Goal: Task Accomplishment & Management: Use online tool/utility

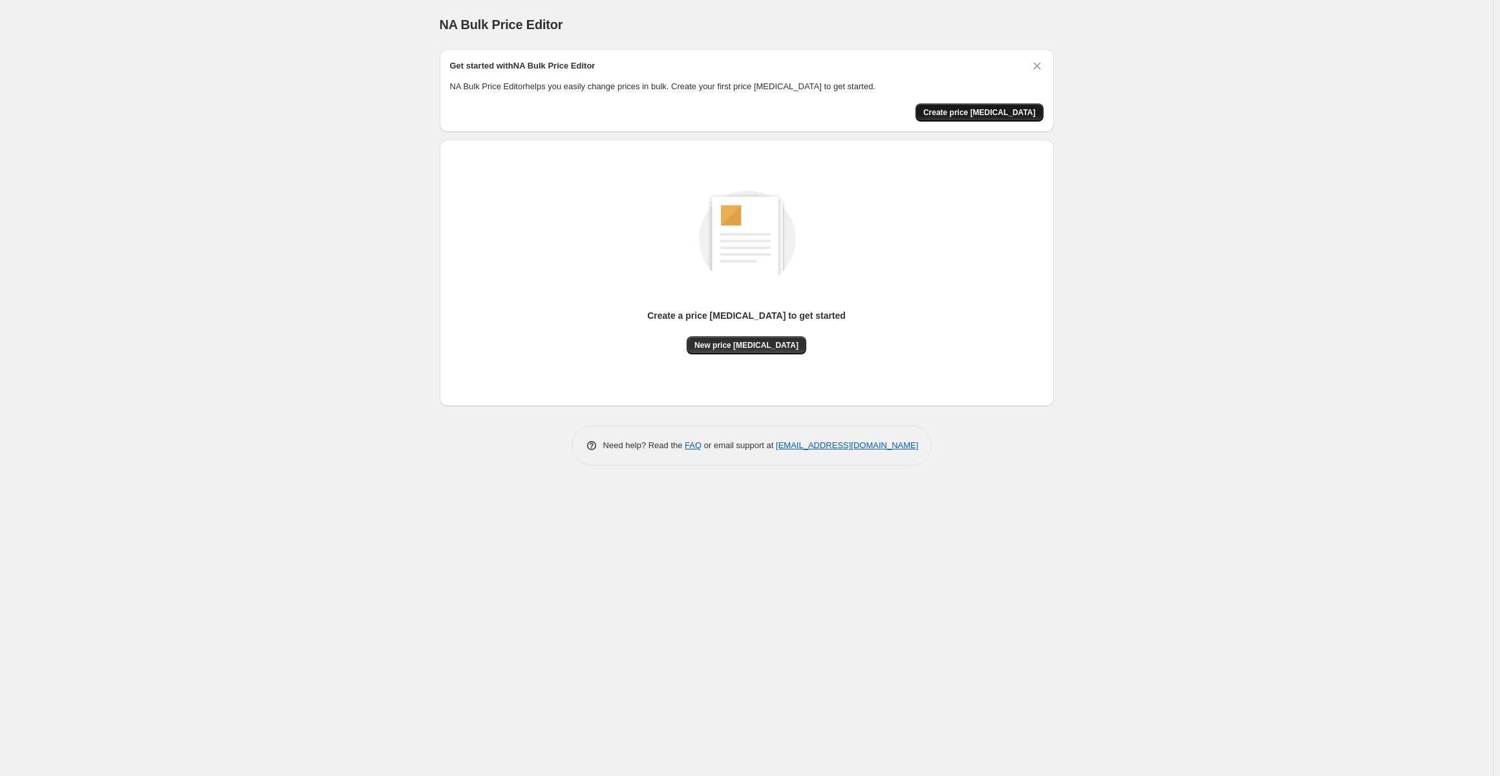
click at [1010, 114] on span "Create price change job" at bounding box center [979, 112] width 112 height 10
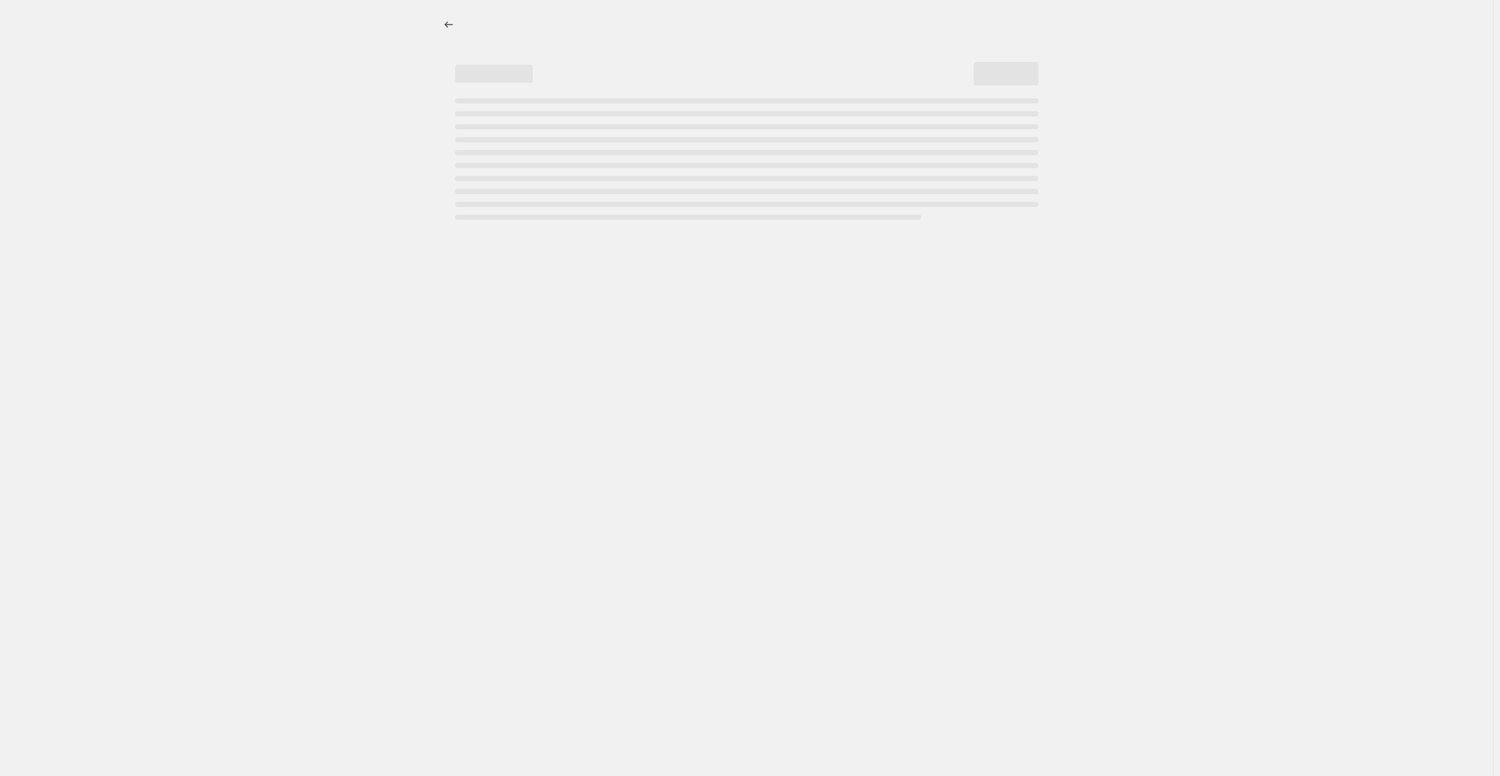
select select "percentage"
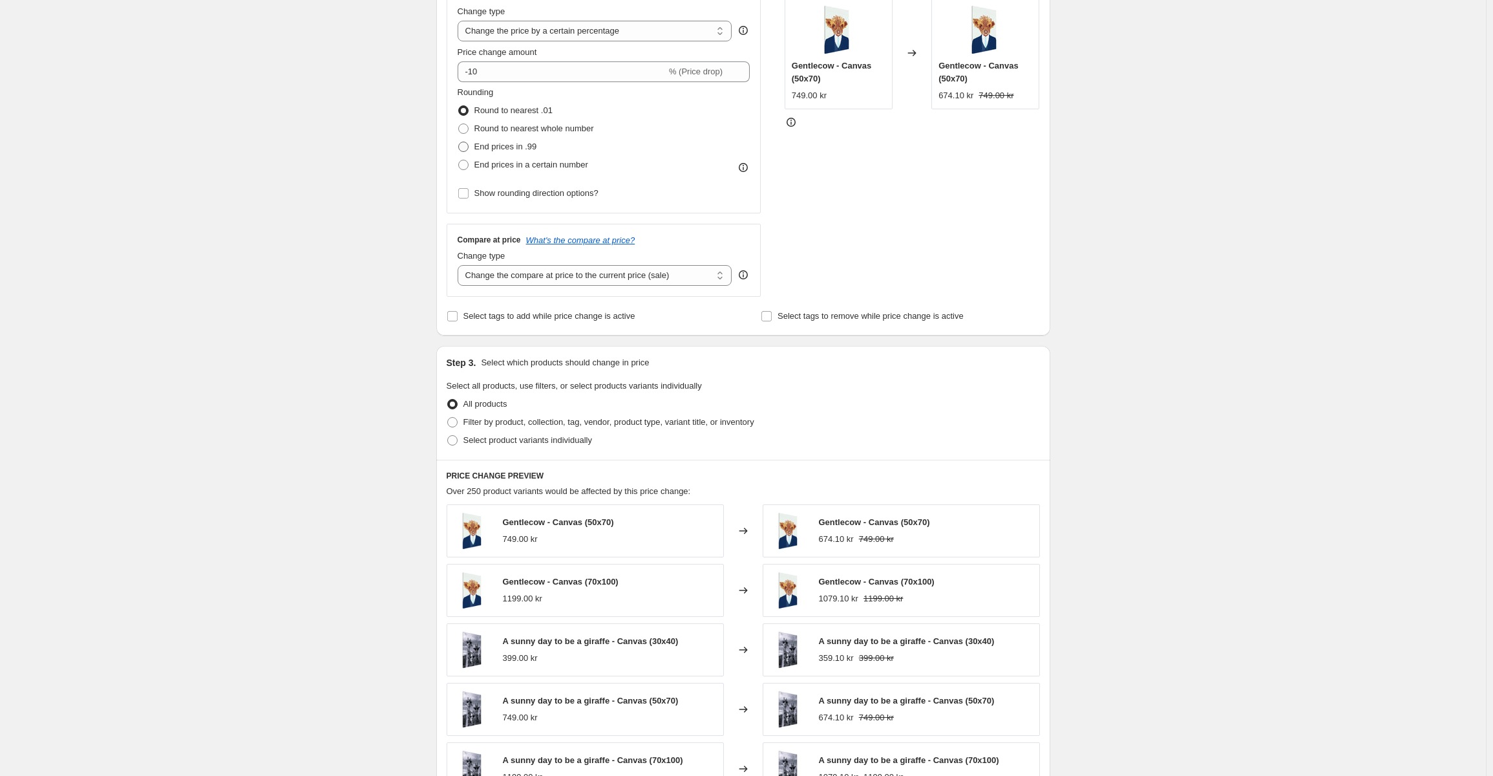
scroll to position [259, 0]
click at [479, 446] on span "Select product variants individually" at bounding box center [527, 439] width 129 height 13
click at [448, 435] on input "Select product variants individually" at bounding box center [447, 434] width 1 height 1
radio input "true"
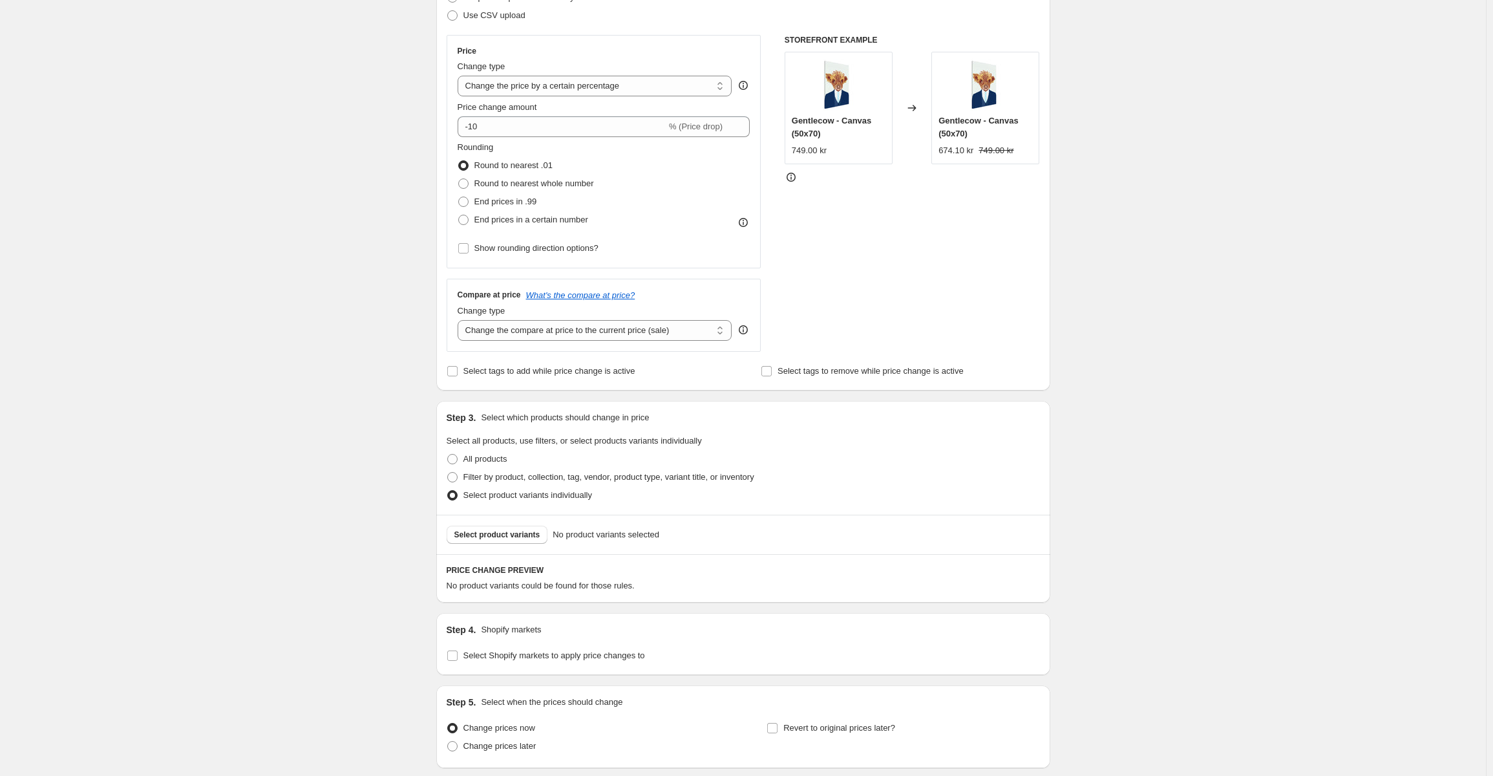
scroll to position [174, 0]
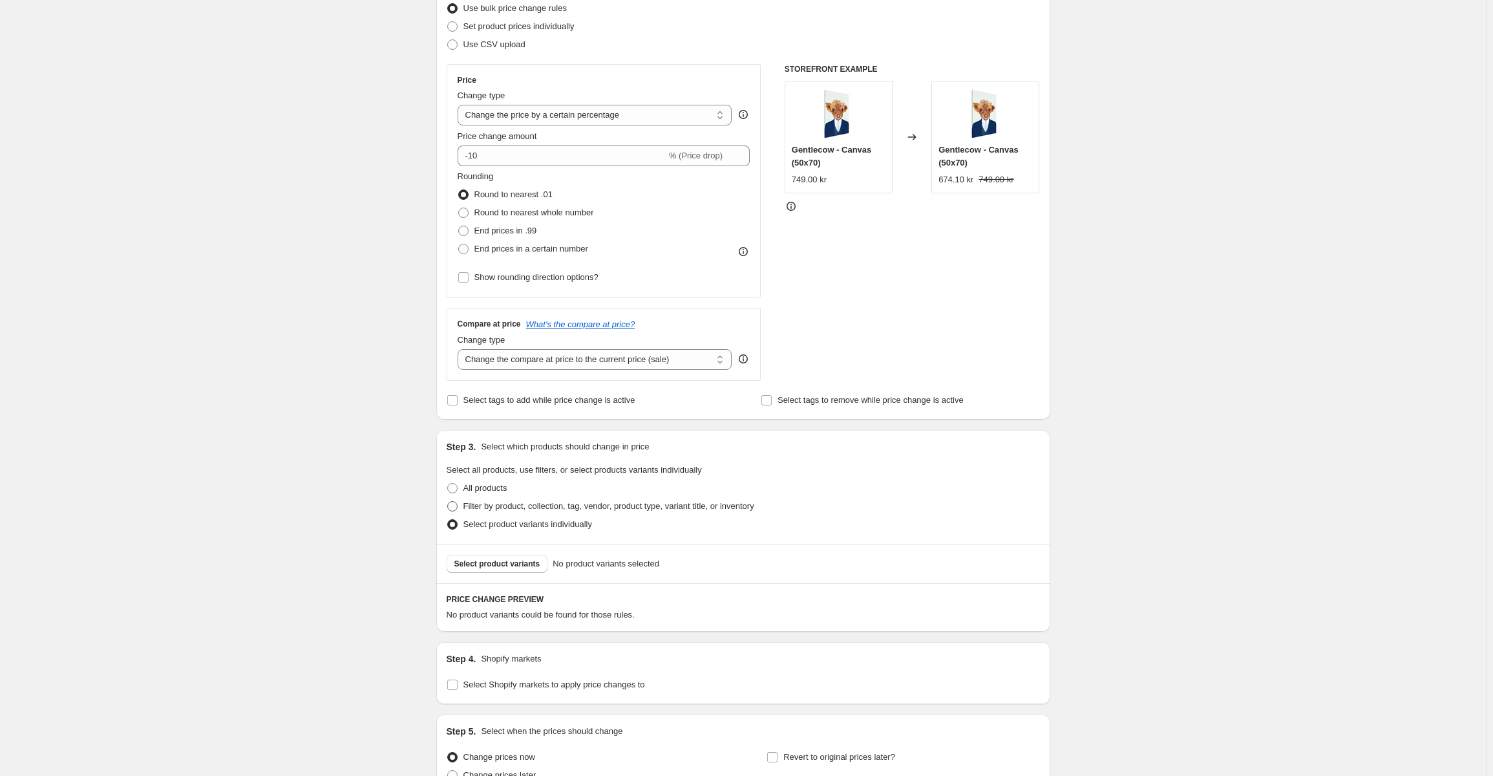
click at [537, 510] on span "Filter by product, collection, tag, vendor, product type, variant title, or inv…" at bounding box center [608, 506] width 291 height 10
click at [448, 502] on input "Filter by product, collection, tag, vendor, product type, variant title, or inv…" at bounding box center [447, 501] width 1 height 1
radio input "true"
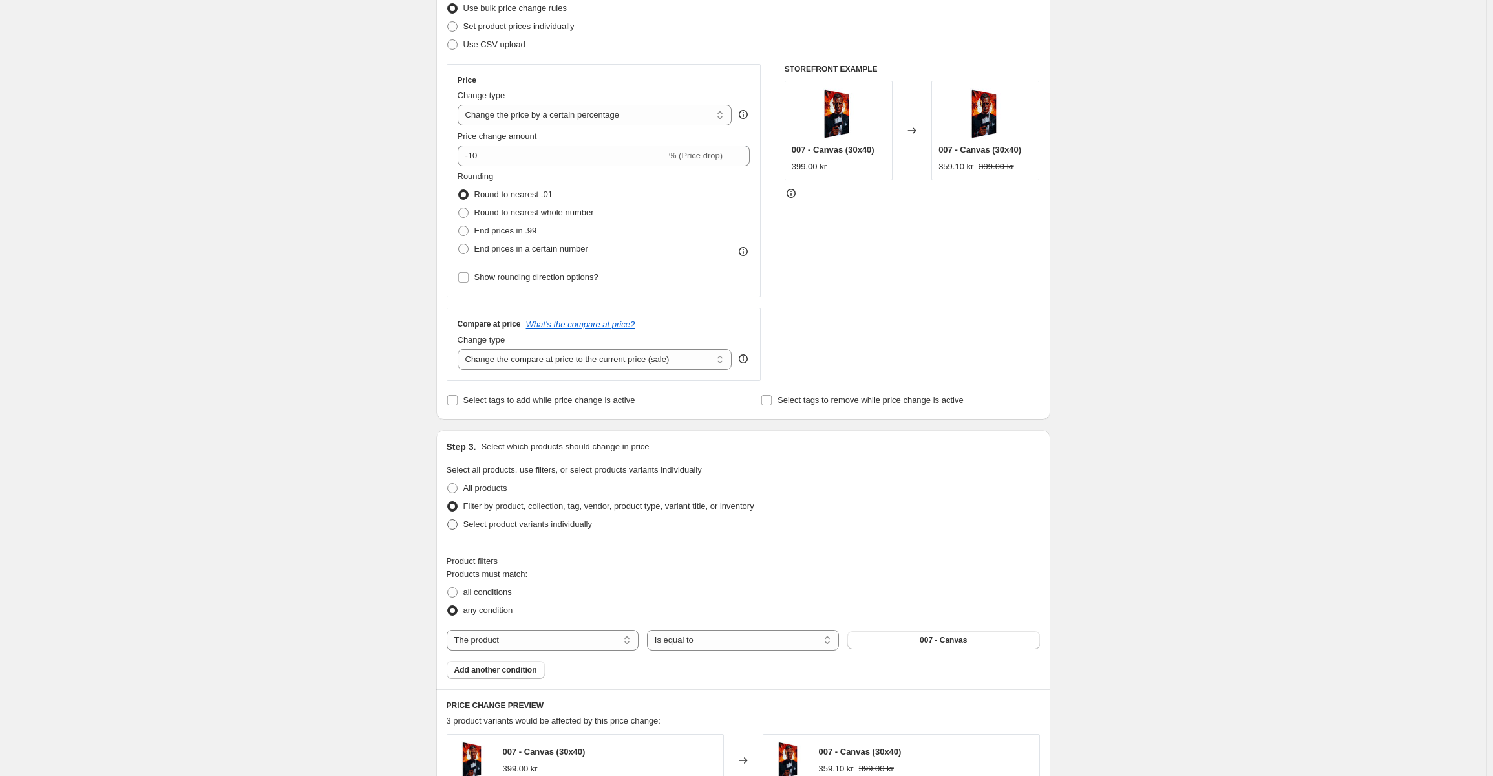
click at [537, 528] on span "Select product variants individually" at bounding box center [527, 524] width 129 height 10
click at [448, 520] on input "Select product variants individually" at bounding box center [447, 519] width 1 height 1
radio input "true"
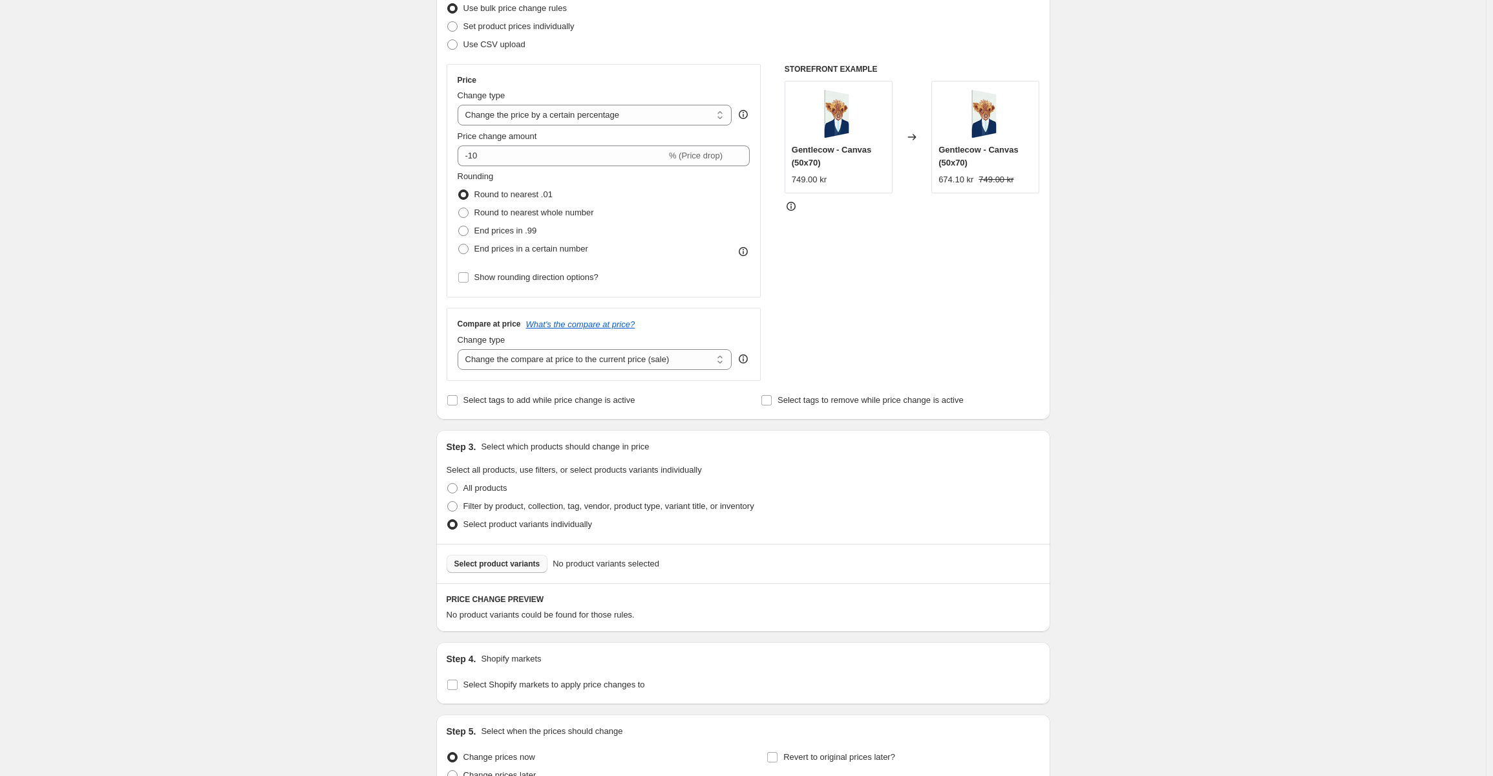
click at [518, 564] on span "Select product variants" at bounding box center [497, 564] width 86 height 10
click at [628, 368] on select "Change the compare at price to the current price (sale) Change the compare at p…" at bounding box center [595, 359] width 275 height 21
click at [681, 359] on select "Change the compare at price to the current price (sale) Change the compare at p…" at bounding box center [595, 359] width 275 height 21
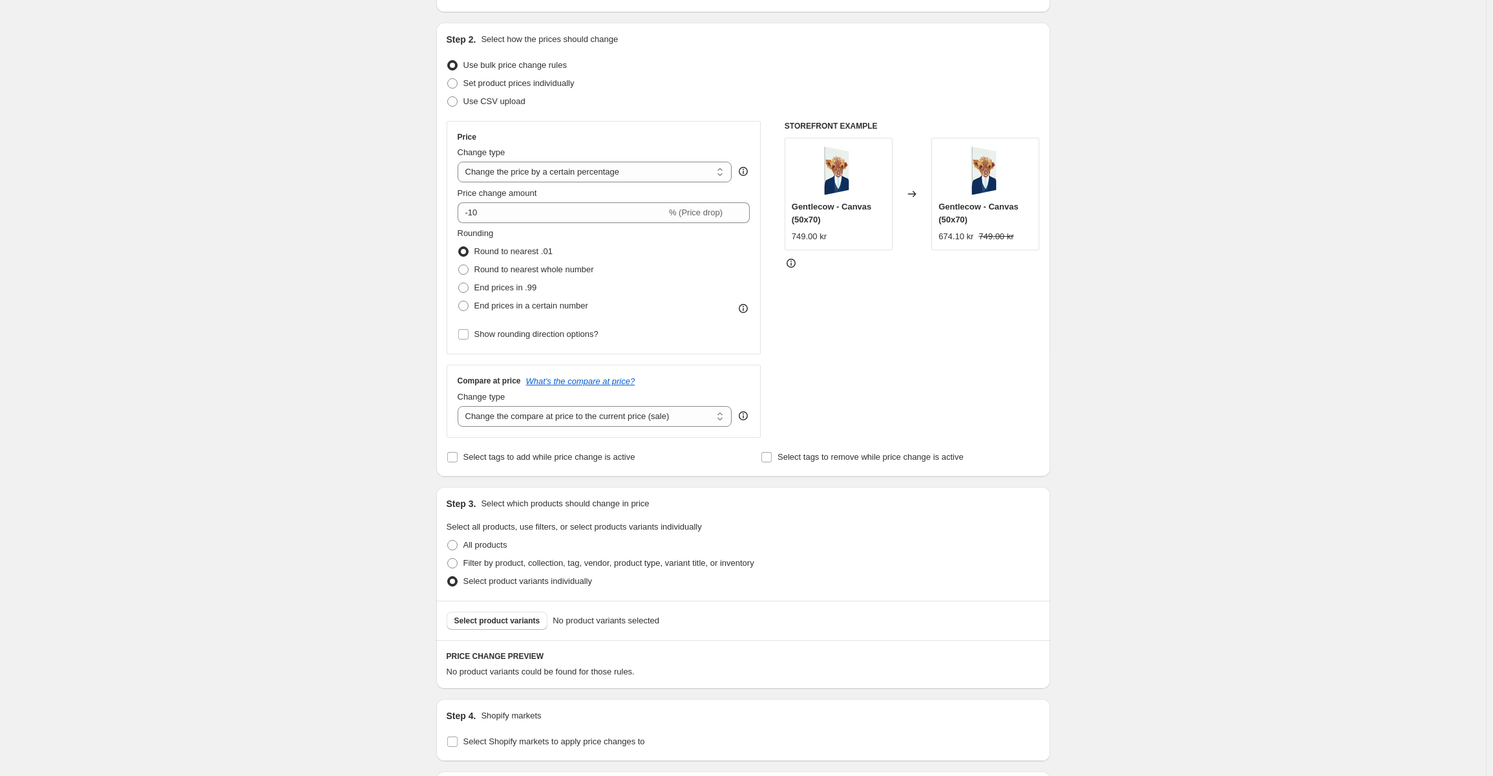
scroll to position [45, 0]
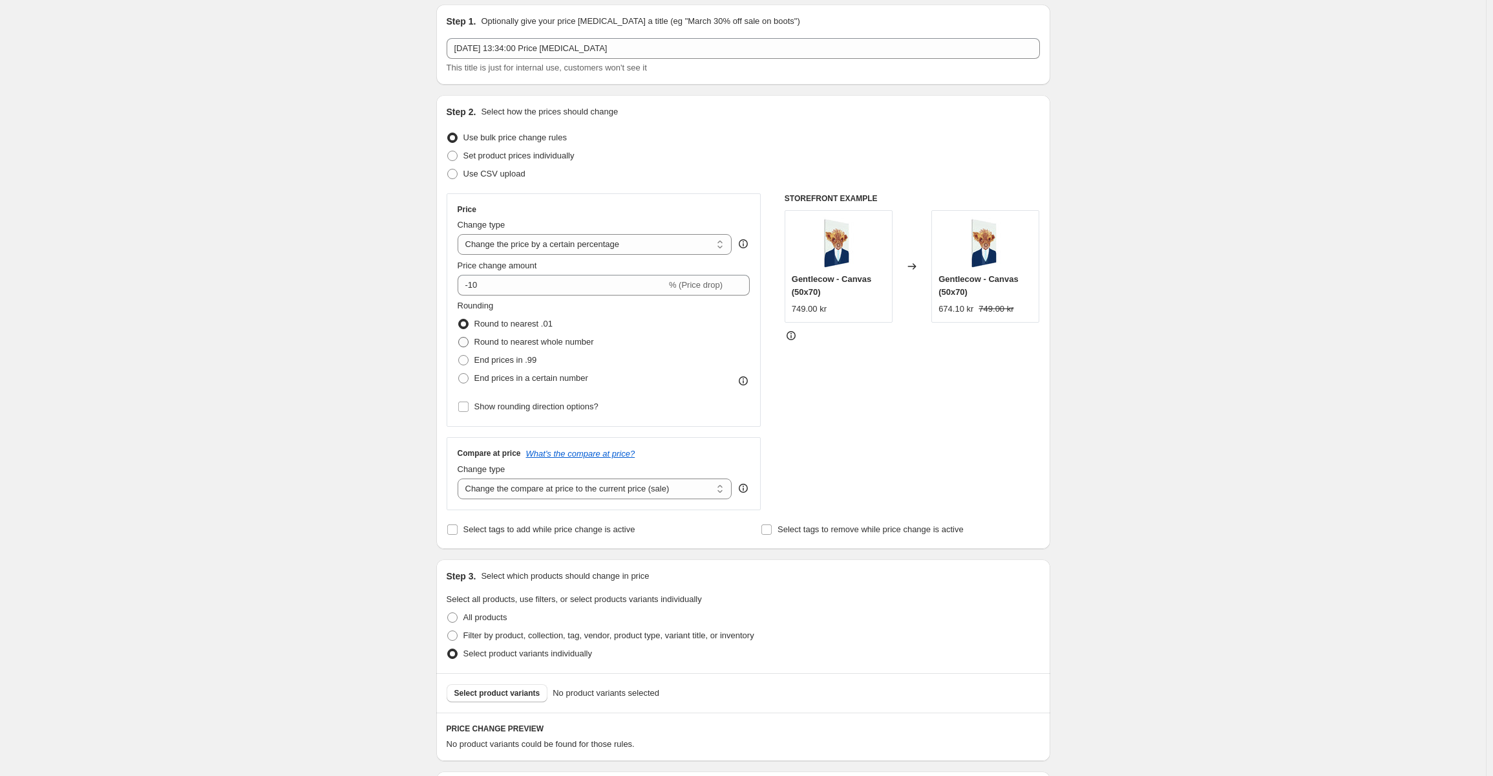
click at [482, 343] on span "Round to nearest whole number" at bounding box center [534, 342] width 120 height 10
click at [459, 337] on input "Round to nearest whole number" at bounding box center [458, 337] width 1 height 1
radio input "true"
click at [502, 644] on label "Select product variants individually" at bounding box center [519, 653] width 145 height 18
click at [448, 648] on input "Select product variants individually" at bounding box center [447, 648] width 1 height 1
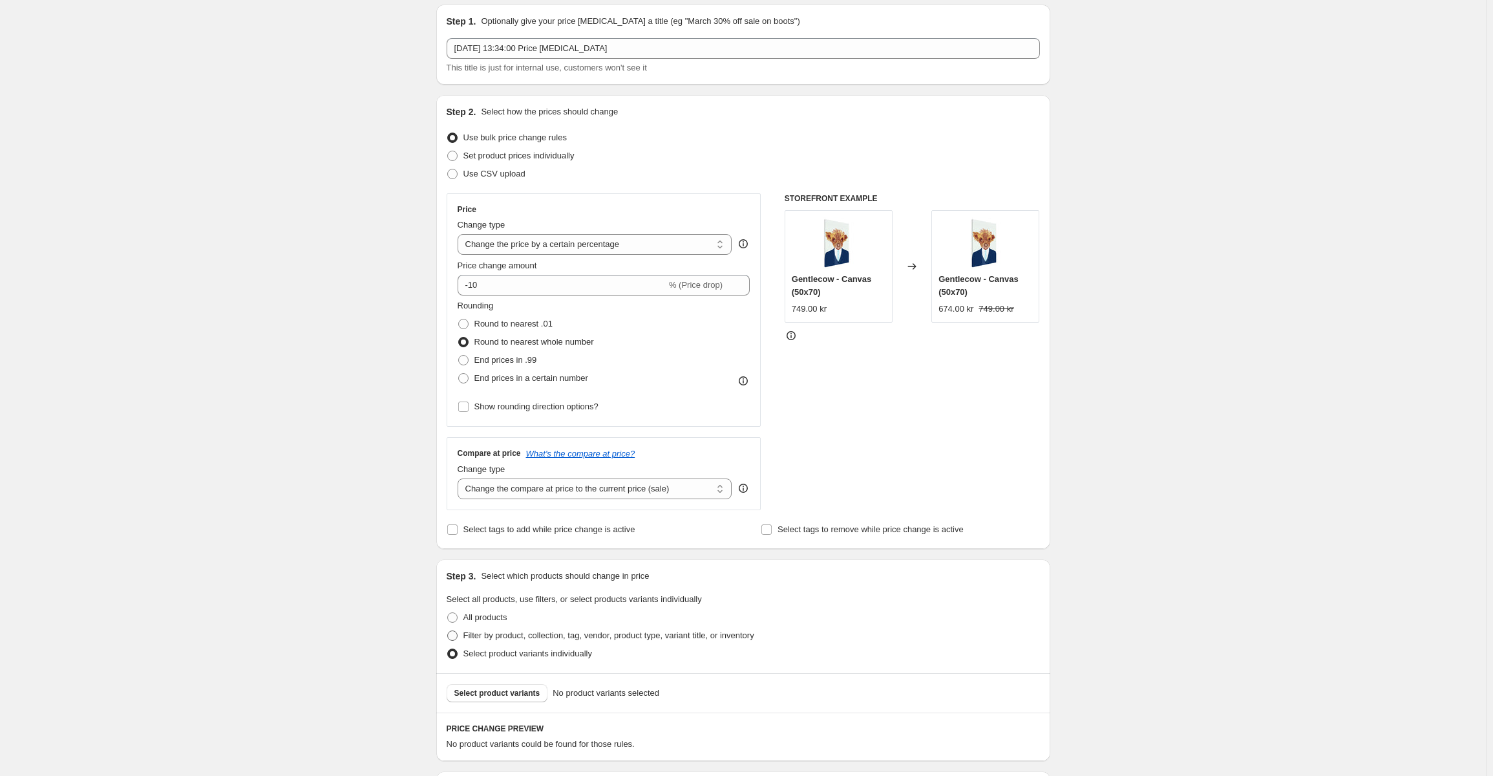
click at [513, 642] on span "Filter by product, collection, tag, vendor, product type, variant title, or inv…" at bounding box center [608, 635] width 291 height 13
click at [448, 631] on input "Filter by product, collection, tag, vendor, product type, variant title, or inv…" at bounding box center [447, 630] width 1 height 1
radio input "true"
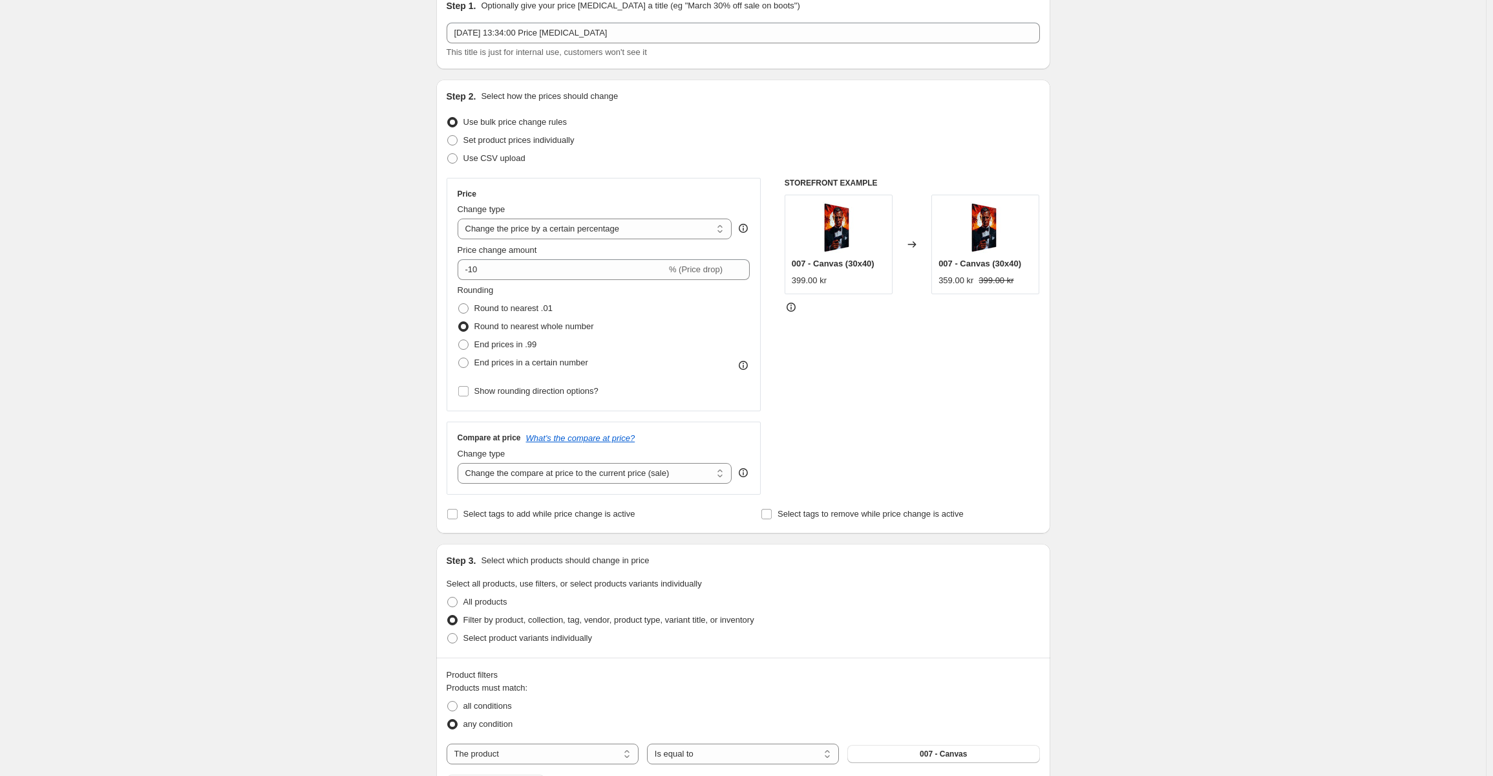
scroll to position [109, 0]
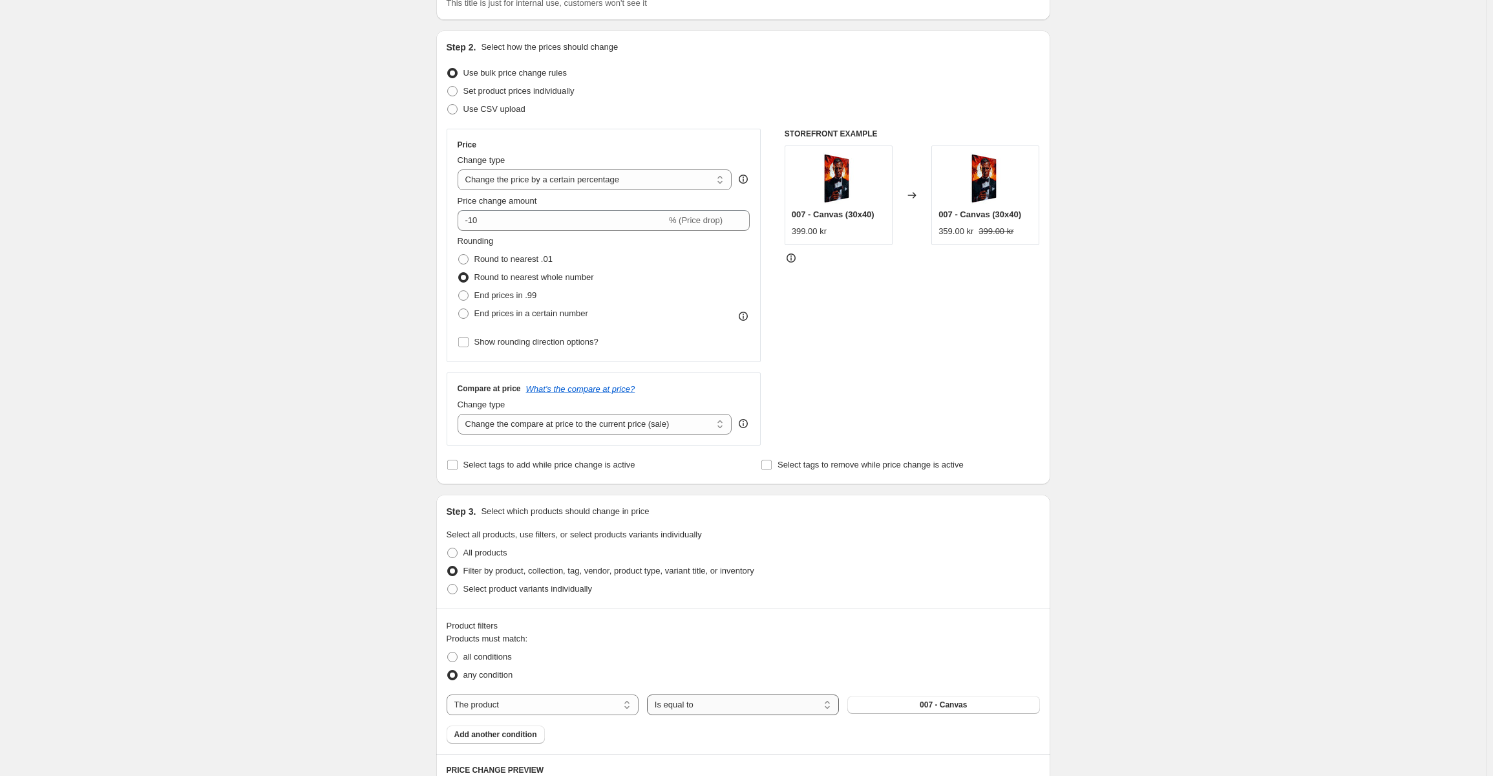
click at [705, 705] on select "Is equal to Is not equal to" at bounding box center [743, 704] width 192 height 21
click at [617, 694] on select "The product The product's collection The product's tag The product's vendor The…" at bounding box center [543, 704] width 192 height 21
select select "product_type"
click at [944, 713] on button "Print Material" at bounding box center [943, 705] width 192 height 18
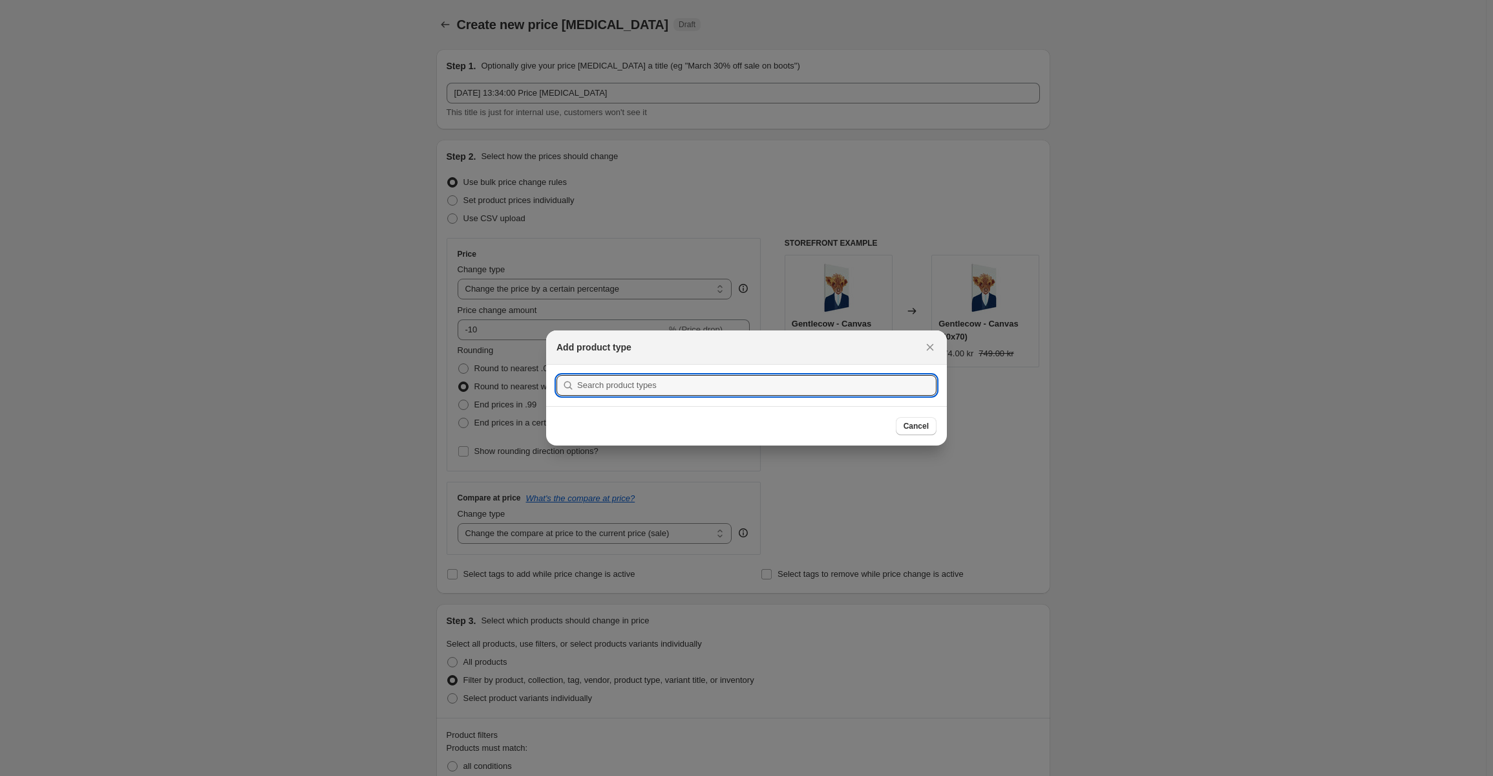
scroll to position [0, 0]
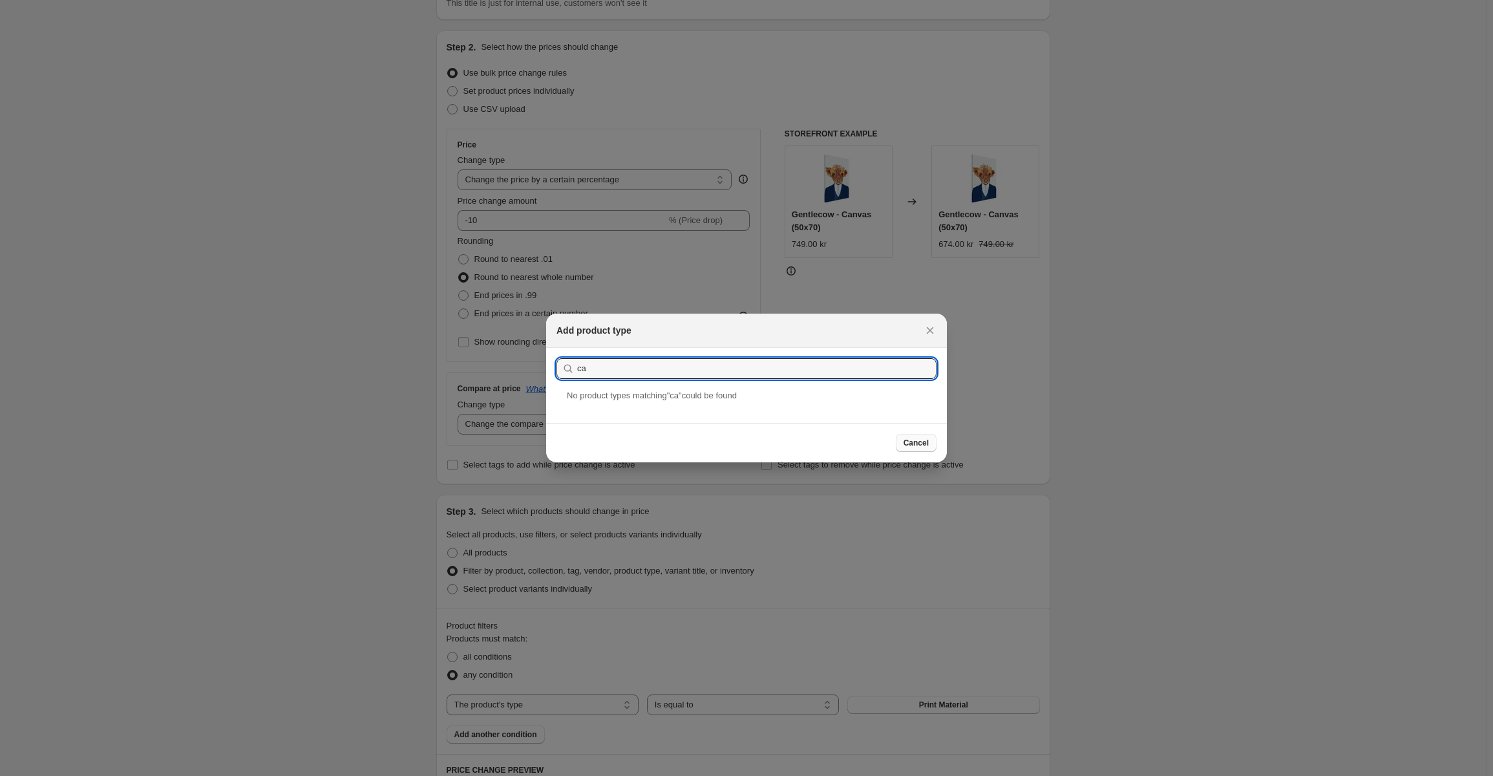
type input "ca"
click at [925, 447] on span "Cancel" at bounding box center [916, 443] width 25 height 10
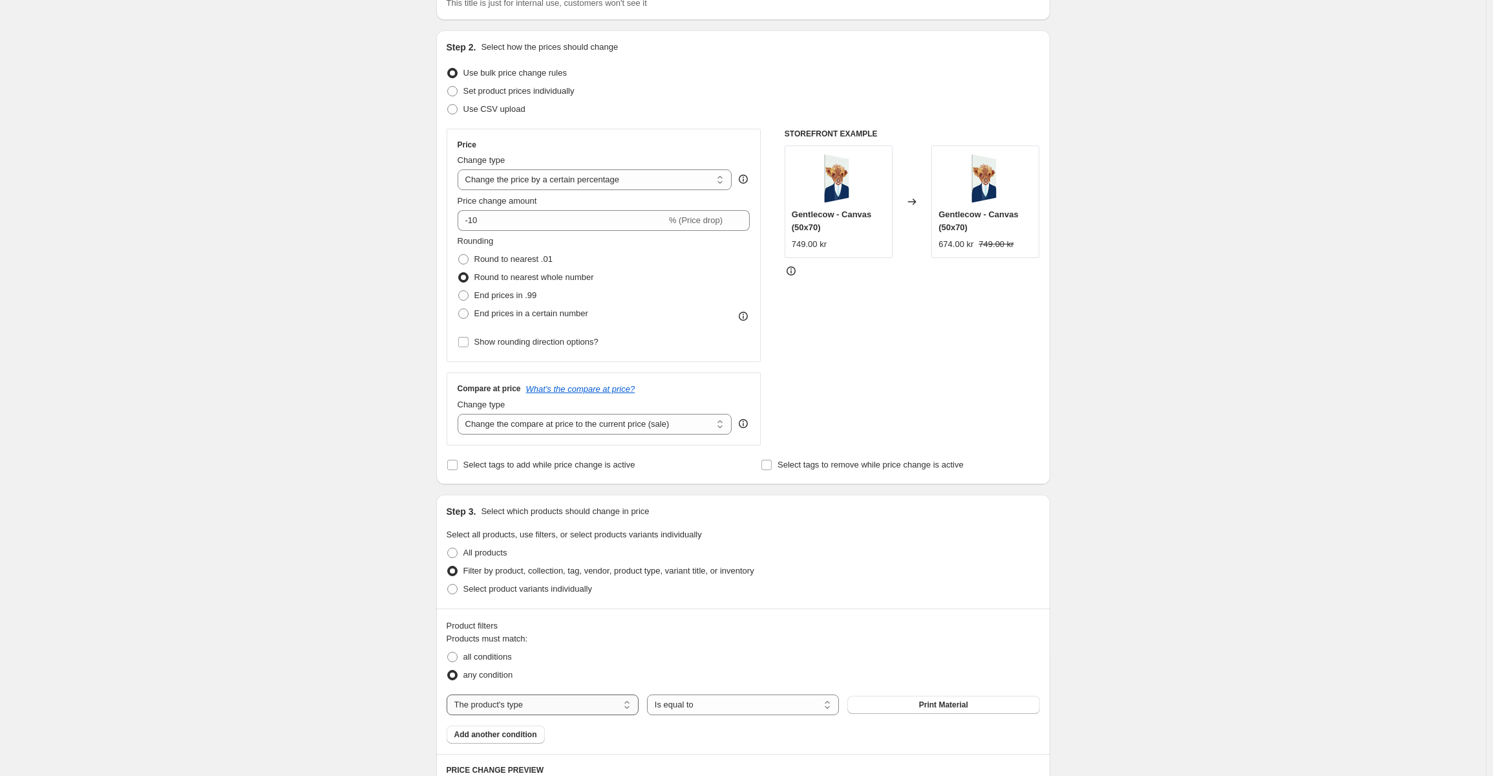
click at [542, 712] on select "The product The product's collection The product's tag The product's vendor The…" at bounding box center [543, 704] width 192 height 21
select select "collection"
click at [945, 713] on span "Bygg din tavelvägg – inspiration och verktyg på ett ställe" at bounding box center [943, 708] width 176 height 21
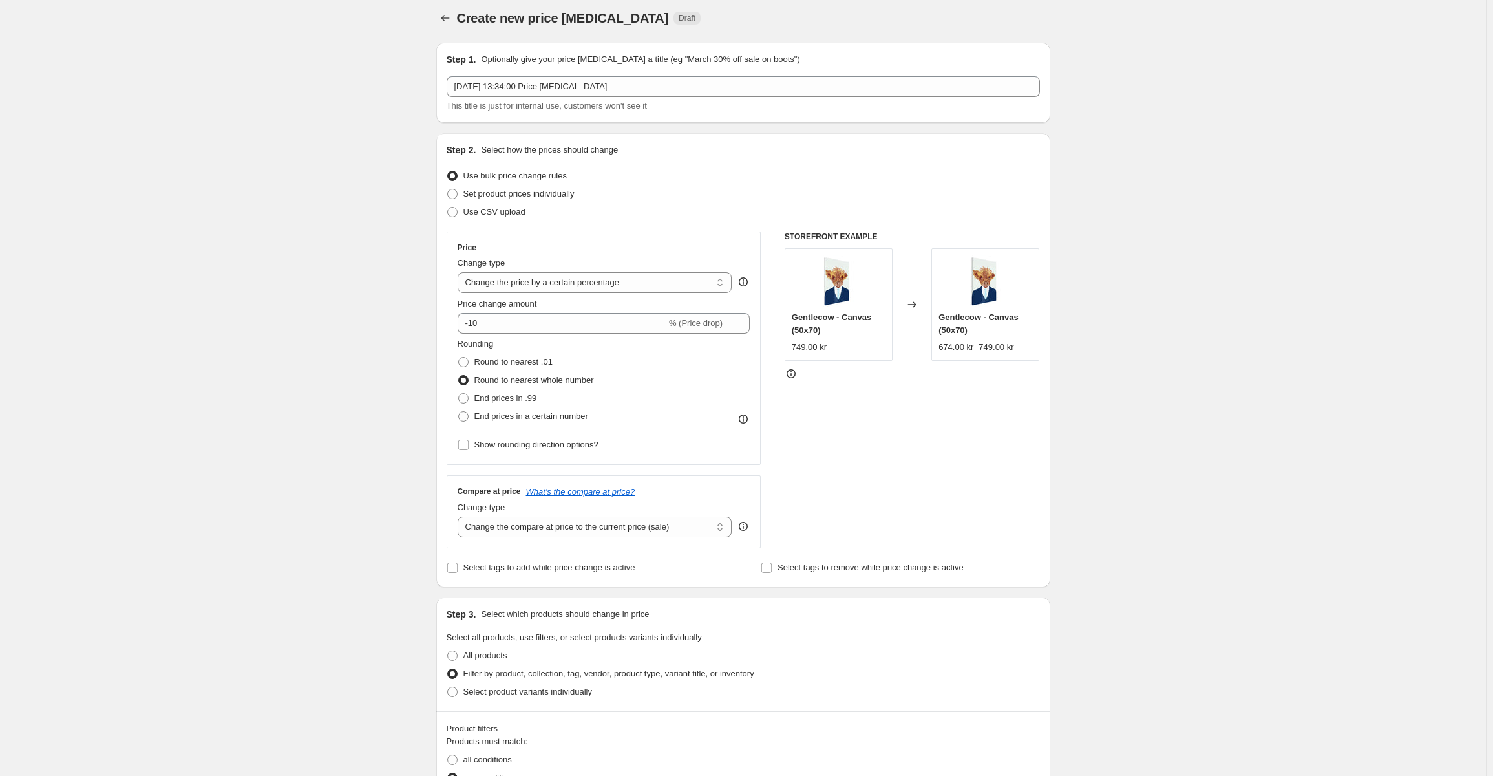
scroll to position [0, 0]
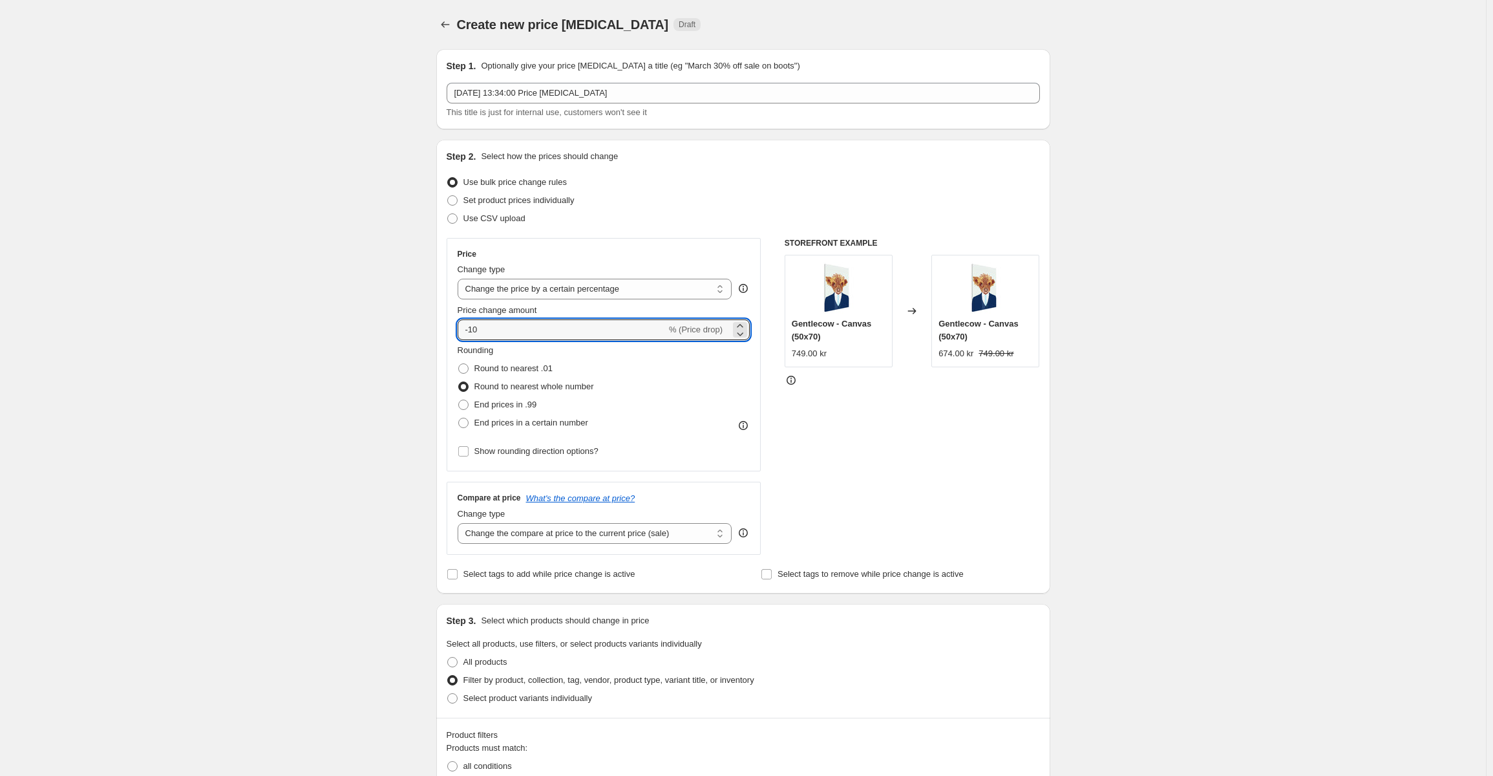
drag, startPoint x: 453, startPoint y: 334, endPoint x: 394, endPoint y: 335, distance: 59.5
click at [394, 335] on div "Create new price change job. This page is ready Create new price change job Dra…" at bounding box center [743, 755] width 1486 height 1510
click at [702, 332] on span "% (Price increase)" at bounding box center [688, 330] width 69 height 10
click at [719, 330] on span "% (Price increase)" at bounding box center [688, 330] width 69 height 10
click at [690, 332] on span "% (Price increase)" at bounding box center [688, 330] width 69 height 10
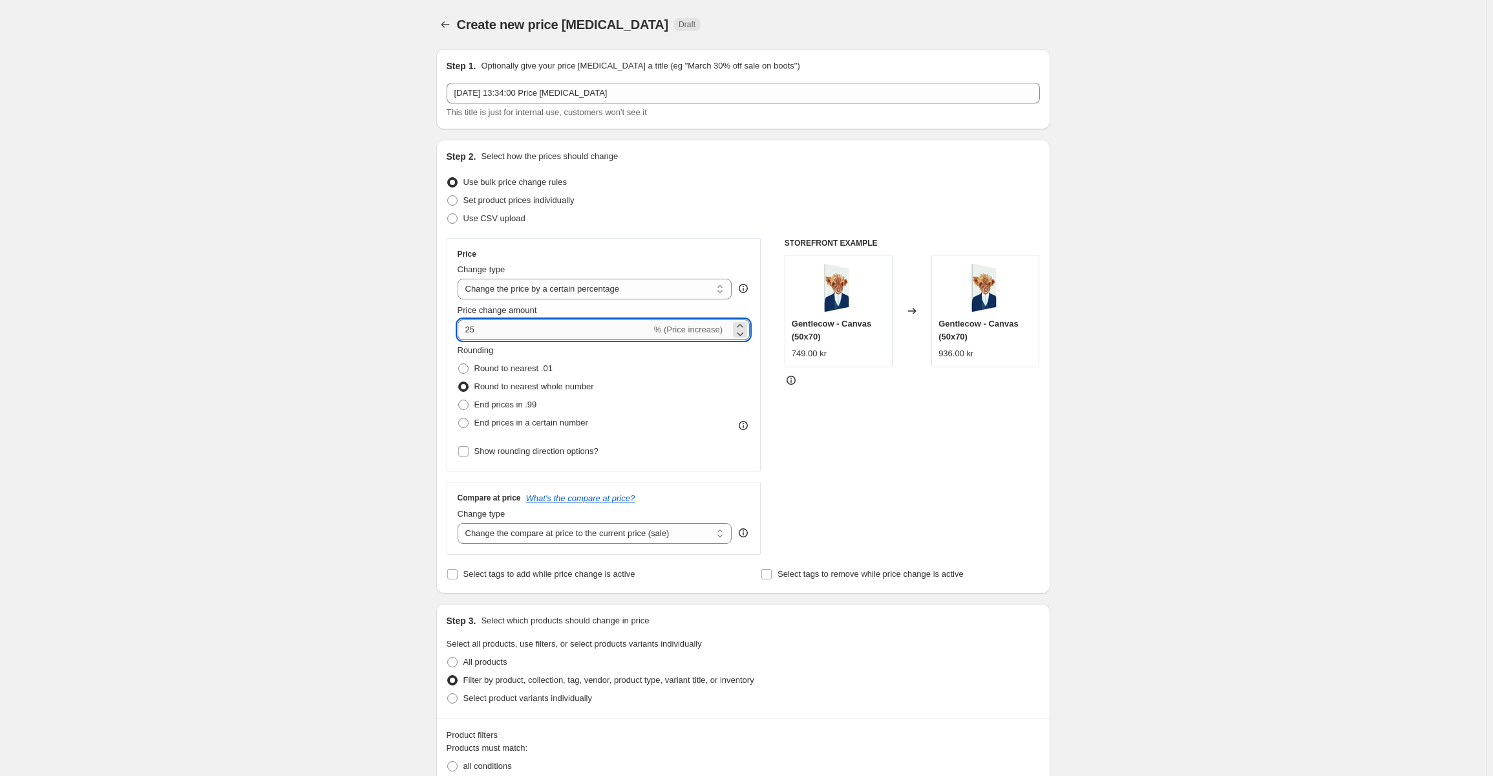
click at [467, 331] on input "25" at bounding box center [555, 329] width 194 height 21
type input "-25"
click at [930, 458] on div "STOREFRONT EXAMPLE Gentlecow - Canvas (50x70) 749.00 kr Changed to Gentlecow - …" at bounding box center [912, 396] width 255 height 317
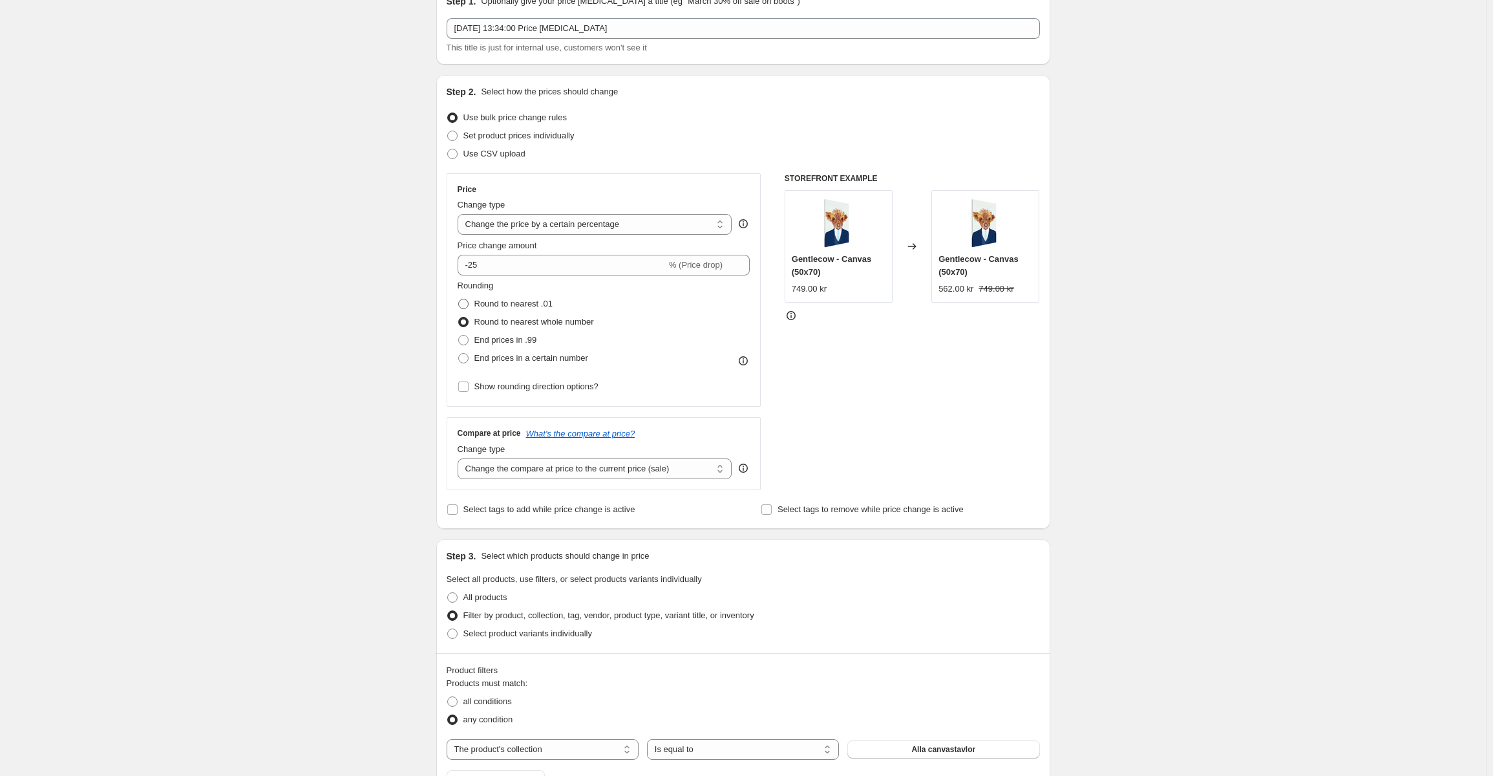
click at [510, 303] on span "Round to nearest .01" at bounding box center [513, 304] width 78 height 10
click at [459, 299] on input "Round to nearest .01" at bounding box center [458, 299] width 1 height 1
radio input "true"
click at [520, 317] on span "Round to nearest whole number" at bounding box center [534, 322] width 120 height 10
click at [459, 317] on input "Round to nearest whole number" at bounding box center [458, 317] width 1 height 1
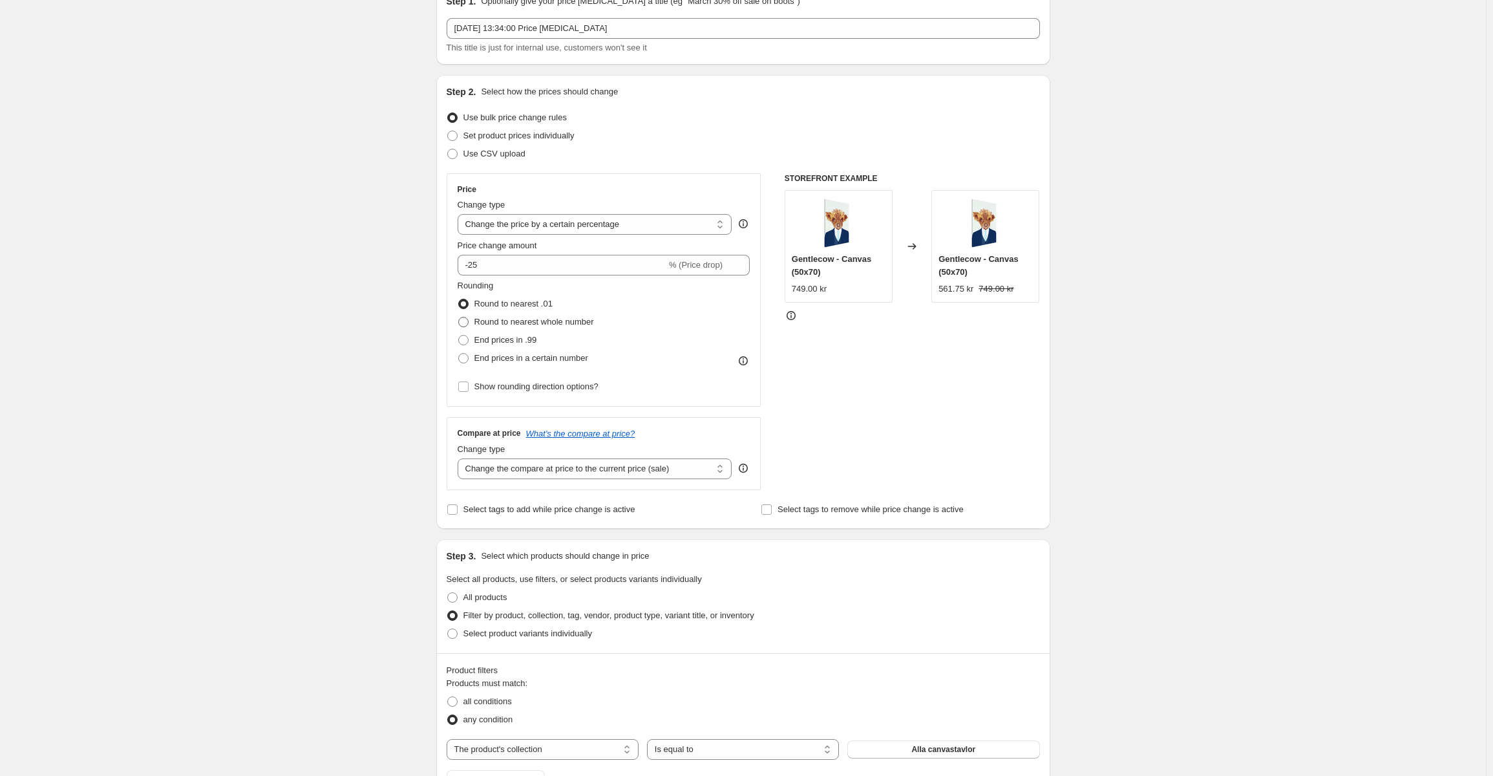
radio input "true"
click at [520, 339] on span "End prices in .99" at bounding box center [505, 340] width 63 height 10
click at [459, 335] on input "End prices in .99" at bounding box center [458, 335] width 1 height 1
radio input "true"
click at [524, 317] on span "Round to nearest whole number" at bounding box center [534, 322] width 120 height 10
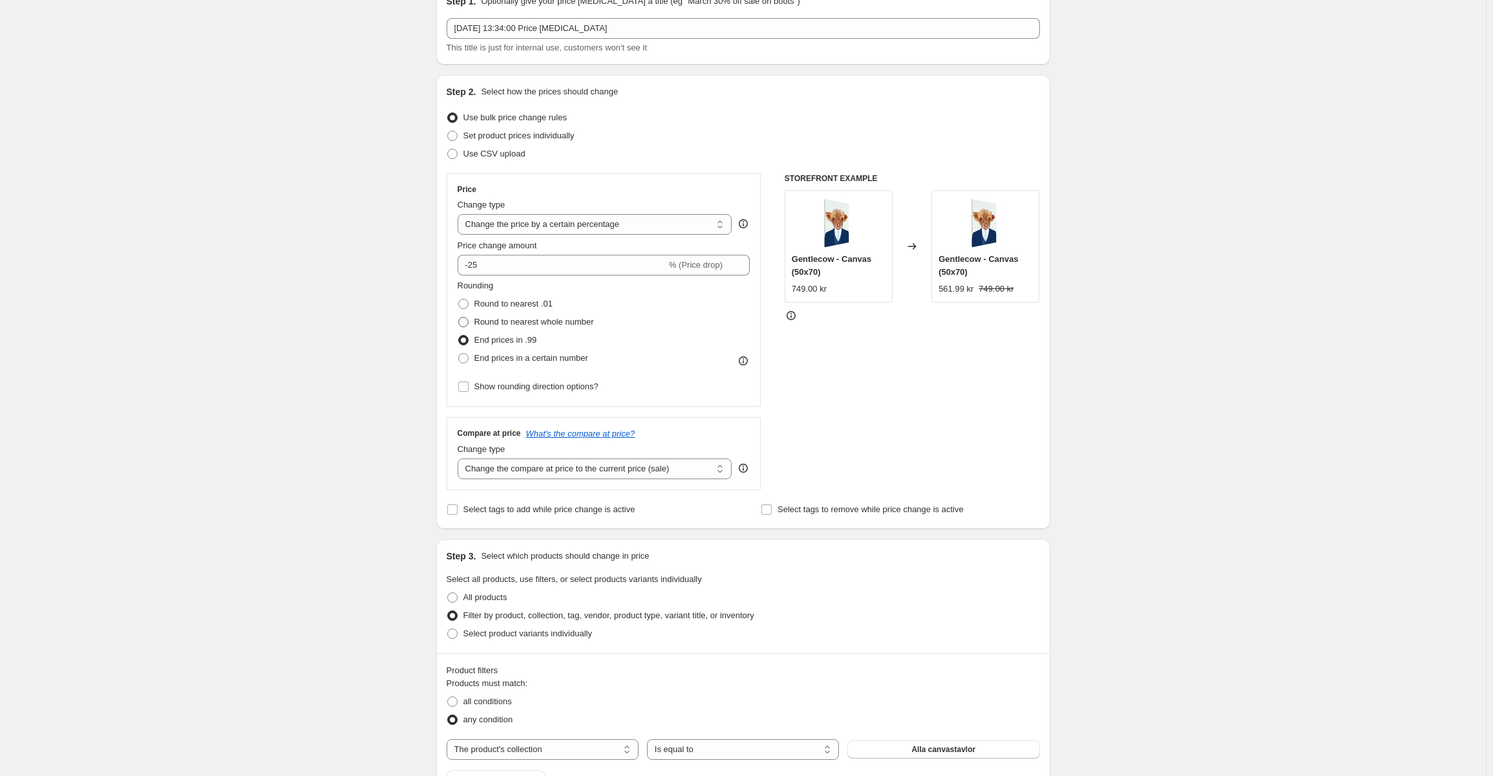
click at [459, 317] on input "Round to nearest whole number" at bounding box center [458, 317] width 1 height 1
radio input "true"
click at [552, 363] on span "End prices in a certain number" at bounding box center [531, 358] width 114 height 10
click at [459, 354] on input "End prices in a certain number" at bounding box center [458, 353] width 1 height 1
radio input "true"
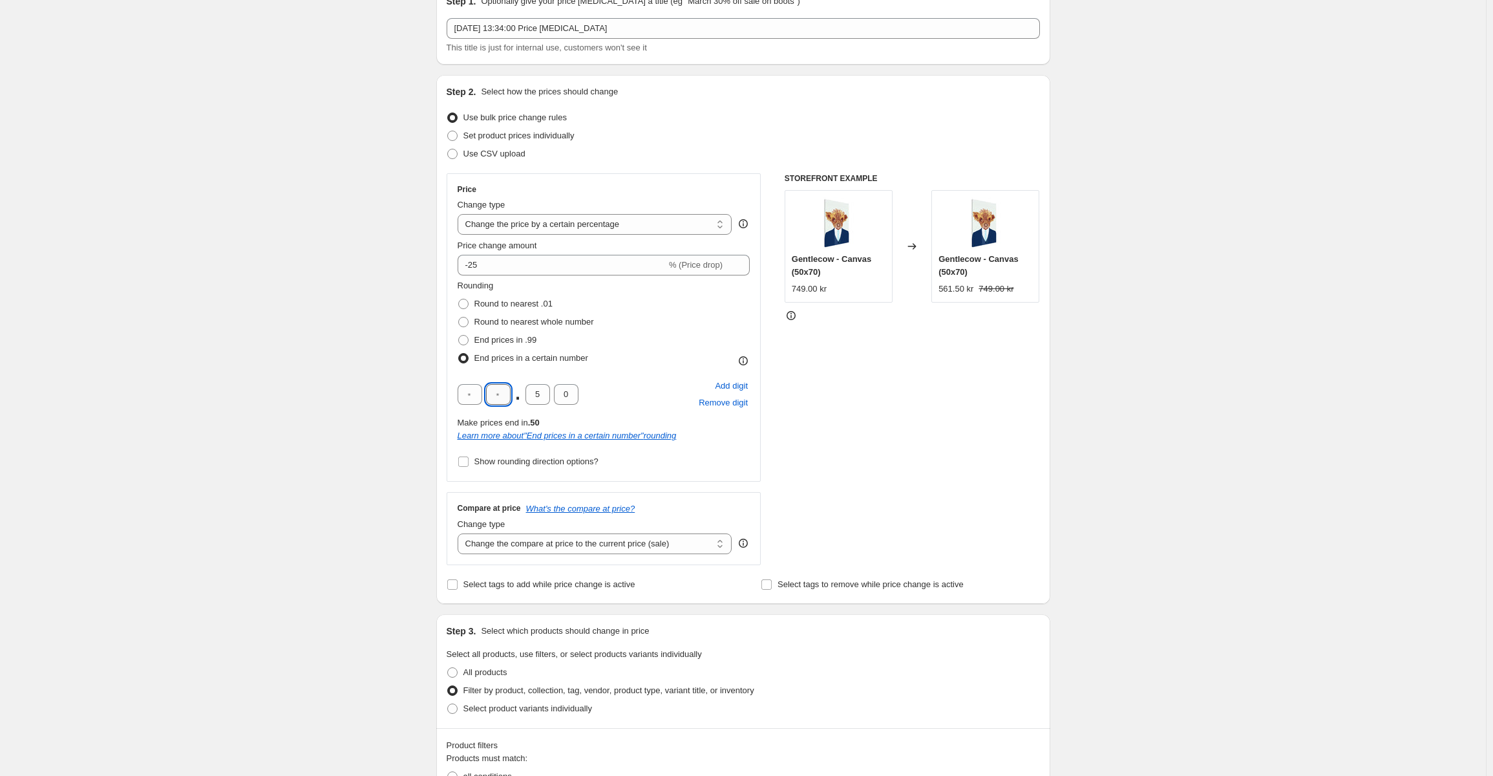
click at [505, 398] on input "text" at bounding box center [498, 394] width 25 height 21
click at [532, 395] on input "5" at bounding box center [538, 394] width 25 height 21
click at [476, 390] on input "text" at bounding box center [470, 394] width 25 height 21
click at [501, 395] on input "text" at bounding box center [498, 394] width 25 height 21
type input "9"
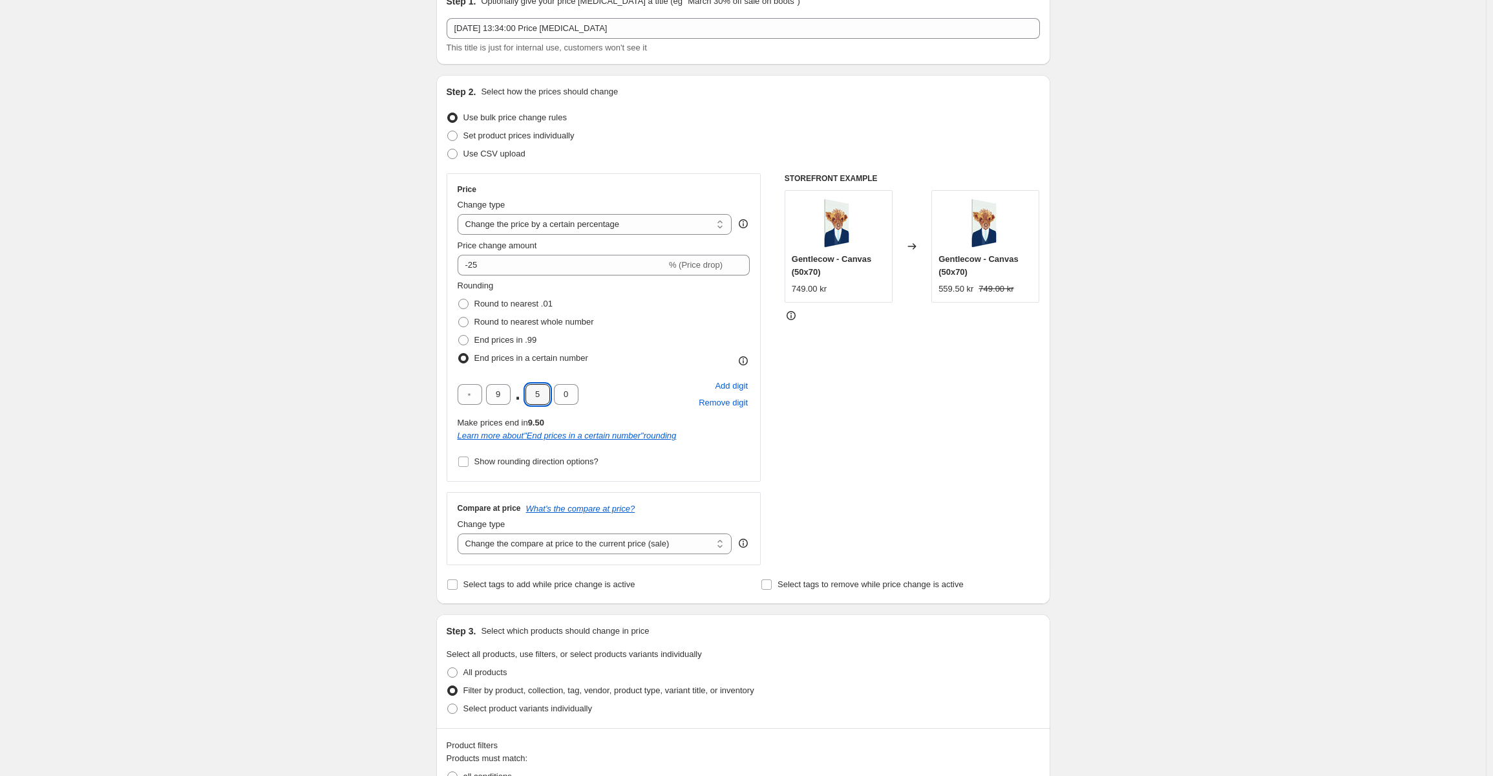
click at [808, 439] on div "STOREFRONT EXAMPLE Gentlecow - Canvas (50x70) 749.00 kr Changed to Gentlecow - …" at bounding box center [912, 369] width 255 height 392
drag, startPoint x: 542, startPoint y: 397, endPoint x: 529, endPoint y: 397, distance: 12.3
click at [529, 397] on input "5" at bounding box center [538, 394] width 25 height 21
type input "0"
click at [831, 403] on div "STOREFRONT EXAMPLE Gentlecow - Canvas (50x70) 749.00 kr Changed to Gentlecow - …" at bounding box center [912, 369] width 255 height 392
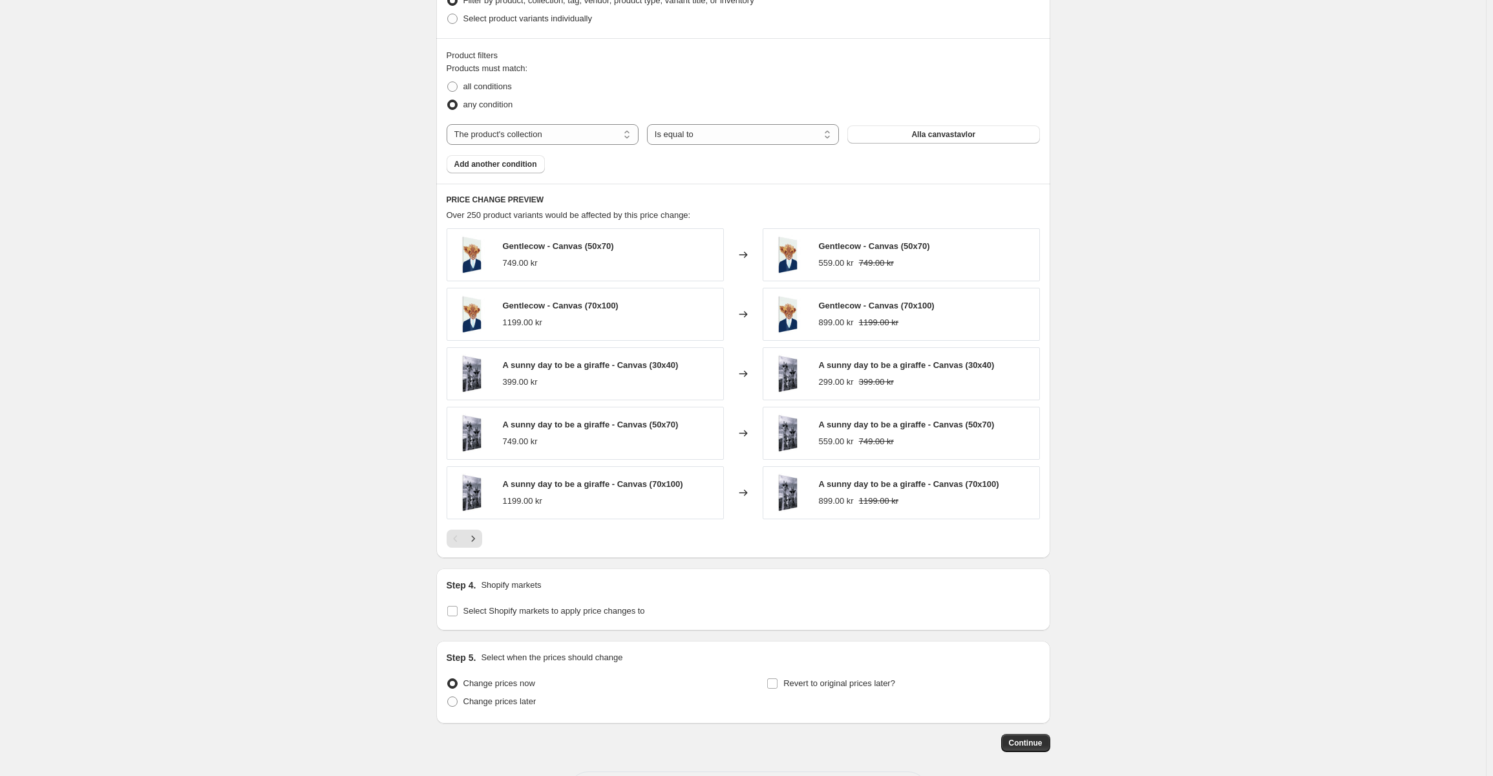
scroll to position [810, 0]
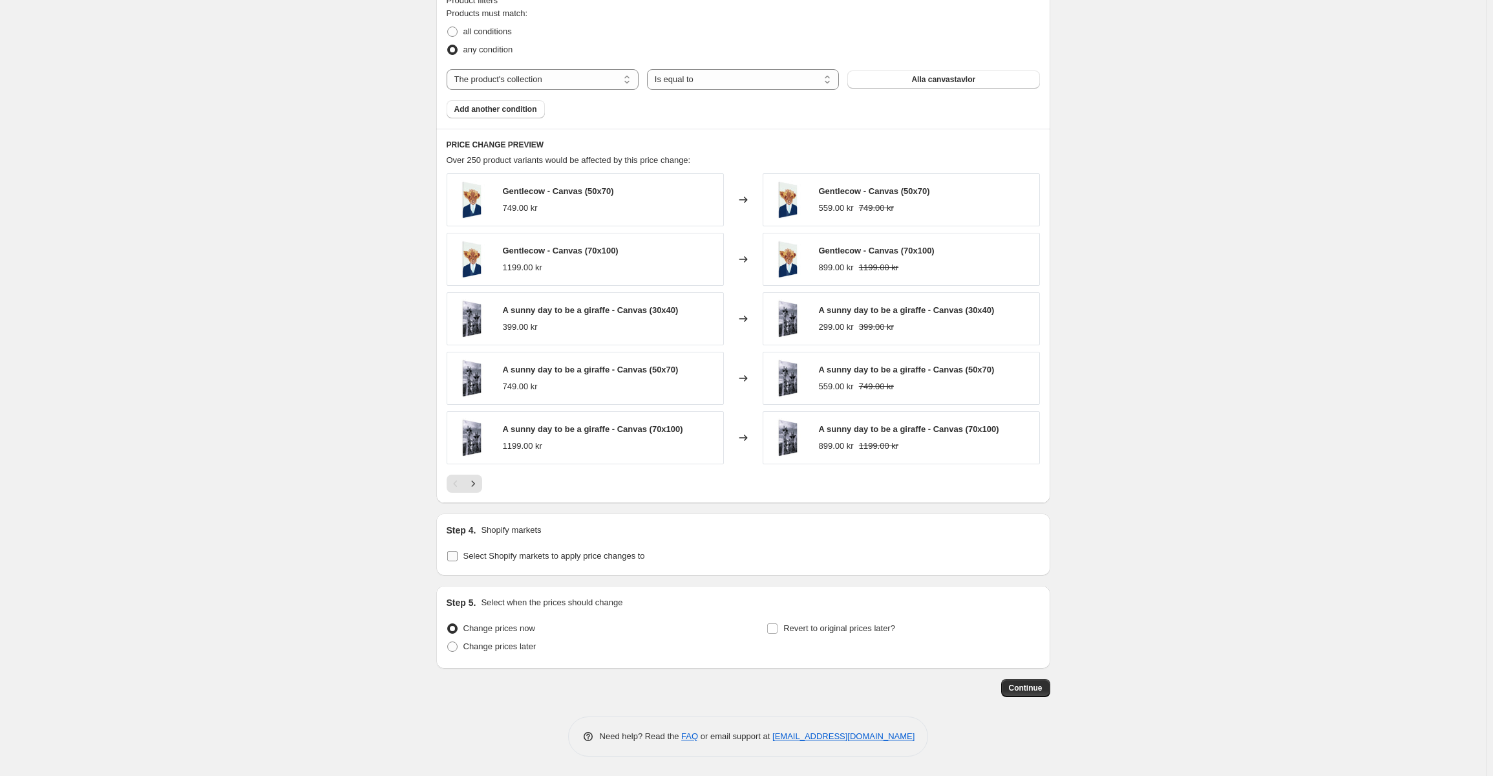
click at [557, 556] on span "Select Shopify markets to apply price changes to" at bounding box center [554, 556] width 182 height 10
click at [458, 556] on input "Select Shopify markets to apply price changes to" at bounding box center [452, 556] width 10 height 10
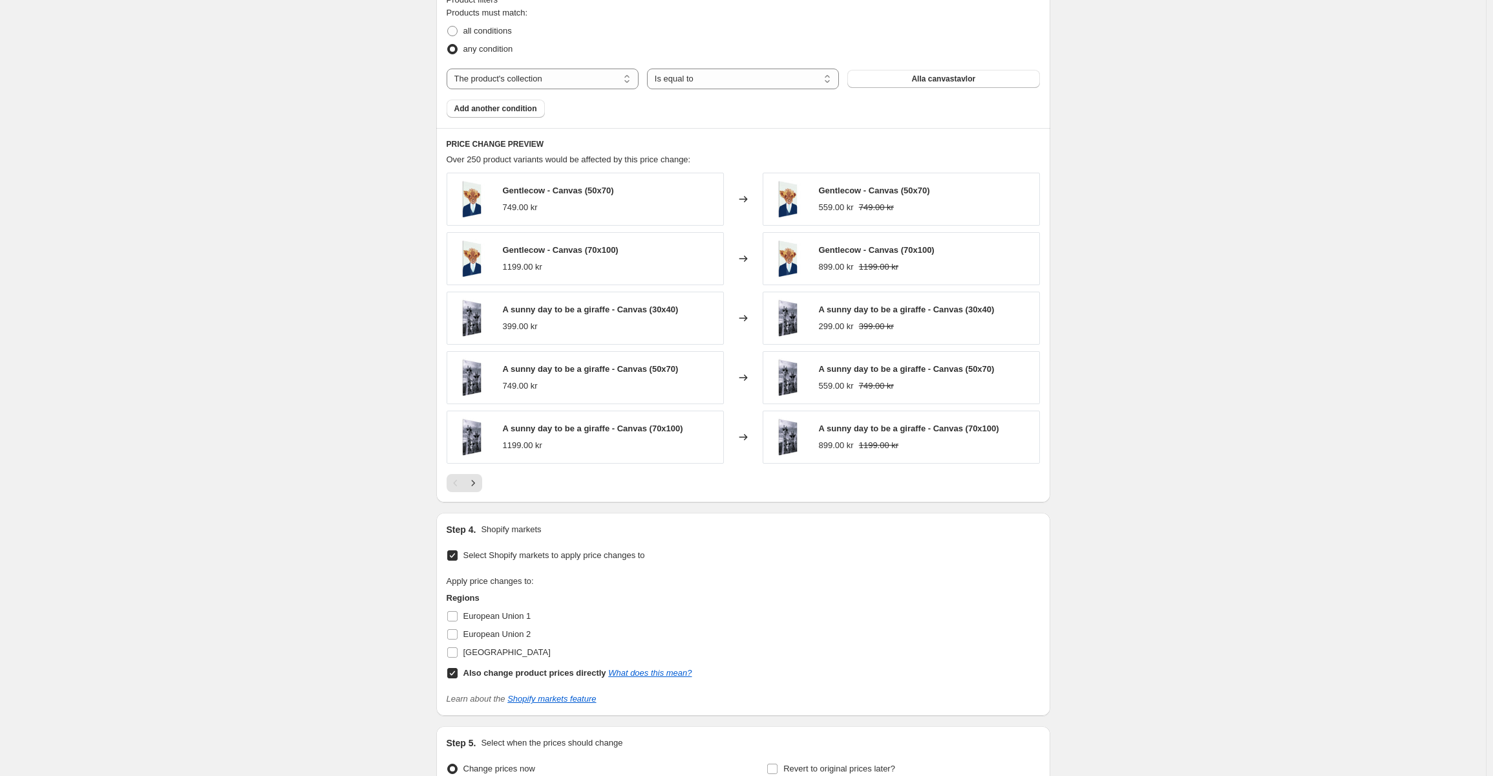
click at [557, 556] on span "Select Shopify markets to apply price changes to" at bounding box center [554, 555] width 182 height 10
click at [458, 556] on input "Select Shopify markets to apply price changes to" at bounding box center [452, 555] width 10 height 10
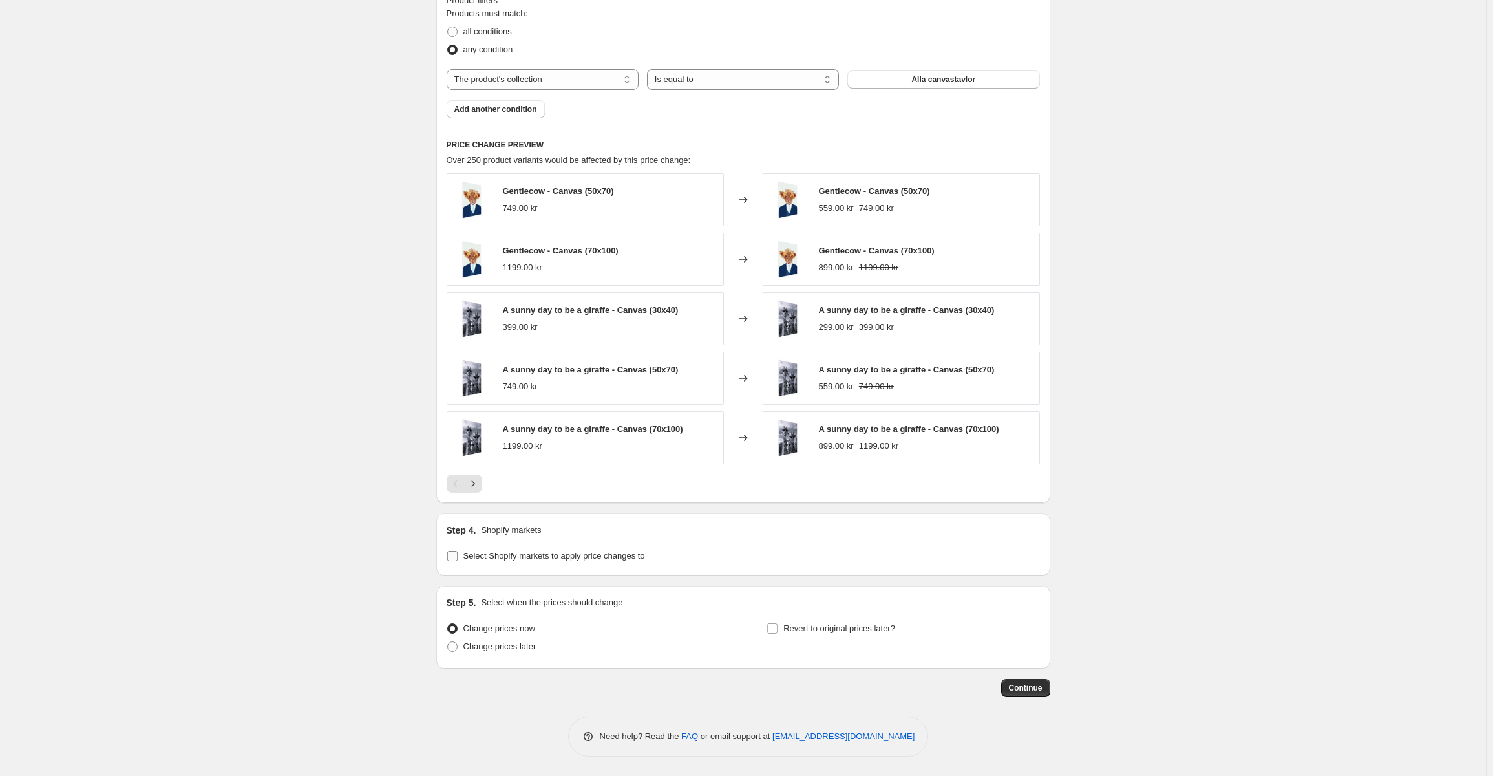
click at [557, 556] on span "Select Shopify markets to apply price changes to" at bounding box center [554, 556] width 182 height 10
click at [458, 556] on input "Select Shopify markets to apply price changes to" at bounding box center [452, 556] width 10 height 10
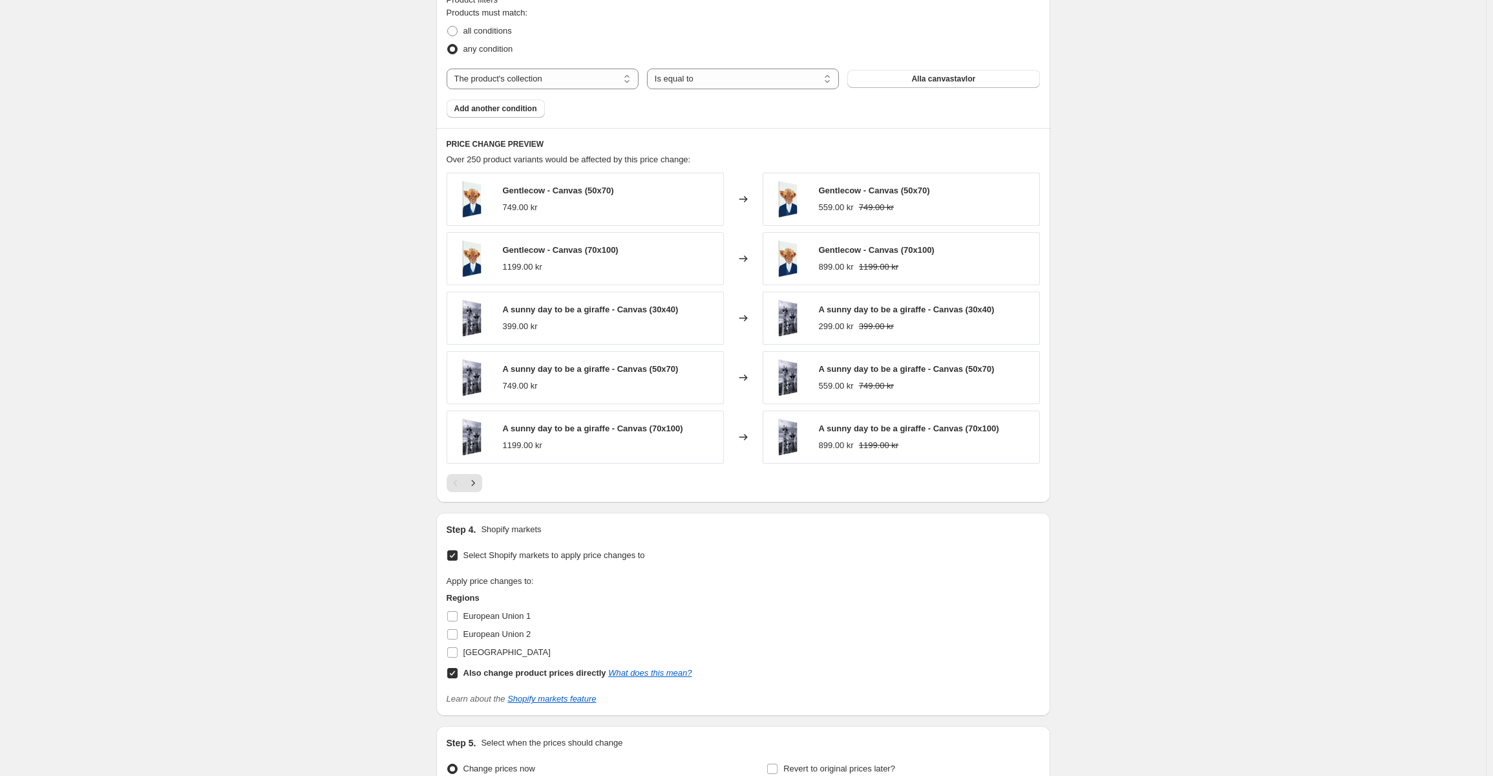
click at [556, 555] on span "Select Shopify markets to apply price changes to" at bounding box center [554, 555] width 182 height 10
click at [458, 555] on input "Select Shopify markets to apply price changes to" at bounding box center [452, 555] width 10 height 10
checkbox input "false"
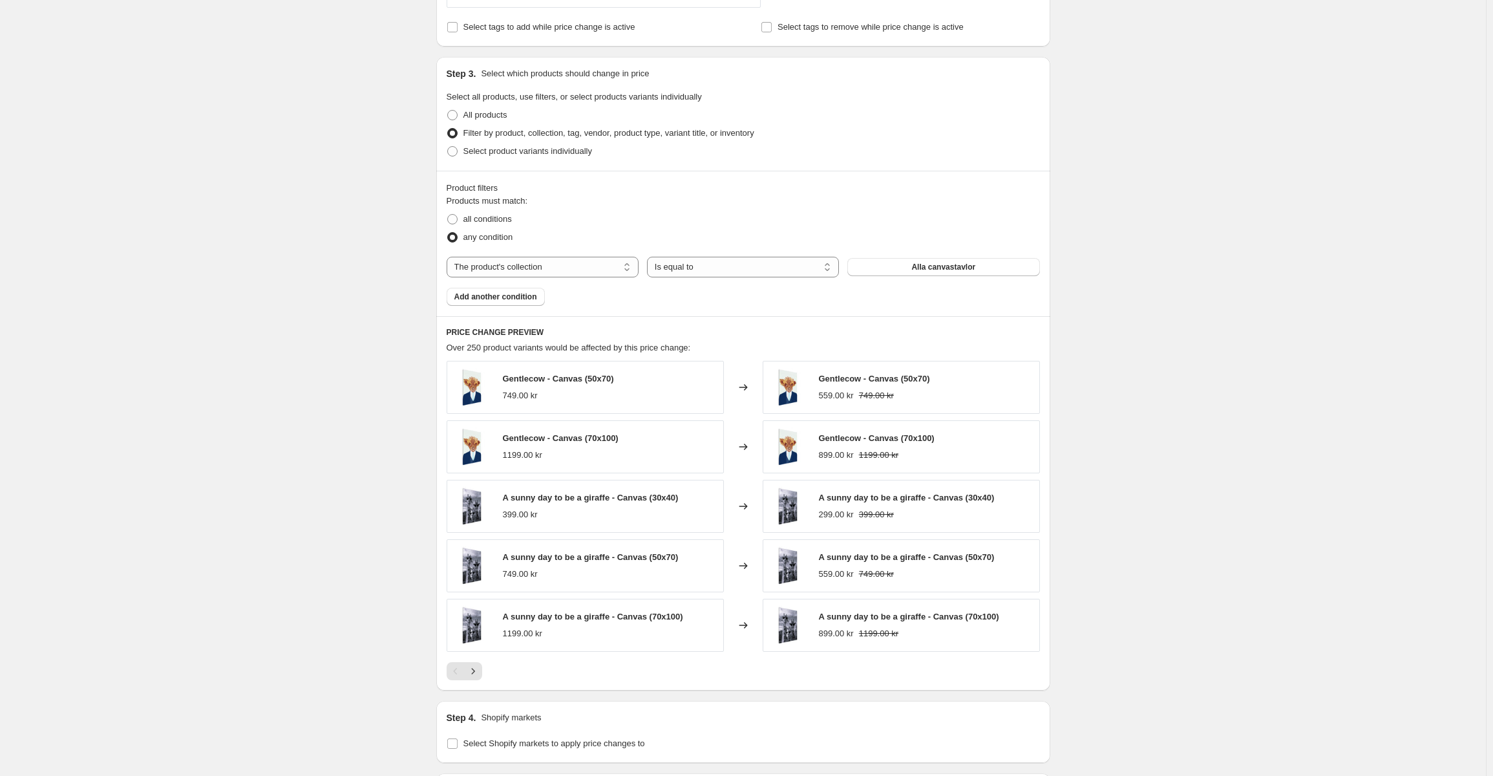
scroll to position [745, 0]
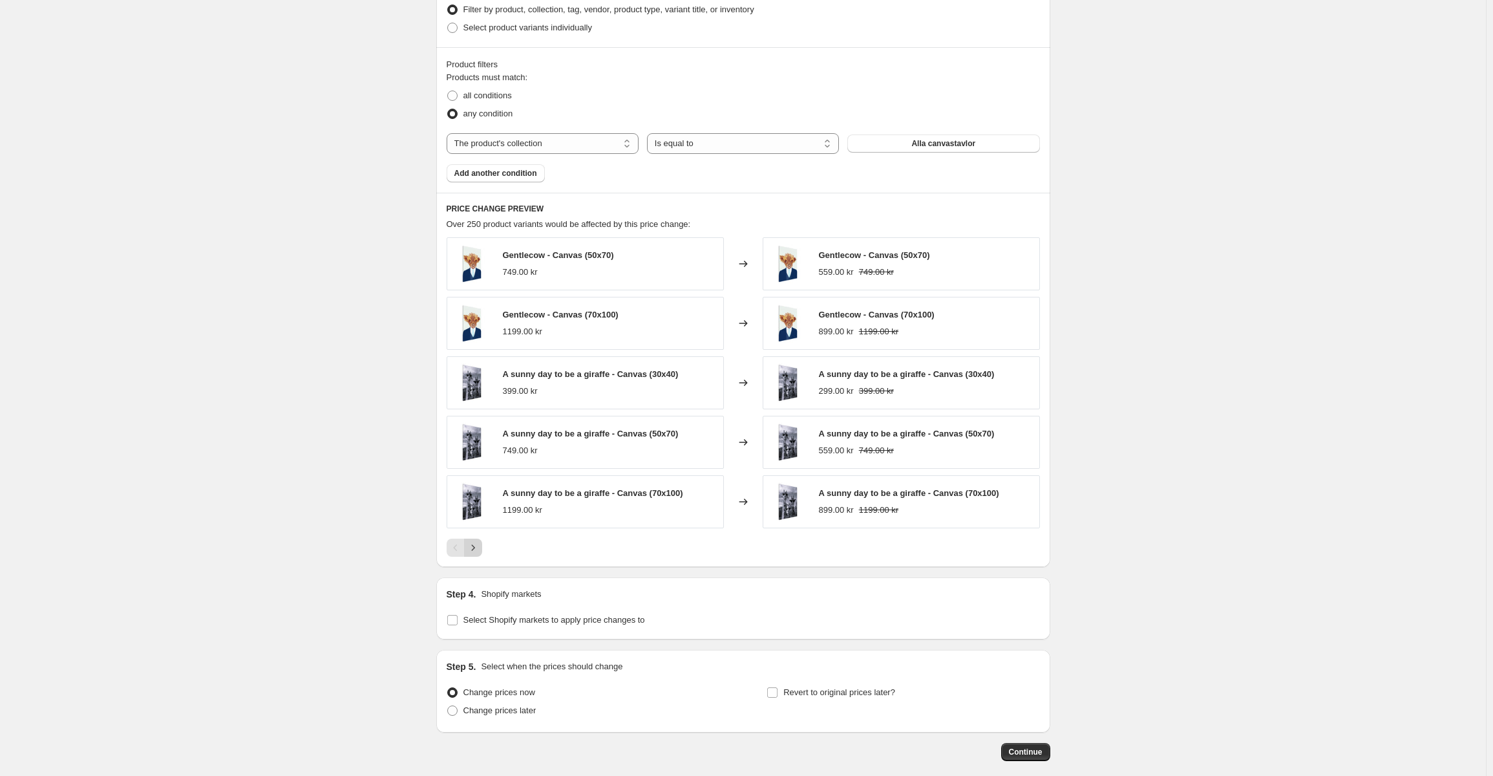
click at [480, 551] on icon "Next" at bounding box center [473, 547] width 13 height 13
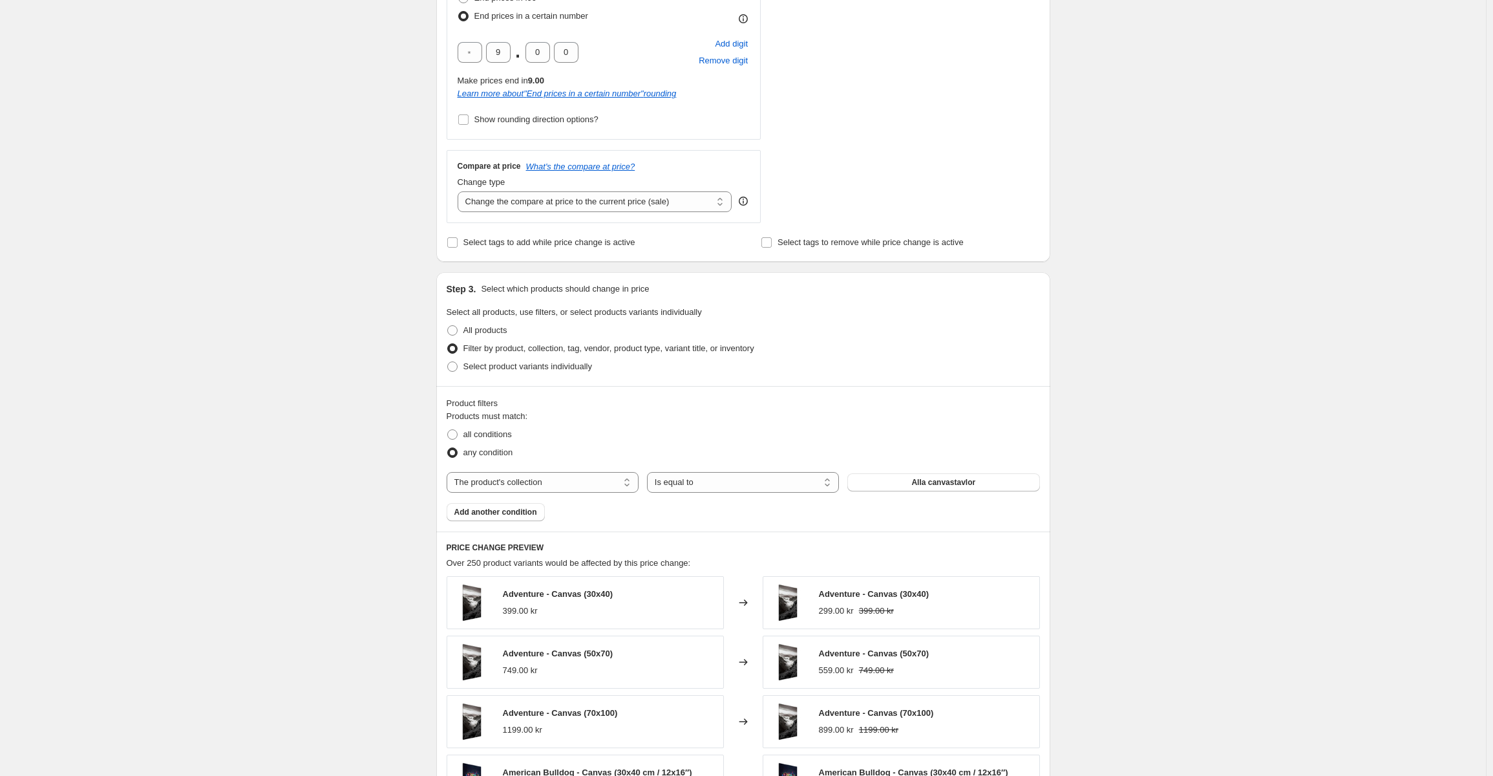
scroll to position [452, 0]
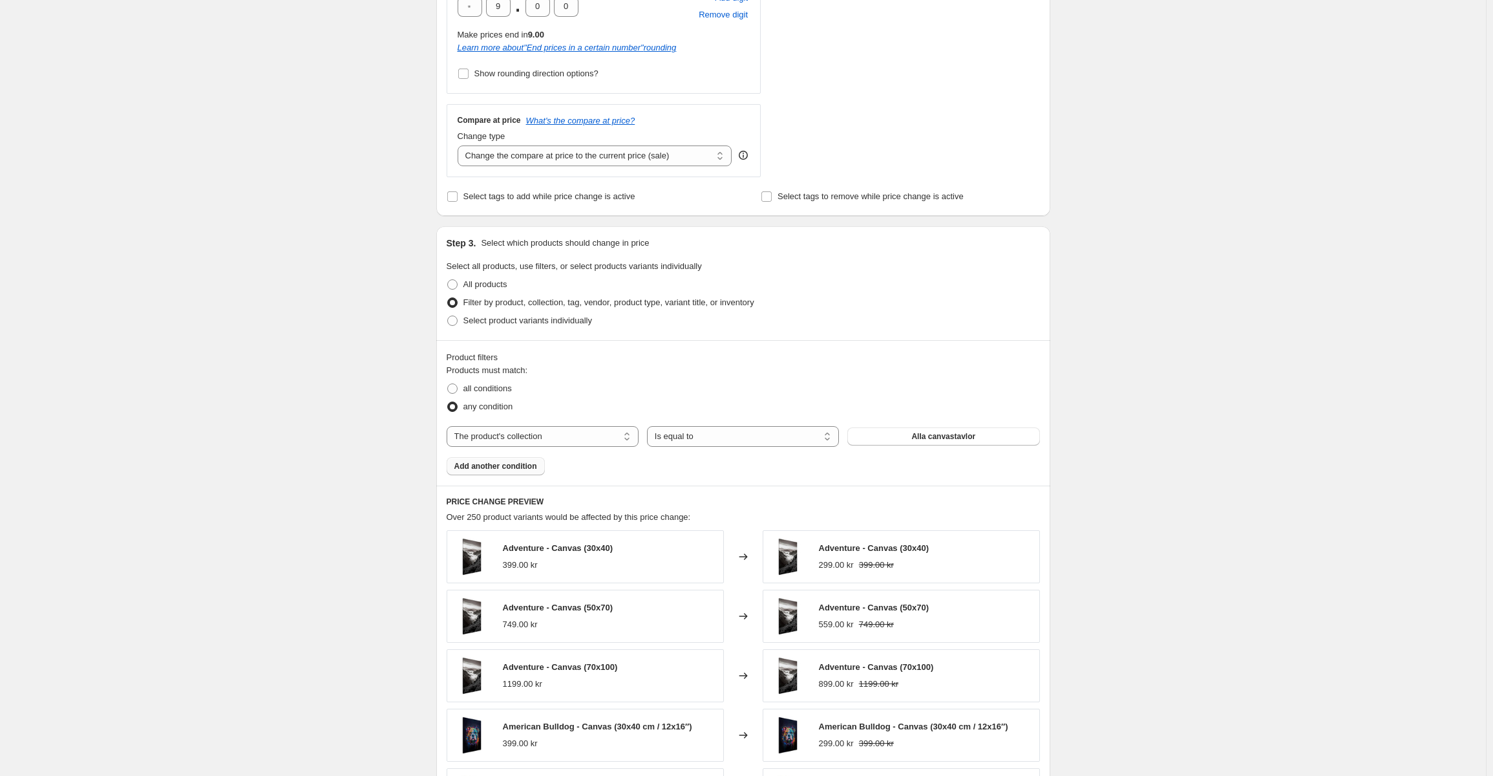
click at [538, 471] on button "Add another condition" at bounding box center [496, 466] width 98 height 18
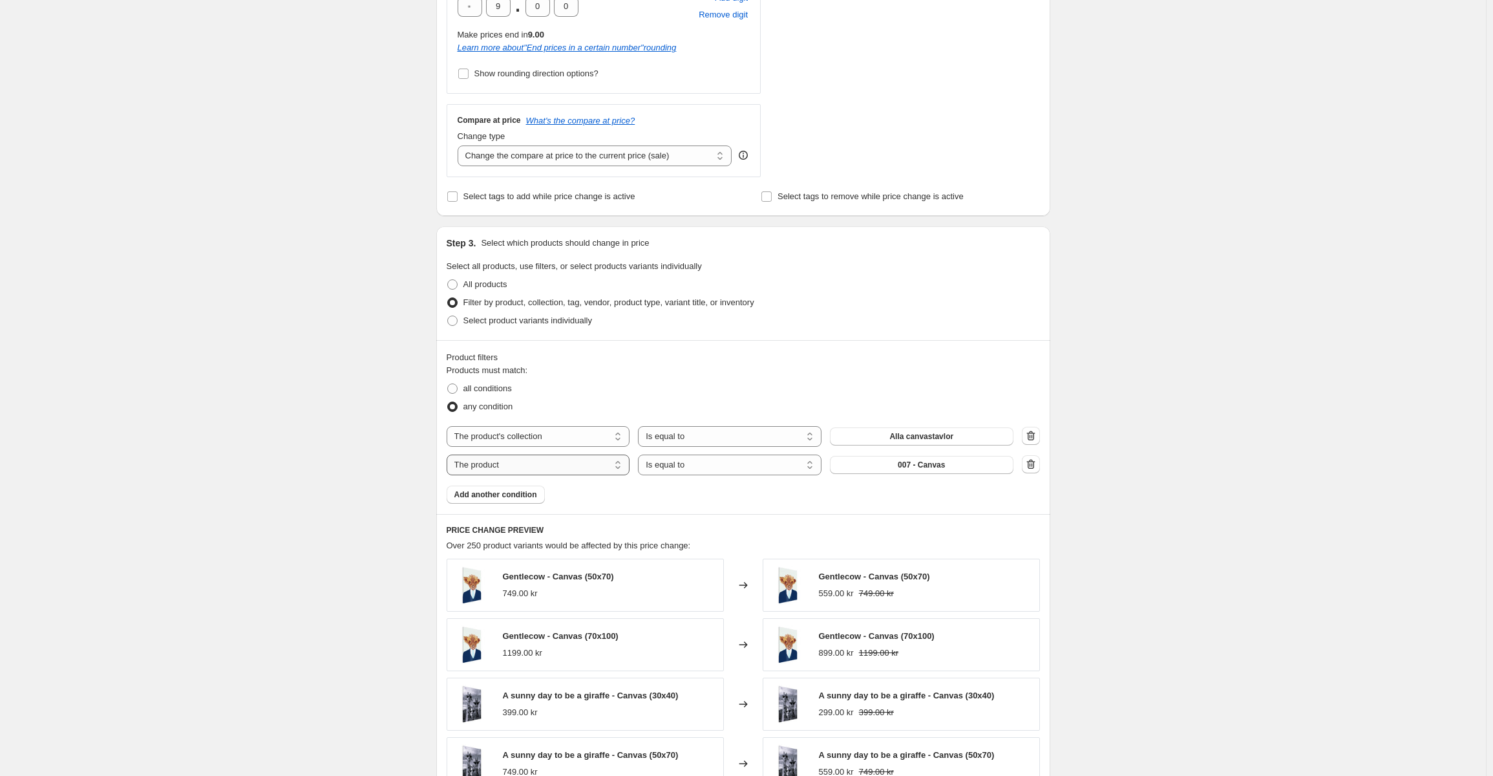
click at [546, 468] on select "The product The product's collection The product's tag The product's vendor The…" at bounding box center [539, 464] width 184 height 21
select select "title"
click at [889, 471] on input "Default Title" at bounding box center [922, 464] width 184 height 21
click at [763, 469] on select "Is equal to Is not equal to Contains" at bounding box center [730, 464] width 184 height 21
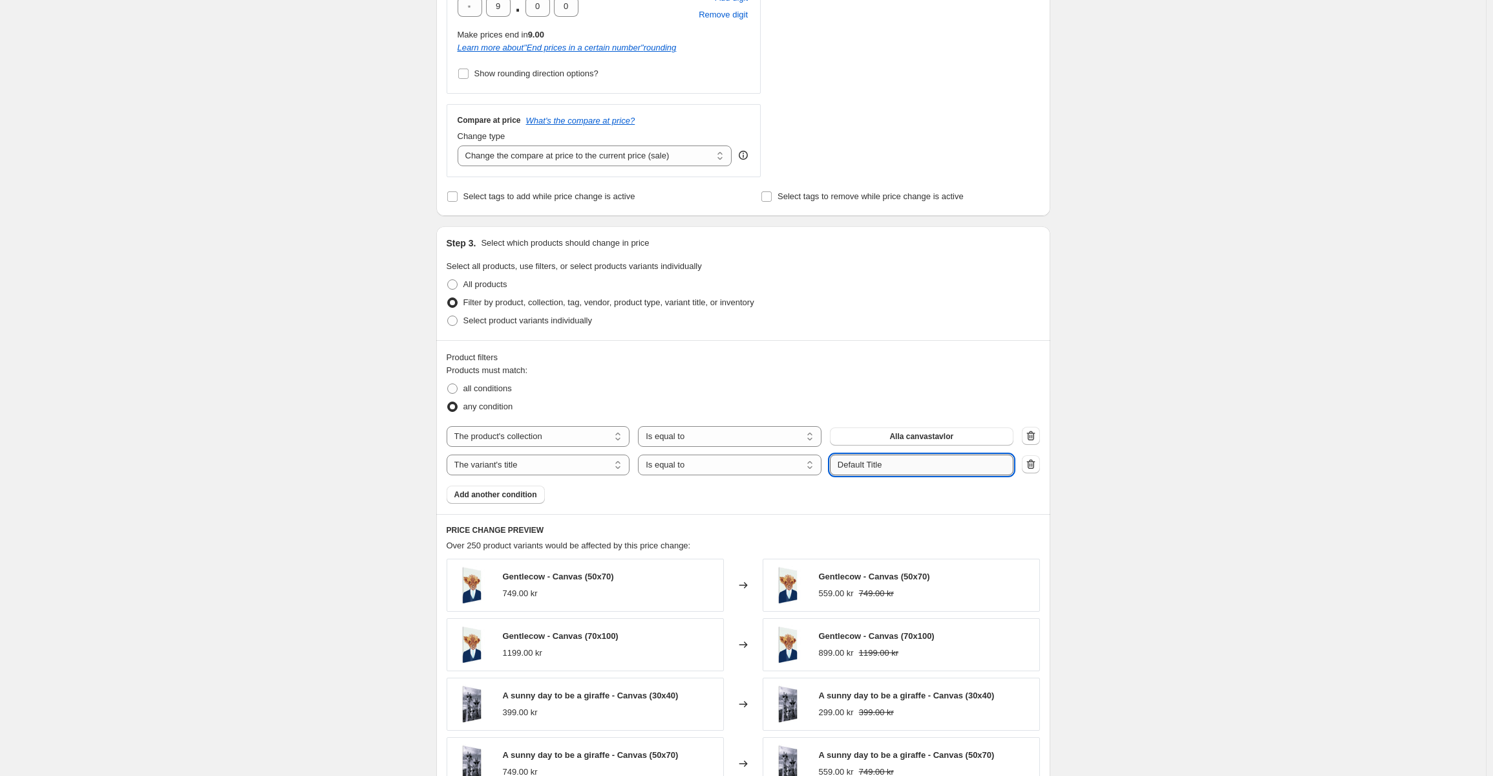
click at [882, 463] on input "Default Title" at bounding box center [922, 464] width 184 height 21
drag, startPoint x: 923, startPoint y: 471, endPoint x: 784, endPoint y: 465, distance: 139.1
click at [784, 465] on div "The product The product's collection The product's tag The product's vendor The…" at bounding box center [730, 464] width 567 height 21
click at [1038, 471] on icon "button" at bounding box center [1031, 464] width 13 height 13
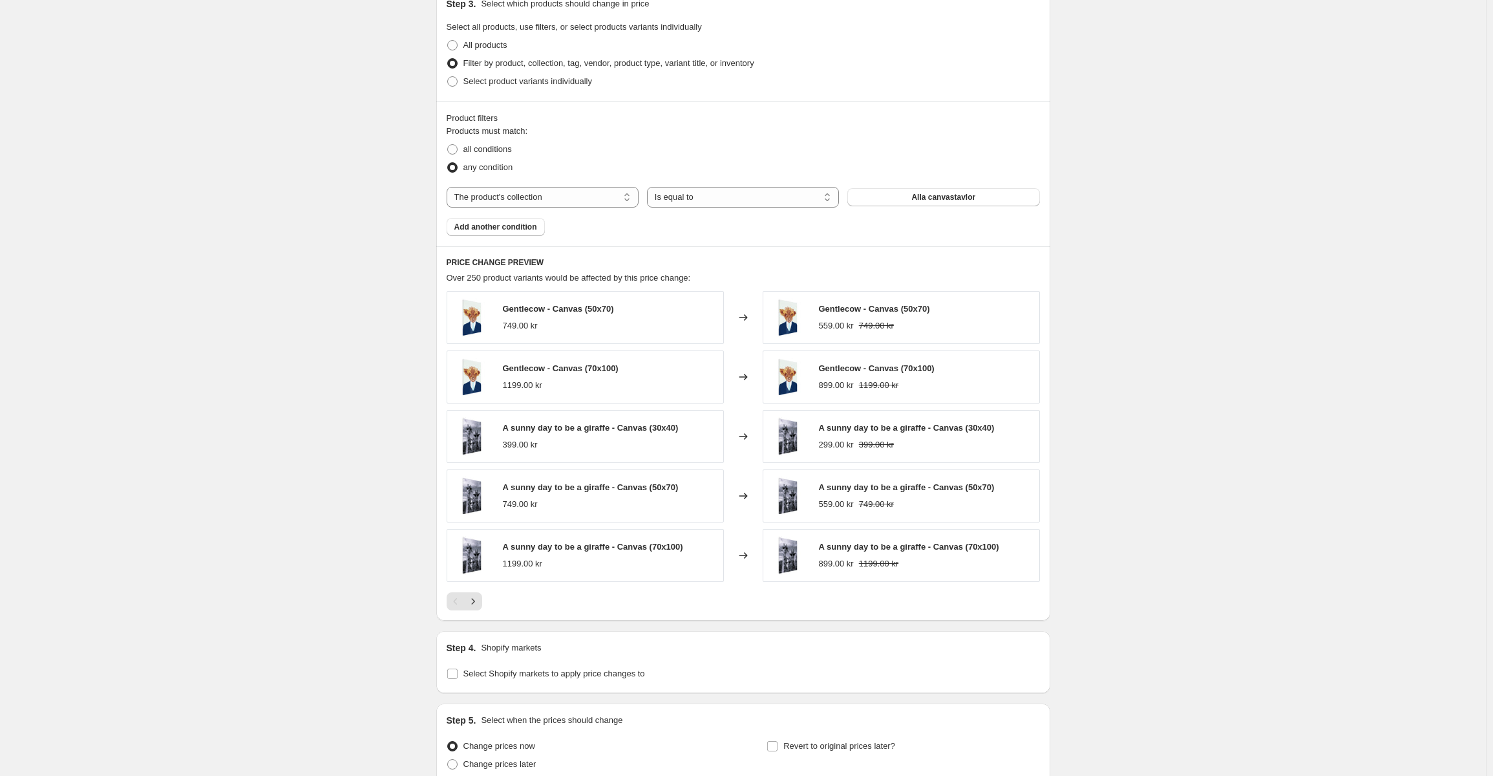
scroll to position [810, 0]
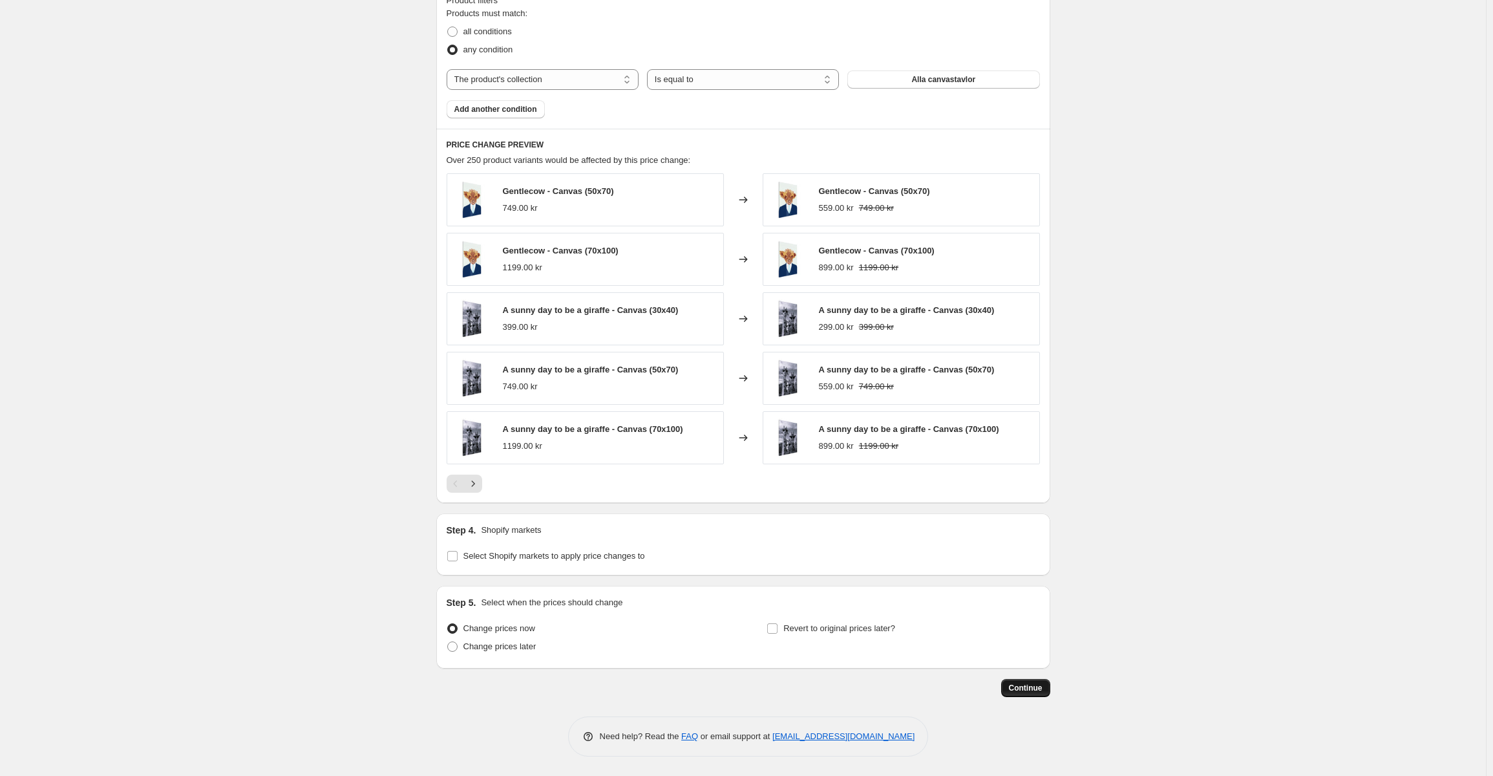
click at [1040, 689] on span "Continue" at bounding box center [1026, 688] width 34 height 10
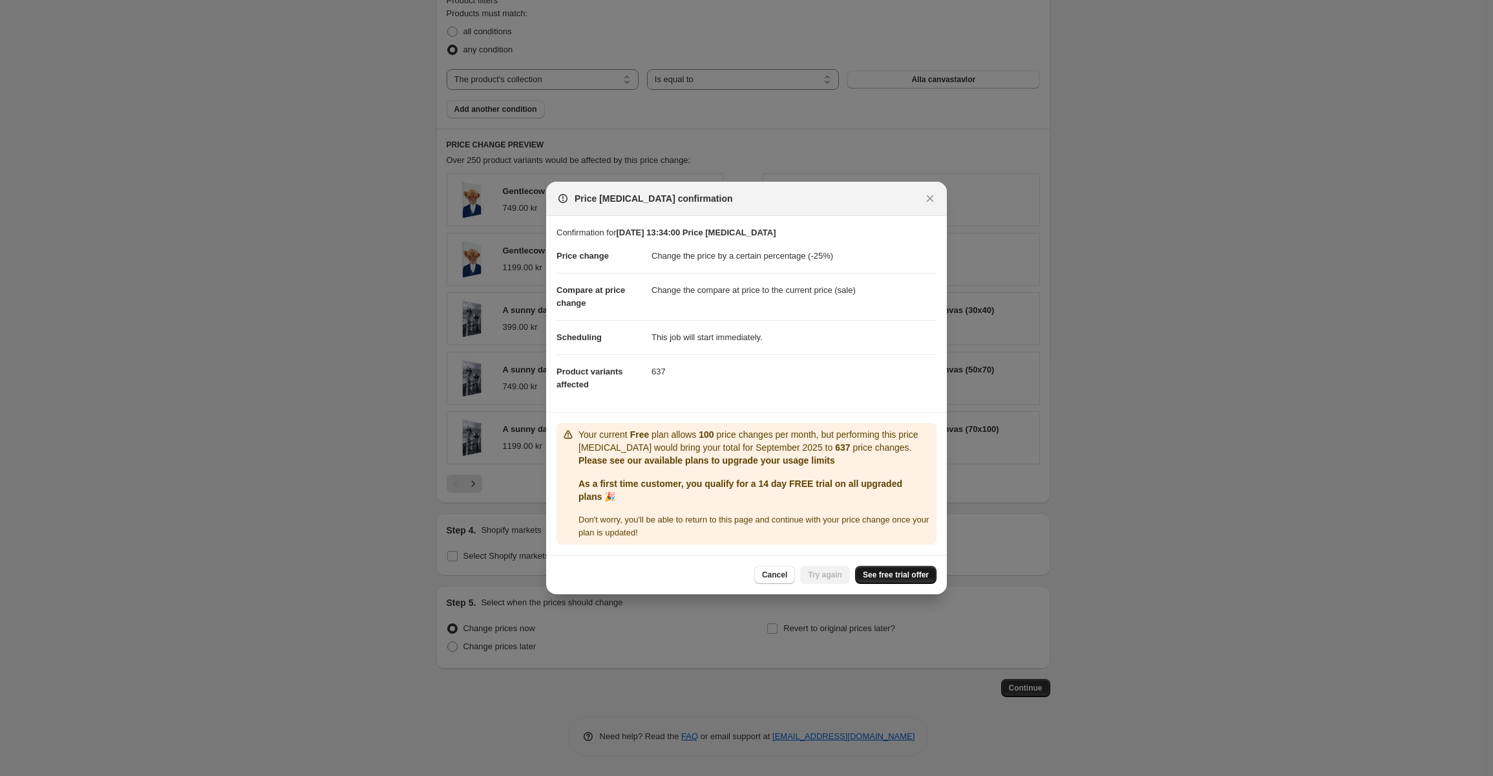
click at [908, 572] on span "See free trial offer" at bounding box center [896, 574] width 66 height 10
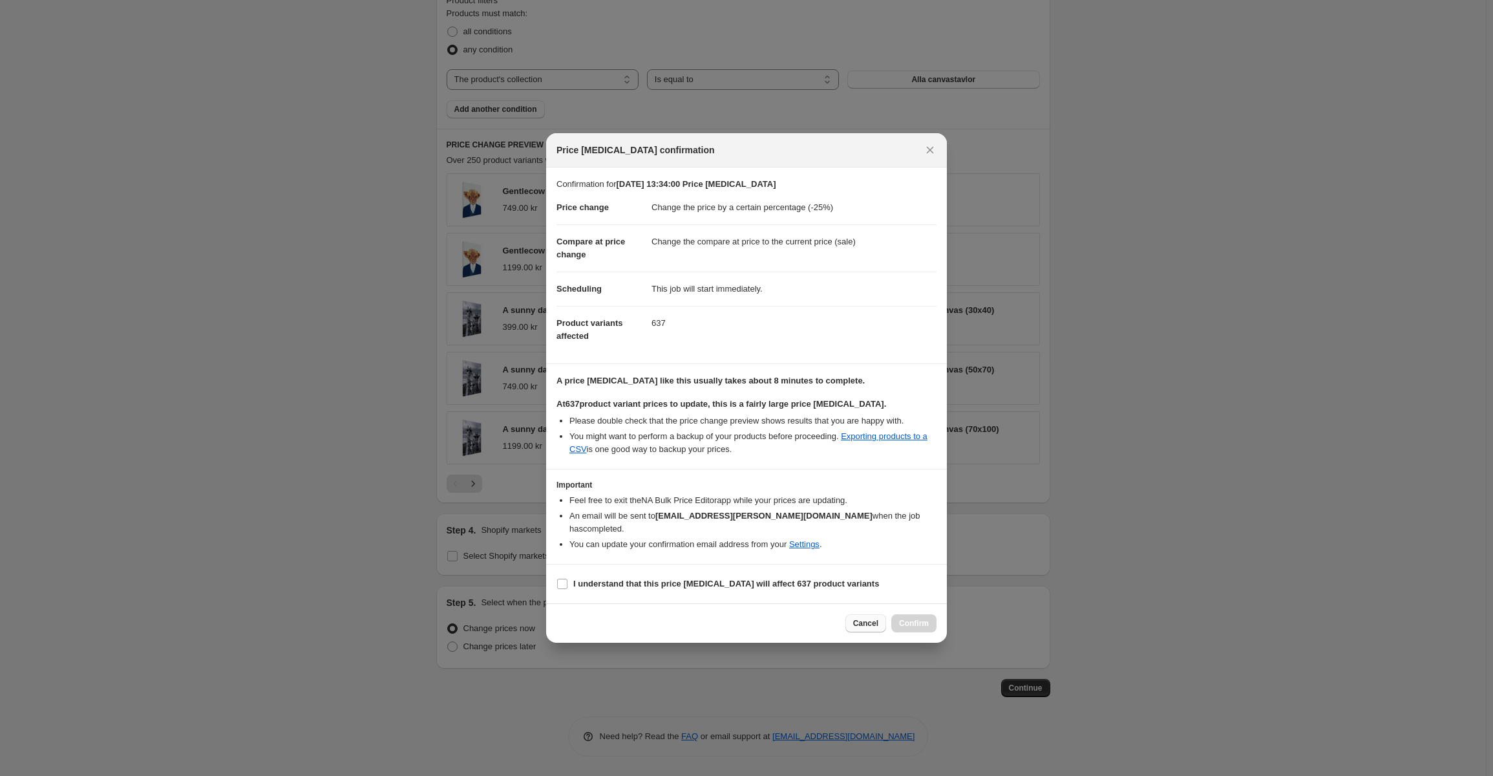
click at [873, 621] on span "Cancel" at bounding box center [865, 623] width 25 height 10
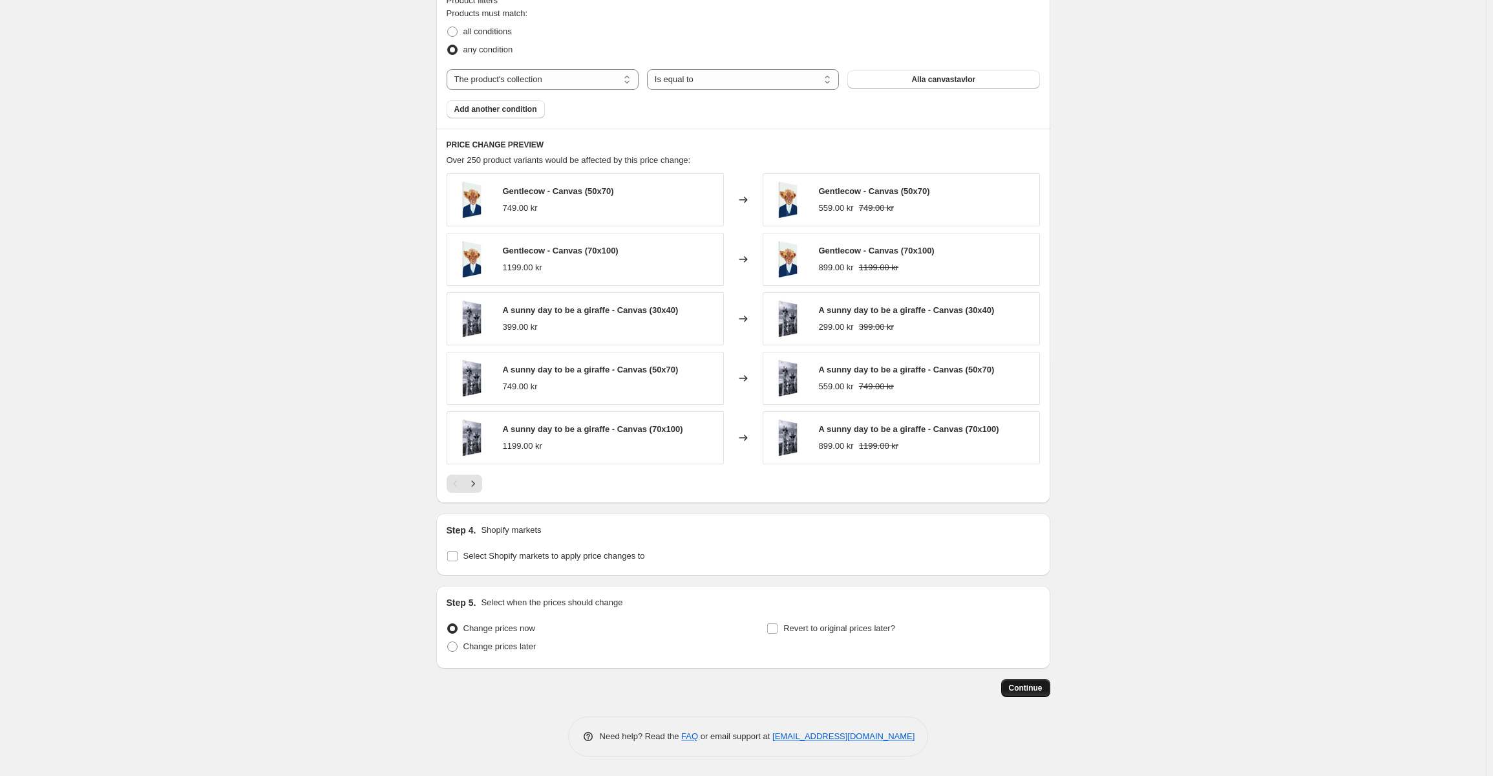
click at [1030, 690] on span "Continue" at bounding box center [1026, 688] width 34 height 10
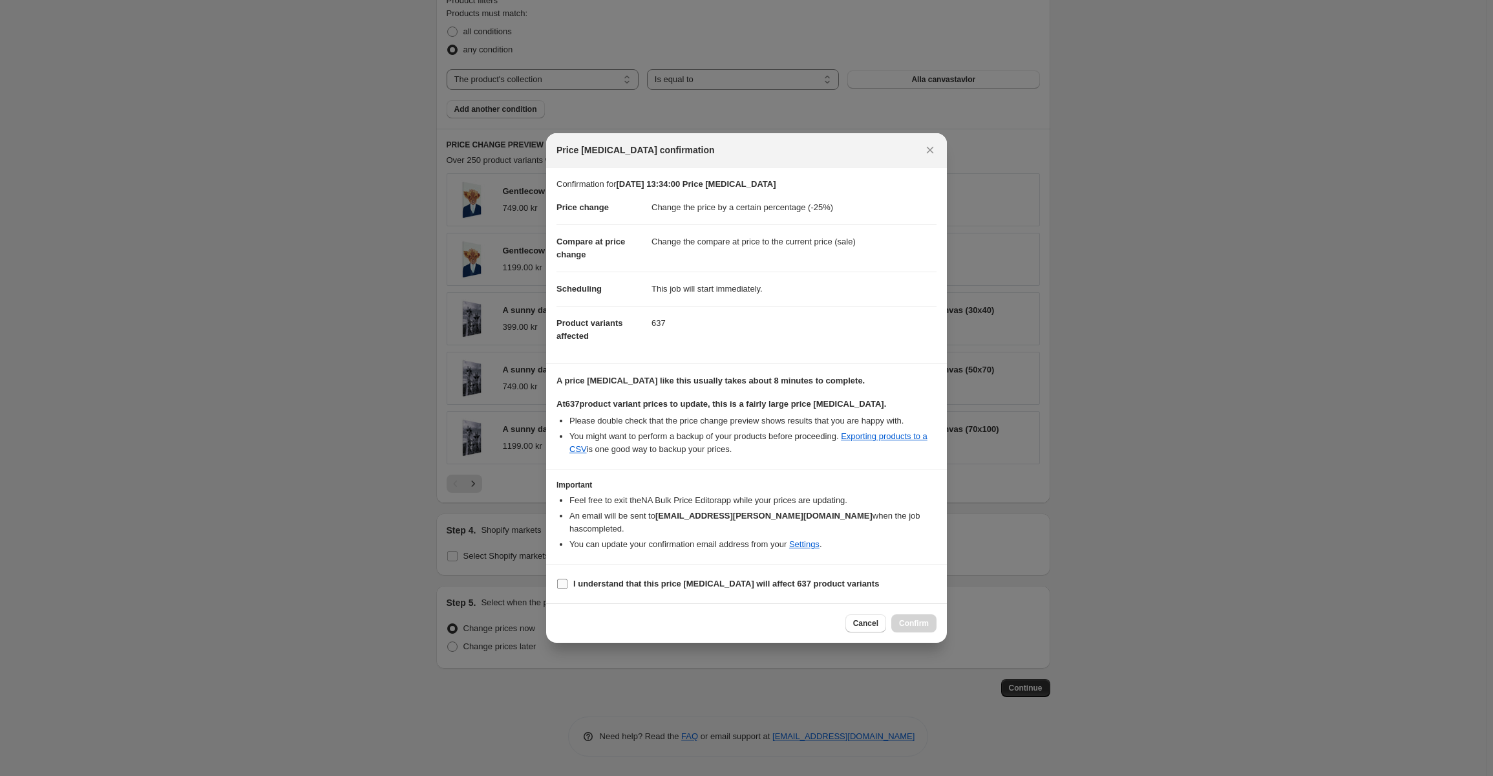
click at [780, 580] on b "I understand that this price change job will affect 637 product variants" at bounding box center [726, 584] width 306 height 10
click at [568, 580] on input "I understand that this price change job will affect 637 product variants" at bounding box center [562, 584] width 10 height 10
checkbox input "true"
click at [923, 618] on span "Confirm" at bounding box center [914, 623] width 30 height 10
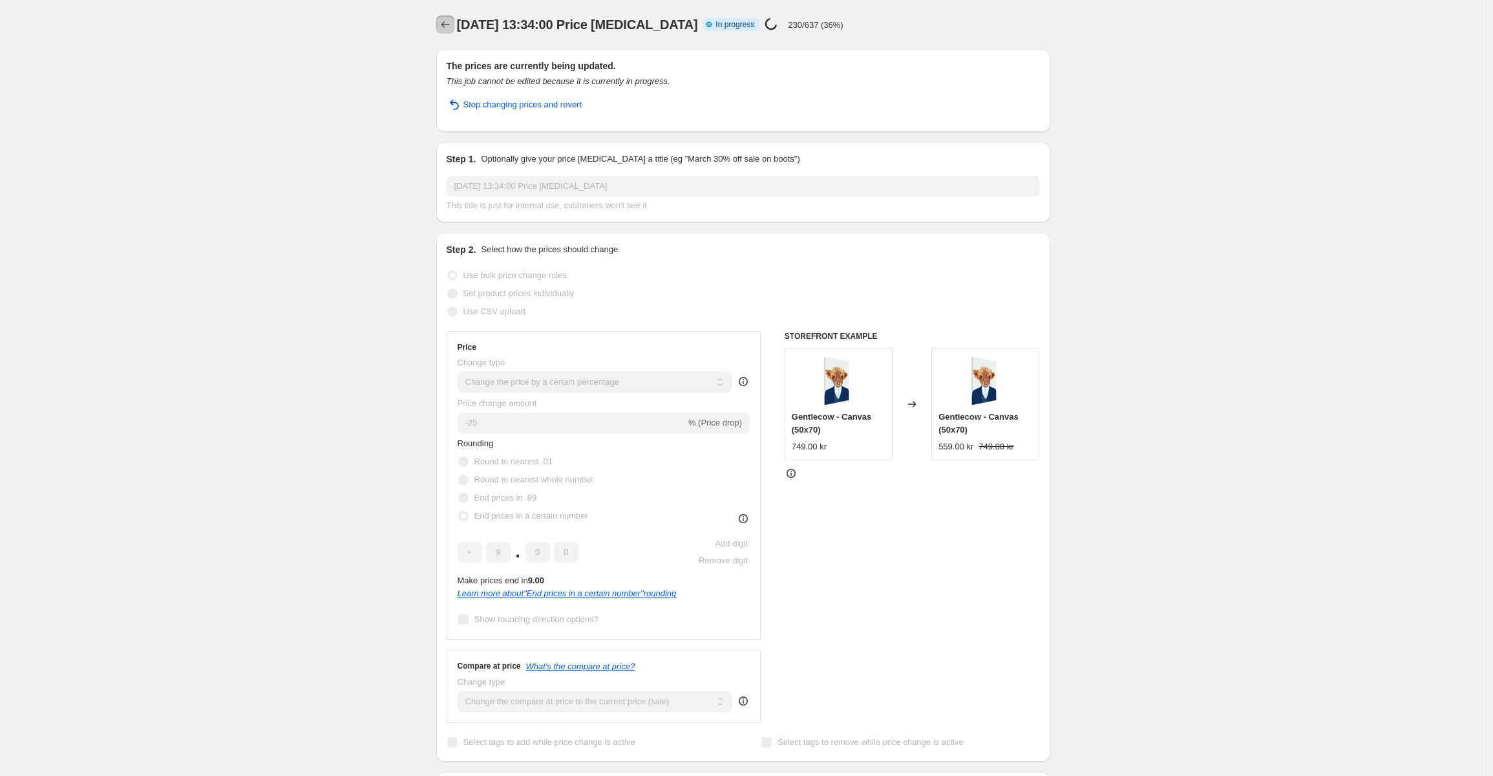
click at [443, 24] on icon "Price change jobs" at bounding box center [445, 24] width 13 height 13
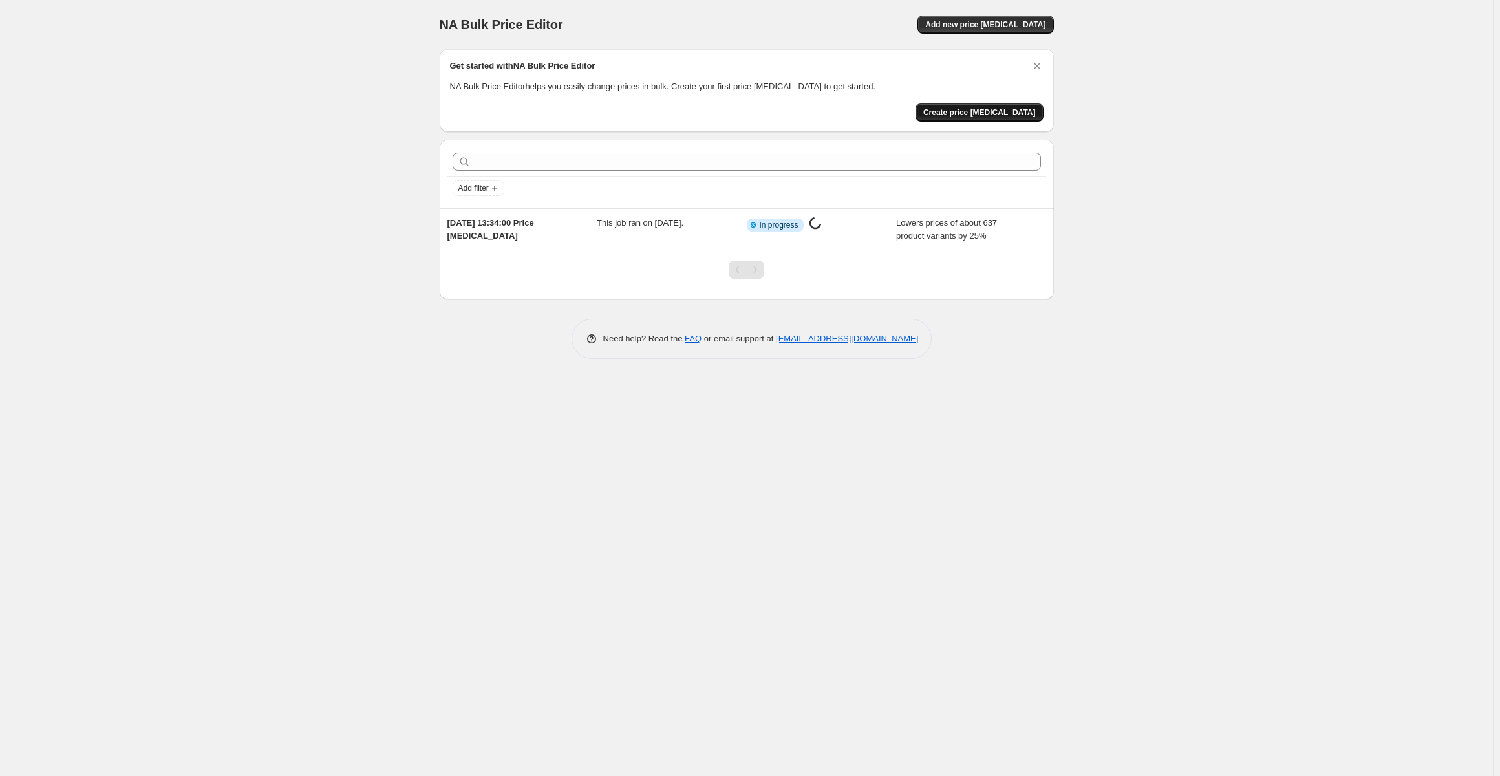
click at [1012, 114] on span "Create price change job" at bounding box center [979, 112] width 112 height 10
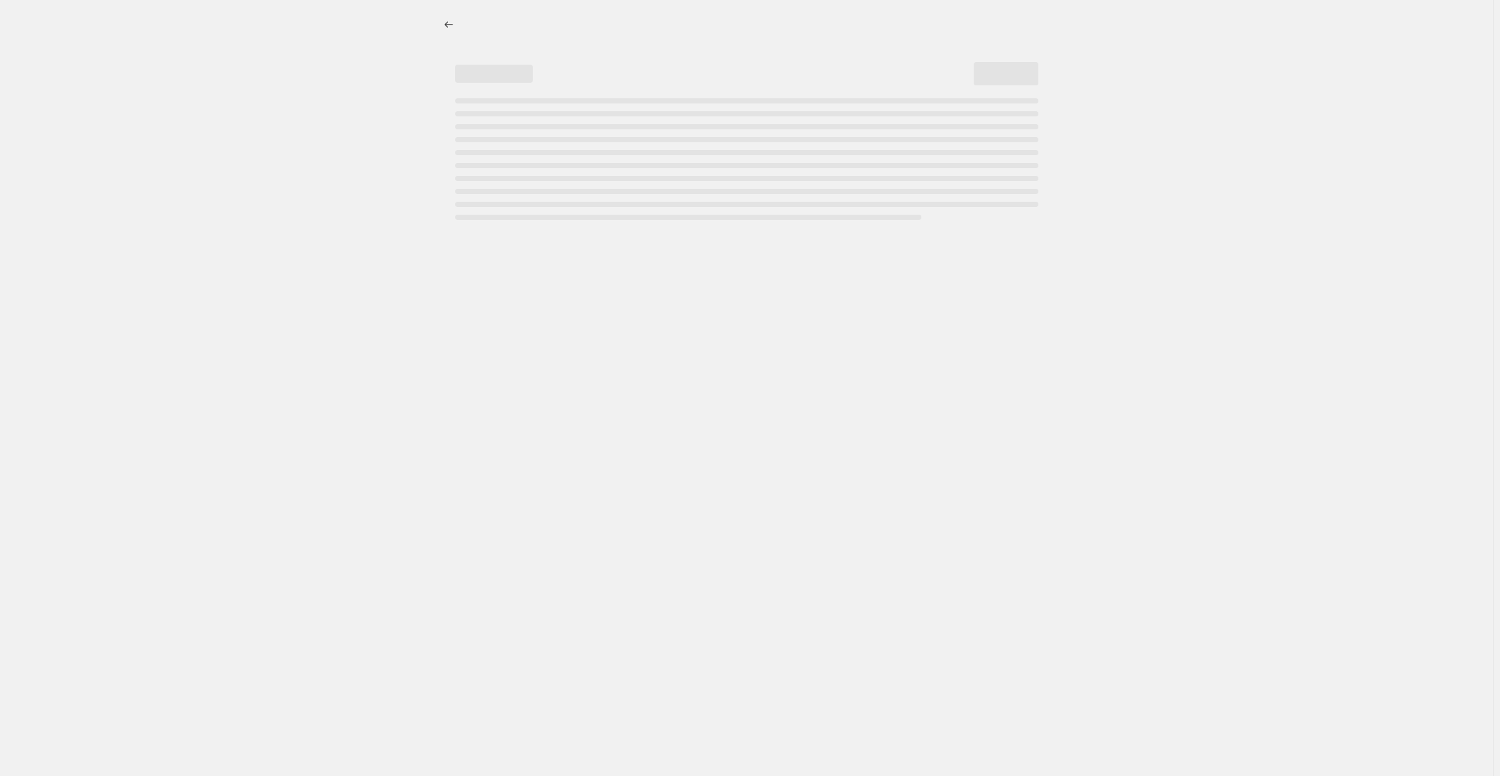
select select "percentage"
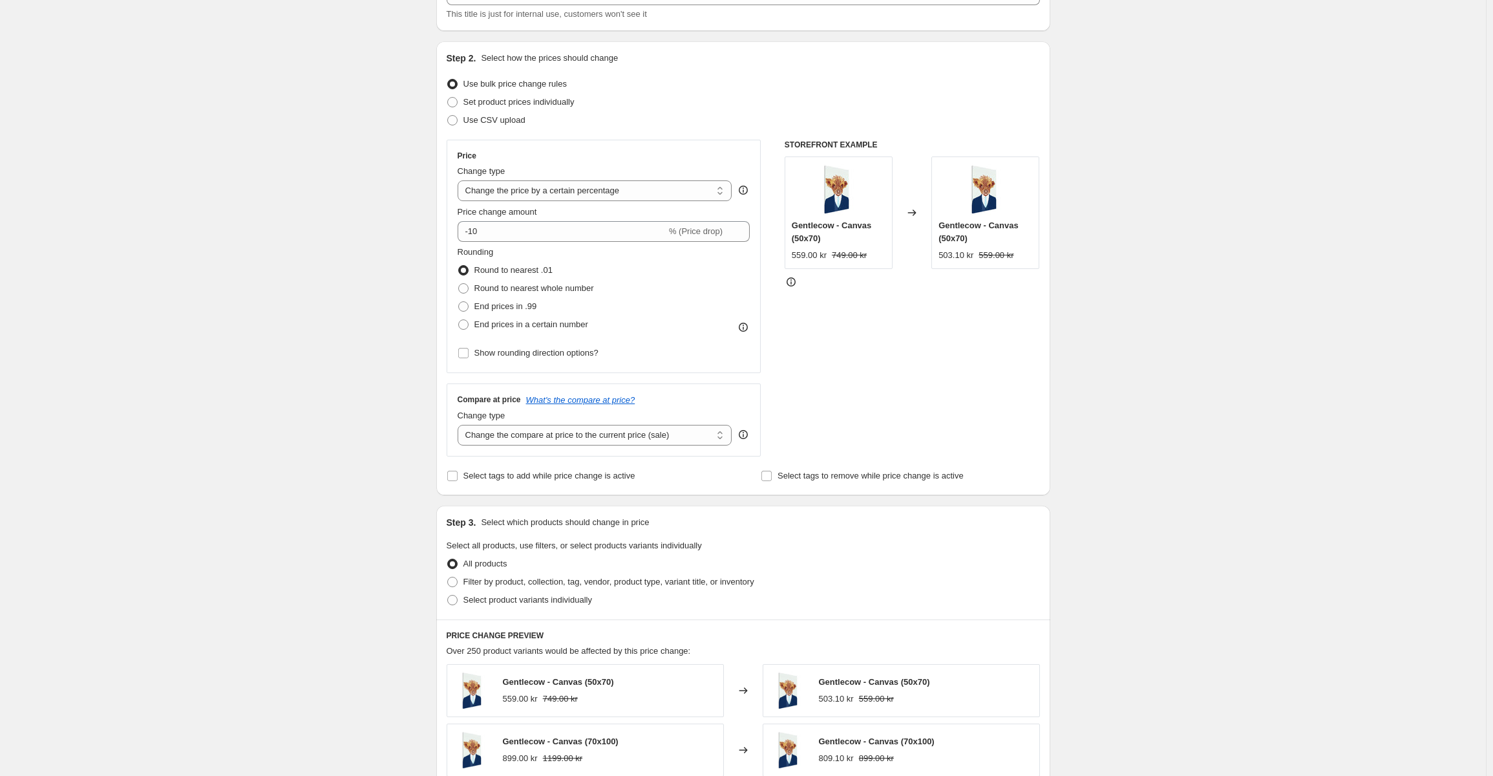
scroll to position [129, 0]
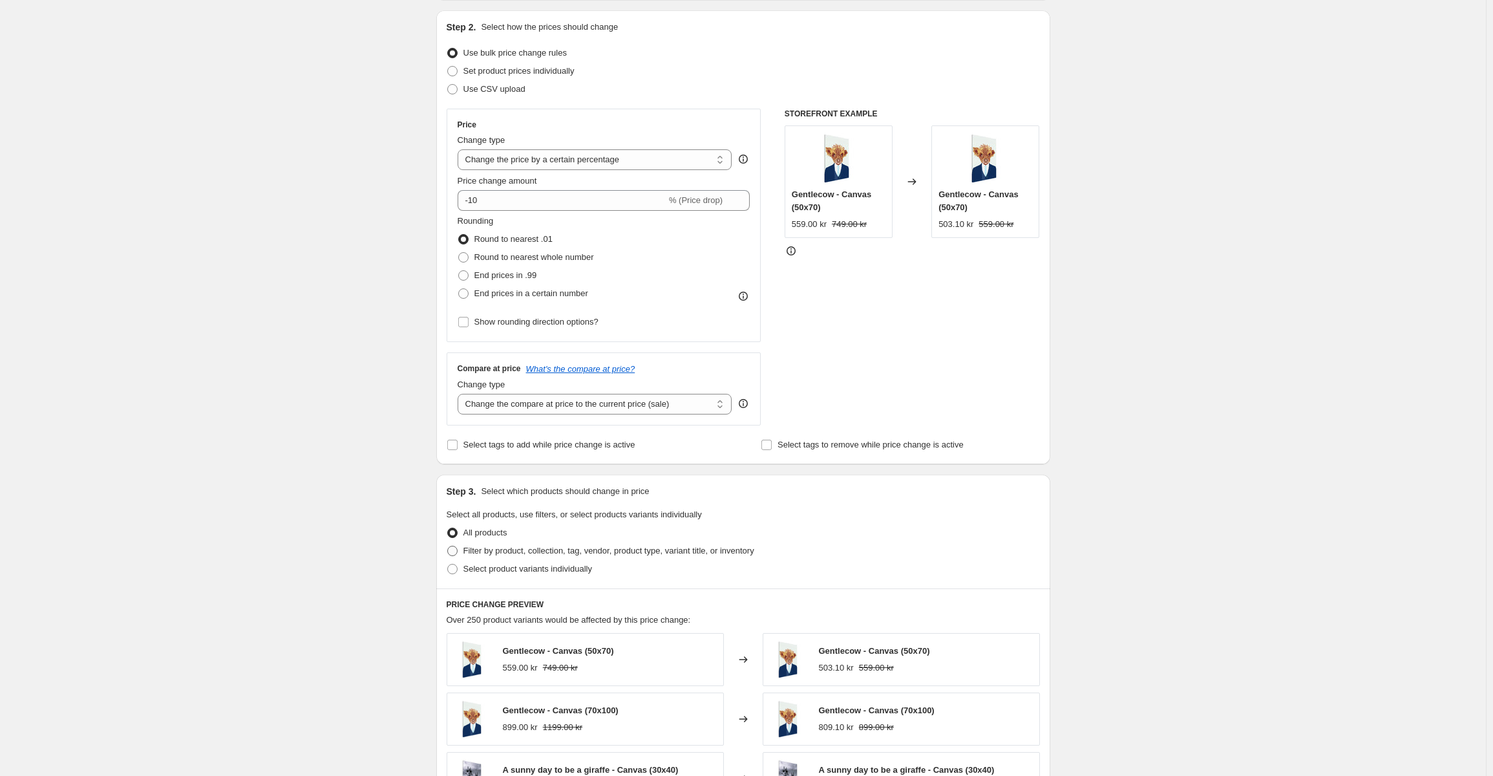
click at [549, 557] on span "Filter by product, collection, tag, vendor, product type, variant title, or inv…" at bounding box center [608, 550] width 291 height 13
click at [448, 546] on input "Filter by product, collection, tag, vendor, product type, variant title, or inv…" at bounding box center [447, 546] width 1 height 1
radio input "true"
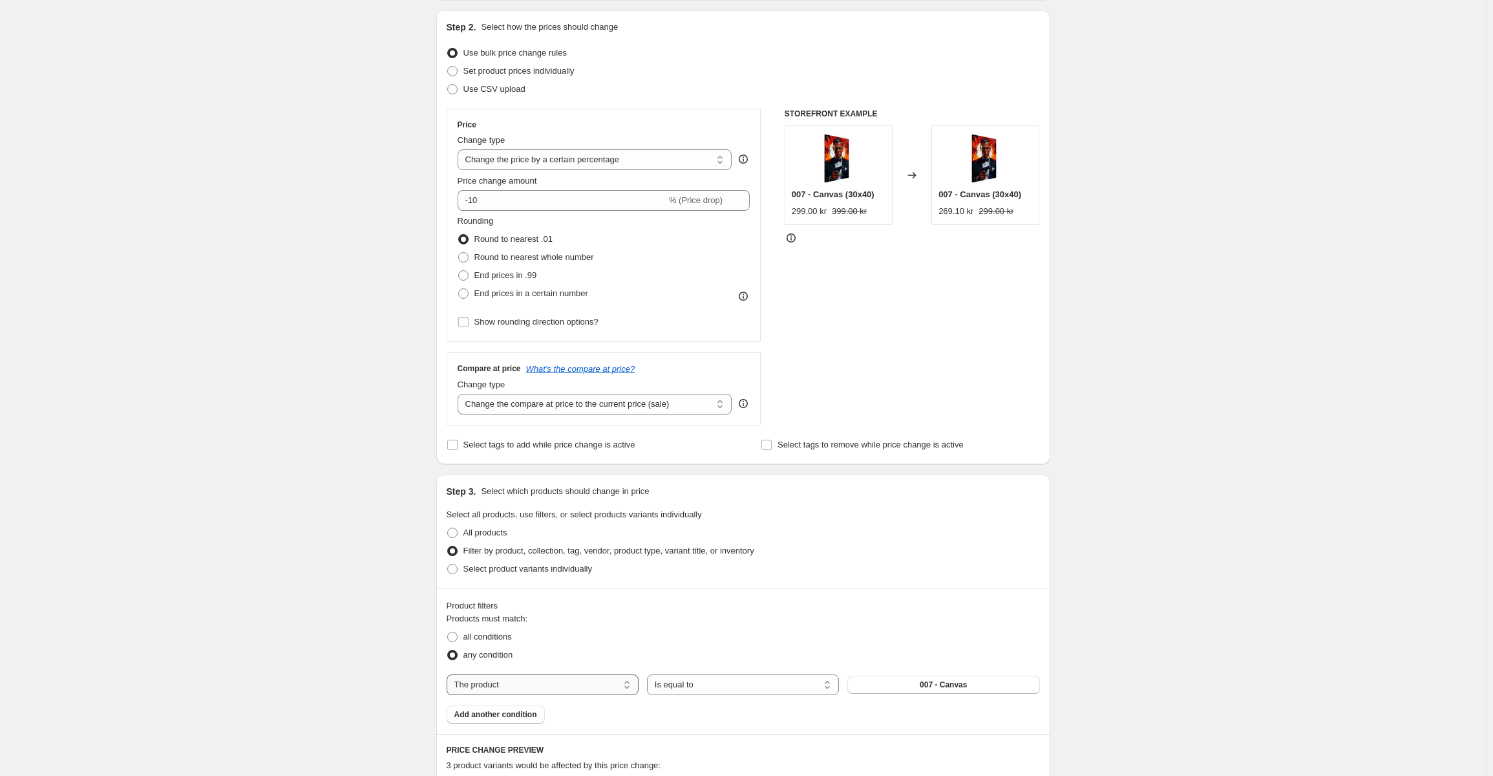
click at [557, 683] on select "The product The product's collection The product's tag The product's vendor The…" at bounding box center [543, 684] width 192 height 21
select select "title"
click at [912, 688] on input "Default Title" at bounding box center [943, 684] width 192 height 21
drag, startPoint x: 905, startPoint y: 688, endPoint x: 747, endPoint y: 683, distance: 158.5
click at [747, 683] on div "The product The product's collection The product's tag The product's vendor The…" at bounding box center [743, 684] width 593 height 21
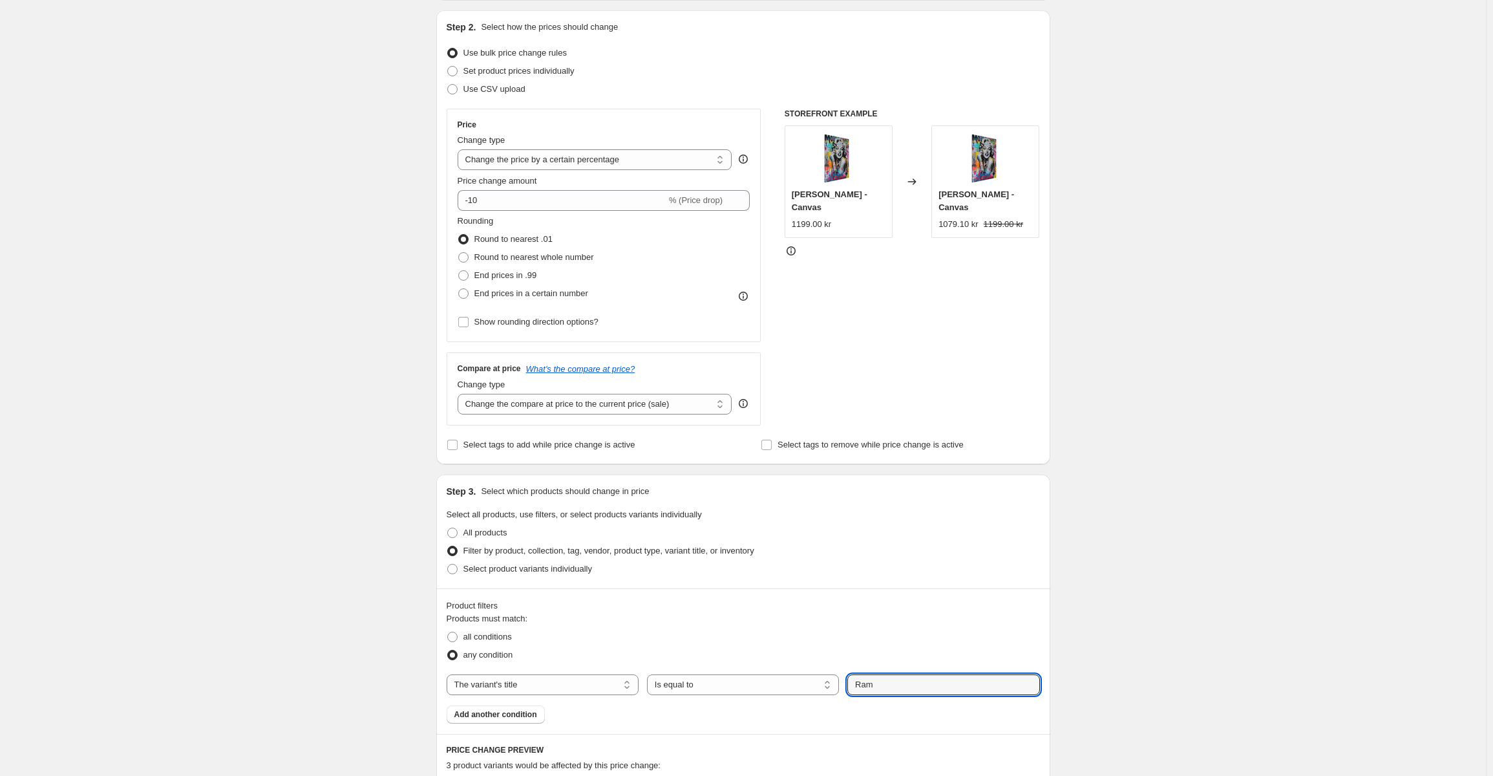
click at [1028, 649] on div "any condition" at bounding box center [743, 655] width 593 height 18
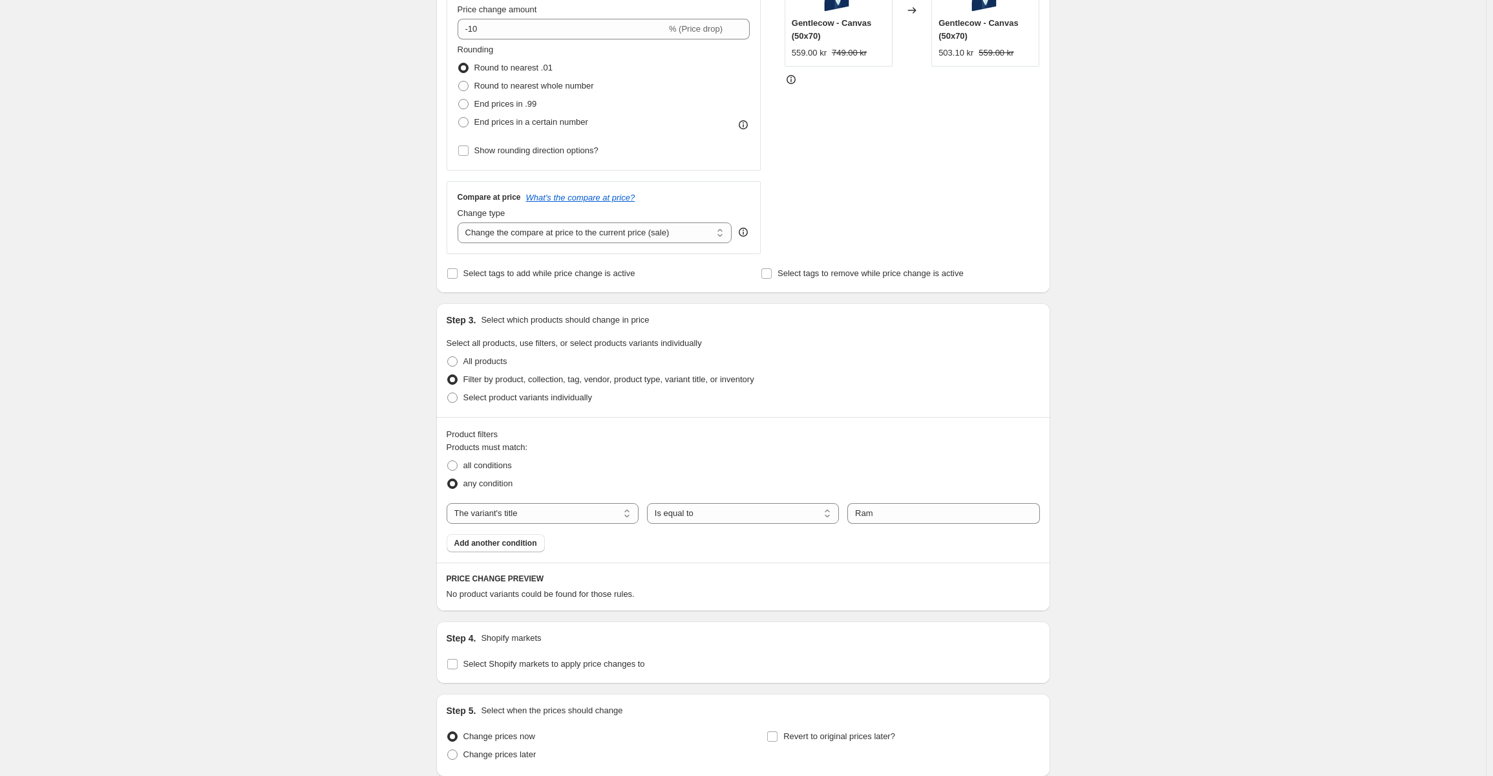
scroll to position [323, 0]
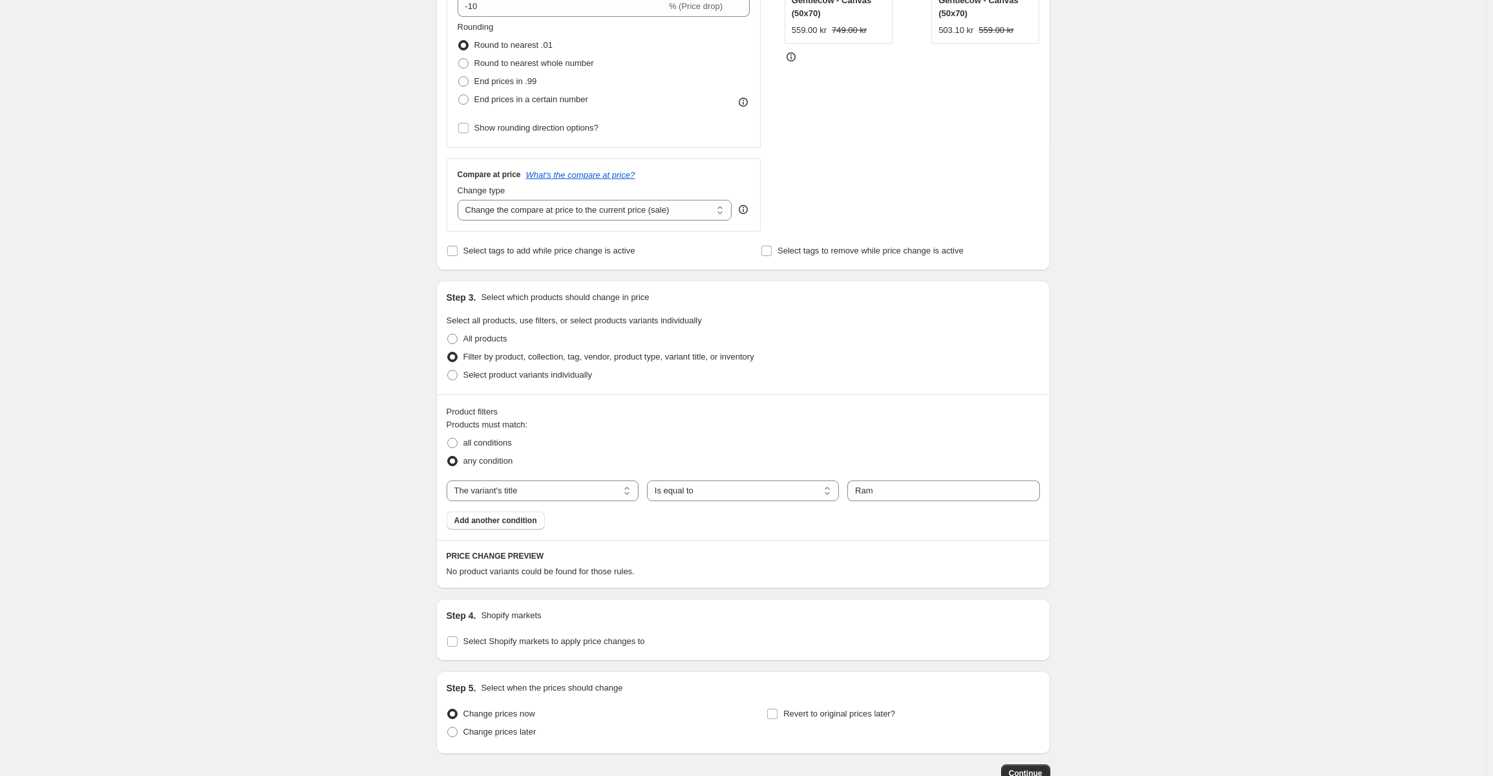
click at [535, 502] on div "Products must match: all conditions any condition The product The product's col…" at bounding box center [743, 473] width 593 height 111
click at [536, 496] on select "The product The product's collection The product's tag The product's vendor The…" at bounding box center [543, 490] width 192 height 21
click at [449, 480] on select "The product The product's collection The product's tag The product's vendor The…" at bounding box center [543, 490] width 192 height 21
drag, startPoint x: 908, startPoint y: 482, endPoint x: 821, endPoint y: 492, distance: 87.2
click at [821, 492] on div "The product The product's collection The product's tag The product's vendor The…" at bounding box center [743, 490] width 593 height 21
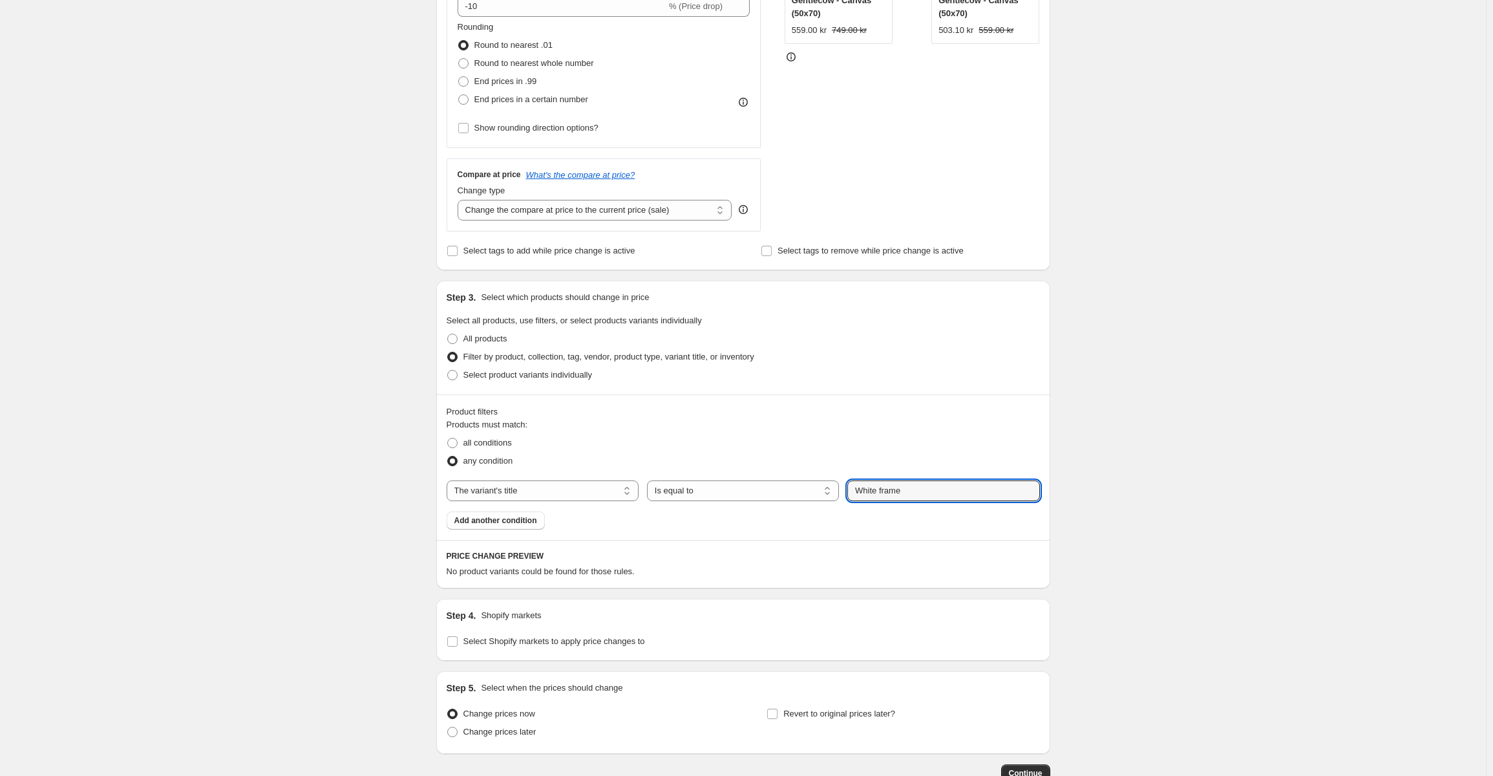
type input "White frame"
select select "percentage"
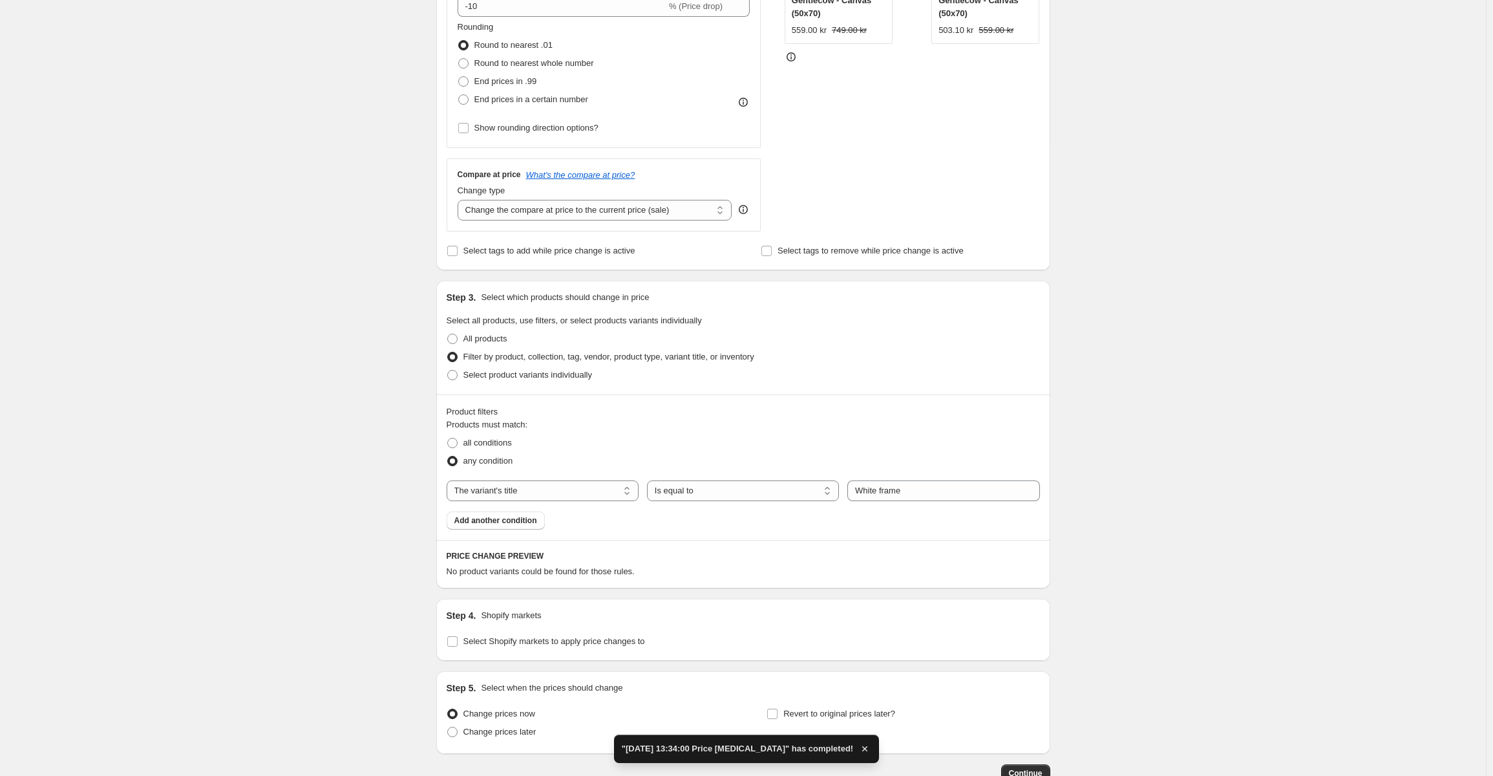
scroll to position [0, 0]
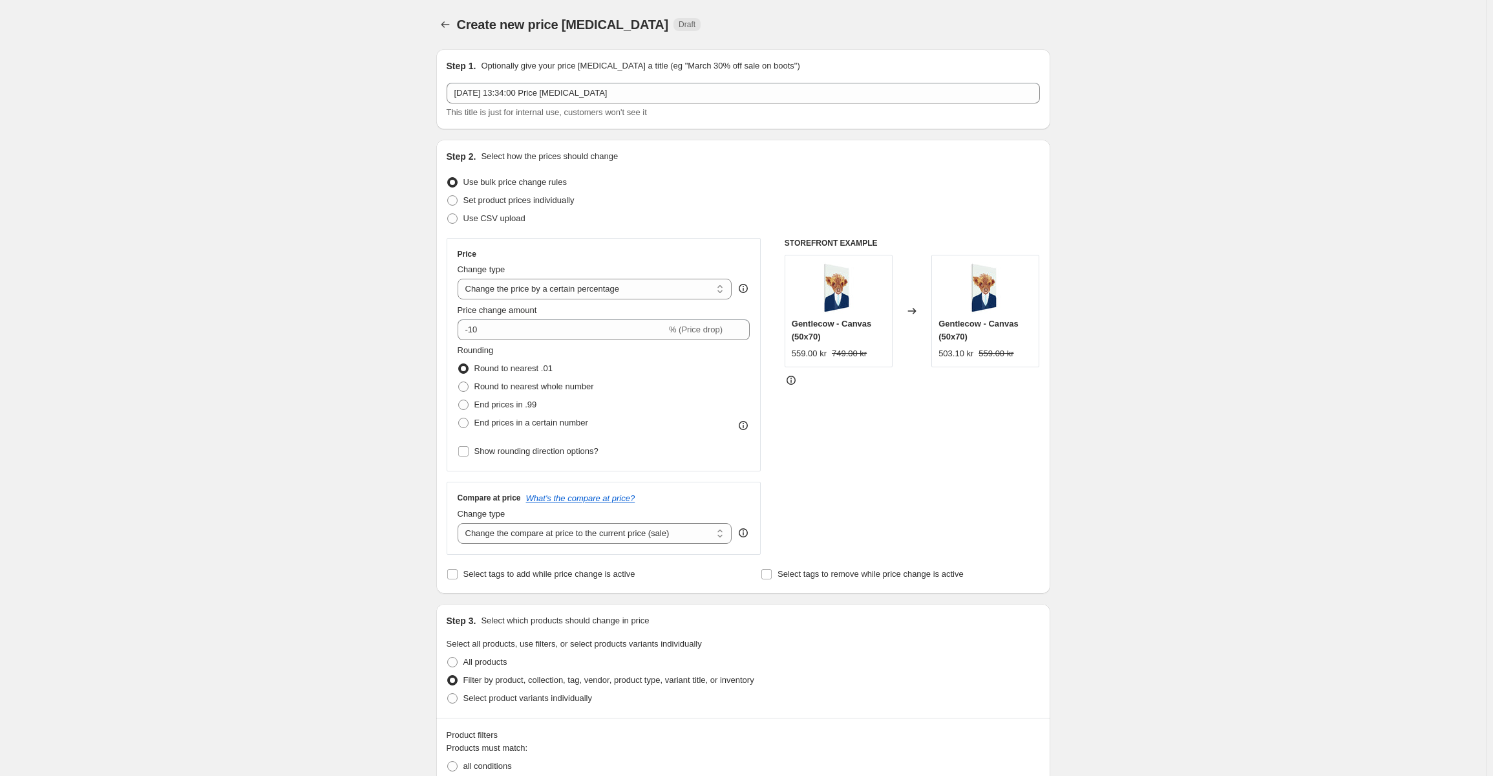
click at [535, 683] on span "Filter by product, collection, tag, vendor, product type, variant title, or inv…" at bounding box center [608, 680] width 291 height 10
click at [448, 676] on input "Filter by product, collection, tag, vendor, product type, variant title, or inv…" at bounding box center [447, 675] width 1 height 1
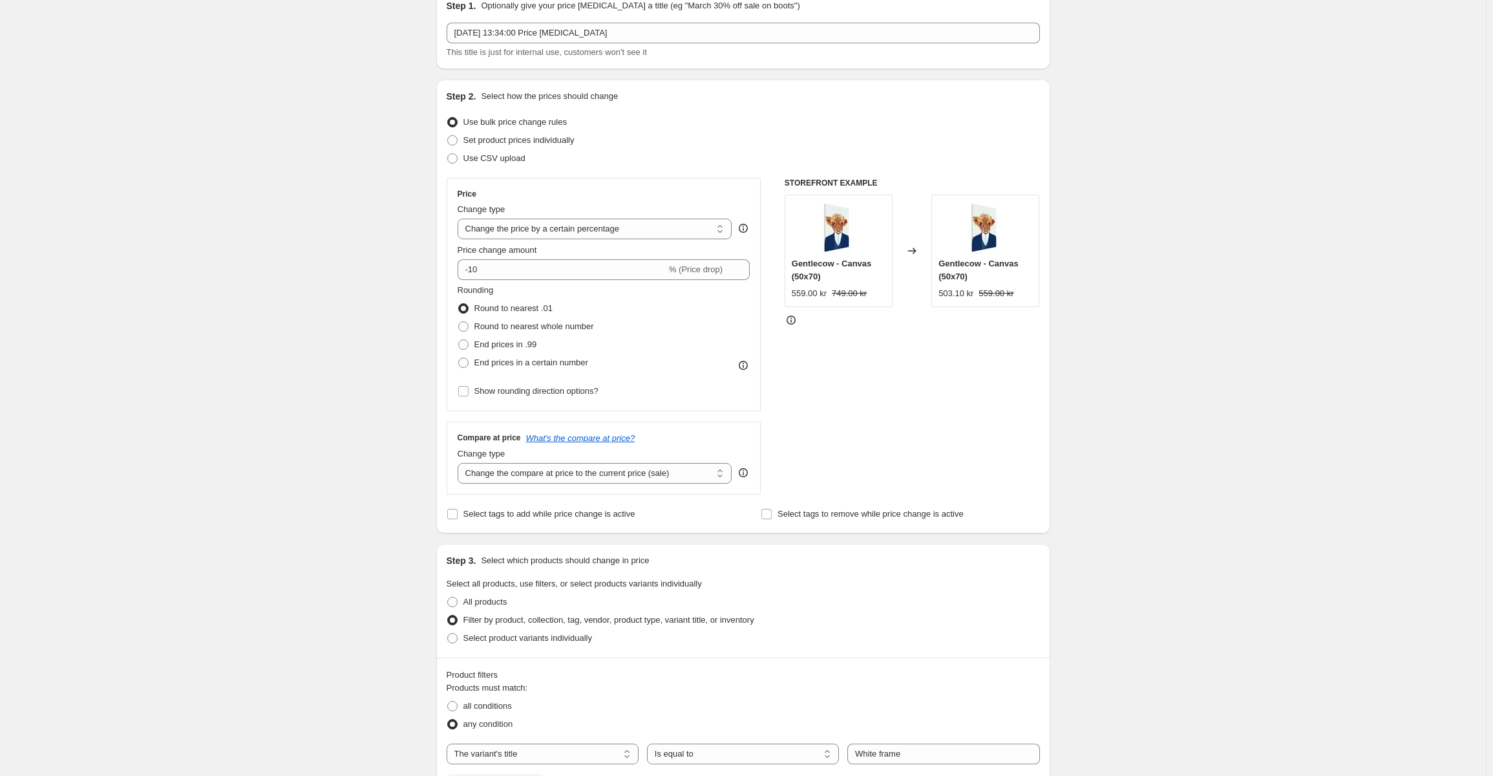
scroll to position [129, 0]
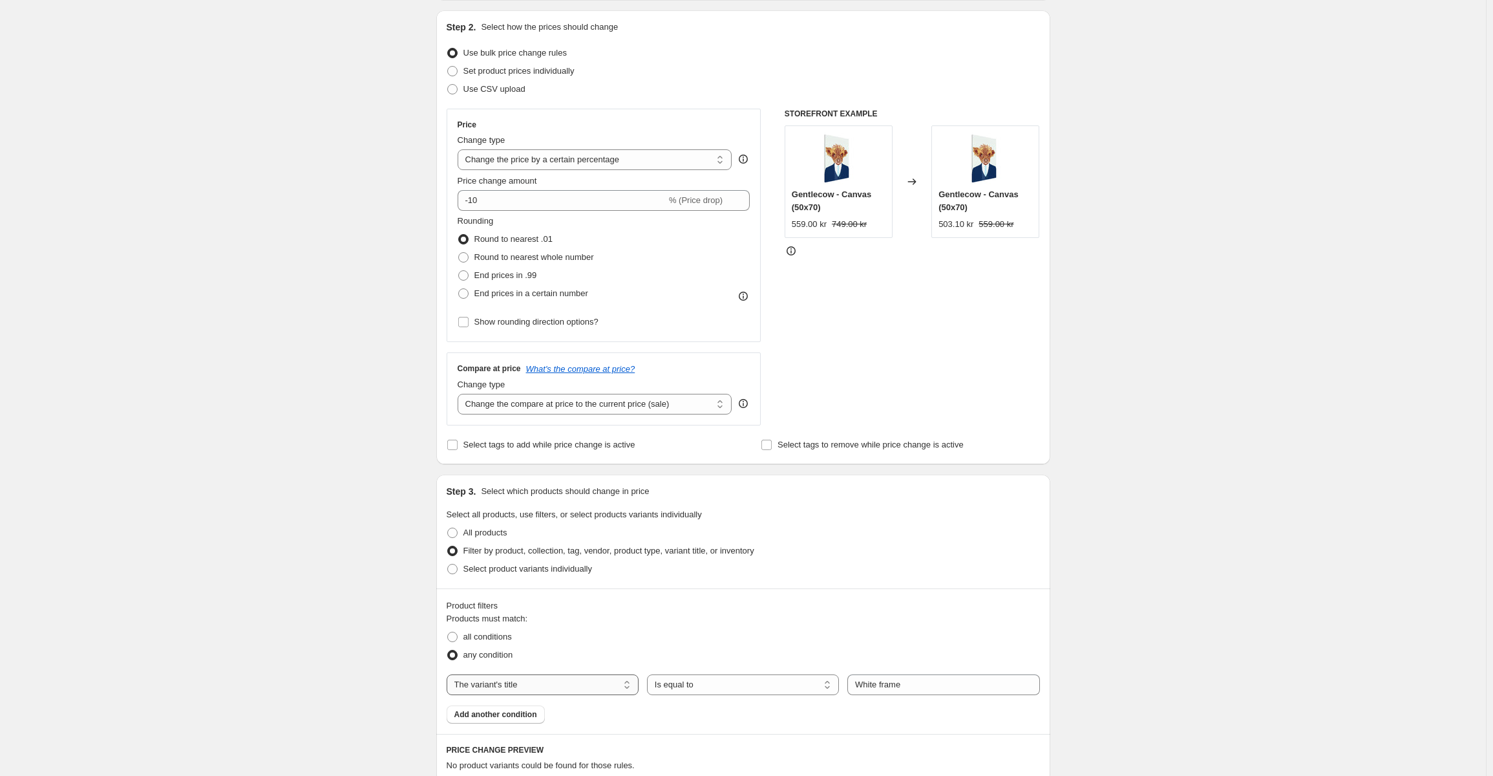
click at [580, 688] on select "The product The product's collection The product's tag The product's vendor The…" at bounding box center [543, 684] width 192 height 21
select select "collection"
click at [906, 683] on button "Alla canvastavlor" at bounding box center [943, 685] width 192 height 18
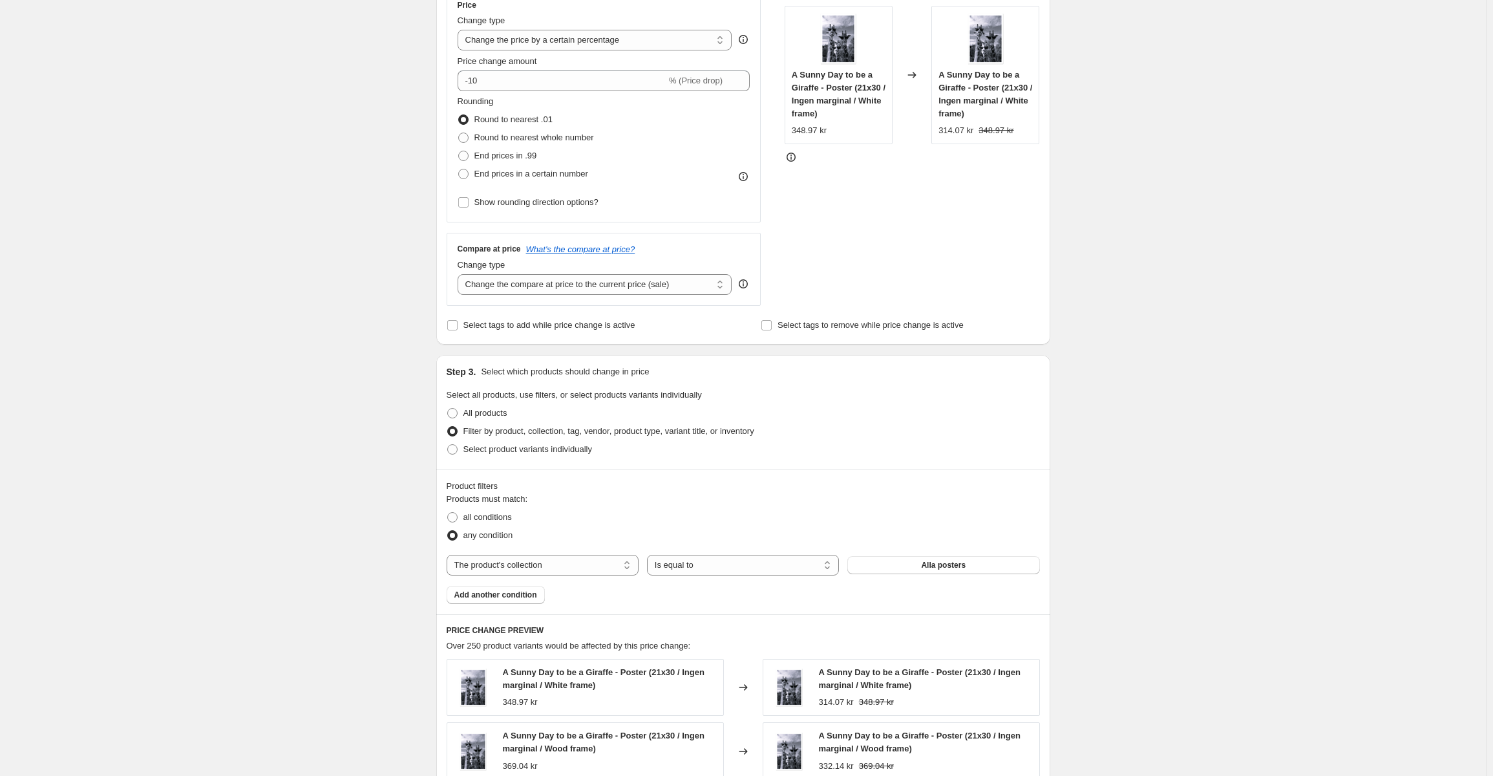
scroll to position [259, 0]
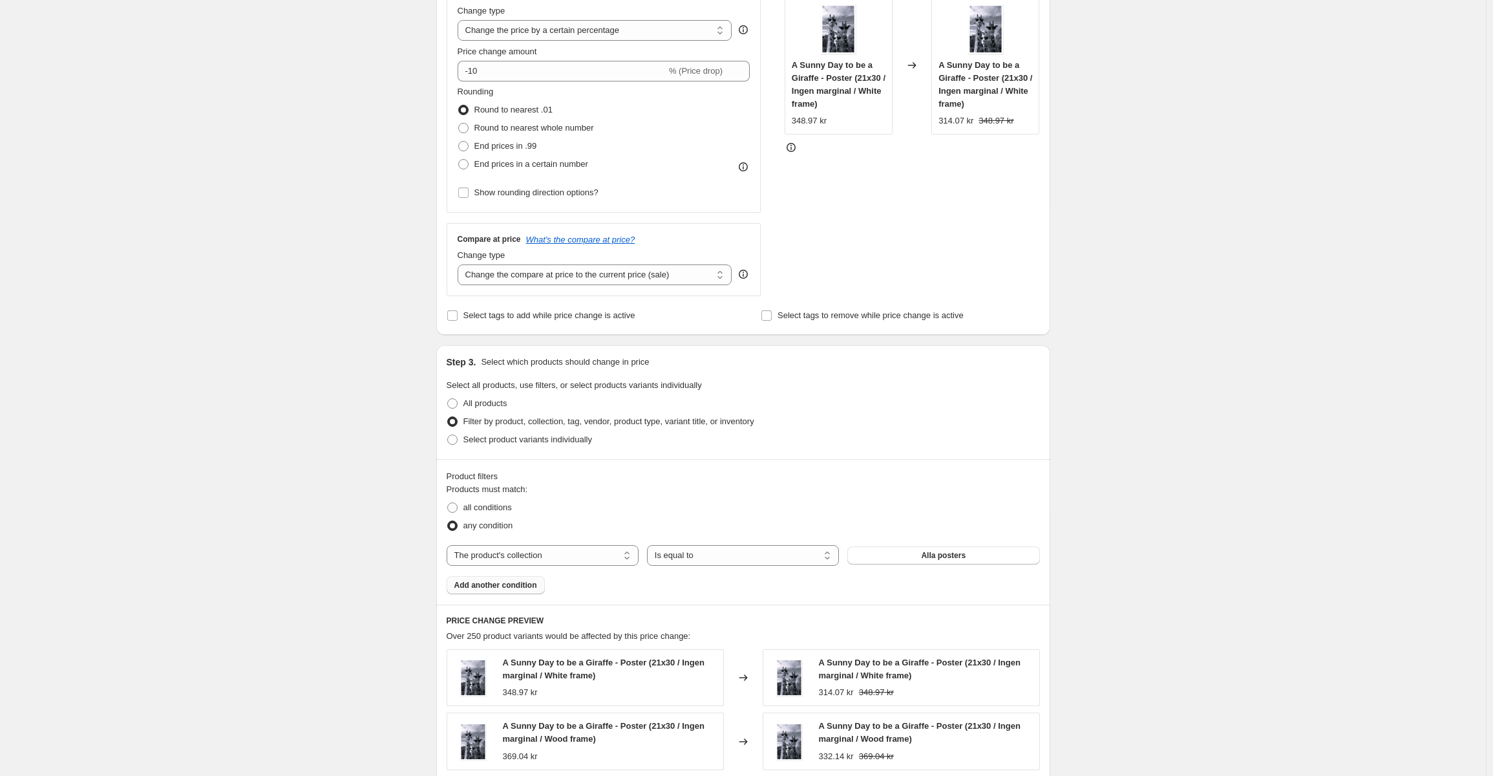
click at [516, 592] on button "Add another condition" at bounding box center [496, 585] width 98 height 18
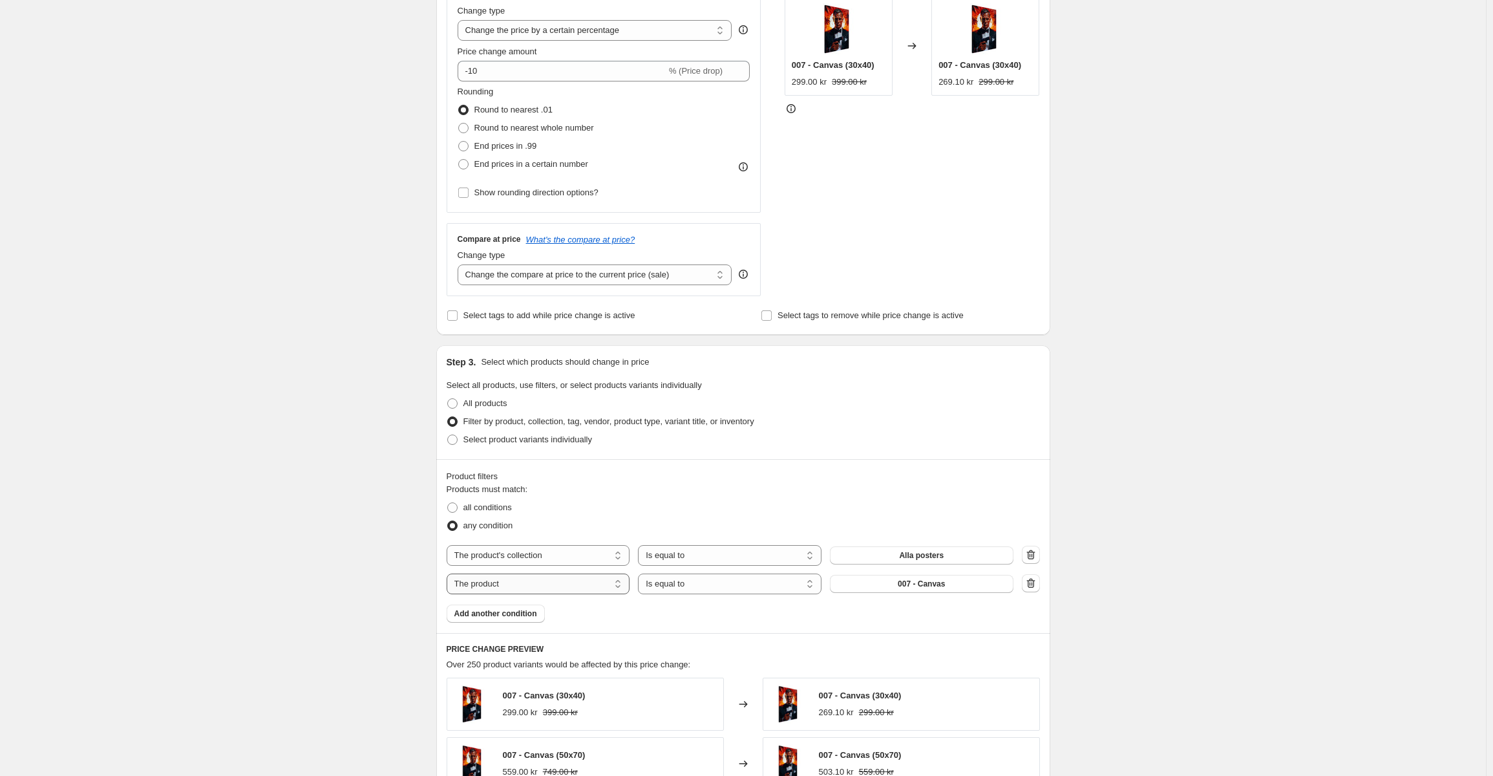
click at [606, 587] on select "The product The product's collection The product's tag The product's vendor The…" at bounding box center [539, 583] width 184 height 21
select select "title"
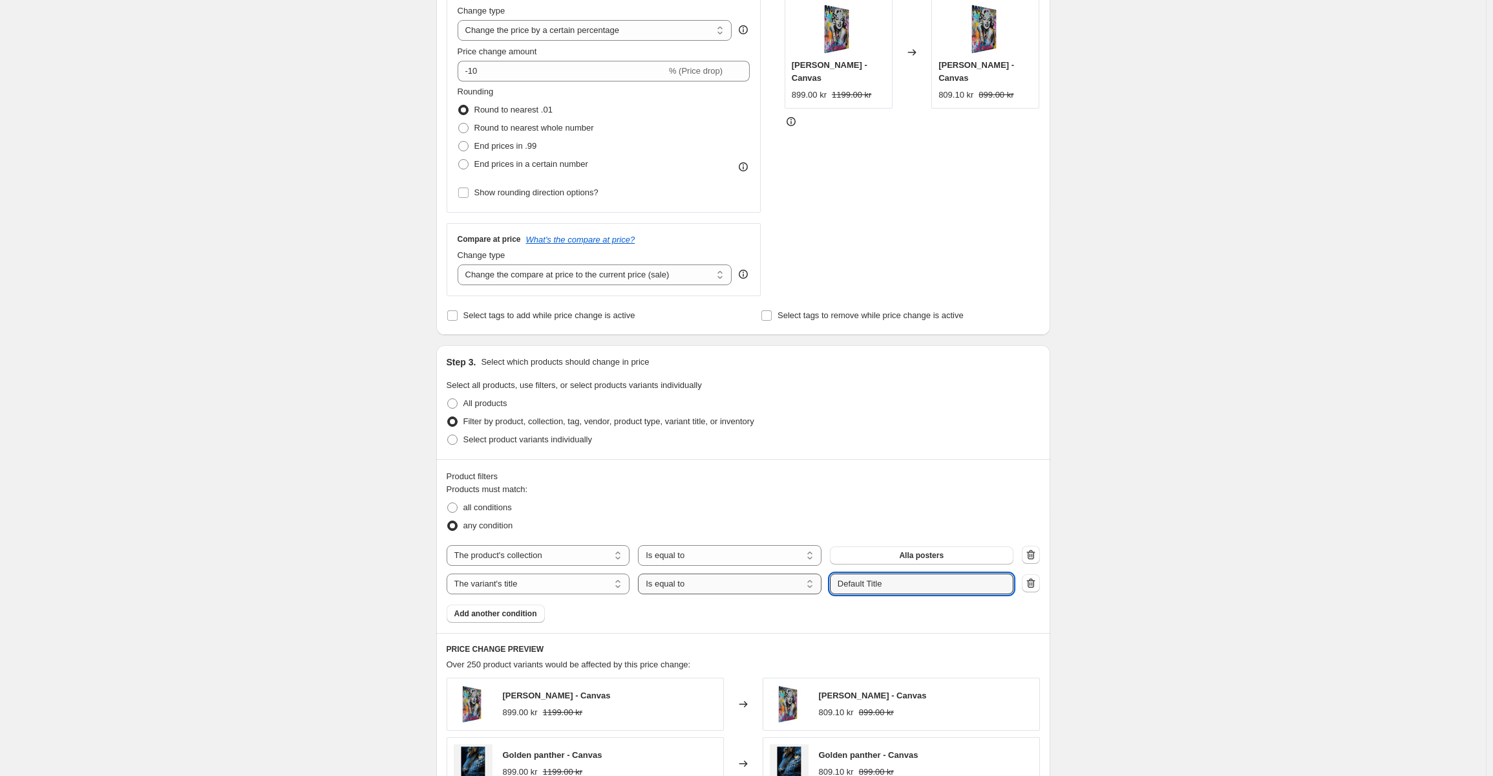
drag, startPoint x: 926, startPoint y: 584, endPoint x: 789, endPoint y: 587, distance: 137.7
click at [767, 588] on div "The product The product's collection The product's tag The product's vendor The…" at bounding box center [730, 583] width 567 height 21
type input "Ram"
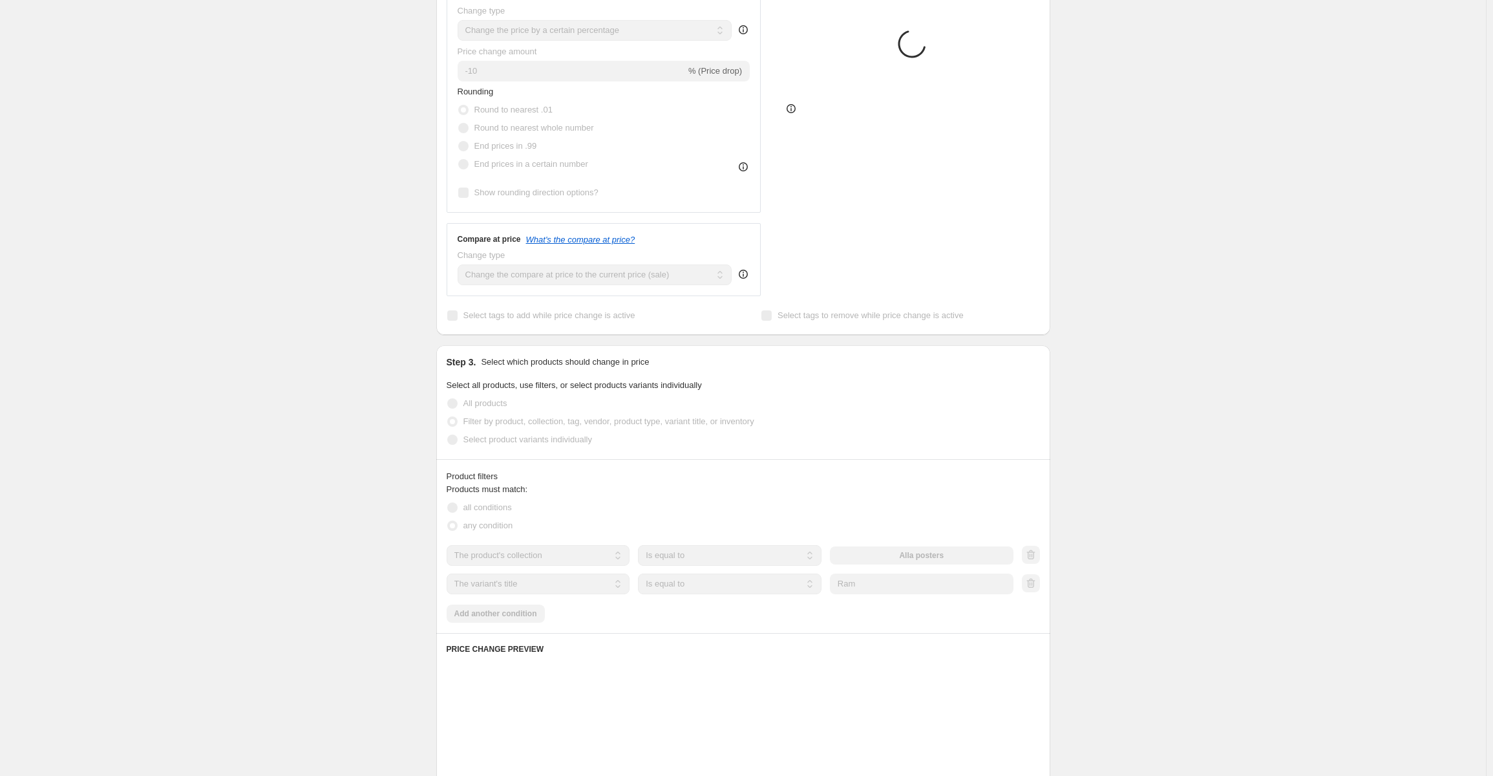
click at [945, 626] on div "Product filters Products must match: all conditions any condition The product T…" at bounding box center [743, 546] width 614 height 174
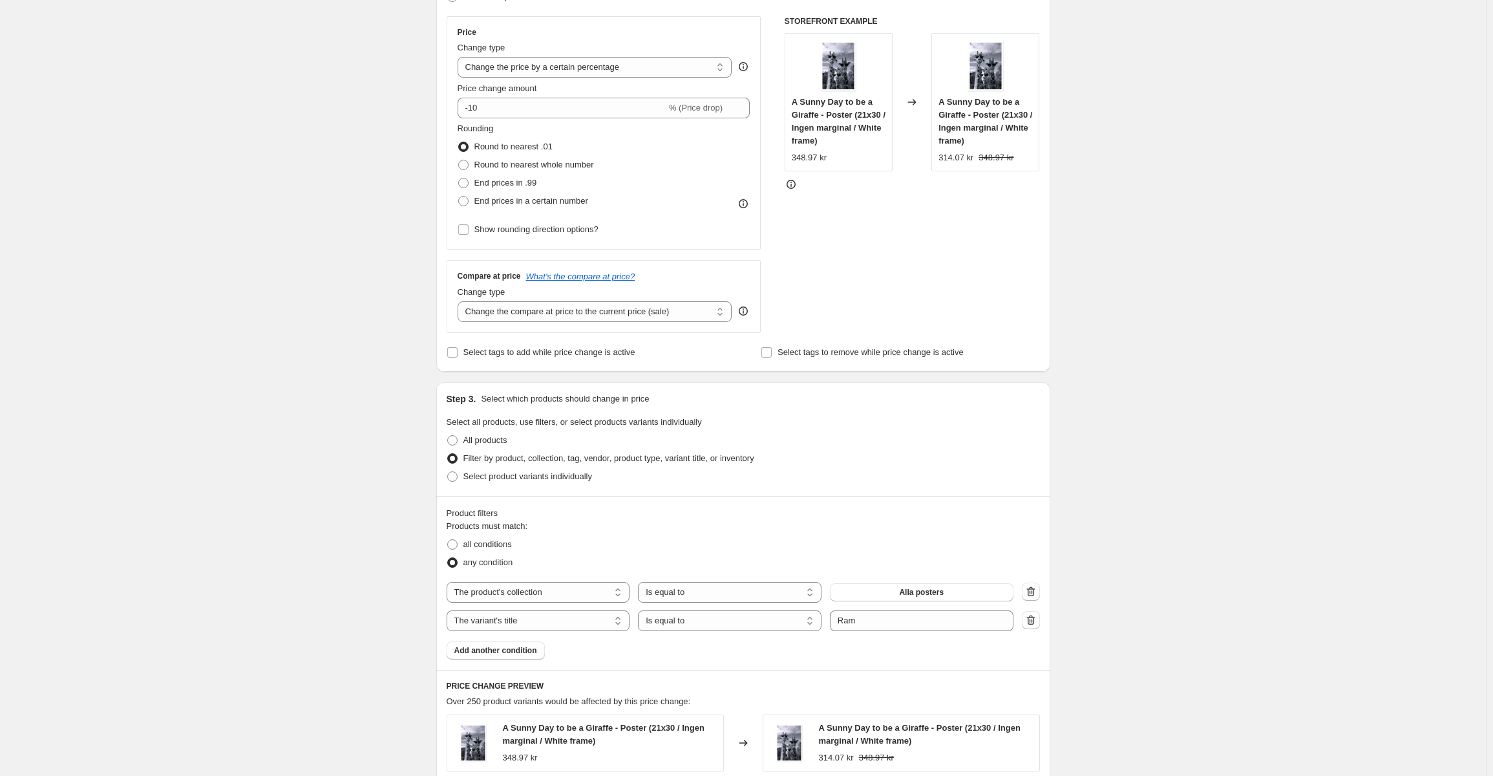
scroll to position [129, 0]
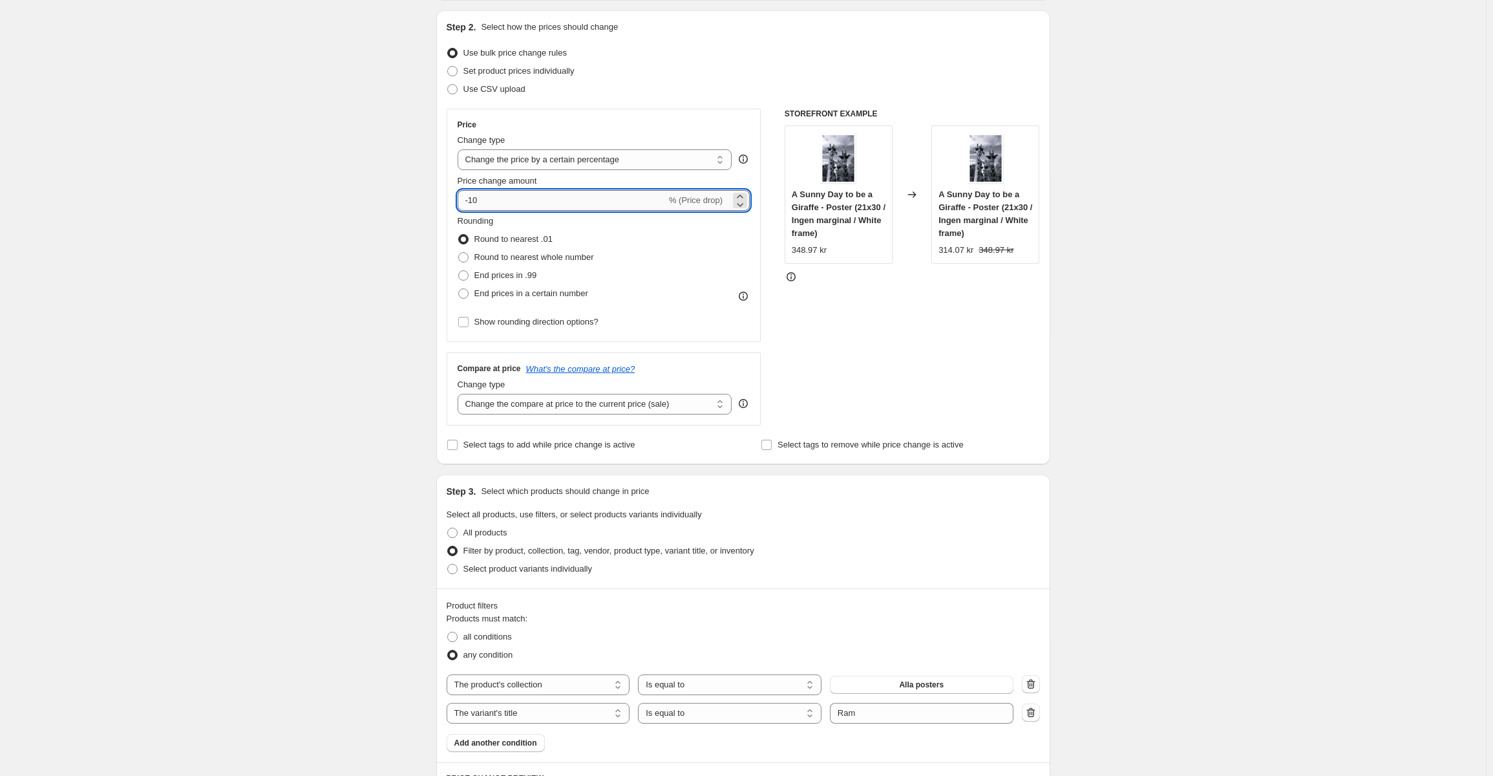
click at [513, 198] on input "-10" at bounding box center [562, 200] width 209 height 21
type input "-15"
click at [1136, 419] on div "Create new price change job. This page is ready Create new price change job Dra…" at bounding box center [743, 650] width 1486 height 1559
click at [499, 271] on span "End prices in .99" at bounding box center [505, 275] width 63 height 10
click at [459, 271] on input "End prices in .99" at bounding box center [458, 270] width 1 height 1
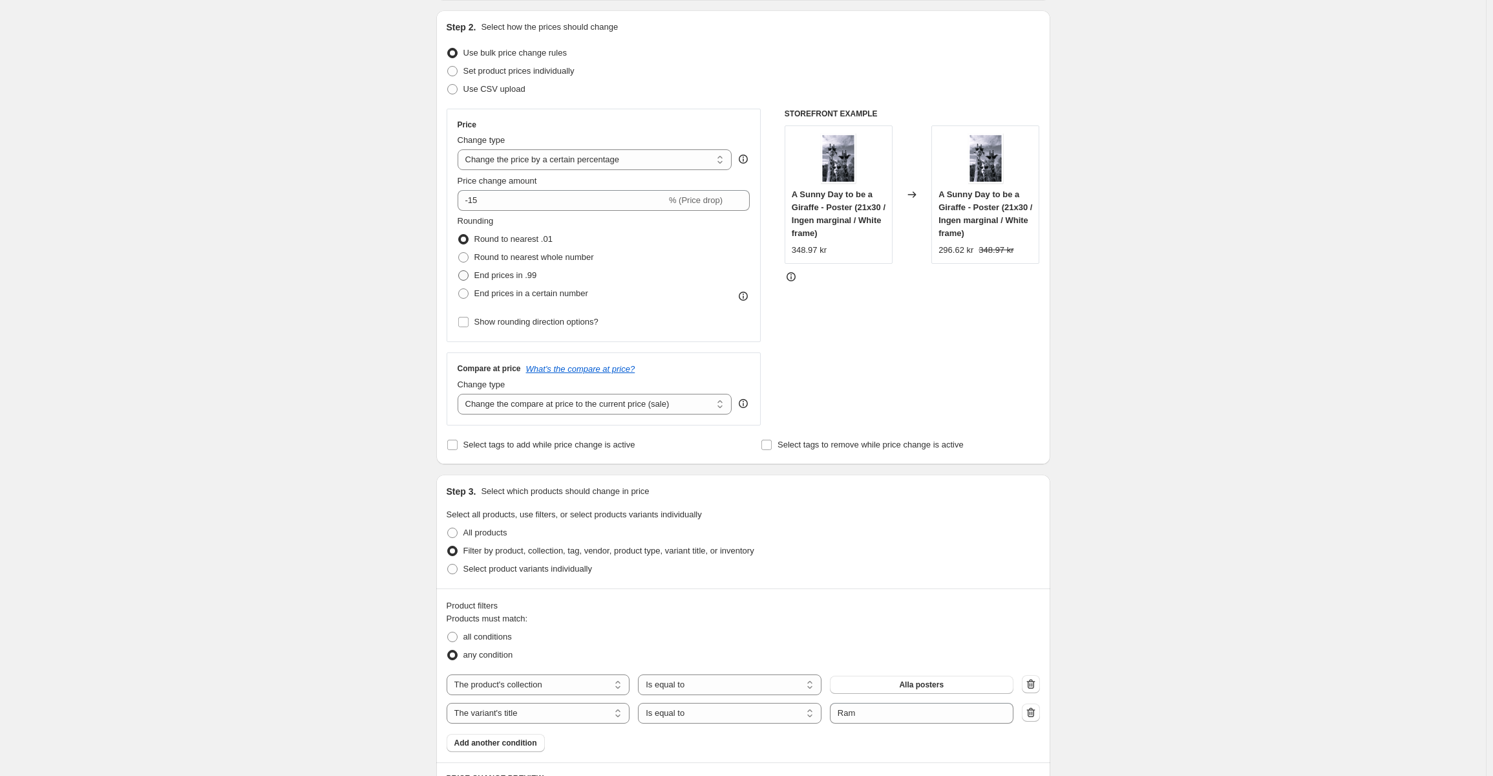
radio input "true"
click at [569, 261] on span "Round to nearest whole number" at bounding box center [534, 257] width 120 height 10
click at [459, 253] on input "Round to nearest whole number" at bounding box center [458, 252] width 1 height 1
radio input "true"
click at [514, 295] on span "End prices in a certain number" at bounding box center [531, 293] width 114 height 10
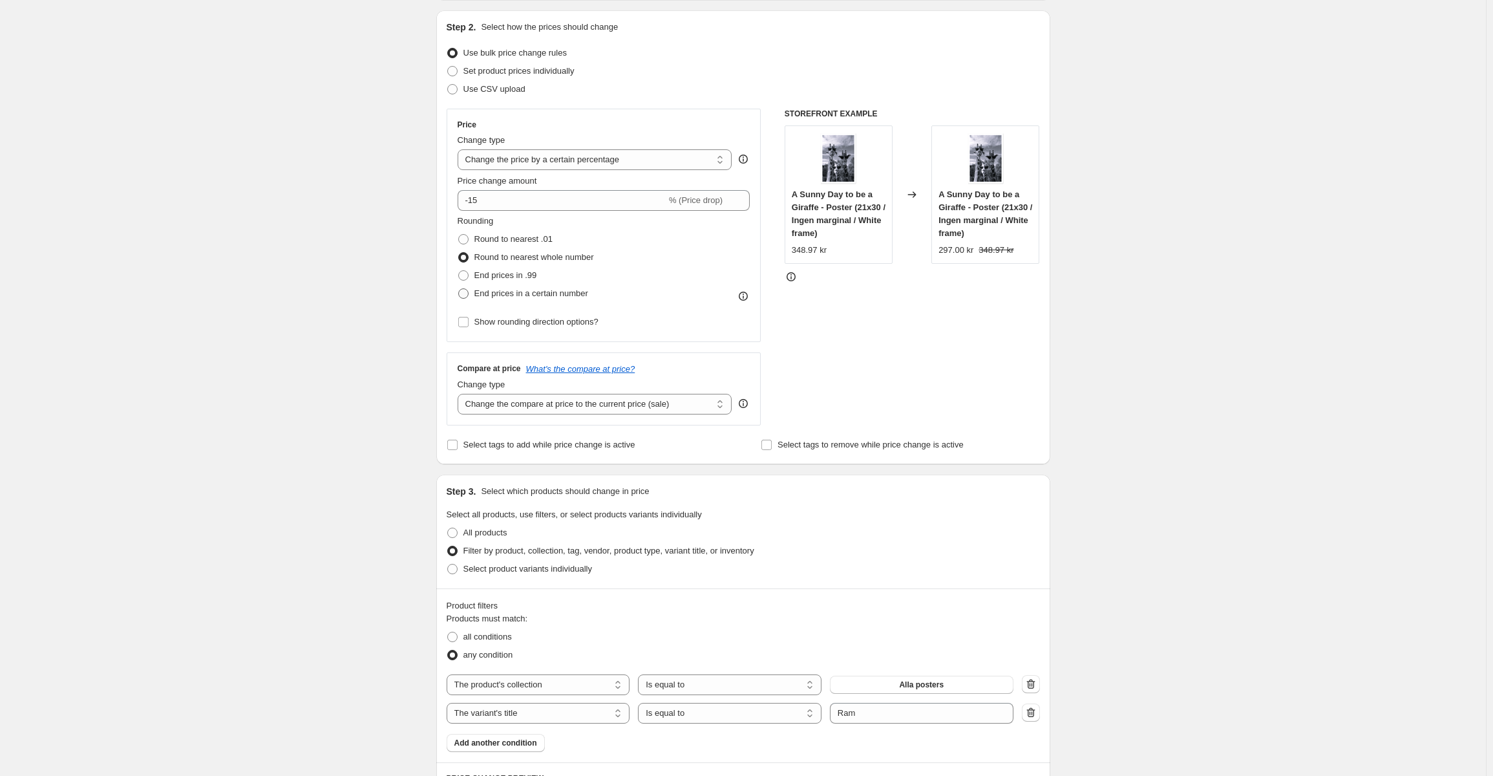
click at [459, 289] on input "End prices in a certain number" at bounding box center [458, 288] width 1 height 1
radio input "true"
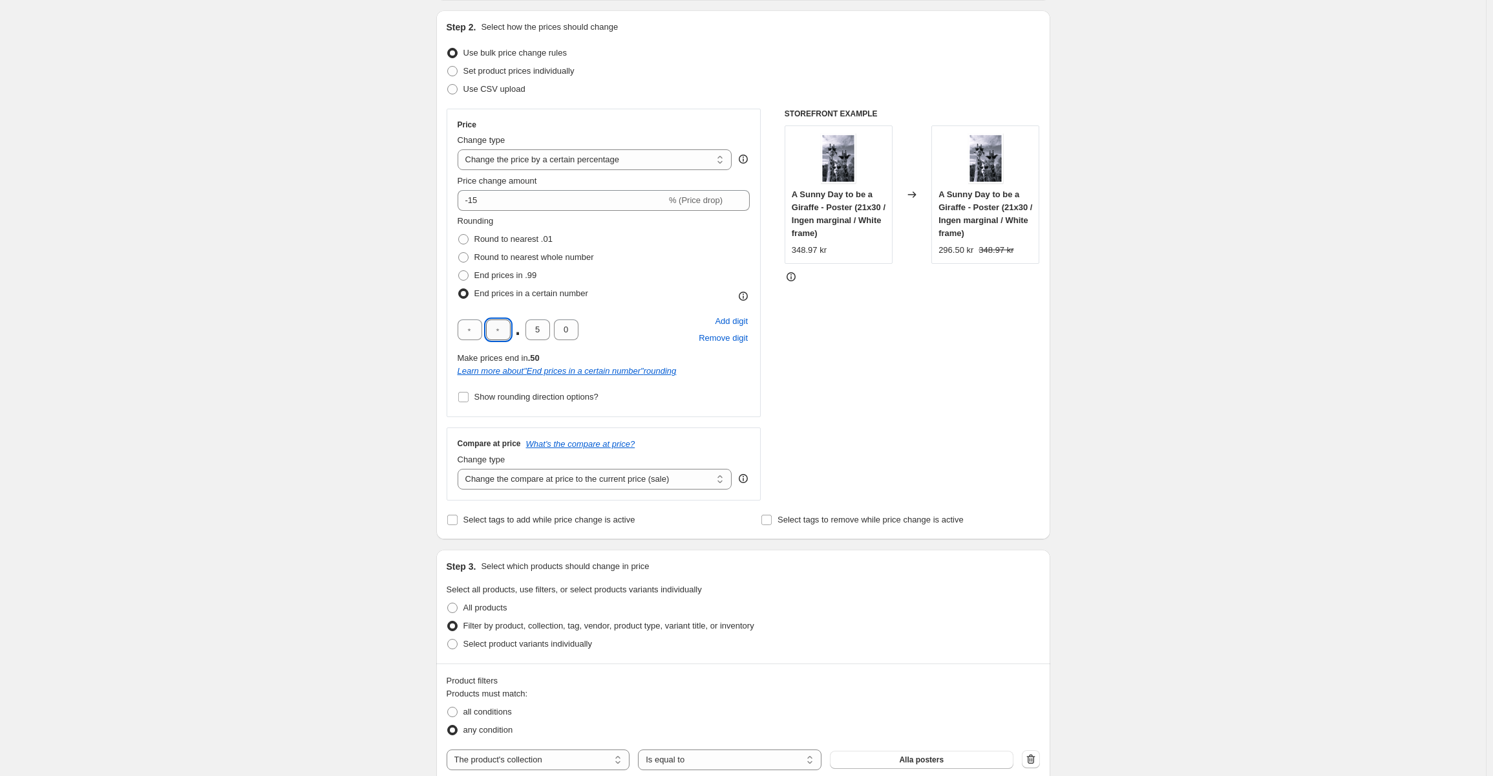
click at [502, 328] on input "text" at bounding box center [498, 329] width 25 height 21
type input "0"
click at [869, 350] on div "STOREFRONT EXAMPLE A Sunny Day to be a Giraffe - Poster (21x30 / Ingen marginal…" at bounding box center [912, 305] width 255 height 392
click at [540, 330] on input "0" at bounding box center [538, 329] width 25 height 21
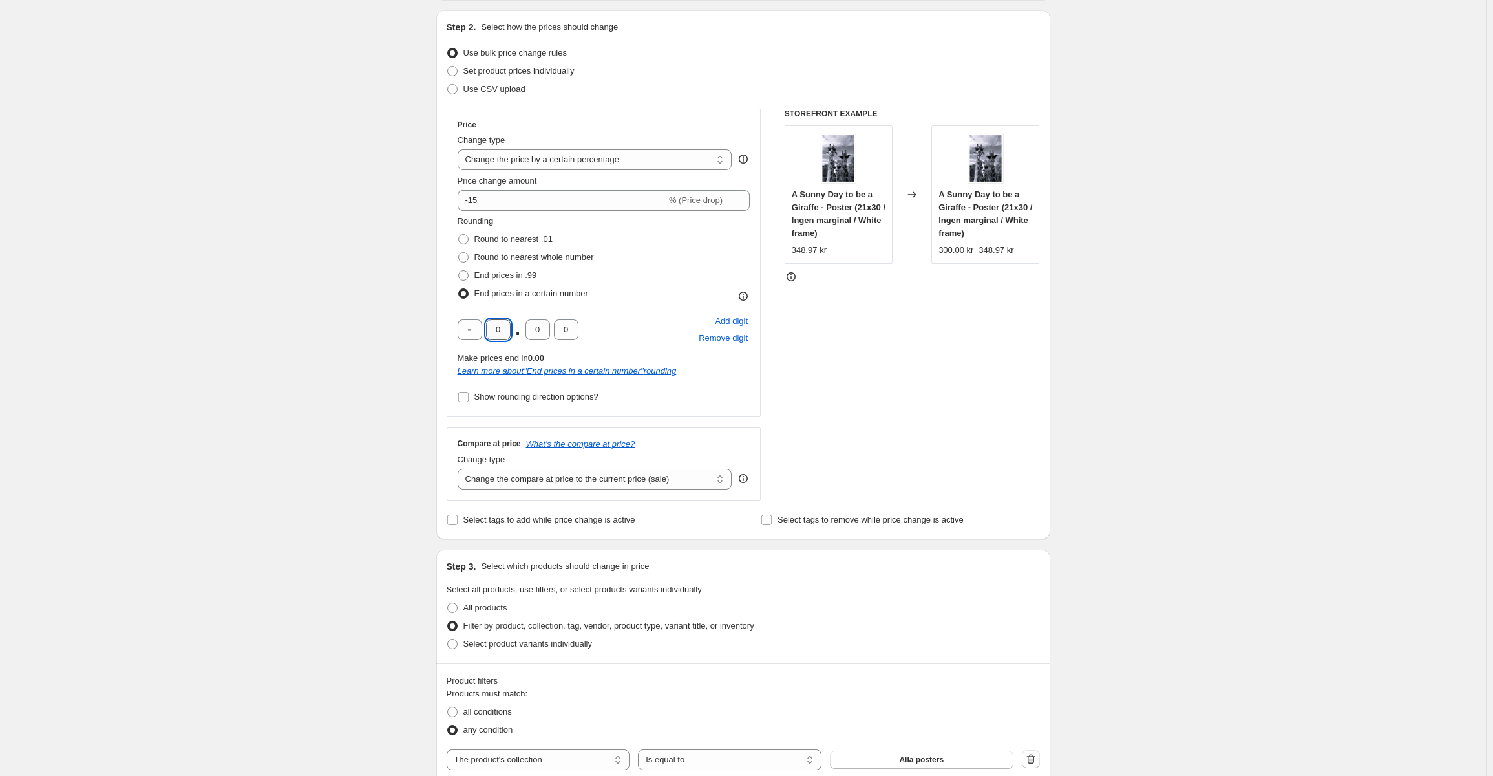
drag, startPoint x: 506, startPoint y: 331, endPoint x: 496, endPoint y: 327, distance: 9.8
click at [496, 328] on input "0" at bounding box center [498, 329] width 25 height 21
type input "9"
click at [814, 327] on div "STOREFRONT EXAMPLE A Sunny Day to be a Giraffe - Poster (21x30 / Ingen marginal…" at bounding box center [912, 305] width 255 height 392
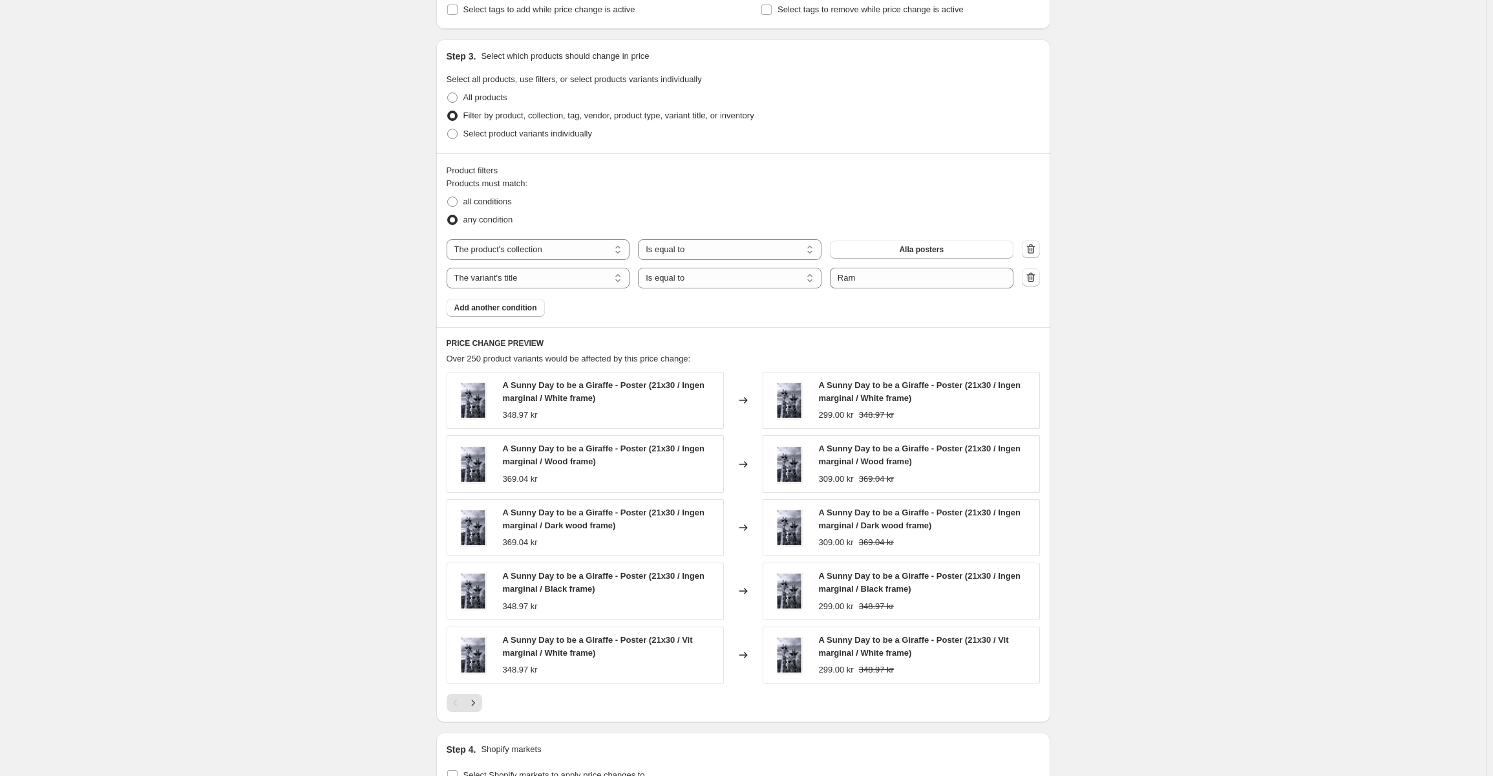
scroll to position [646, 0]
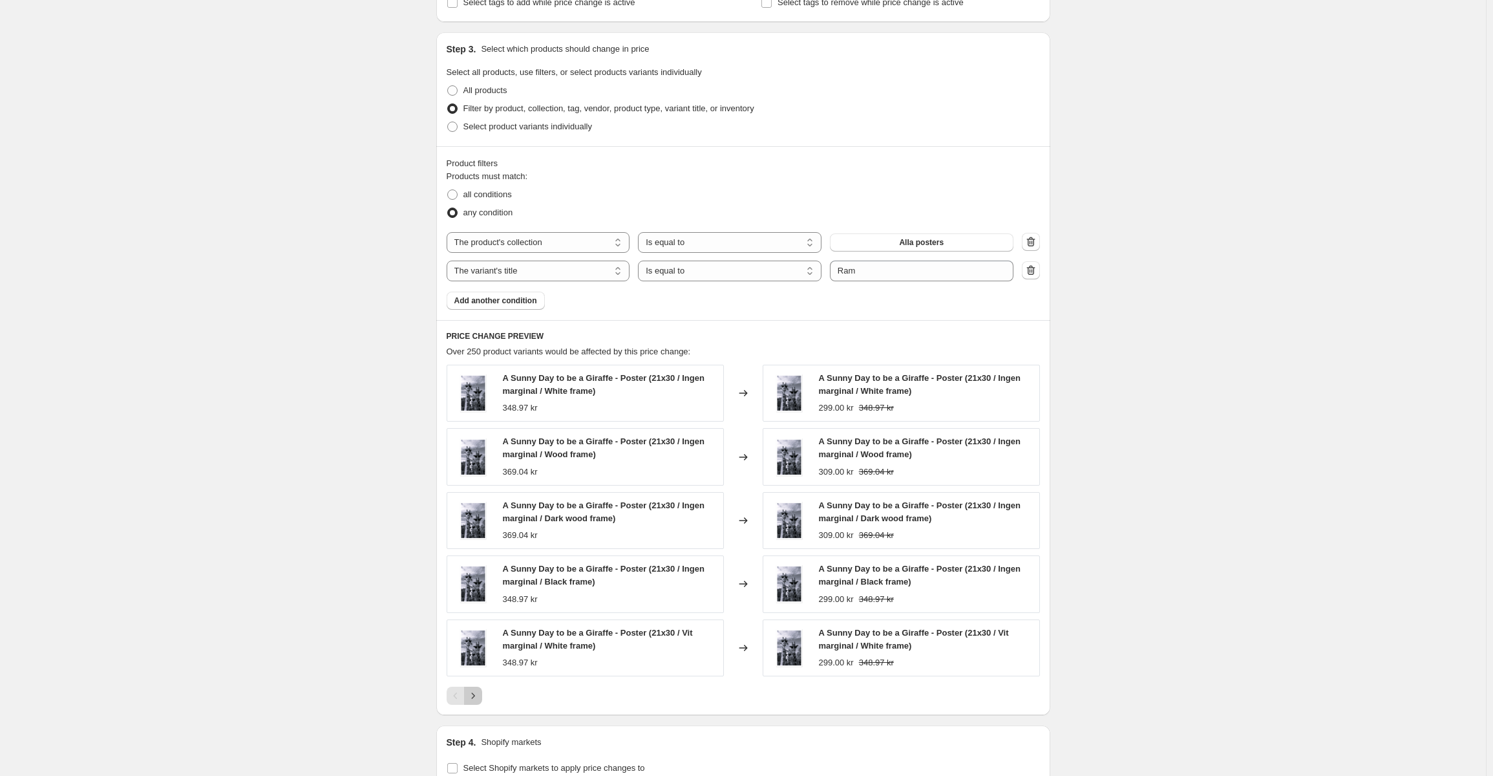
click at [480, 697] on icon "Next" at bounding box center [473, 695] width 13 height 13
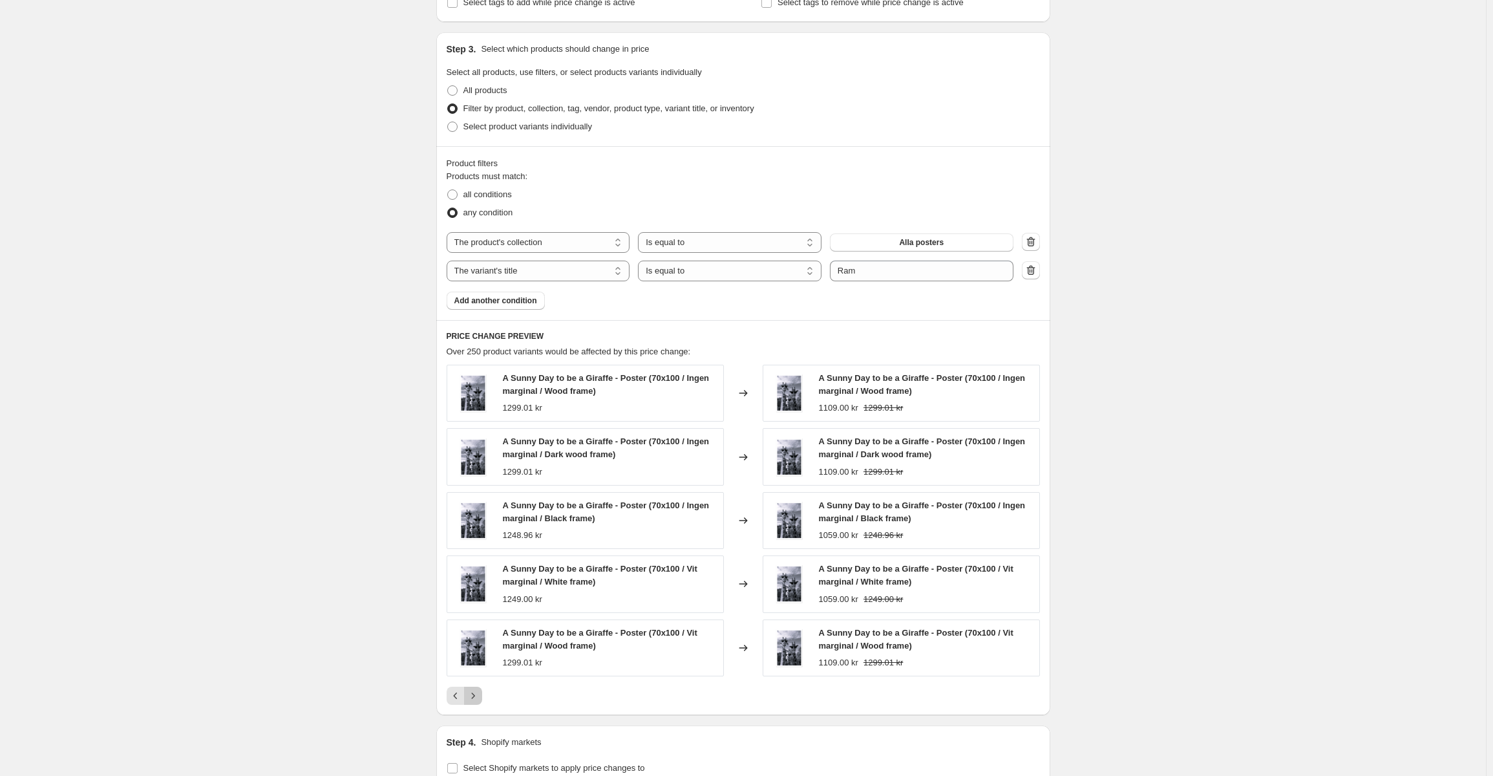
click at [480, 697] on icon "Next" at bounding box center [473, 695] width 13 height 13
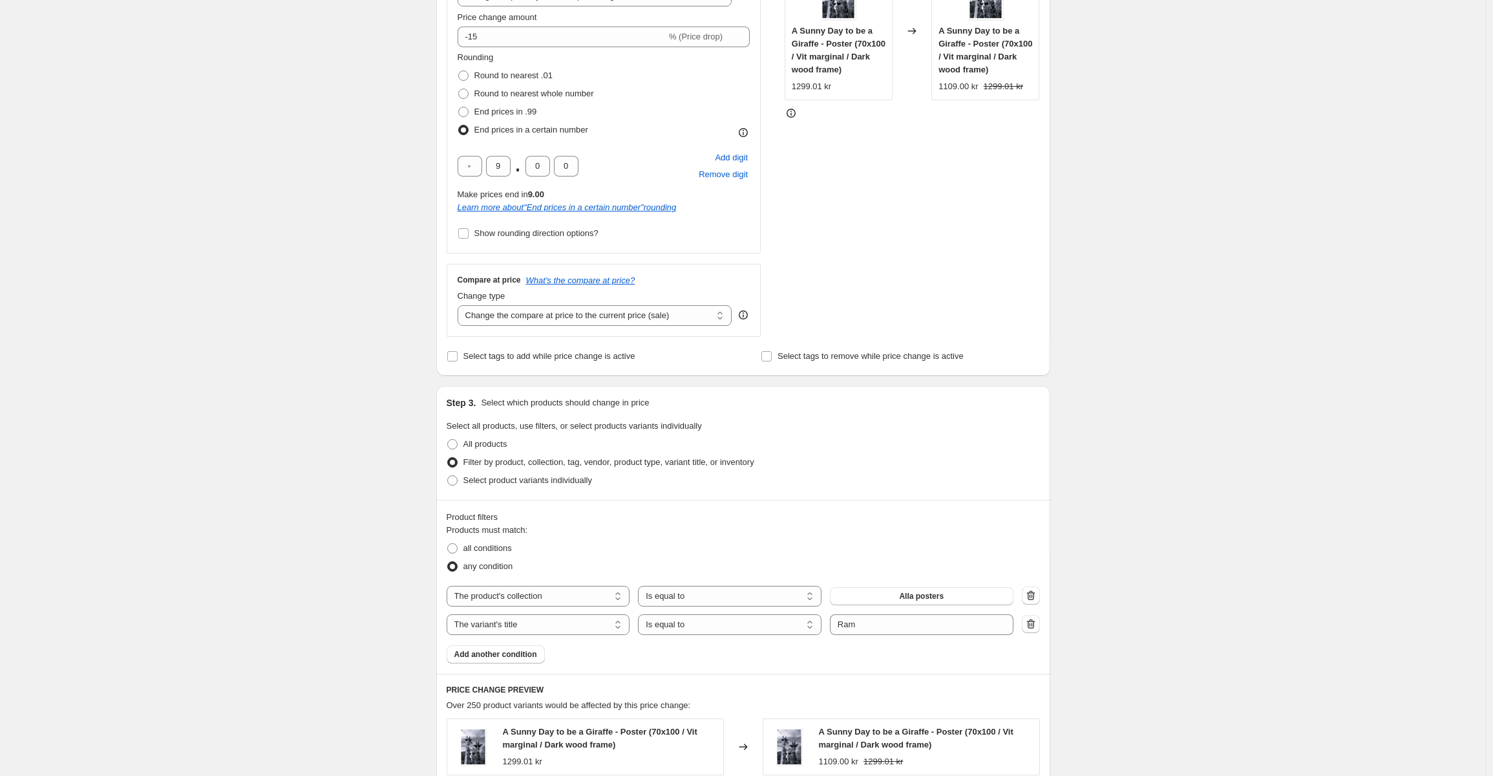
scroll to position [323, 0]
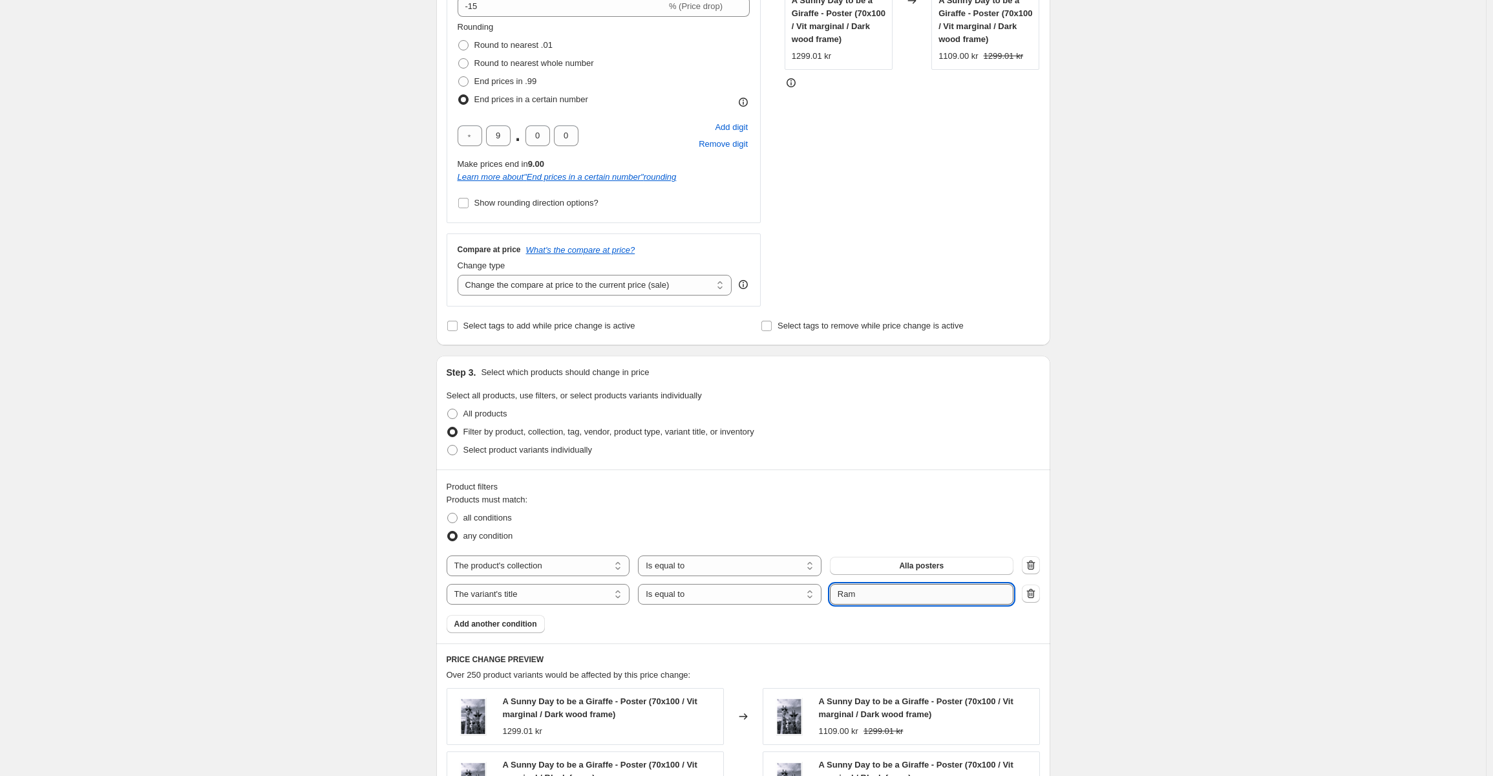
click at [844, 597] on input "Ram" at bounding box center [922, 594] width 184 height 21
drag, startPoint x: 924, startPoint y: 625, endPoint x: 988, endPoint y: 629, distance: 64.8
click at [925, 625] on div "Products must match: all conditions any condition The product The product's col…" at bounding box center [743, 563] width 593 height 140
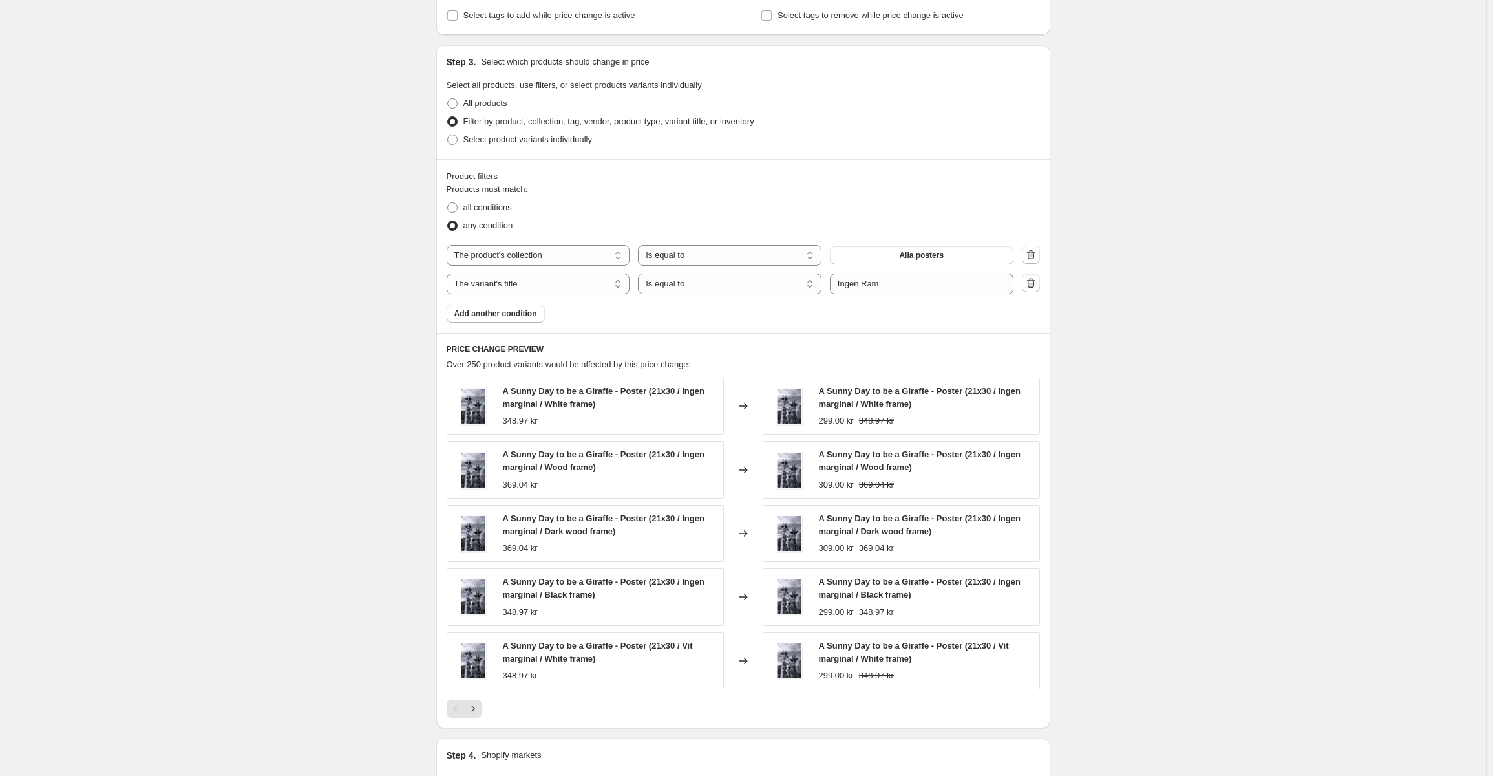
scroll to position [471, 0]
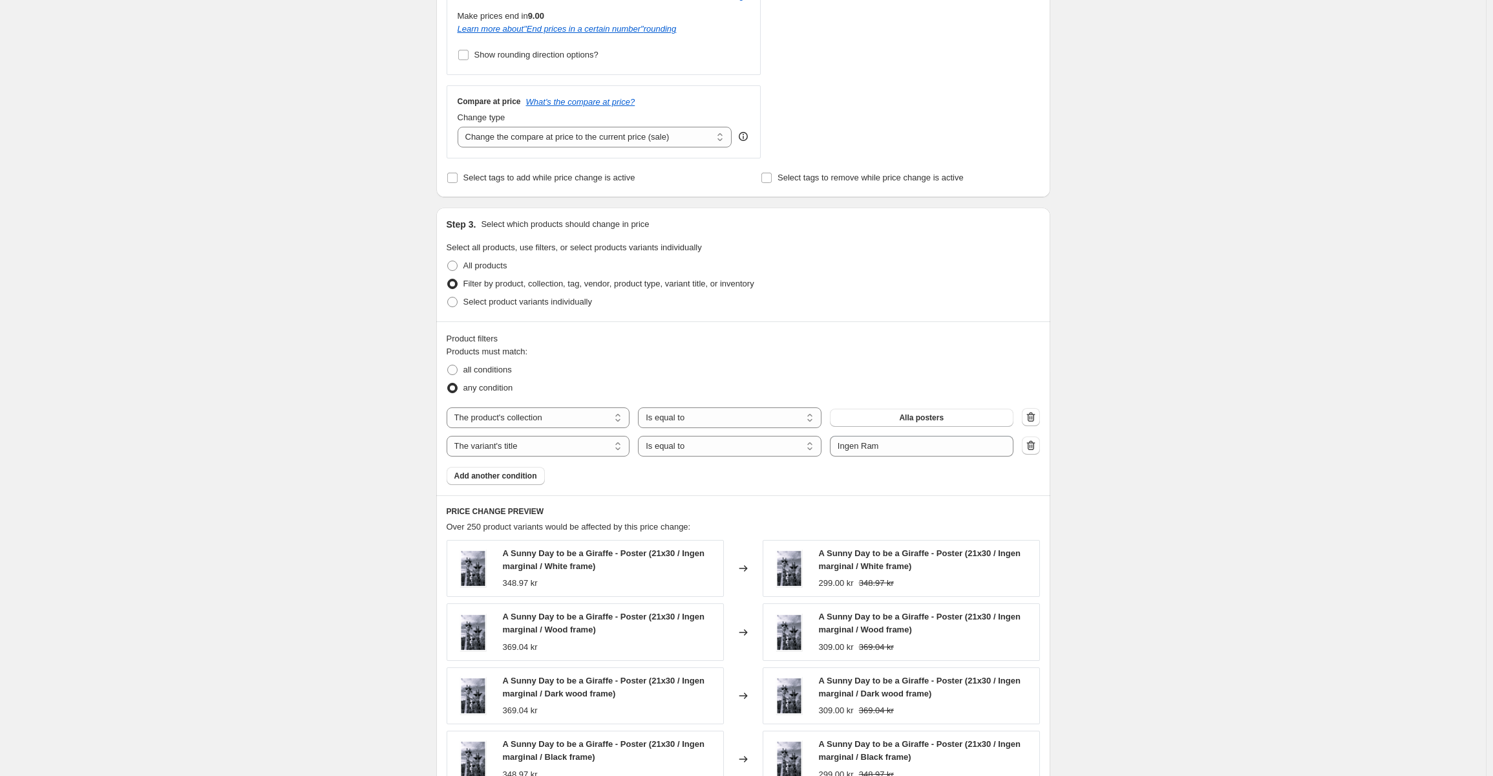
click at [725, 459] on div "Products must match: all conditions any condition The product The product's col…" at bounding box center [743, 415] width 593 height 140
click at [723, 449] on select "Is equal to Is not equal to Contains" at bounding box center [730, 446] width 184 height 21
drag, startPoint x: 862, startPoint y: 446, endPoint x: 743, endPoint y: 450, distance: 119.0
click at [743, 460] on div "Products must match: all conditions any condition The product The product's col…" at bounding box center [743, 415] width 593 height 140
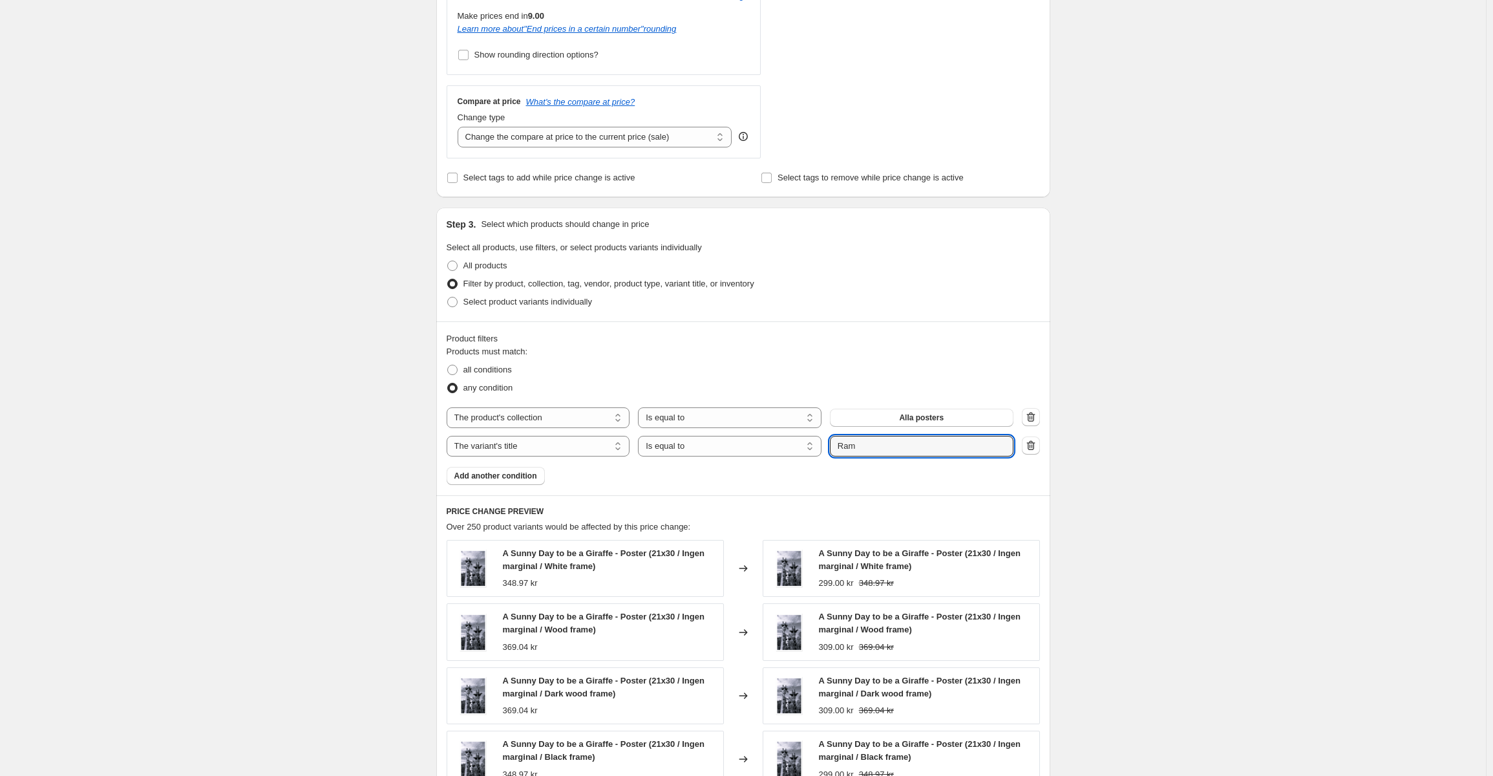
type input "Ram"
click at [752, 474] on div "Products must match: all conditions any condition The product The product's col…" at bounding box center [743, 415] width 593 height 140
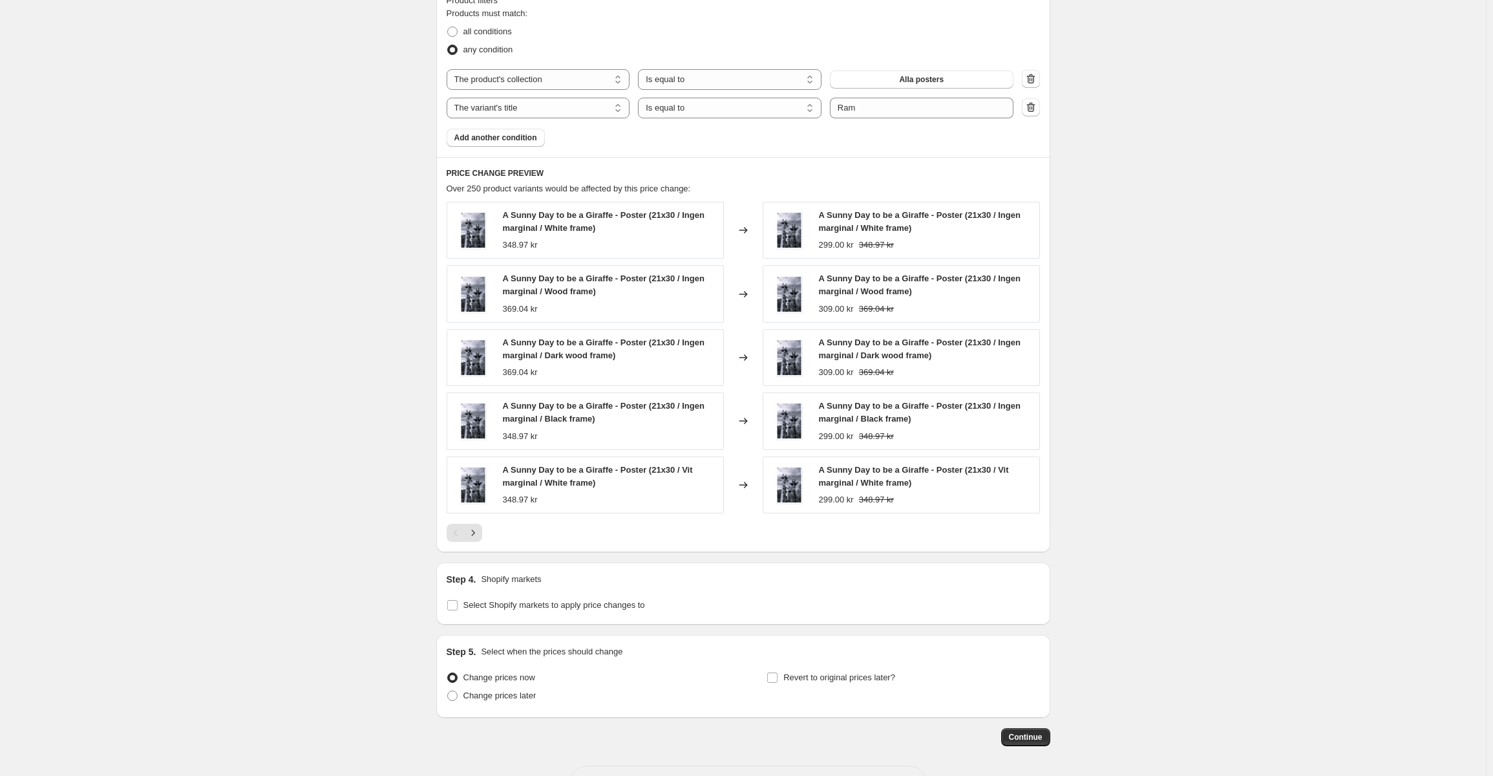
scroll to position [794, 0]
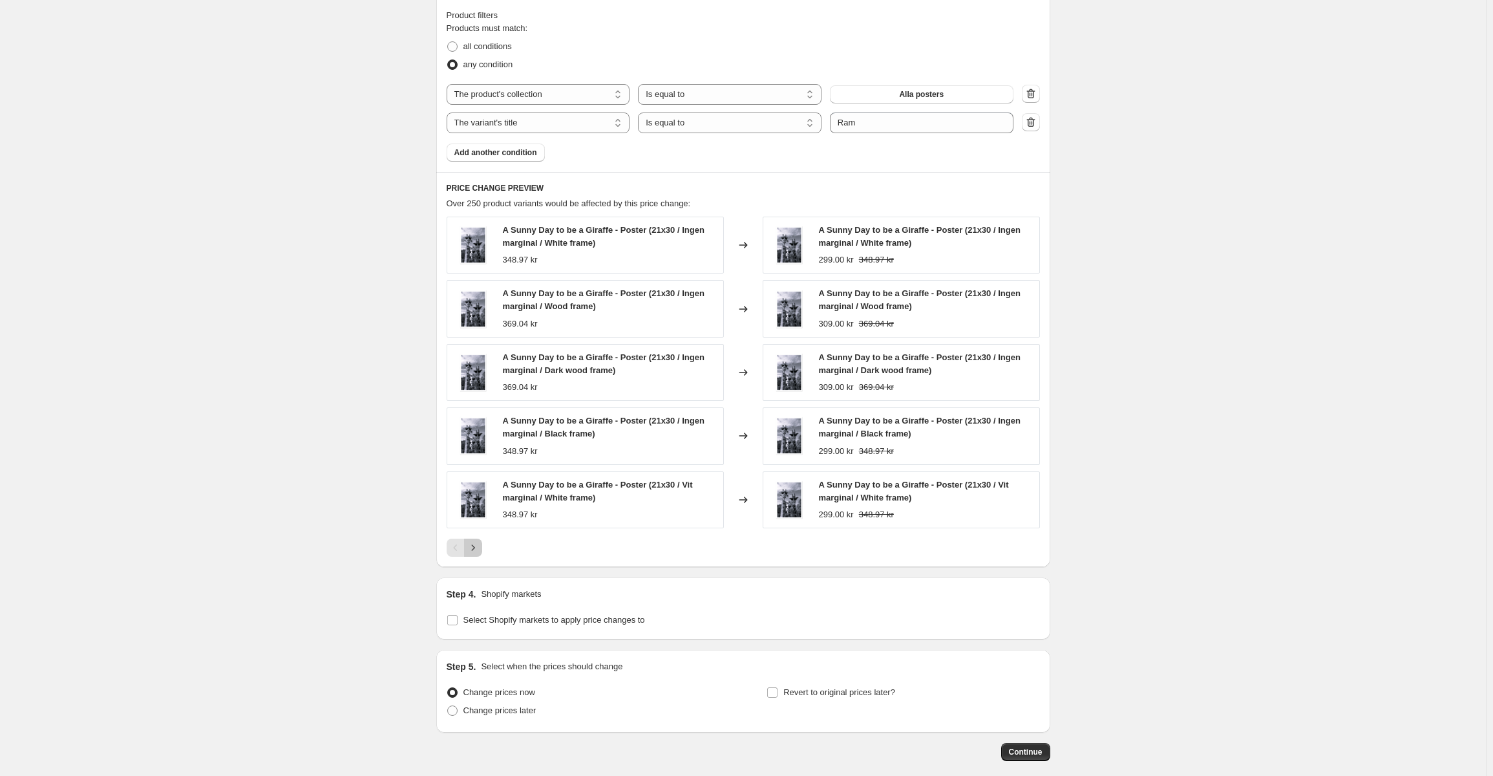
click at [480, 548] on icon "Next" at bounding box center [473, 547] width 13 height 13
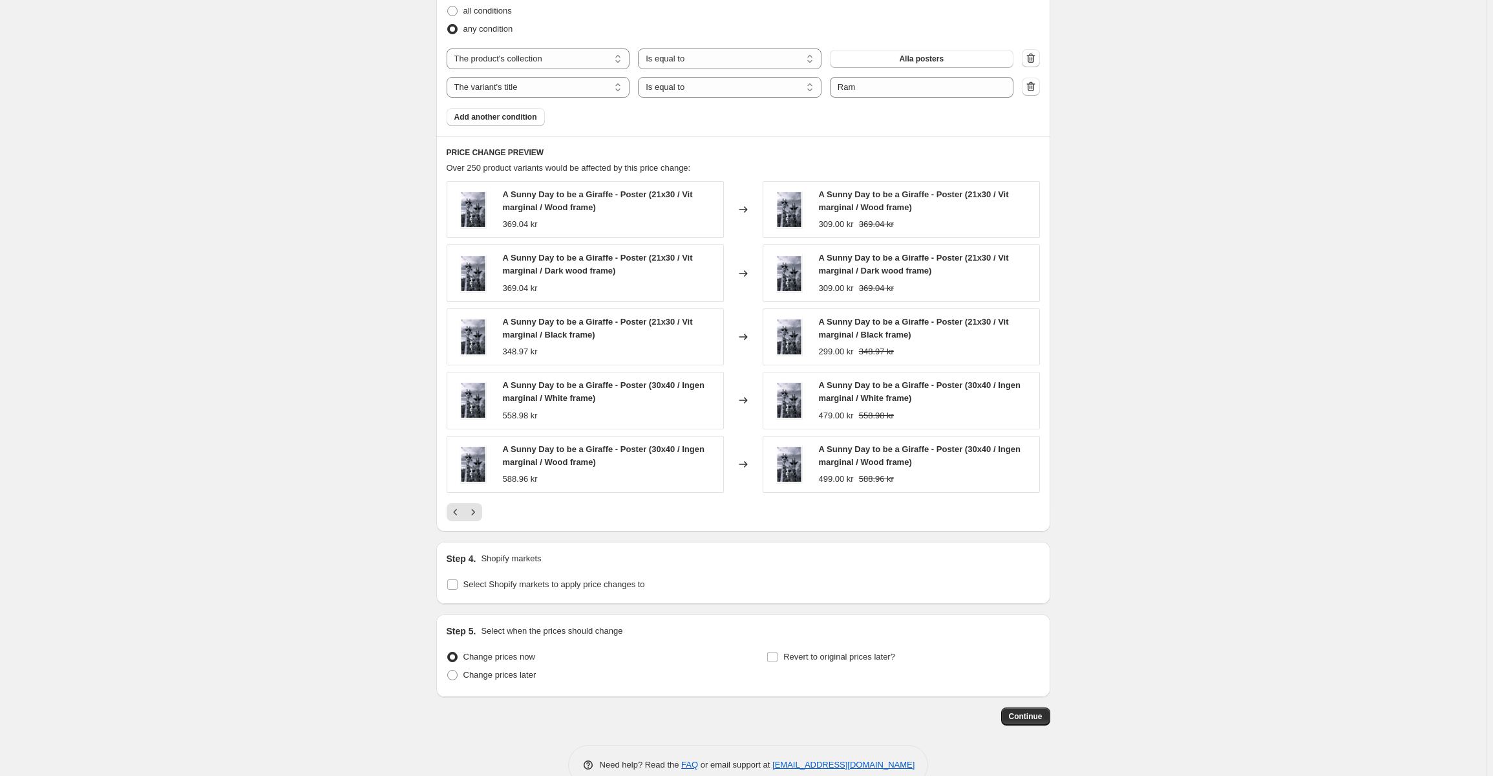
scroll to position [859, 0]
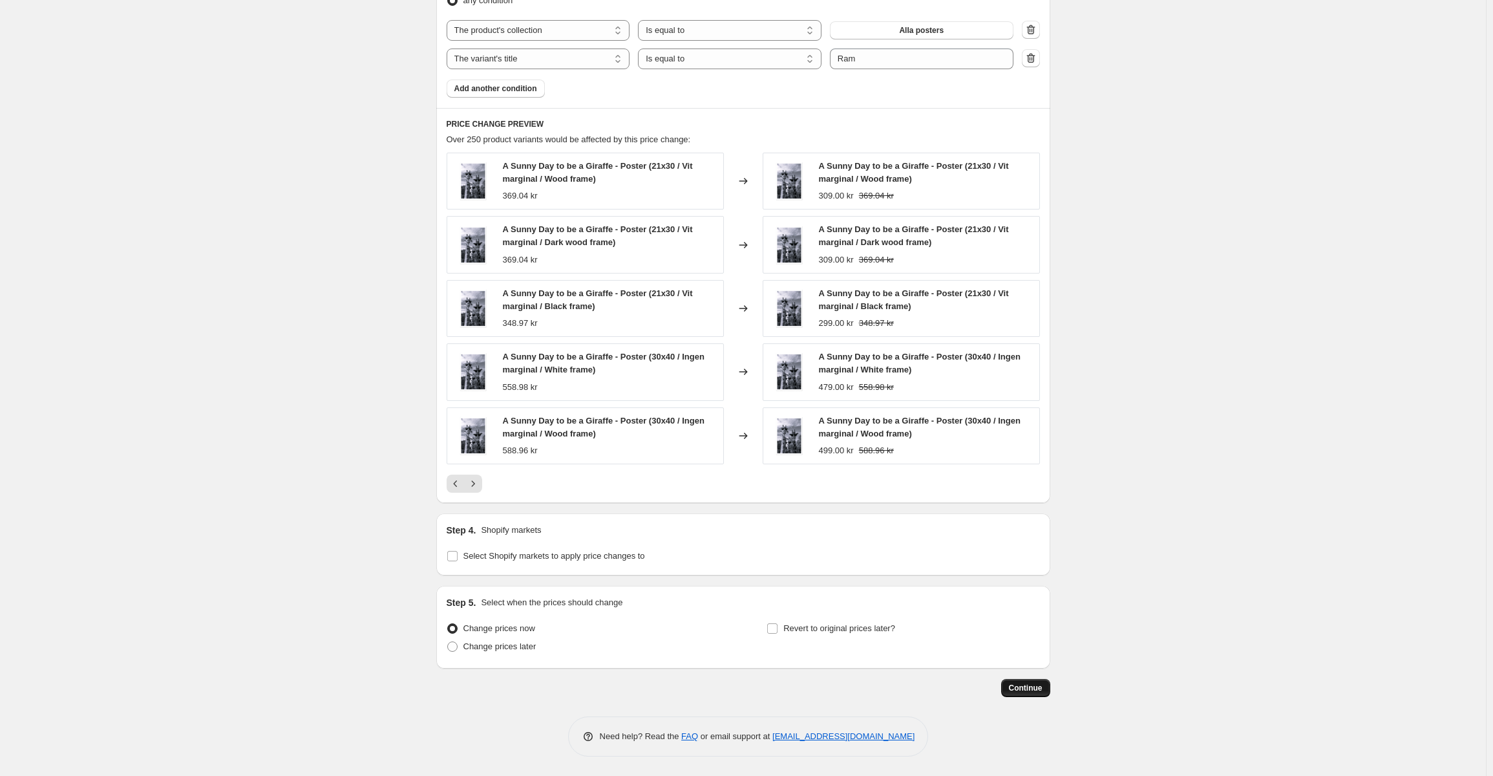
click at [1028, 690] on span "Continue" at bounding box center [1026, 688] width 34 height 10
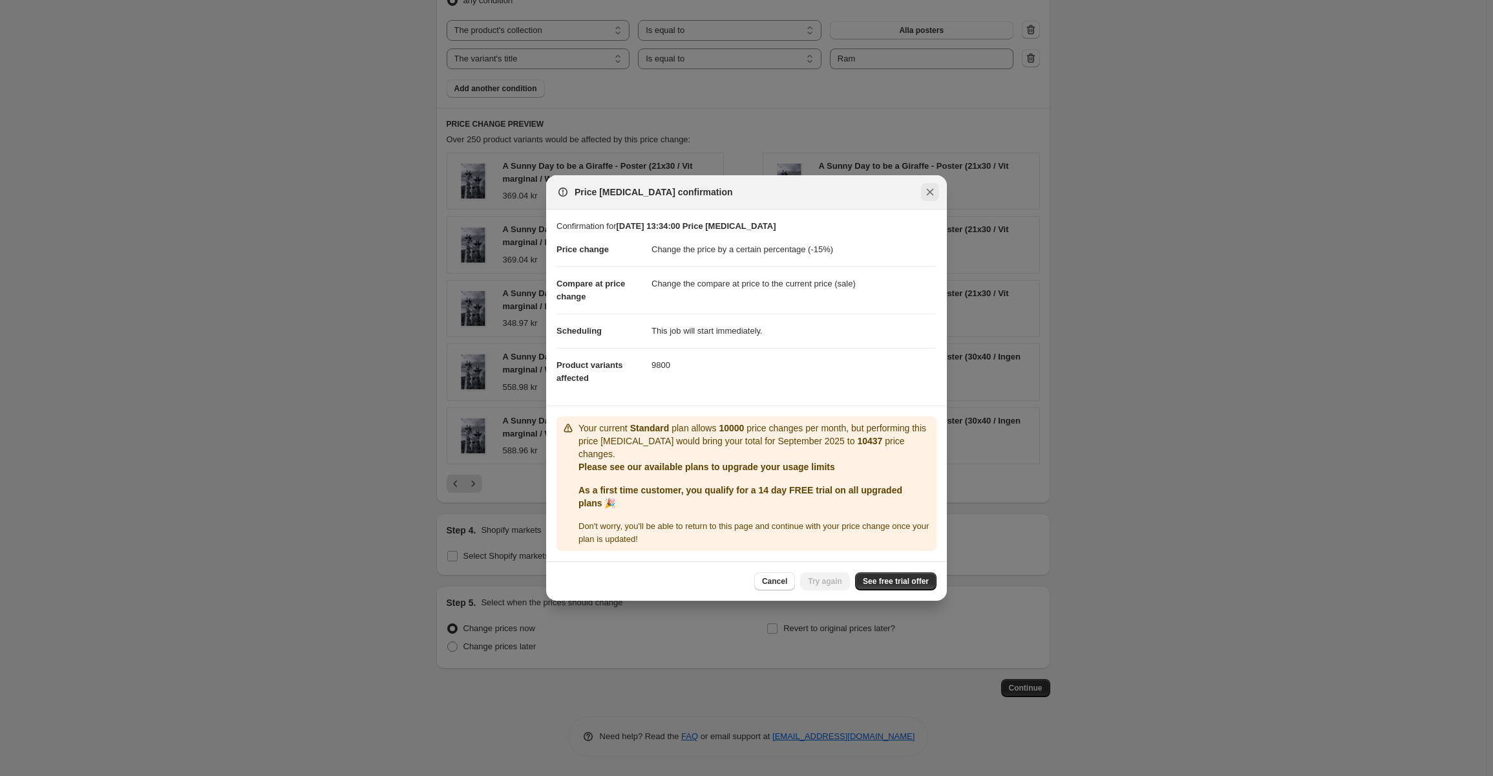
click at [933, 194] on icon "Close" at bounding box center [930, 192] width 13 height 13
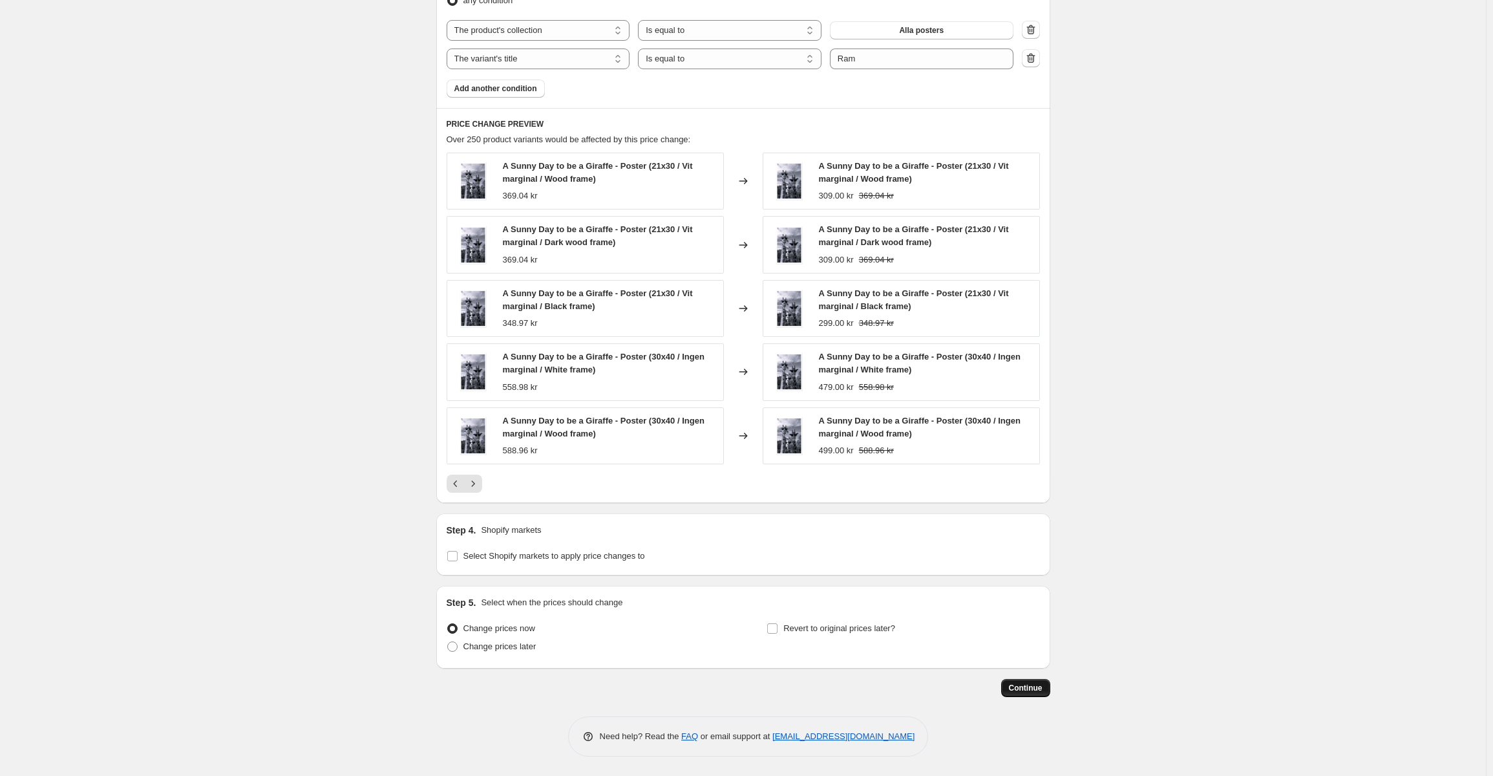
click at [1047, 691] on button "Continue" at bounding box center [1025, 688] width 49 height 18
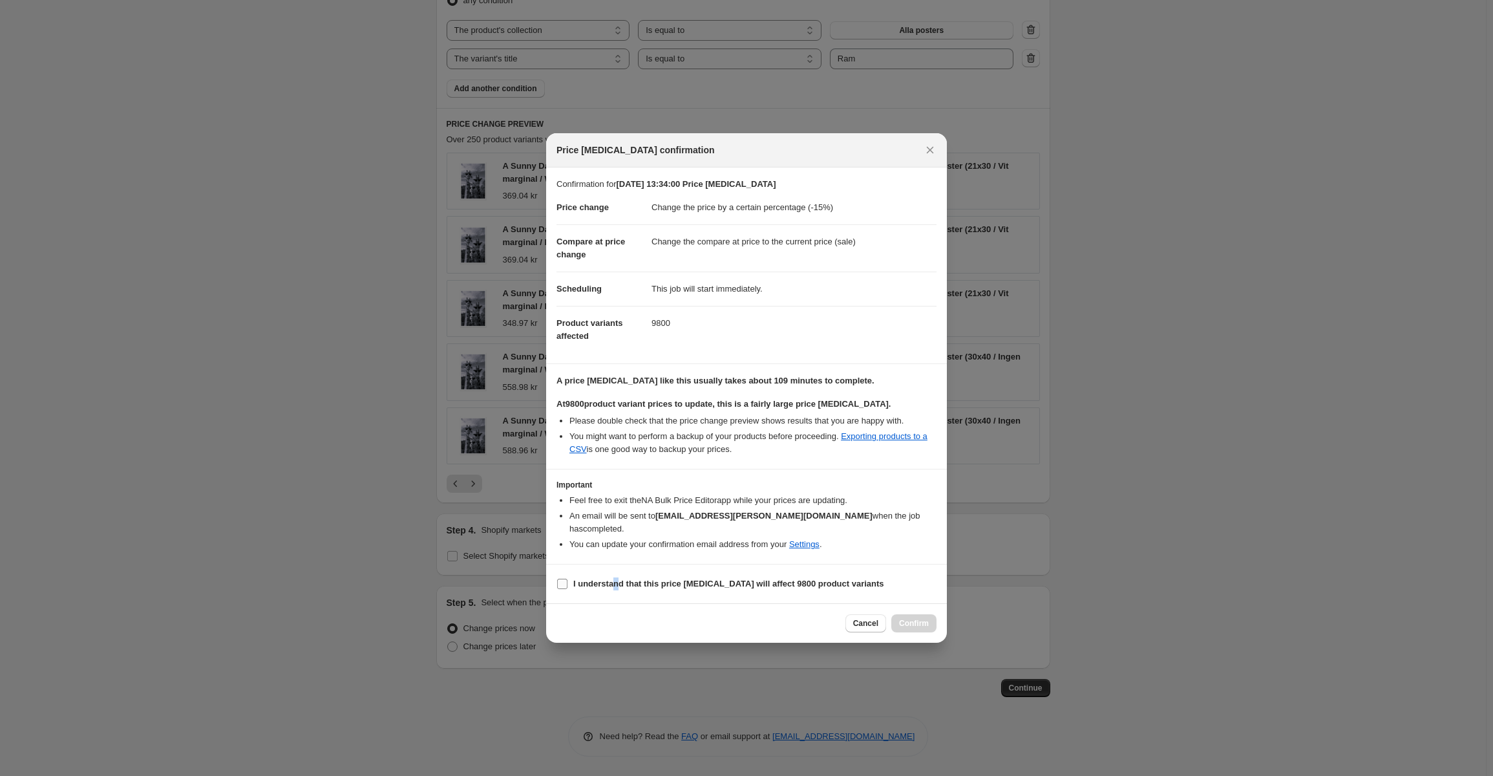
click at [615, 575] on label "I understand that this price change job will affect 9800 product variants" at bounding box center [721, 584] width 328 height 18
click at [622, 579] on b "I understand that this price change job will affect 9800 product variants" at bounding box center [728, 584] width 311 height 10
click at [568, 579] on input "I understand that this price change job will affect 9800 product variants" at bounding box center [562, 584] width 10 height 10
checkbox input "true"
click at [924, 614] on button "Confirm" at bounding box center [913, 623] width 45 height 18
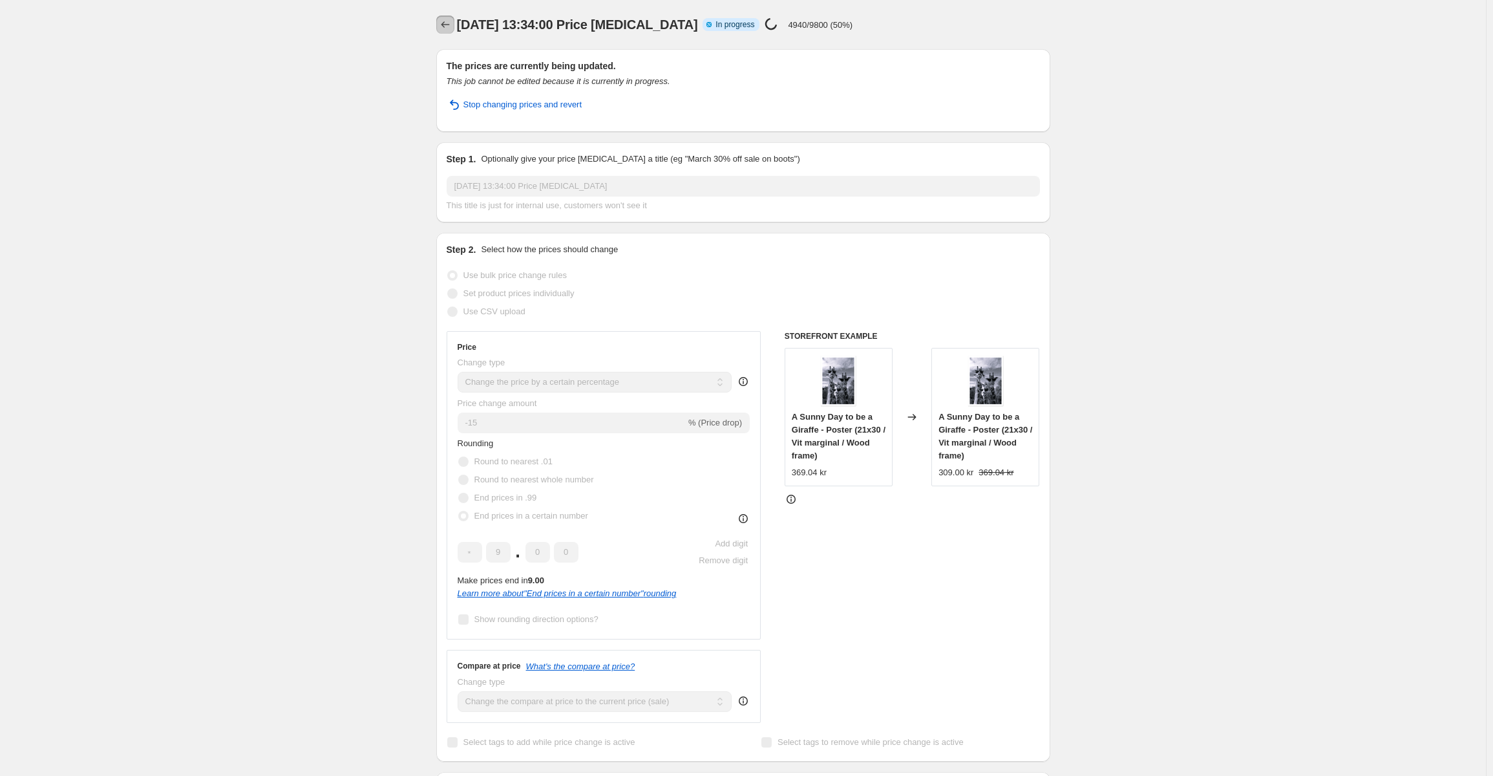
click at [440, 25] on button "Price change jobs" at bounding box center [445, 25] width 18 height 18
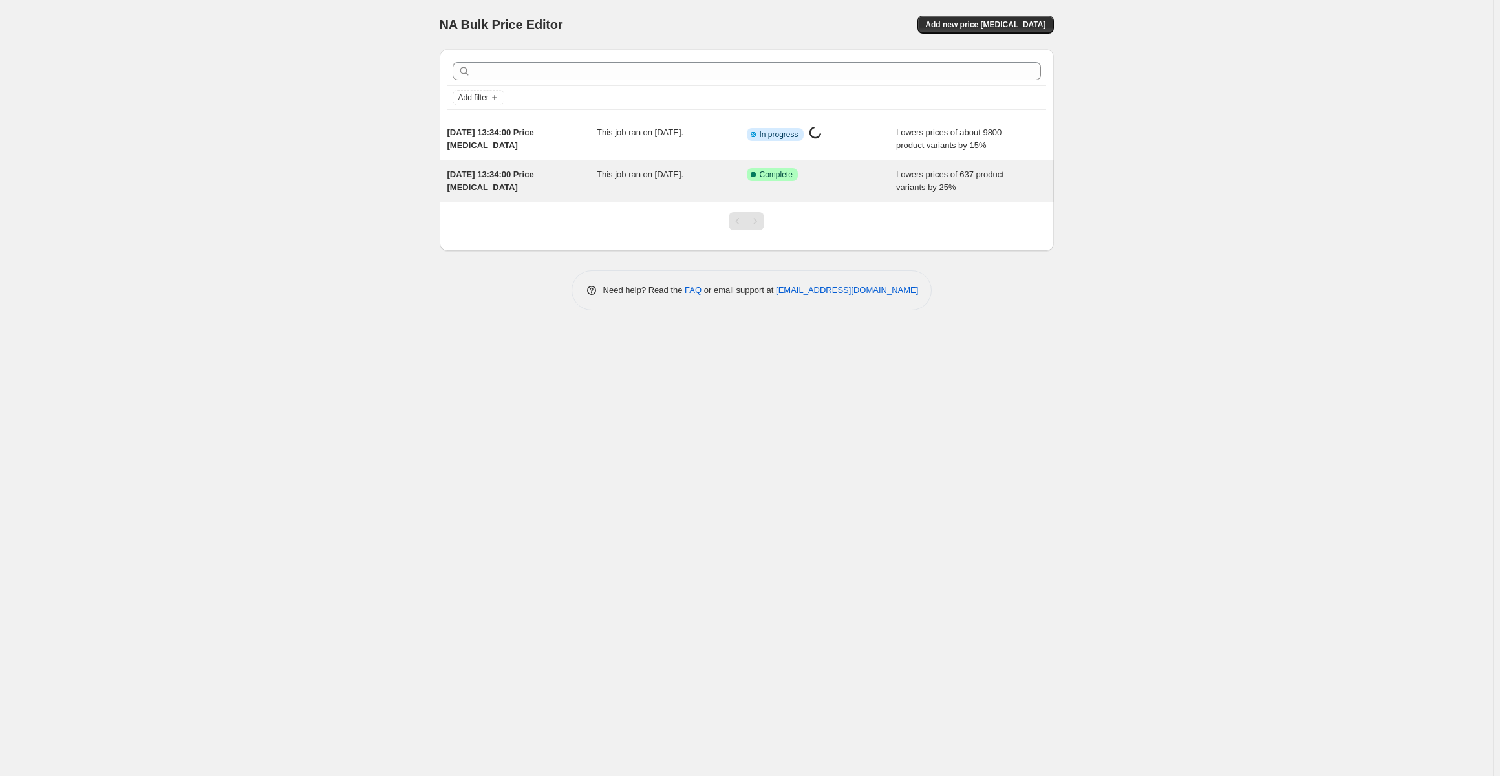
click at [774, 173] on span "Complete" at bounding box center [776, 174] width 33 height 10
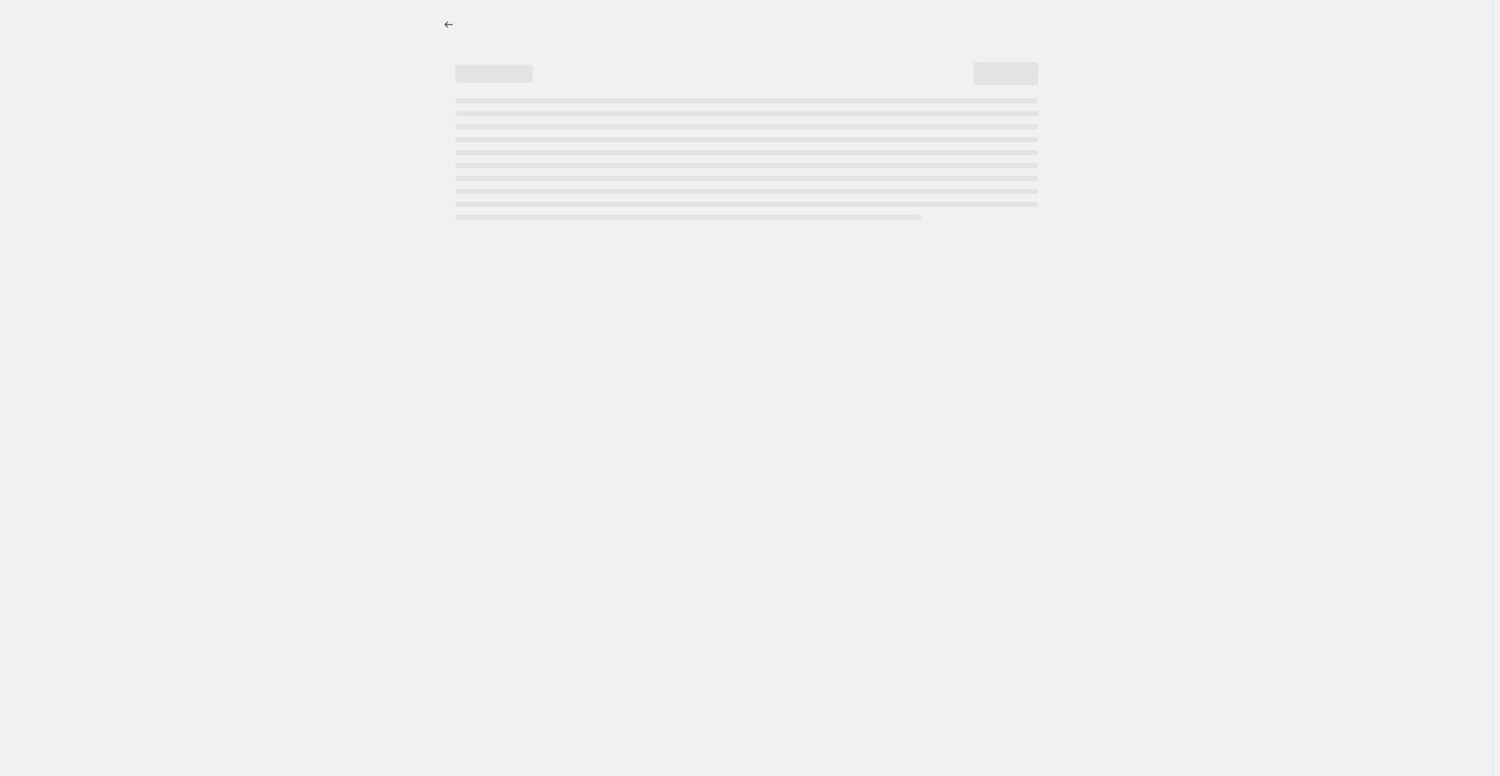
select select "percentage"
select select "collection"
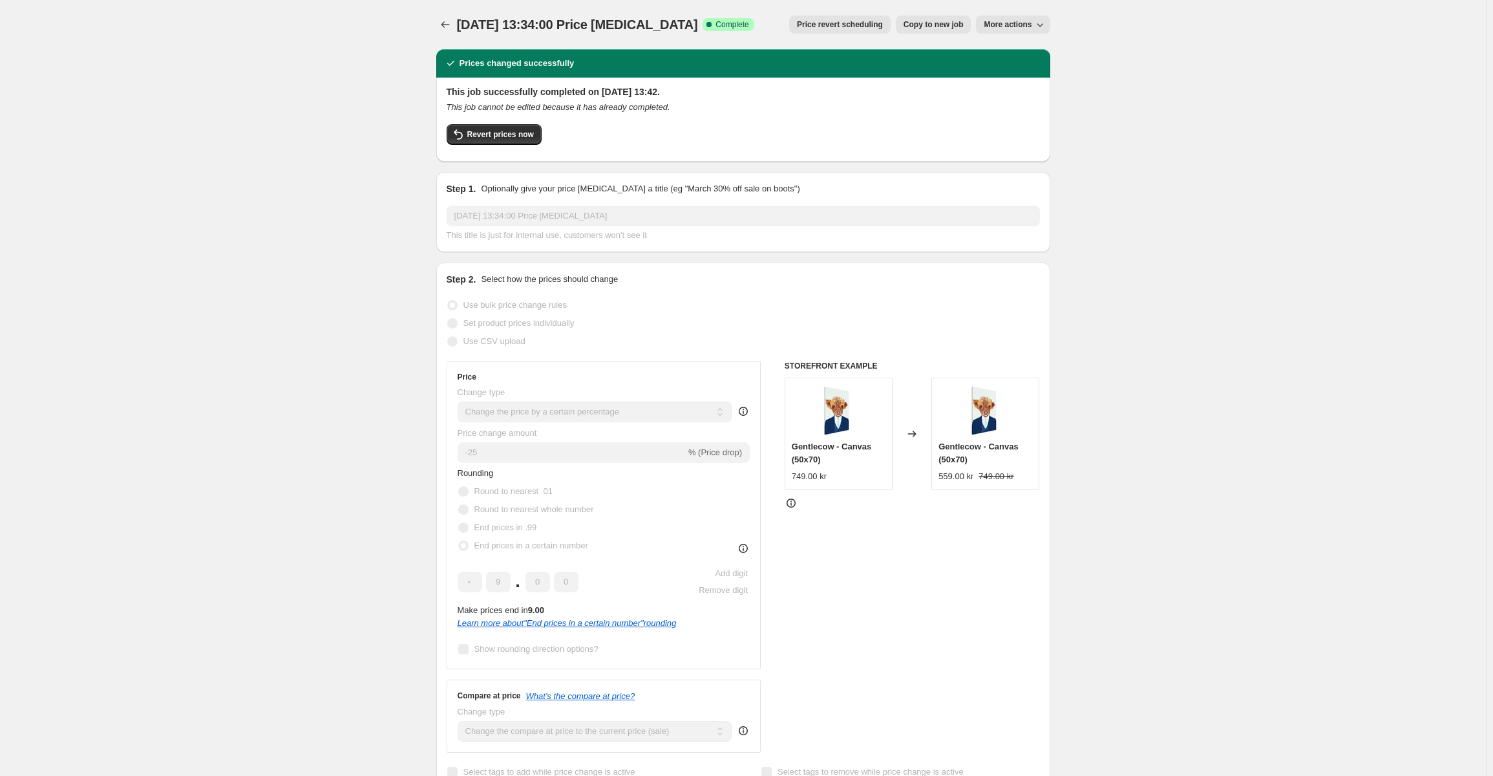
click at [1025, 22] on span "More actions" at bounding box center [1008, 24] width 48 height 10
click at [1036, 15] on div "14 sep. 2025 13:34:00 Price change job. This page is ready 14 sep. 2025 13:34:0…" at bounding box center [743, 24] width 614 height 49
click at [941, 34] on div "14 sep. 2025 13:34:00 Price change job. This page is ready 14 sep. 2025 13:34:0…" at bounding box center [743, 24] width 614 height 49
click at [942, 32] on button "Copy to new job" at bounding box center [934, 25] width 76 height 18
select select "percentage"
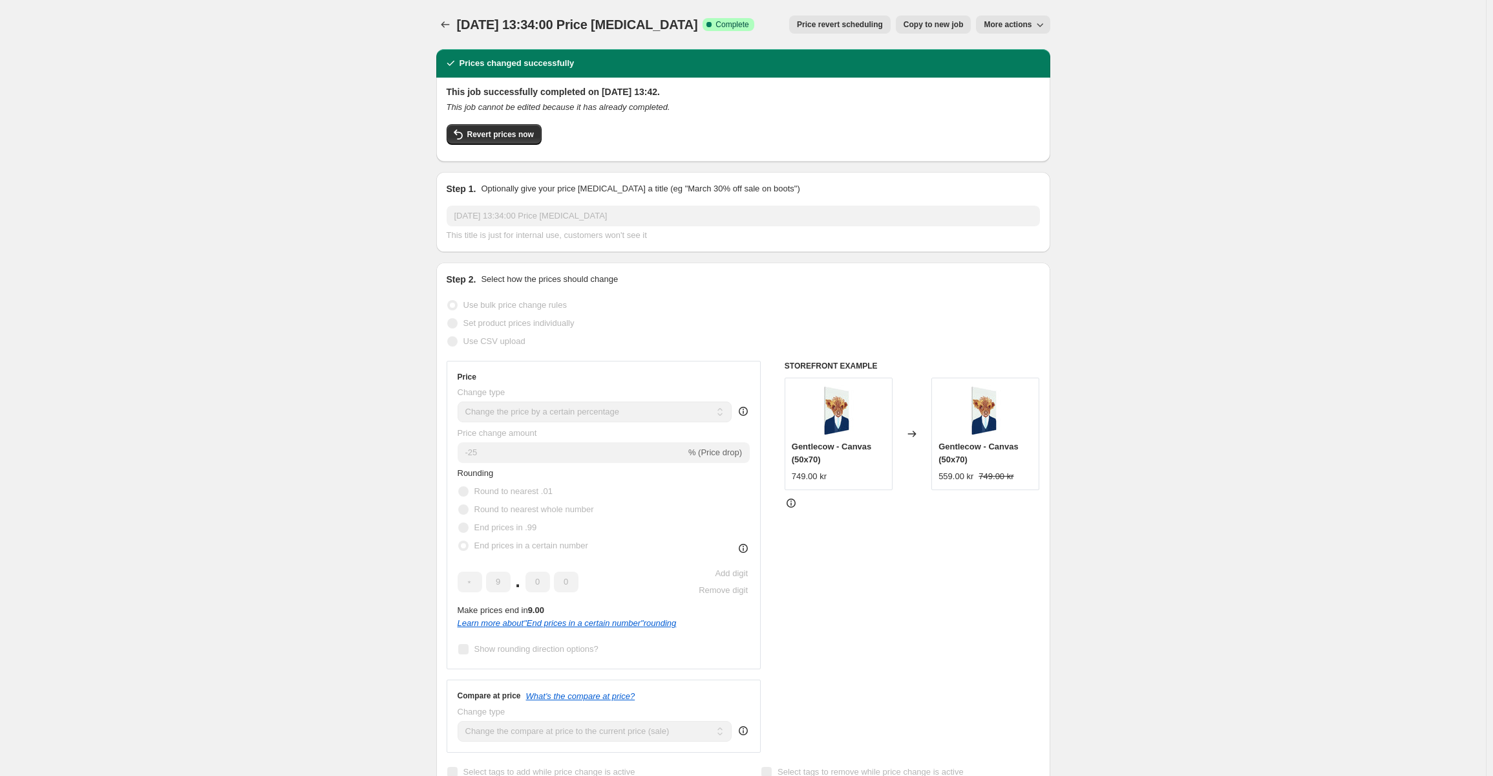
select select "collection"
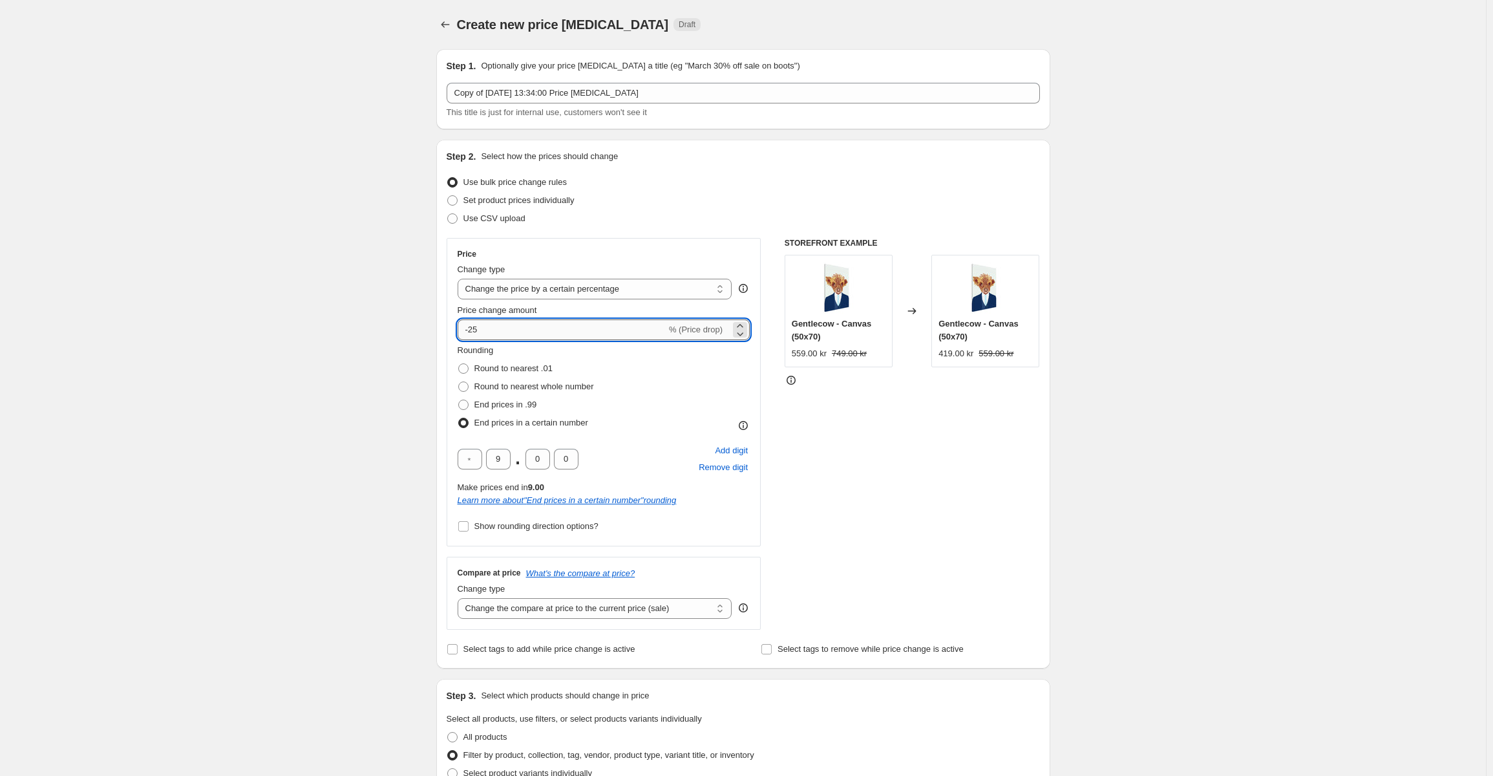
click at [527, 331] on input "-25" at bounding box center [562, 329] width 209 height 21
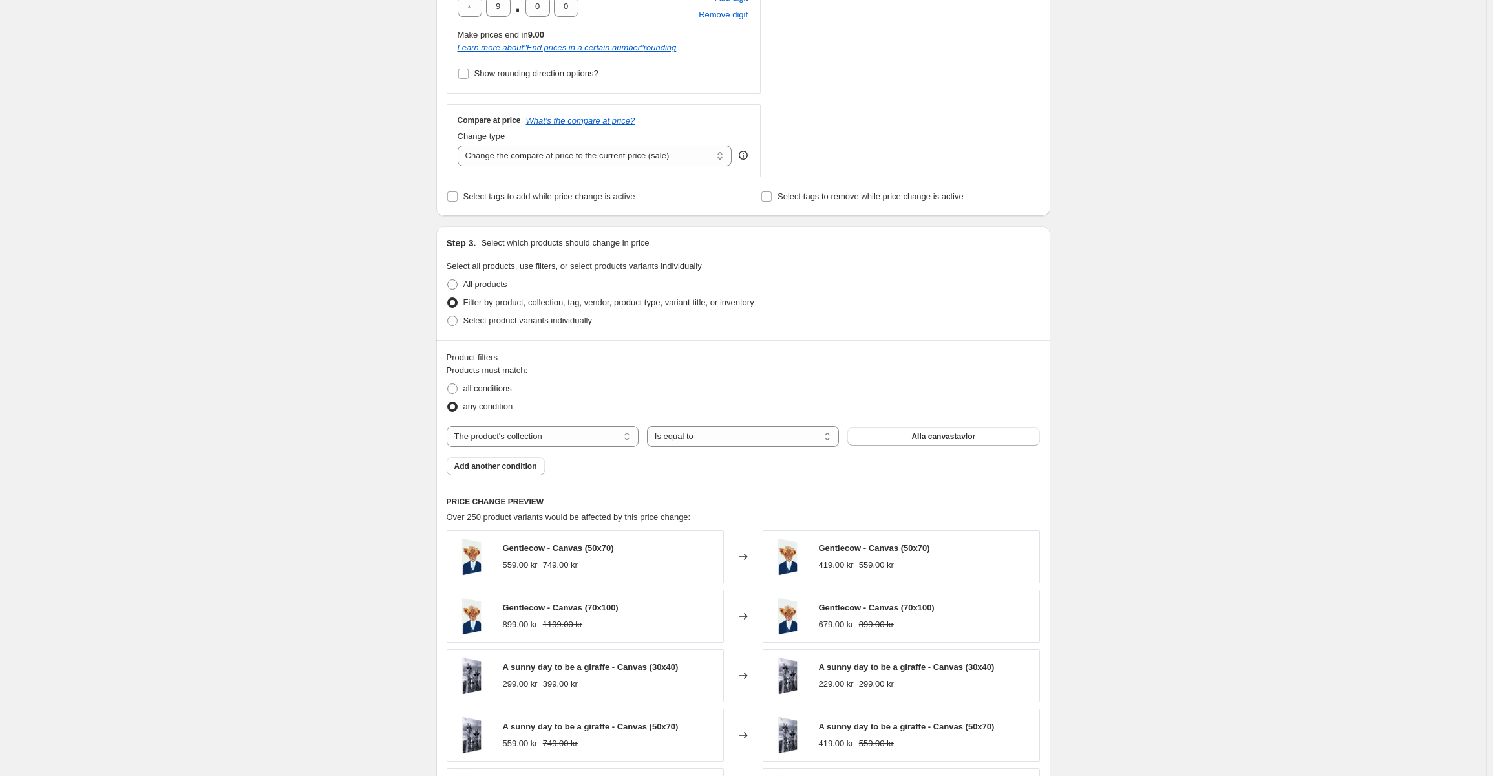
type input "-20"
click at [1173, 443] on div "Create new price change job. This page is ready Create new price change job Dra…" at bounding box center [743, 340] width 1486 height 1585
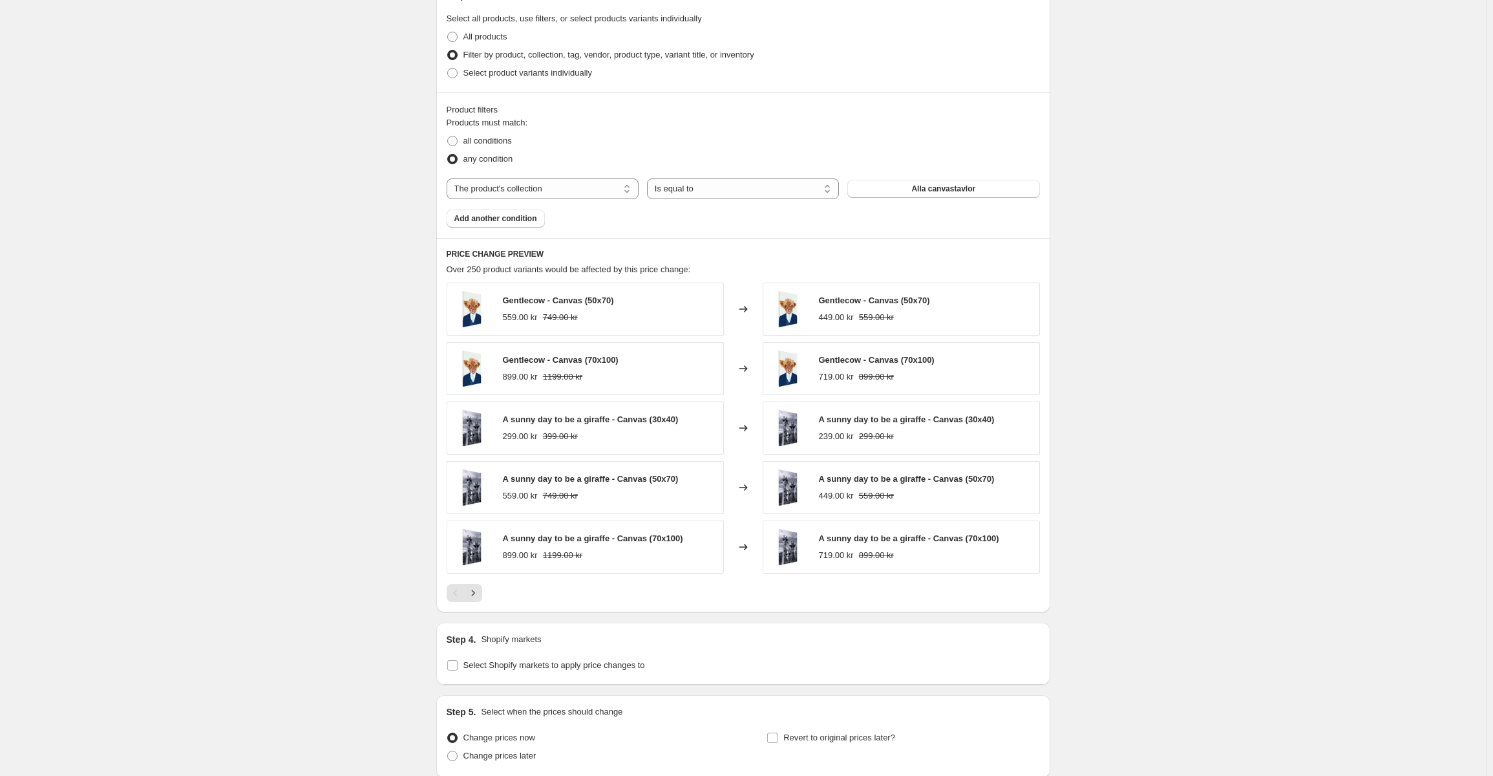
scroll to position [810, 0]
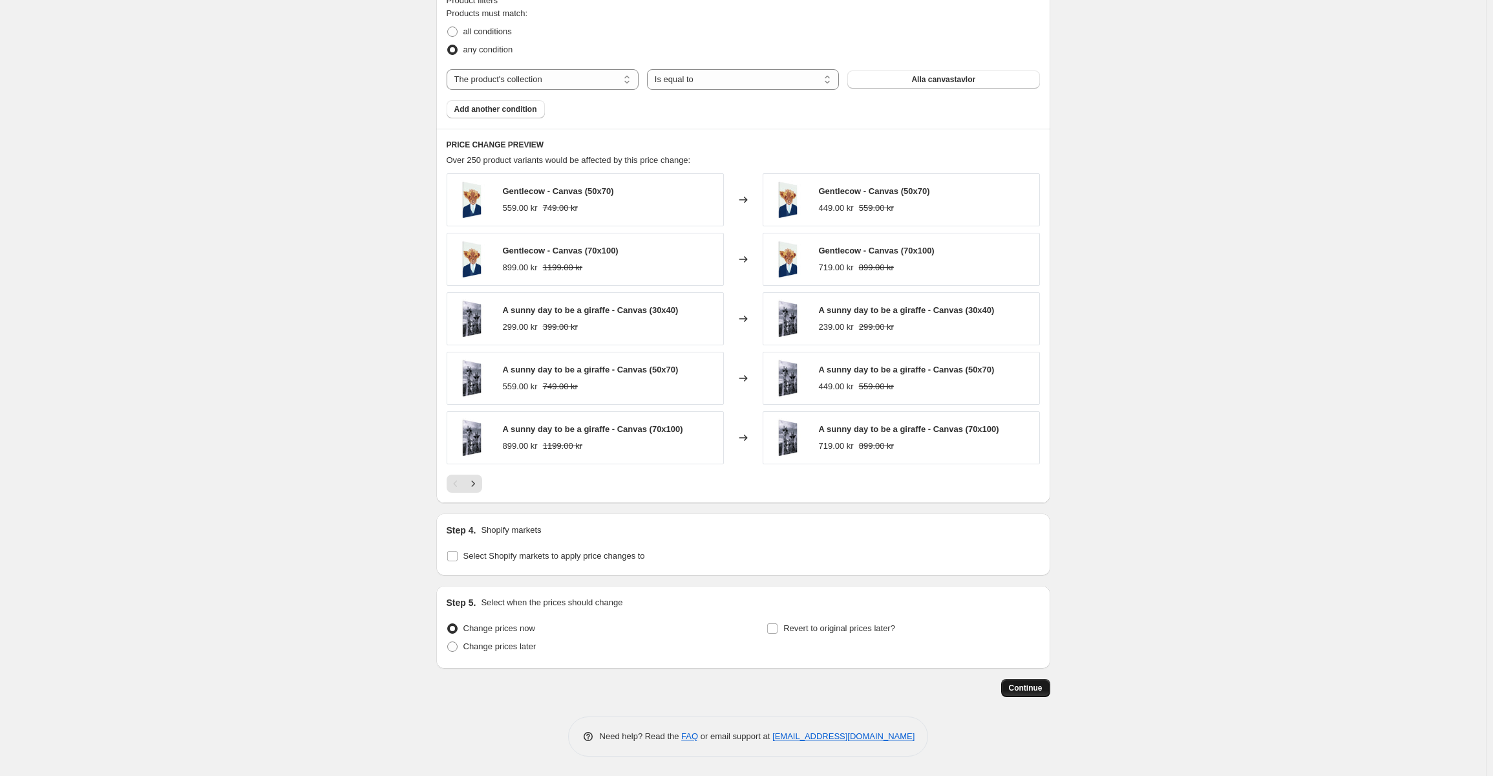
click at [1043, 696] on button "Continue" at bounding box center [1025, 688] width 49 height 18
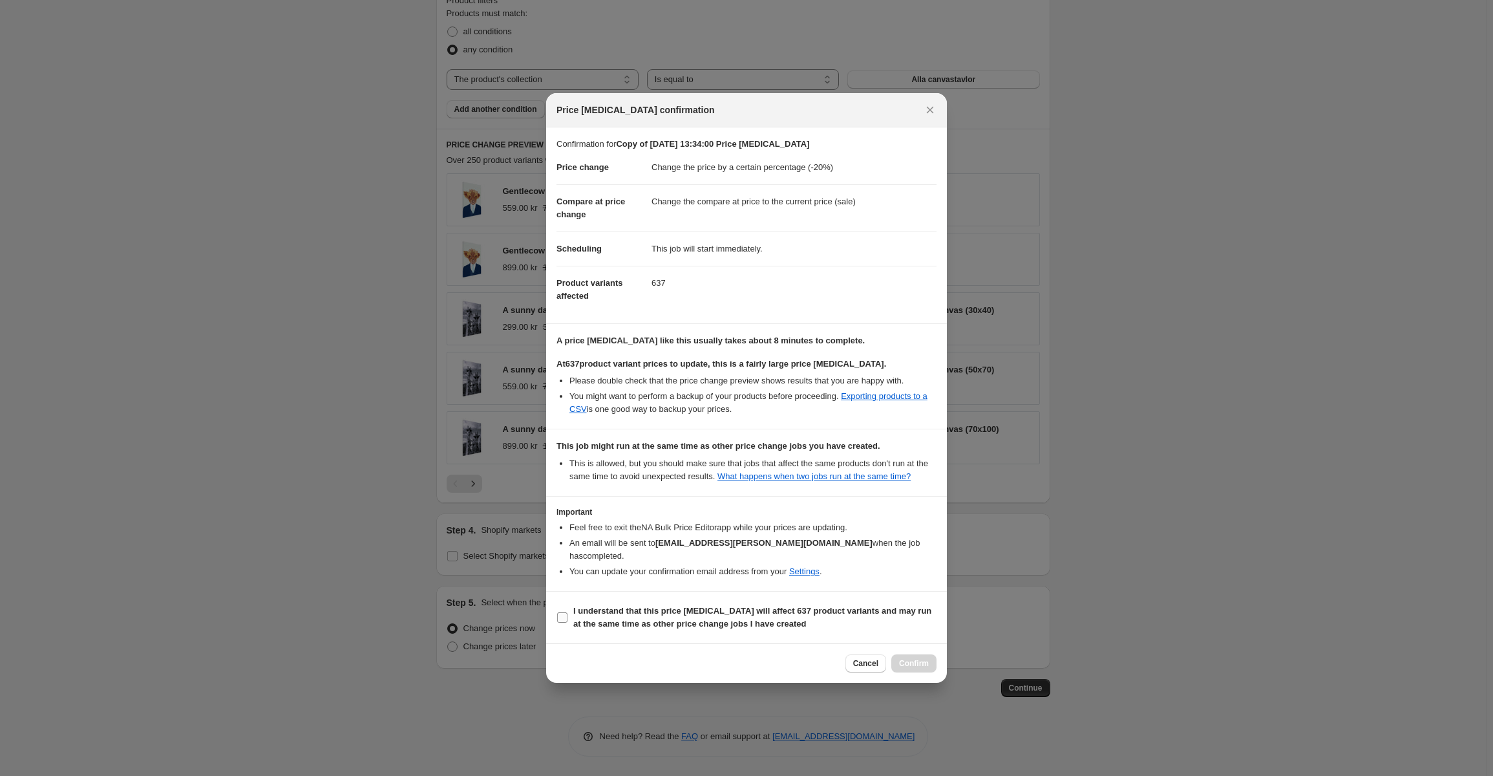
click at [641, 606] on b "I understand that this price change job will affect 637 product variants and ma…" at bounding box center [752, 617] width 358 height 23
click at [568, 612] on input "I understand that this price change job will affect 637 product variants and ma…" at bounding box center [562, 617] width 10 height 10
checkbox input "true"
click at [916, 658] on span "Confirm" at bounding box center [914, 663] width 30 height 10
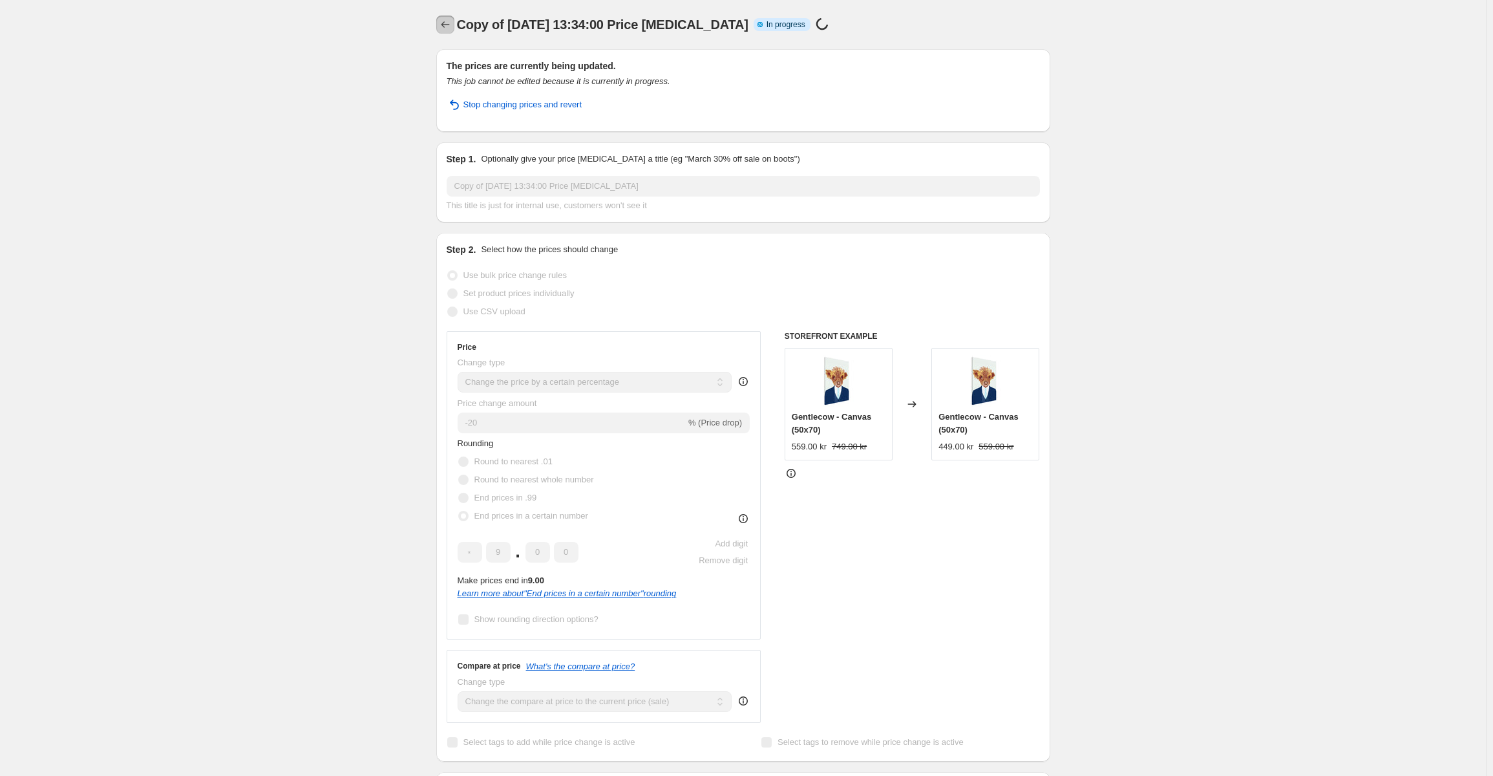
click at [444, 26] on icon "Price change jobs" at bounding box center [445, 24] width 13 height 13
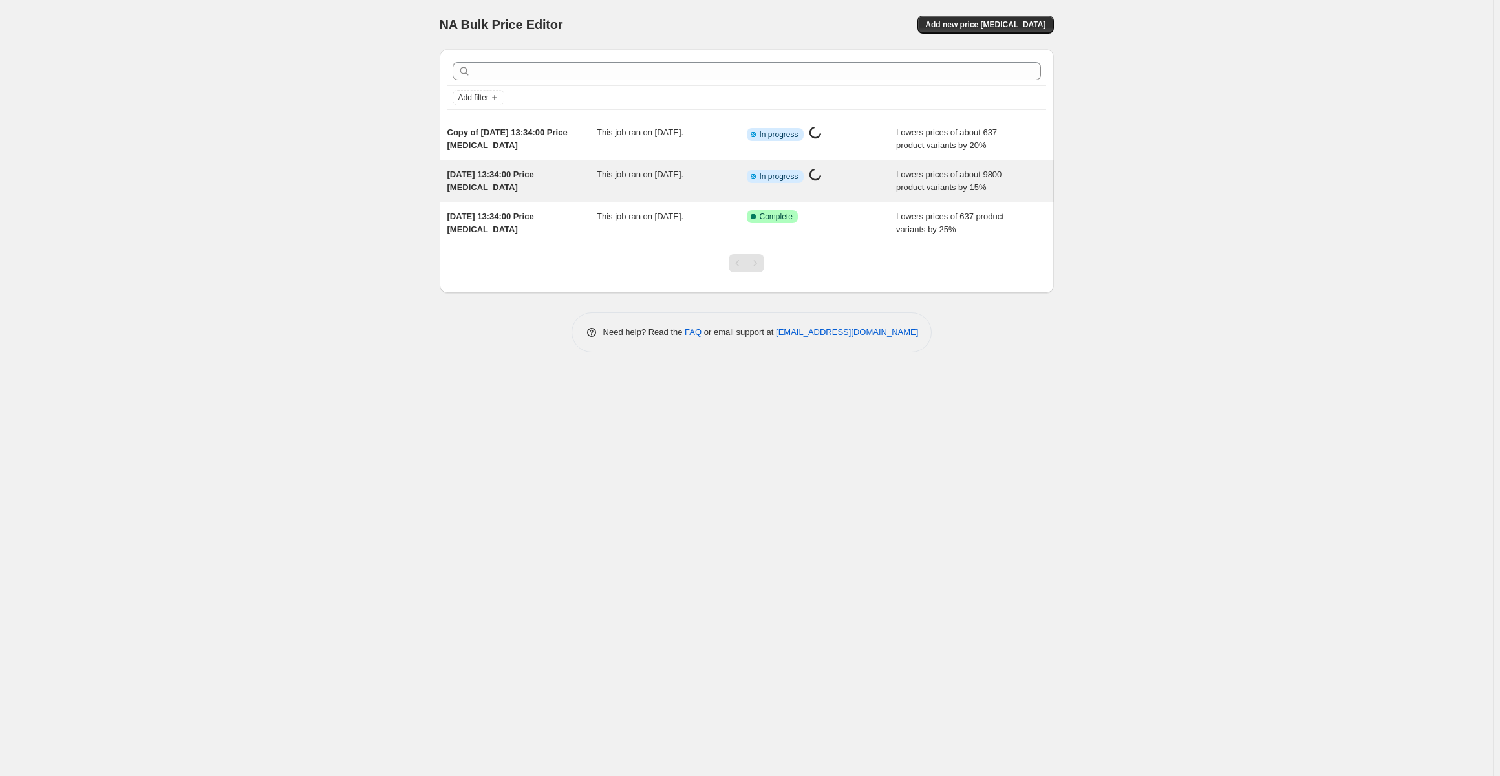
click at [719, 172] on div "This job ran on [DATE]." at bounding box center [672, 181] width 150 height 26
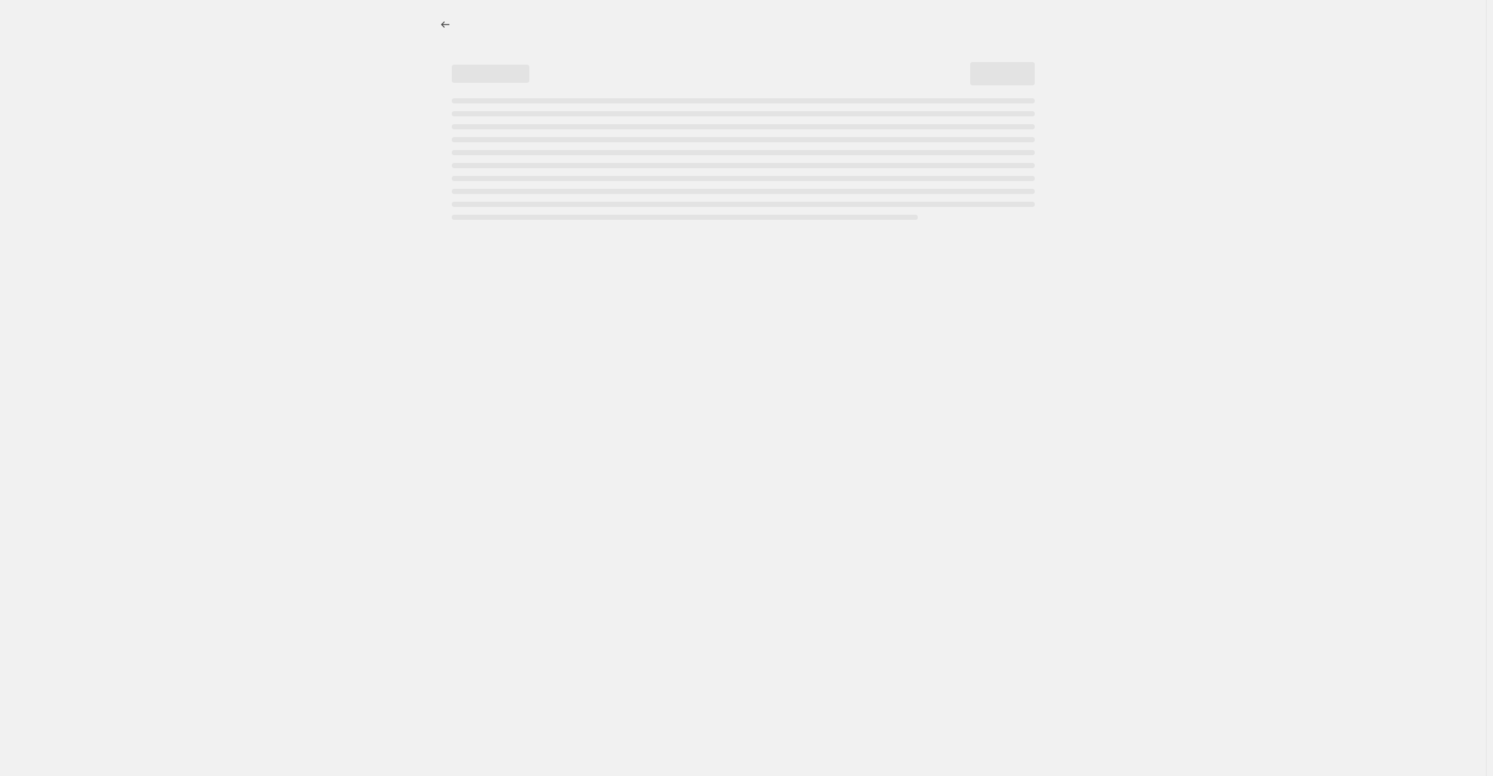
select select "percentage"
select select "collection"
select select "title"
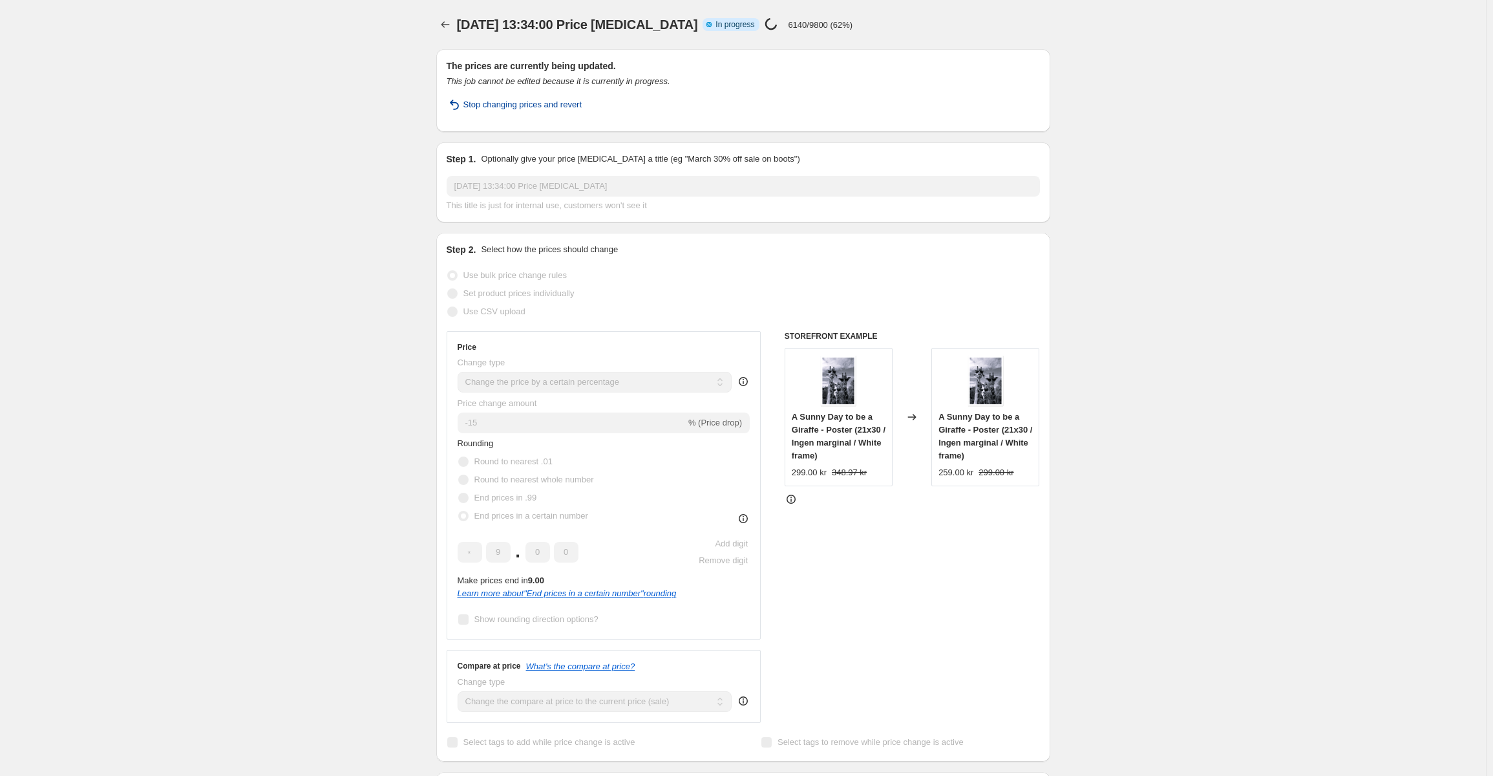
click at [530, 105] on span "Stop changing prices and revert" at bounding box center [522, 104] width 119 height 13
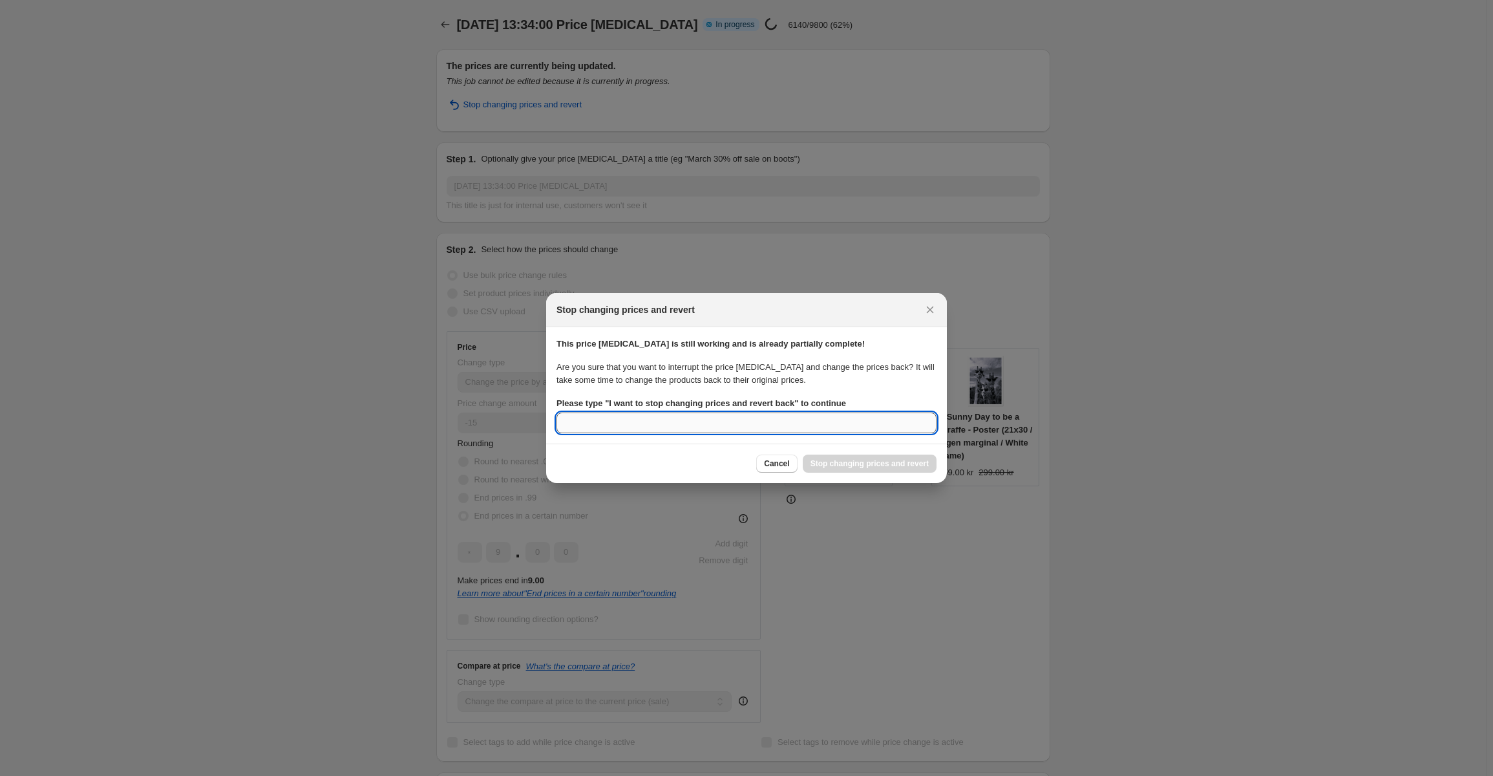
click at [778, 417] on input "Please type " I want to stop changing prices and revert back " to continue" at bounding box center [747, 422] width 380 height 21
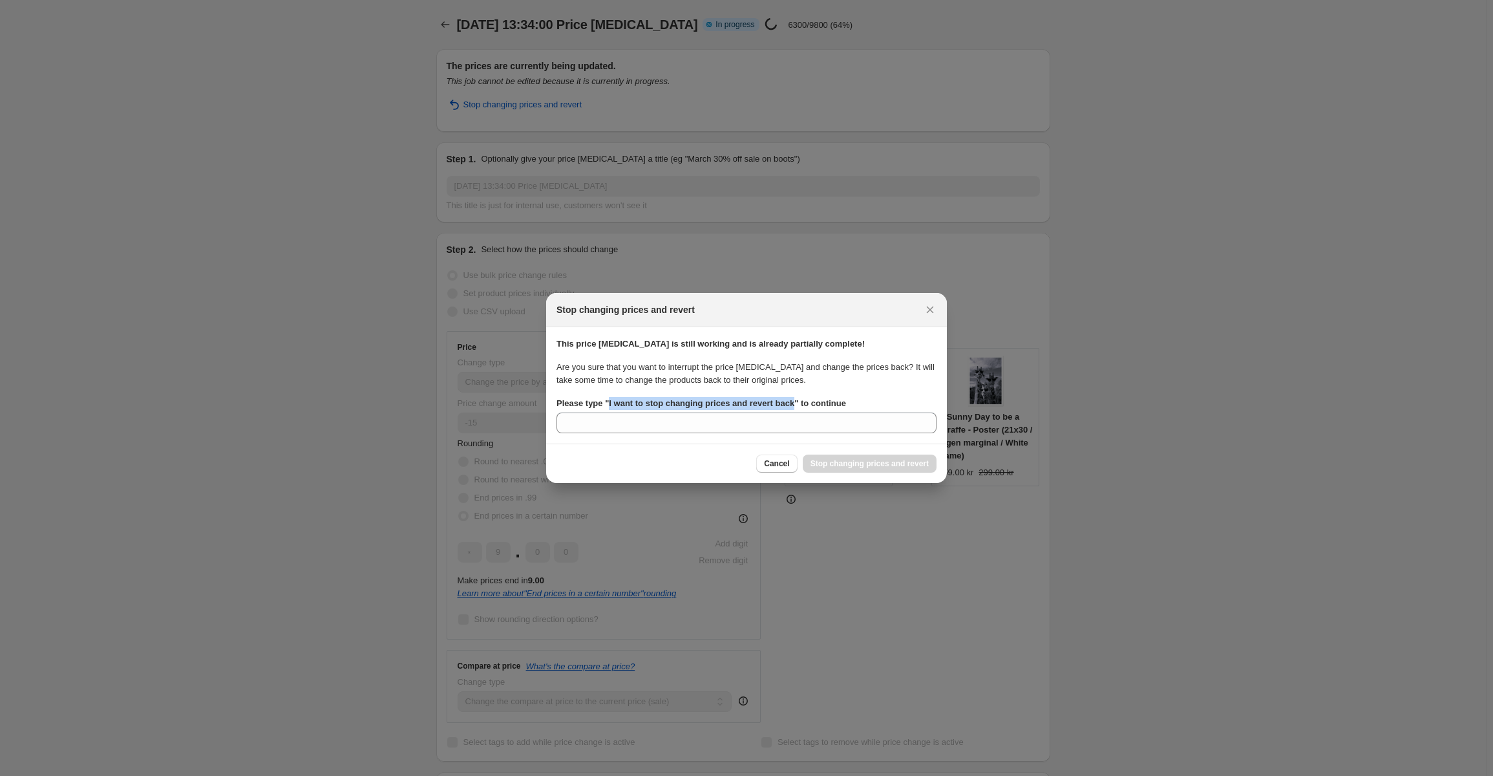
drag, startPoint x: 609, startPoint y: 405, endPoint x: 789, endPoint y: 402, distance: 180.4
click at [789, 402] on b "Please type " I want to stop changing prices and revert back " to continue" at bounding box center [702, 403] width 290 height 10
copy b "I want to stop changing prices and revert back"
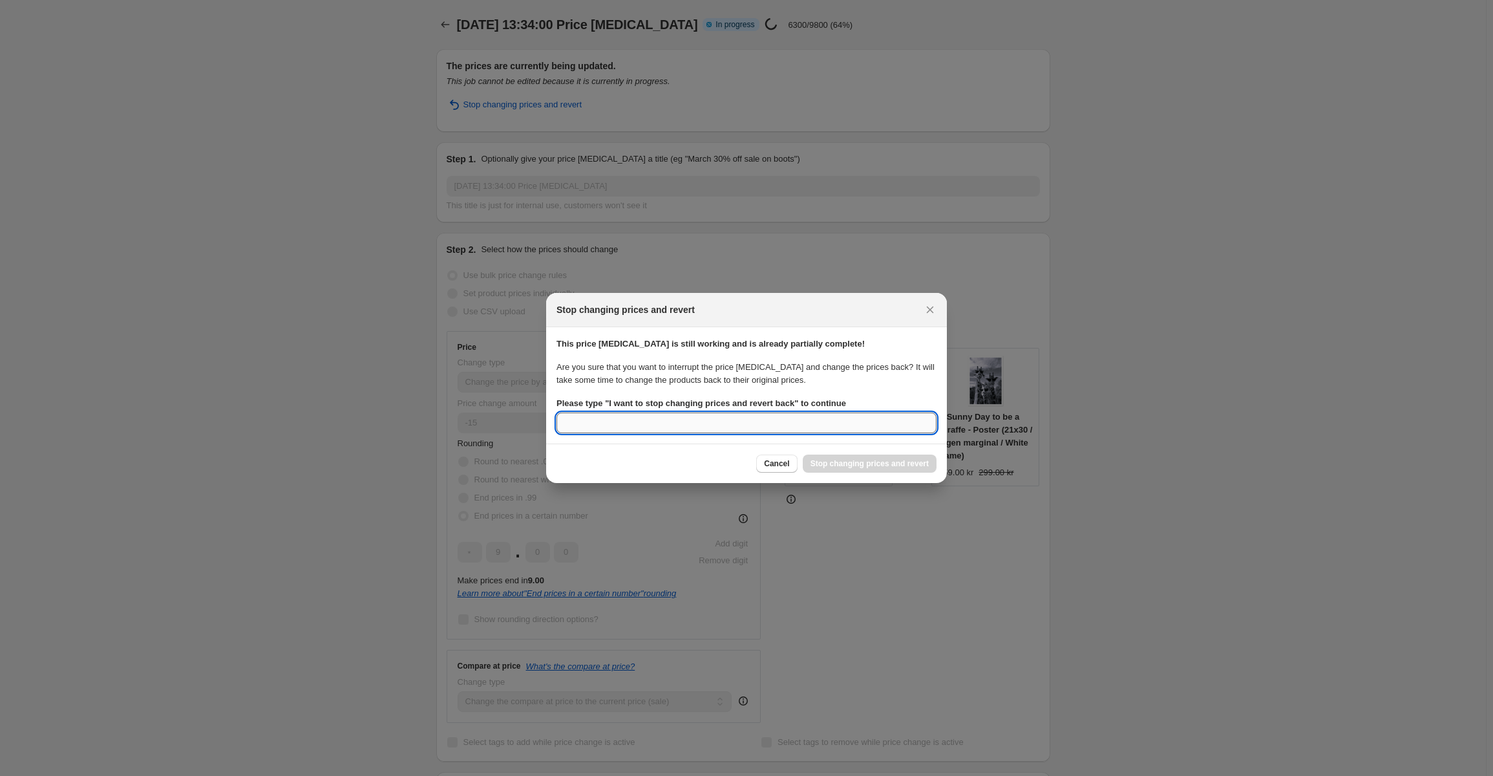
click at [763, 428] on input "Please type " I want to stop changing prices and revert back " to continue" at bounding box center [747, 422] width 380 height 21
paste input "I want to stop changing prices and revert back"
type input "I want to stop changing prices and revert back"
click at [849, 469] on button "Stop changing prices and revert" at bounding box center [870, 463] width 134 height 18
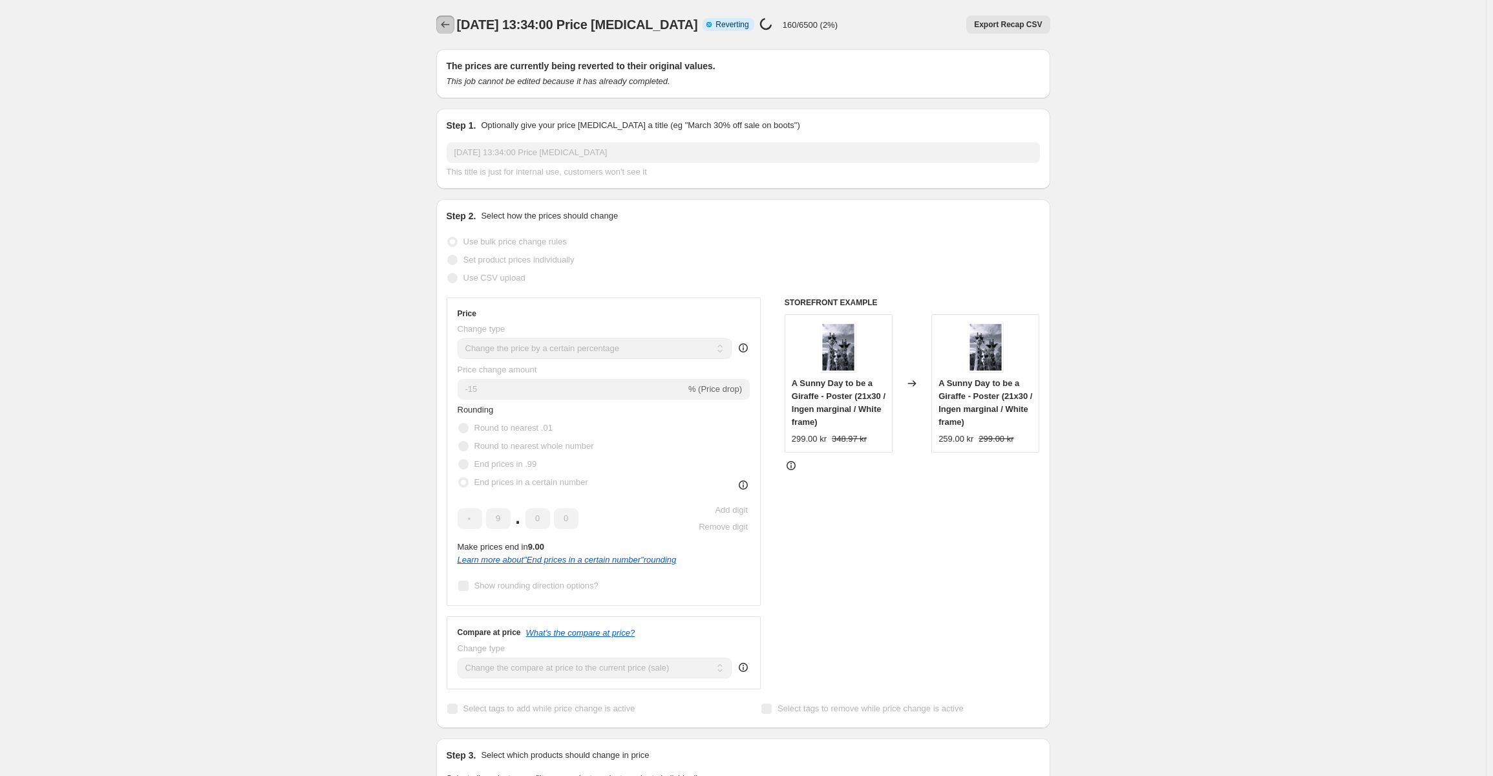
click at [454, 27] on button "Price change jobs" at bounding box center [445, 25] width 18 height 18
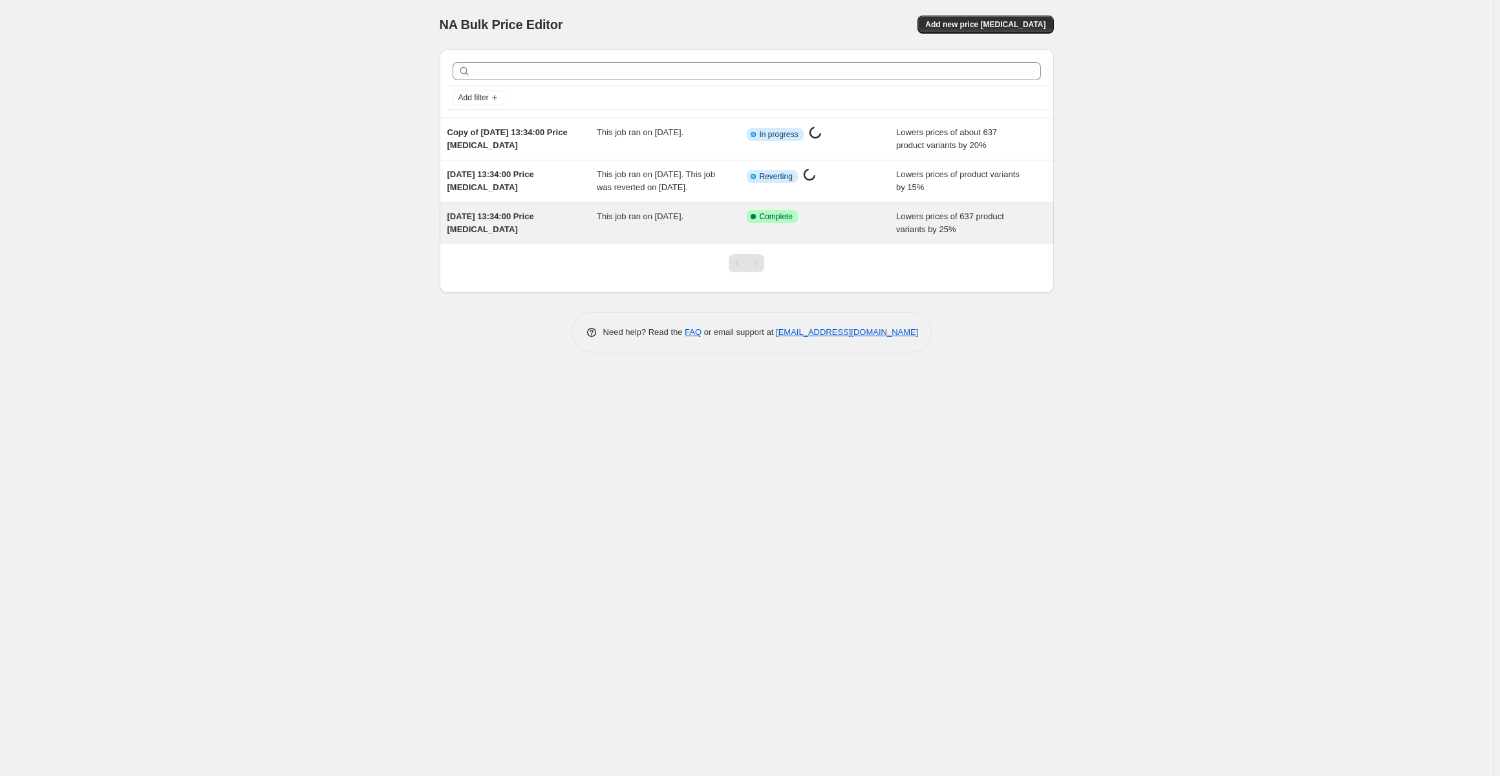
click at [588, 226] on div "14 sep. 2025 13:34:00 Price change job" at bounding box center [522, 223] width 150 height 26
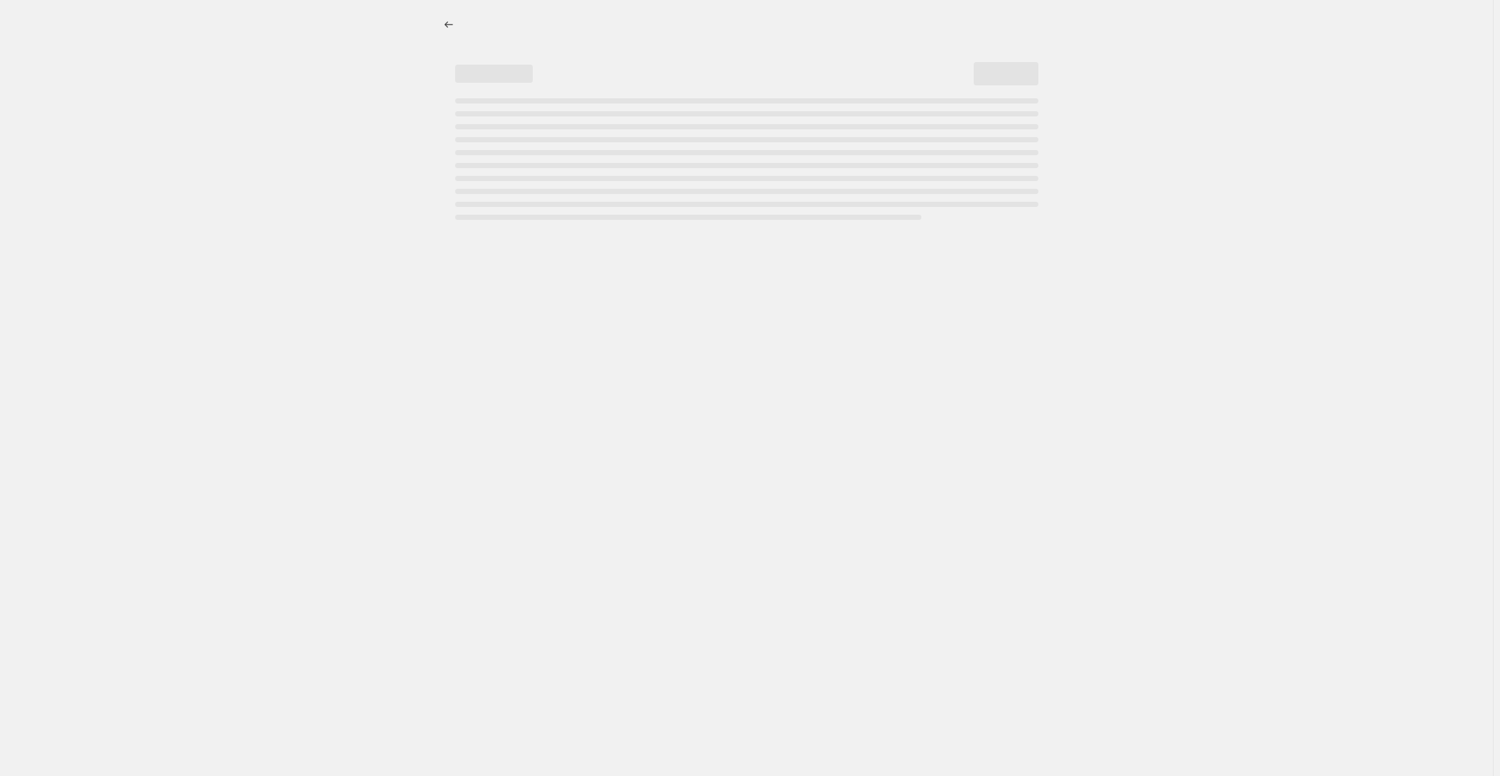
select select "percentage"
select select "collection"
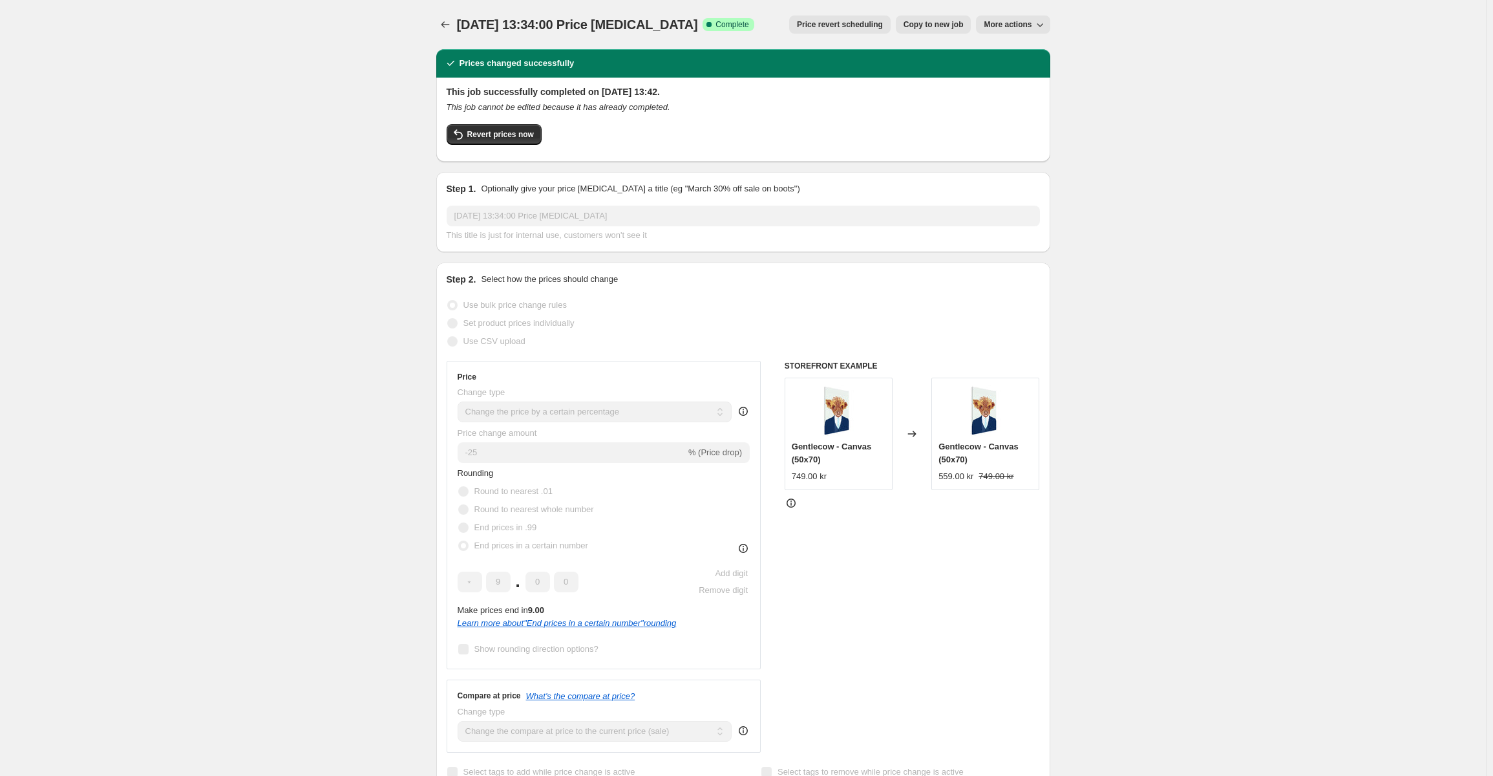
click at [1021, 30] on button "More actions" at bounding box center [1013, 25] width 74 height 18
click at [1028, 70] on span "Delete job" at bounding box center [1025, 73] width 70 height 13
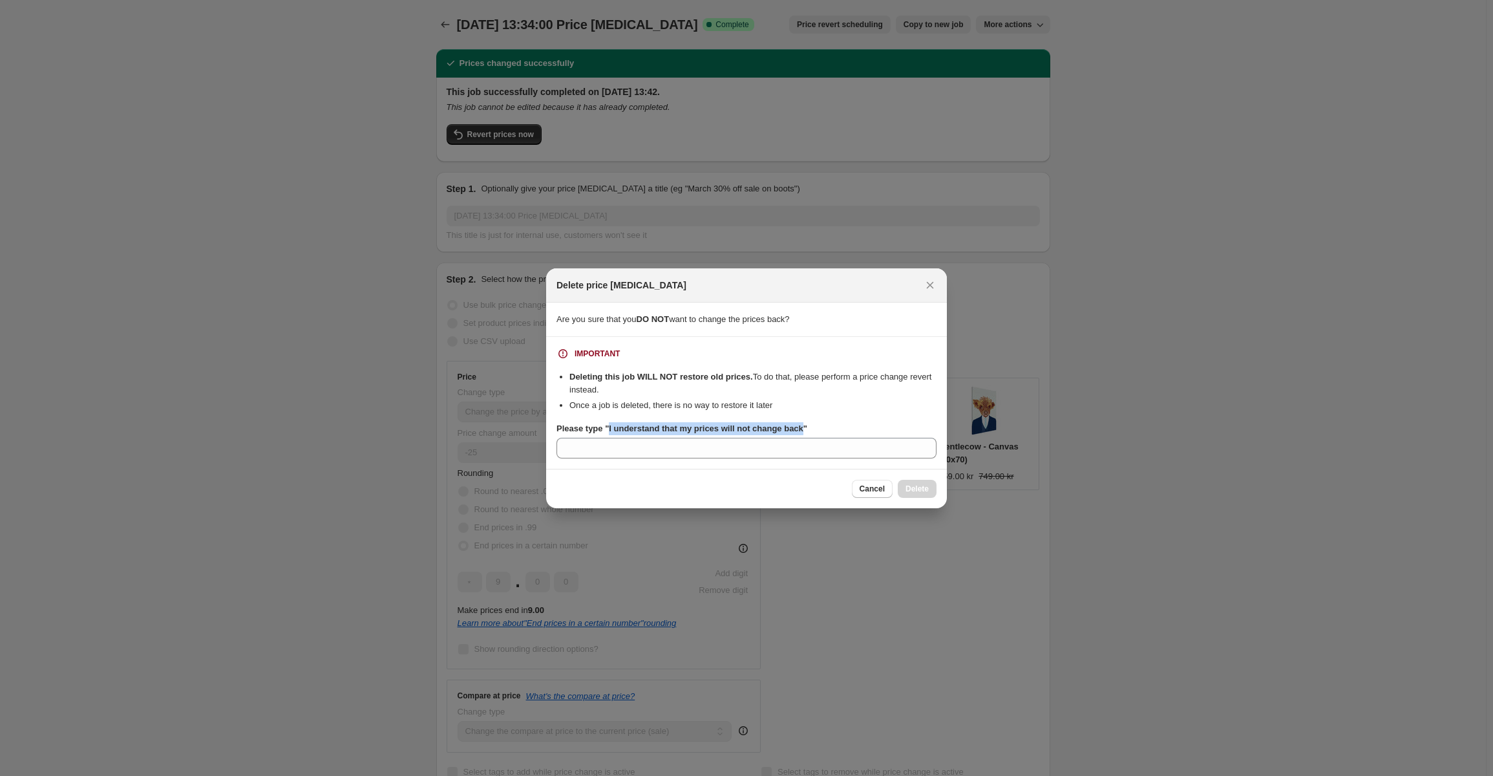
drag, startPoint x: 608, startPoint y: 429, endPoint x: 798, endPoint y: 429, distance: 190.7
click at [798, 429] on b "Please type "I understand that my prices will not change back"" at bounding box center [682, 428] width 251 height 10
copy b "I understand that my prices will not change back"
click at [788, 458] on section "IMPORTANT Deleting this job WILL NOT restore old prices. To do that, please per…" at bounding box center [746, 403] width 401 height 132
click at [789, 454] on input "Please type "I understand that my prices will not change back"" at bounding box center [747, 448] width 380 height 21
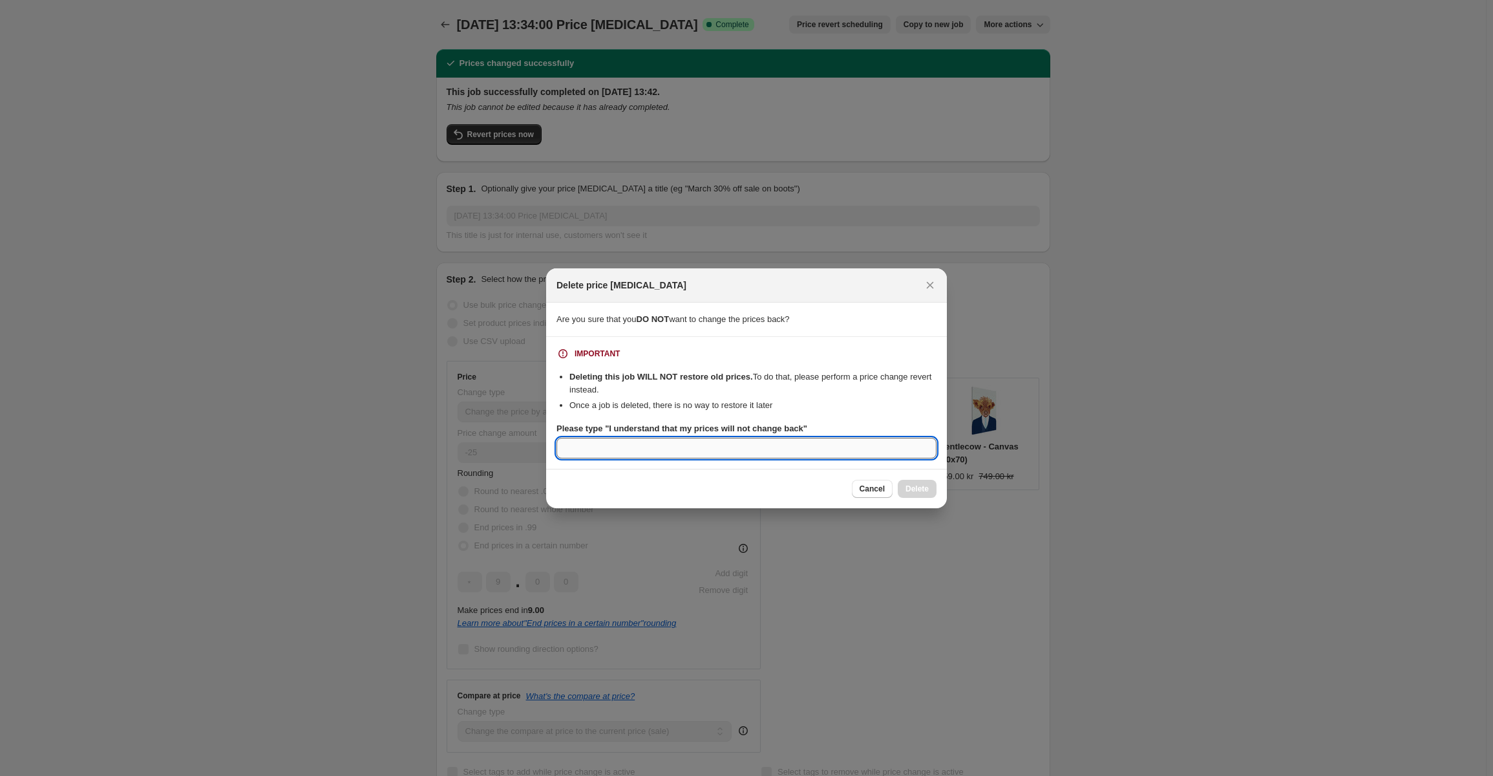
paste input "I understand that my prices will not change back"
type input "I understand that my prices will not change back"
click at [918, 483] on button "Delete" at bounding box center [917, 489] width 39 height 18
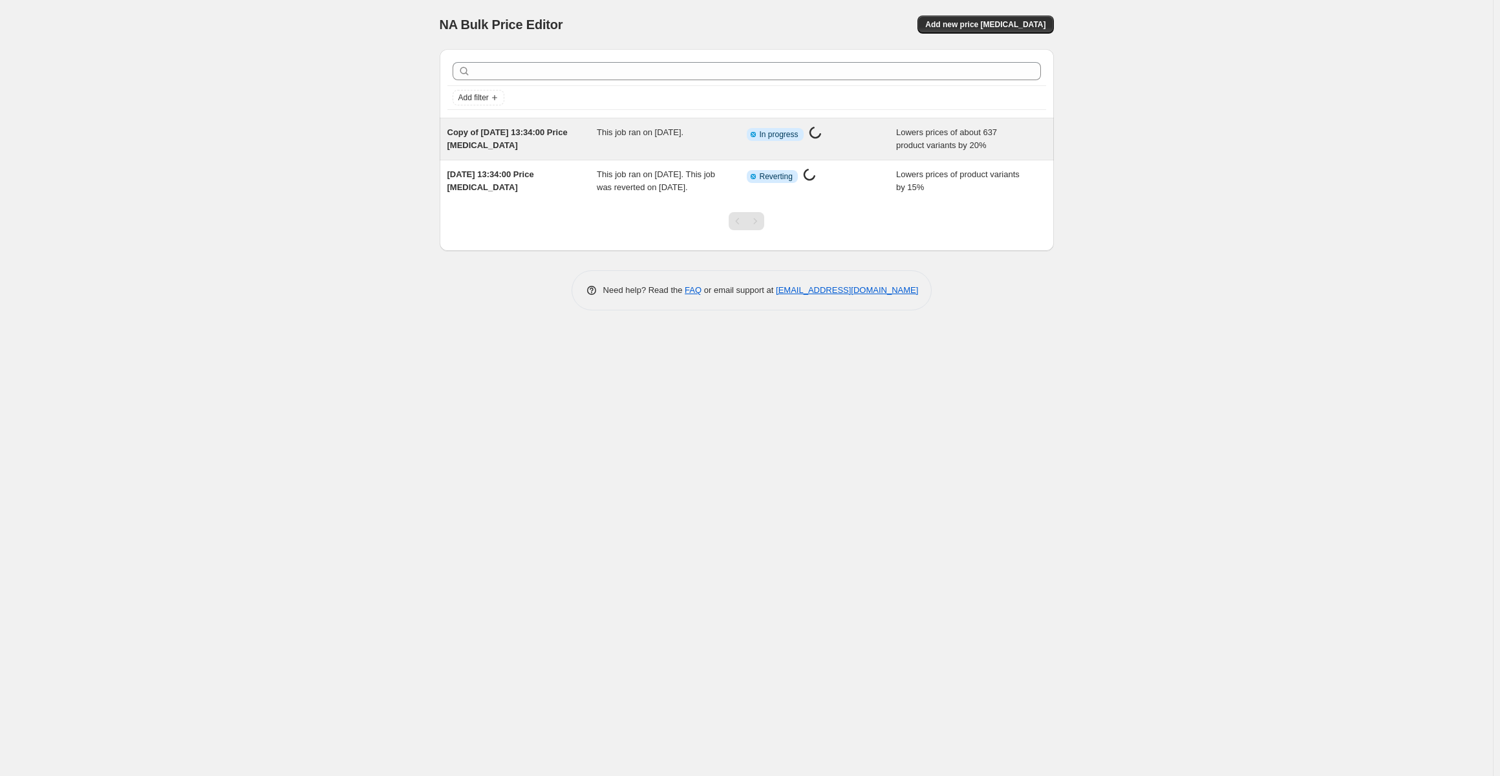
click at [701, 151] on div "This job ran on [DATE]." at bounding box center [672, 139] width 150 height 26
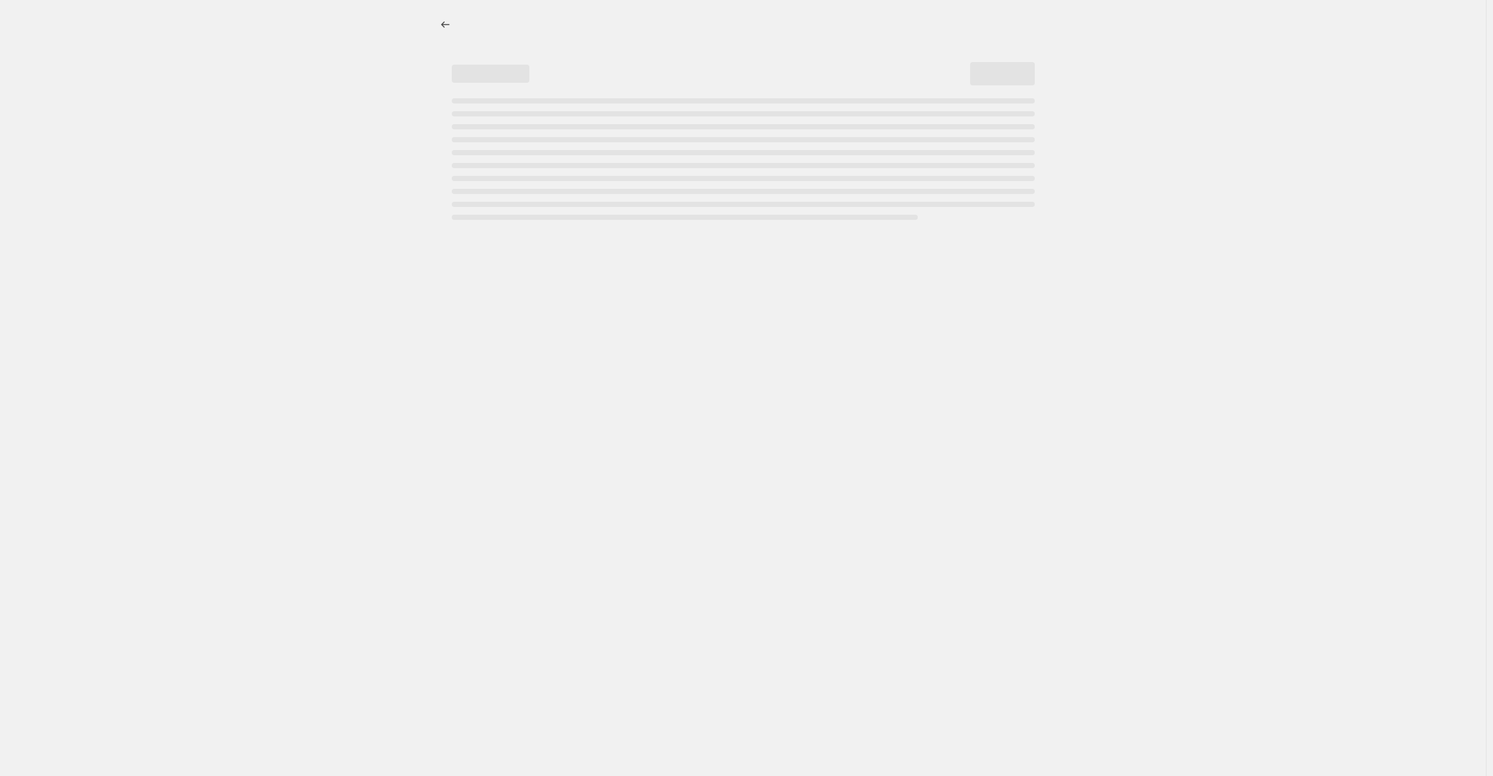
select select "percentage"
select select "collection"
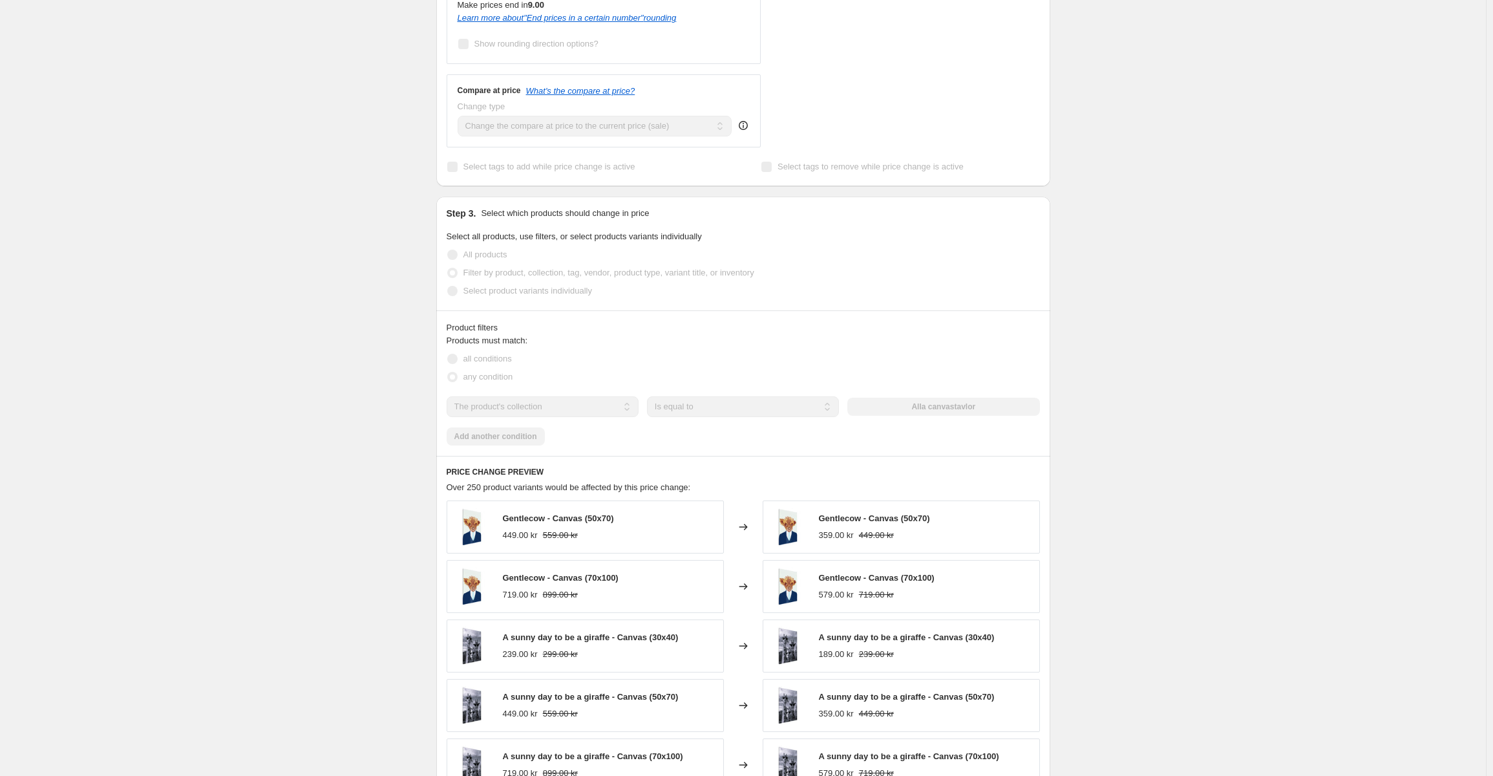
scroll to position [776, 0]
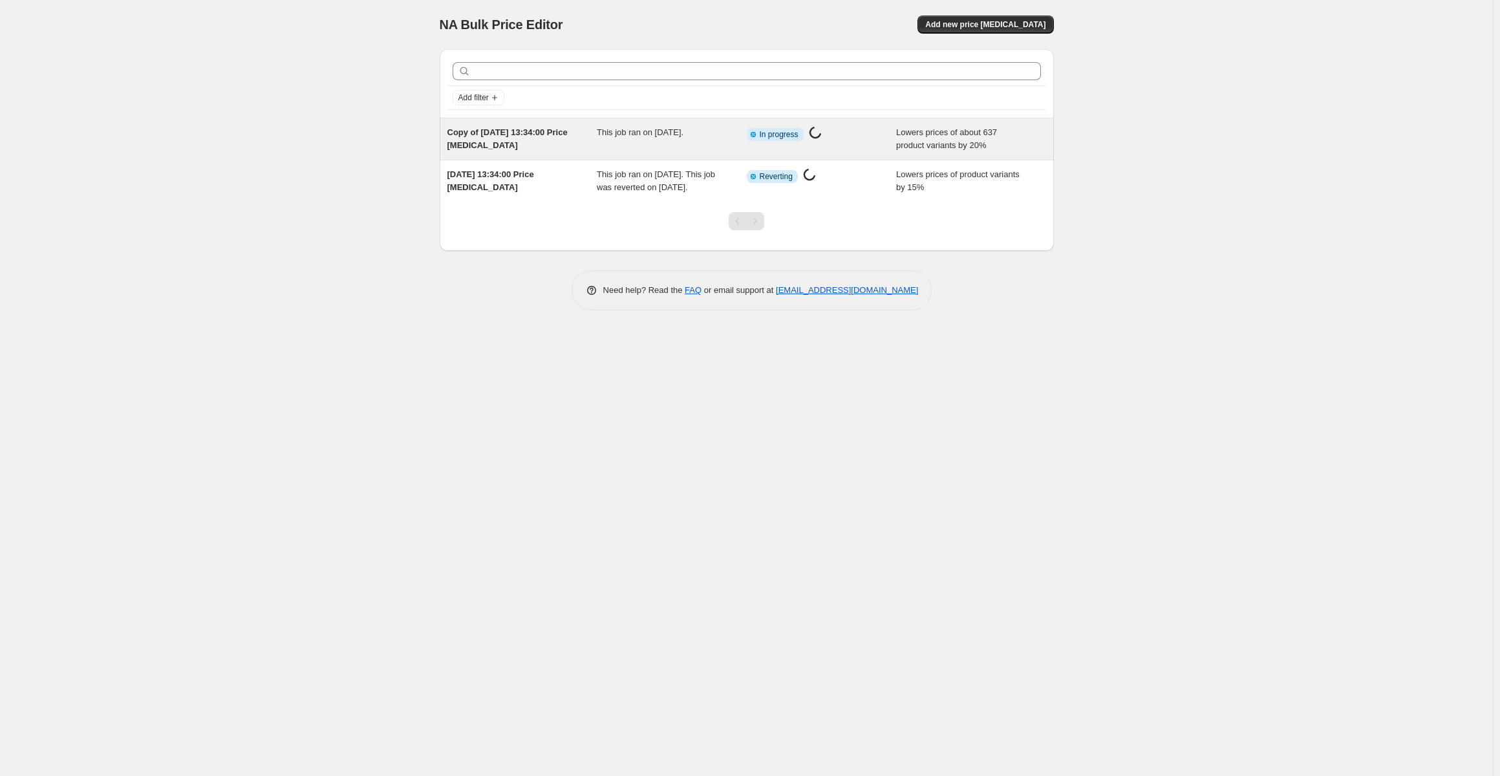
click at [664, 151] on div "This job ran on [DATE]." at bounding box center [672, 139] width 150 height 26
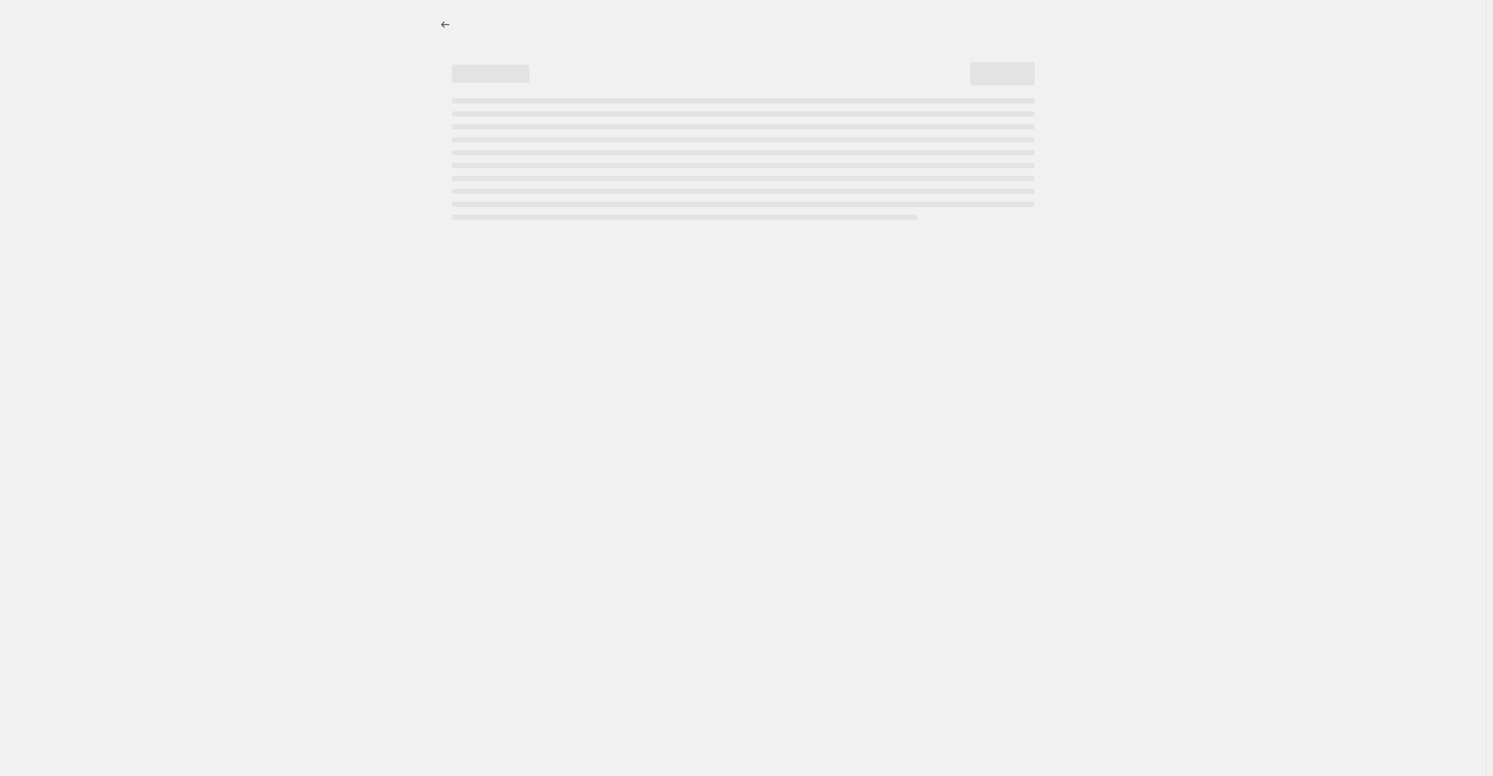
select select "percentage"
select select "collection"
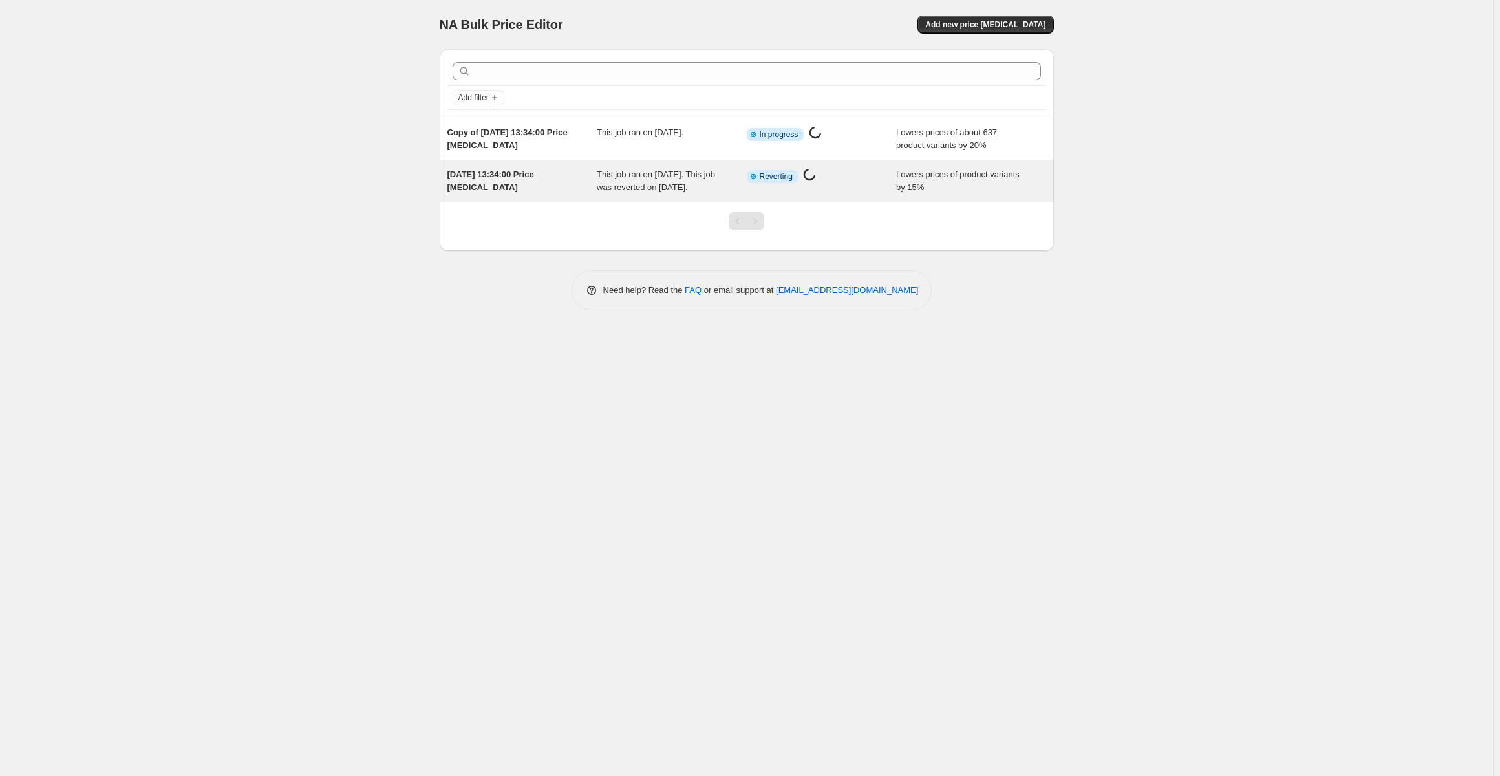
click at [691, 202] on div "14 sep. 2025 13:34:00 Price change job This job ran on 14 september 2025. This …" at bounding box center [747, 180] width 614 height 41
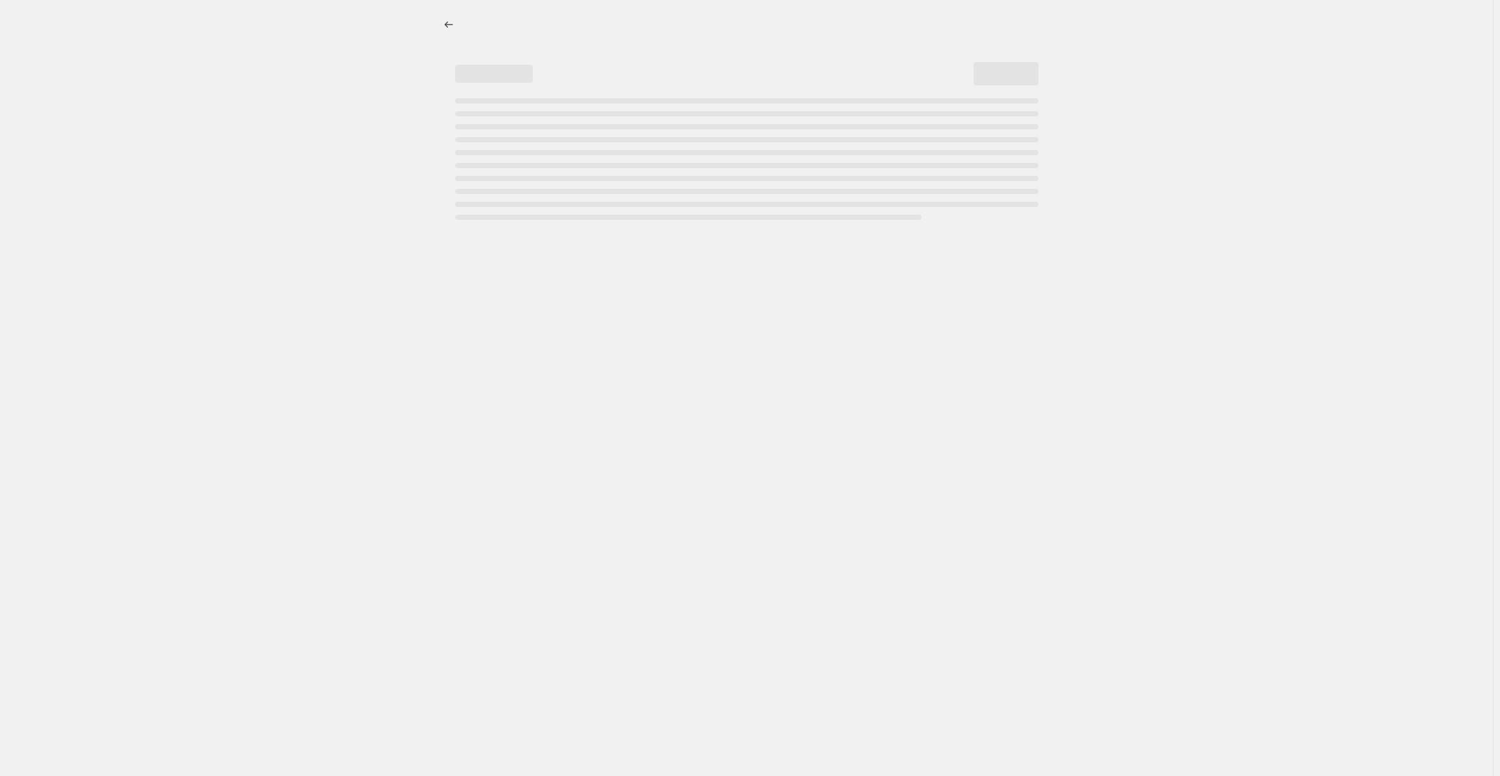
select select "percentage"
select select "collection"
select select "title"
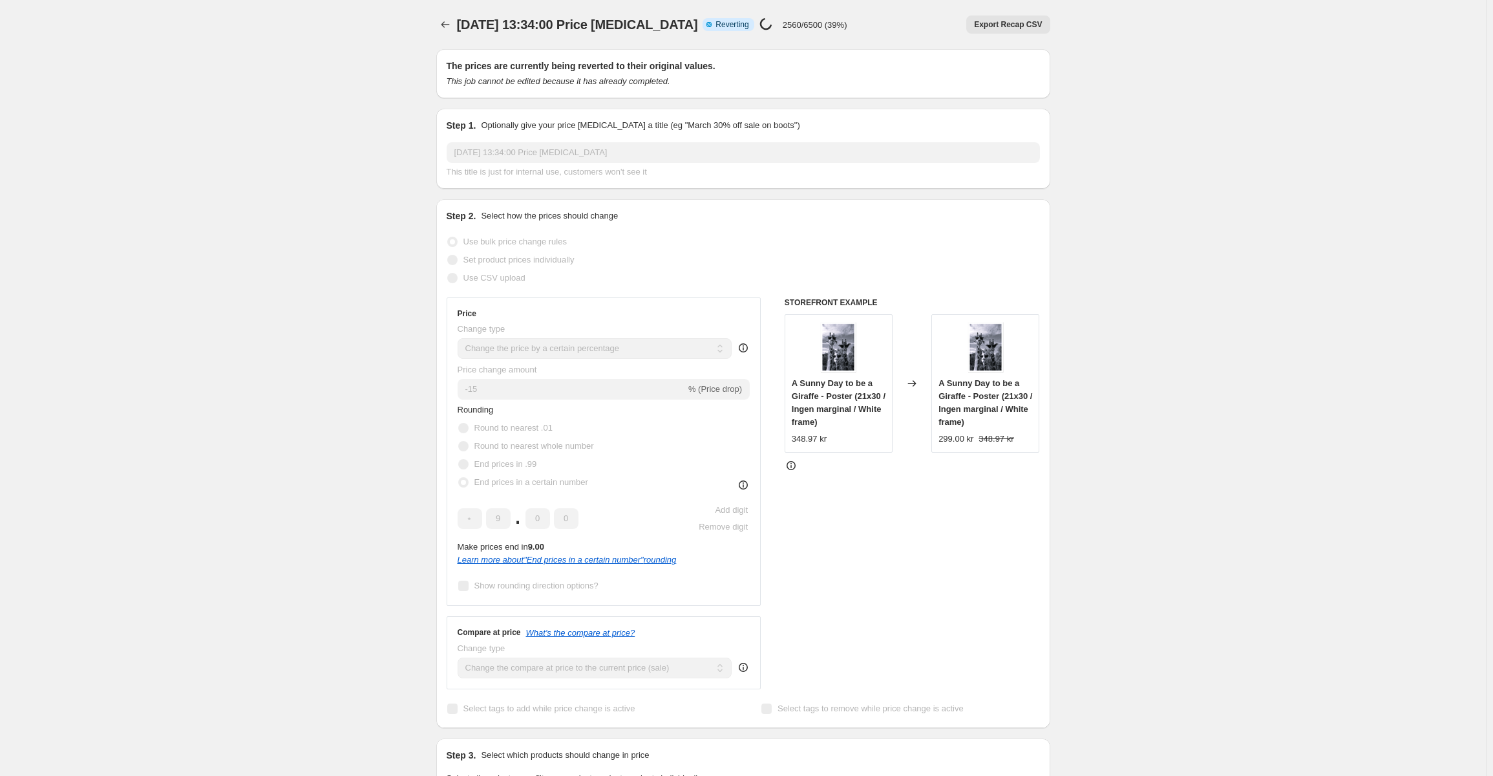
select select "percentage"
select select "collection"
select select "title"
click at [452, 22] on icon "Price change jobs" at bounding box center [445, 24] width 13 height 13
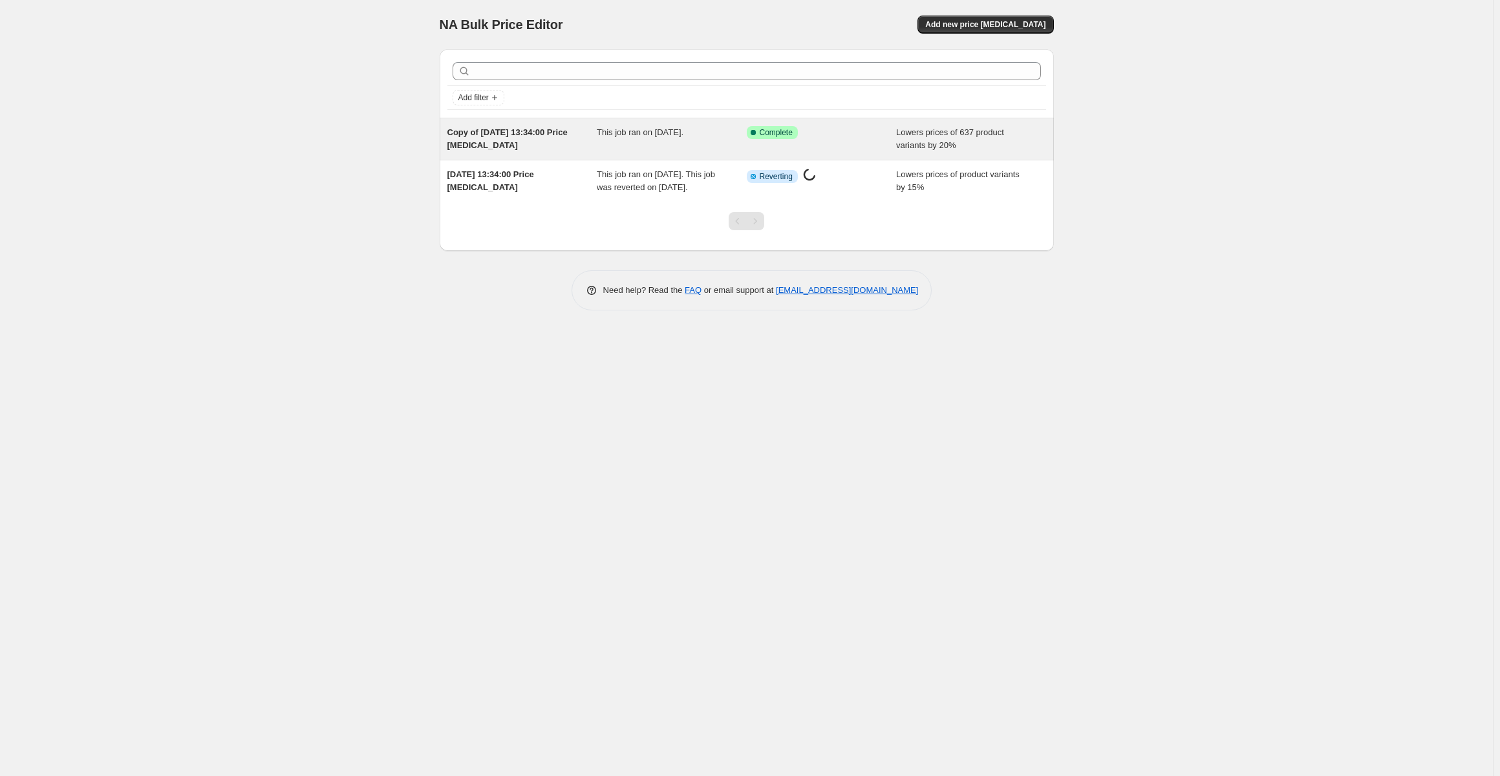
click at [639, 140] on div "This job ran on [DATE]." at bounding box center [672, 139] width 150 height 26
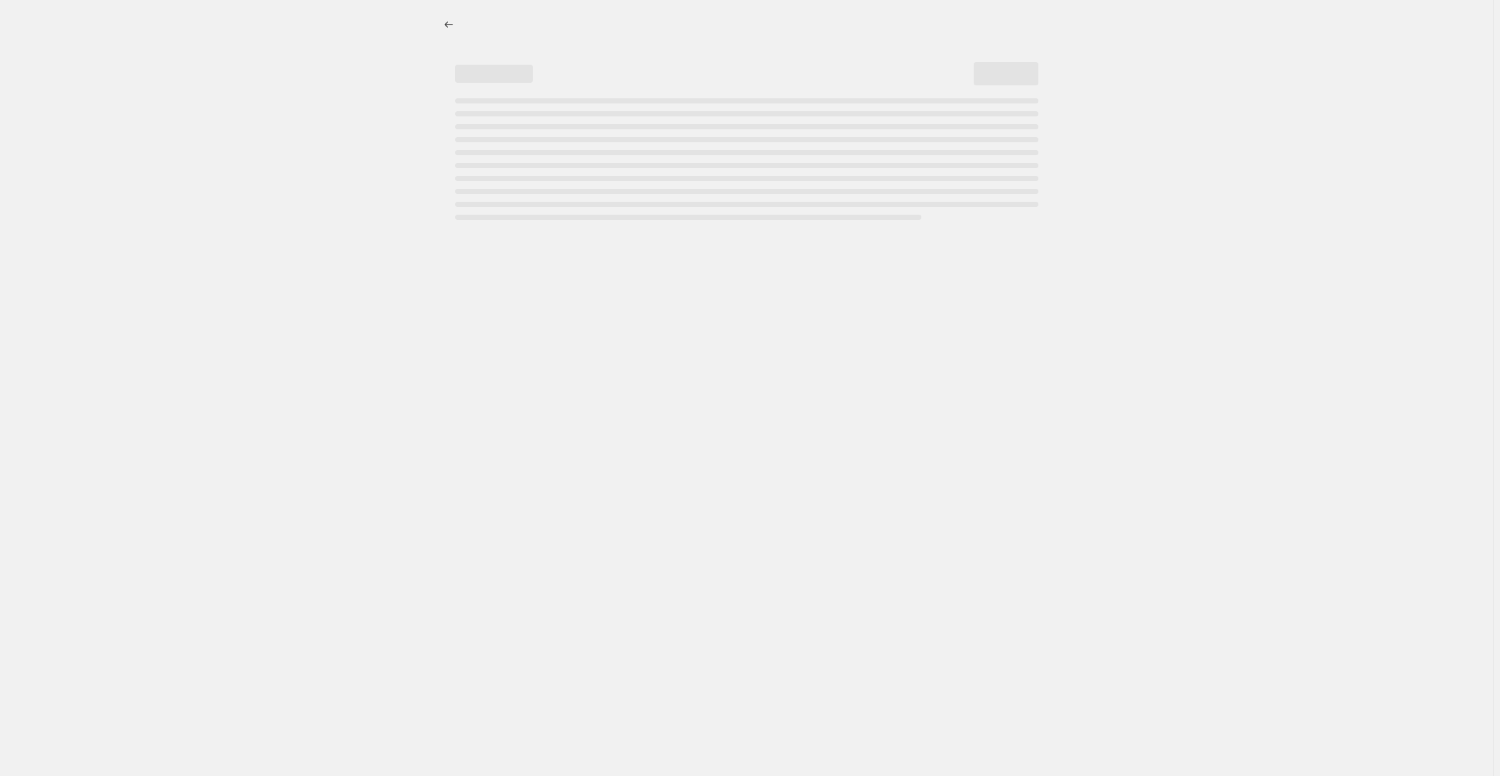
select select "percentage"
select select "collection"
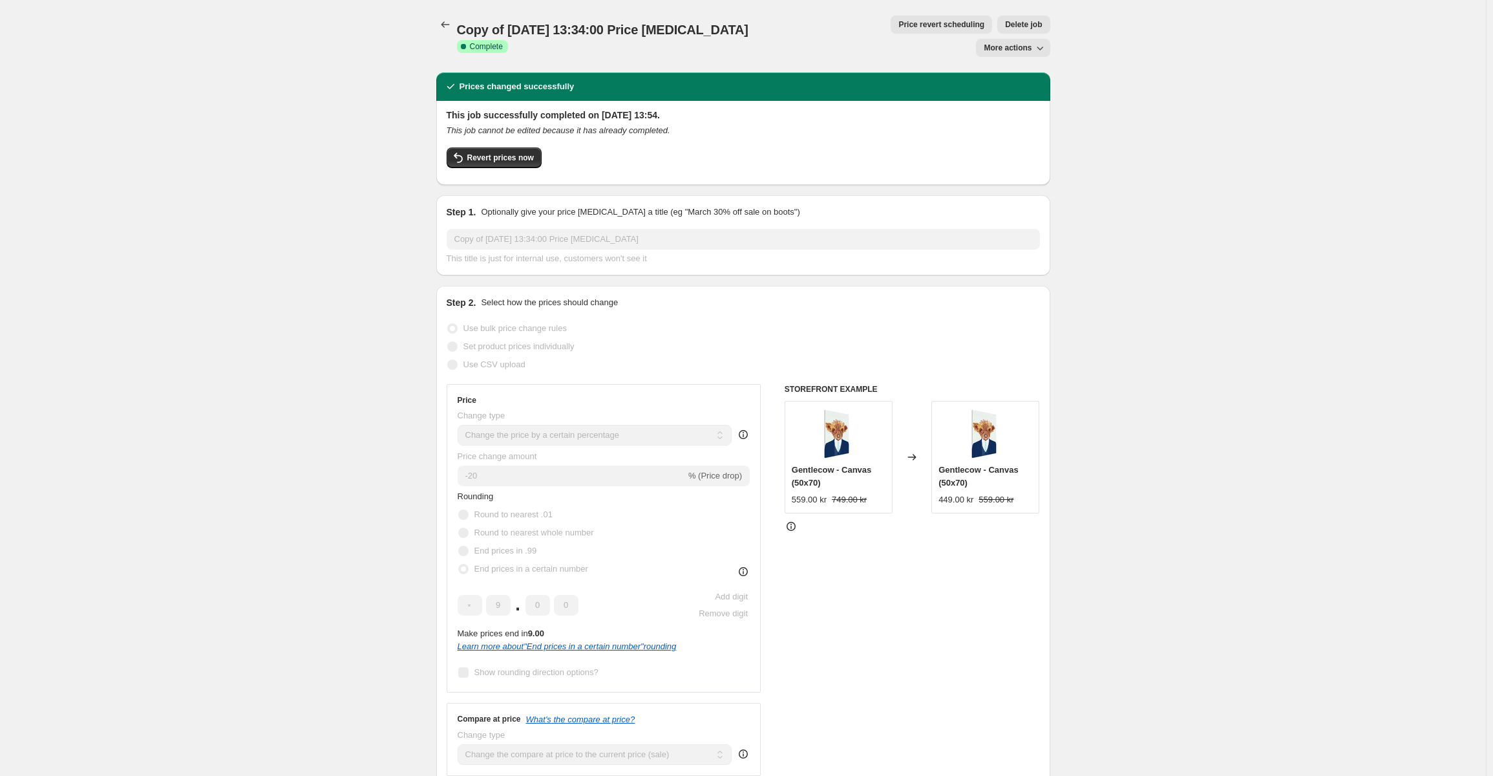
click at [1005, 29] on span "Delete job" at bounding box center [1023, 24] width 37 height 10
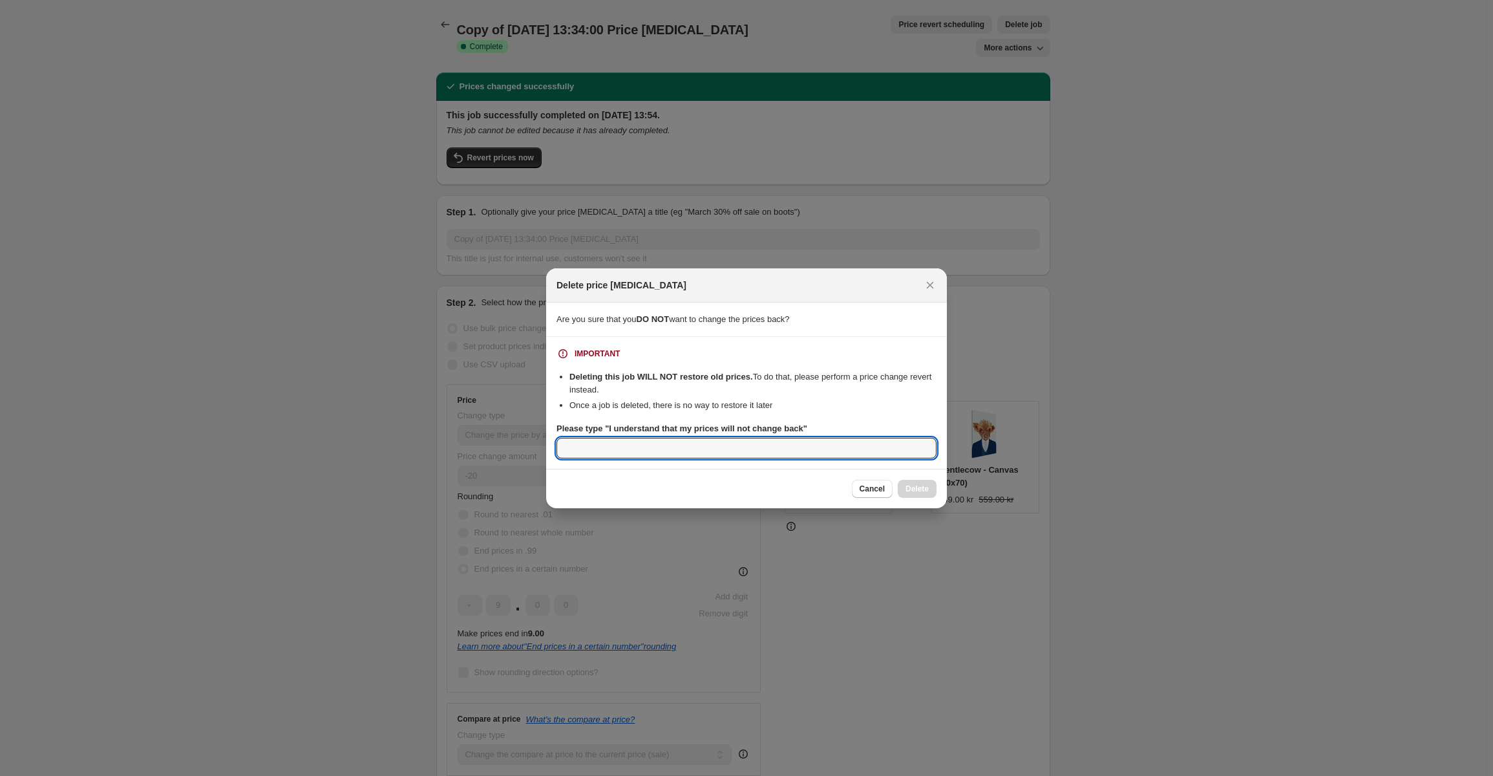
drag, startPoint x: 715, startPoint y: 440, endPoint x: 627, endPoint y: 436, distance: 88.0
click at [708, 440] on input "Please type "I understand that my prices will not change back"" at bounding box center [747, 448] width 380 height 21
paste input "I understand that my prices will not change back"
type input "I understand that my prices will not change back"
click at [915, 498] on div "Cancel Delete" at bounding box center [746, 488] width 401 height 39
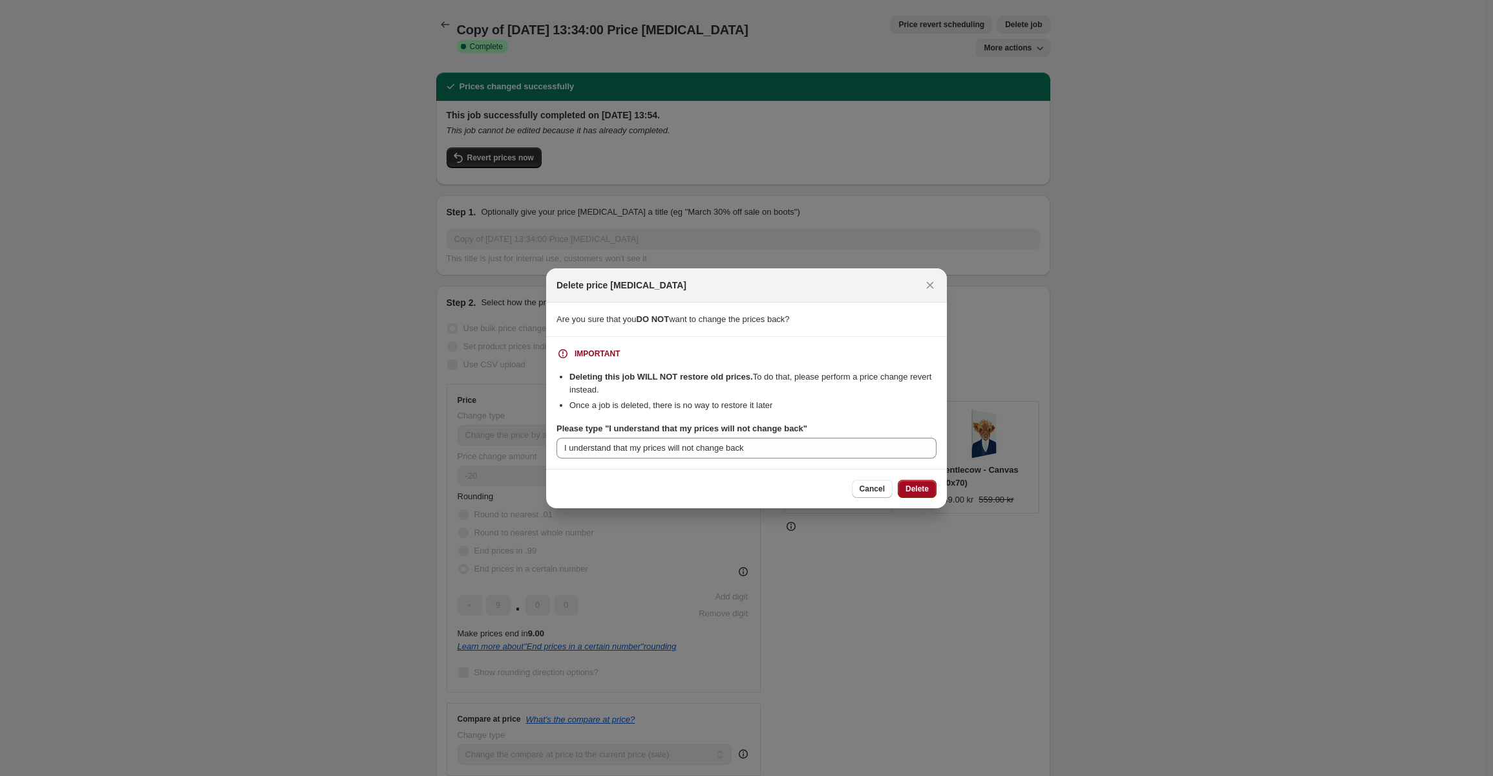
click at [915, 496] on button "Delete" at bounding box center [917, 489] width 39 height 18
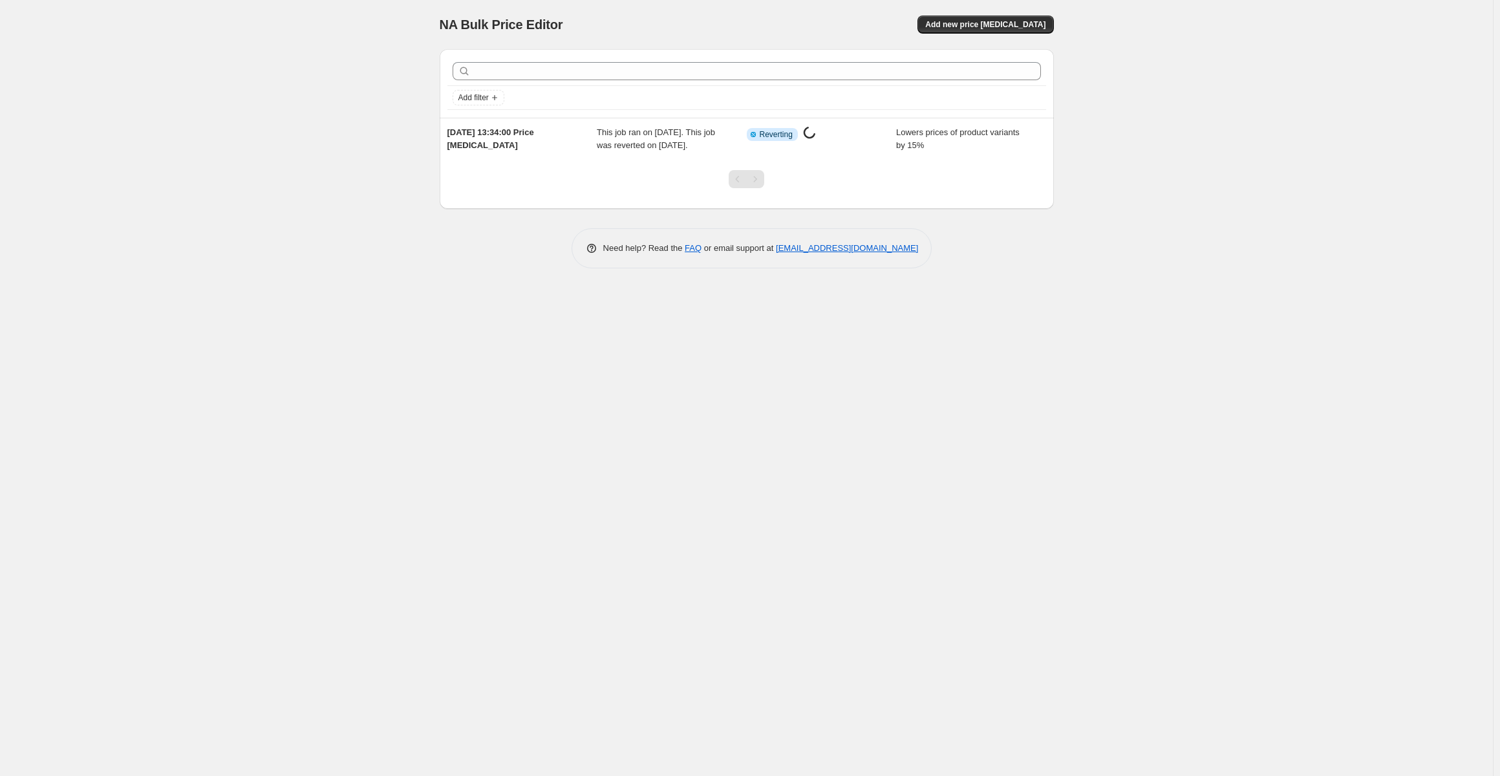
click at [601, 178] on div at bounding box center [747, 184] width 614 height 49
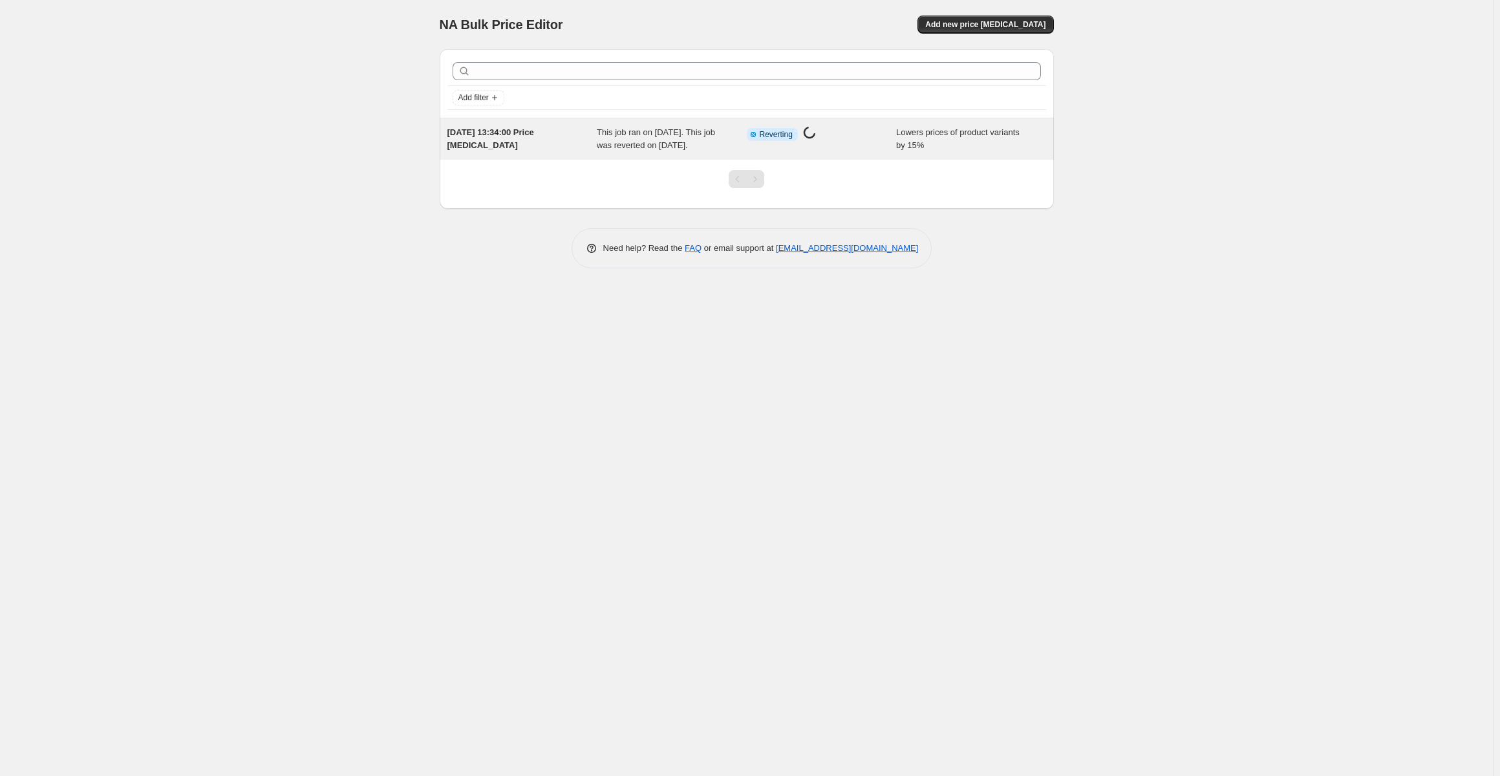
click at [602, 150] on span "This job ran on 14 september 2025. This job was reverted on 14 september 2025." at bounding box center [656, 138] width 118 height 23
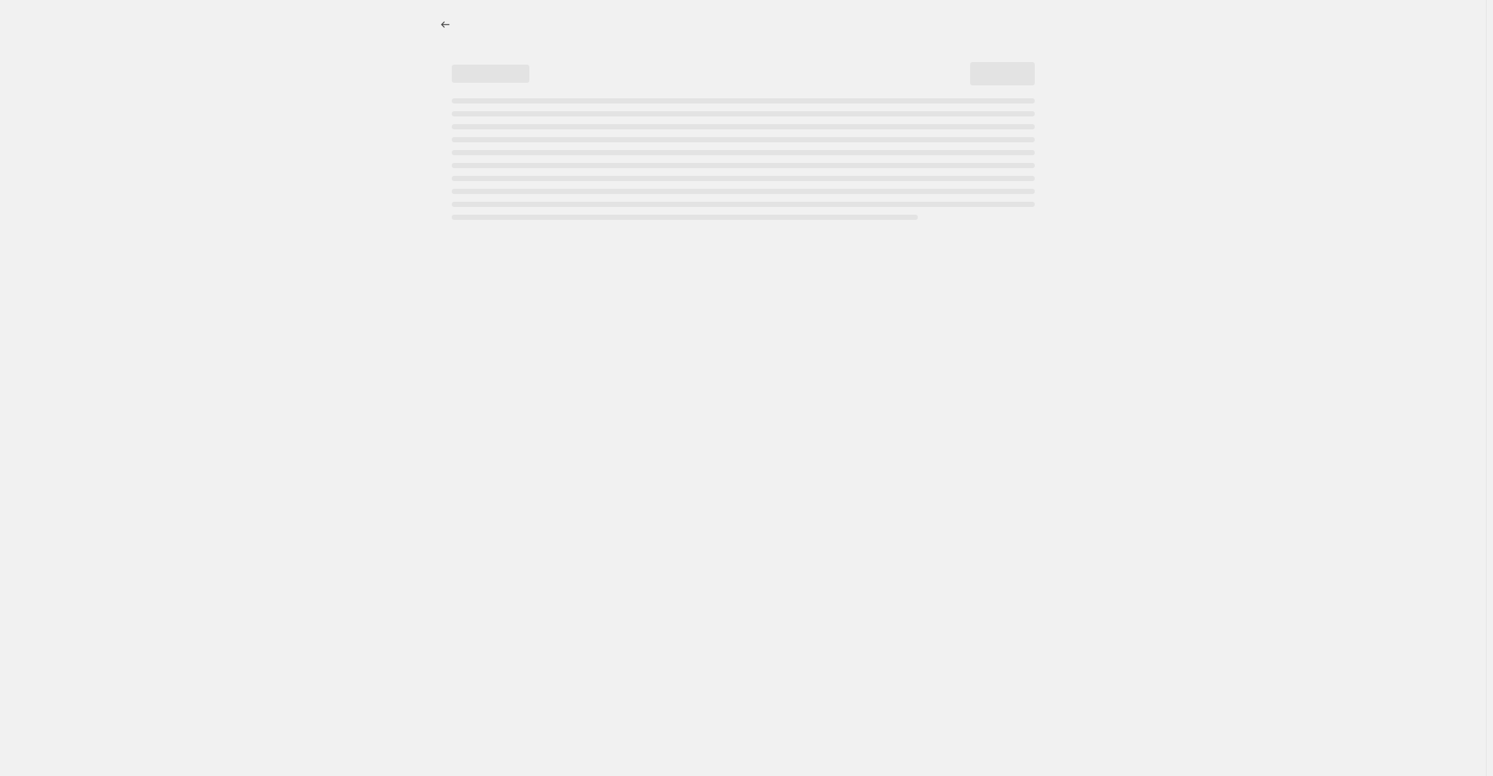
select select "percentage"
select select "collection"
select select "title"
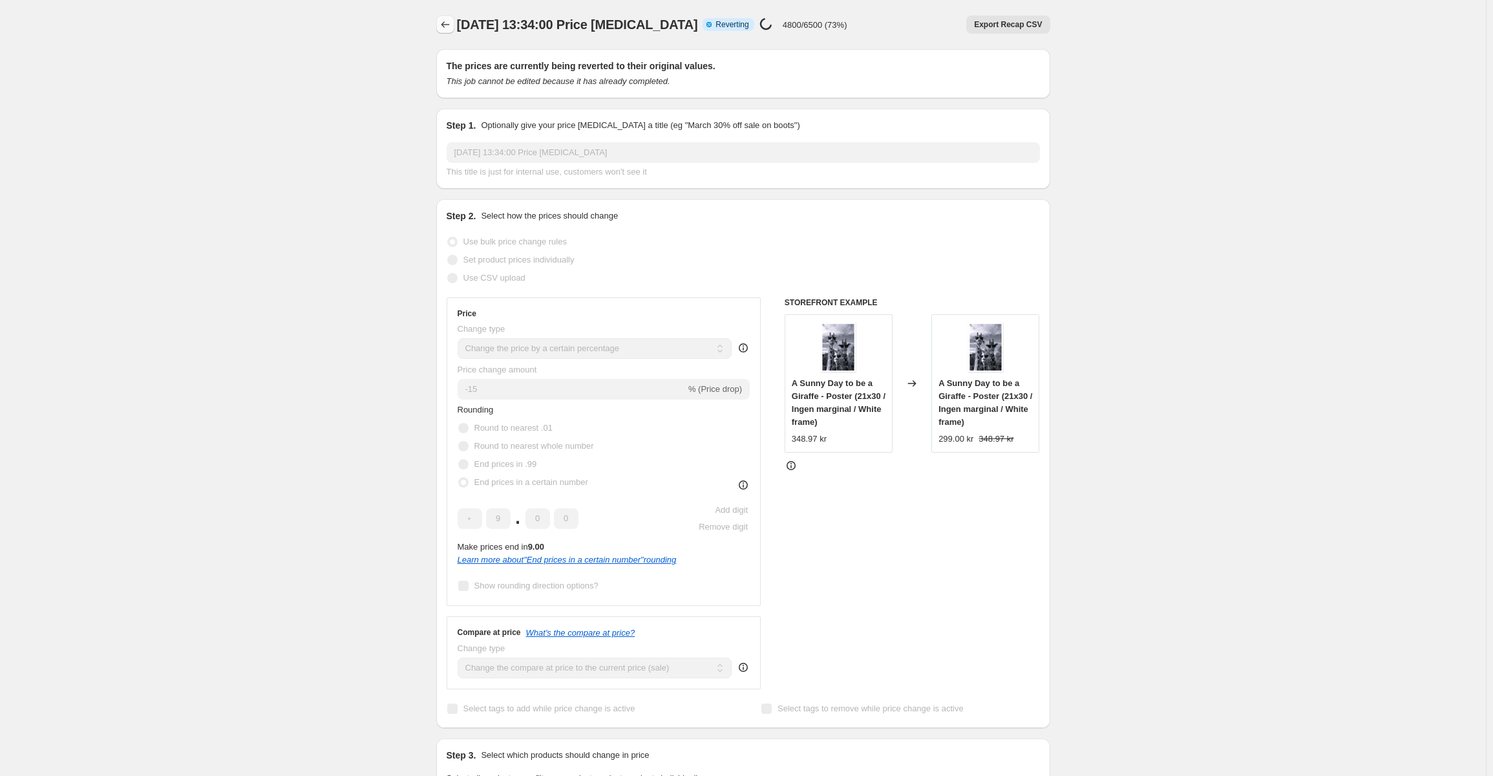
click at [447, 28] on icon "Price change jobs" at bounding box center [445, 24] width 13 height 13
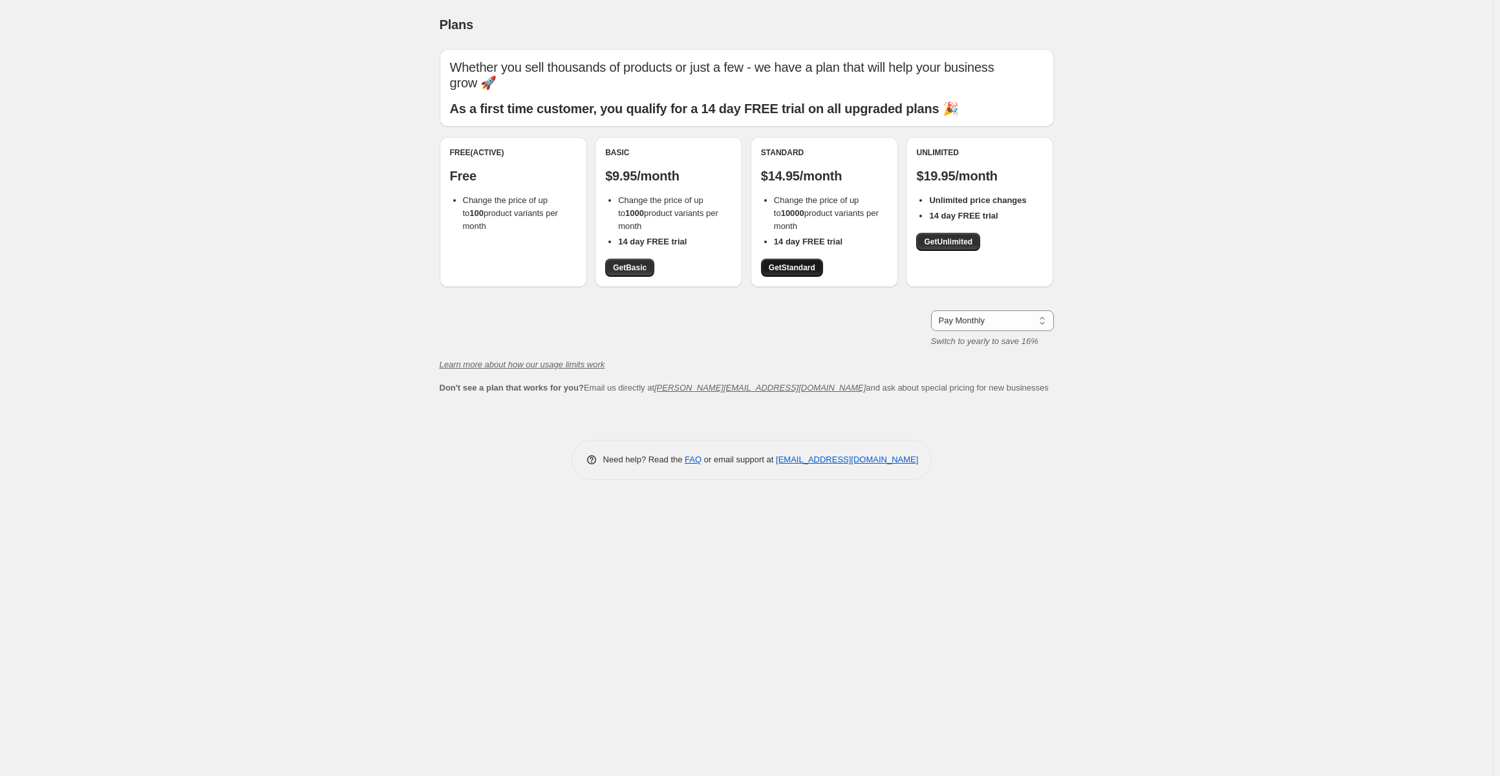
click at [805, 266] on span "Get Standard" at bounding box center [792, 267] width 47 height 10
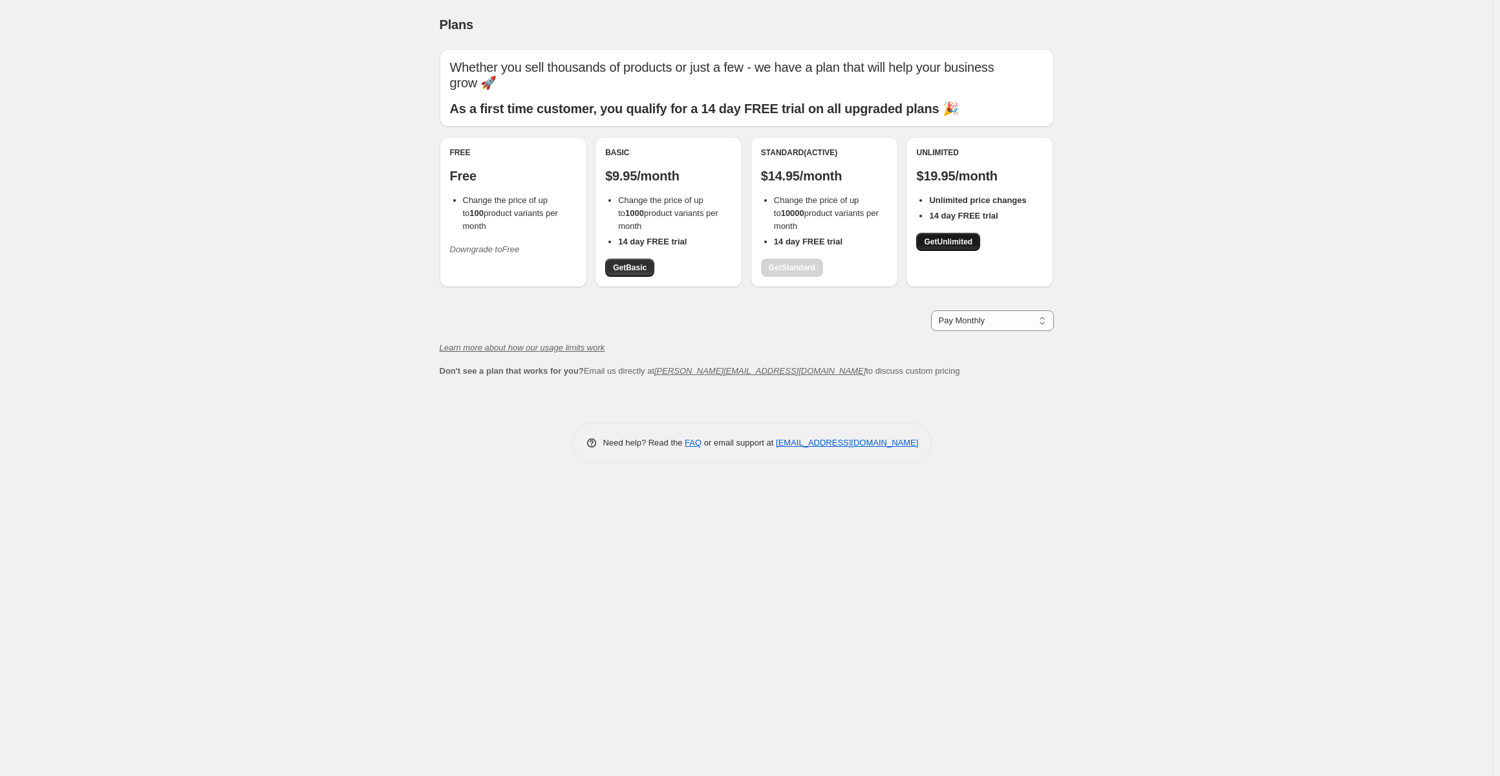
click at [967, 246] on span "Get Unlimited" at bounding box center [948, 242] width 48 height 10
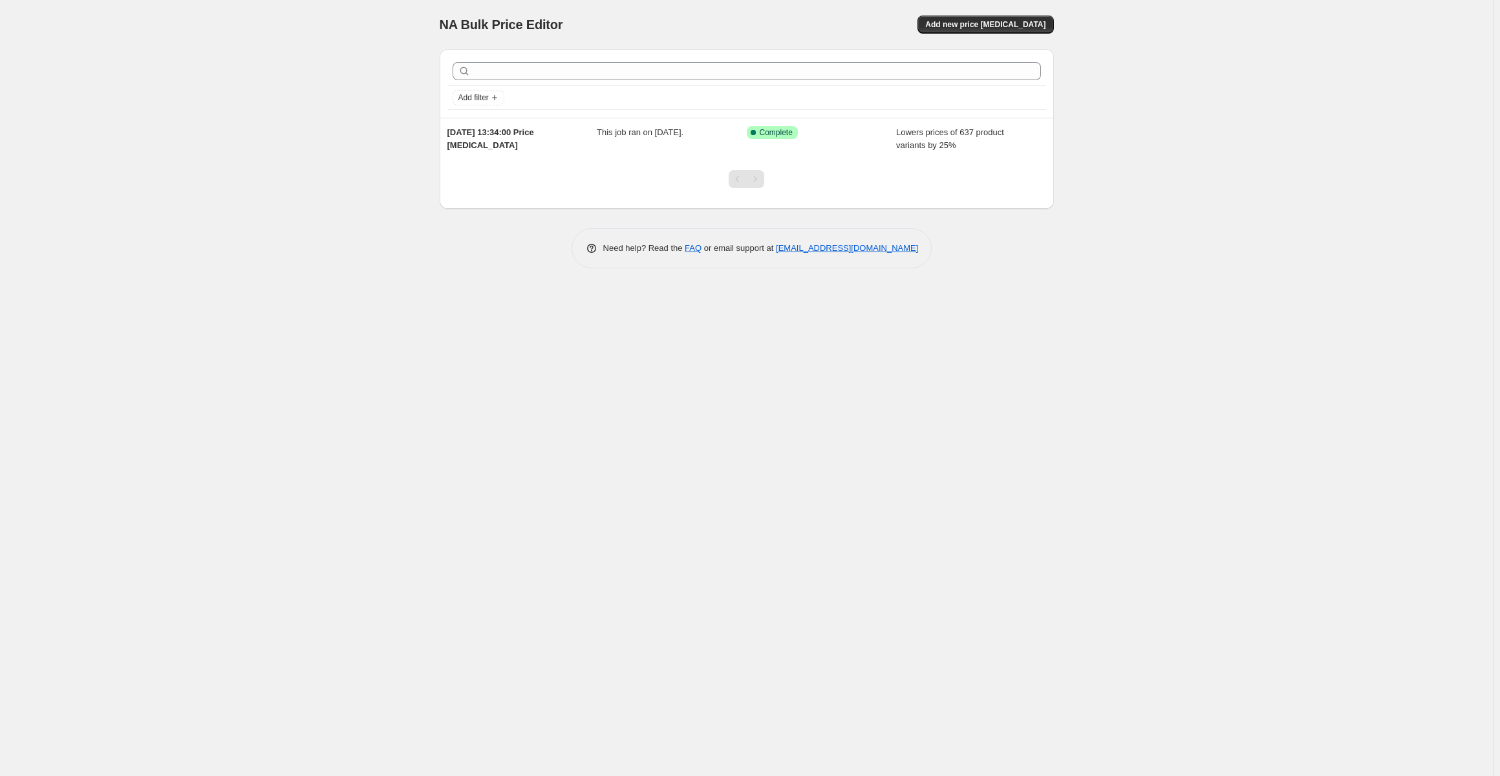
click at [915, 348] on div "NA Bulk Price Editor. This page is ready NA Bulk Price Editor Add new price cha…" at bounding box center [746, 388] width 1493 height 776
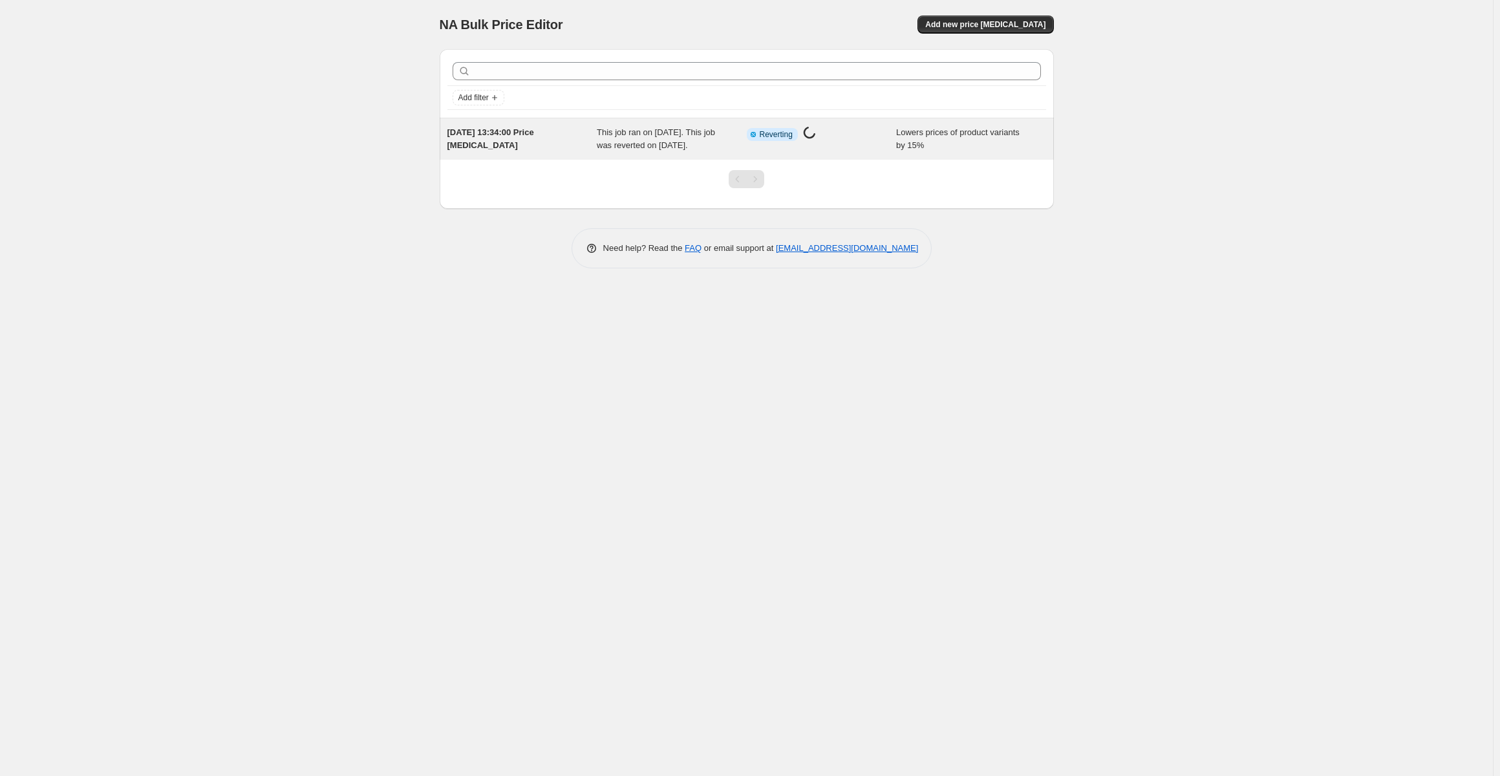
click at [655, 150] on span "This job ran on 14 september 2025. This job was reverted on 14 september 2025." at bounding box center [656, 138] width 118 height 23
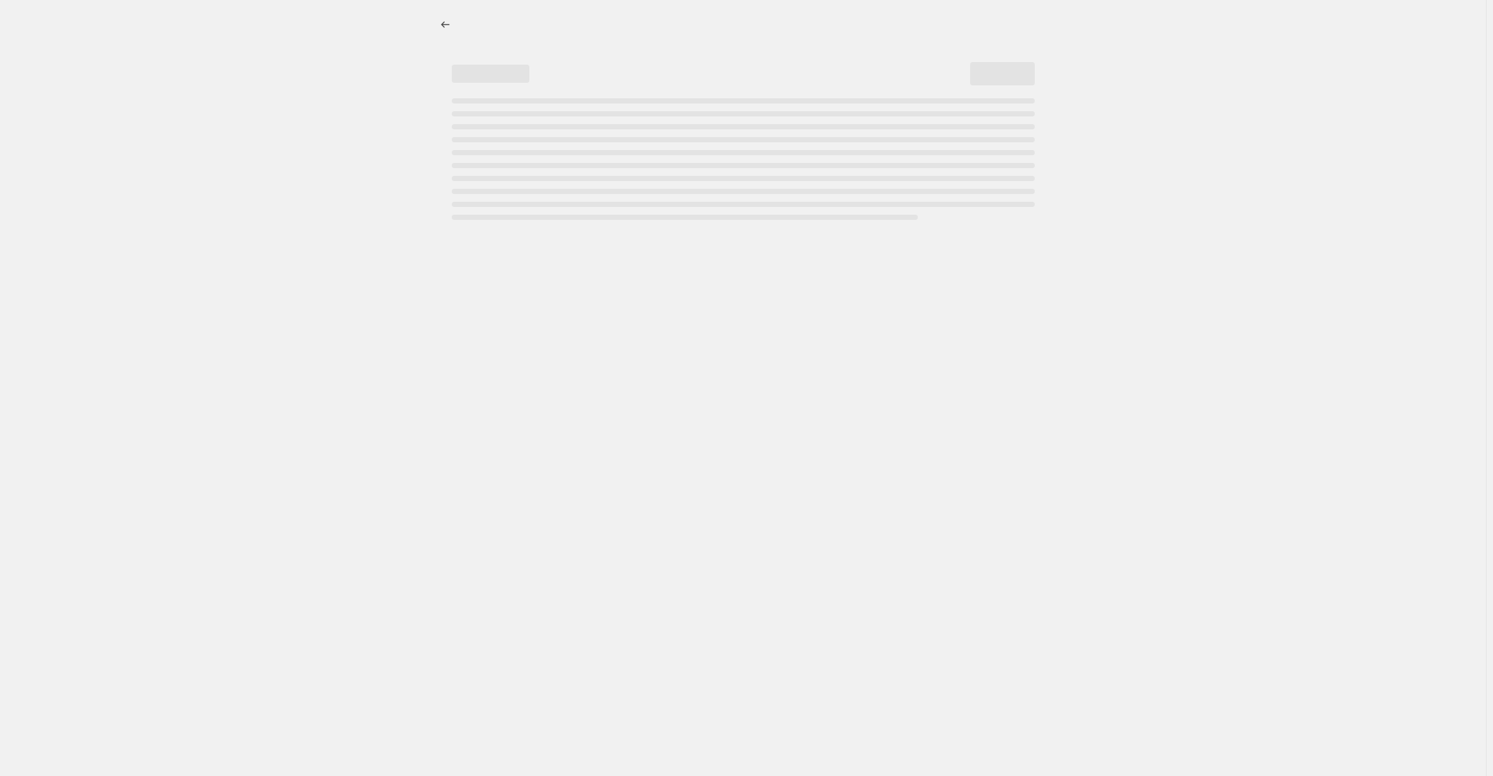
select select "percentage"
select select "collection"
select select "title"
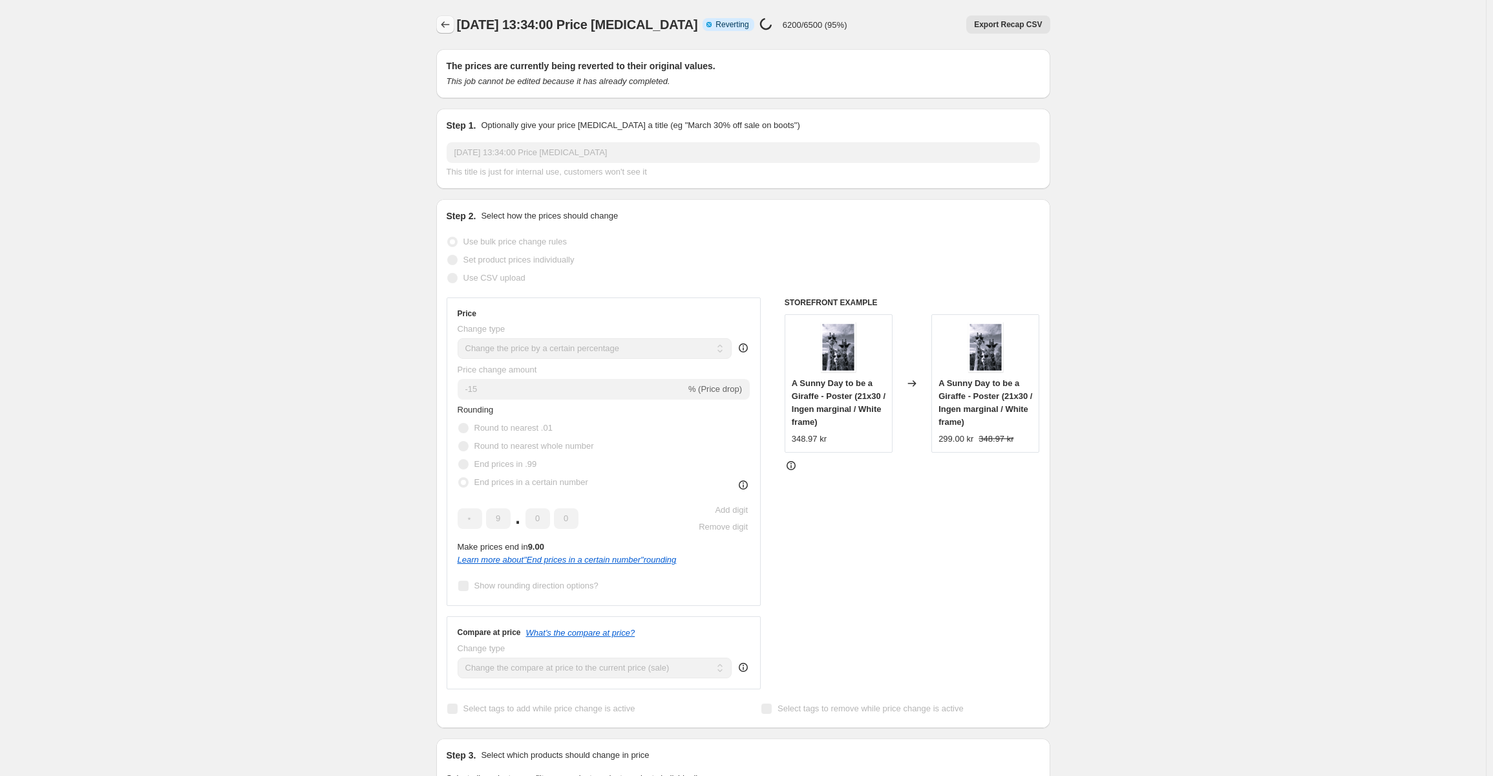
click at [449, 22] on icon "Price change jobs" at bounding box center [445, 24] width 13 height 13
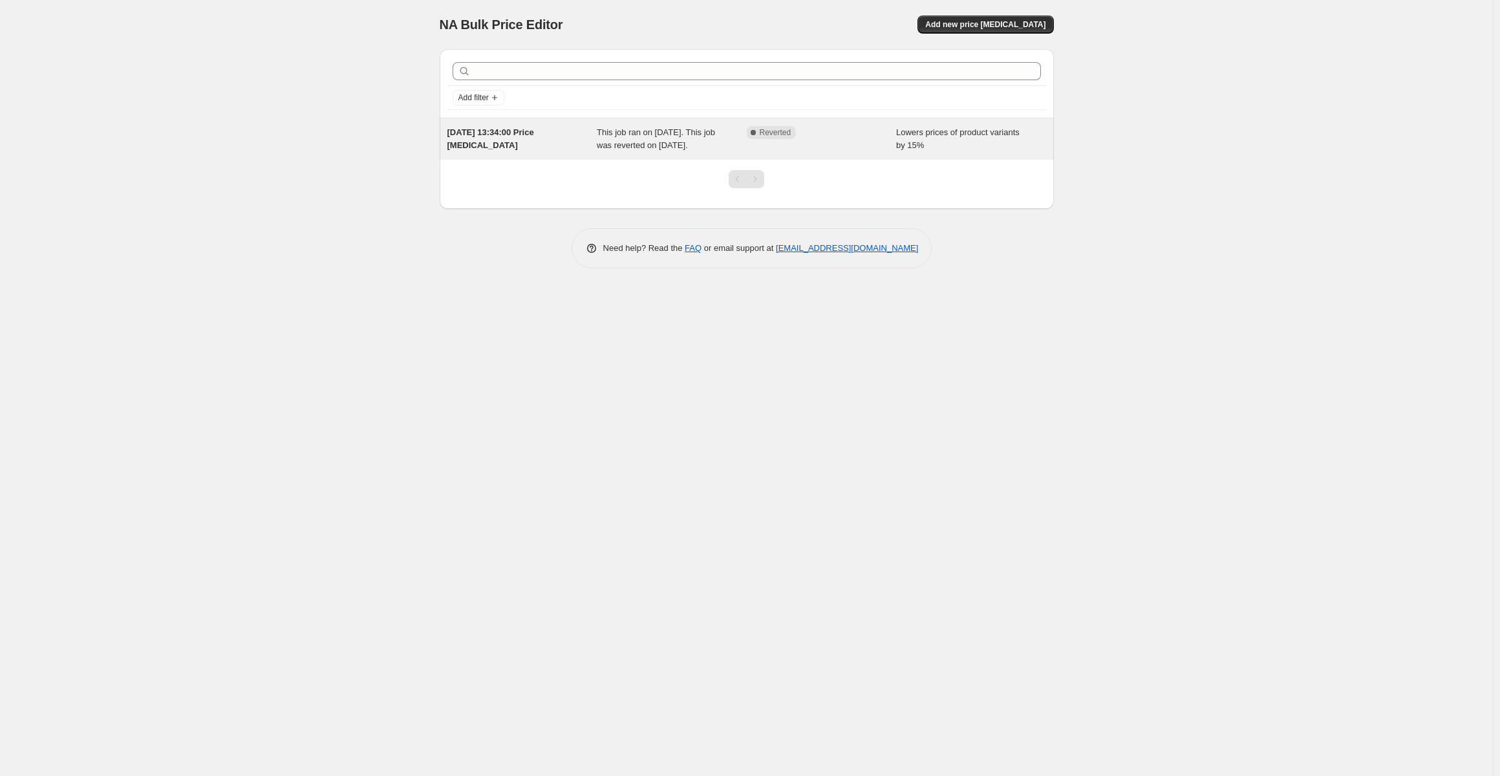
click at [663, 152] on div "This job ran on 14 september 2025. This job was reverted on 14 september 2025." at bounding box center [672, 139] width 150 height 26
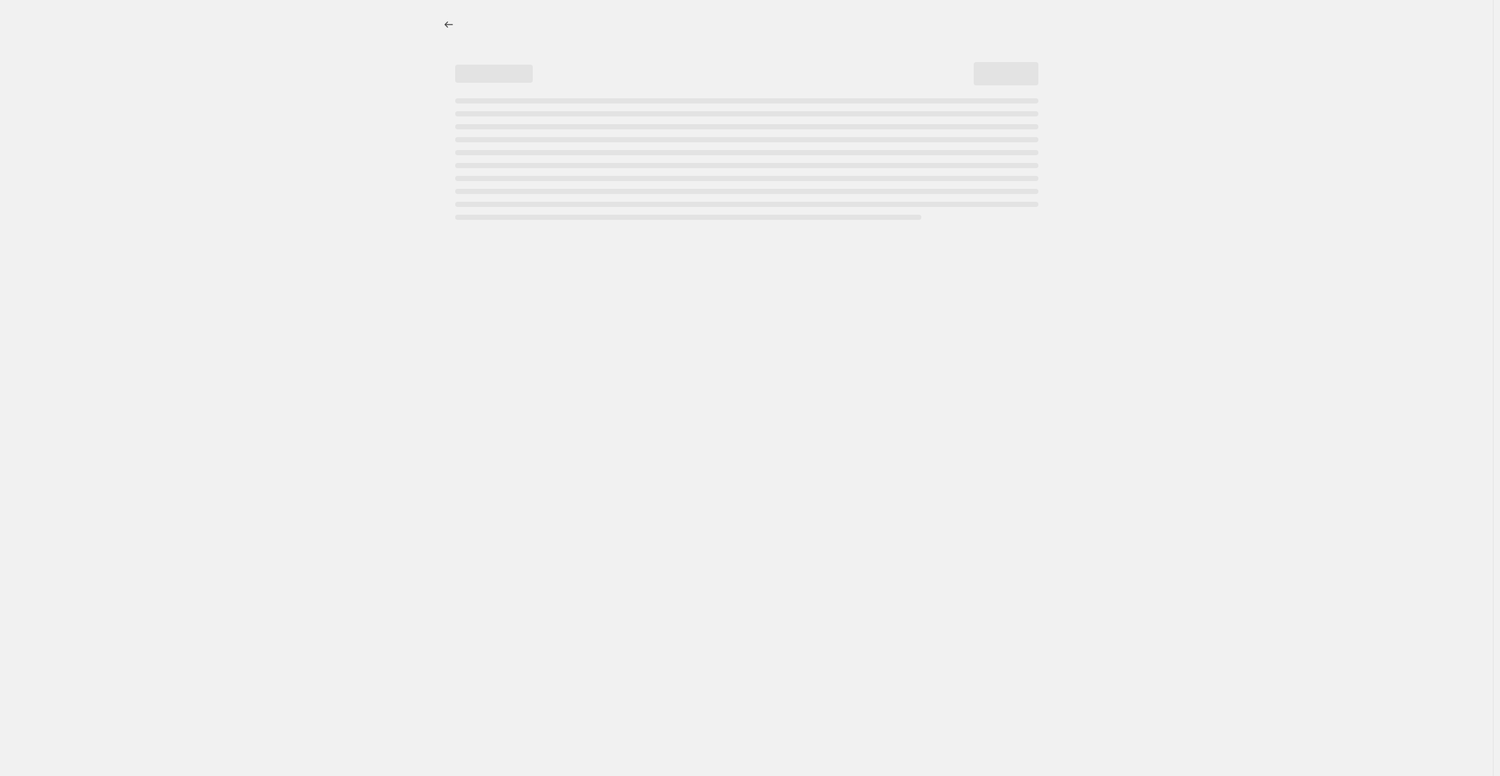
select select "percentage"
select select "collection"
select select "title"
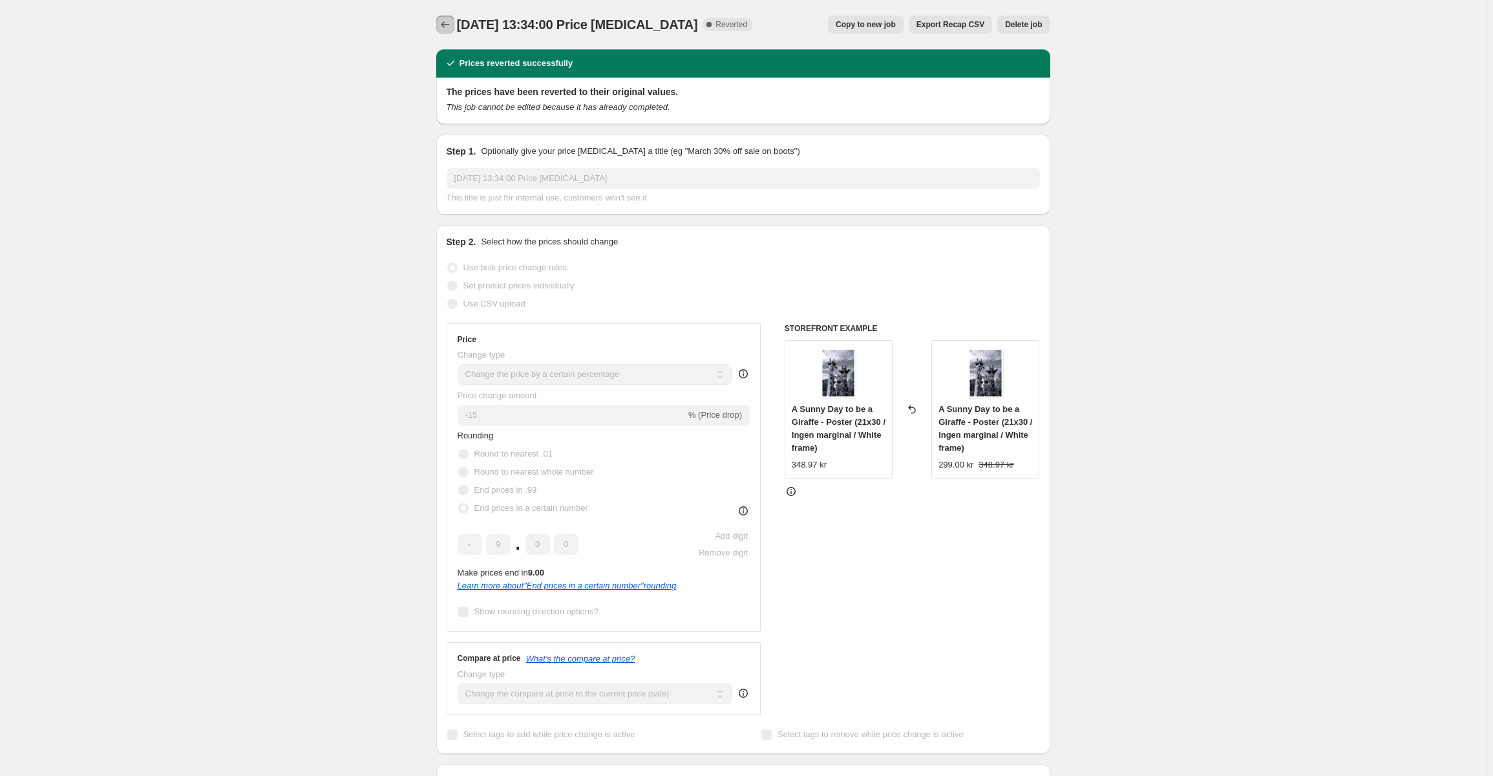
click at [440, 22] on button "Price change jobs" at bounding box center [445, 25] width 18 height 18
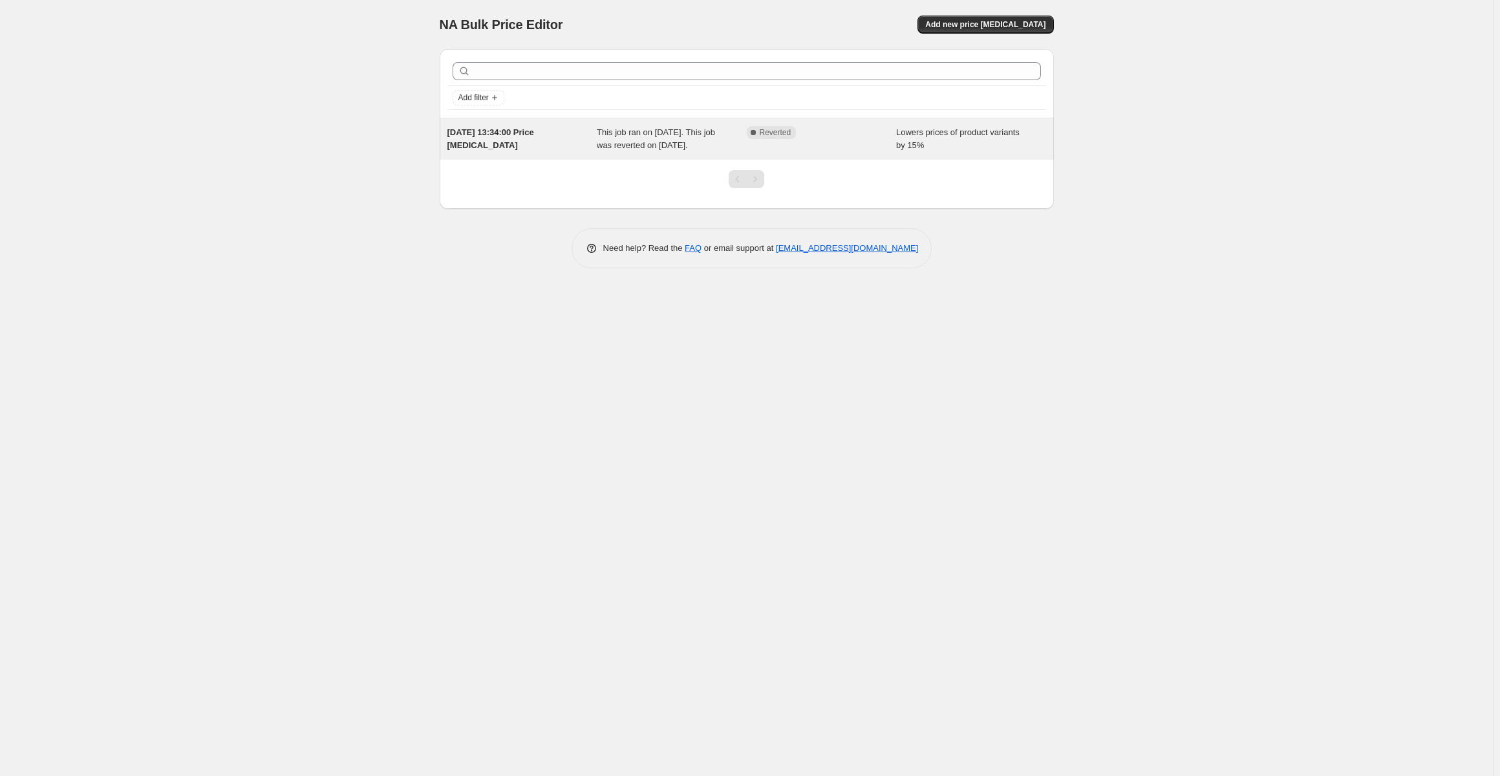
click at [915, 136] on span "Lowers prices of product variants by 15%" at bounding box center [957, 138] width 123 height 23
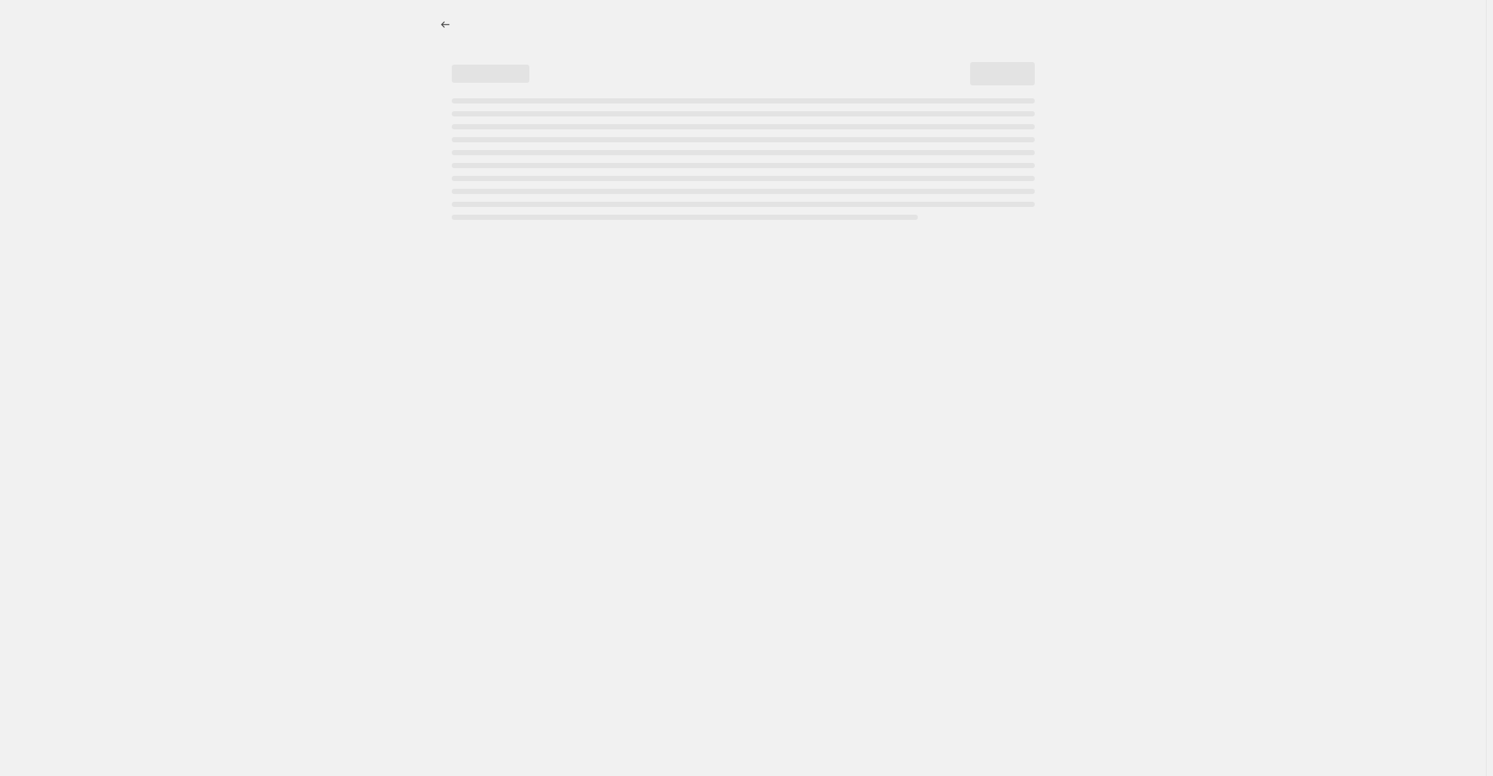
select select "percentage"
select select "collection"
select select "title"
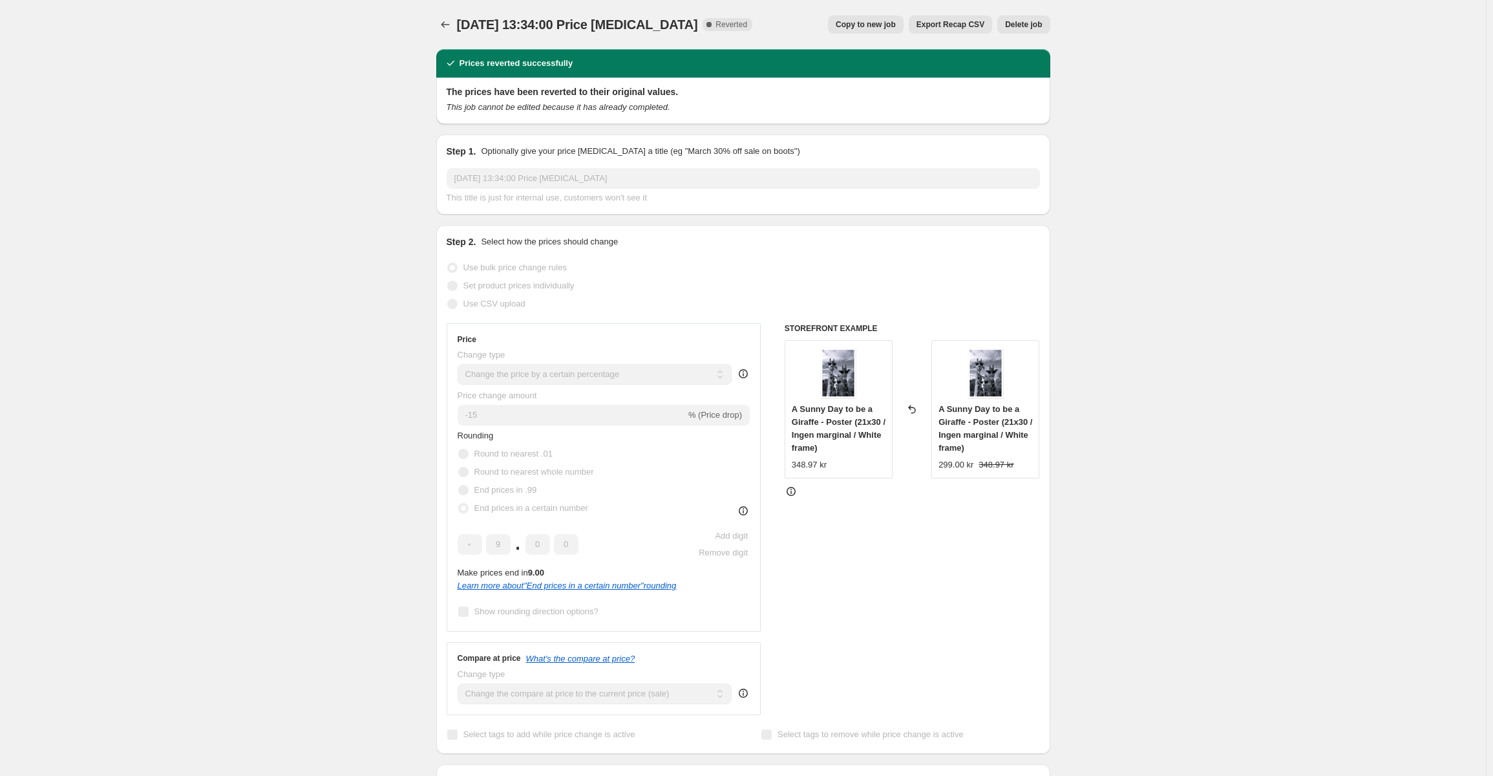
click at [1025, 23] on span "Delete job" at bounding box center [1023, 24] width 37 height 10
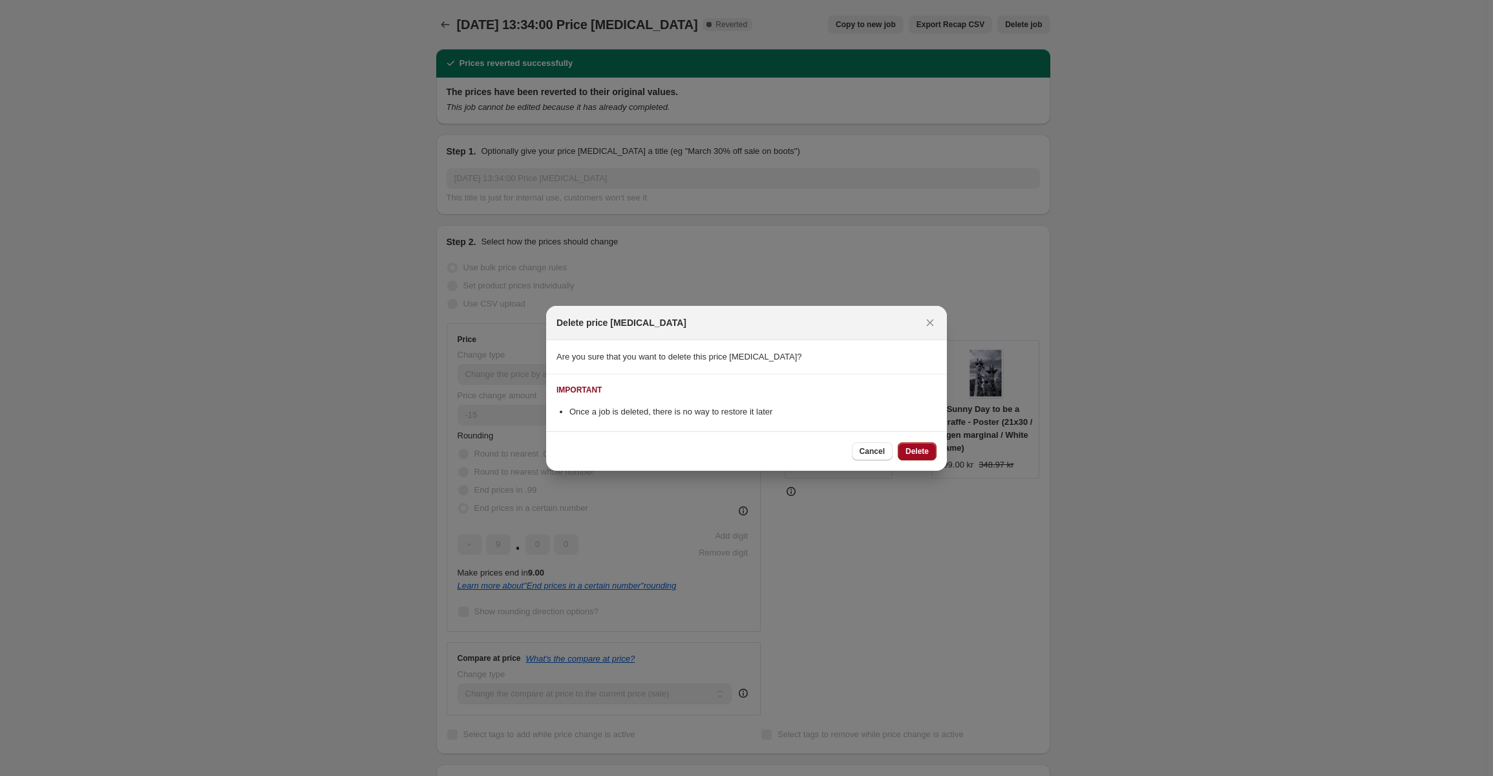
click at [926, 452] on span "Delete" at bounding box center [917, 451] width 23 height 10
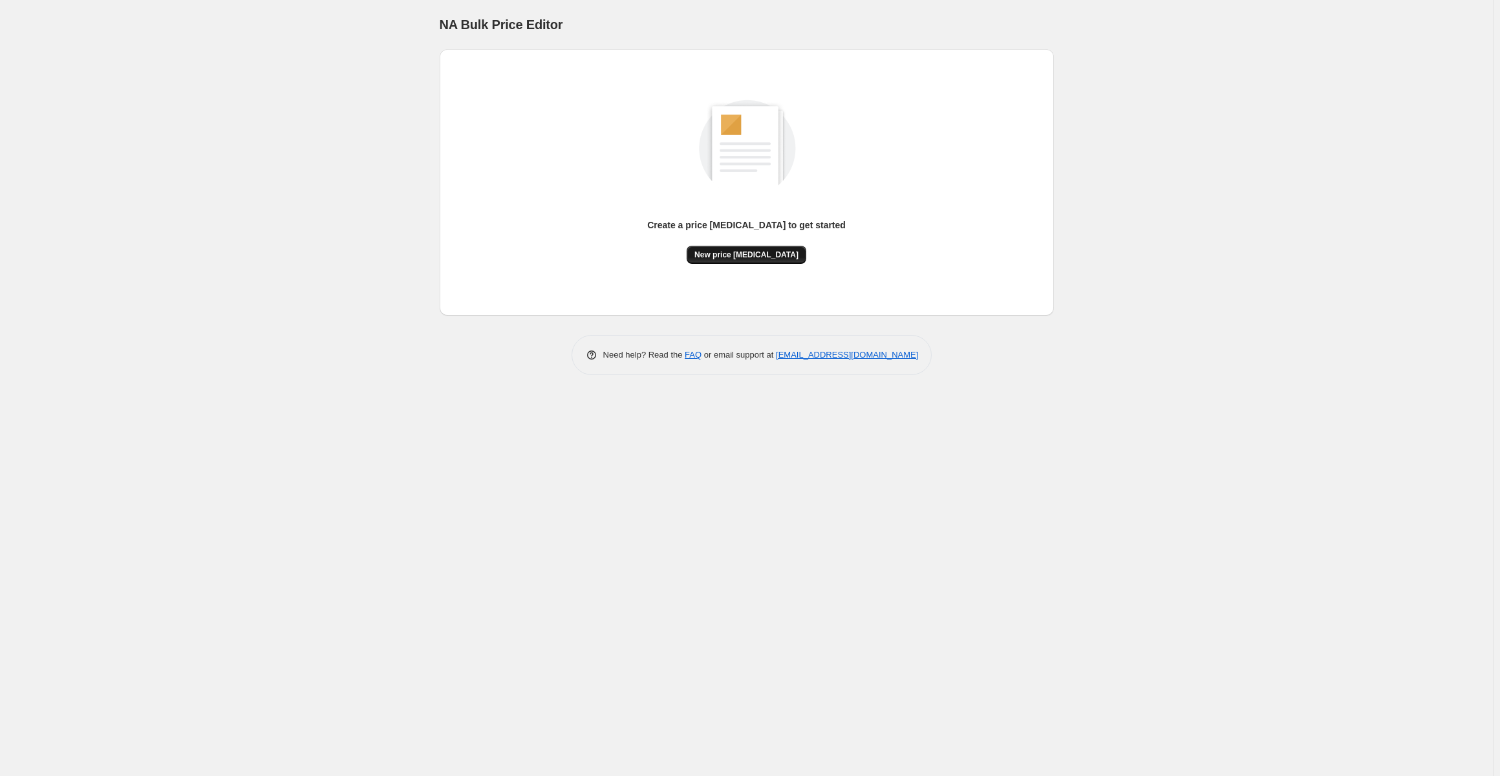
click at [752, 246] on button "New price [MEDICAL_DATA]" at bounding box center [747, 255] width 120 height 18
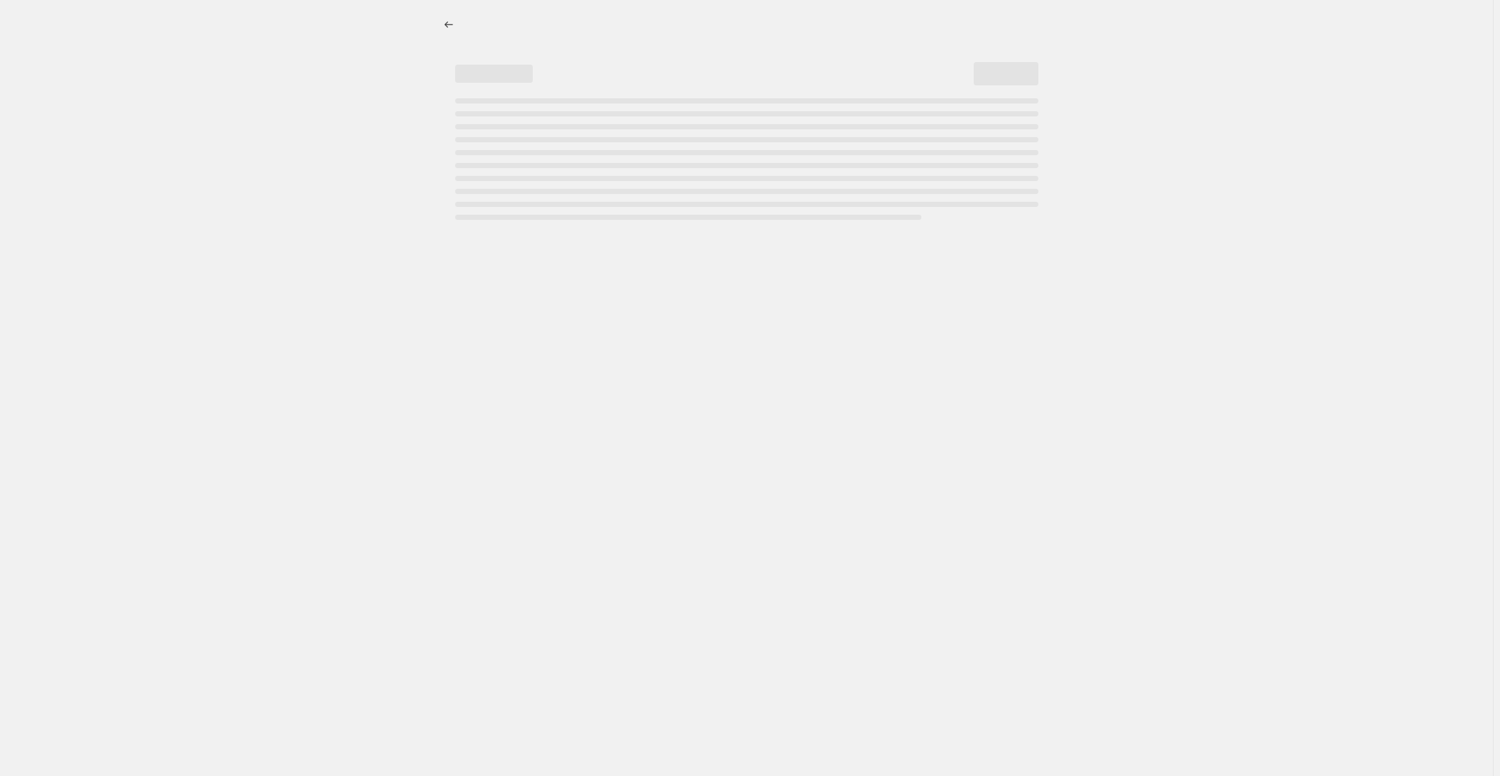
select select "percentage"
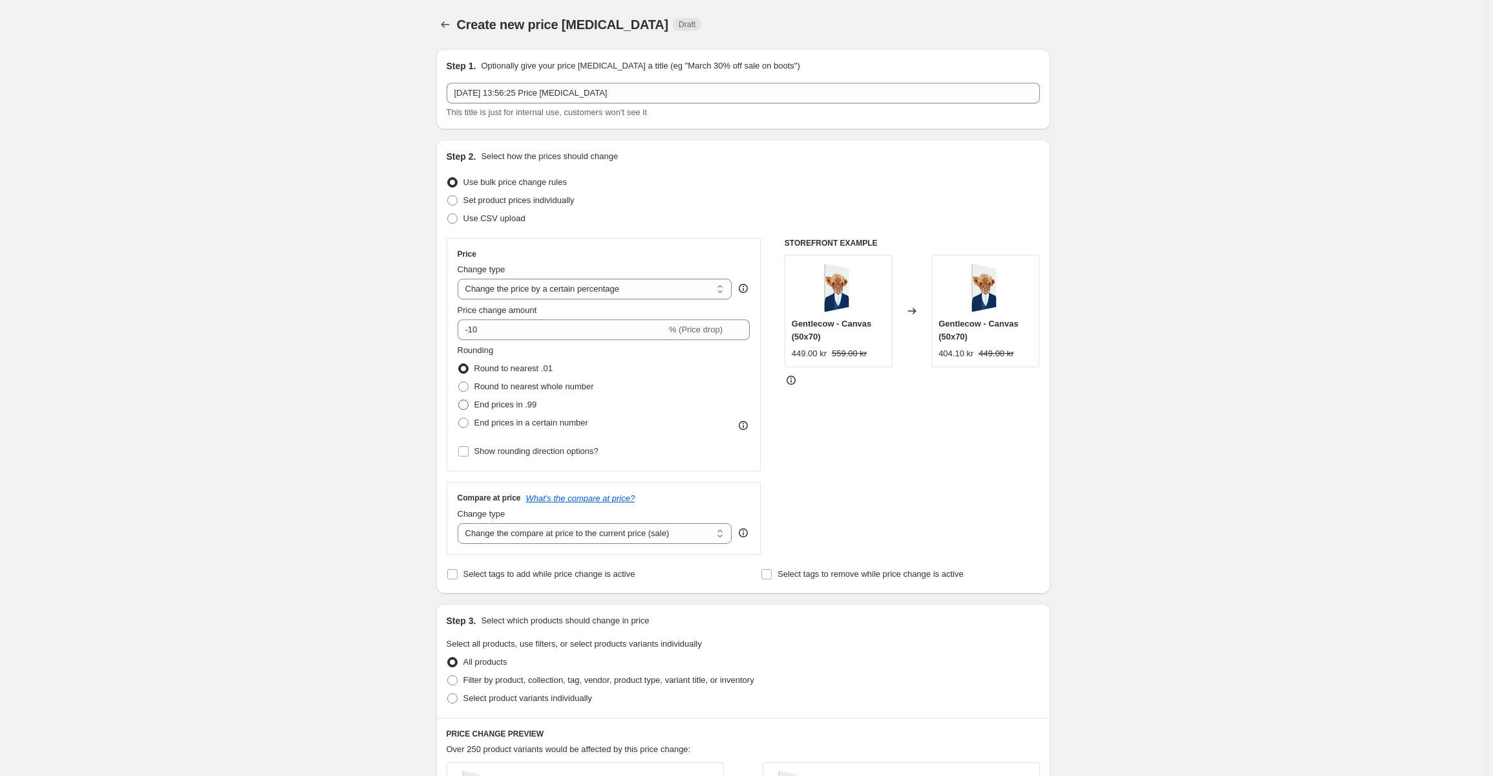
click at [519, 406] on span "End prices in .99" at bounding box center [505, 404] width 63 height 10
click at [459, 400] on input "End prices in .99" at bounding box center [458, 399] width 1 height 1
radio input "true"
click at [544, 430] on label "End prices in a certain number" at bounding box center [523, 423] width 131 height 18
click at [459, 418] on input "End prices in a certain number" at bounding box center [458, 418] width 1 height 1
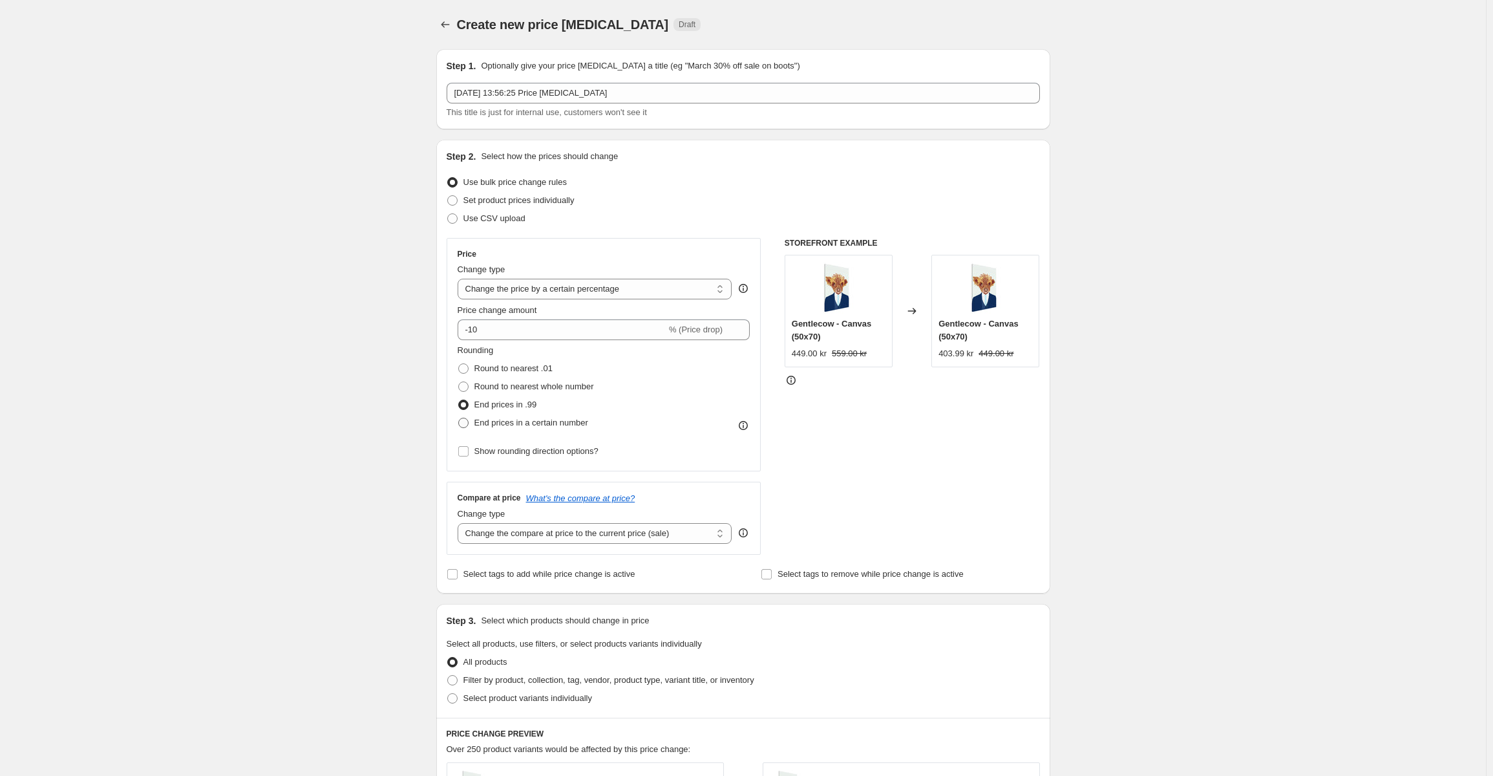
radio input "true"
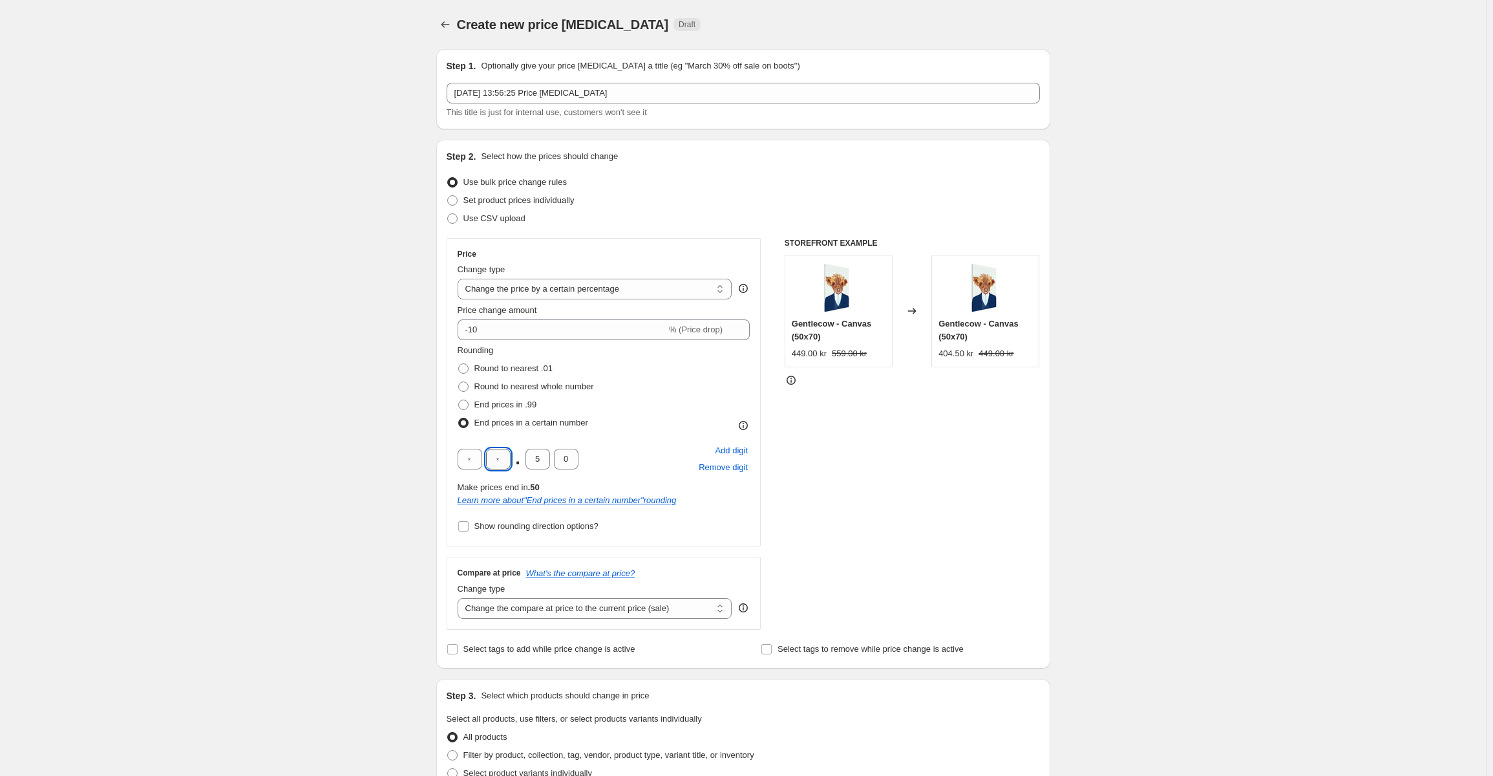
click at [506, 462] on input "text" at bounding box center [498, 459] width 25 height 21
type input "9"
type input "0"
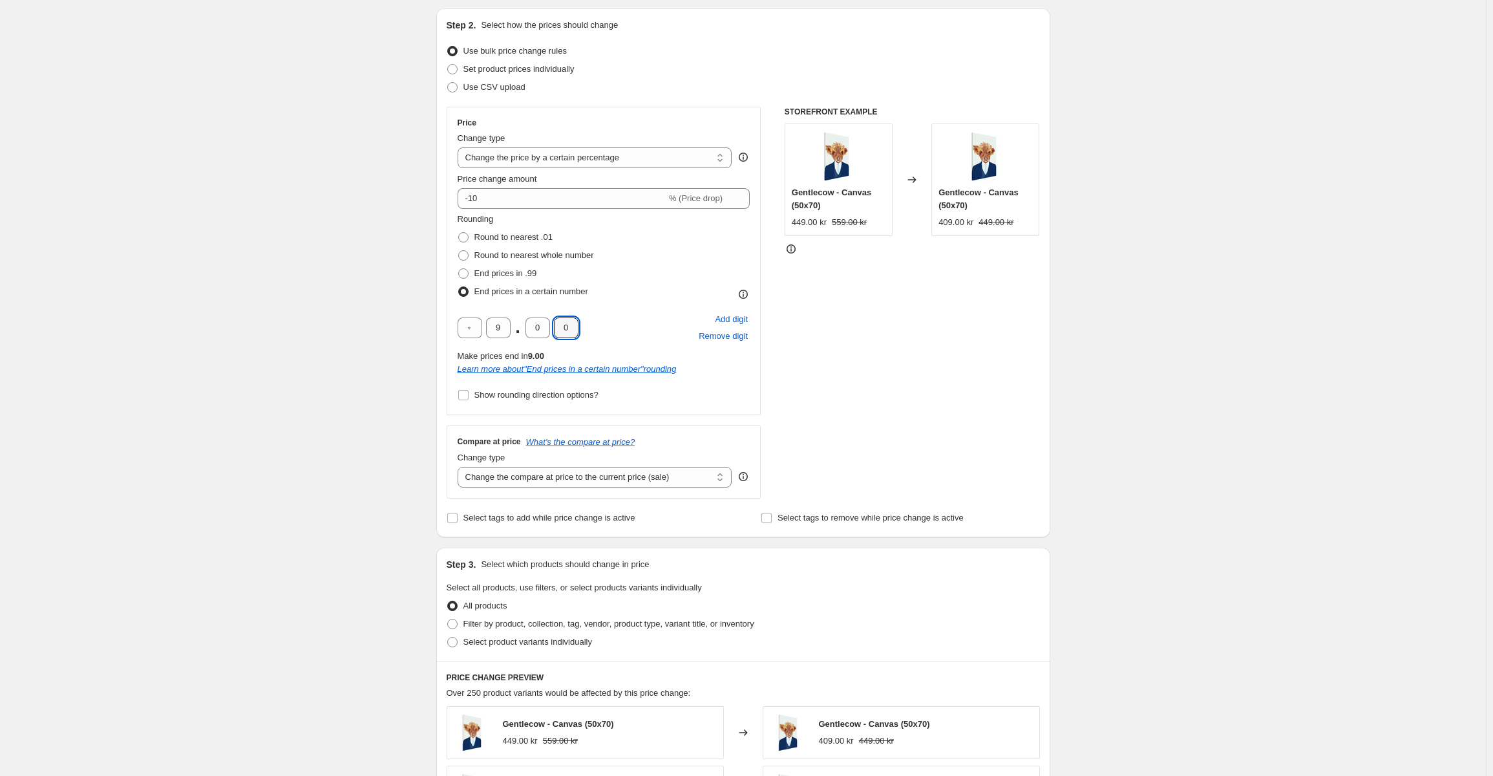
scroll to position [259, 0]
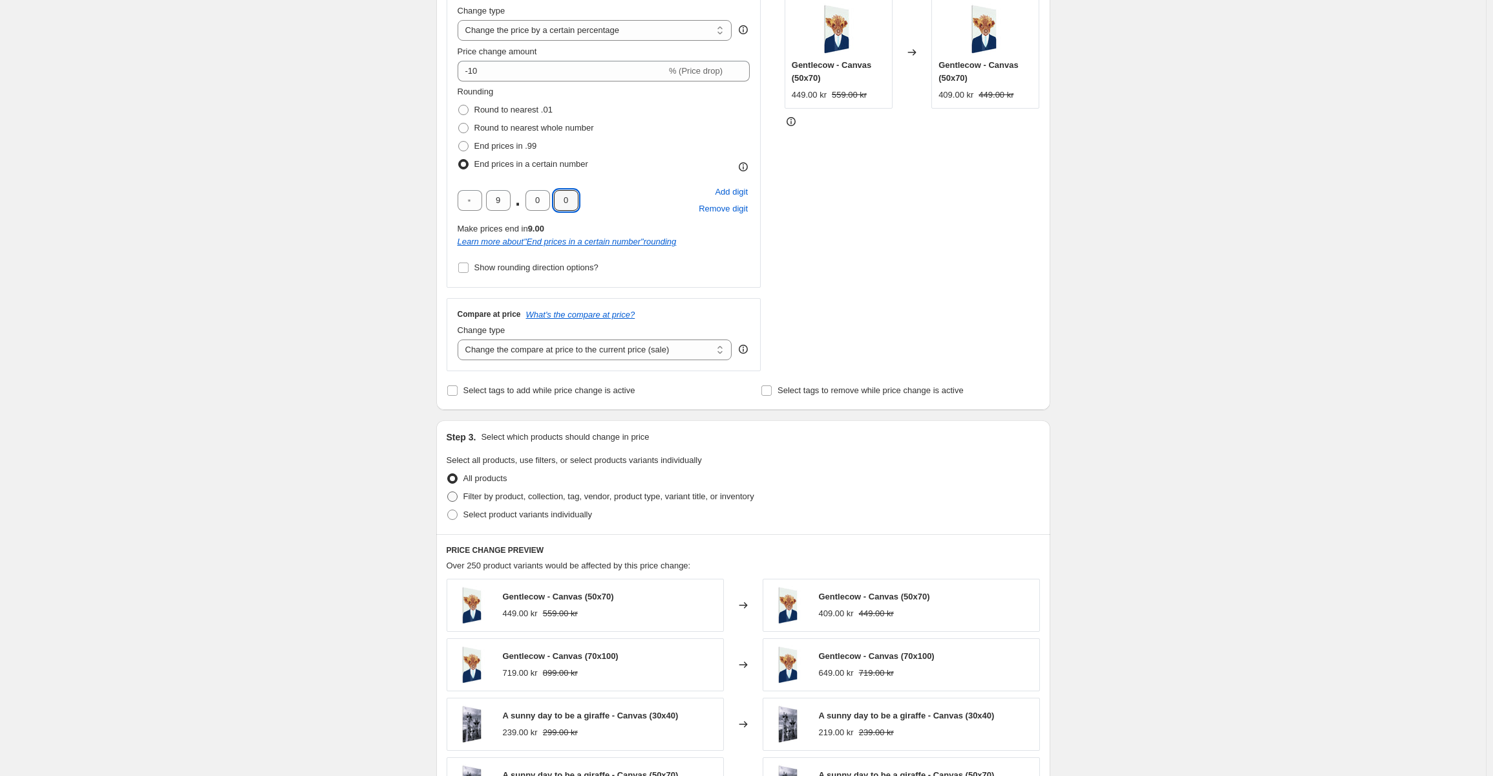
click at [540, 503] on span "Filter by product, collection, tag, vendor, product type, variant title, or inv…" at bounding box center [608, 496] width 291 height 13
click at [448, 492] on input "Filter by product, collection, tag, vendor, product type, variant title, or inv…" at bounding box center [447, 491] width 1 height 1
radio input "true"
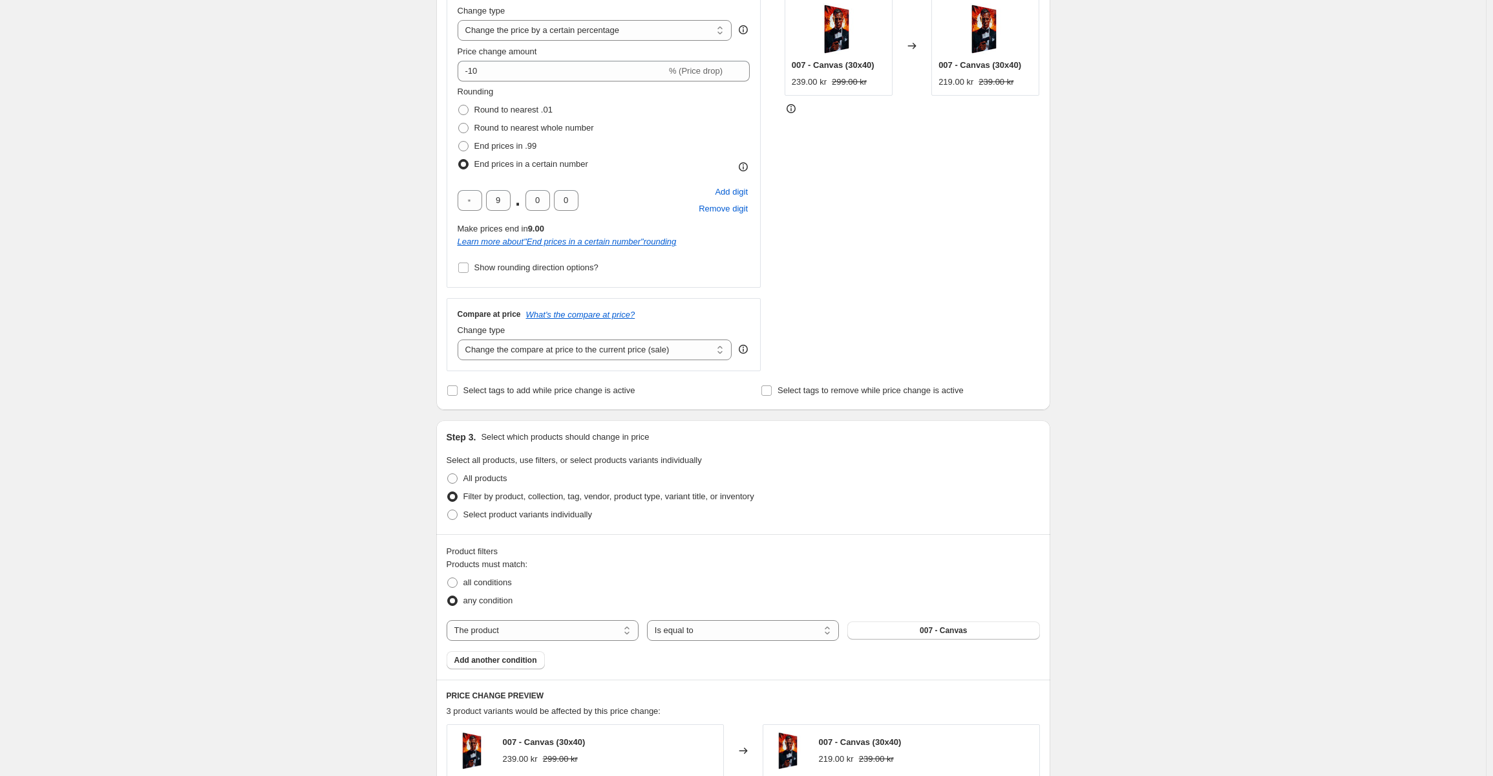
click at [593, 642] on div "Products must match: all conditions any condition The product The product's col…" at bounding box center [743, 613] width 593 height 111
click at [593, 639] on select "The product The product's collection The product's tag The product's vendor The…" at bounding box center [543, 630] width 192 height 21
select select "collection"
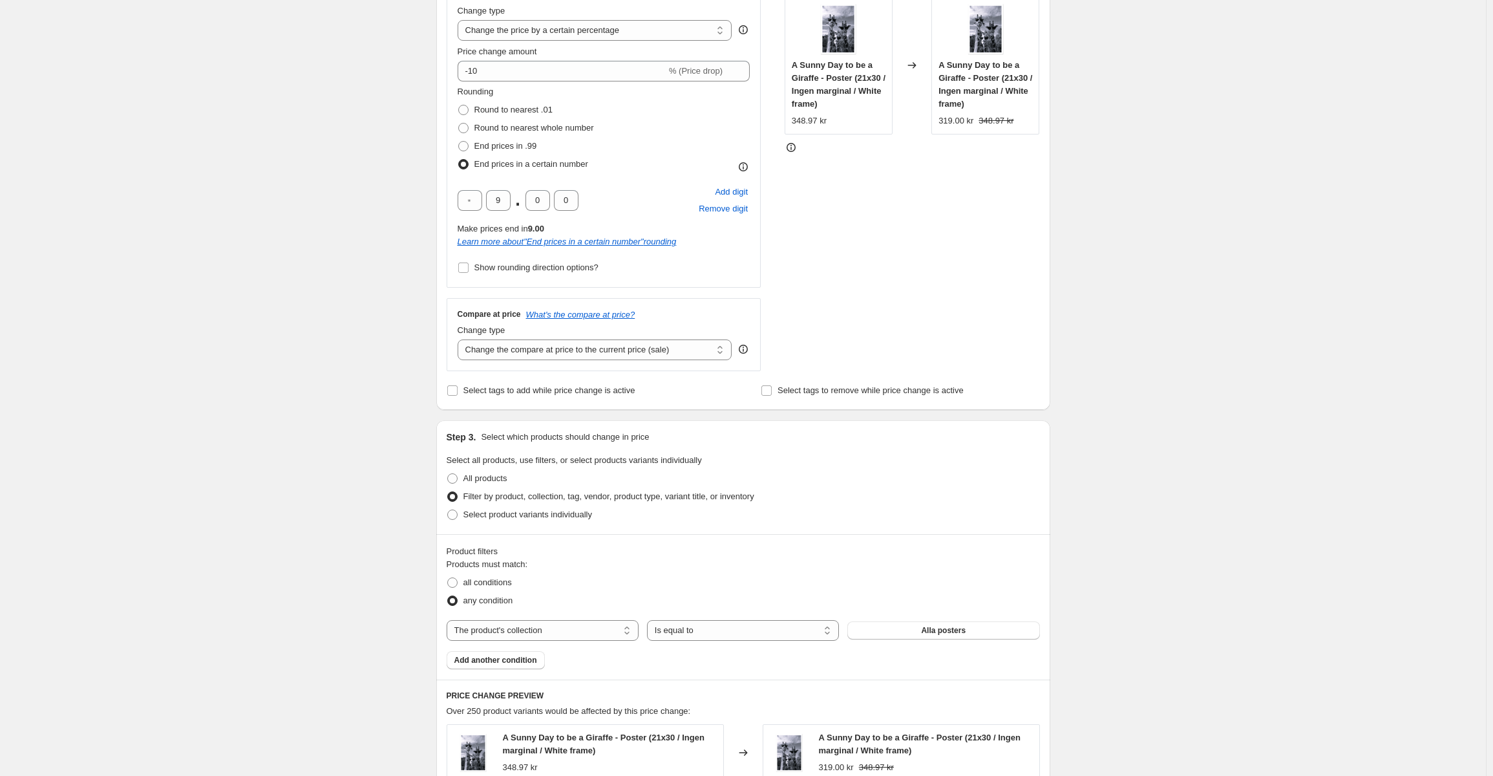
click at [929, 632] on span "Alla posters" at bounding box center [943, 630] width 45 height 10
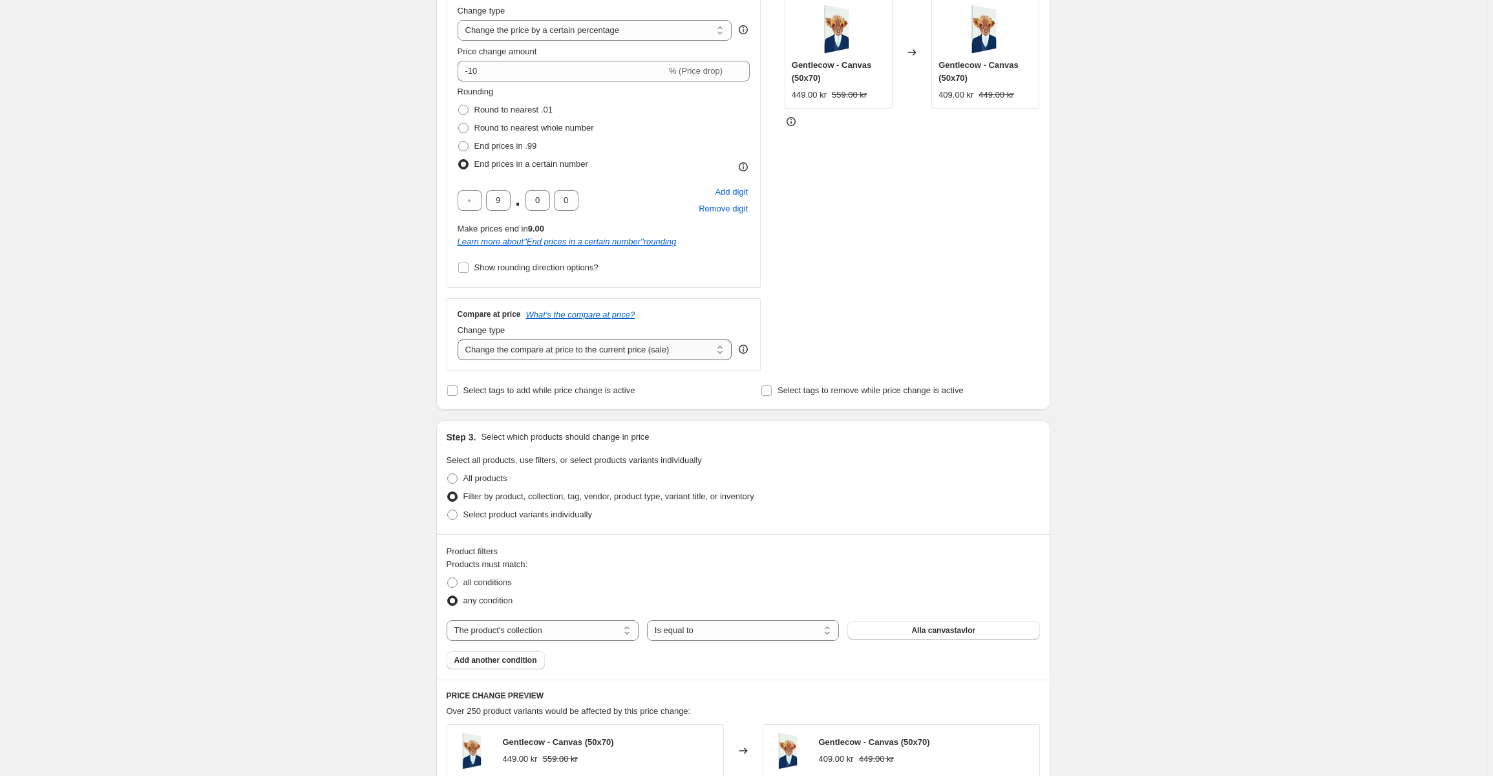
click at [626, 356] on select "Change the compare at price to the current price (sale) Change the compare at p…" at bounding box center [595, 349] width 275 height 21
click at [690, 341] on select "Change the compare at price to the current price (sale) Change the compare at p…" at bounding box center [595, 349] width 275 height 21
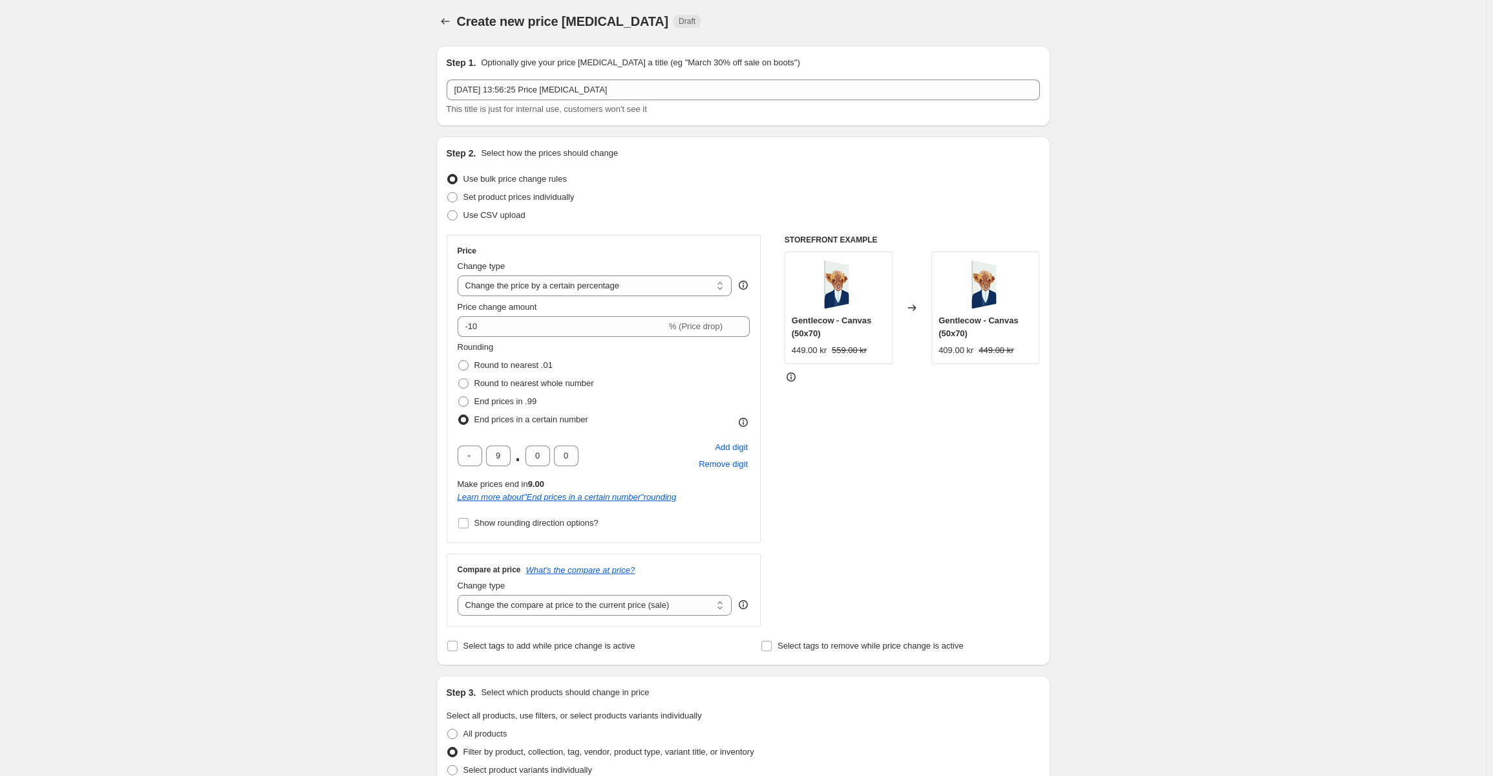
scroll to position [0, 0]
click at [677, 610] on select "Change the compare at price to the current price (sale) Change the compare at p…" at bounding box center [595, 608] width 275 height 21
select select "remove"
click at [460, 598] on select "Change the compare at price to the current price (sale) Change the compare at p…" at bounding box center [595, 608] width 275 height 21
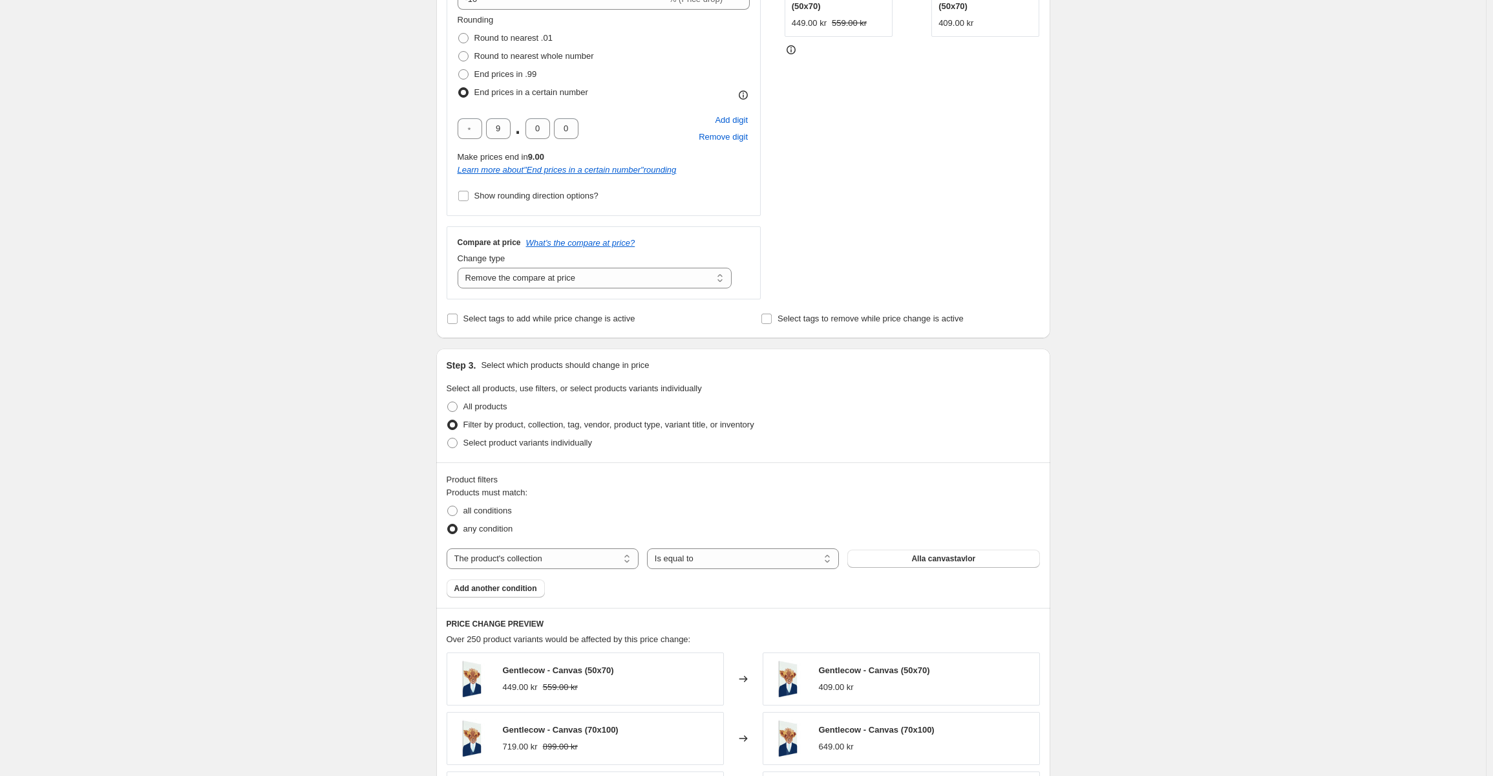
scroll to position [129, 0]
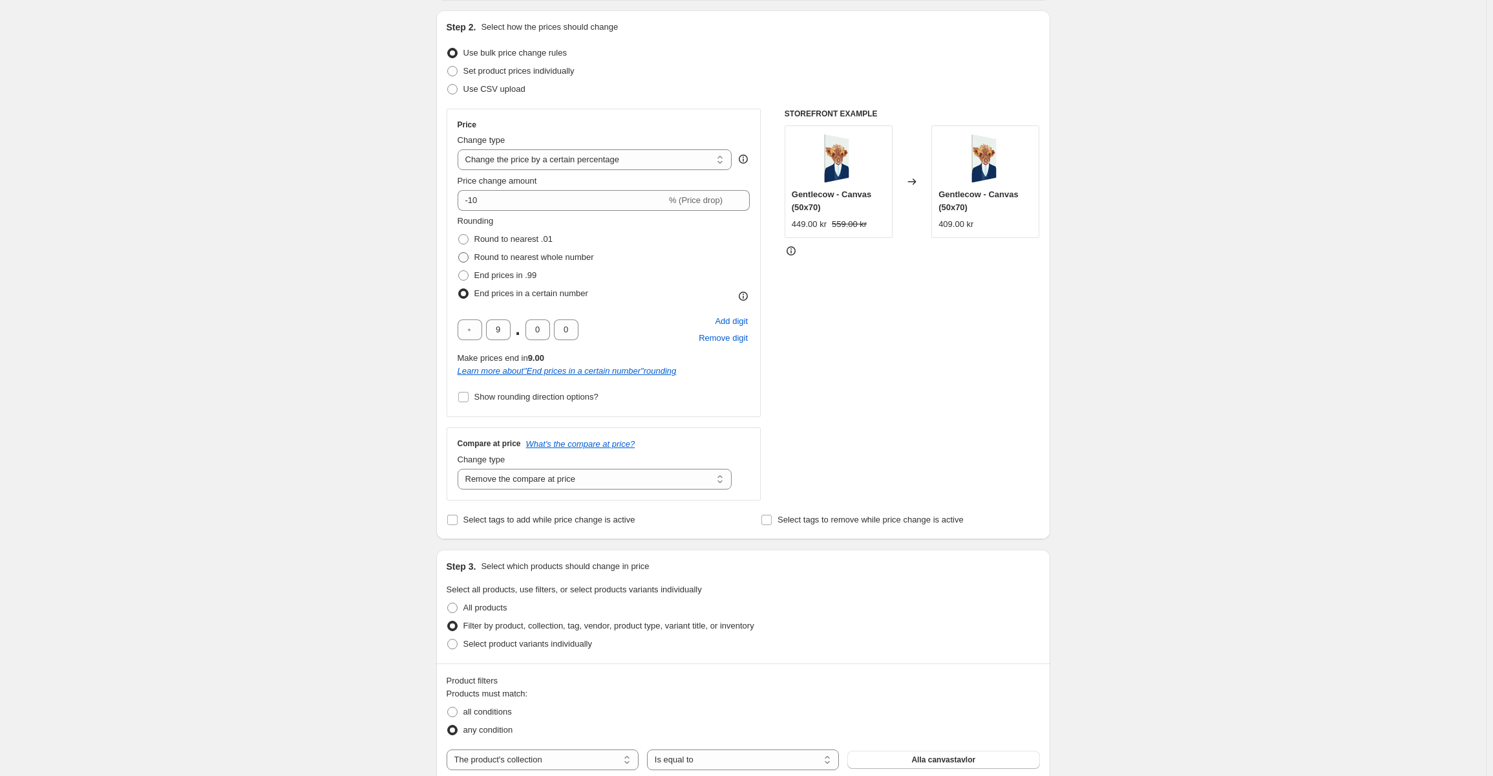
click at [513, 257] on span "Round to nearest whole number" at bounding box center [534, 257] width 120 height 10
click at [459, 253] on input "Round to nearest whole number" at bounding box center [458, 252] width 1 height 1
radio input "true"
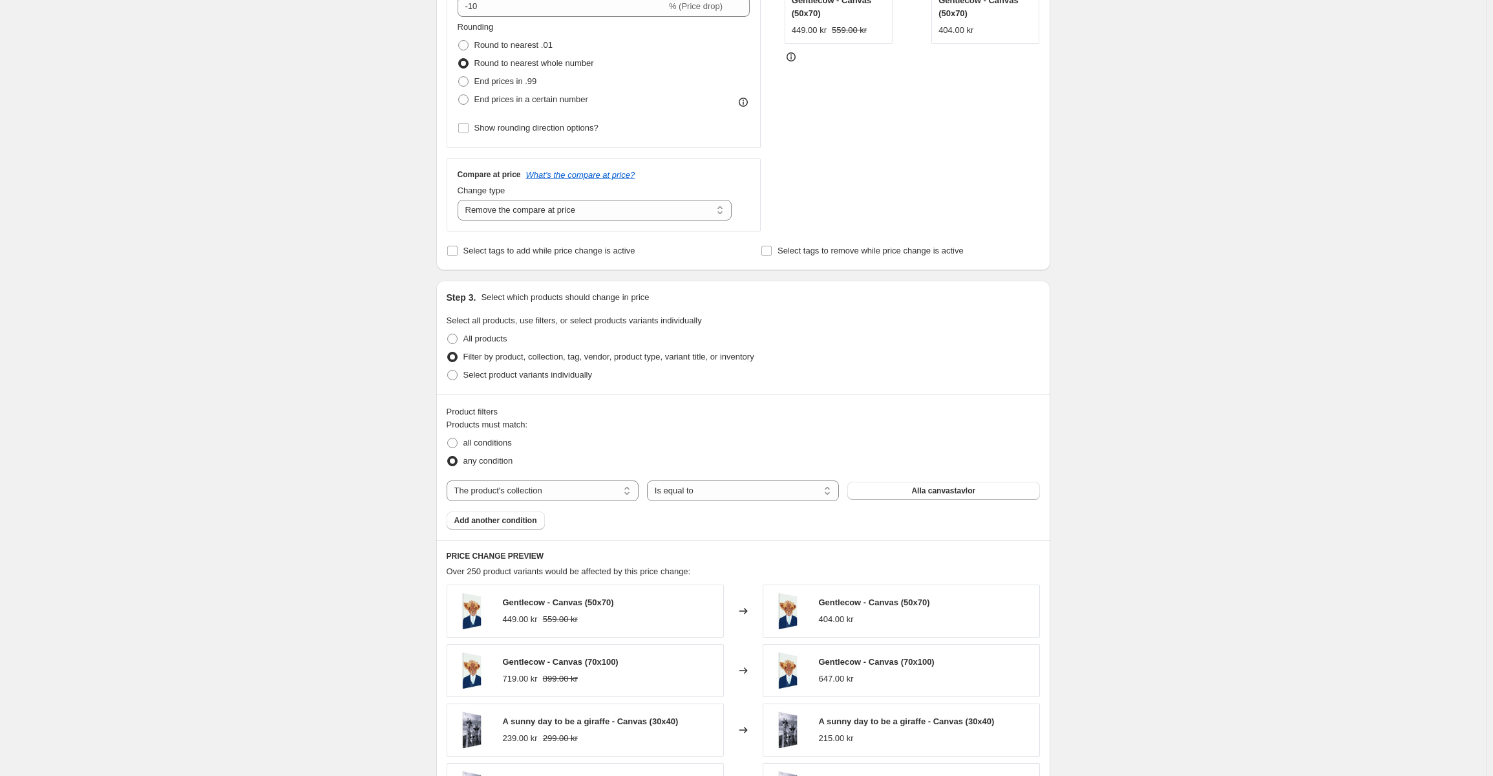
scroll to position [582, 0]
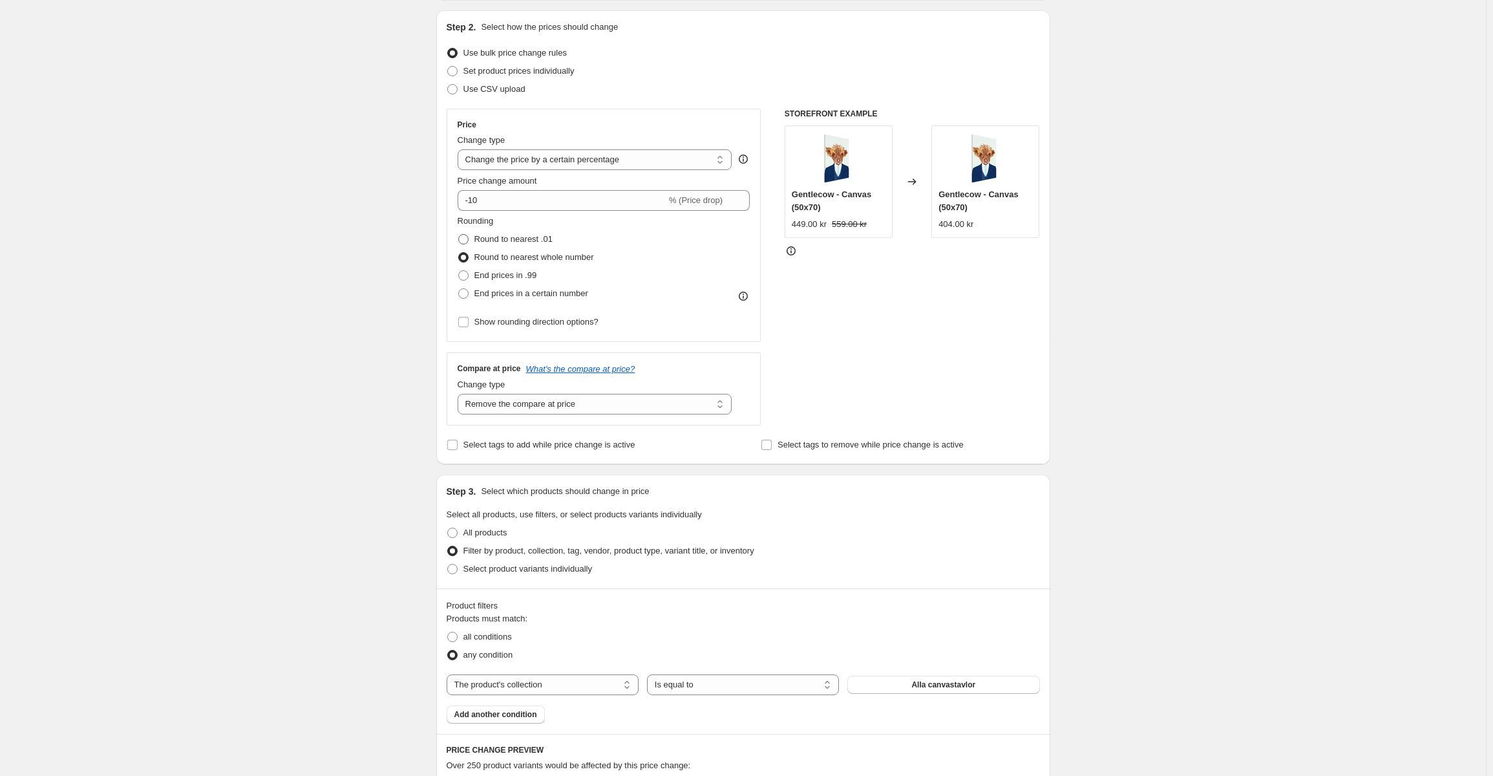
click at [518, 239] on span "Round to nearest .01" at bounding box center [513, 239] width 78 height 10
click at [459, 235] on input "Round to nearest .01" at bounding box center [458, 234] width 1 height 1
radio input "true"
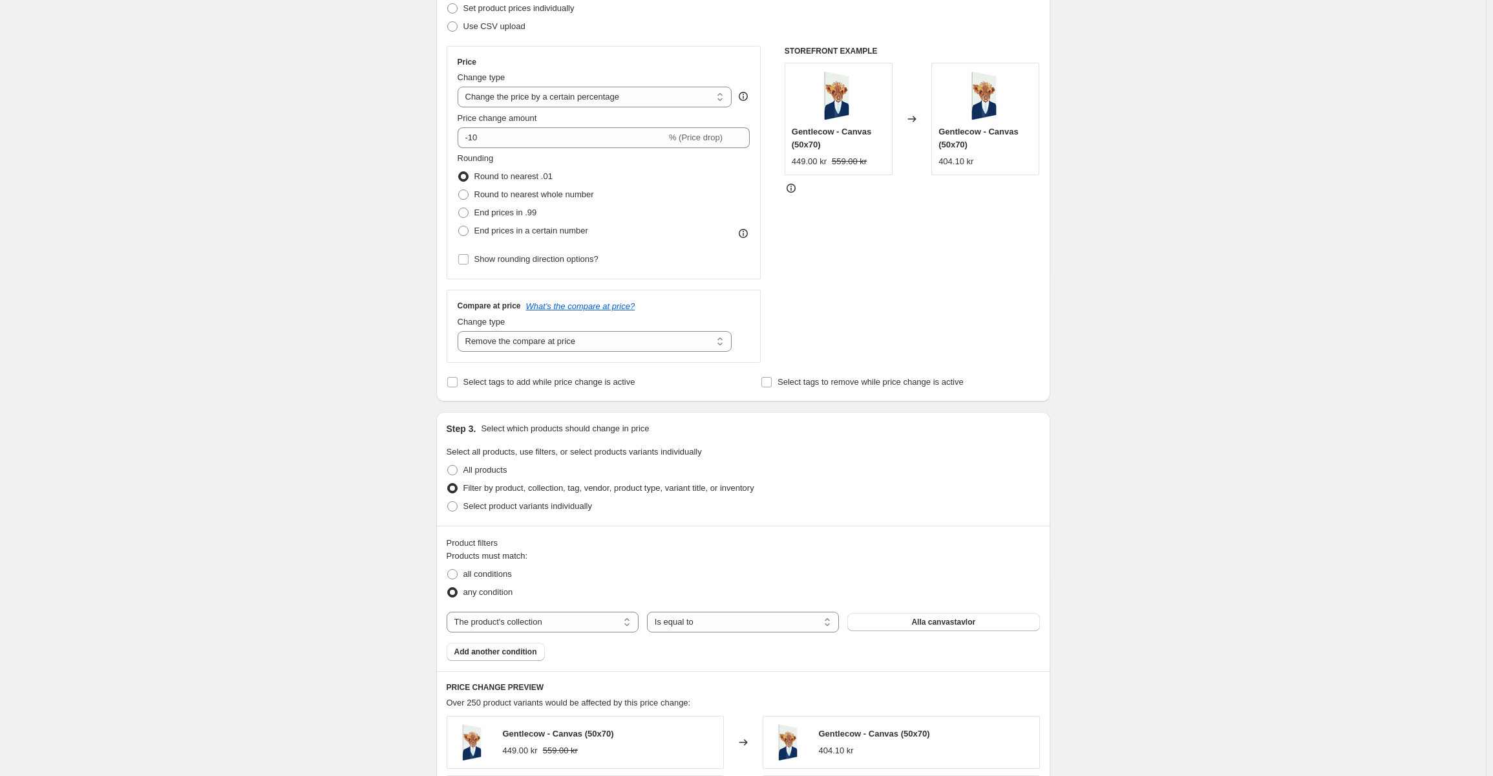
scroll to position [65, 0]
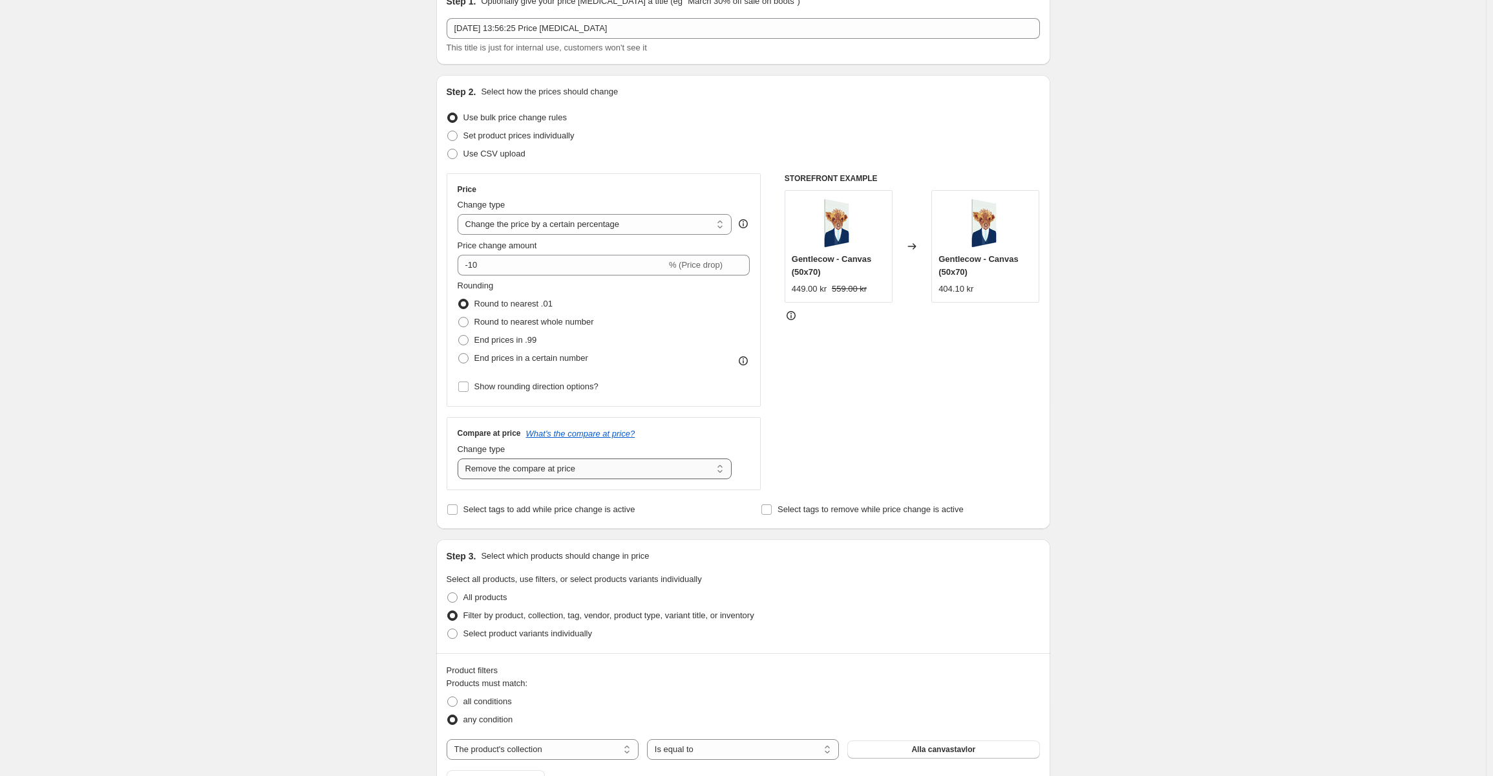
click at [608, 467] on select "Change the compare at price to the current price (sale) Change the compare at p…" at bounding box center [595, 468] width 275 height 21
select select "no_change"
click at [460, 458] on select "Change the compare at price to the current price (sale) Change the compare at p…" at bounding box center [595, 468] width 275 height 21
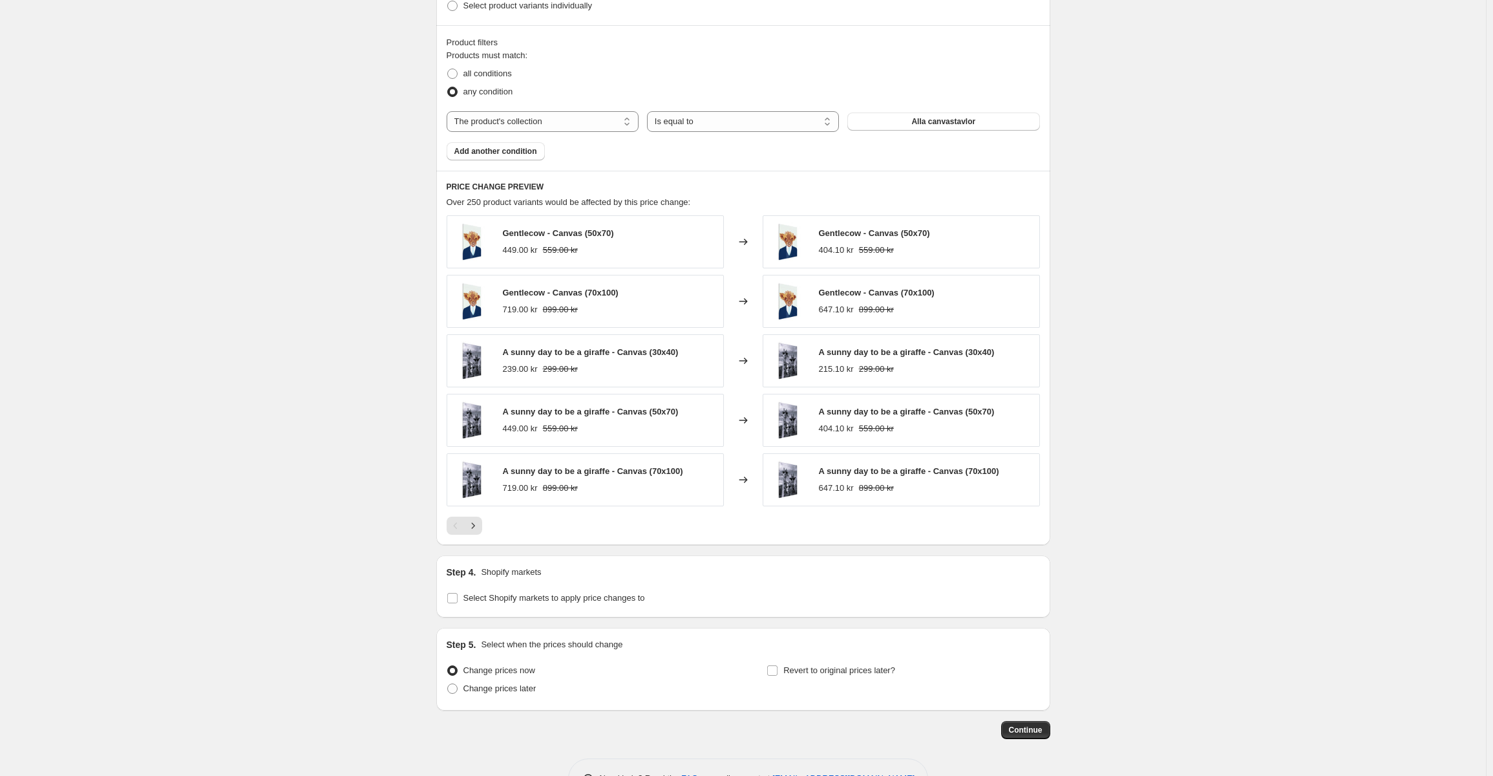
scroll to position [735, 0]
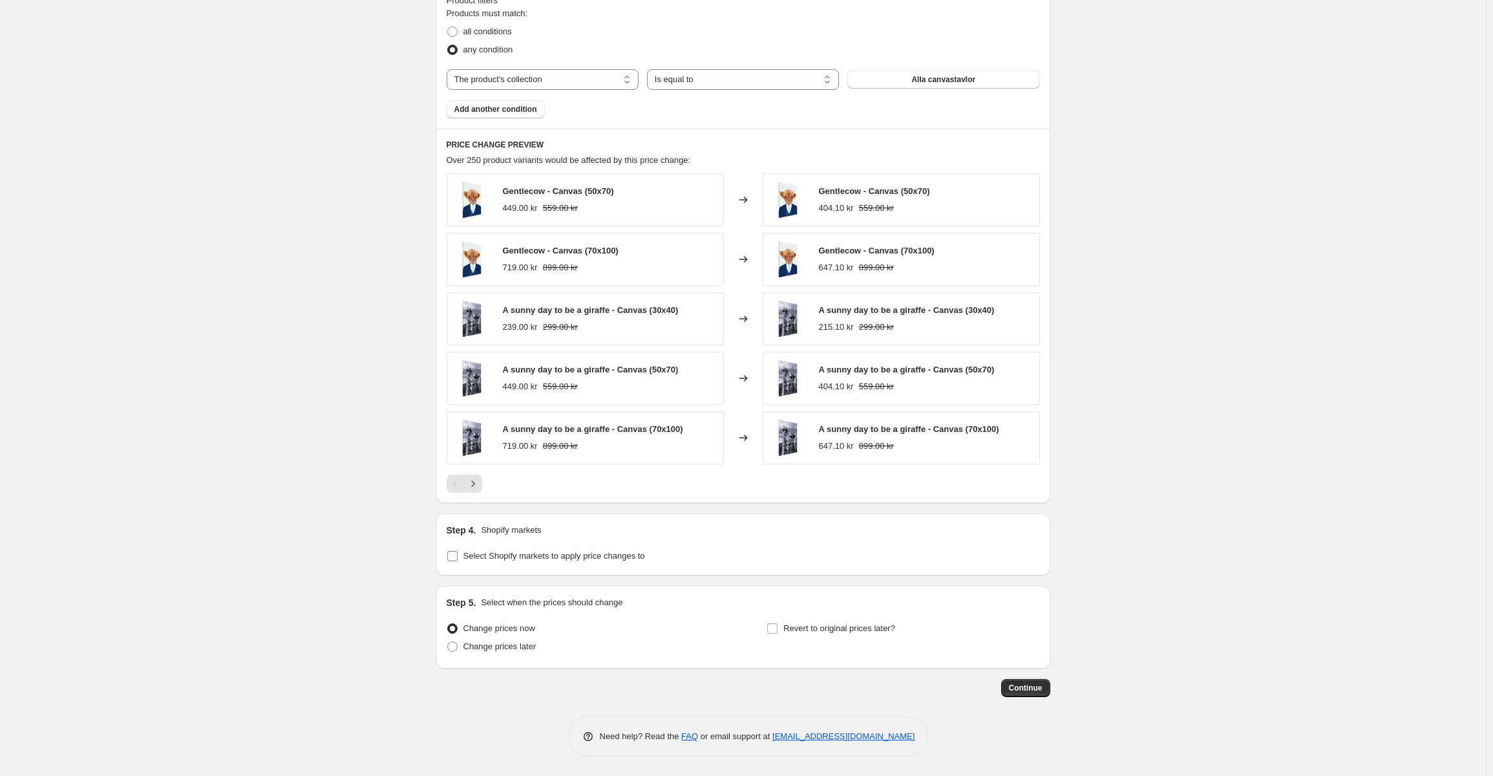
click at [632, 560] on span "Select Shopify markets to apply price changes to" at bounding box center [554, 556] width 182 height 10
click at [458, 560] on input "Select Shopify markets to apply price changes to" at bounding box center [452, 556] width 10 height 10
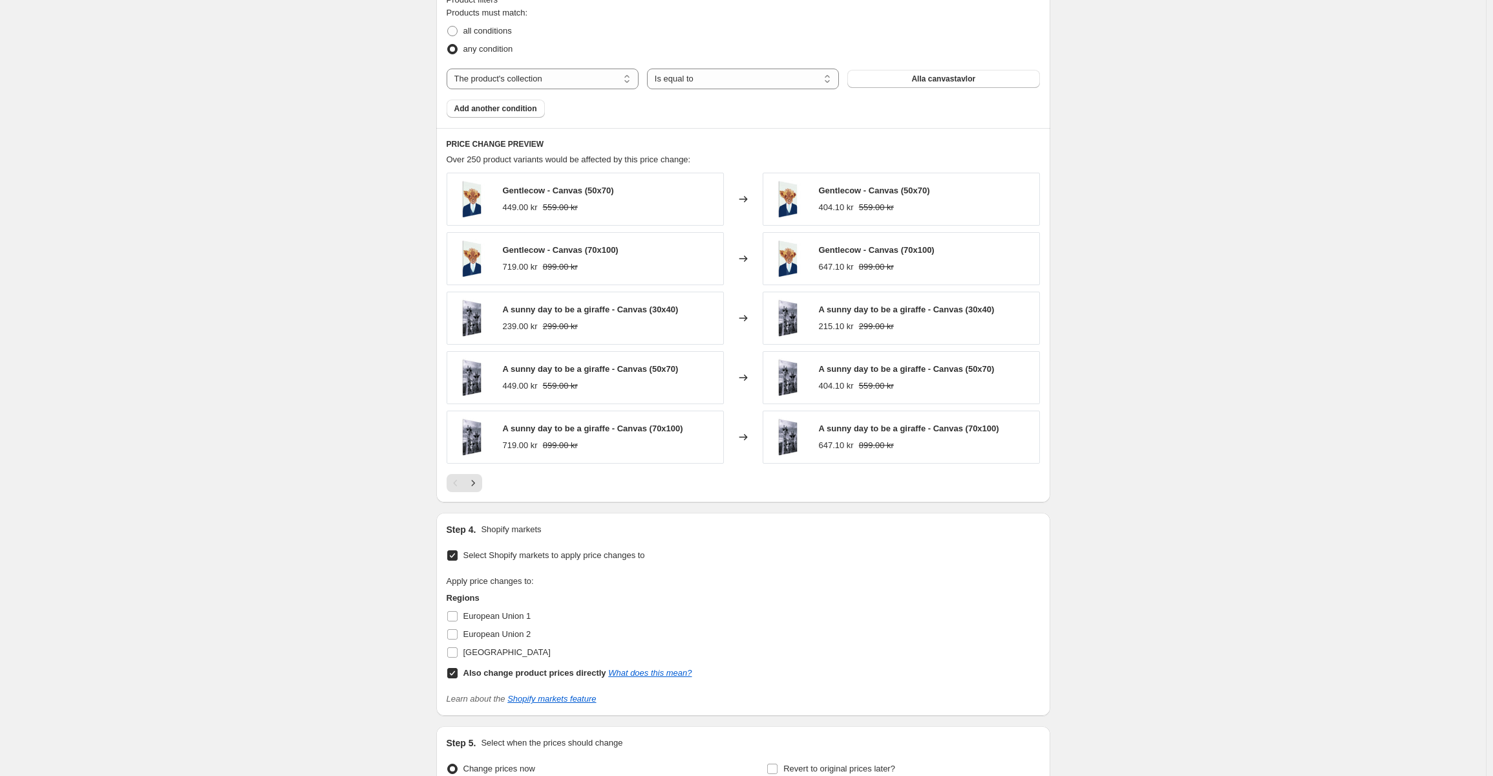
click at [632, 560] on span "Select Shopify markets to apply price changes to" at bounding box center [554, 555] width 182 height 10
click at [458, 560] on input "Select Shopify markets to apply price changes to" at bounding box center [452, 555] width 10 height 10
checkbox input "false"
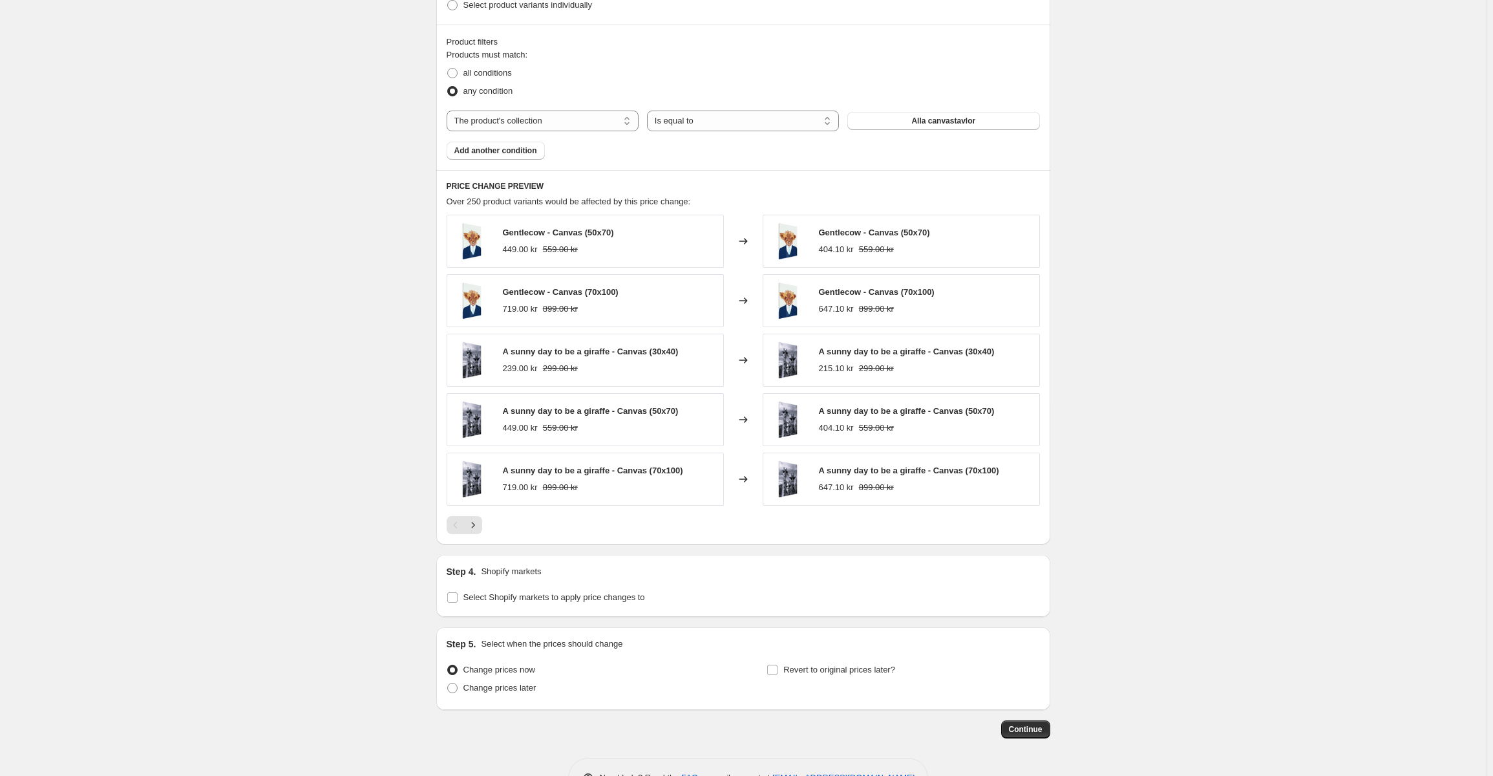
scroll to position [670, 0]
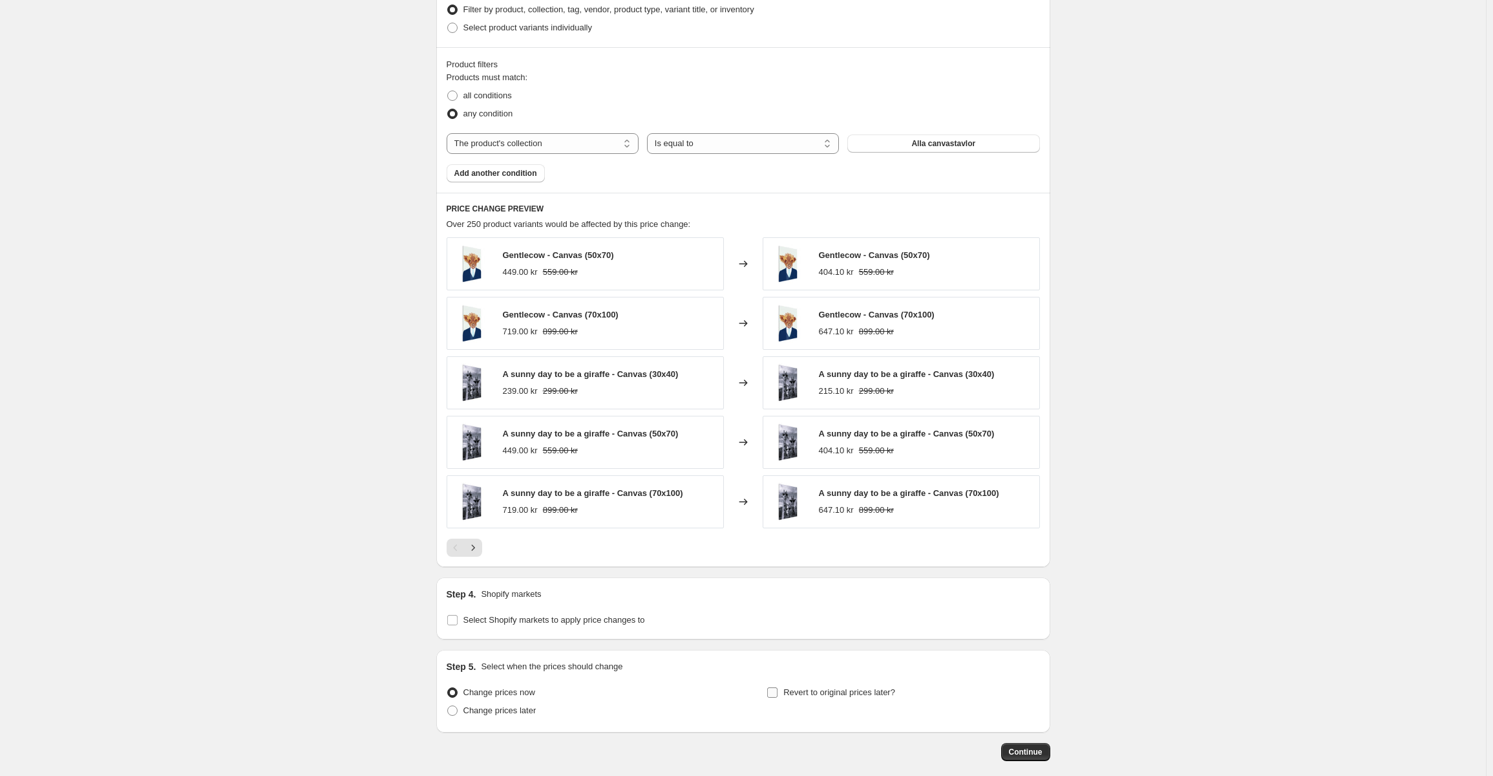
click at [791, 694] on span "Revert to original prices later?" at bounding box center [839, 692] width 112 height 10
click at [778, 694] on input "Revert to original prices later?" at bounding box center [772, 692] width 10 height 10
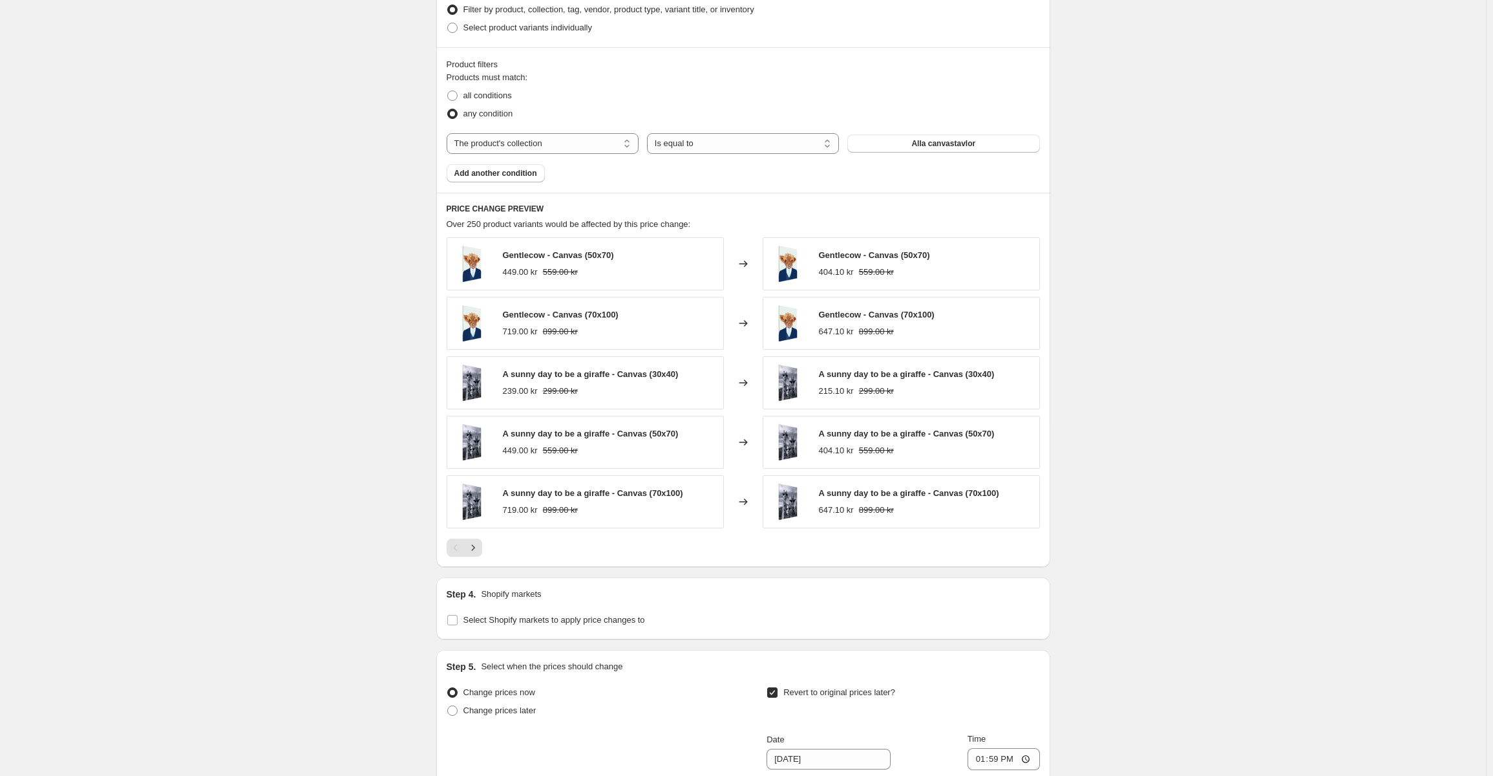
click at [791, 694] on span "Revert to original prices later?" at bounding box center [839, 692] width 112 height 10
click at [778, 694] on input "Revert to original prices later?" at bounding box center [772, 692] width 10 height 10
checkbox input "false"
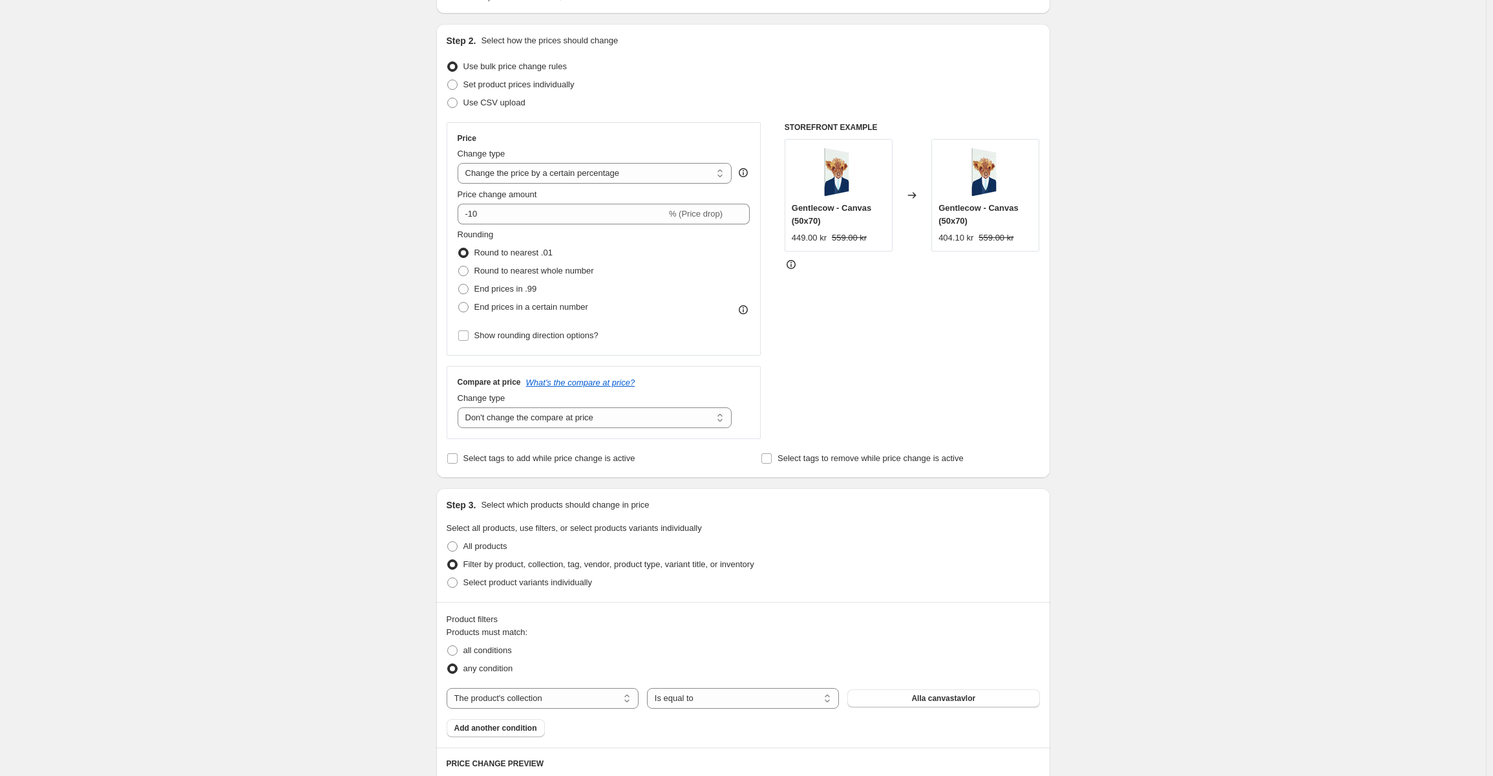
scroll to position [0, 0]
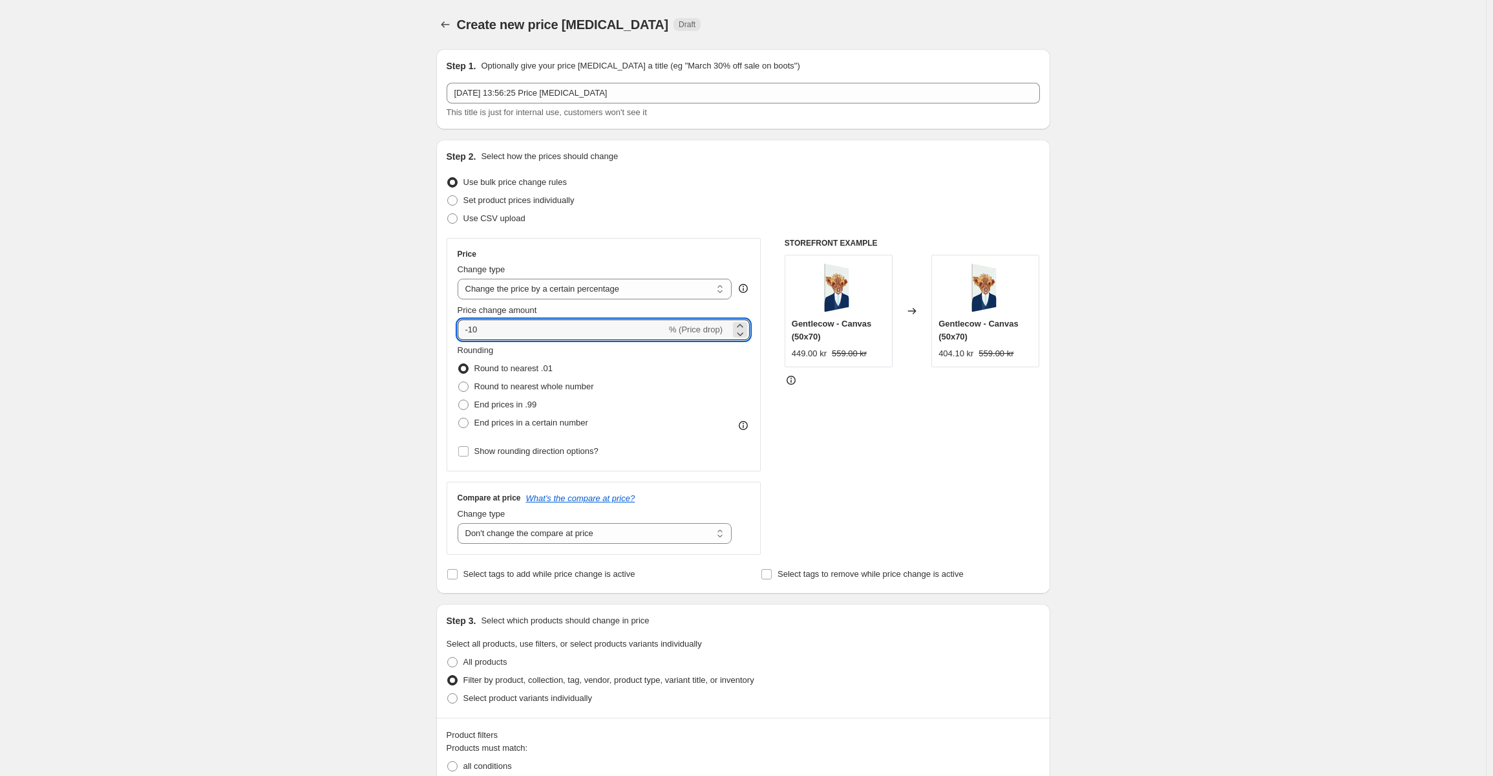
drag, startPoint x: 541, startPoint y: 334, endPoint x: 449, endPoint y: 336, distance: 91.8
click at [449, 336] on div "Price Change type Change the price to a certain amount Change the price by a ce…" at bounding box center [604, 354] width 315 height 233
click at [562, 292] on select "Change the price to a certain amount Change the price by a certain amount Chang…" at bounding box center [595, 289] width 275 height 21
select select "to"
click at [460, 279] on select "Change the price to a certain amount Change the price by a certain amount Chang…" at bounding box center [595, 289] width 275 height 21
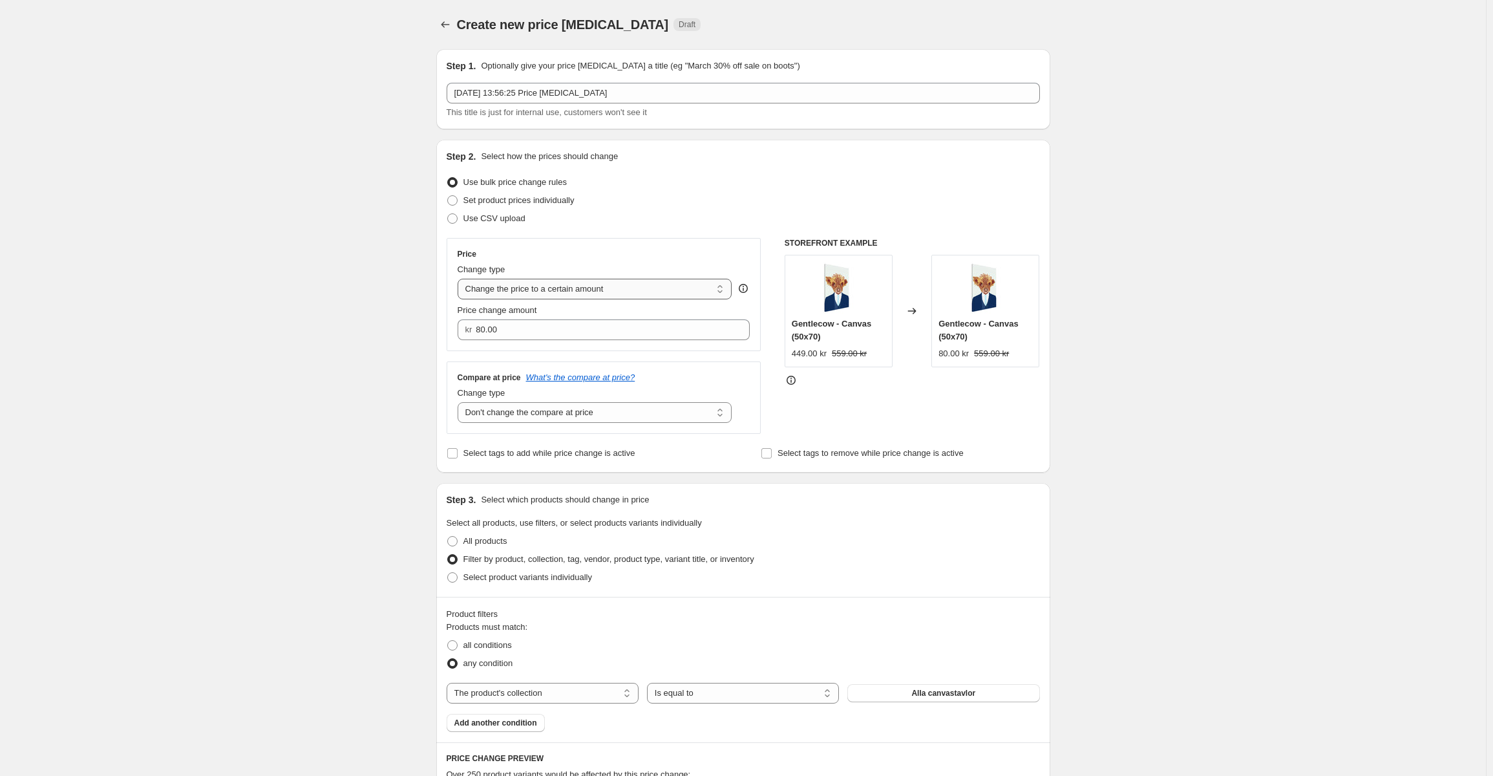
type input "80.00"
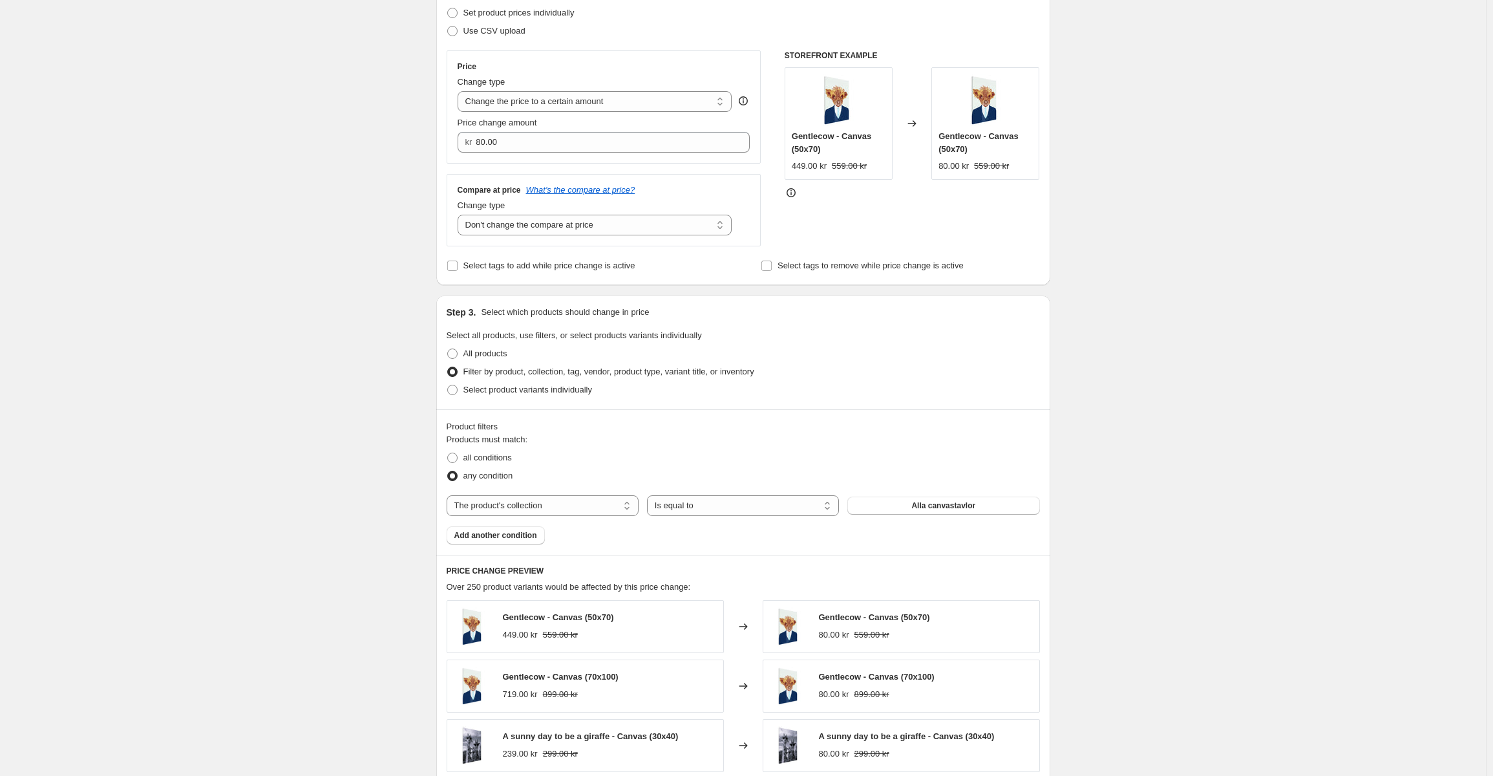
scroll to position [194, 0]
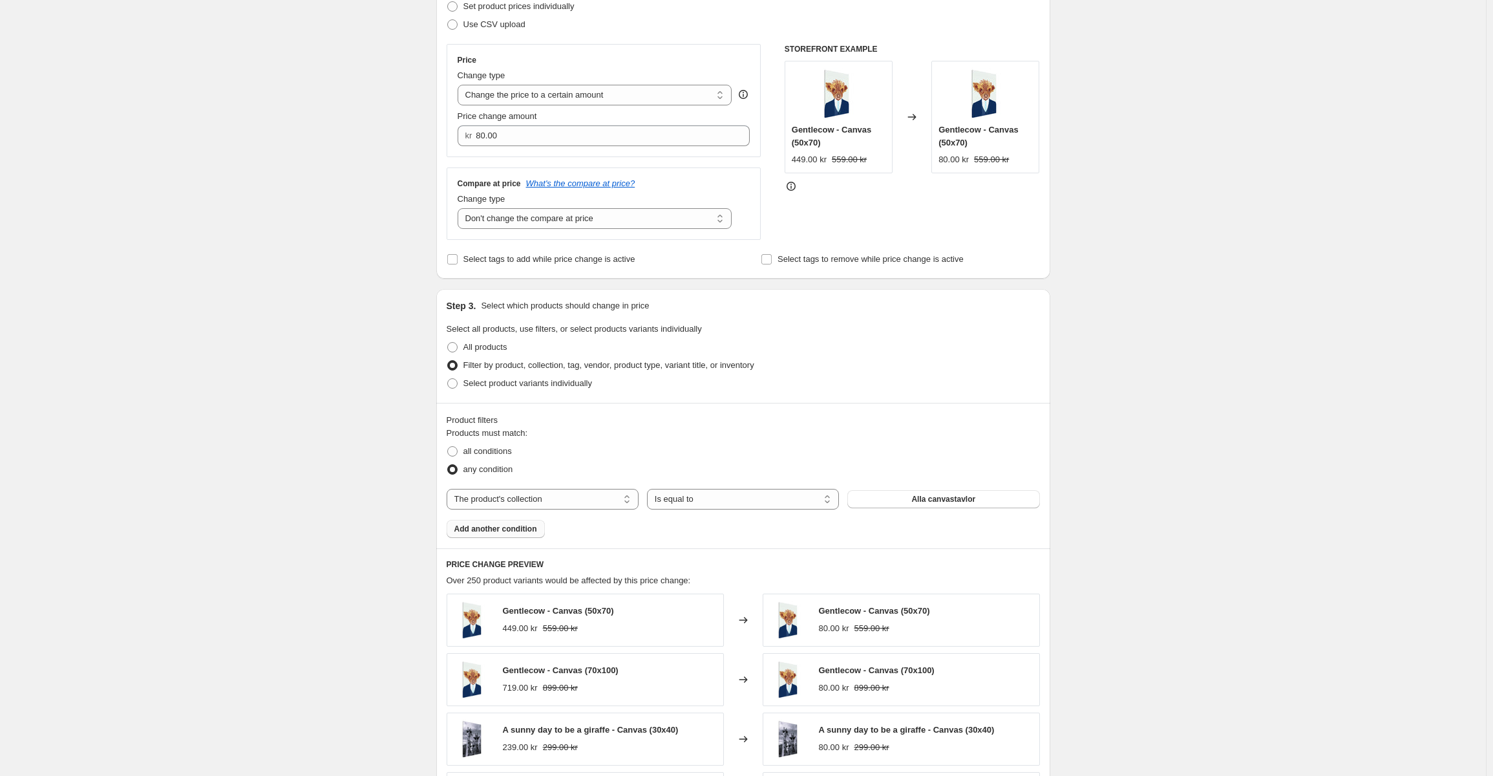
click at [531, 527] on span "Add another condition" at bounding box center [495, 529] width 83 height 10
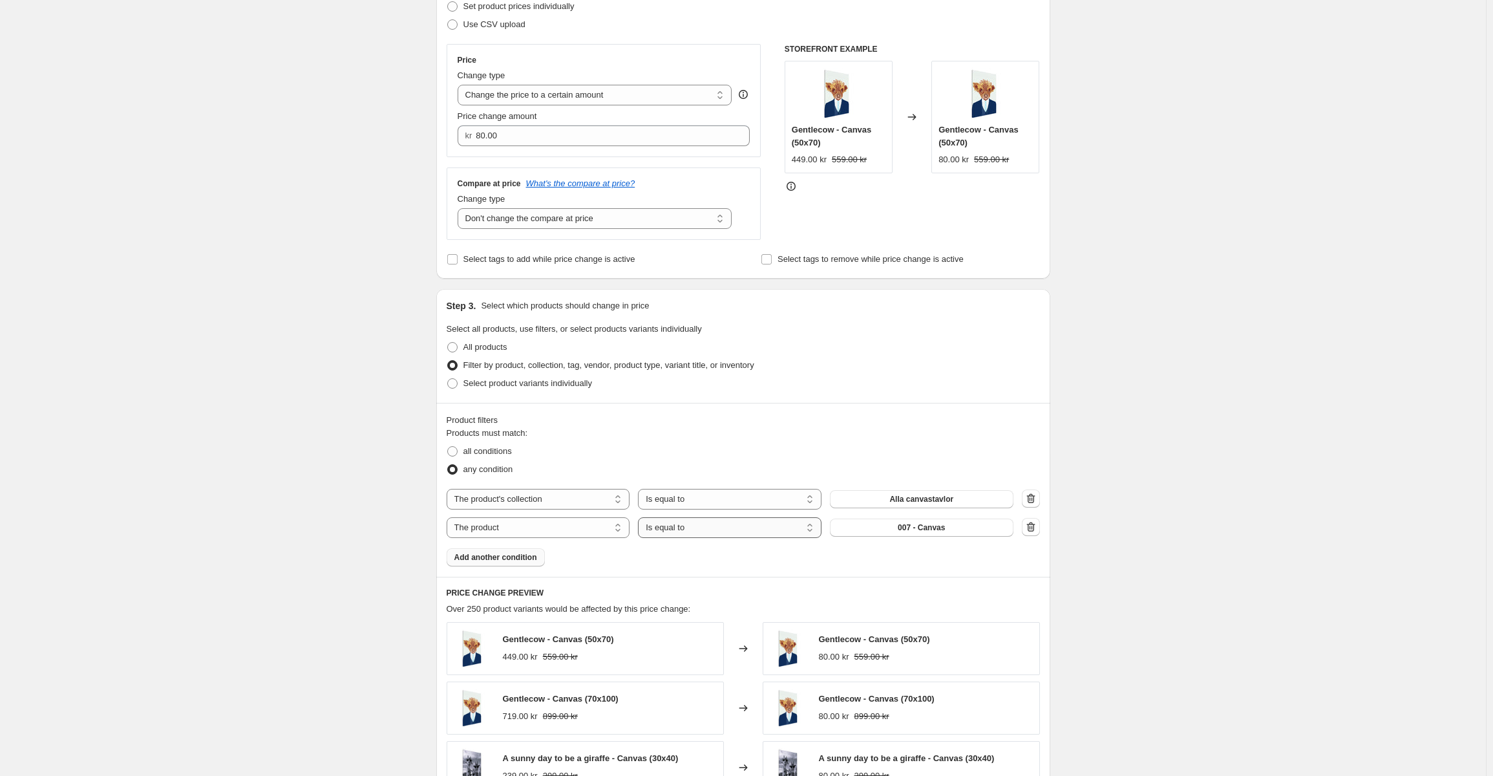
click at [713, 537] on select "Is equal to Is not equal to" at bounding box center [730, 527] width 184 height 21
drag, startPoint x: 893, startPoint y: 526, endPoint x: 692, endPoint y: 544, distance: 201.8
click at [701, 546] on div "Products must match: all conditions any condition The product The product's col…" at bounding box center [743, 497] width 593 height 140
click at [612, 529] on select "The product The product's collection The product's tag The product's vendor The…" at bounding box center [539, 527] width 184 height 21
select select "title"
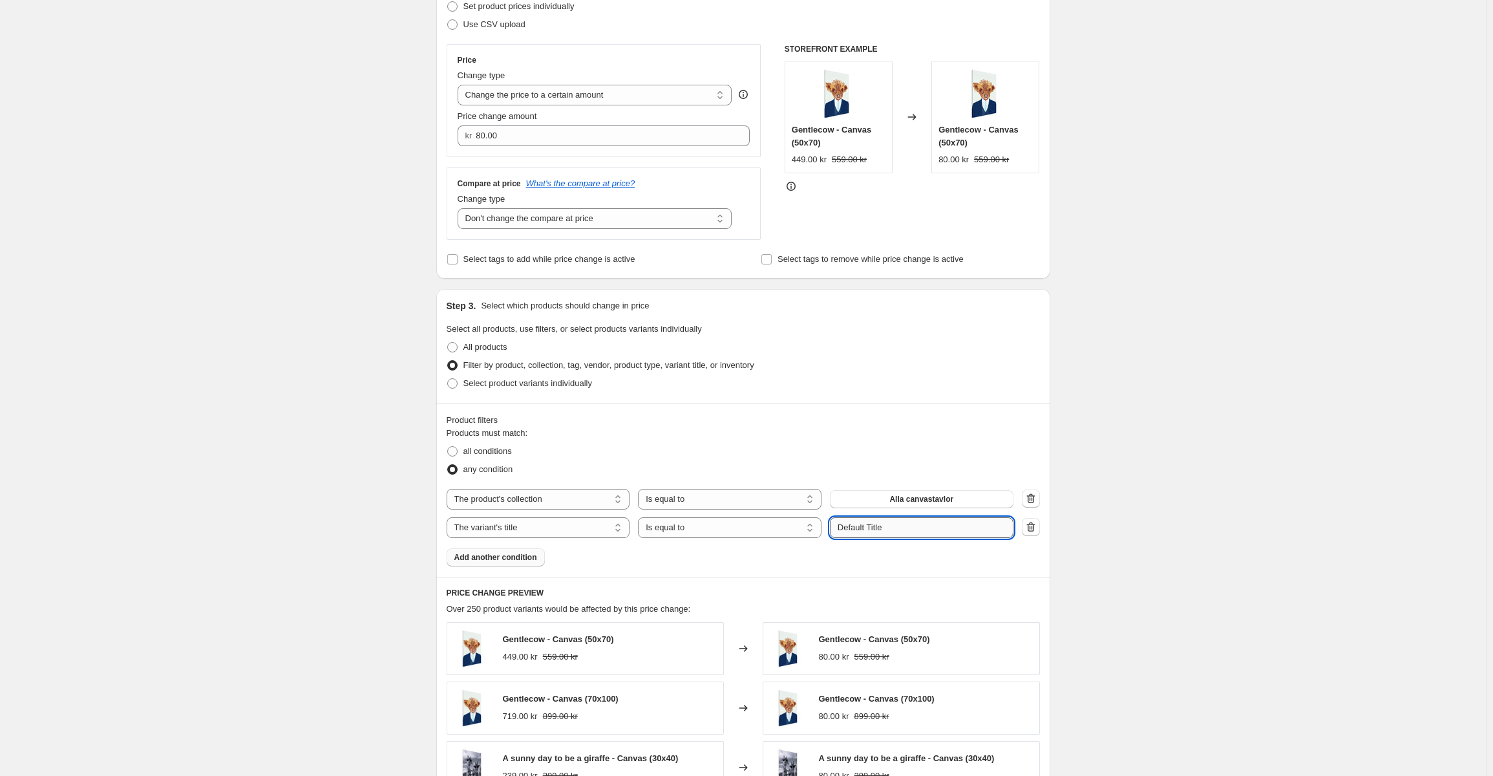
click at [907, 527] on input "Default Title" at bounding box center [922, 527] width 184 height 21
drag, startPoint x: 907, startPoint y: 527, endPoint x: 810, endPoint y: 523, distance: 97.0
click at [807, 526] on div "The product The product's collection The product's tag The product's vendor The…" at bounding box center [730, 527] width 567 height 21
type input "30x40"
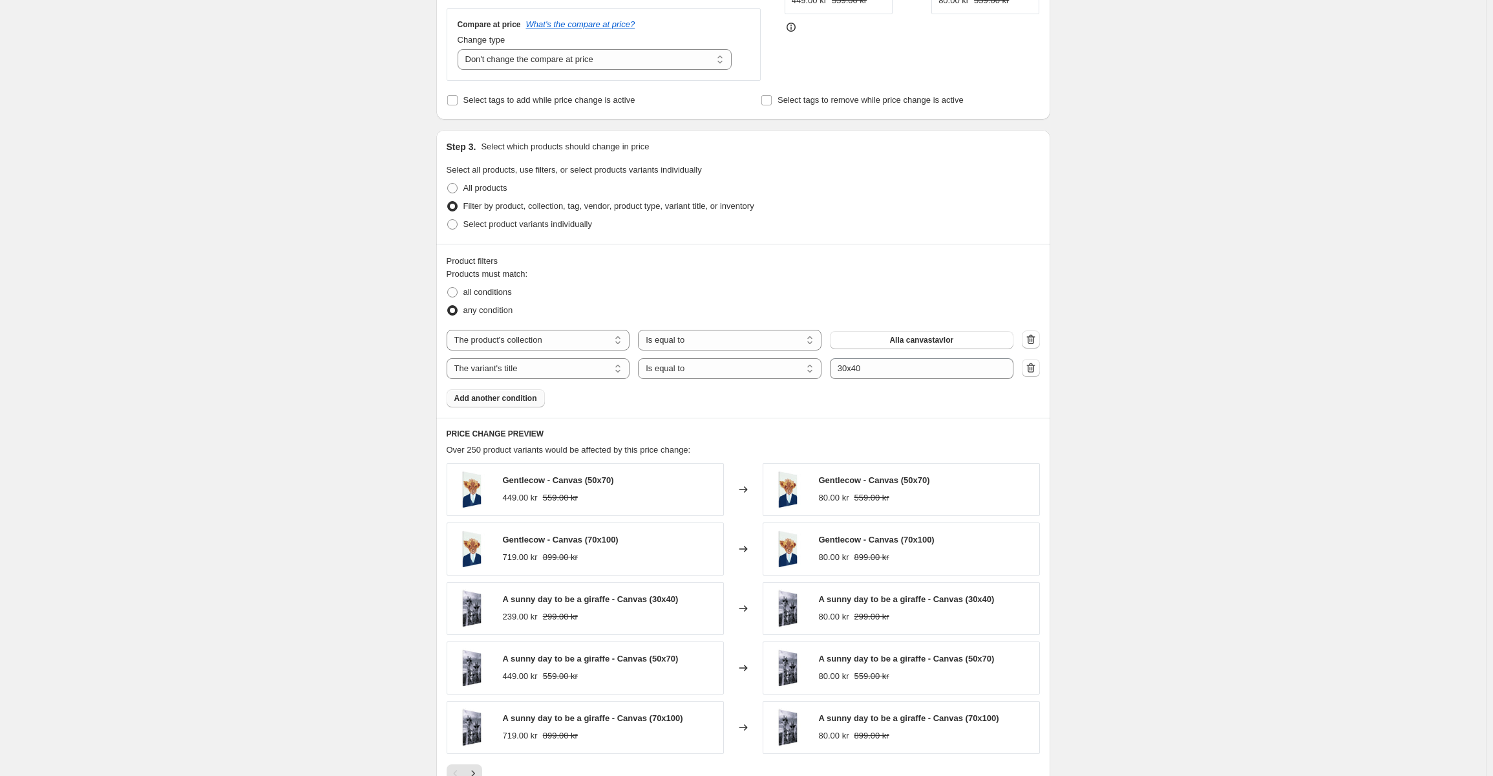
scroll to position [323, 0]
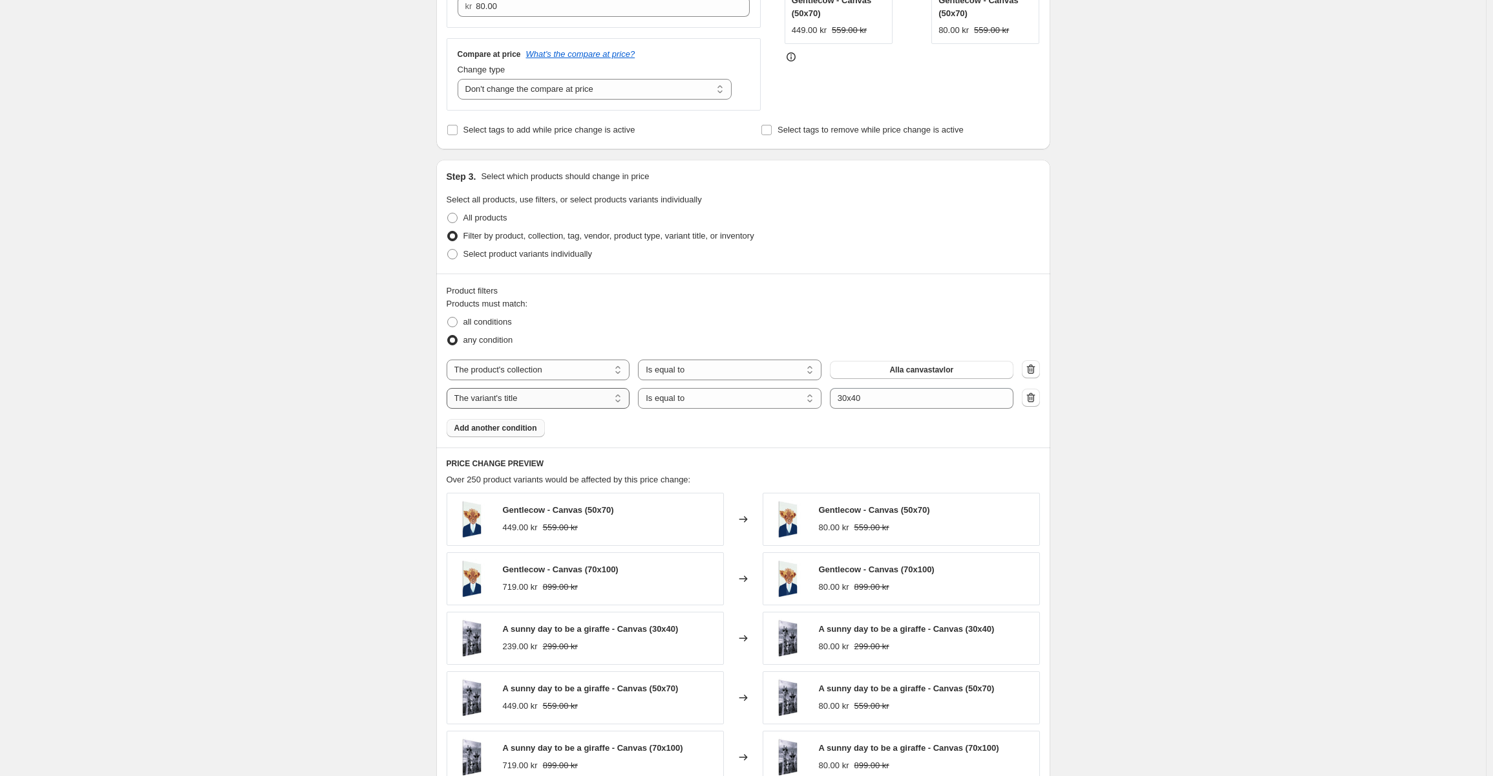
click at [581, 403] on select "The product The product's collection The product's tag The product's vendor The…" at bounding box center [539, 398] width 184 height 21
select select "tag"
click at [931, 401] on span "21x30" at bounding box center [921, 398] width 21 height 10
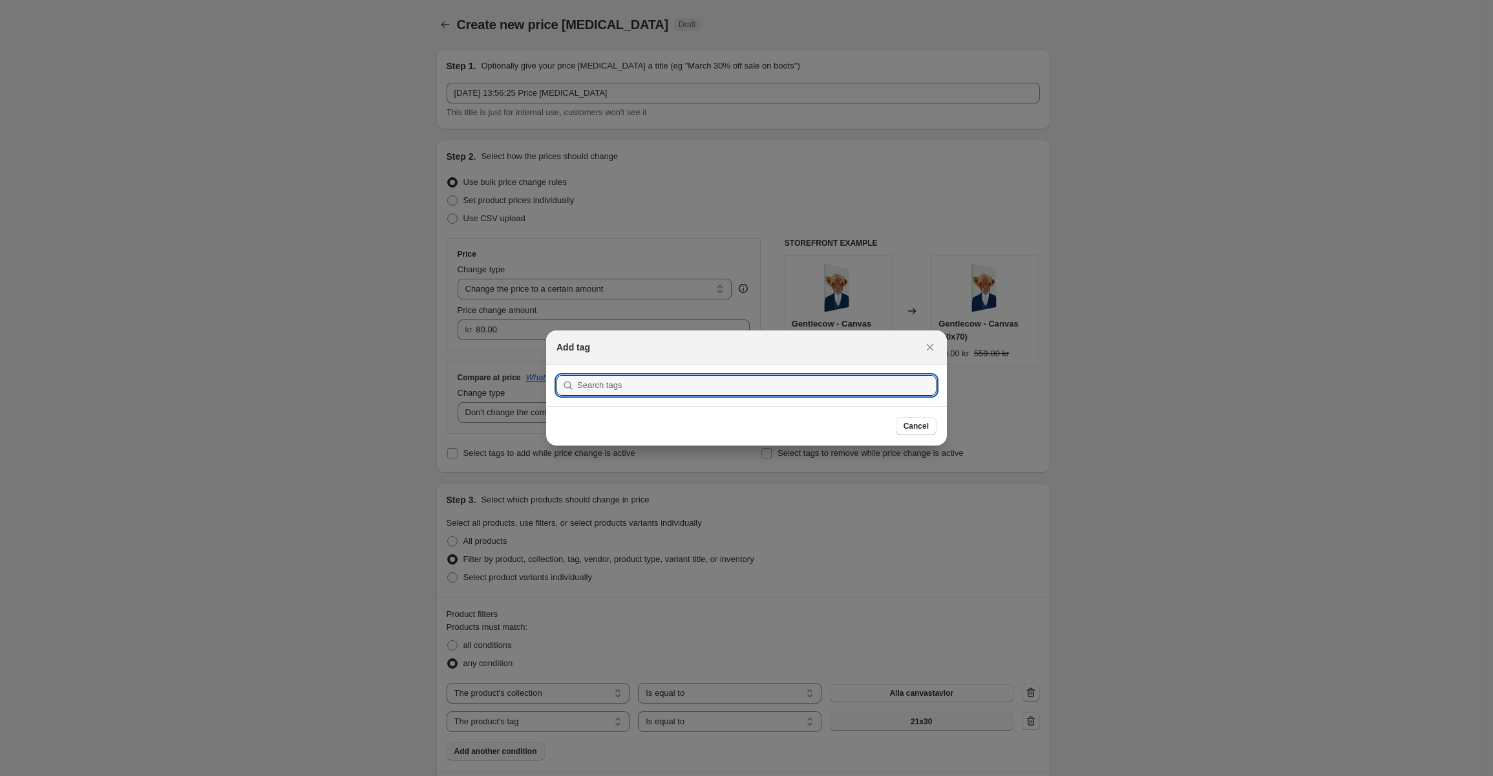
scroll to position [0, 0]
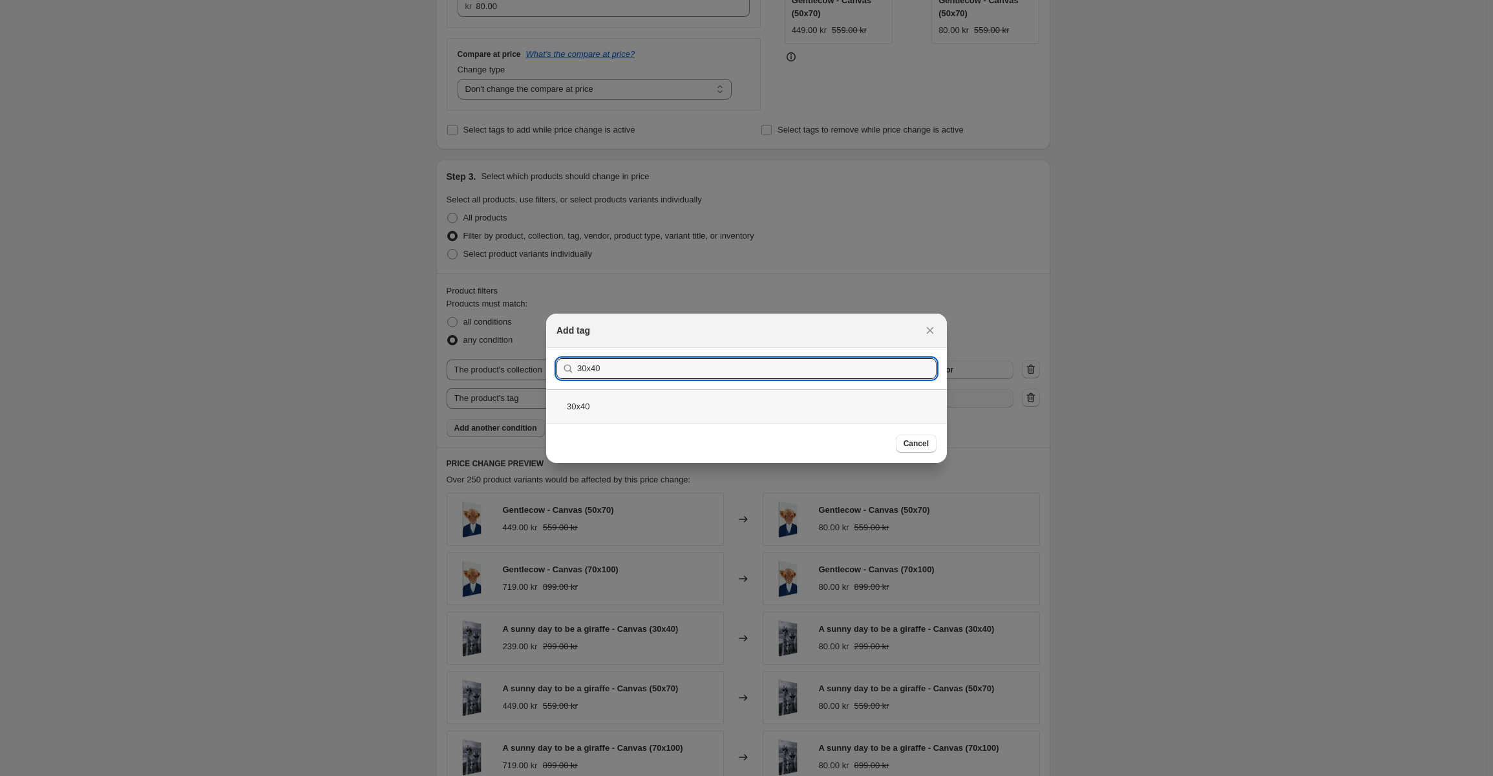
type input "30x40"
click at [666, 405] on div "30x40" at bounding box center [746, 406] width 401 height 34
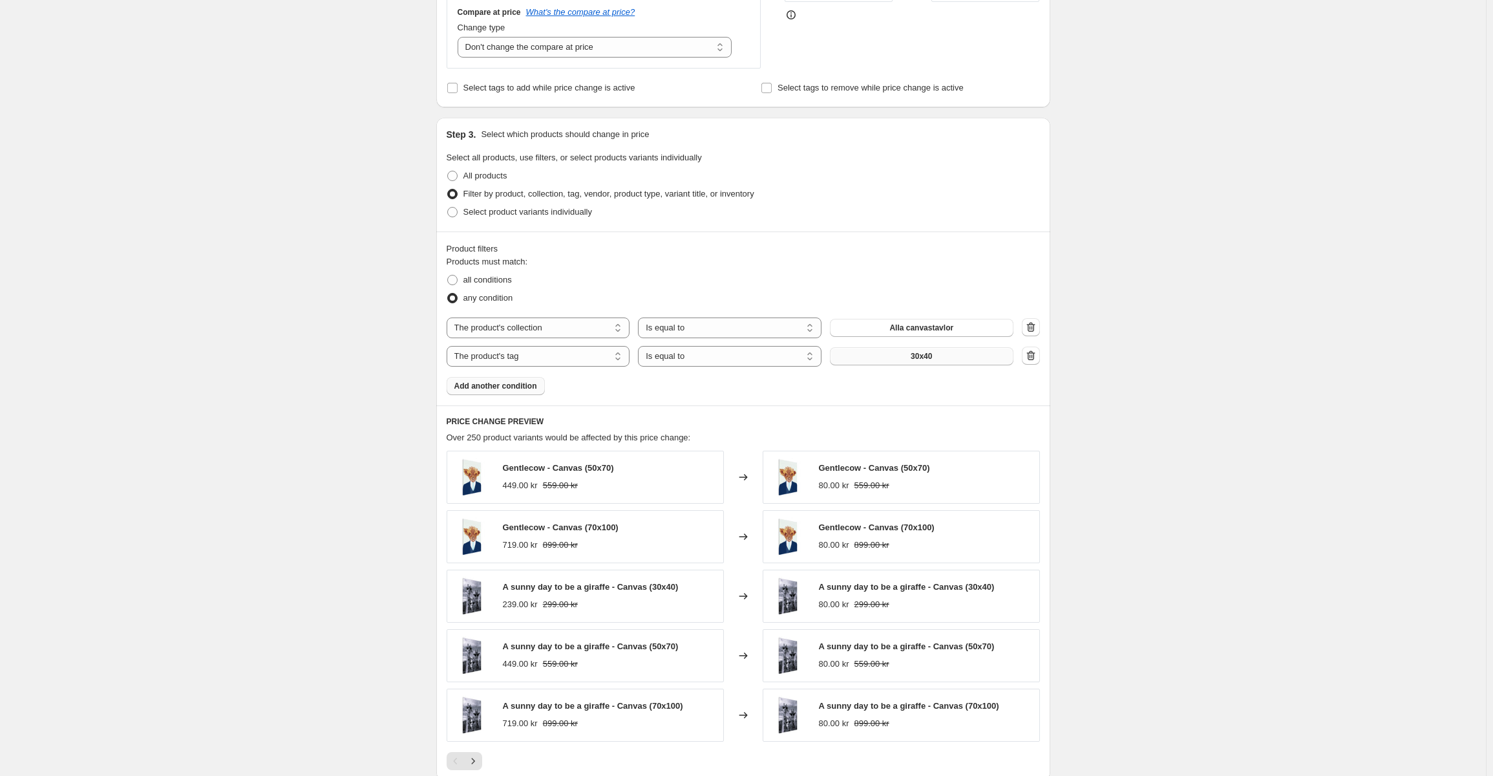
scroll to position [388, 0]
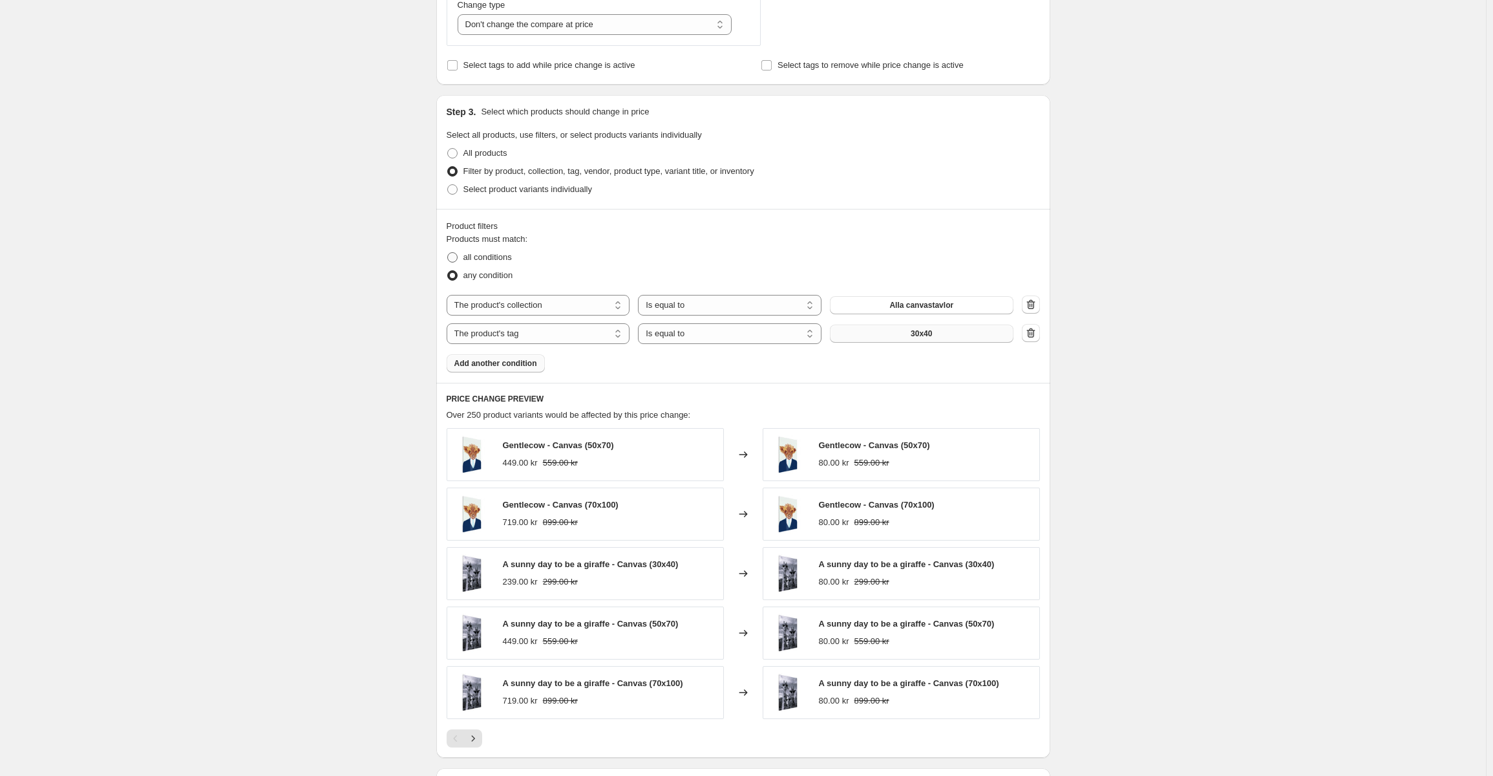
click at [494, 262] on span "all conditions" at bounding box center [487, 257] width 48 height 10
click at [448, 253] on input "all conditions" at bounding box center [447, 252] width 1 height 1
radio input "true"
click at [607, 341] on select "The product The product's collection The product's tag The product's vendor The…" at bounding box center [539, 333] width 184 height 21
select select "title"
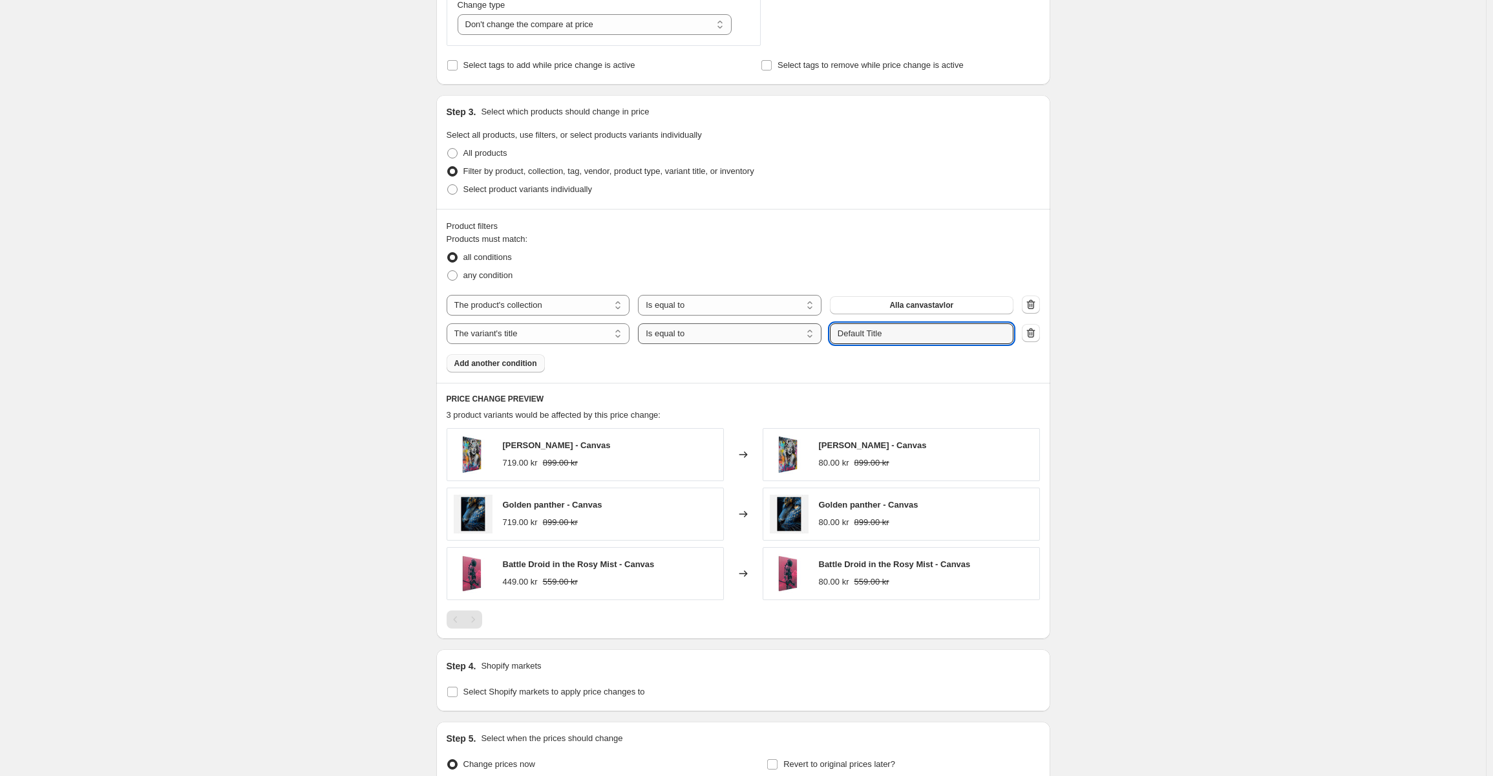
drag, startPoint x: 904, startPoint y: 327, endPoint x: 758, endPoint y: 345, distance: 146.5
click at [758, 344] on div "The product The product's collection The product's tag The product's vendor The…" at bounding box center [730, 333] width 567 height 21
type input "30x40"
click at [817, 376] on div "Product filters Products must match: all conditions any condition The product T…" at bounding box center [743, 296] width 614 height 174
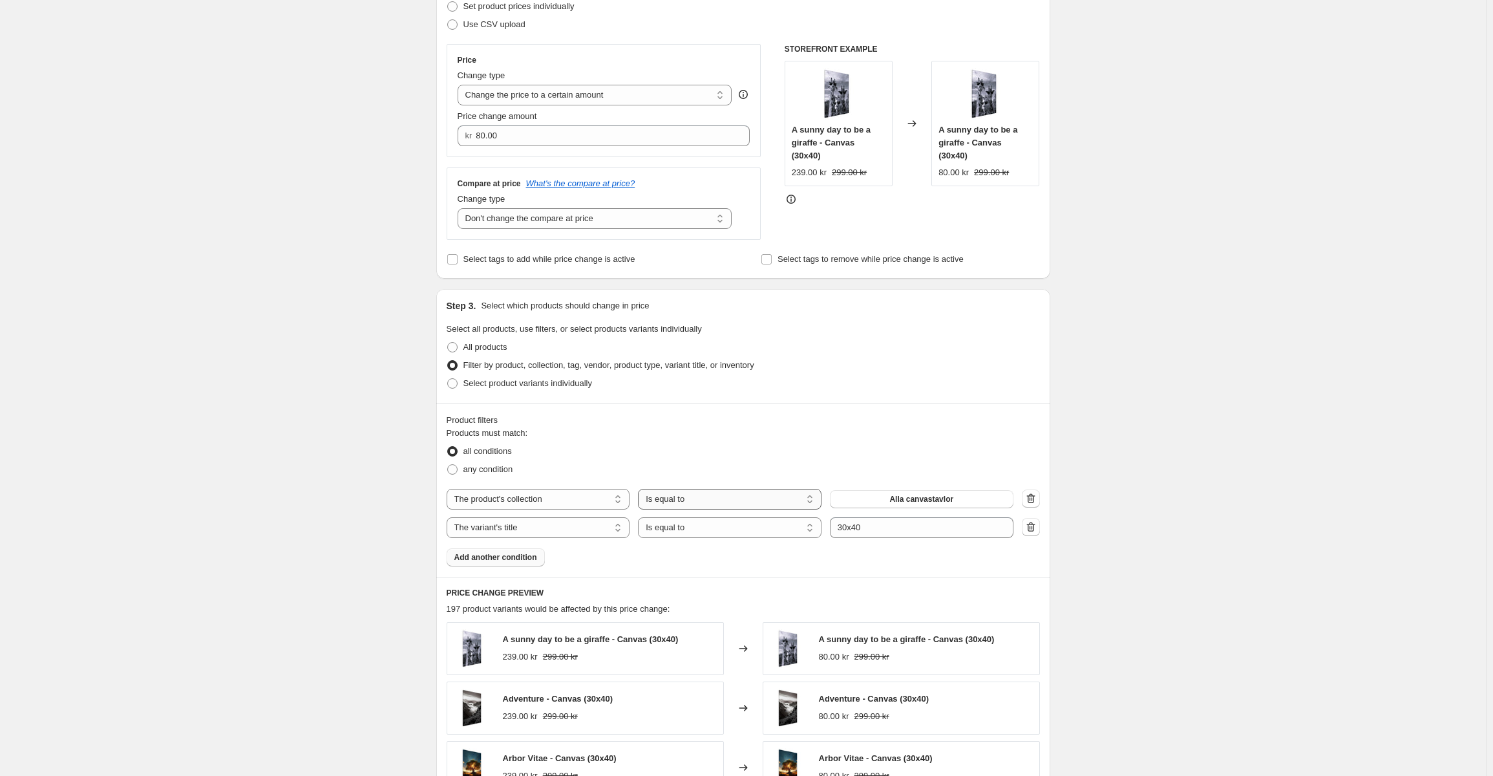
scroll to position [129, 0]
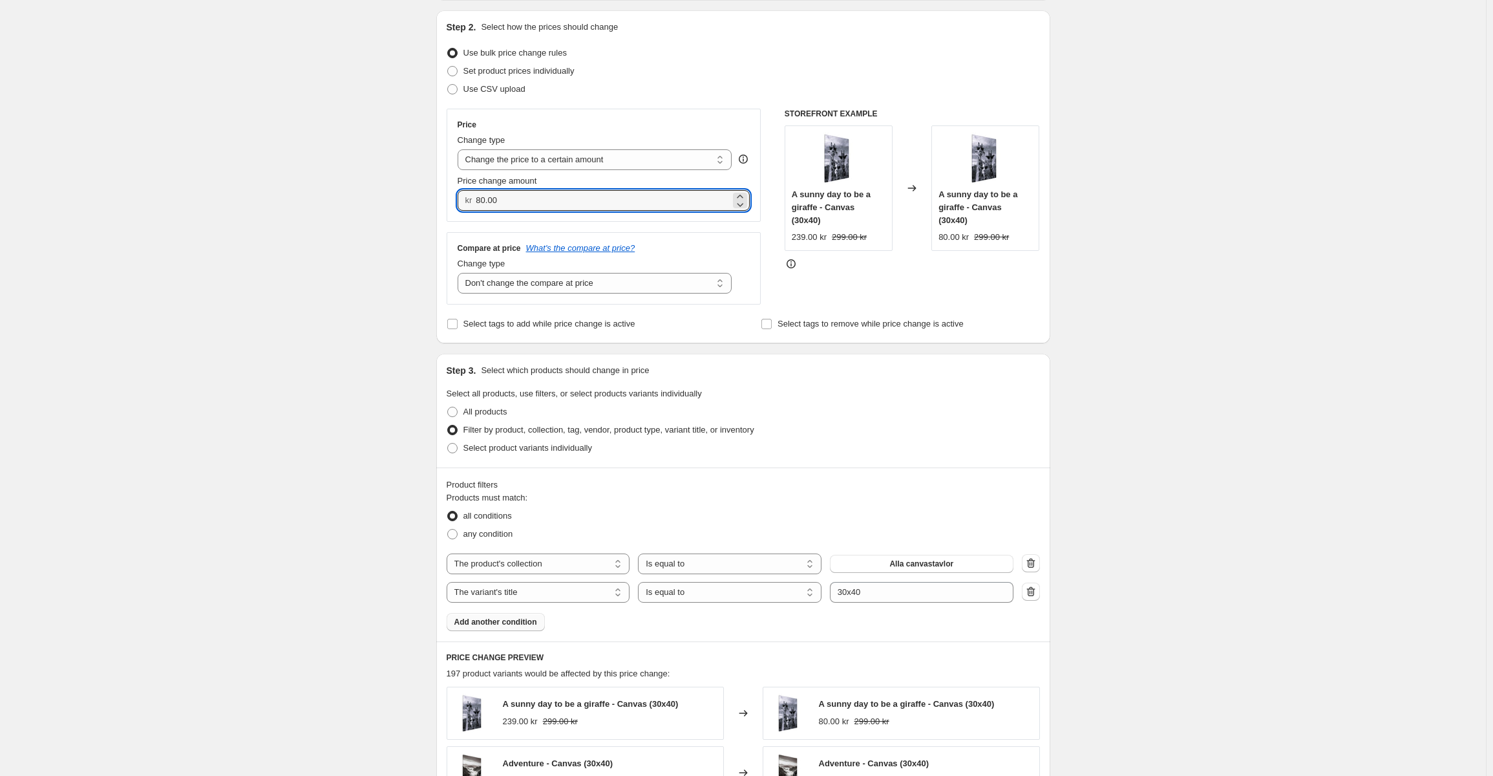
drag, startPoint x: 536, startPoint y: 203, endPoint x: 414, endPoint y: 210, distance: 121.7
click at [414, 210] on div "Create new price change job. This page is ready Create new price change job Dra…" at bounding box center [743, 580] width 1486 height 1418
type input "399.00"
click at [867, 281] on div "STOREFRONT EXAMPLE A sunny day to be a giraffe - Canvas (30x40) 239.00 kr 299.0…" at bounding box center [912, 207] width 255 height 196
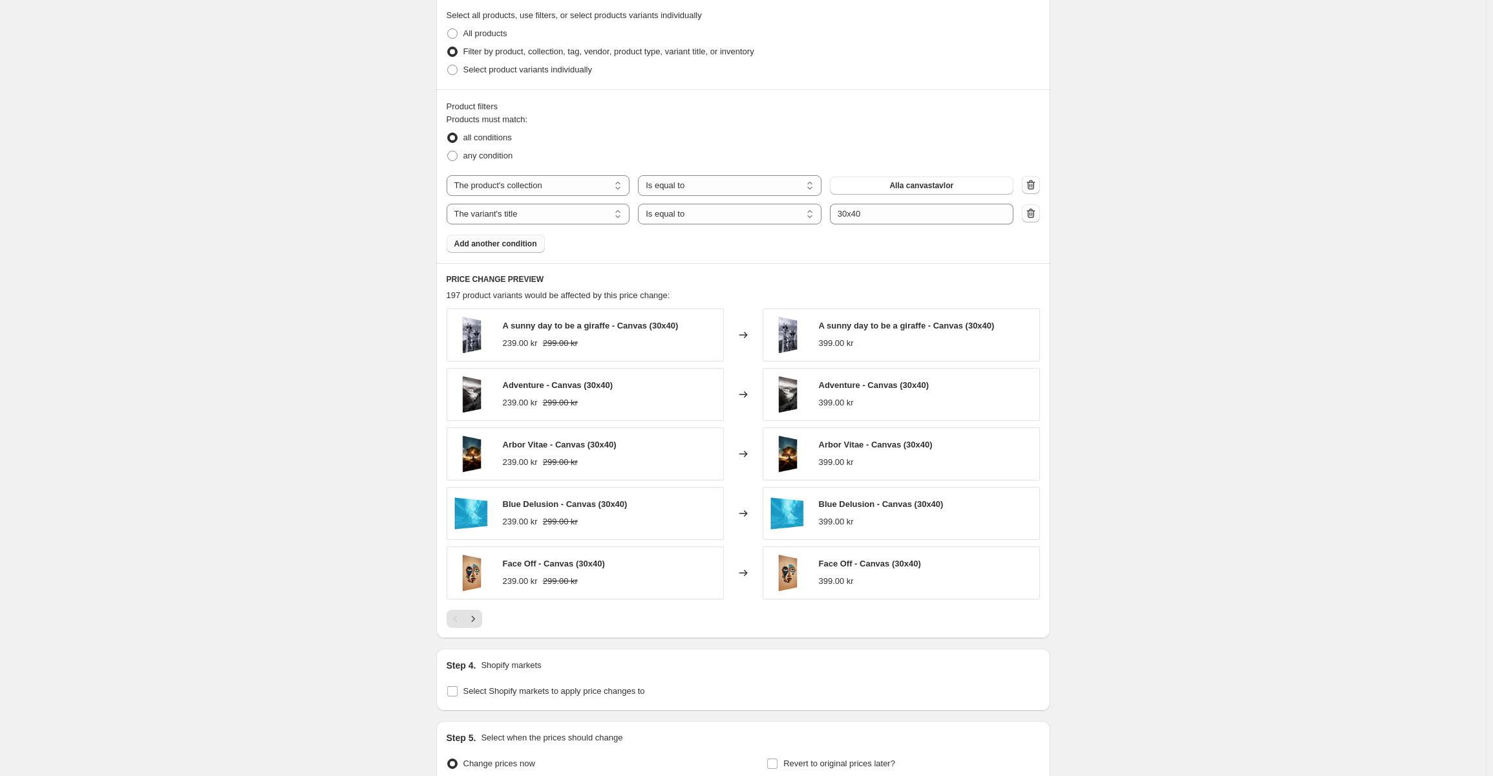
scroll to position [517, 0]
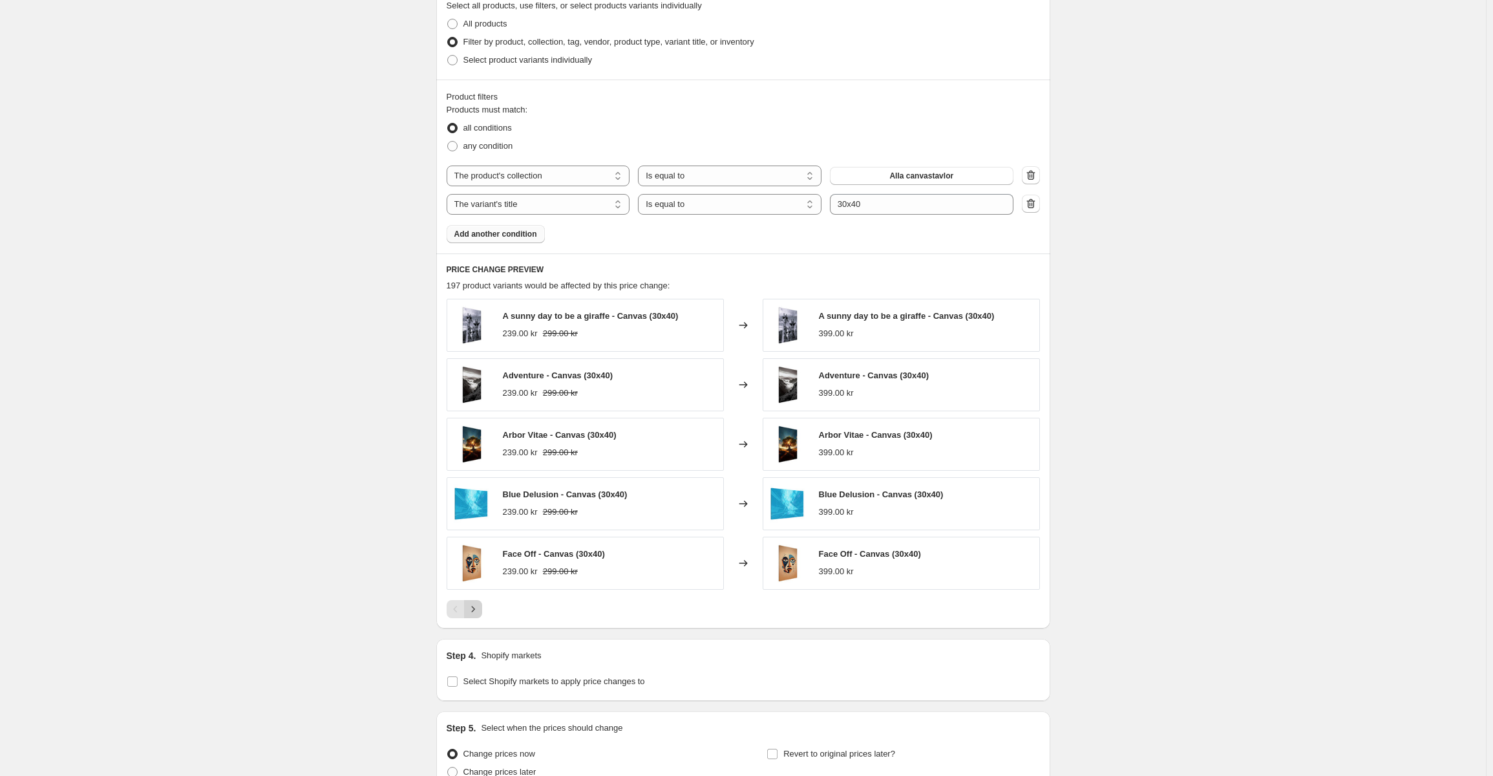
click at [480, 612] on icon "Next" at bounding box center [473, 608] width 13 height 13
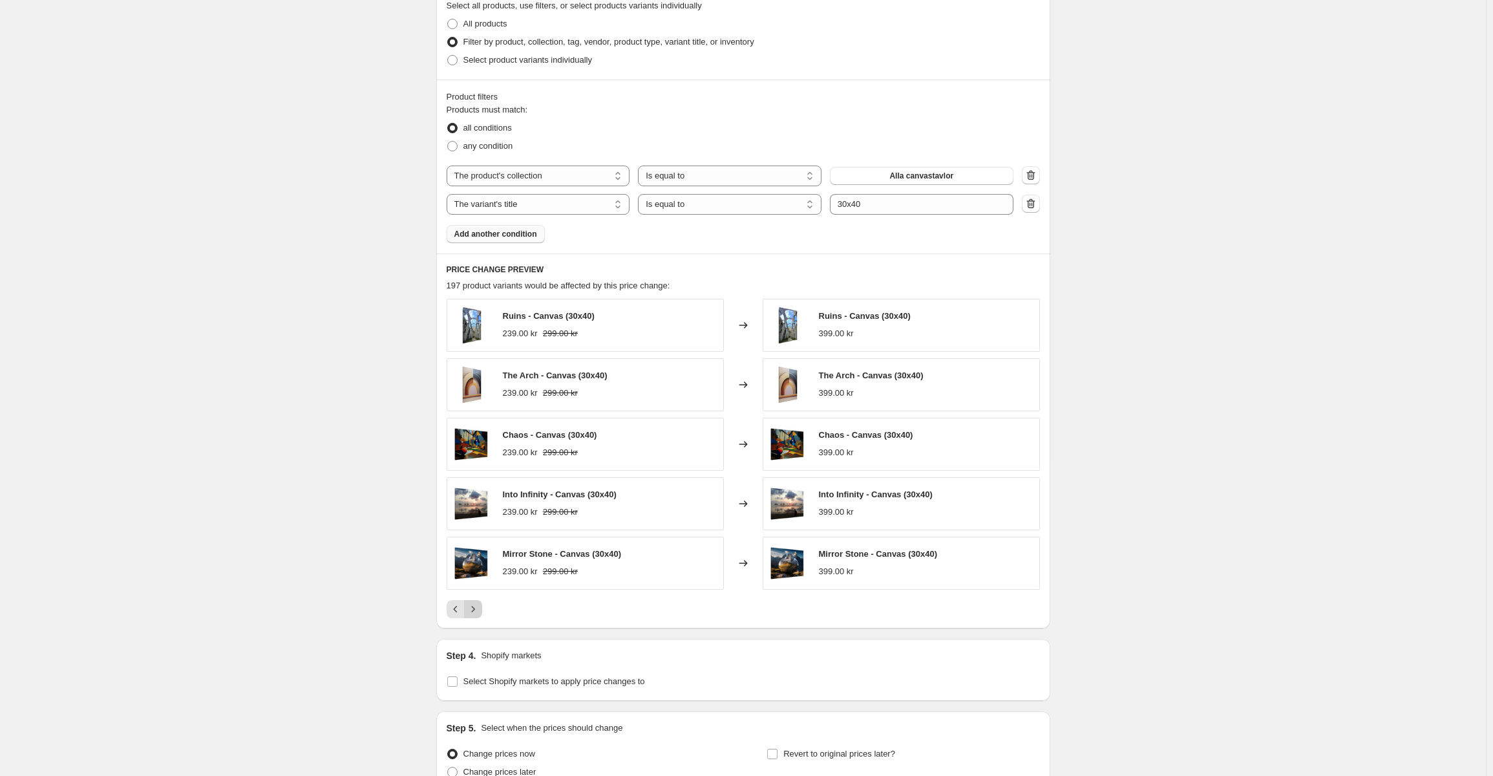
click at [480, 612] on icon "Next" at bounding box center [473, 608] width 13 height 13
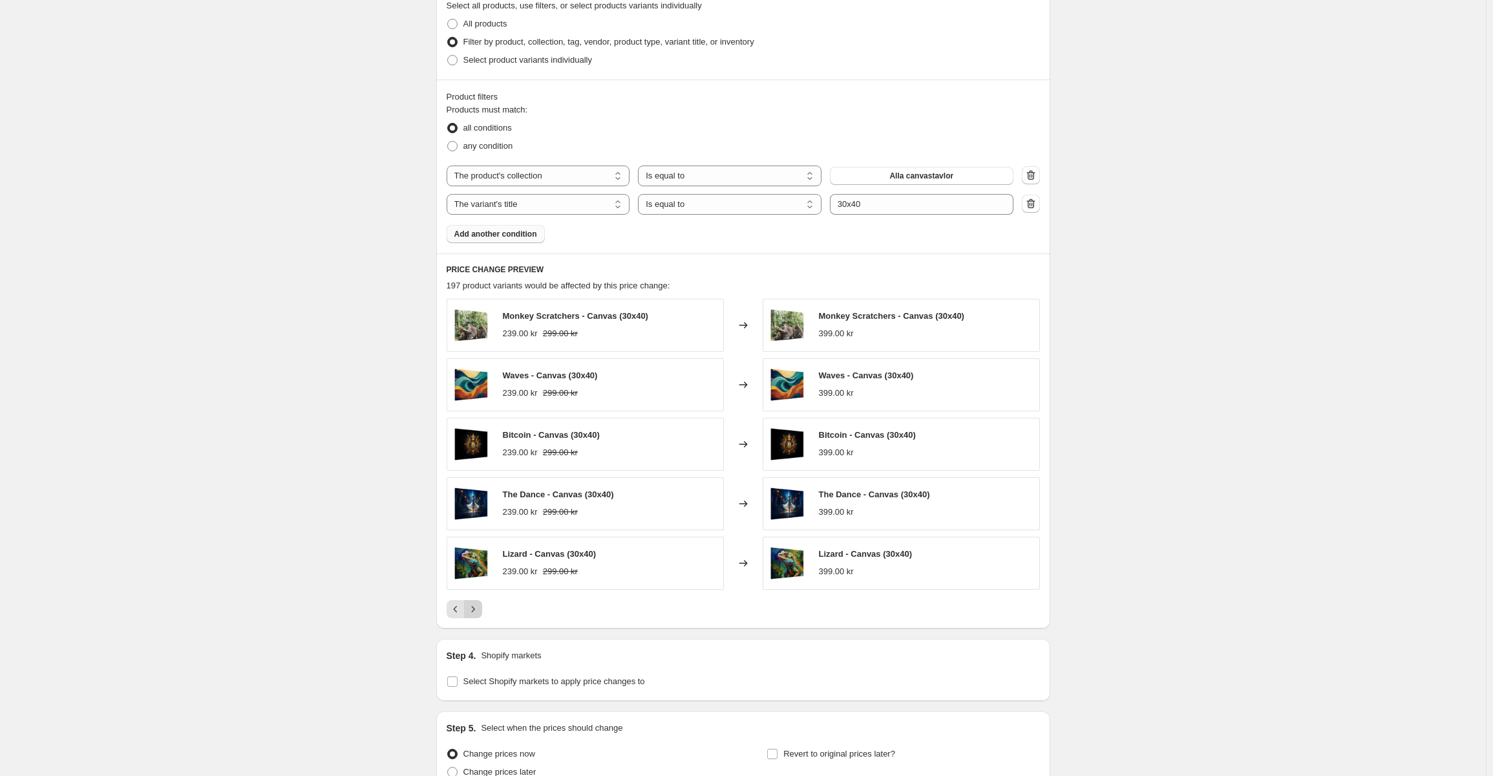
click at [480, 612] on icon "Next" at bounding box center [473, 608] width 13 height 13
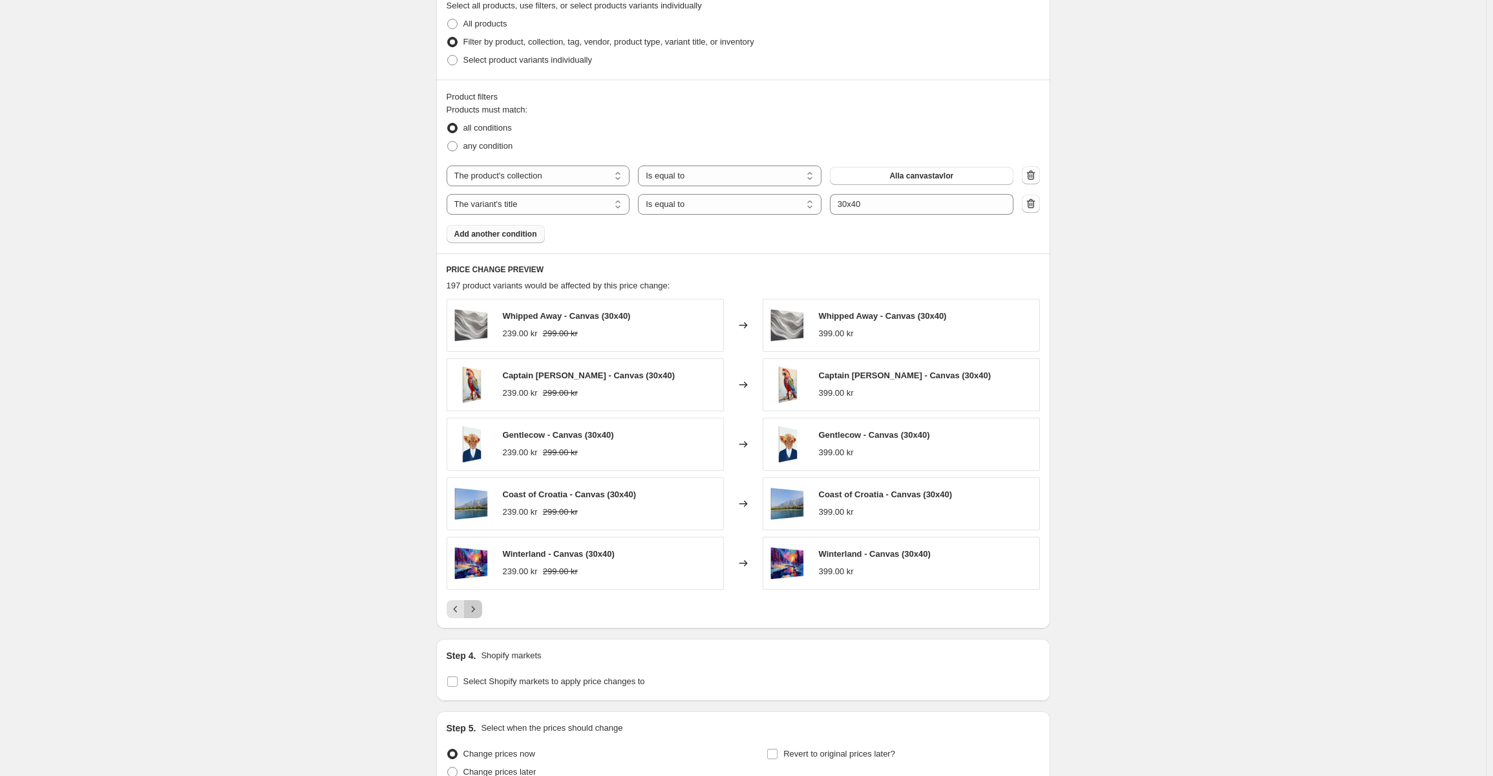
click at [482, 612] on button "Next" at bounding box center [473, 609] width 18 height 18
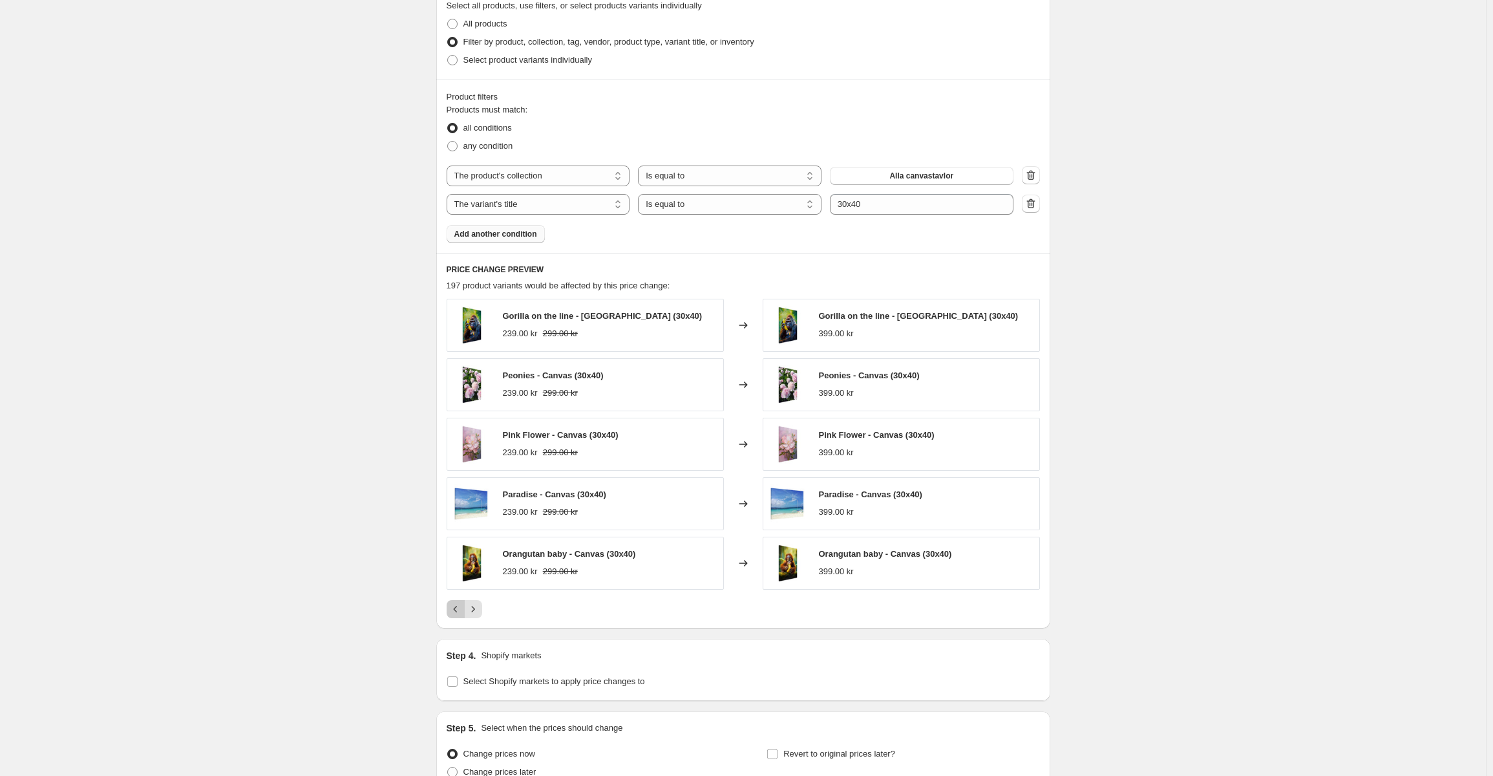
click at [460, 612] on icon "Previous" at bounding box center [455, 608] width 13 height 13
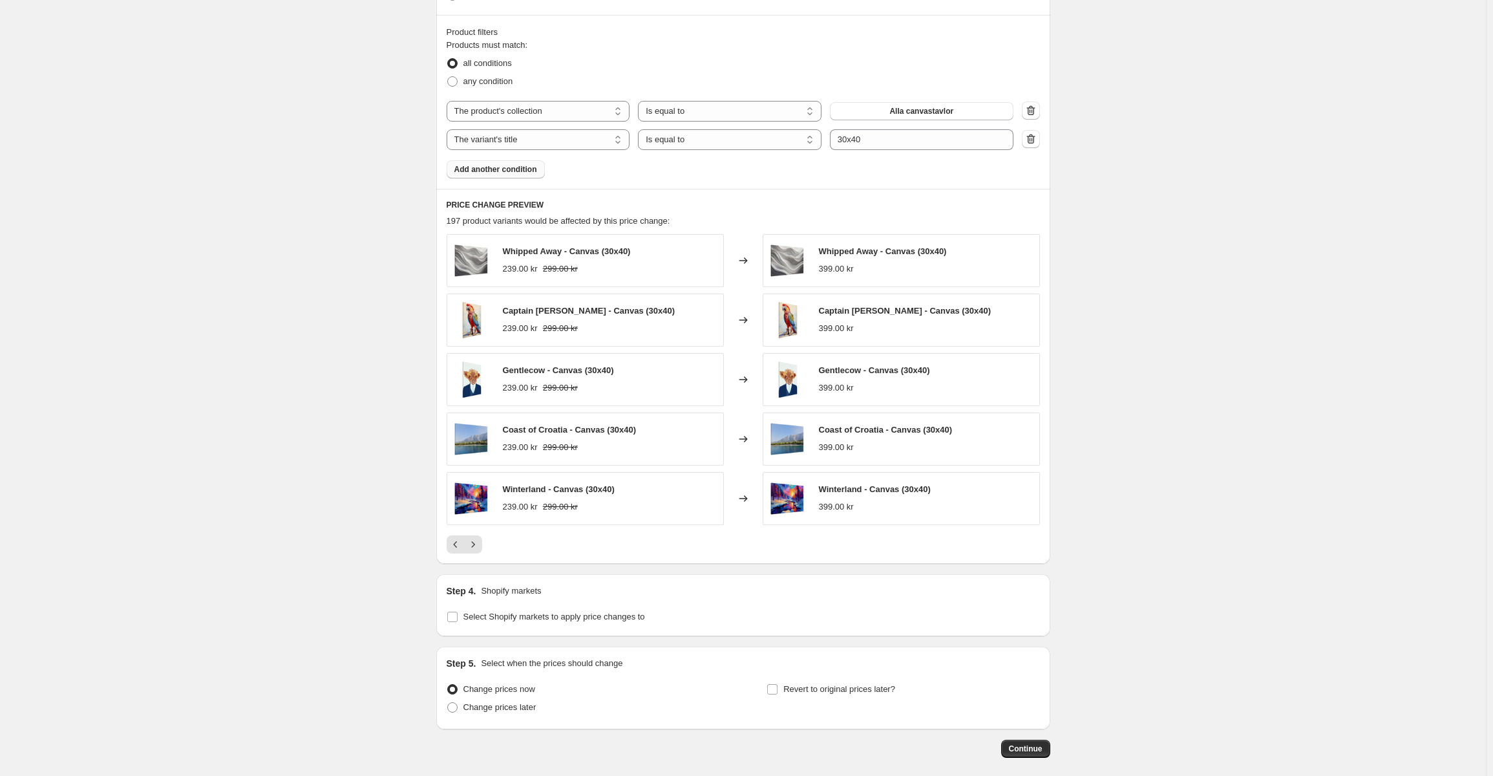
scroll to position [643, 0]
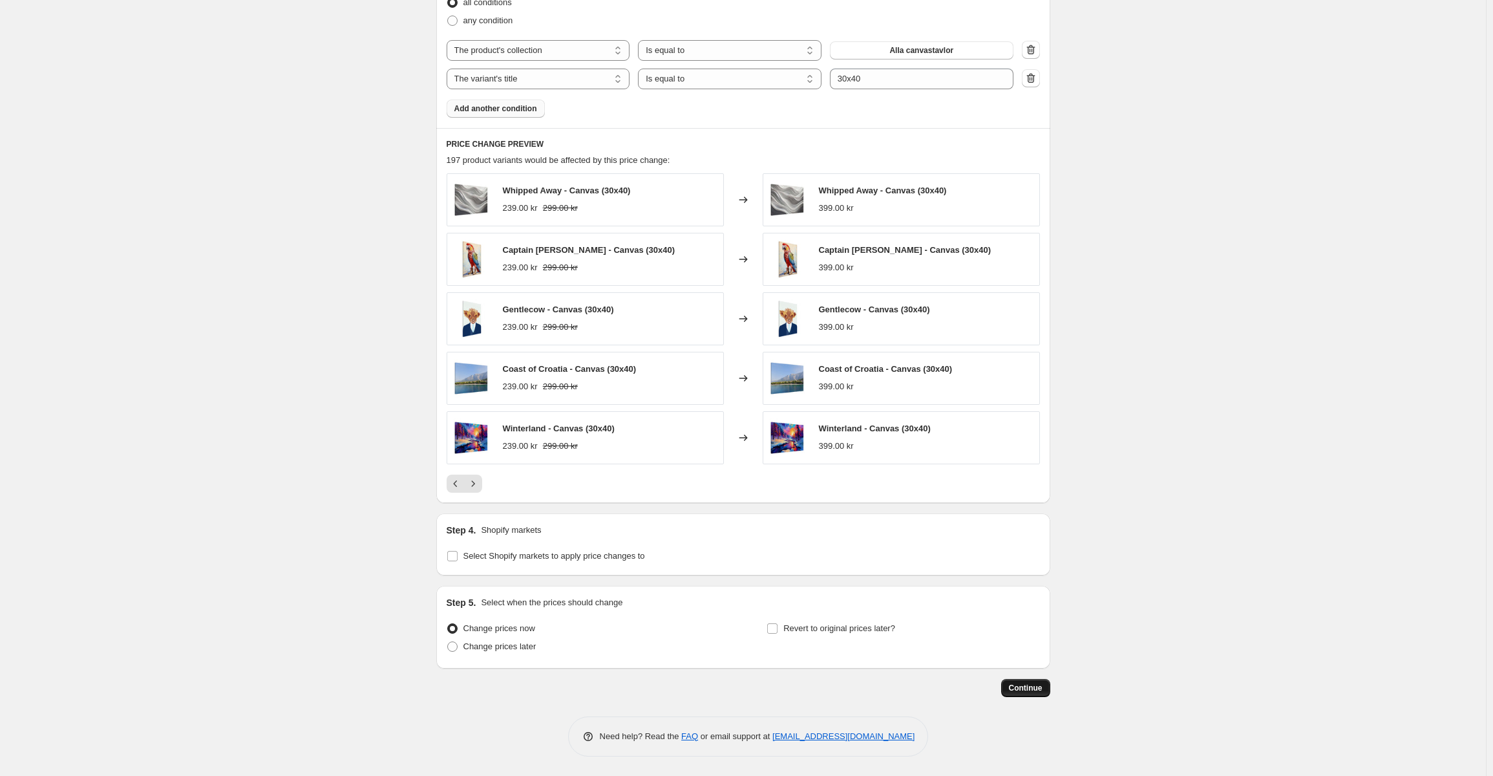
click at [1031, 689] on span "Continue" at bounding box center [1026, 688] width 34 height 10
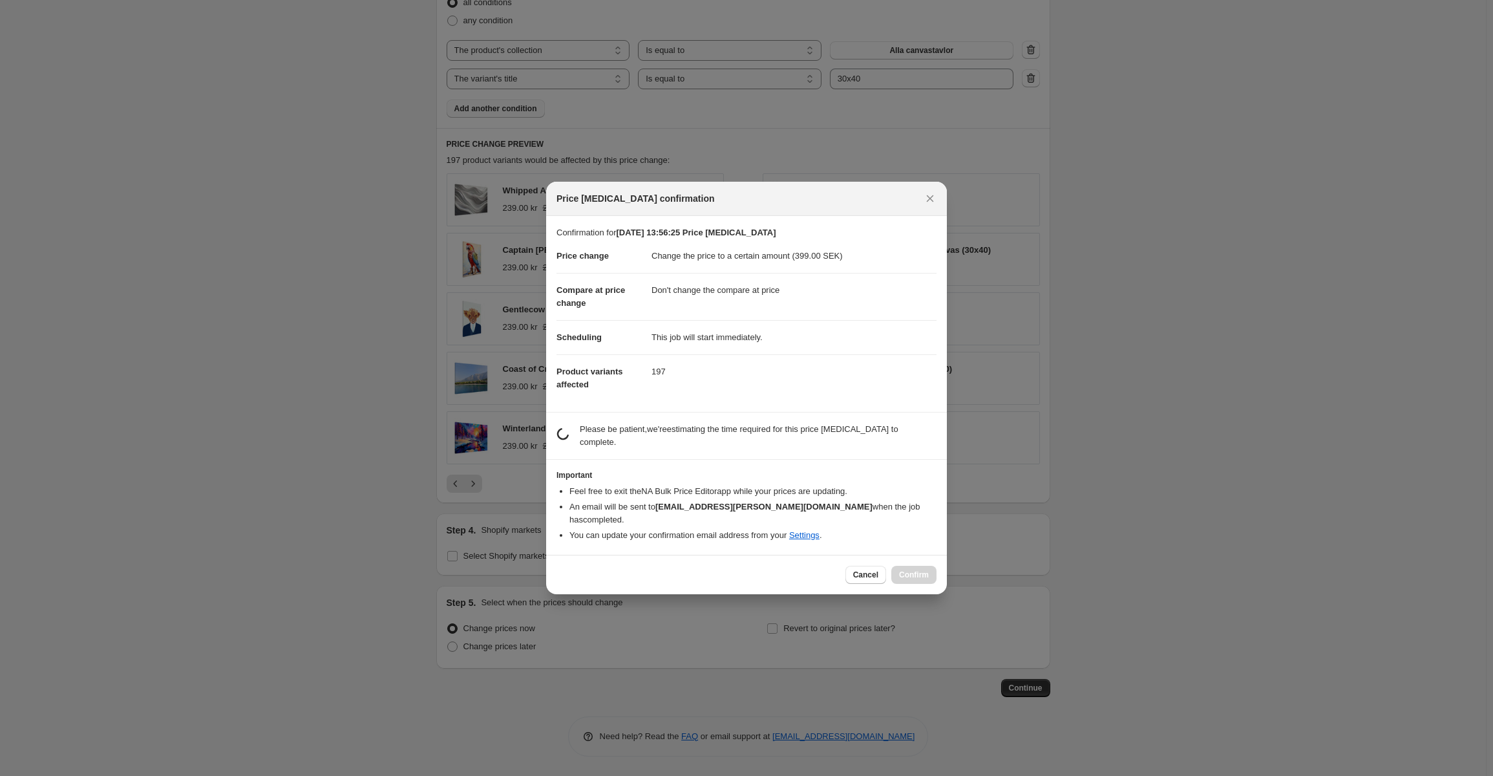
scroll to position [0, 0]
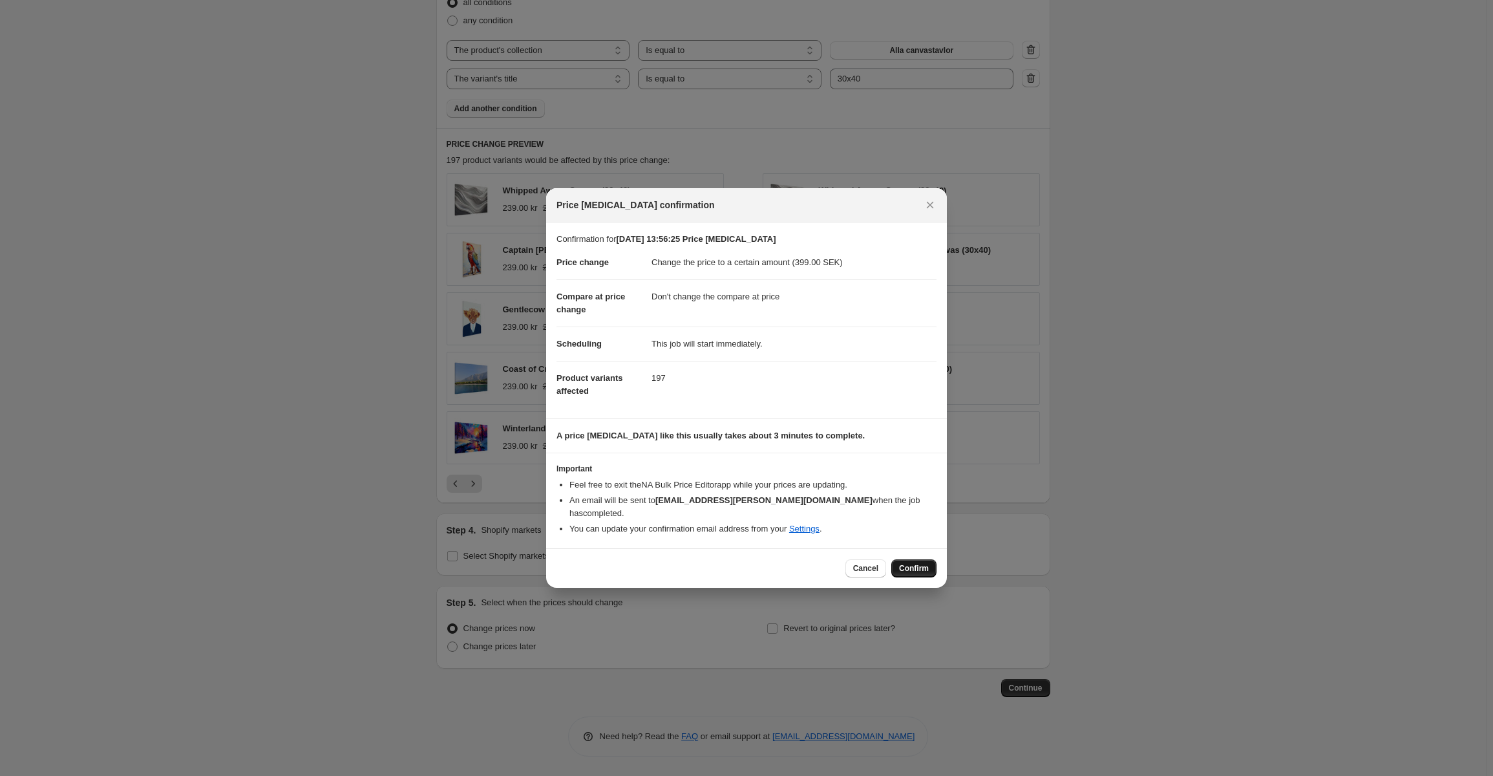
click at [921, 563] on span "Confirm" at bounding box center [914, 568] width 30 height 10
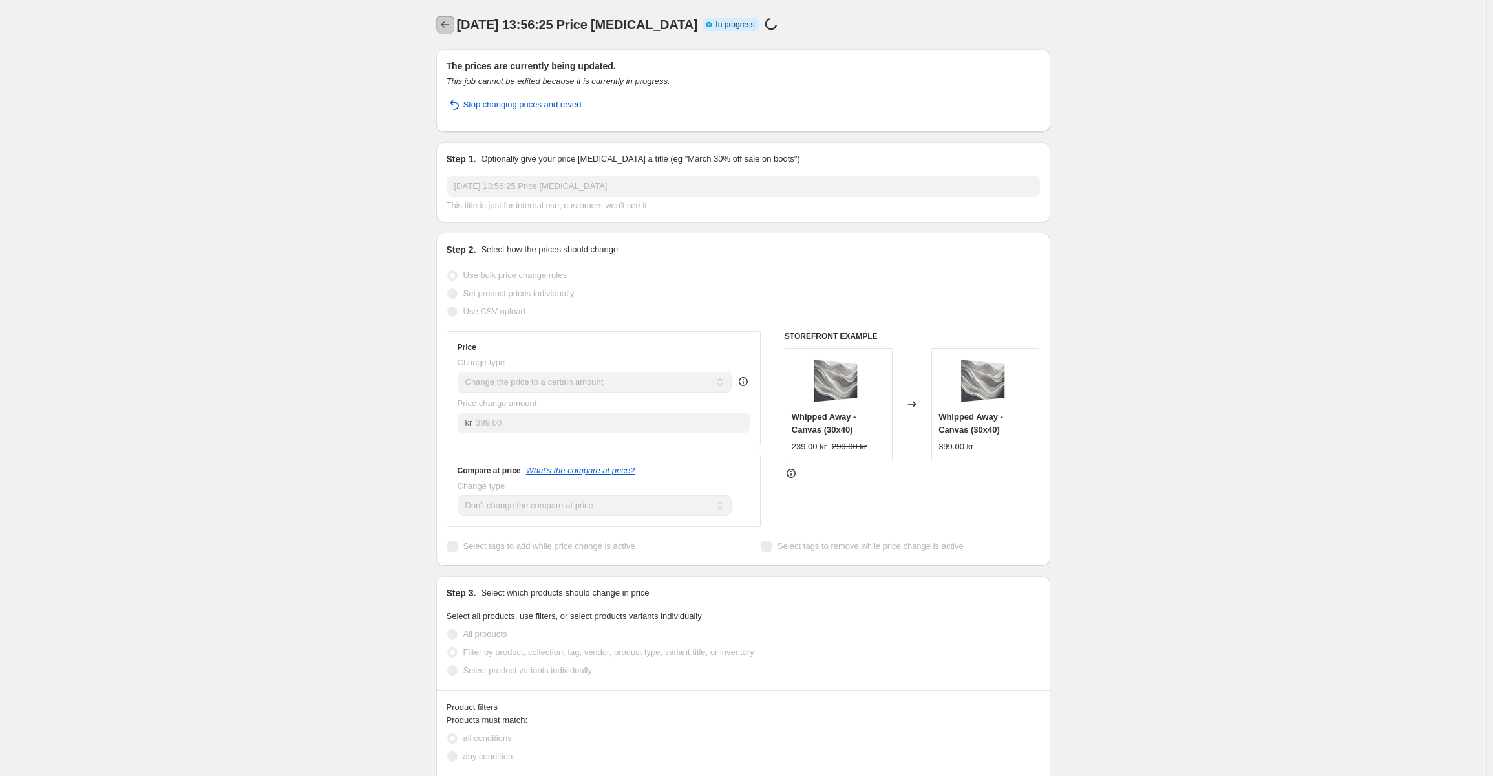
click at [450, 32] on button "Price change jobs" at bounding box center [445, 25] width 18 height 18
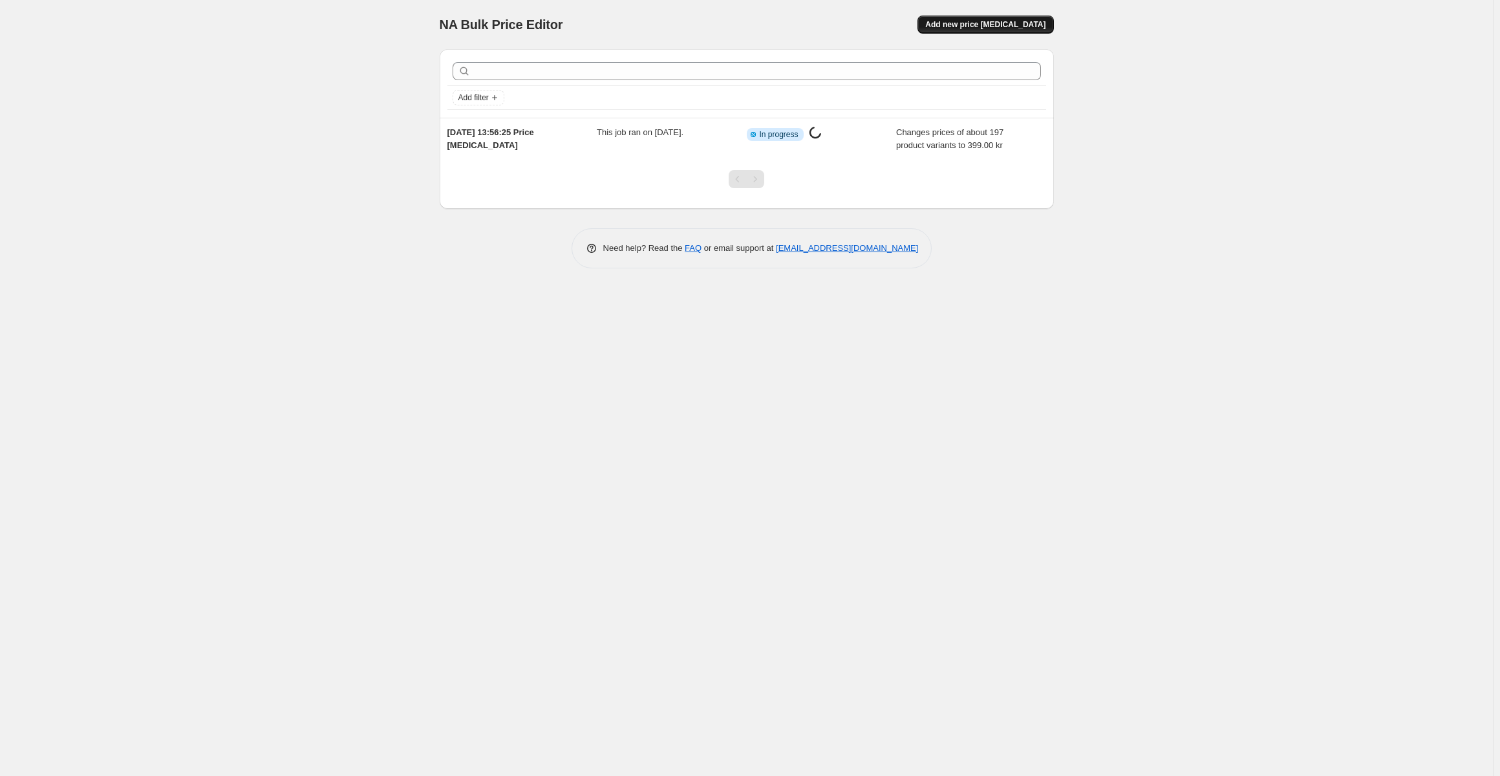
click at [997, 16] on button "Add new price [MEDICAL_DATA]" at bounding box center [985, 25] width 136 height 18
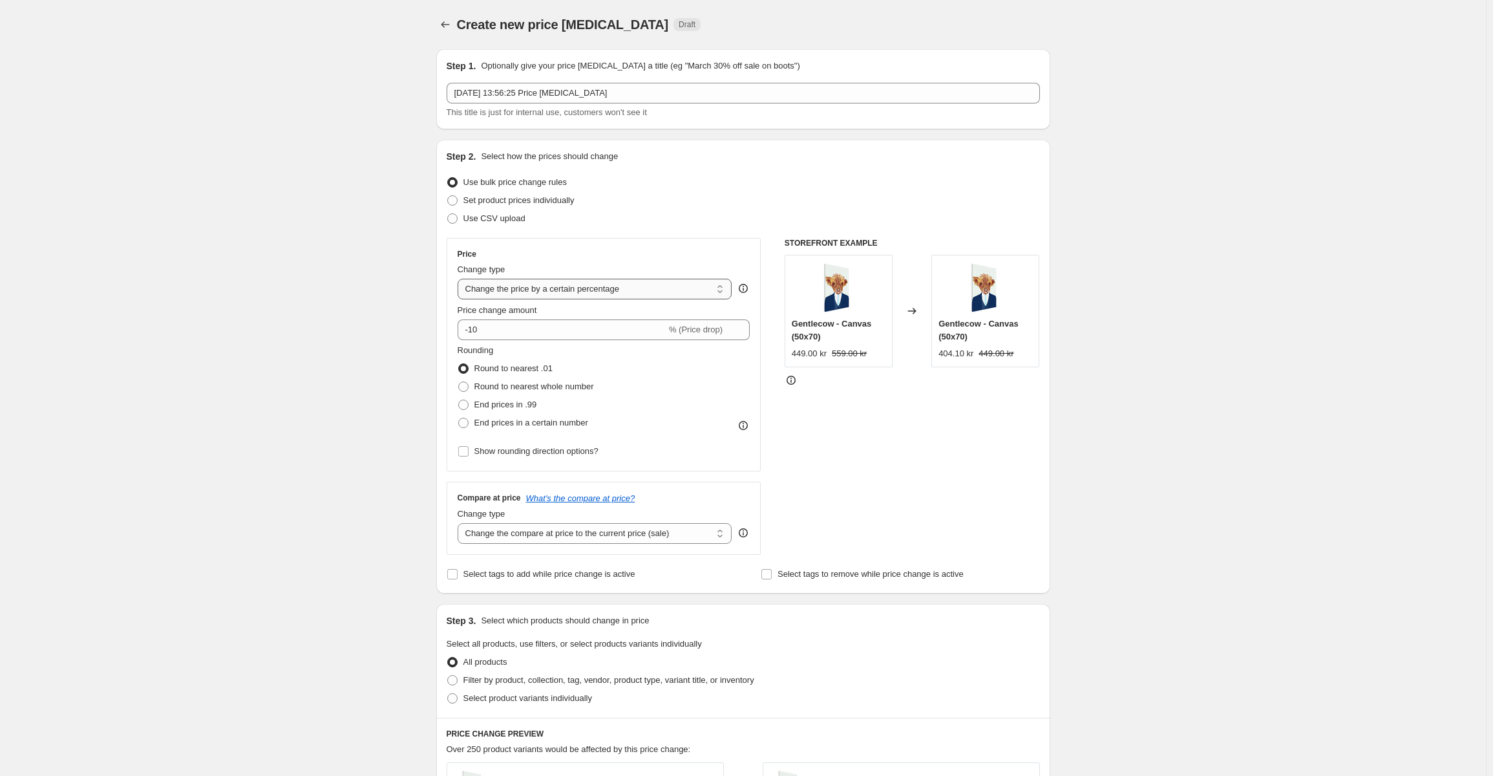
drag, startPoint x: 593, startPoint y: 288, endPoint x: 591, endPoint y: 299, distance: 10.7
click at [593, 288] on select "Change the price to a certain amount Change the price by a certain amount Chang…" at bounding box center [595, 289] width 275 height 21
select select "to"
click at [460, 279] on select "Change the price to a certain amount Change the price by a certain amount Chang…" at bounding box center [595, 289] width 275 height 21
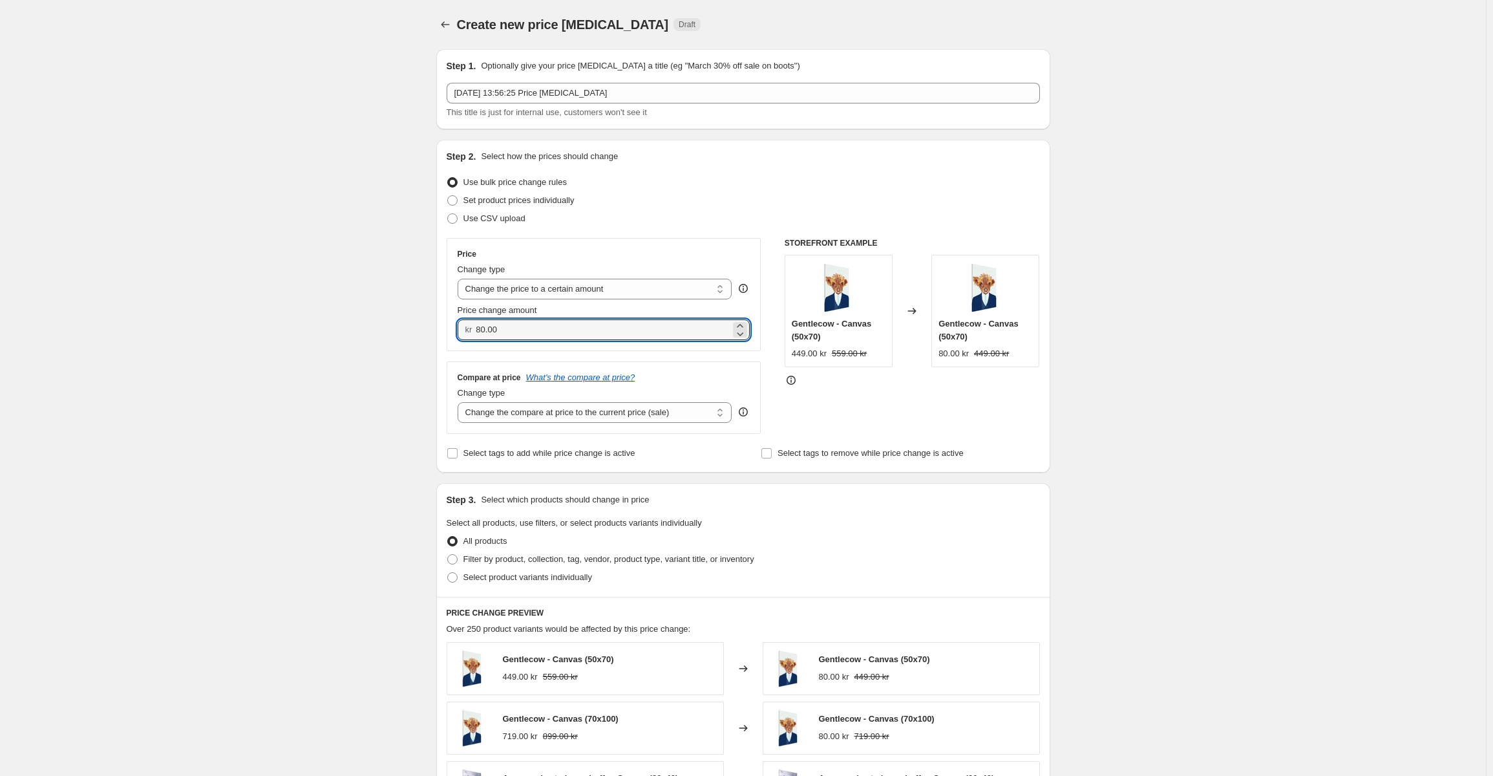
drag, startPoint x: 541, startPoint y: 330, endPoint x: 420, endPoint y: 339, distance: 121.9
click at [416, 346] on div "Create new price change job. This page is ready Create new price change job Dra…" at bounding box center [743, 622] width 1486 height 1244
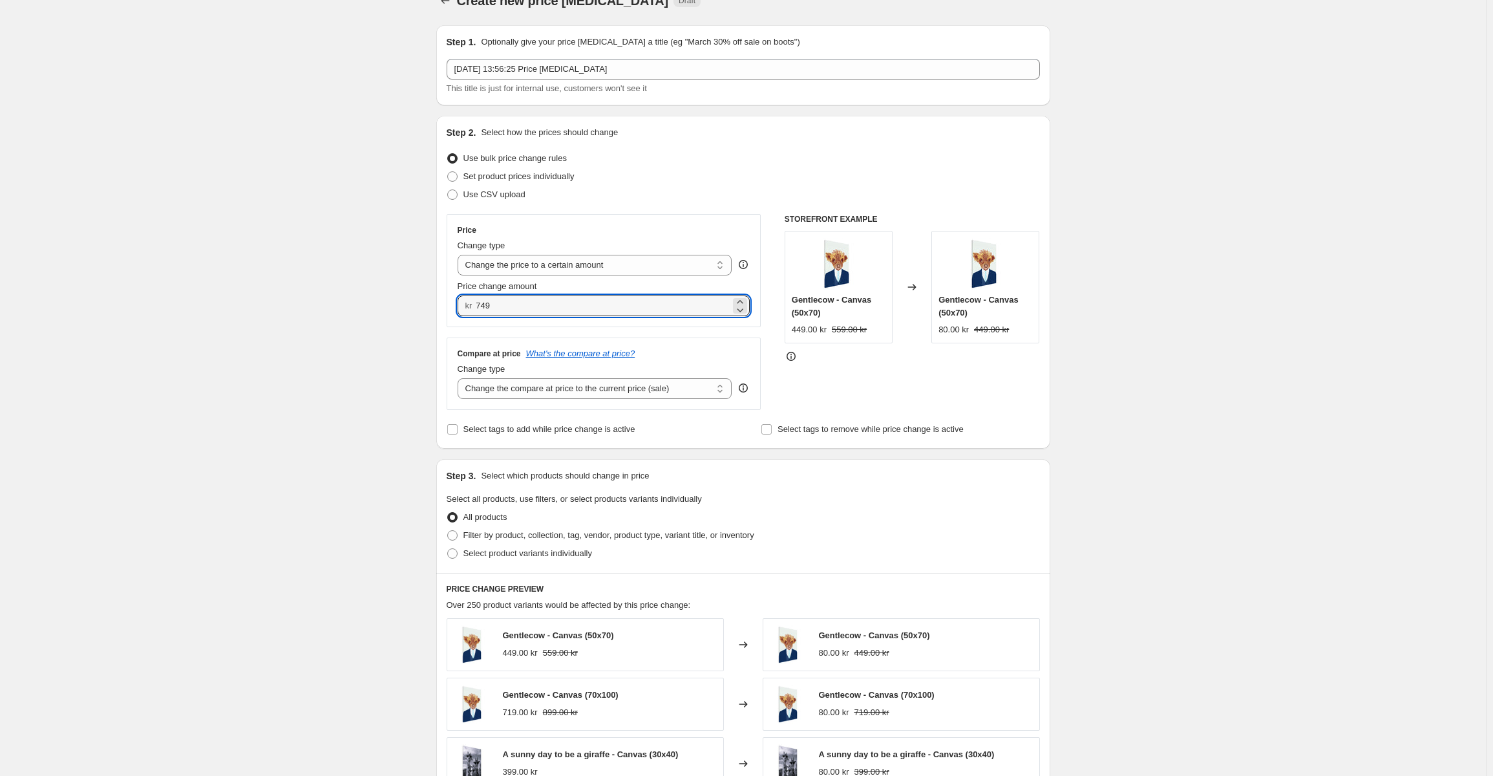
scroll to position [65, 0]
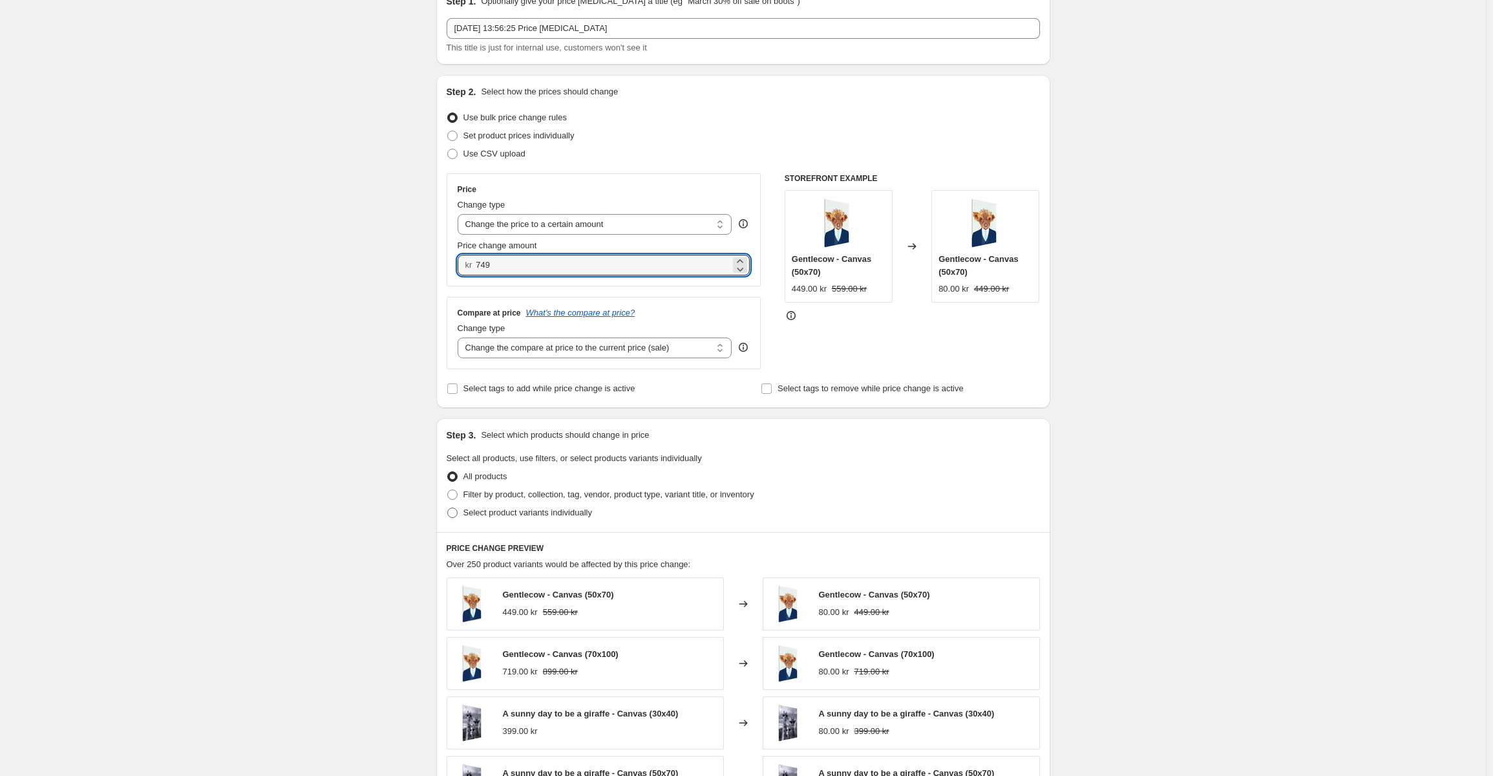
type input "749.00"
click at [553, 508] on span "Select product variants individually" at bounding box center [527, 512] width 129 height 10
click at [448, 508] on input "Select product variants individually" at bounding box center [447, 507] width 1 height 1
radio input "true"
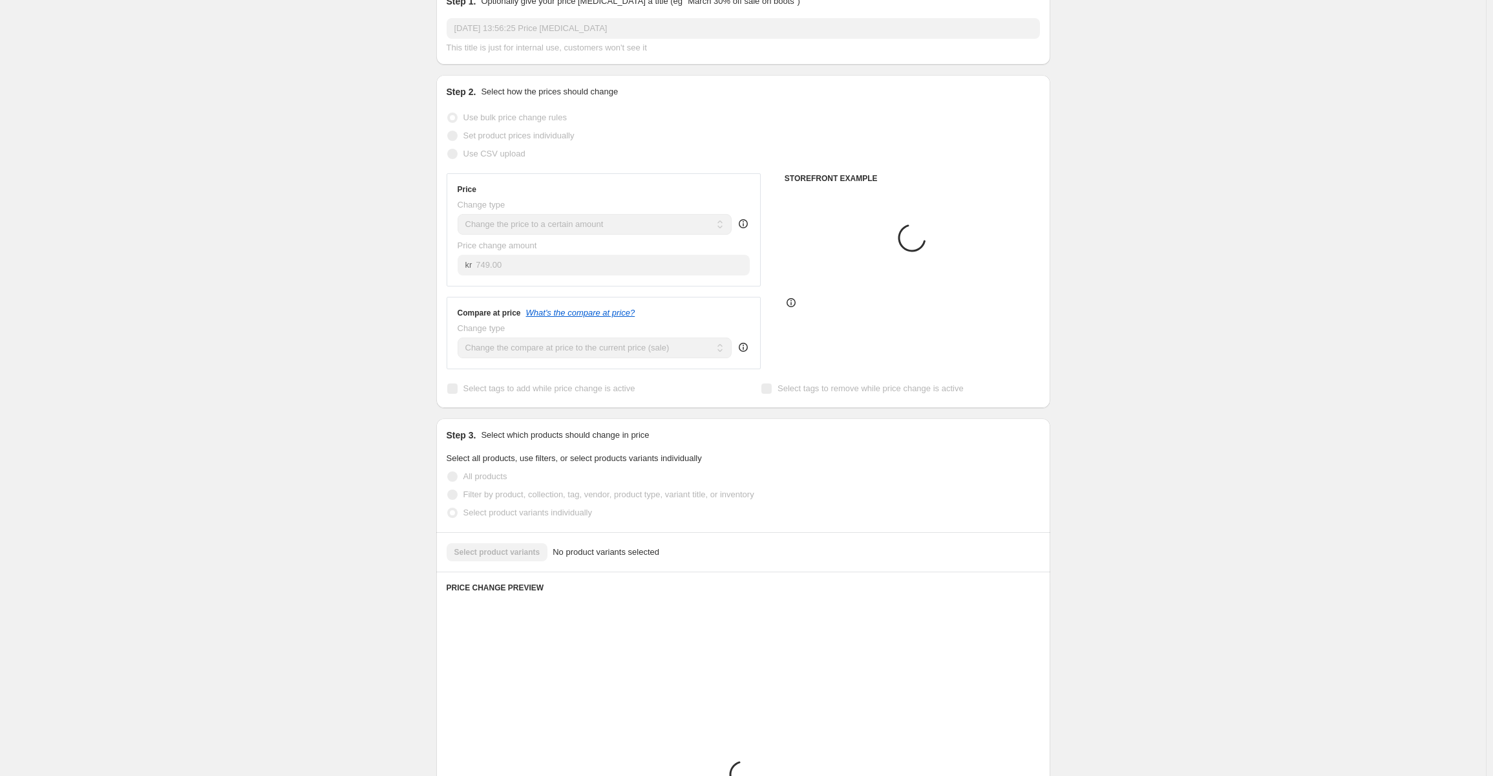
click at [546, 489] on span "Filter by product, collection, tag, vendor, product type, variant title, or inv…" at bounding box center [608, 494] width 291 height 13
click at [544, 489] on span "Filter by product, collection, tag, vendor, product type, variant title, or inv…" at bounding box center [608, 494] width 291 height 10
click at [448, 489] on input "Filter by product, collection, tag, vendor, product type, variant title, or inv…" at bounding box center [447, 489] width 1 height 1
radio input "true"
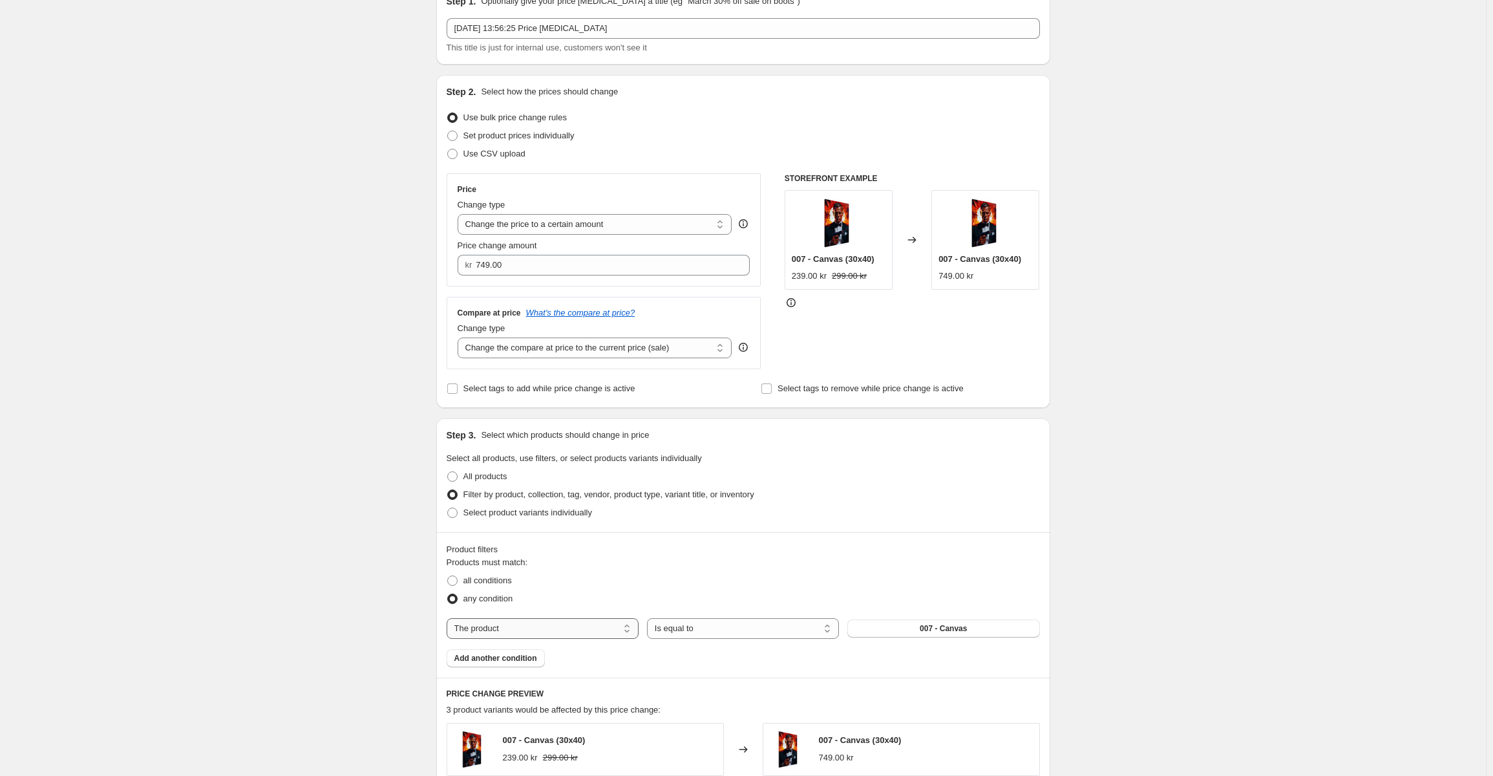
click at [583, 625] on select "The product The product's collection The product's tag The product's vendor The…" at bounding box center [543, 628] width 192 height 21
select select "collection"
click at [937, 635] on button "Alla canvastavlor" at bounding box center [943, 628] width 192 height 18
click at [526, 659] on span "Add another condition" at bounding box center [495, 658] width 83 height 10
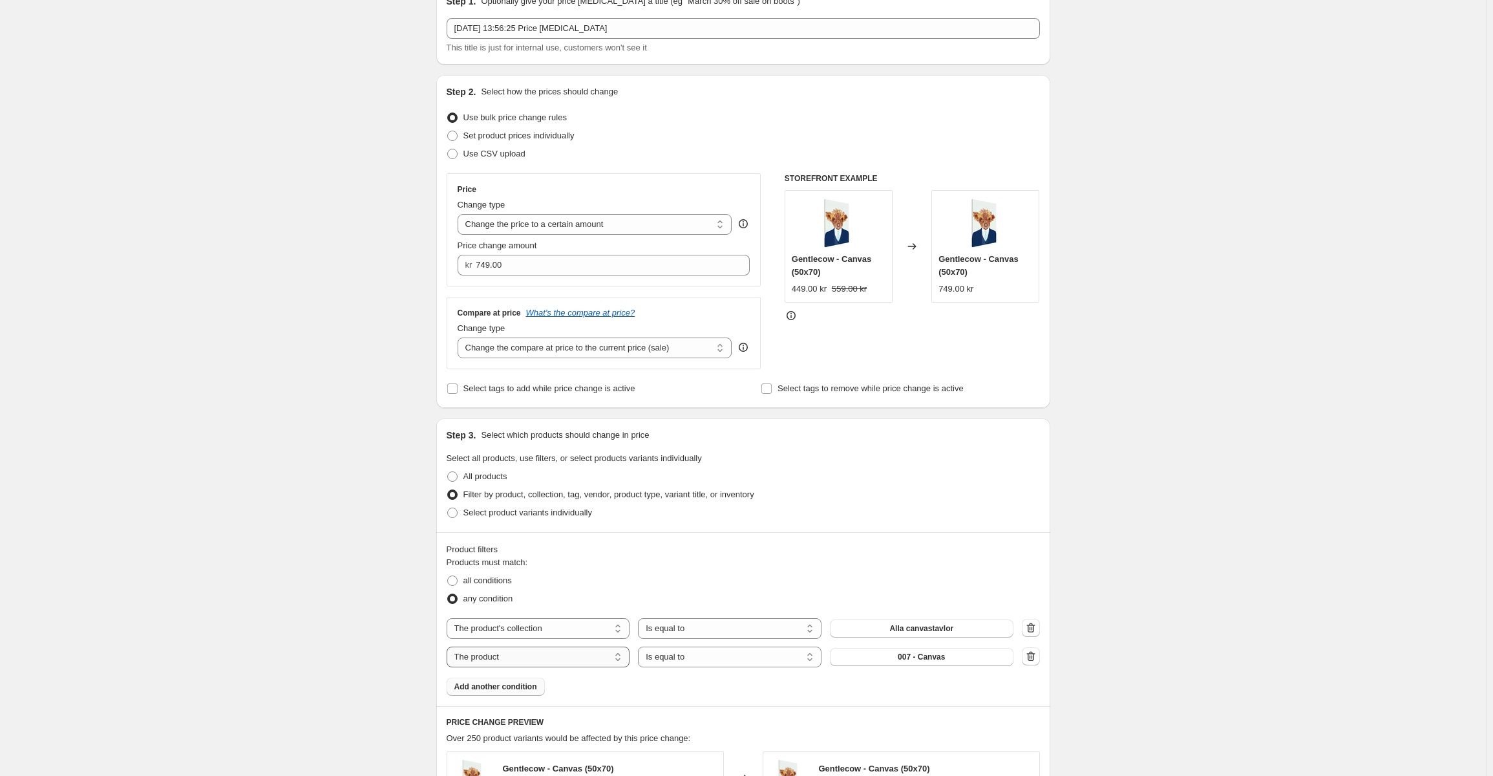
drag, startPoint x: 564, startPoint y: 665, endPoint x: 552, endPoint y: 662, distance: 11.9
click at [563, 665] on select "The product The product's collection The product's tag The product's vendor The…" at bounding box center [539, 656] width 184 height 21
select select "title"
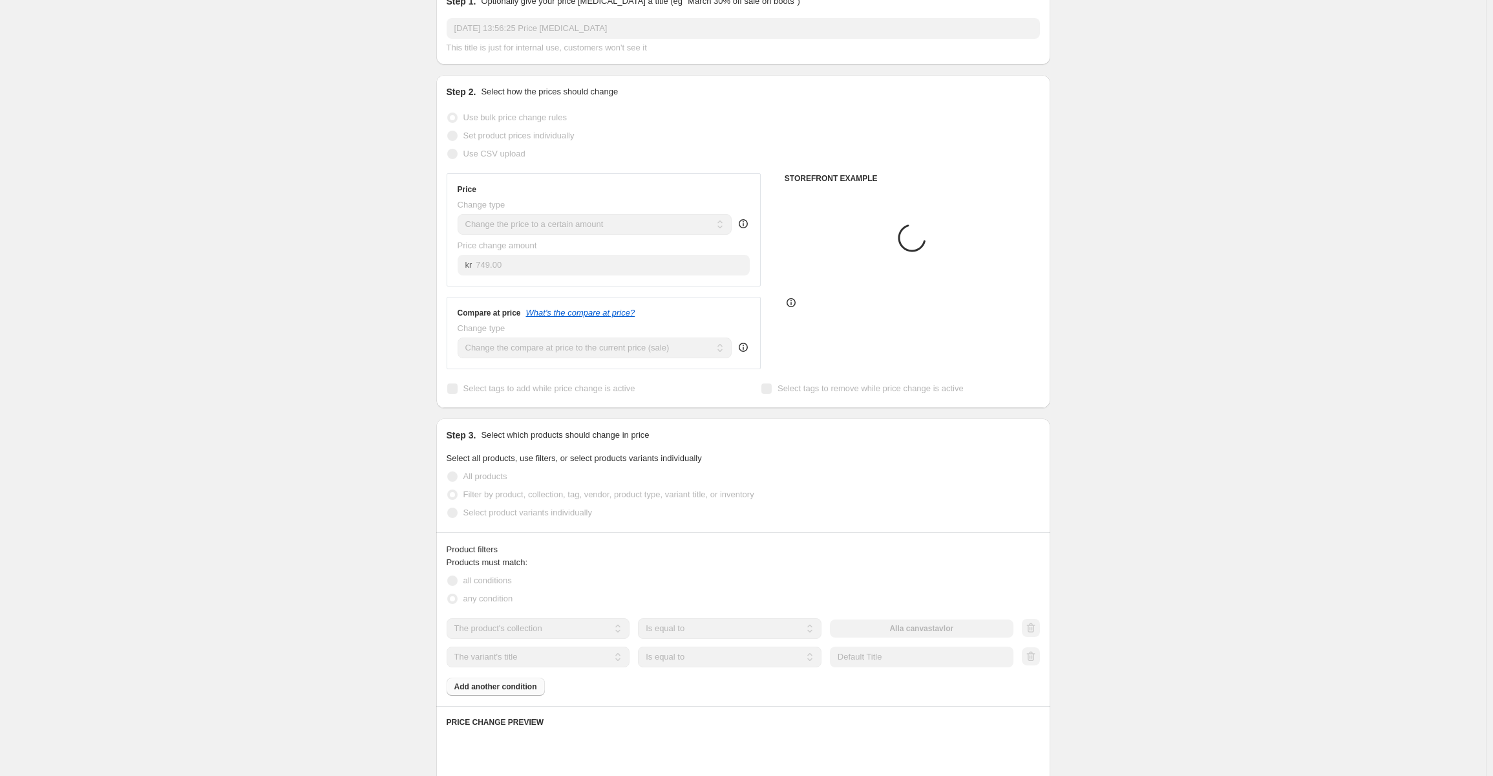
click at [481, 580] on span "all conditions" at bounding box center [487, 580] width 48 height 10
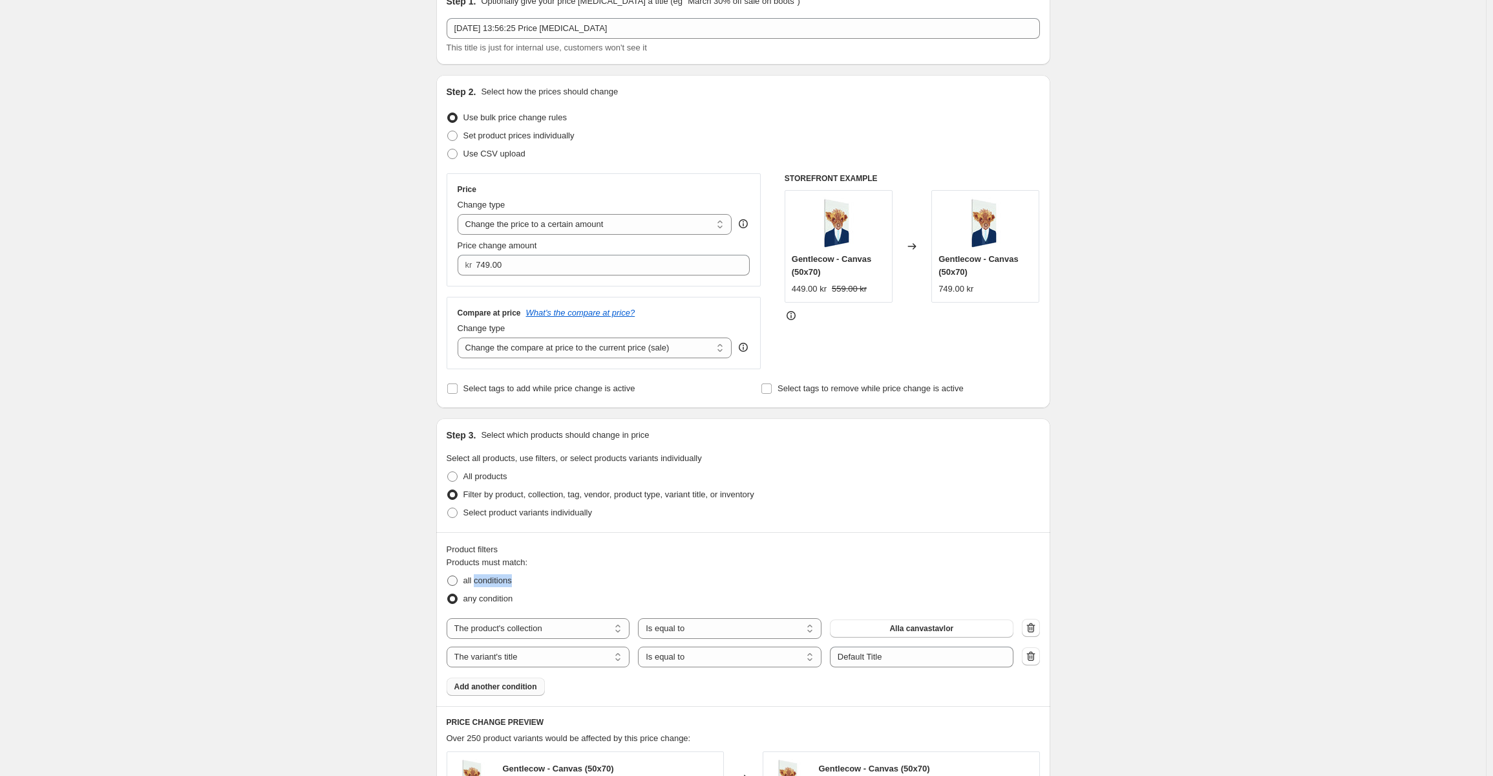
click at [481, 580] on span "all conditions" at bounding box center [487, 580] width 48 height 10
click at [448, 576] on input "all conditions" at bounding box center [447, 575] width 1 height 1
radio input "true"
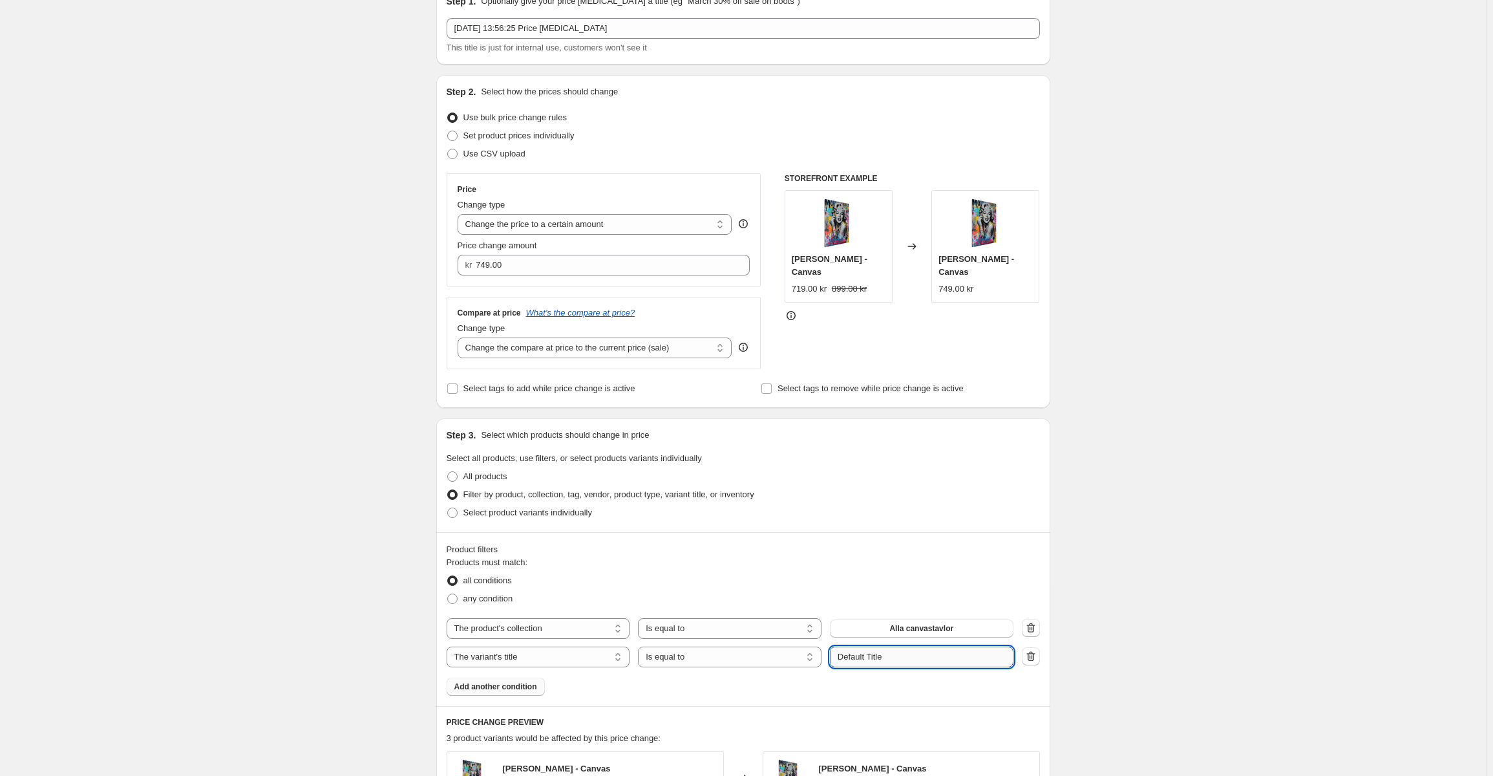
click at [879, 655] on input "Default Title" at bounding box center [922, 656] width 184 height 21
drag, startPoint x: 901, startPoint y: 657, endPoint x: 724, endPoint y: 661, distance: 177.2
click at [725, 661] on div "The product The product's collection The product's tag The product's vendor The…" at bounding box center [730, 656] width 567 height 21
type input "50x70"
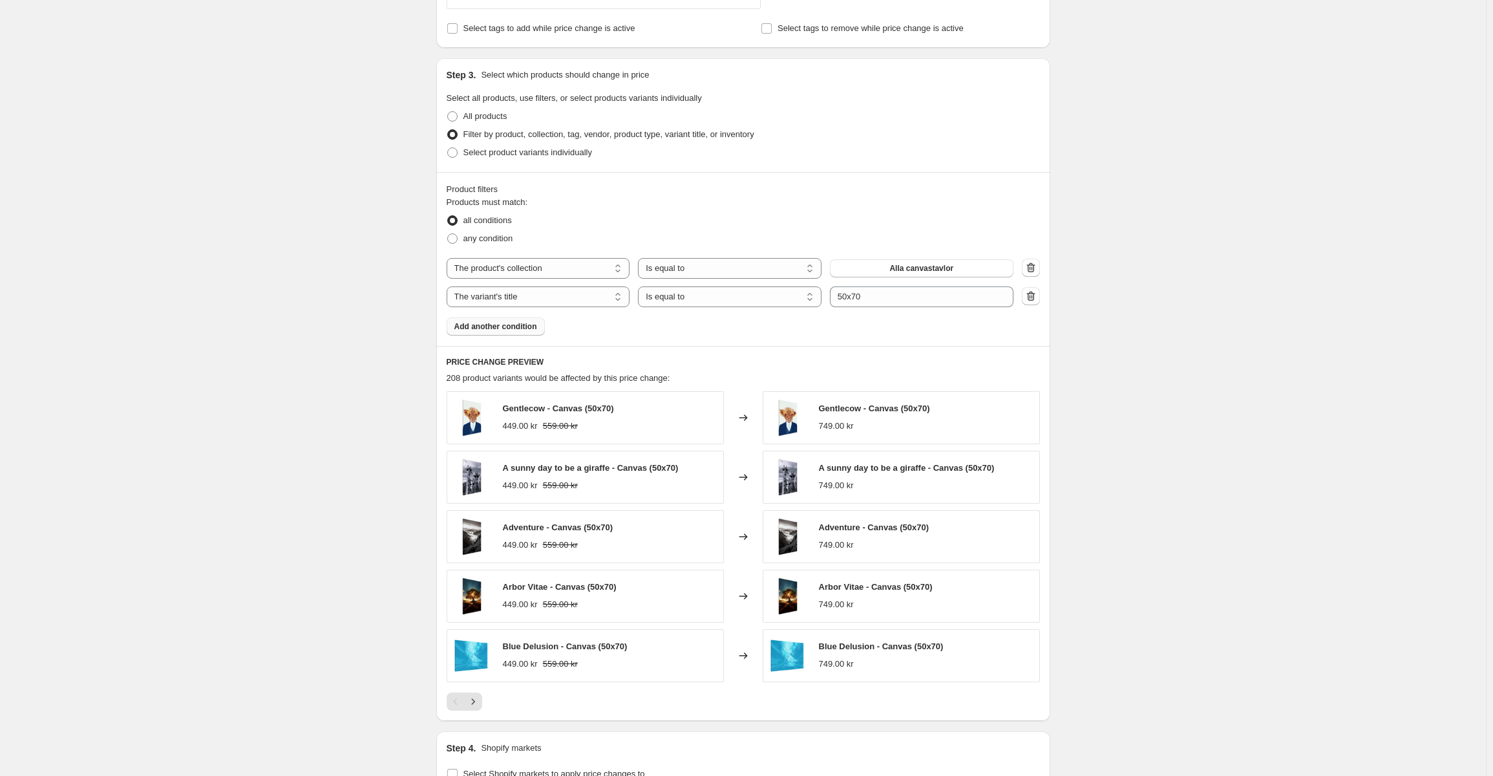
scroll to position [643, 0]
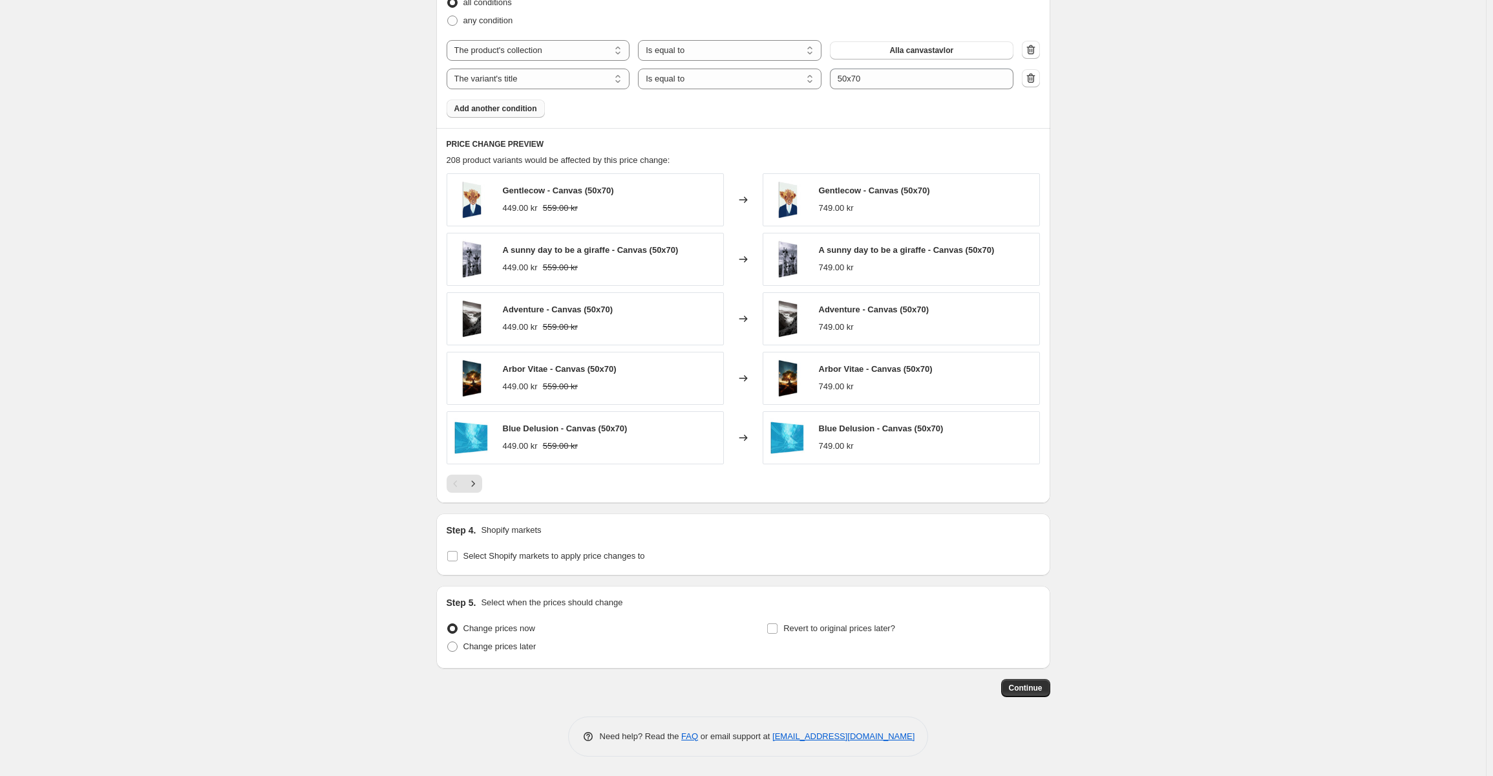
click at [1053, 723] on div "Create new price change job. This page is ready Create new price change job Dra…" at bounding box center [743, 66] width 645 height 1418
click at [1028, 694] on button "Continue" at bounding box center [1025, 688] width 49 height 18
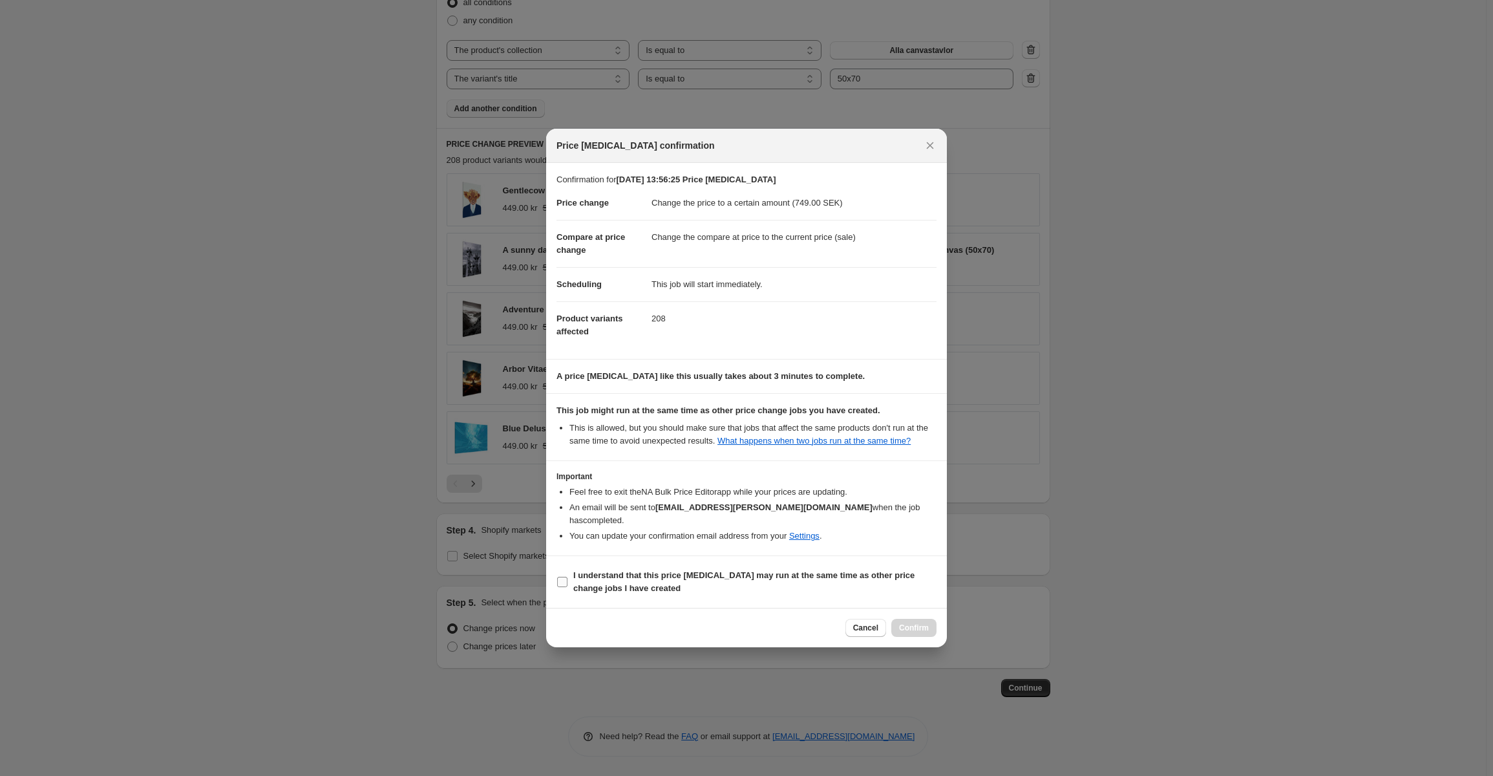
click at [626, 570] on b "I understand that this price change job may run at the same time as other price…" at bounding box center [743, 581] width 341 height 23
click at [568, 577] on input "I understand that this price change job may run at the same time as other price…" at bounding box center [562, 582] width 10 height 10
checkbox input "true"
click at [919, 619] on button "Confirm" at bounding box center [913, 628] width 45 height 18
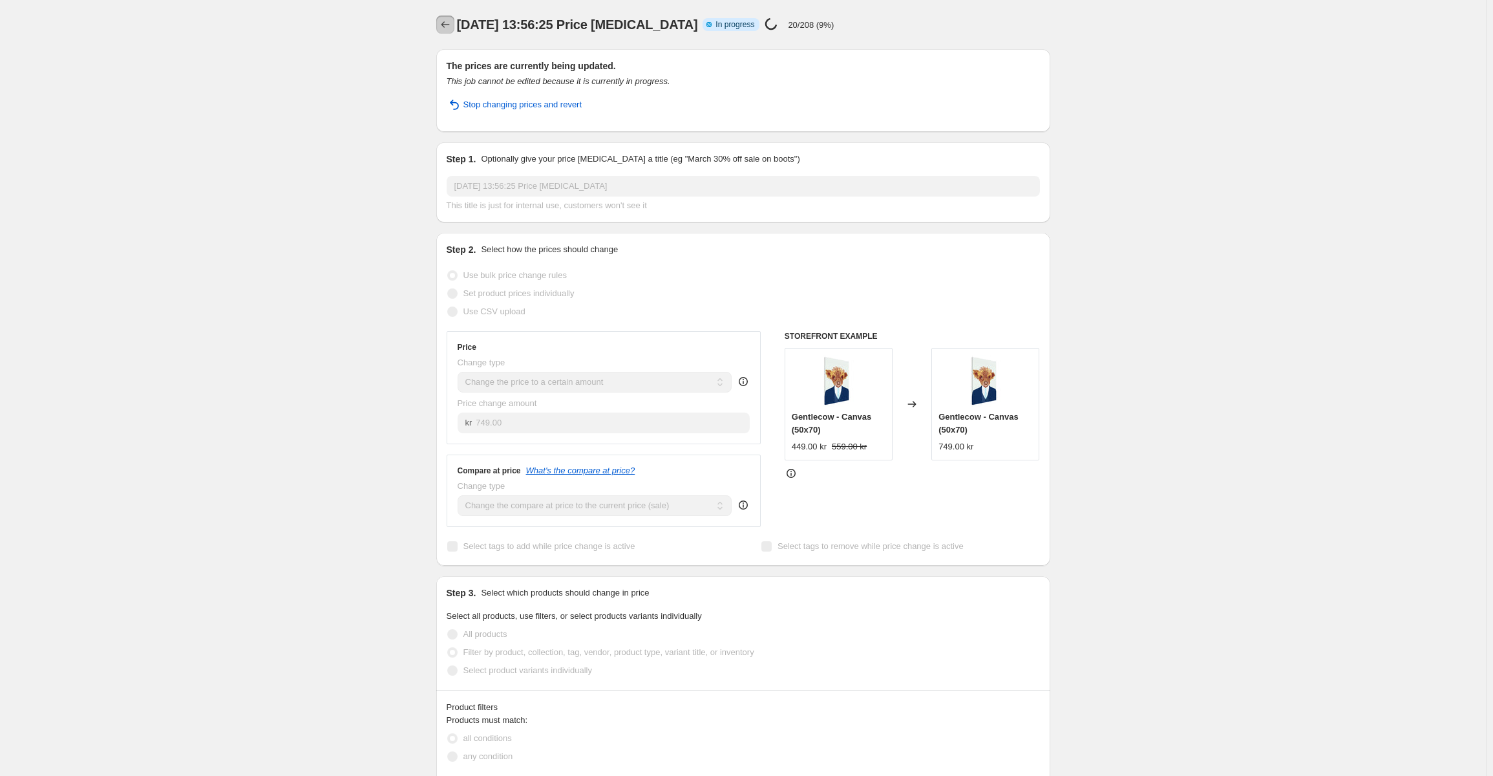
click at [442, 22] on icon "Price change jobs" at bounding box center [445, 24] width 13 height 13
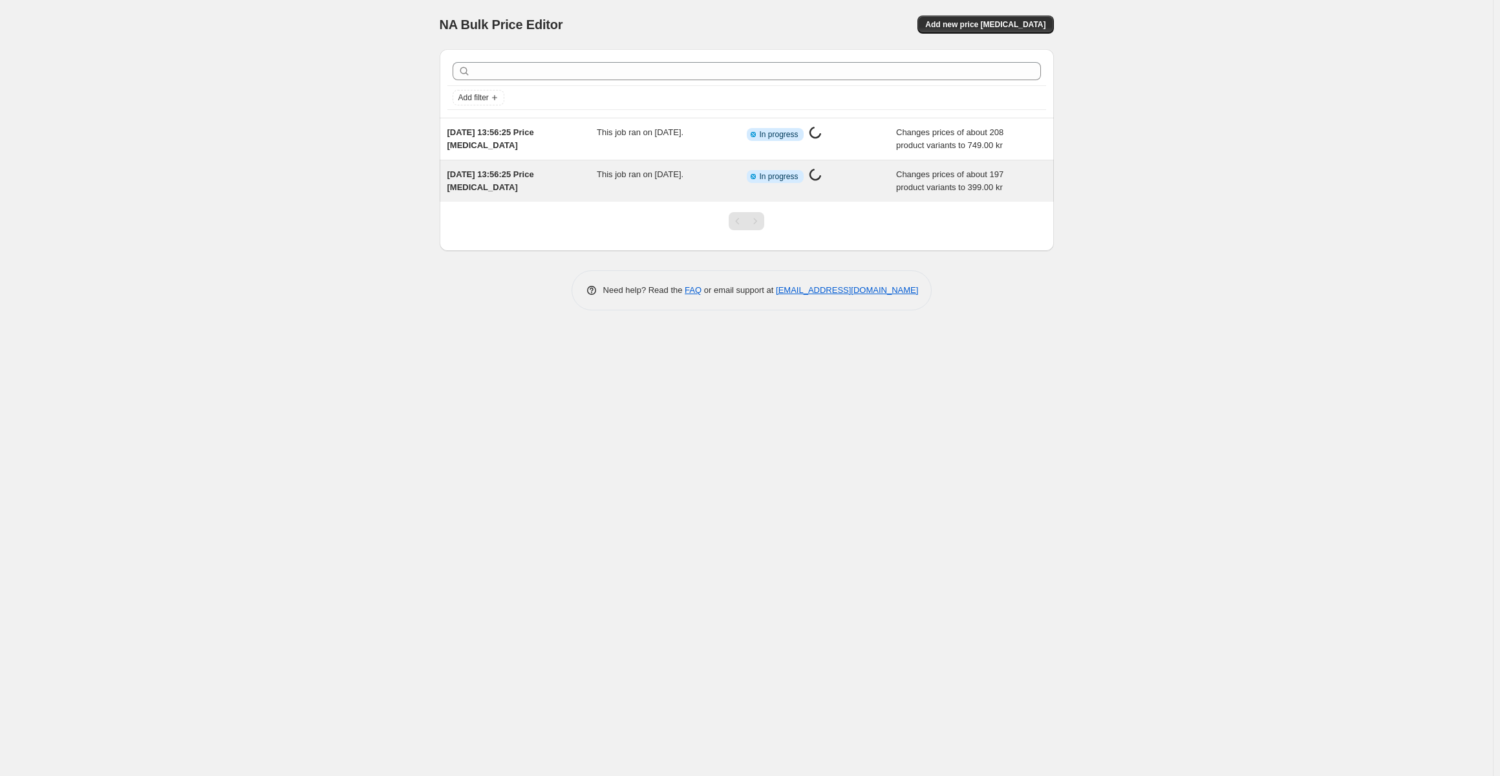
click at [643, 175] on span "This job ran on [DATE]." at bounding box center [640, 174] width 87 height 10
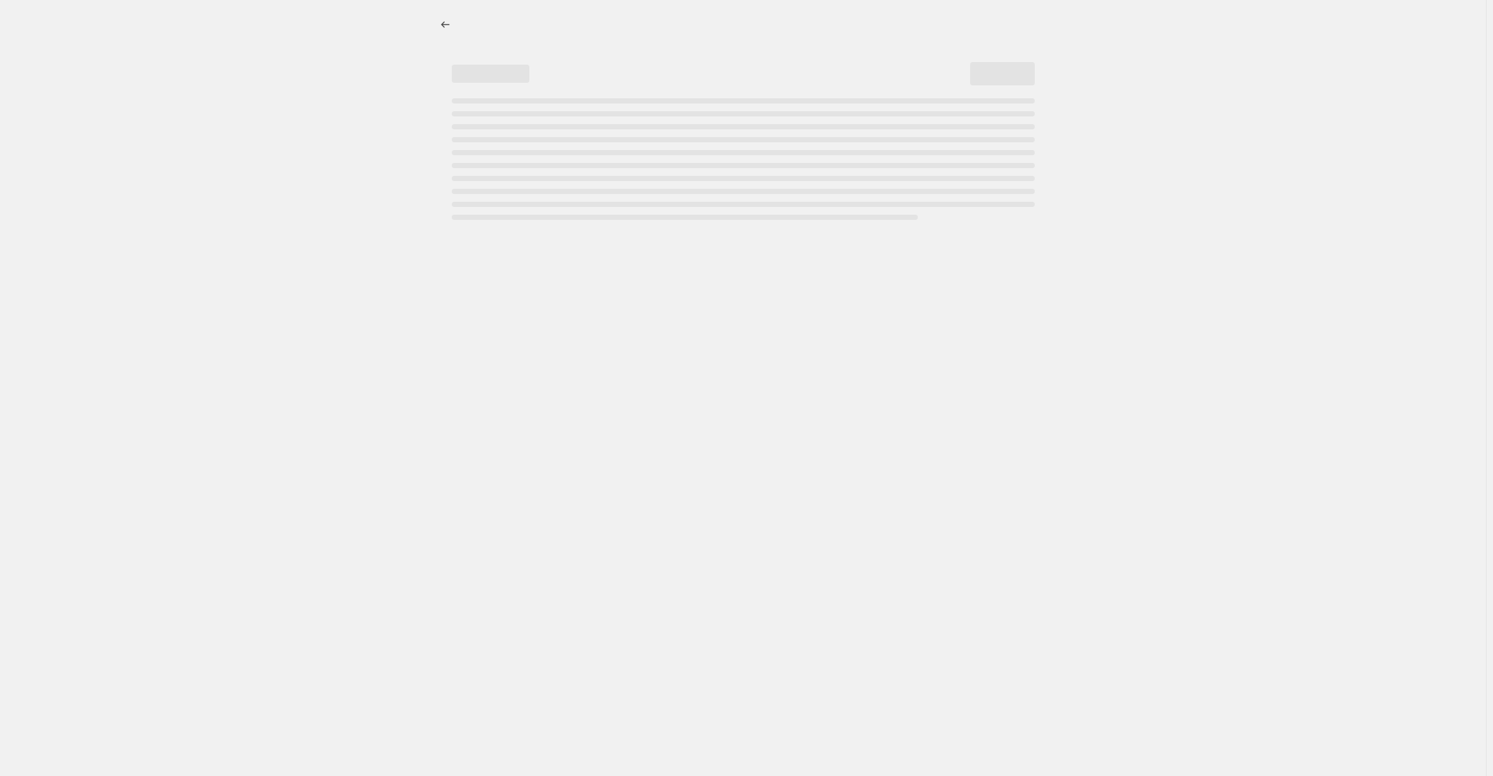
select select "no_change"
select select "collection"
select select "title"
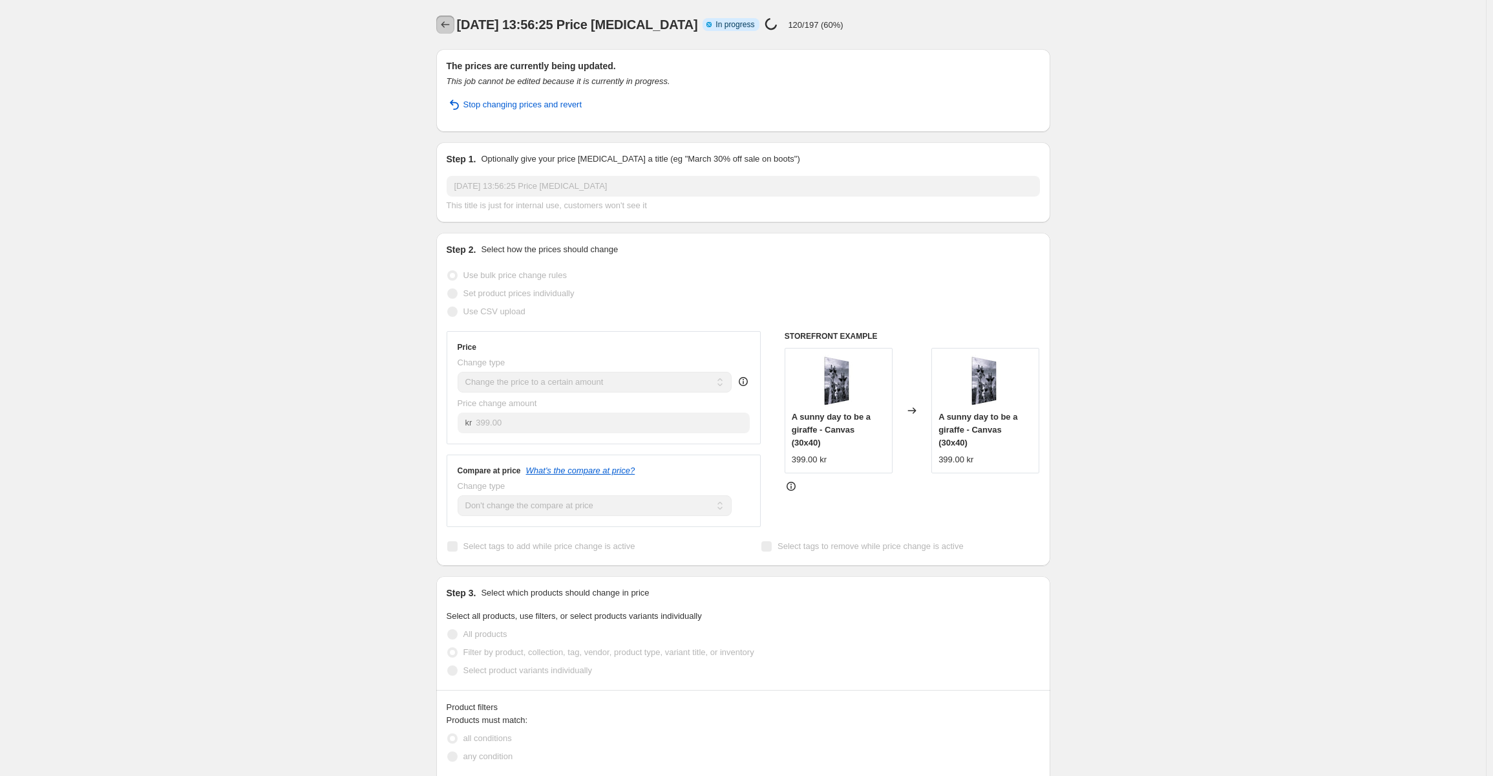
click at [447, 24] on icon "Price change jobs" at bounding box center [445, 24] width 13 height 13
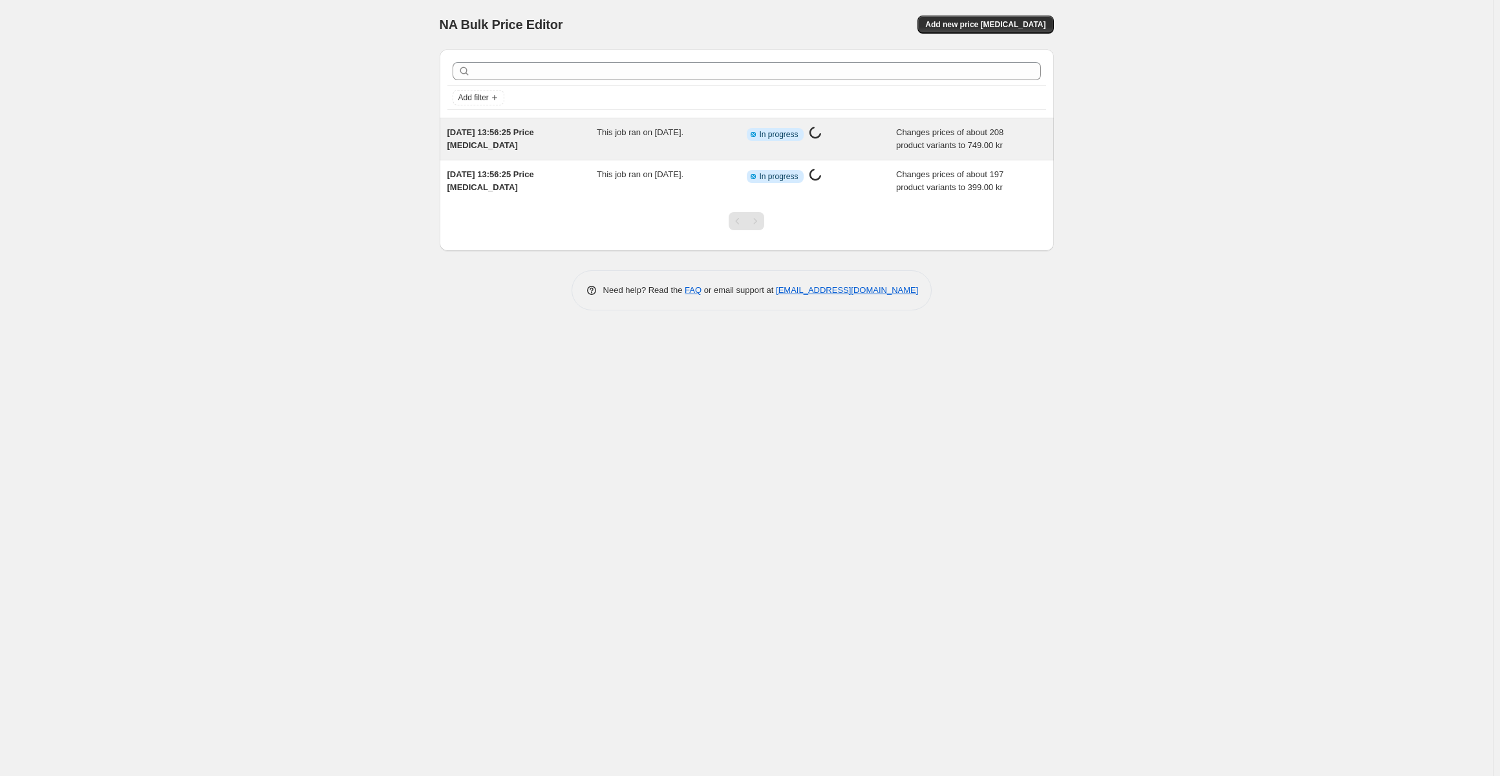
click at [800, 144] on div "Info Partially complete In progress Price change job in progress..." at bounding box center [822, 139] width 150 height 26
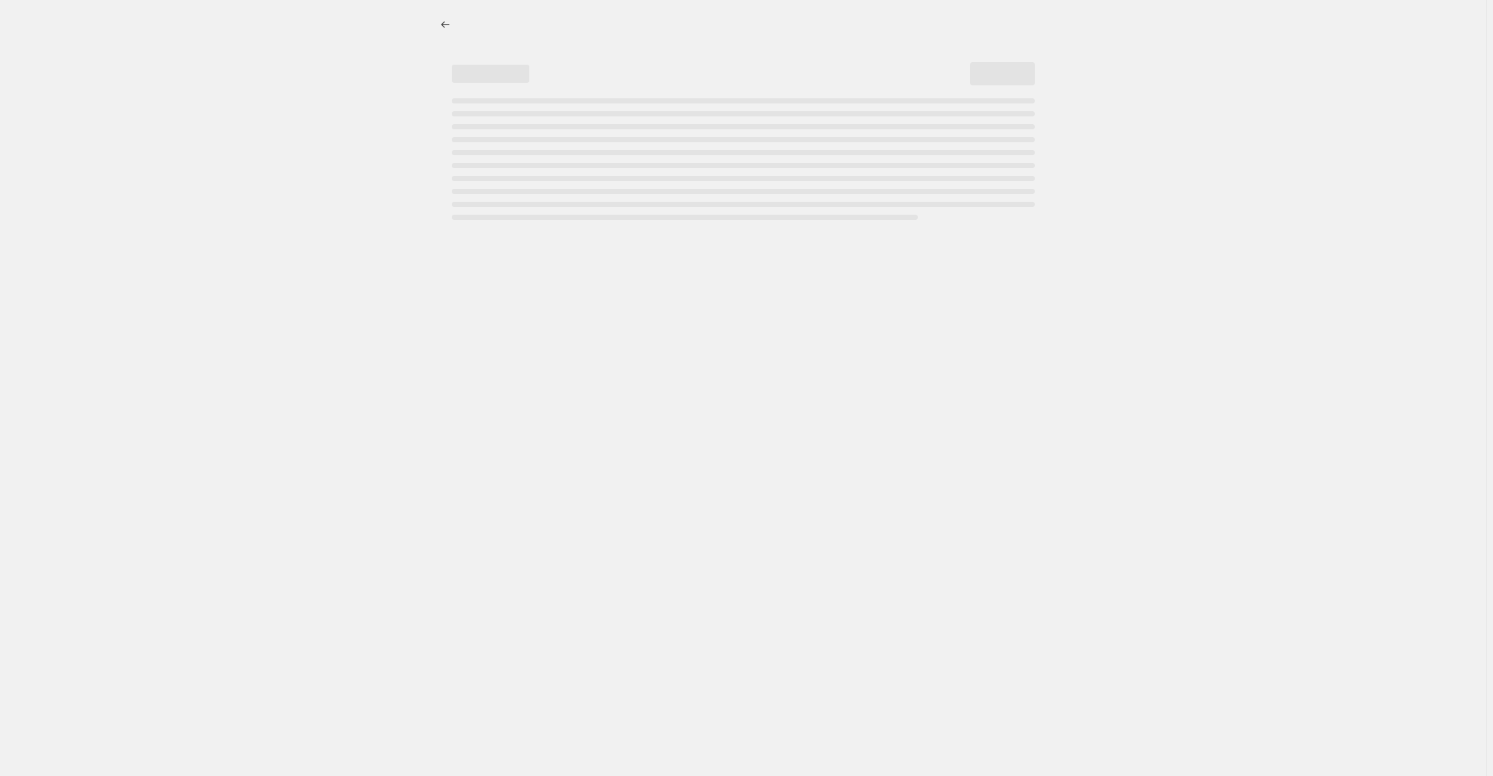
select select "collection"
select select "title"
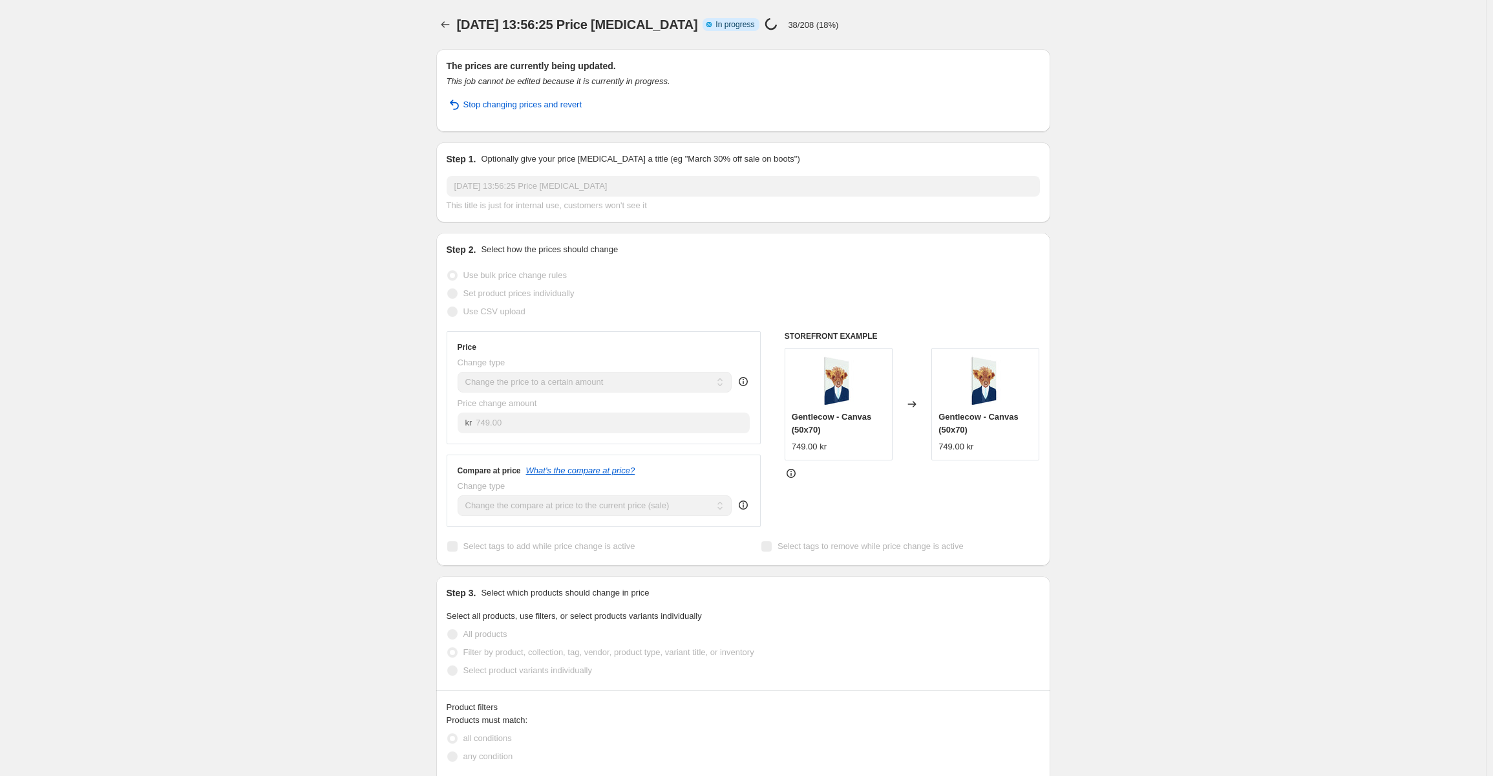
click at [457, 25] on div at bounding box center [446, 25] width 21 height 18
click at [452, 25] on icon "Price change jobs" at bounding box center [445, 24] width 13 height 13
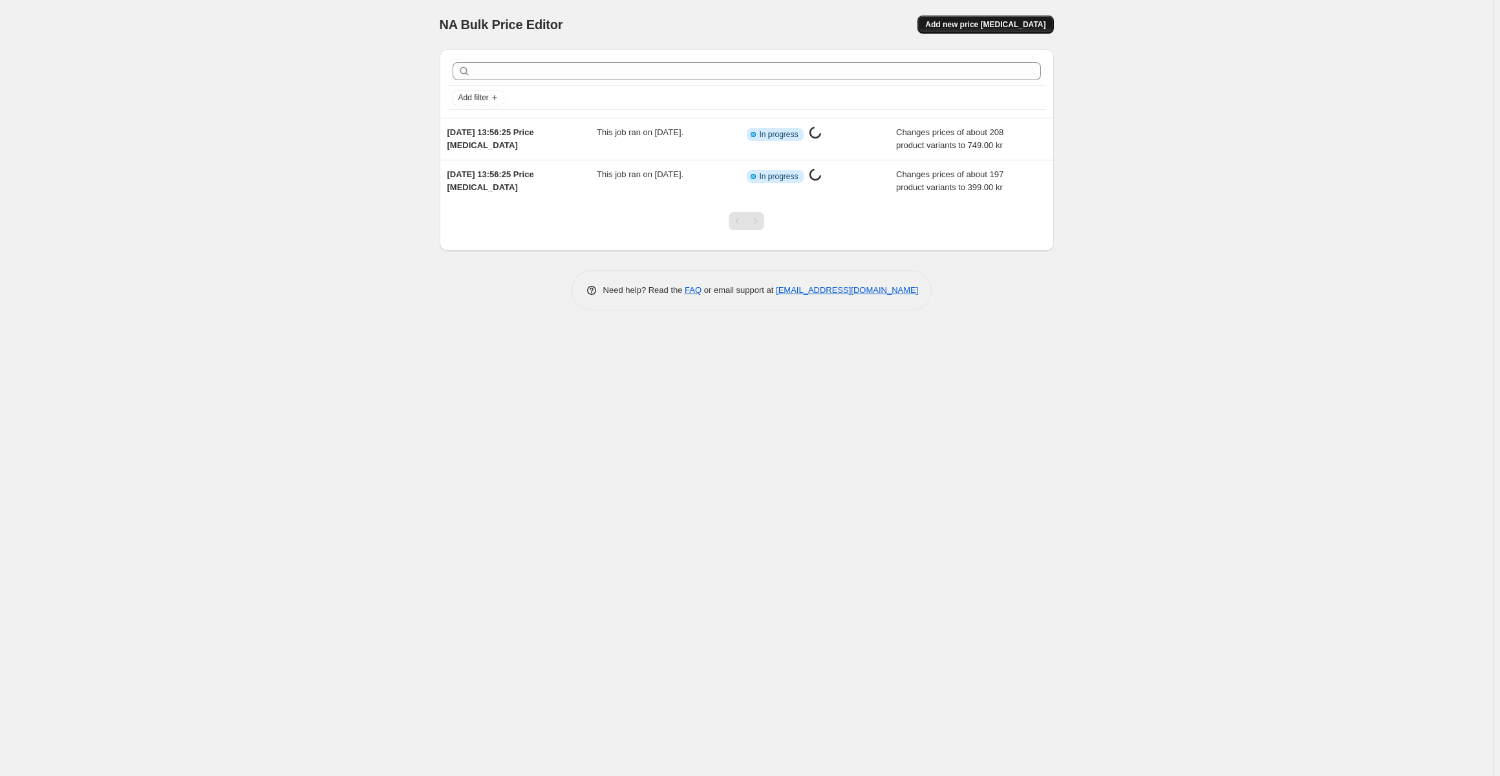
click at [1025, 19] on button "Add new price [MEDICAL_DATA]" at bounding box center [985, 25] width 136 height 18
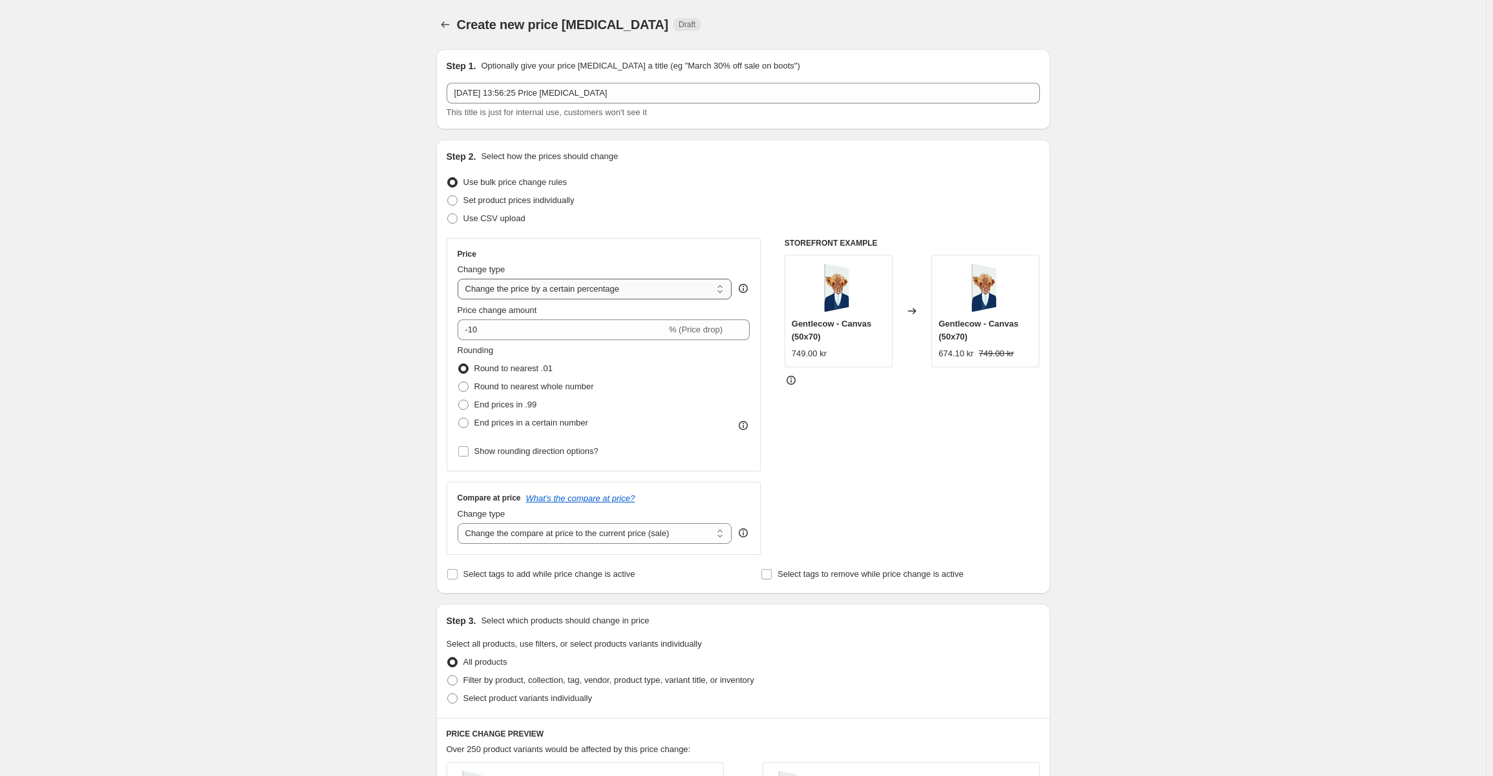
drag, startPoint x: 524, startPoint y: 292, endPoint x: 525, endPoint y: 299, distance: 6.5
click at [524, 292] on select "Change the price to a certain amount Change the price by a certain amount Chang…" at bounding box center [595, 289] width 275 height 21
select select "to"
click at [460, 279] on select "Change the price to a certain amount Change the price by a certain amount Chang…" at bounding box center [595, 289] width 275 height 21
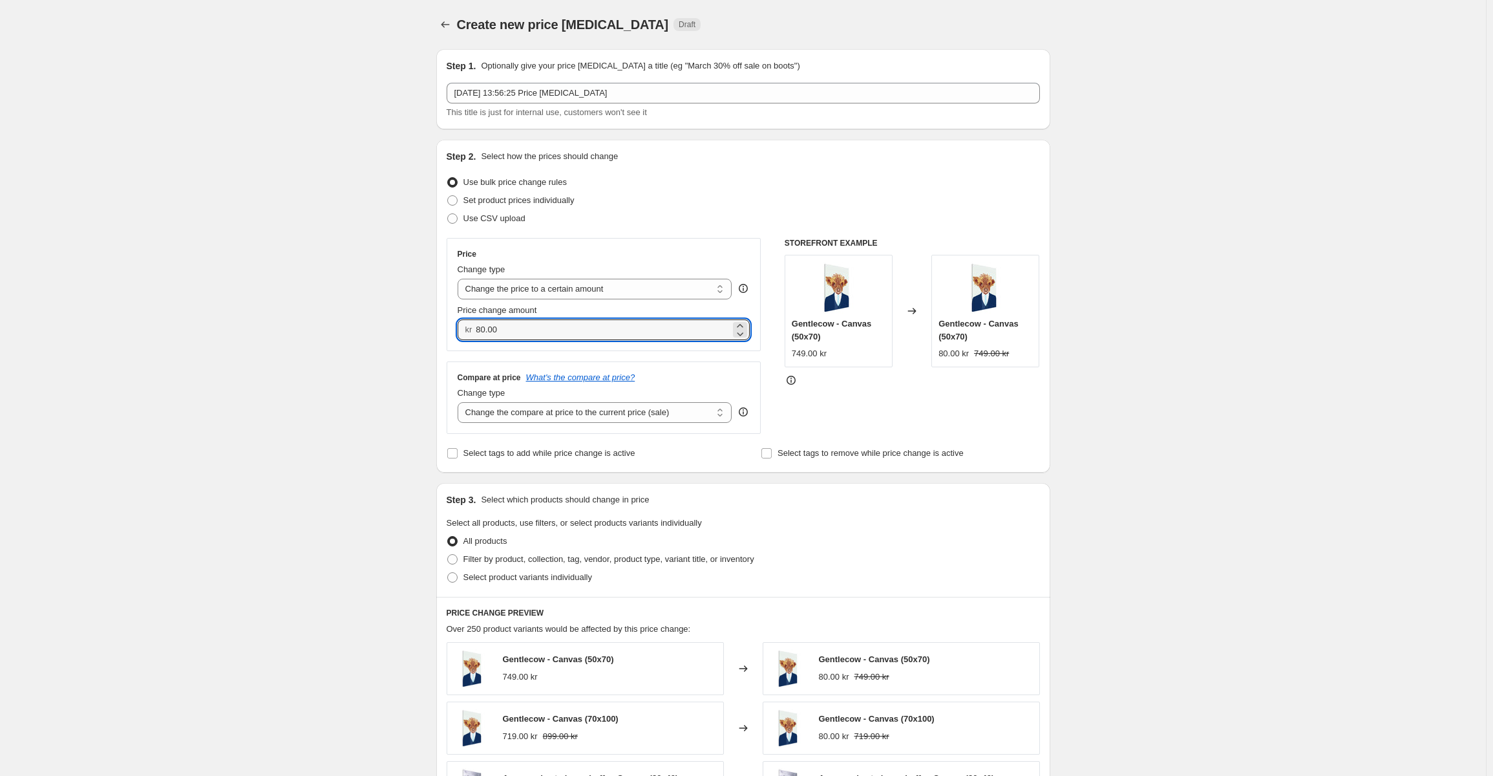
drag, startPoint x: 544, startPoint y: 330, endPoint x: 400, endPoint y: 332, distance: 144.2
click at [387, 345] on div "Create new price change job. This page is ready Create new price change job Dra…" at bounding box center [743, 622] width 1486 height 1244
type input "1199.00"
click at [697, 460] on div "Select tags to add while price change is active" at bounding box center [586, 453] width 279 height 18
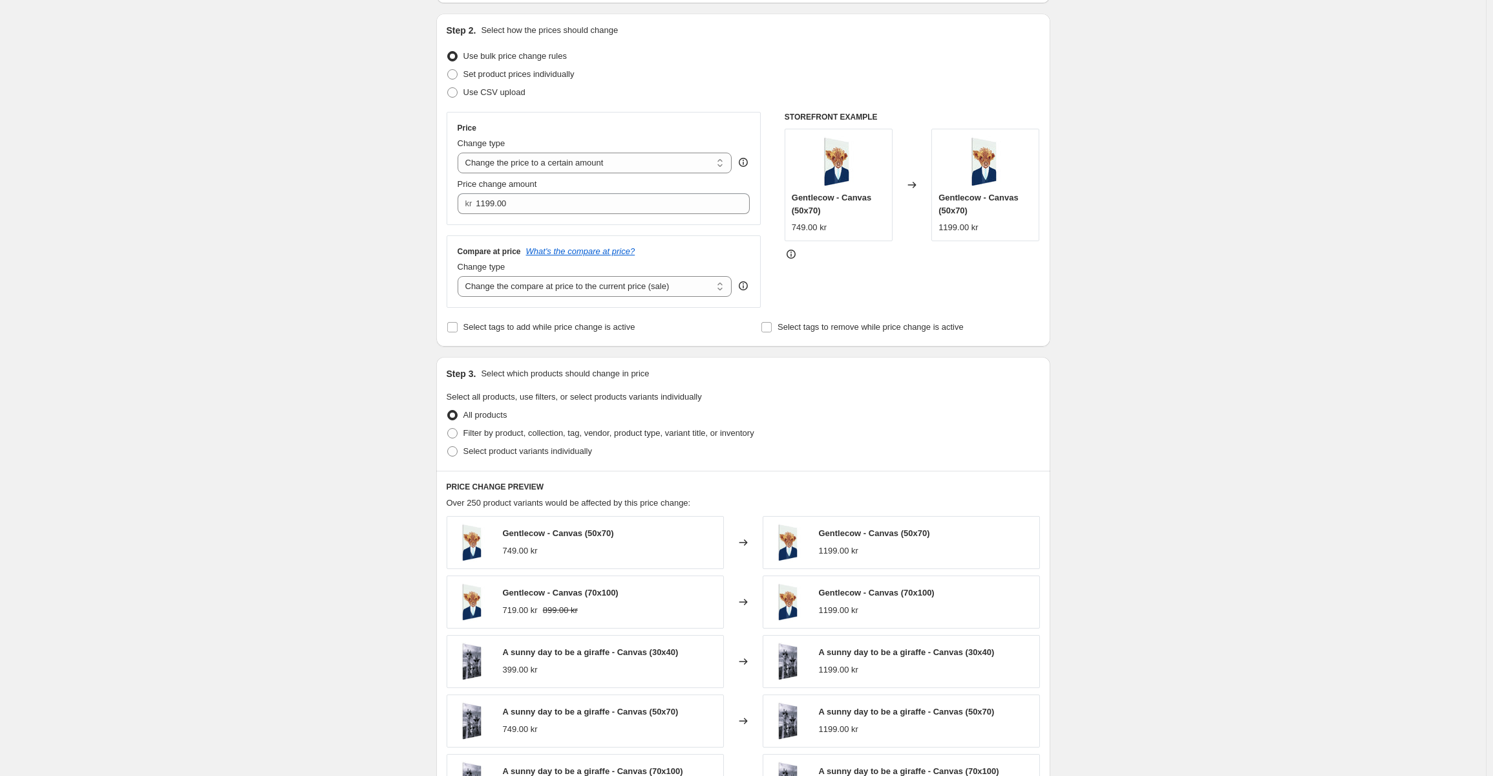
scroll to position [129, 0]
click at [522, 434] on span "Filter by product, collection, tag, vendor, product type, variant title, or inv…" at bounding box center [608, 430] width 291 height 10
click at [448, 425] on input "Filter by product, collection, tag, vendor, product type, variant title, or inv…" at bounding box center [447, 425] width 1 height 1
radio input "true"
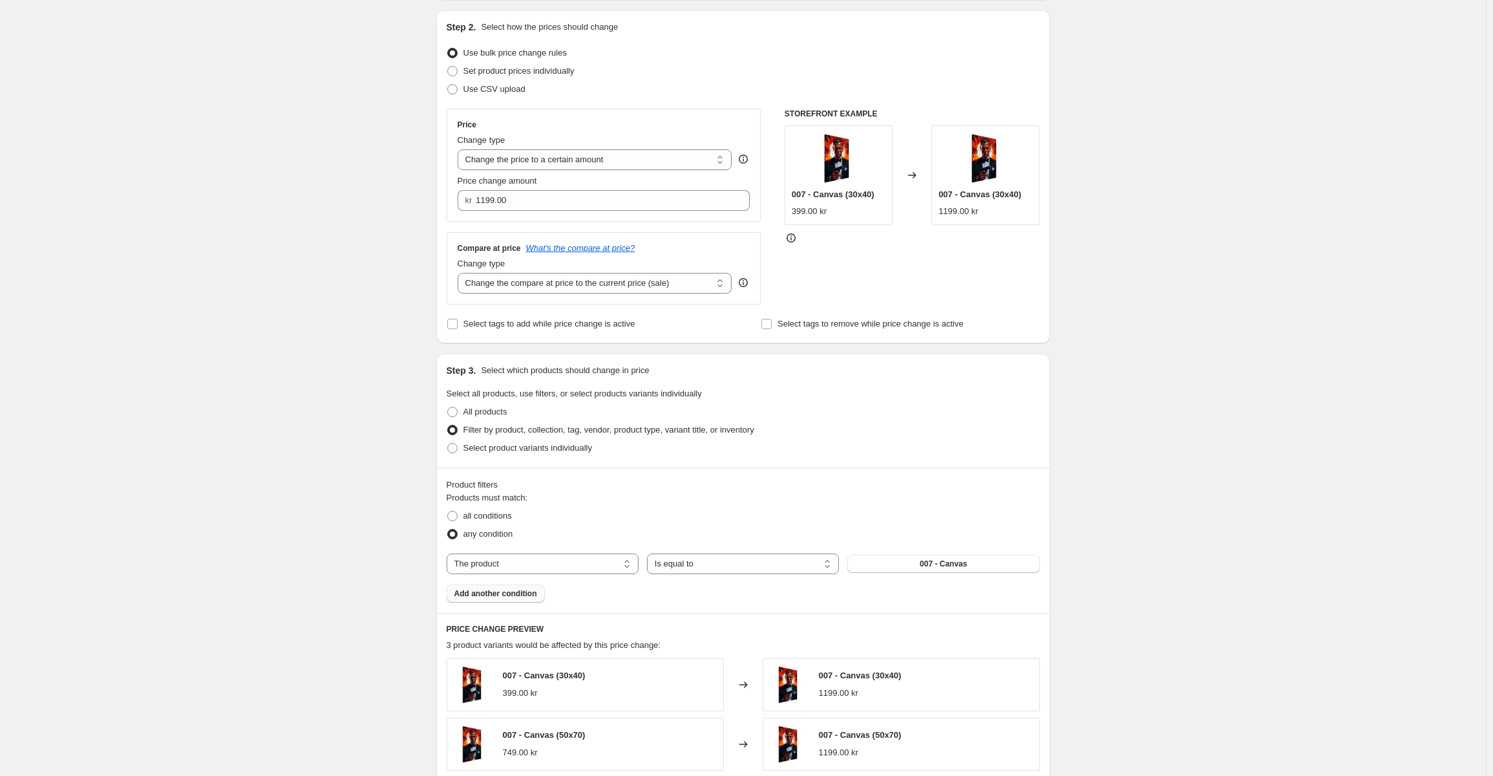
click at [532, 593] on span "Add another condition" at bounding box center [495, 593] width 83 height 10
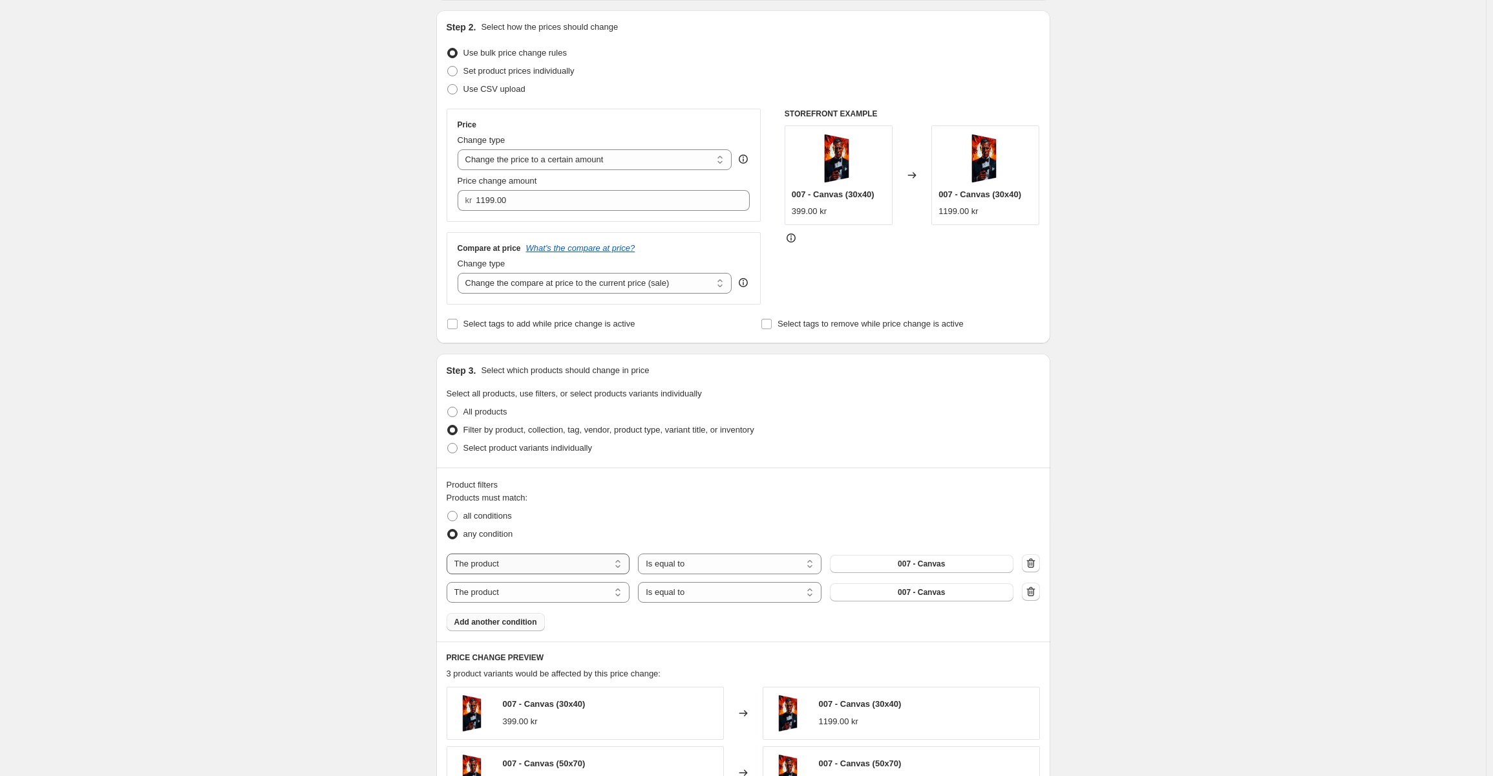
click at [520, 565] on select "The product The product's collection The product's tag The product's vendor The…" at bounding box center [539, 563] width 184 height 21
select select "collection"
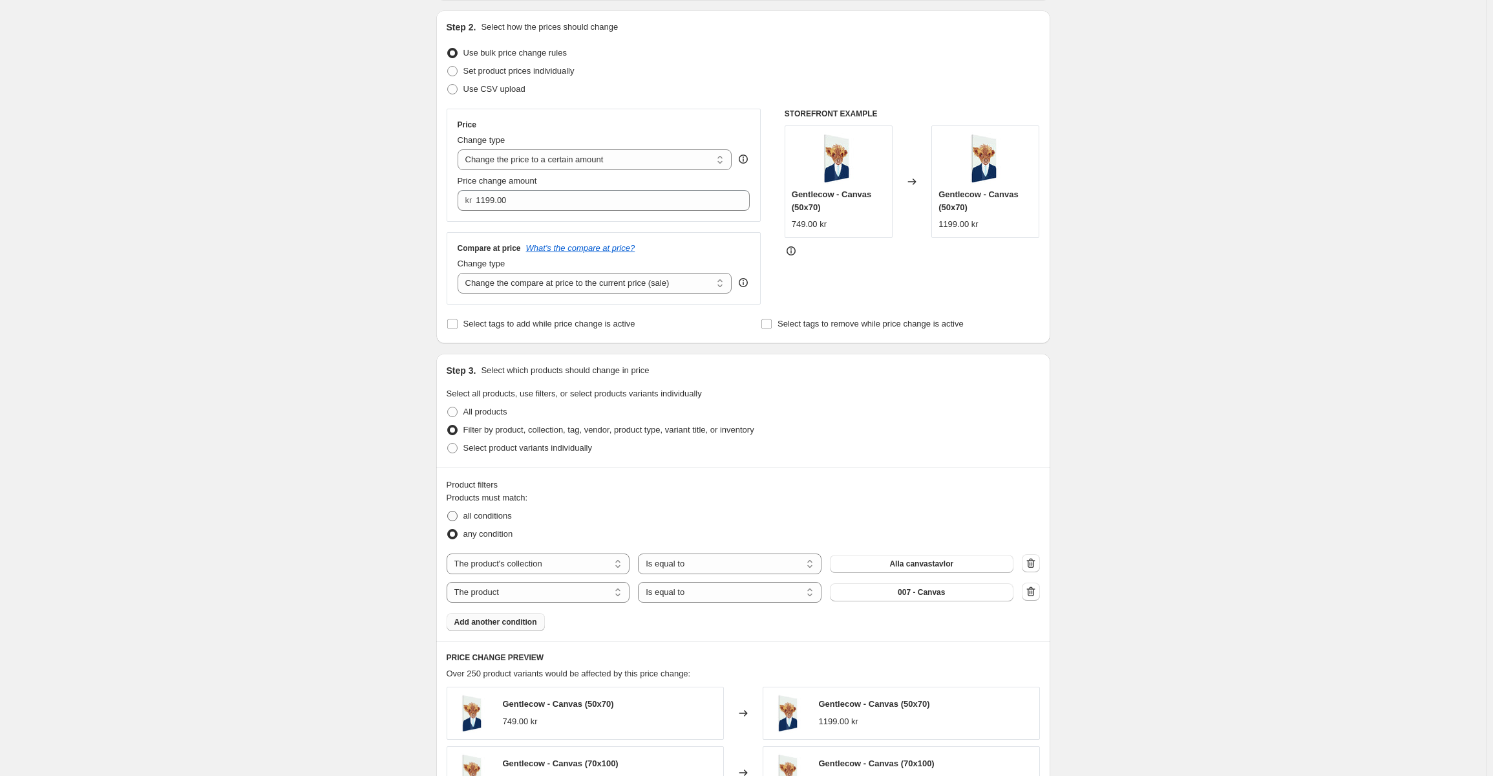
click at [455, 520] on span at bounding box center [452, 516] width 10 height 10
click at [448, 511] on input "all conditions" at bounding box center [447, 511] width 1 height 1
radio input "true"
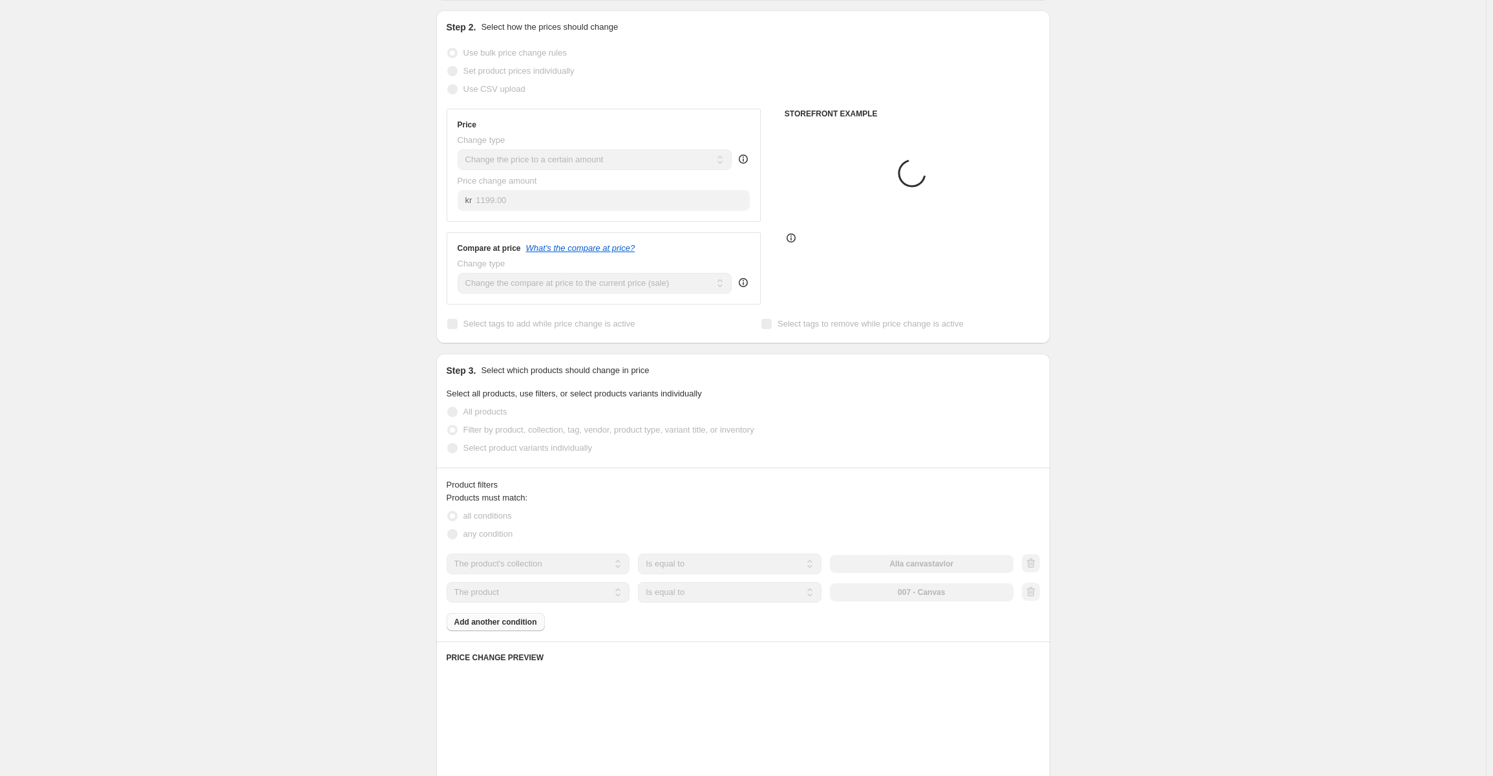
click at [726, 597] on select "Is equal to Is not equal to" at bounding box center [730, 592] width 184 height 21
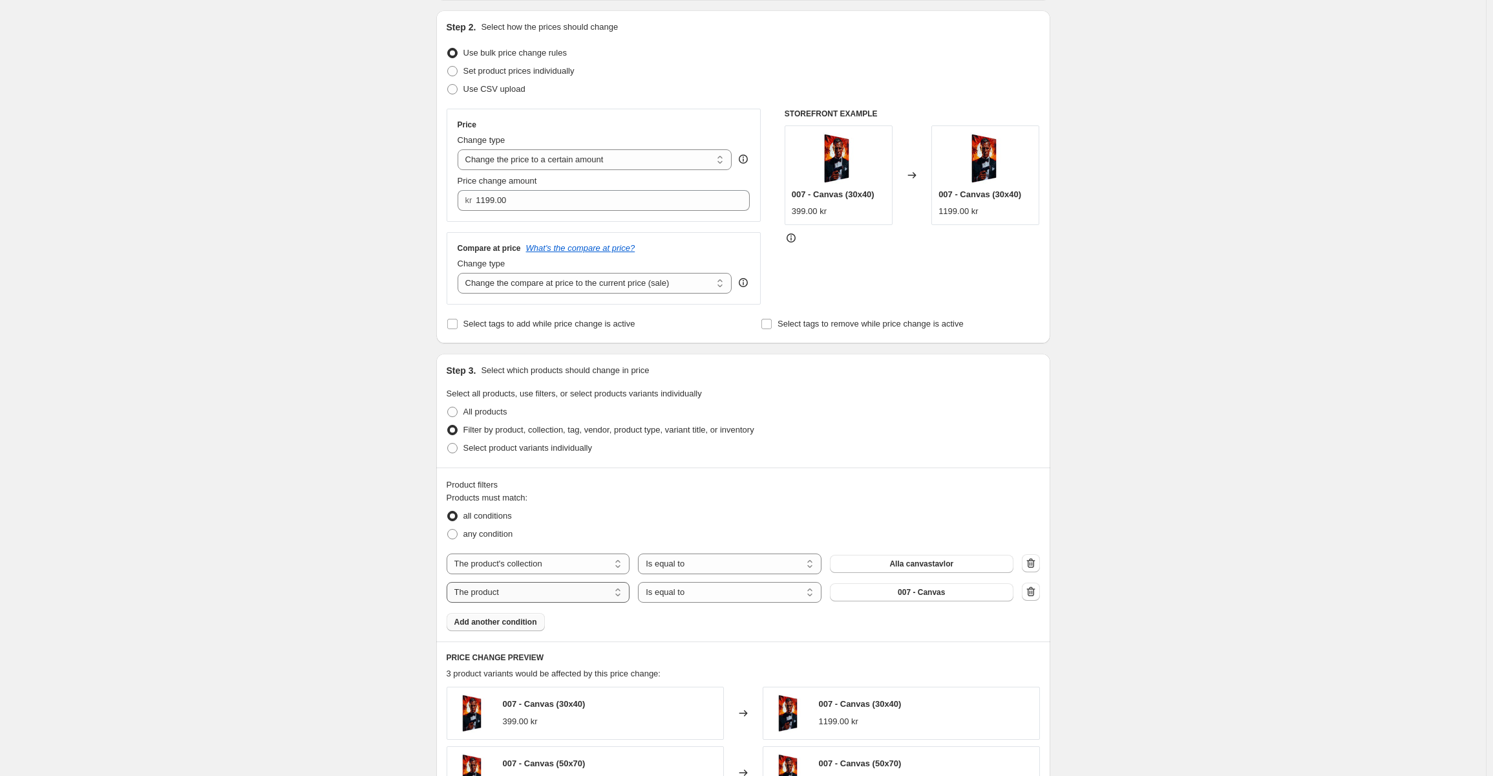
click at [566, 592] on select "The product The product's collection The product's tag The product's vendor The…" at bounding box center [539, 592] width 184 height 21
select select "title"
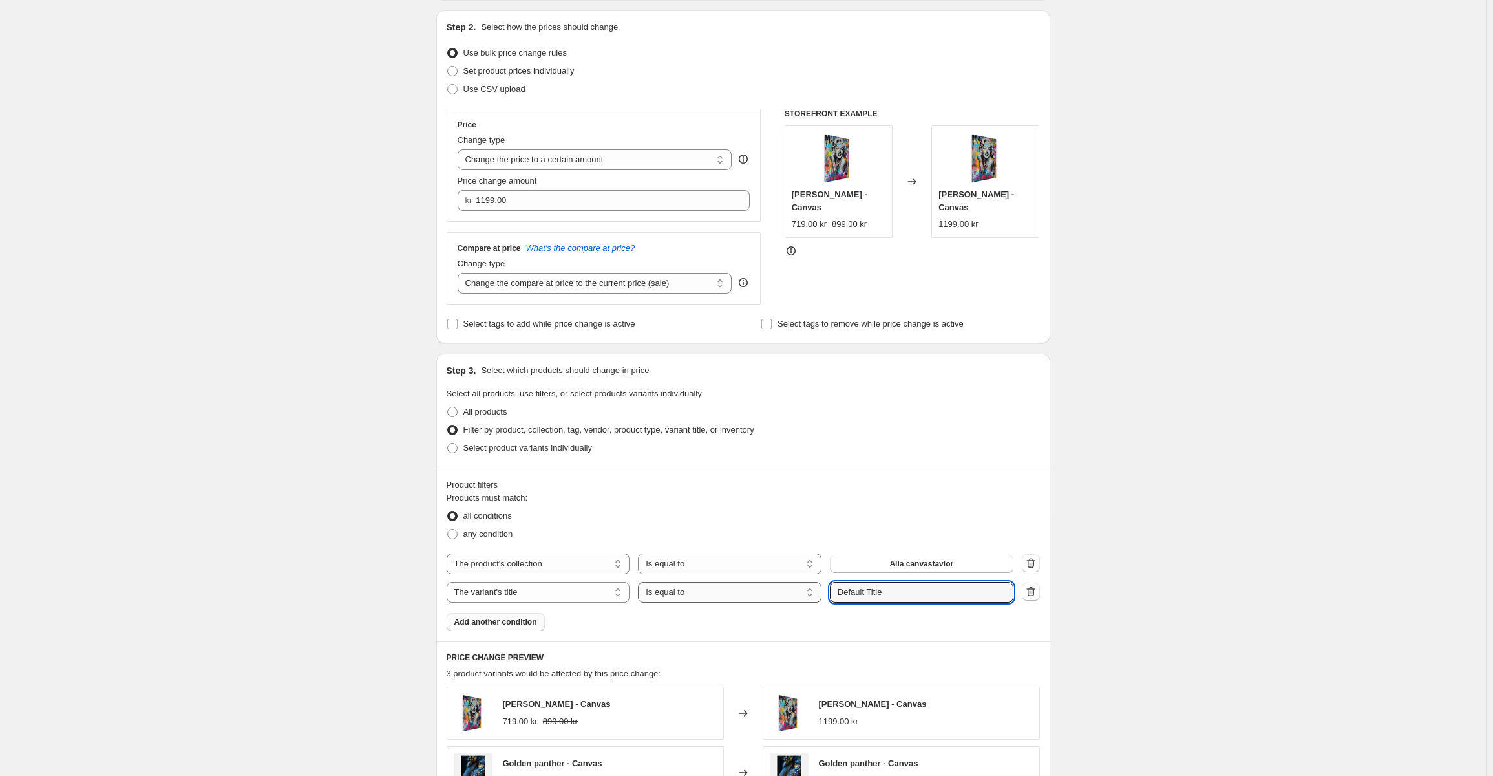
drag, startPoint x: 922, startPoint y: 595, endPoint x: 743, endPoint y: 585, distance: 180.0
click at [737, 604] on div "Products must match: all conditions any condition The product The product's col…" at bounding box center [743, 561] width 593 height 140
type input "70x100"
click at [827, 635] on div "Product filters Products must match: all conditions any condition The product T…" at bounding box center [743, 554] width 614 height 174
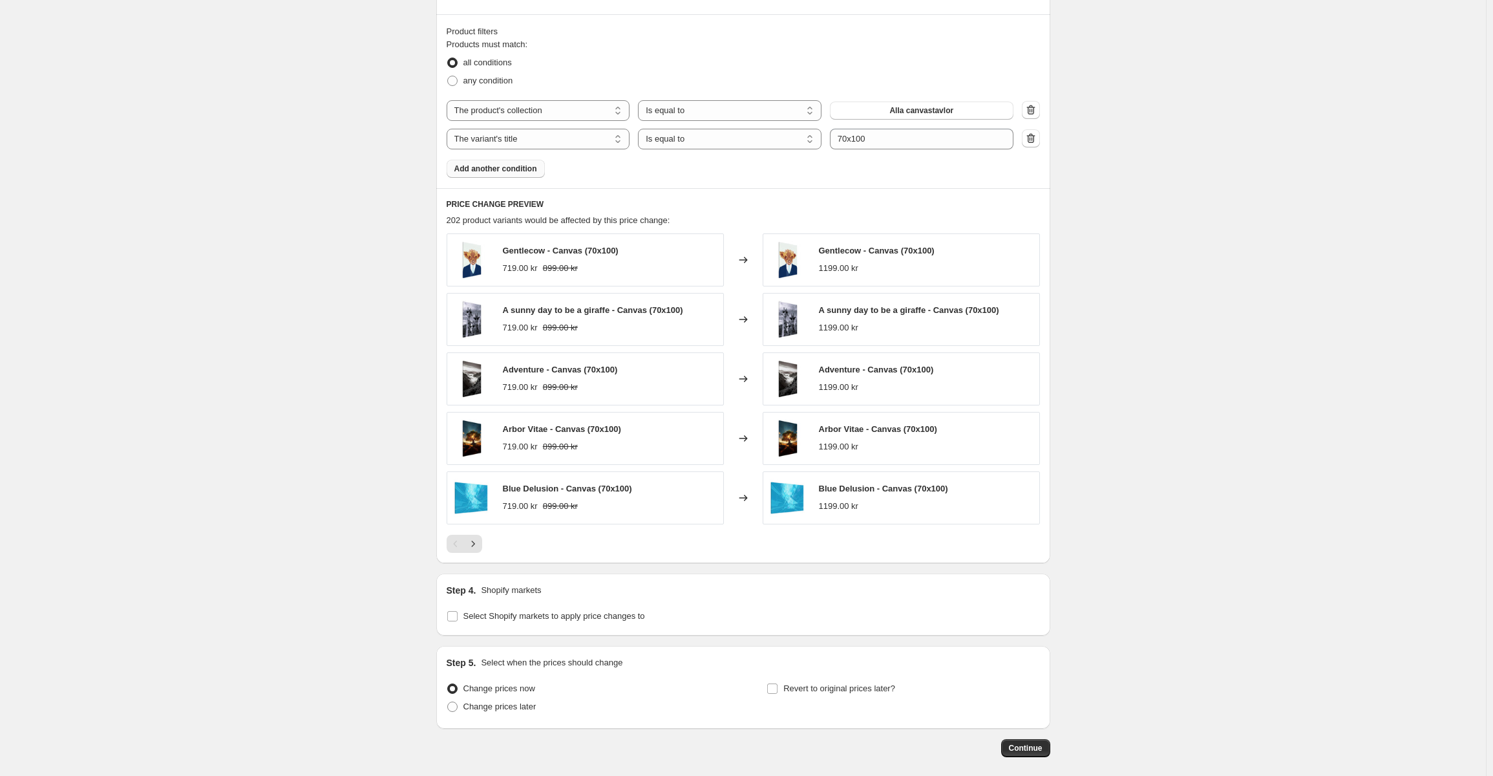
scroll to position [643, 0]
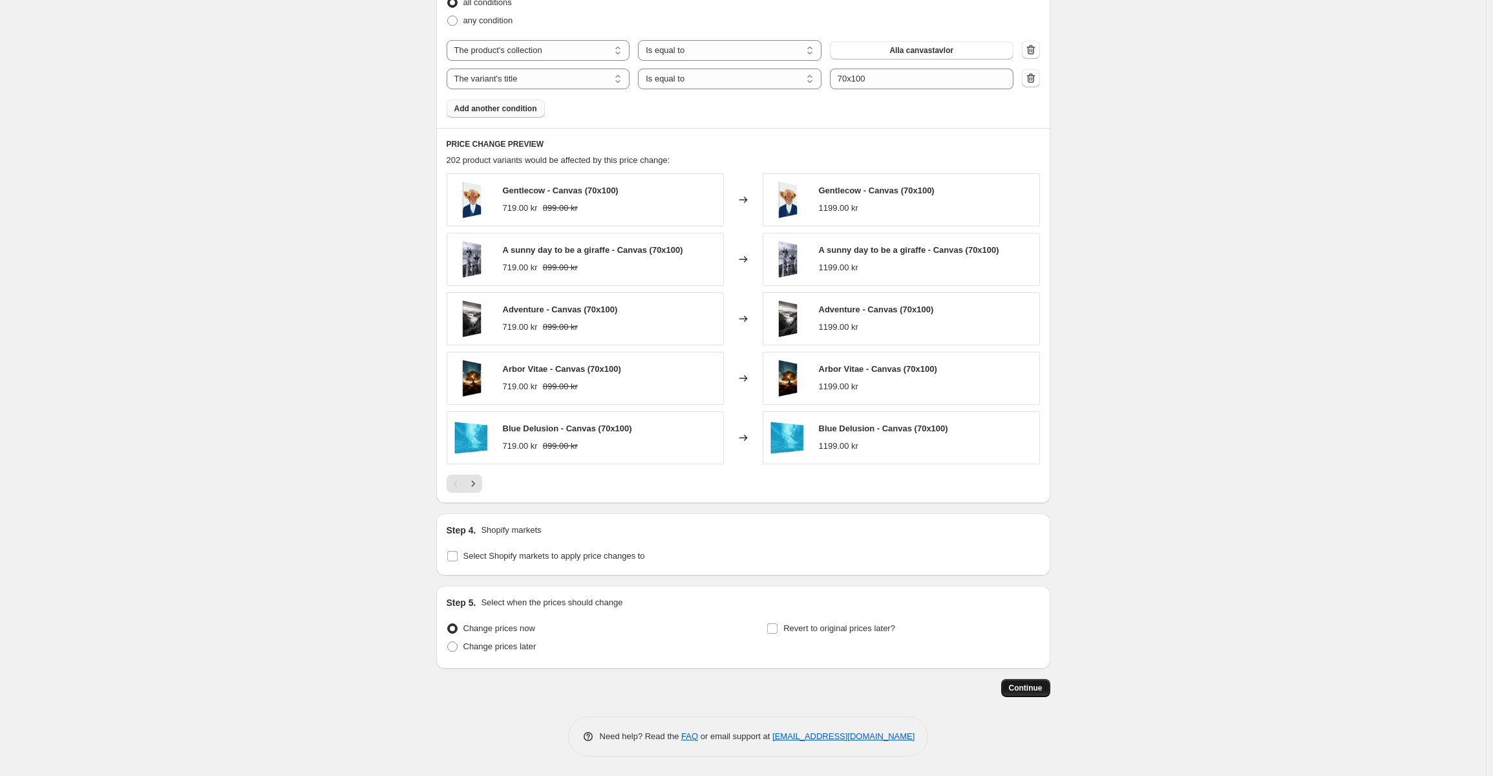
click at [1027, 683] on span "Continue" at bounding box center [1026, 688] width 34 height 10
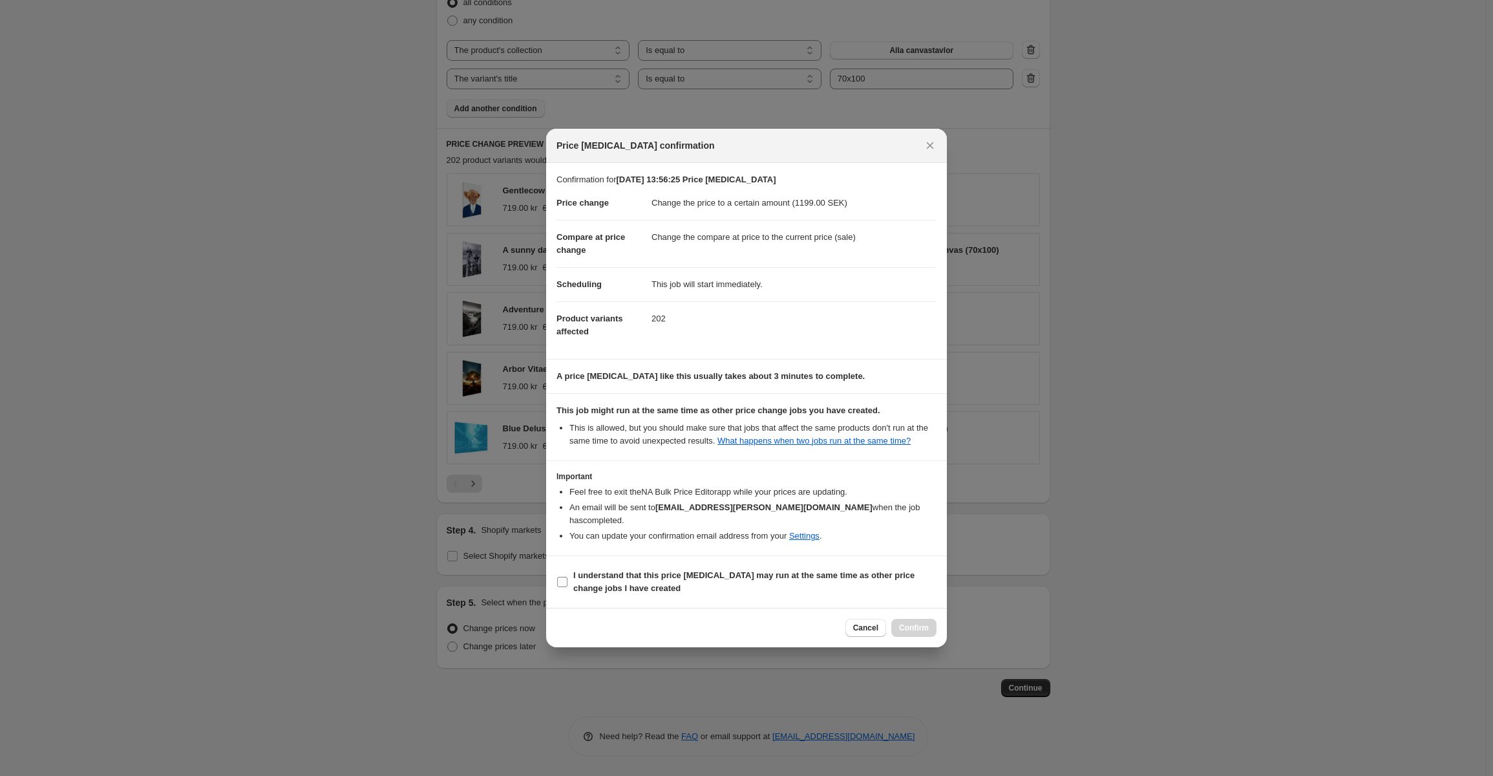
click at [623, 570] on b "I understand that this price change job may run at the same time as other price…" at bounding box center [743, 581] width 341 height 23
click at [568, 577] on input "I understand that this price change job may run at the same time as other price…" at bounding box center [562, 582] width 10 height 10
checkbox input "true"
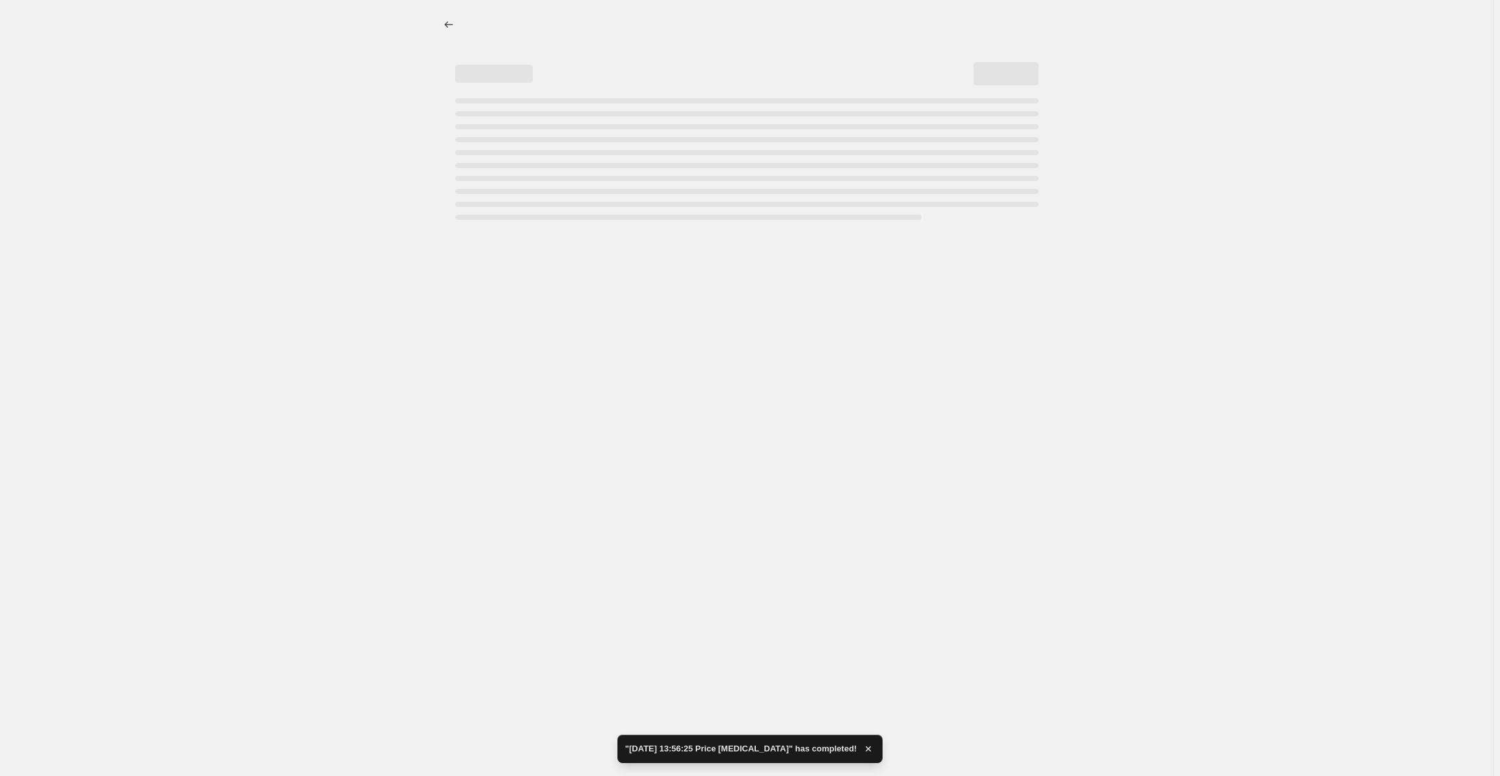
scroll to position [0, 0]
select select "collection"
select select "title"
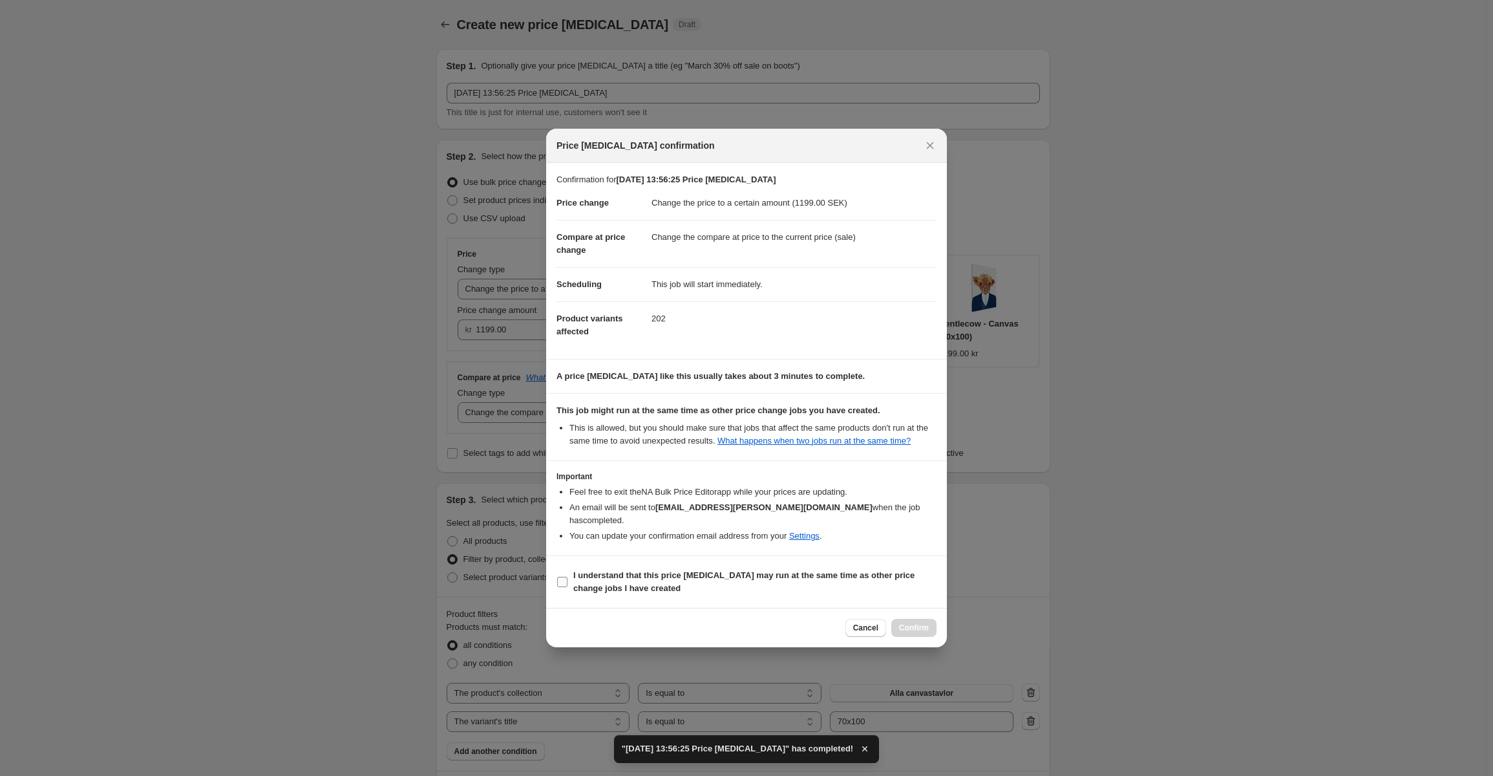
click at [749, 584] on span "I understand that this price change job may run at the same time as other price…" at bounding box center [754, 582] width 363 height 26
click at [568, 584] on input "I understand that this price change job may run at the same time as other price…" at bounding box center [562, 582] width 10 height 10
checkbox input "true"
click at [924, 623] on span "Confirm" at bounding box center [914, 628] width 30 height 10
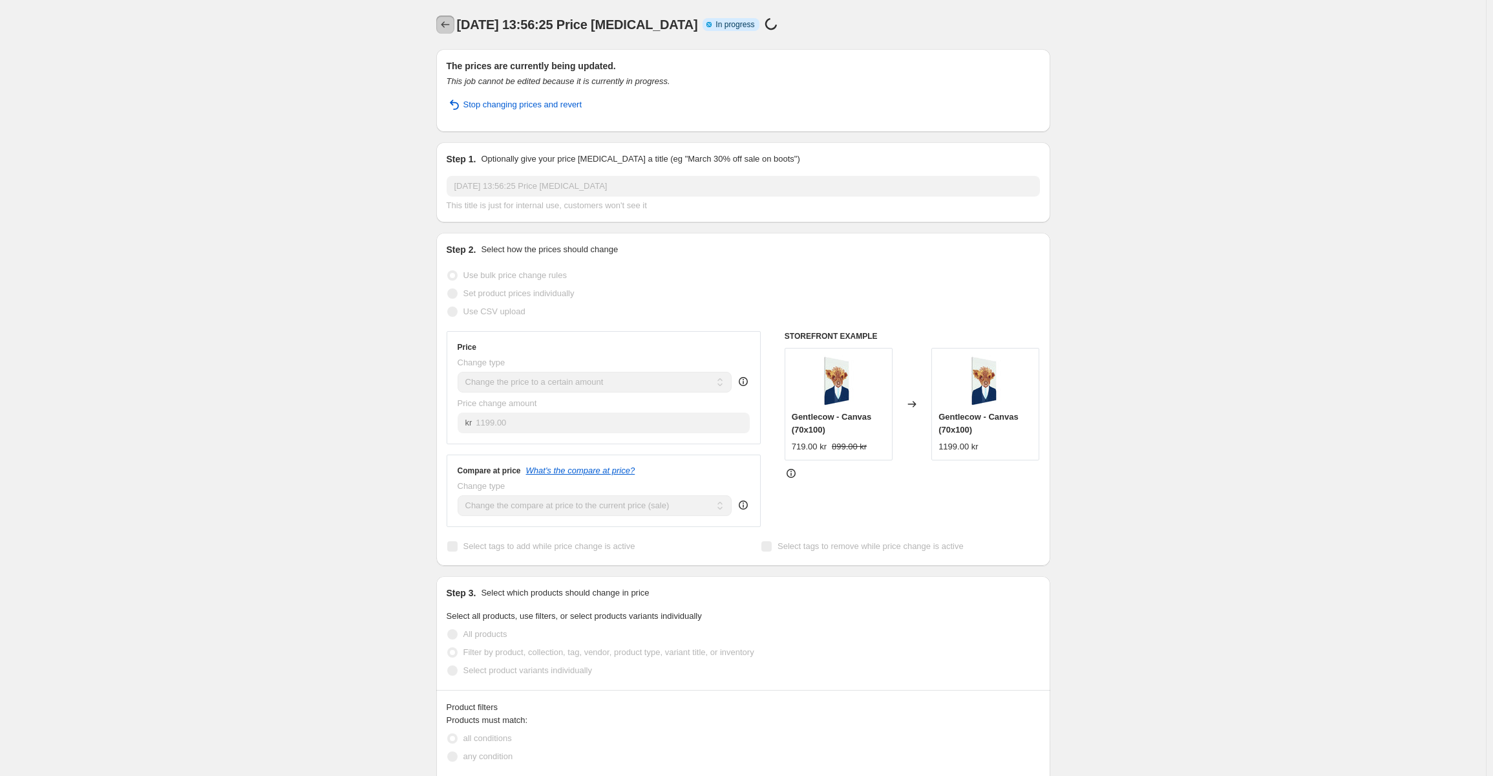
click at [442, 28] on icon "Price change jobs" at bounding box center [445, 24] width 13 height 13
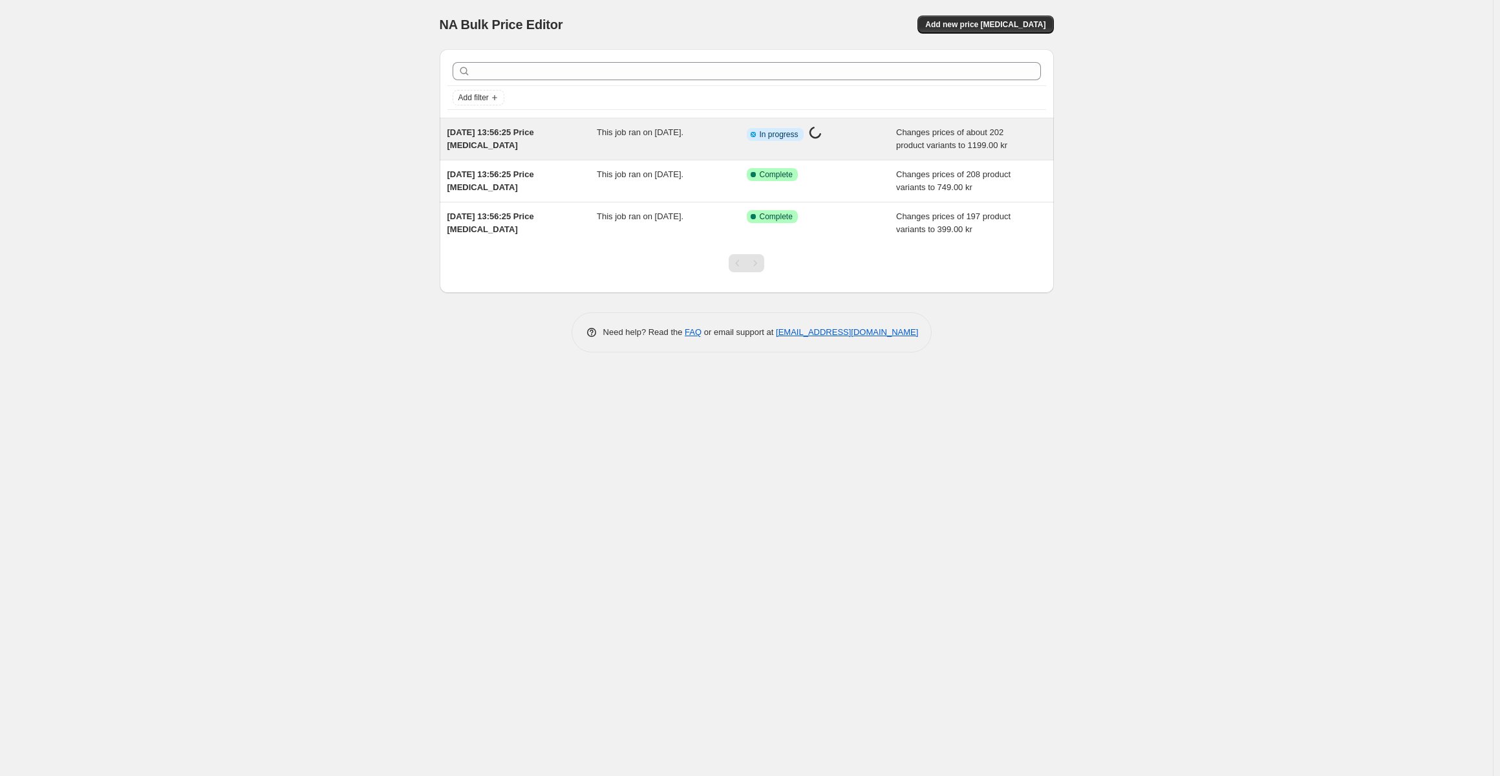
click at [561, 142] on div "[DATE] 13:56:25 Price [MEDICAL_DATA]" at bounding box center [522, 139] width 150 height 26
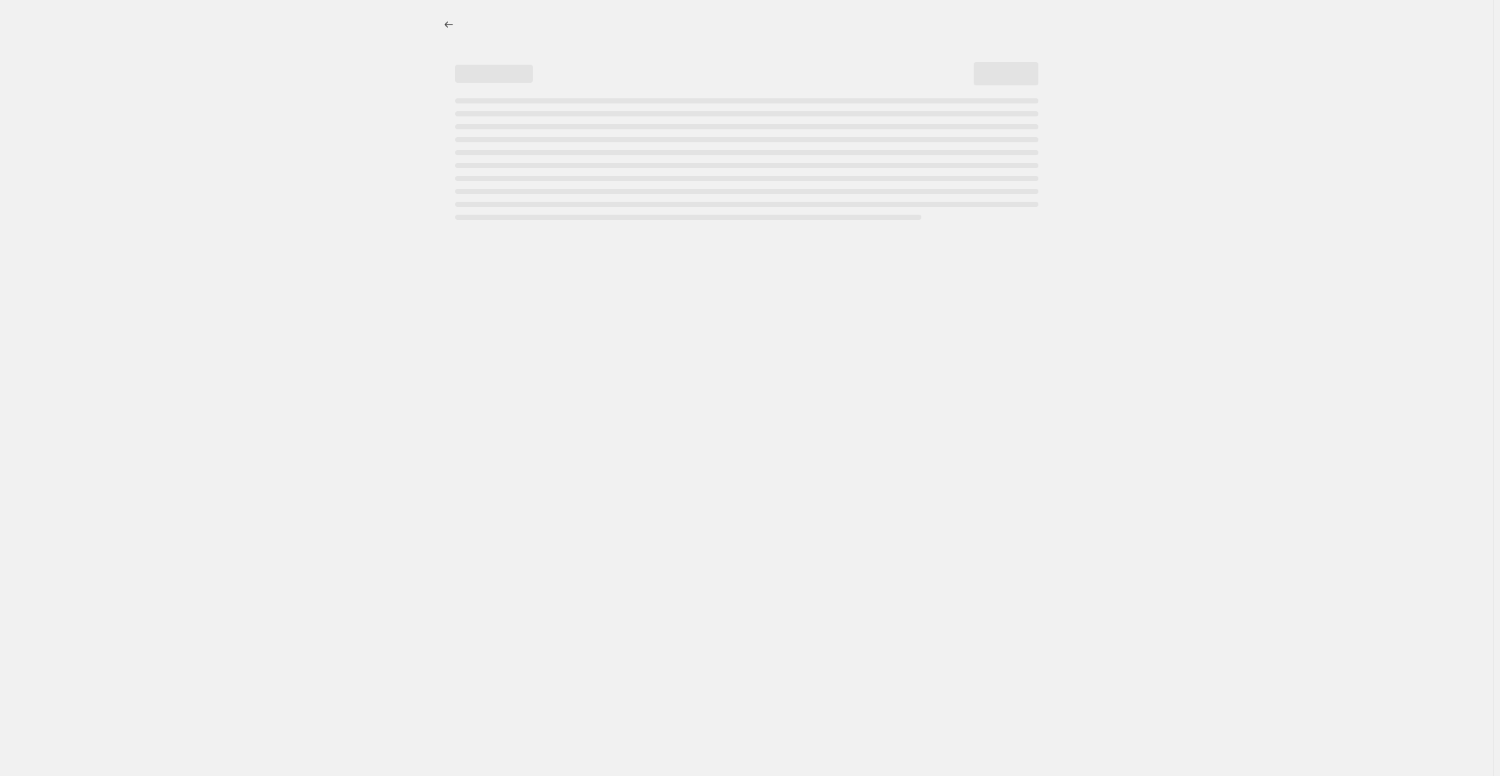
select select "title"
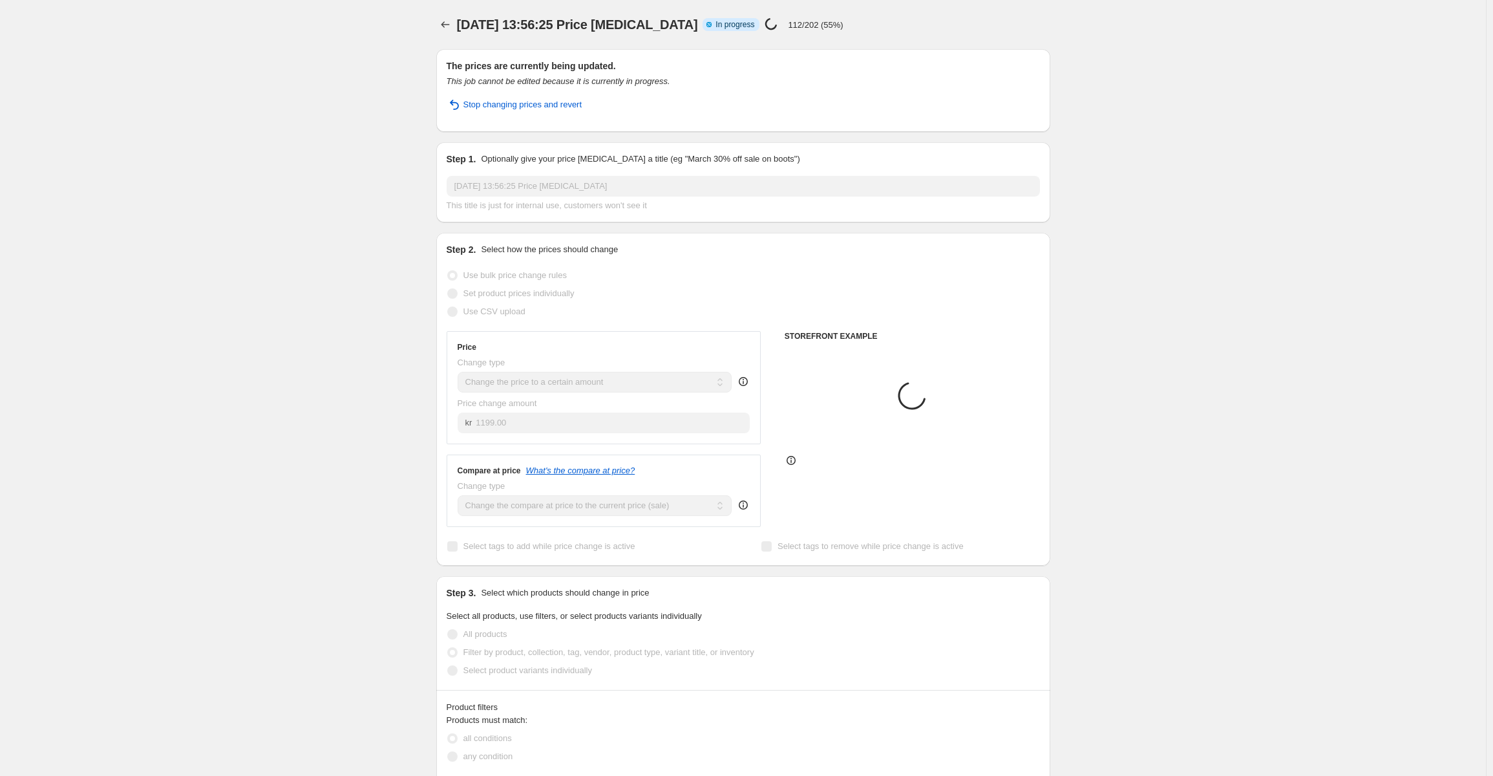
select select "collection"
click at [776, 35] on div "[DATE] 13:56:25 Price [MEDICAL_DATA]. This page is ready [DATE] 13:56:25 Price …" at bounding box center [743, 24] width 614 height 49
click at [451, 28] on icon "Price change jobs" at bounding box center [445, 24] width 13 height 13
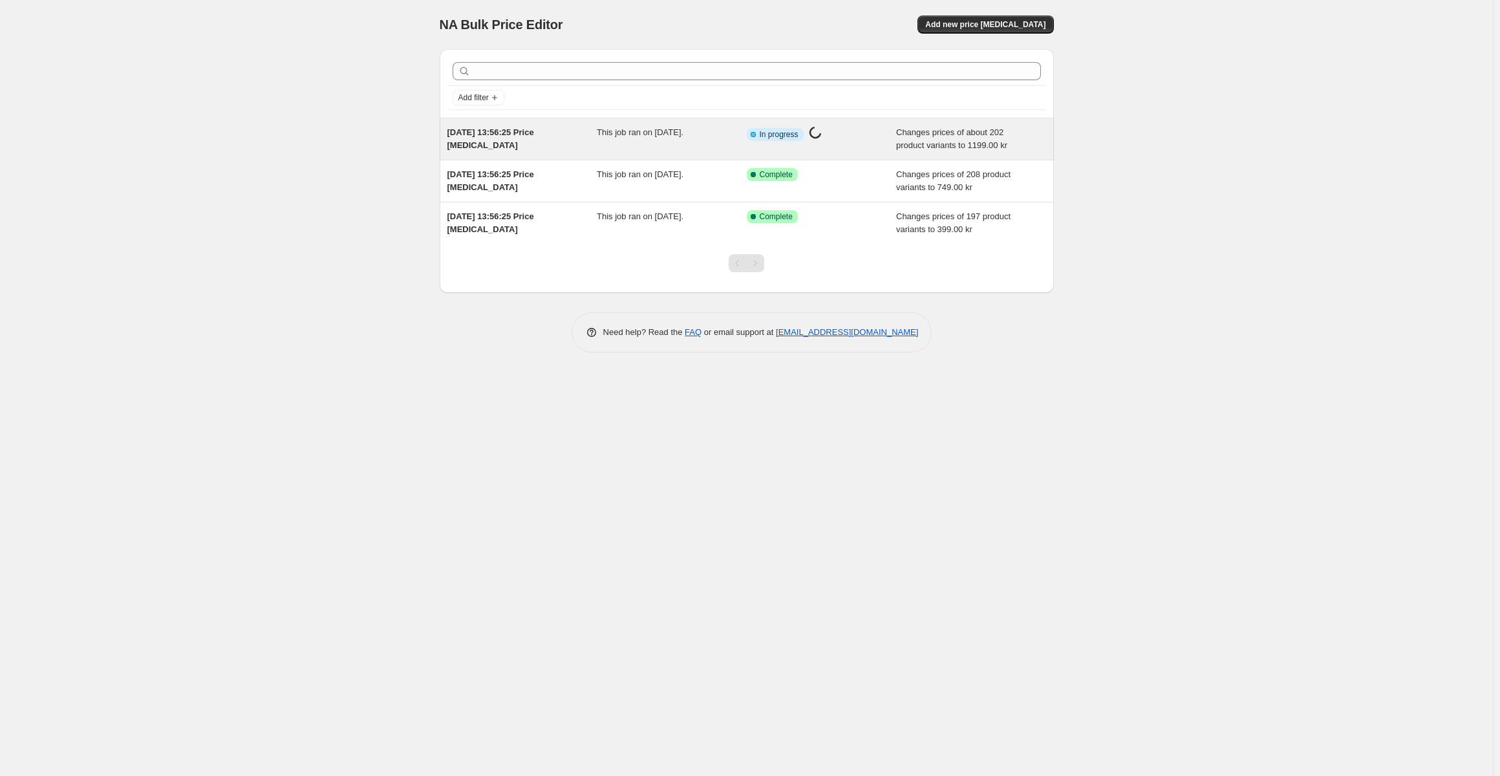
click at [736, 133] on div "This job ran on [DATE]." at bounding box center [672, 139] width 150 height 26
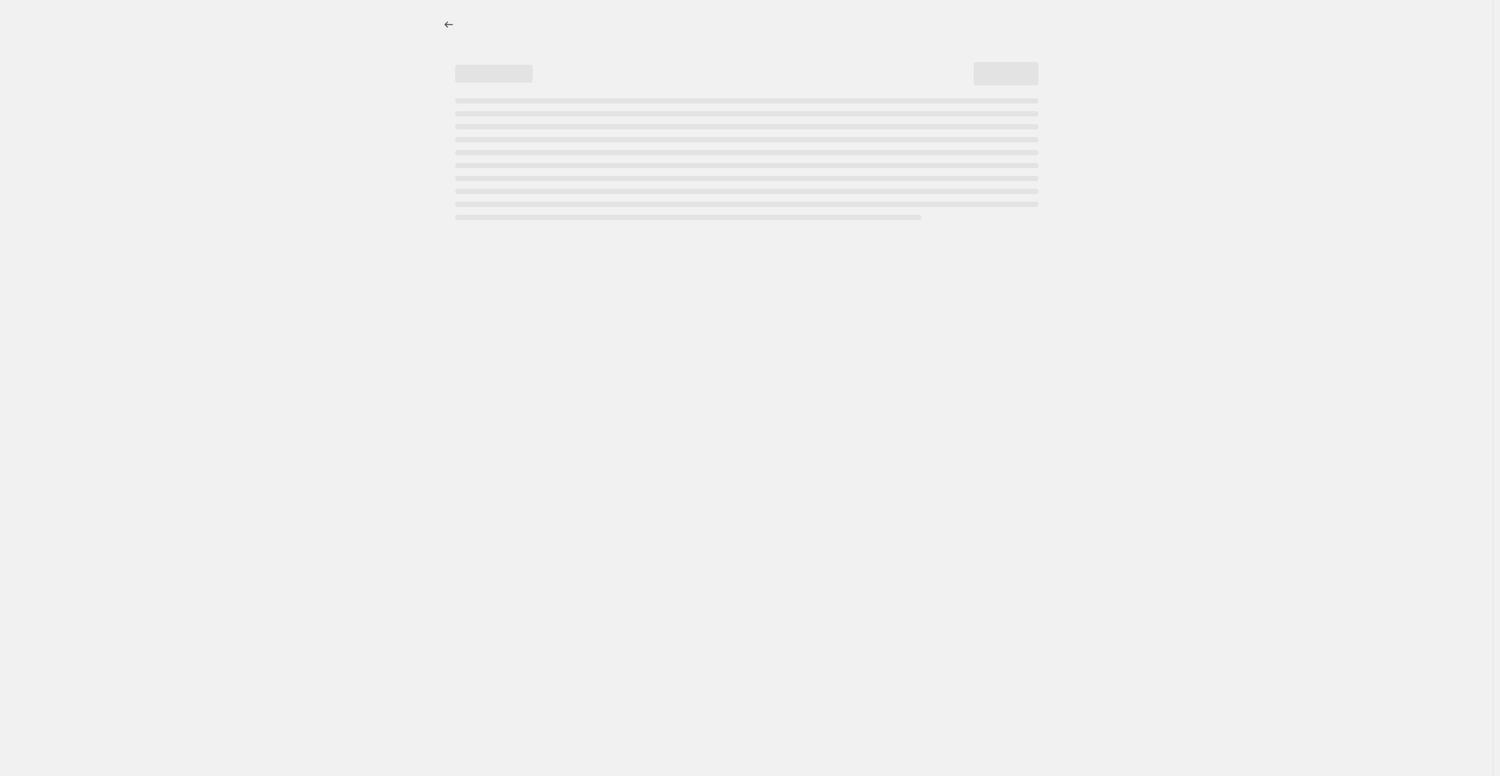
select select "collection"
select select "title"
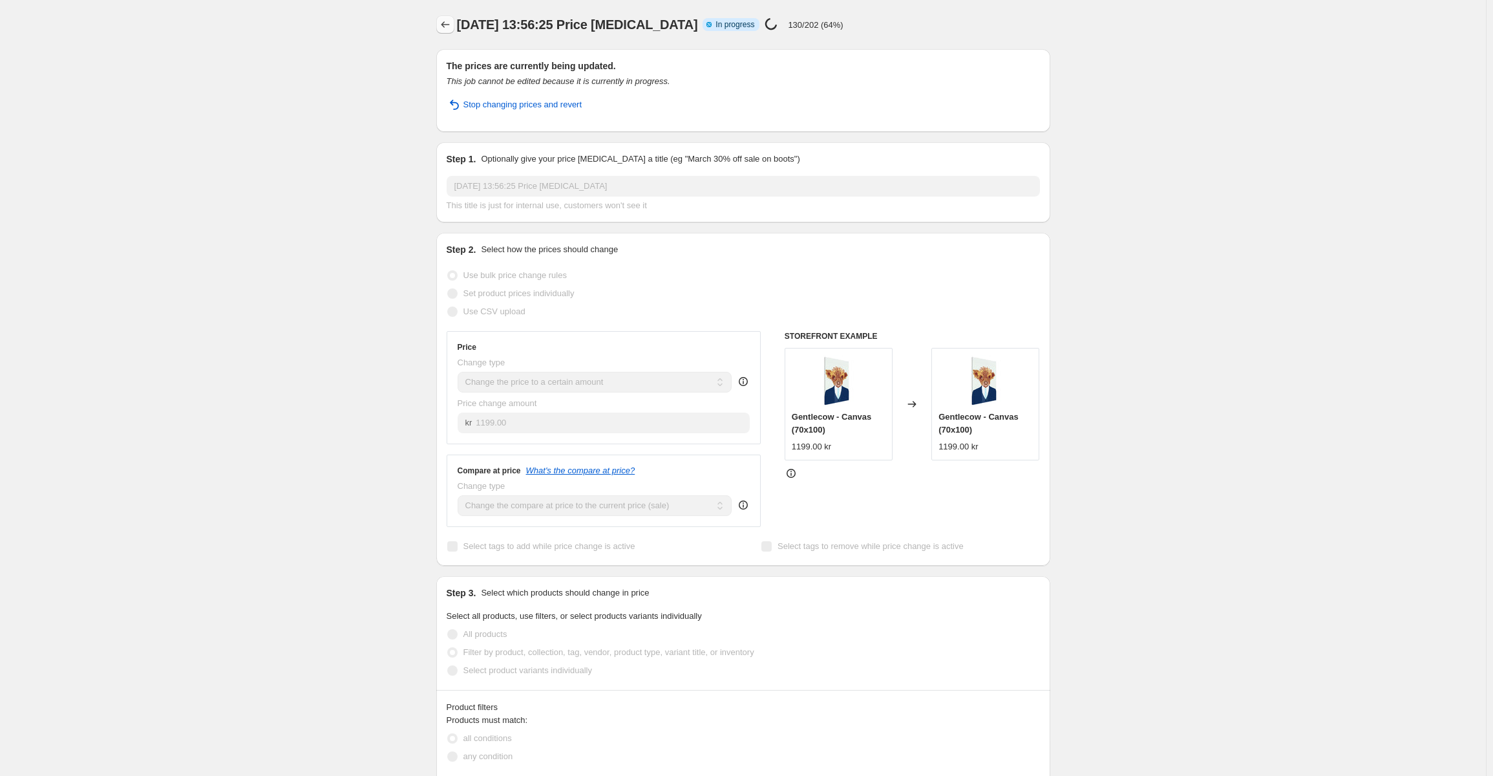
click at [452, 29] on icon "Price change jobs" at bounding box center [445, 24] width 13 height 13
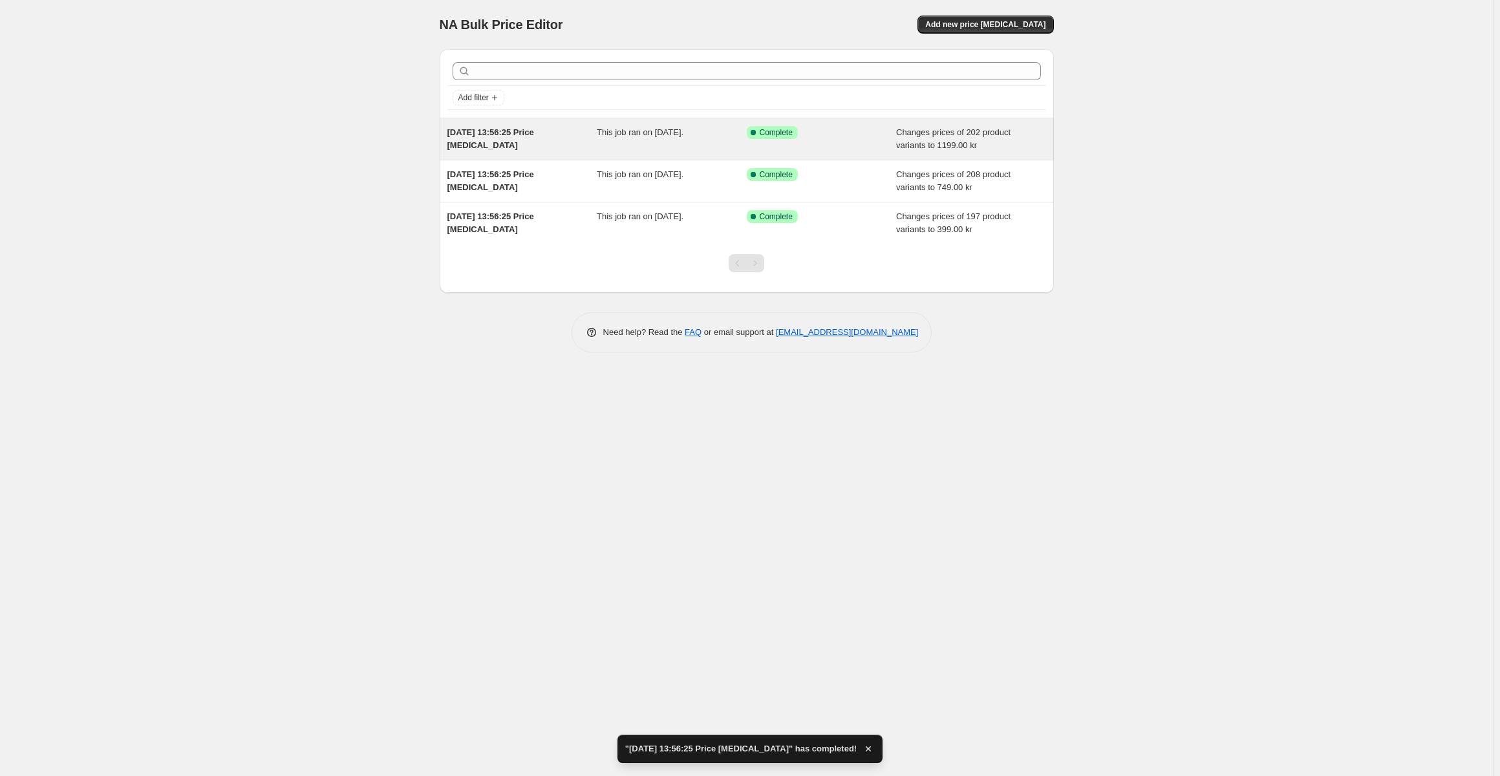
click at [582, 149] on div "[DATE] 13:56:25 Price [MEDICAL_DATA]" at bounding box center [522, 139] width 150 height 26
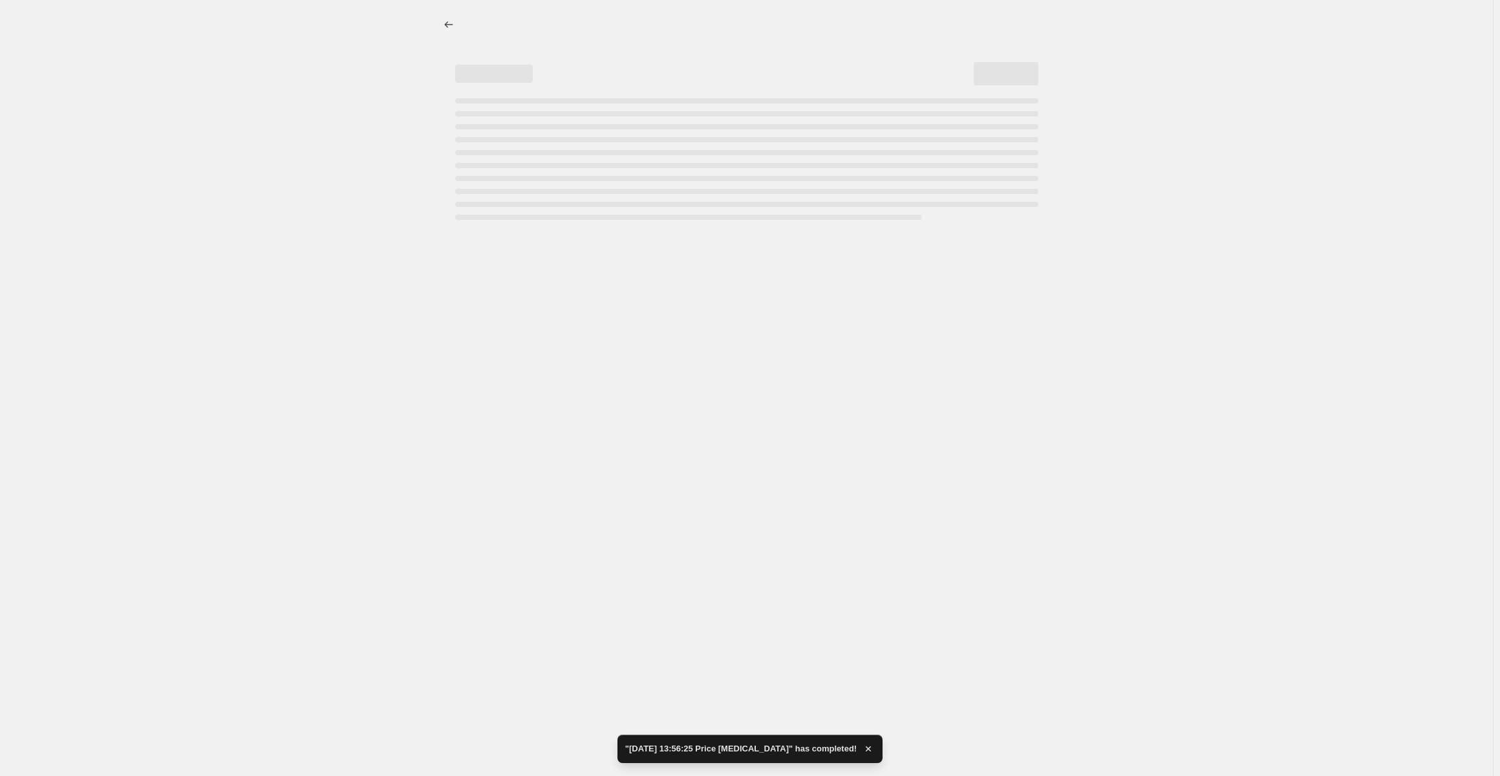
select select "collection"
select select "title"
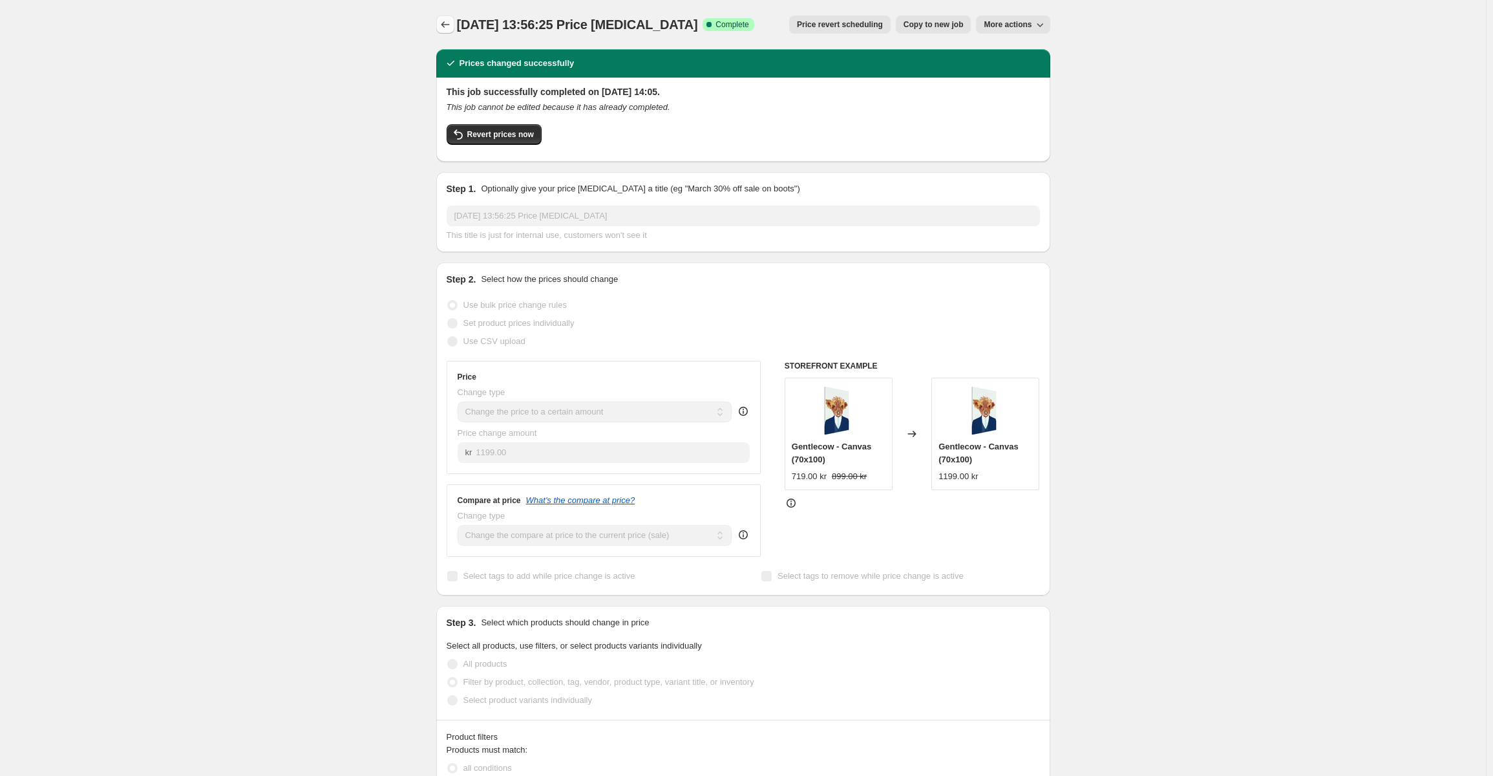
click at [444, 26] on icon "Price change jobs" at bounding box center [445, 24] width 13 height 13
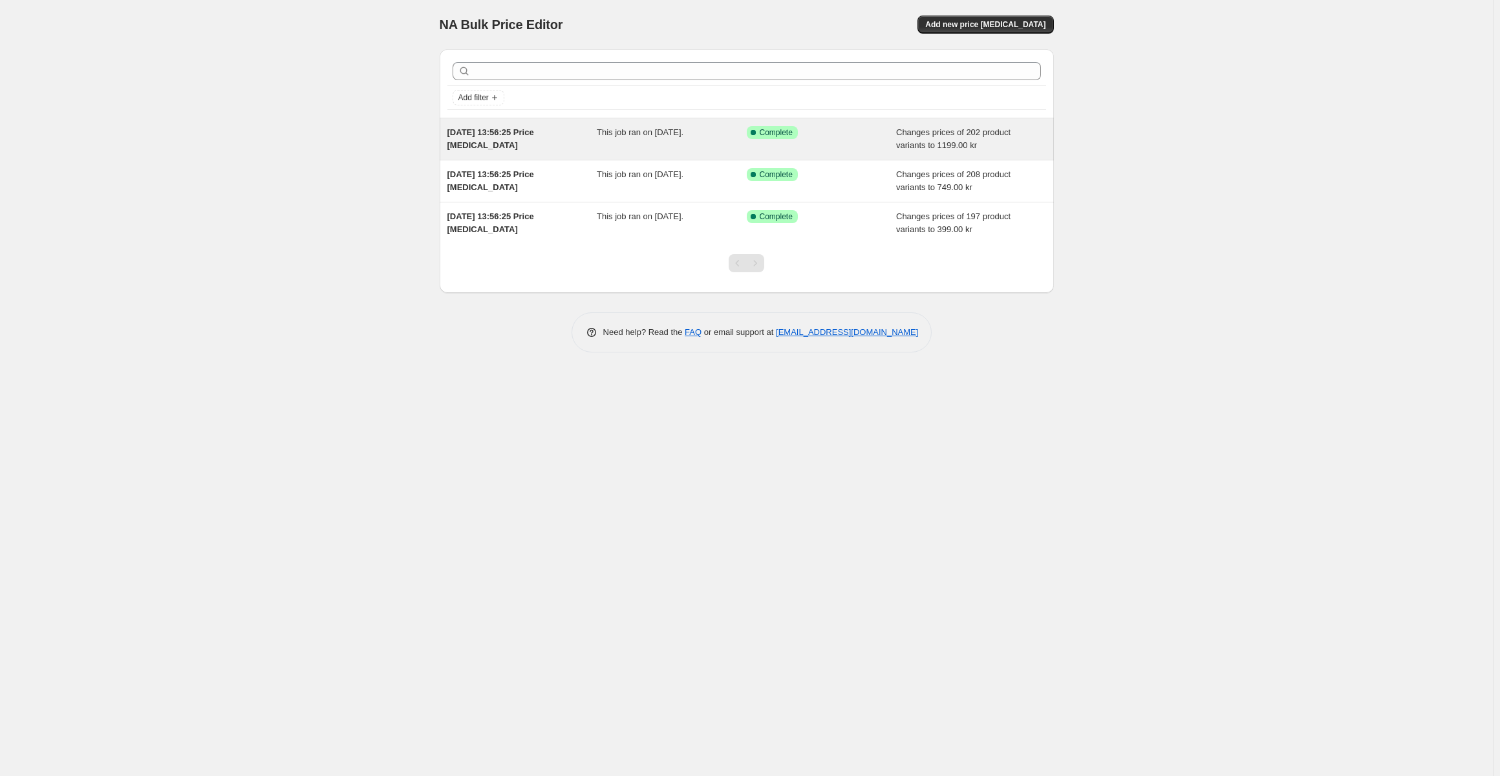
click at [844, 157] on div "[DATE] 13:56:25 Price [MEDICAL_DATA] This job ran on [DATE]. Success Complete C…" at bounding box center [747, 138] width 614 height 41
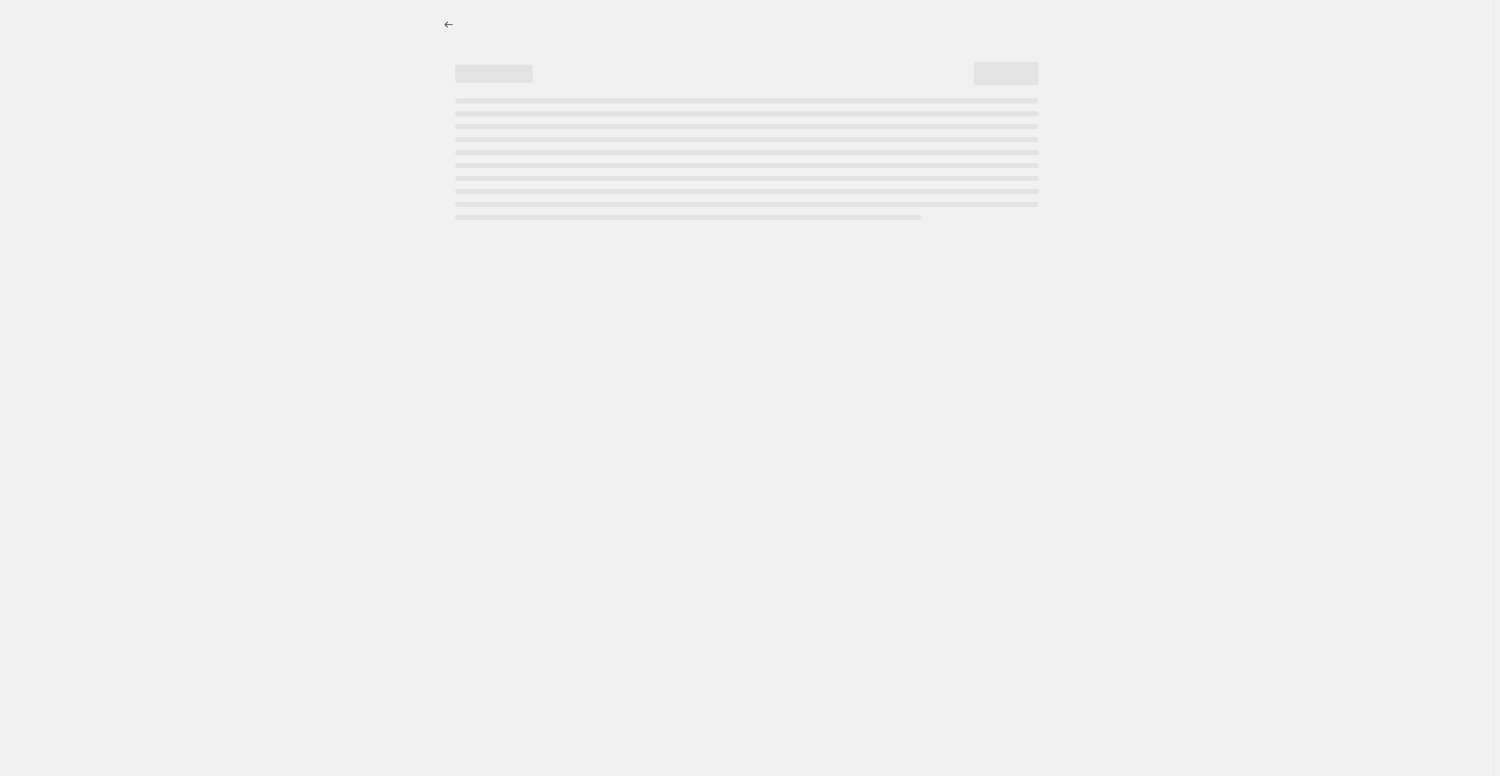
select select "collection"
select select "title"
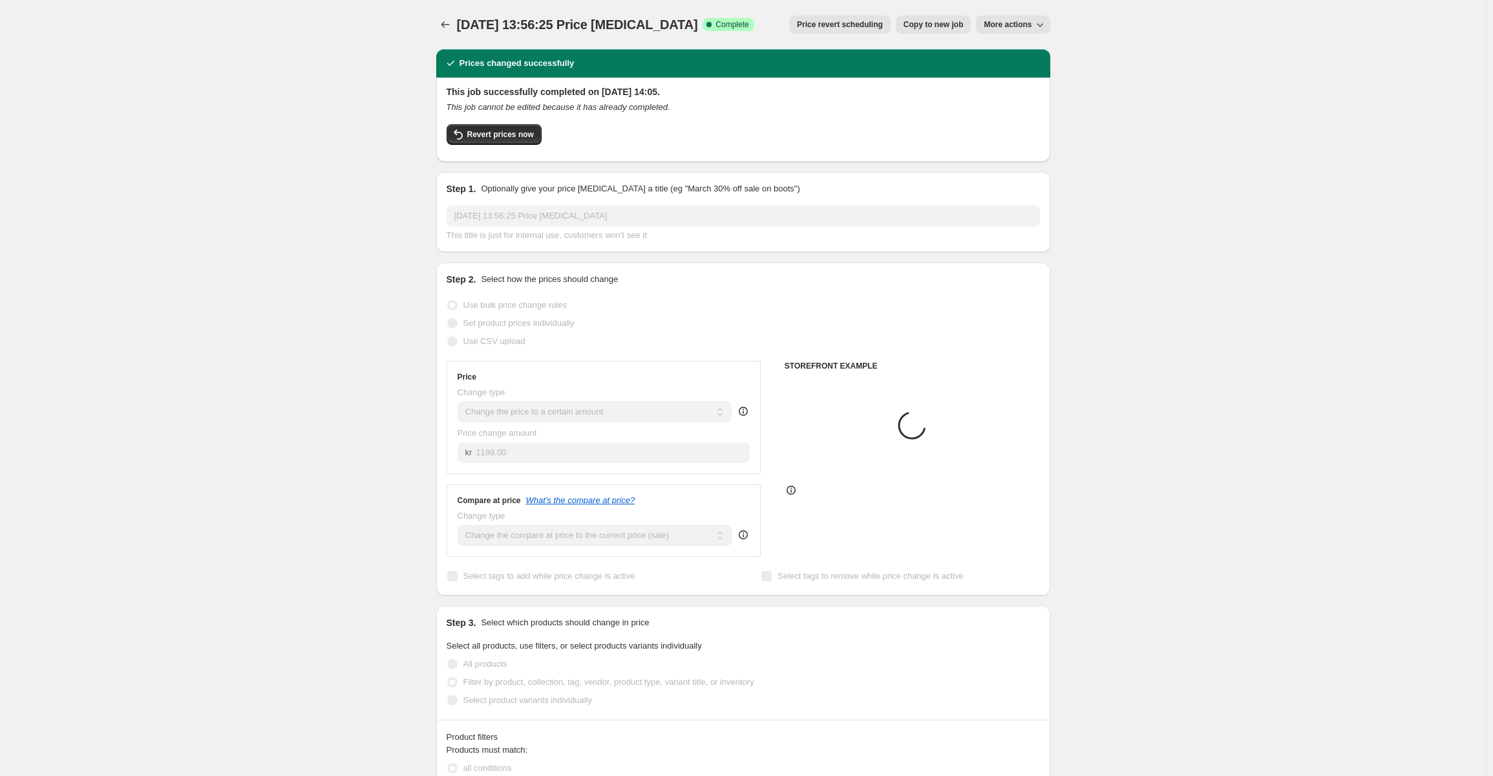
click at [1032, 14] on div "[DATE] 13:56:25 Price [MEDICAL_DATA]. This page is ready [DATE] 13:56:25 Price …" at bounding box center [743, 24] width 614 height 49
click at [1031, 17] on button "More actions" at bounding box center [1013, 25] width 74 height 18
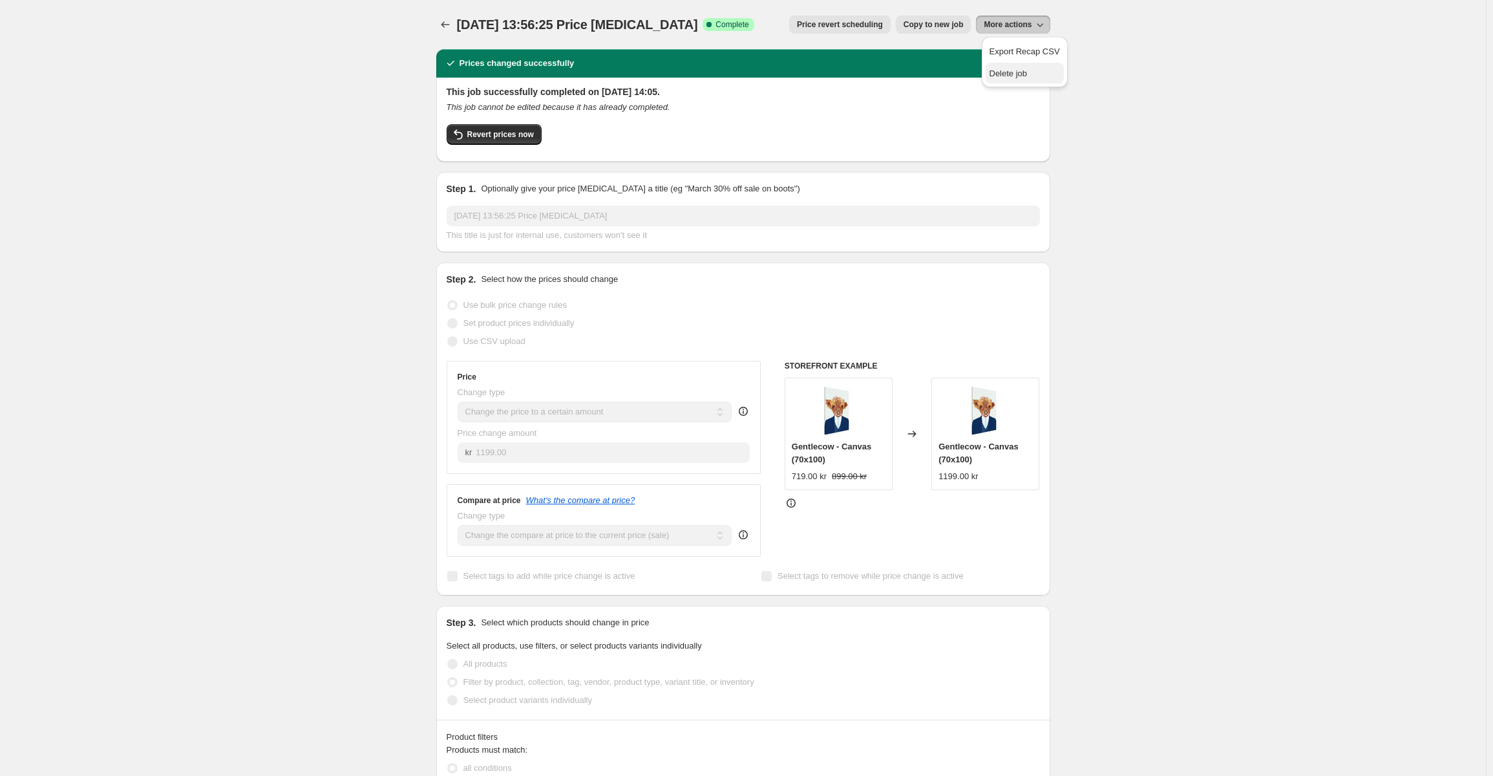
click at [1030, 67] on span "Delete job" at bounding box center [1025, 73] width 70 height 13
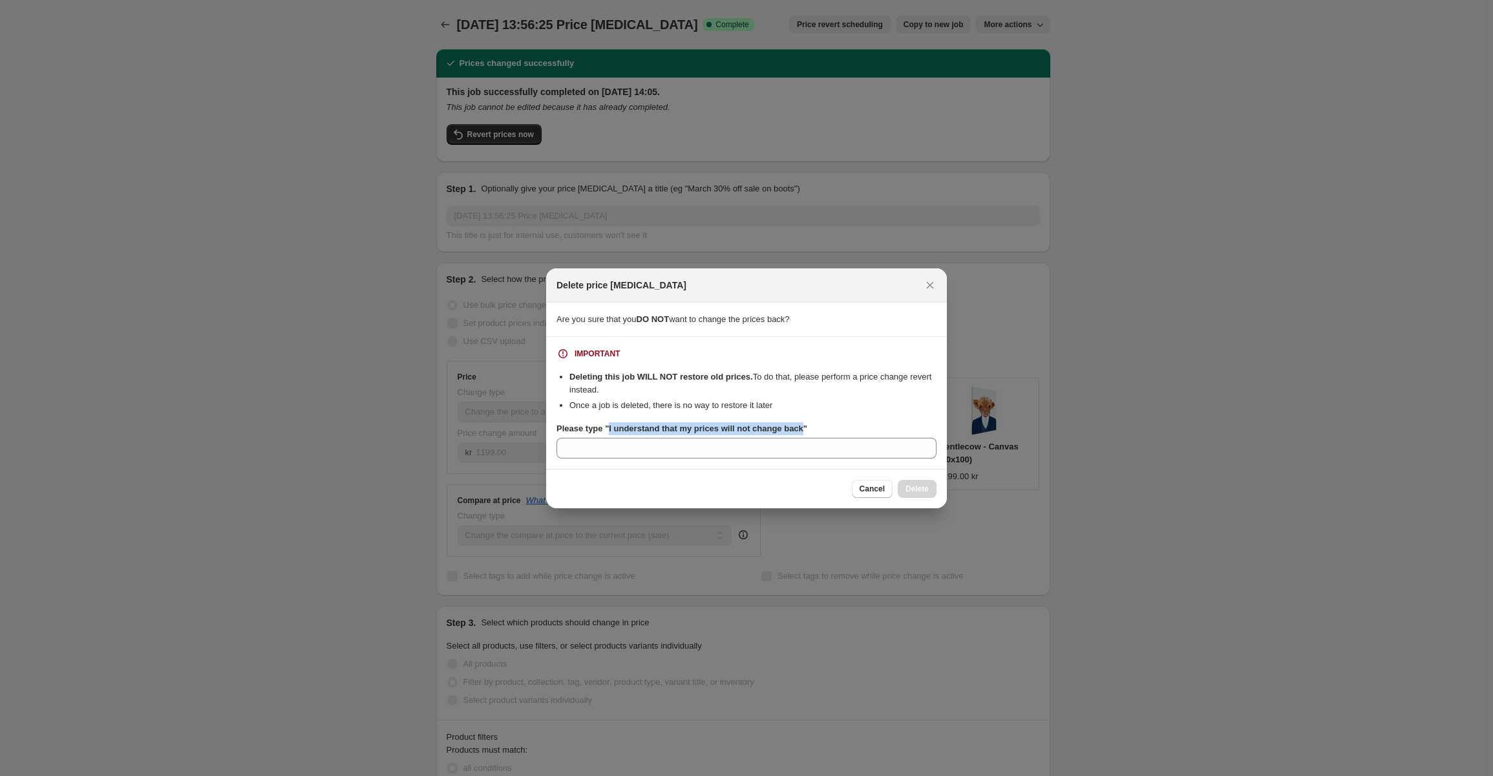
drag, startPoint x: 608, startPoint y: 427, endPoint x: 798, endPoint y: 431, distance: 189.4
click at [798, 431] on b "Please type "I understand that my prices will not change back"" at bounding box center [682, 428] width 251 height 10
copy b "I understand that my prices will not change back"
click at [779, 455] on input "Please type "I understand that my prices will not change back"" at bounding box center [747, 448] width 380 height 21
paste input "I understand that my prices will not change back"
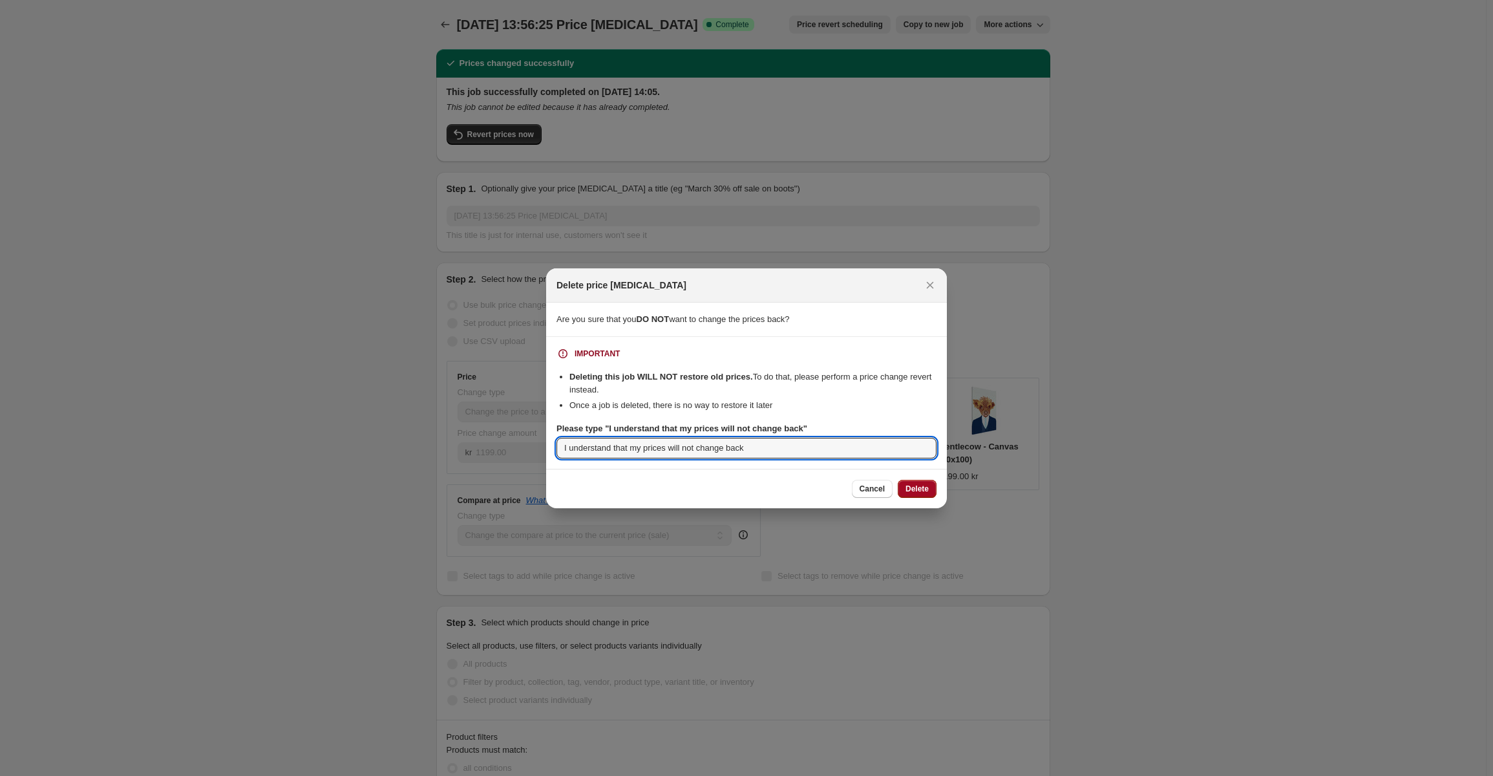
type input "I understand that my prices will not change back"
click at [924, 494] on button "Delete" at bounding box center [917, 489] width 39 height 18
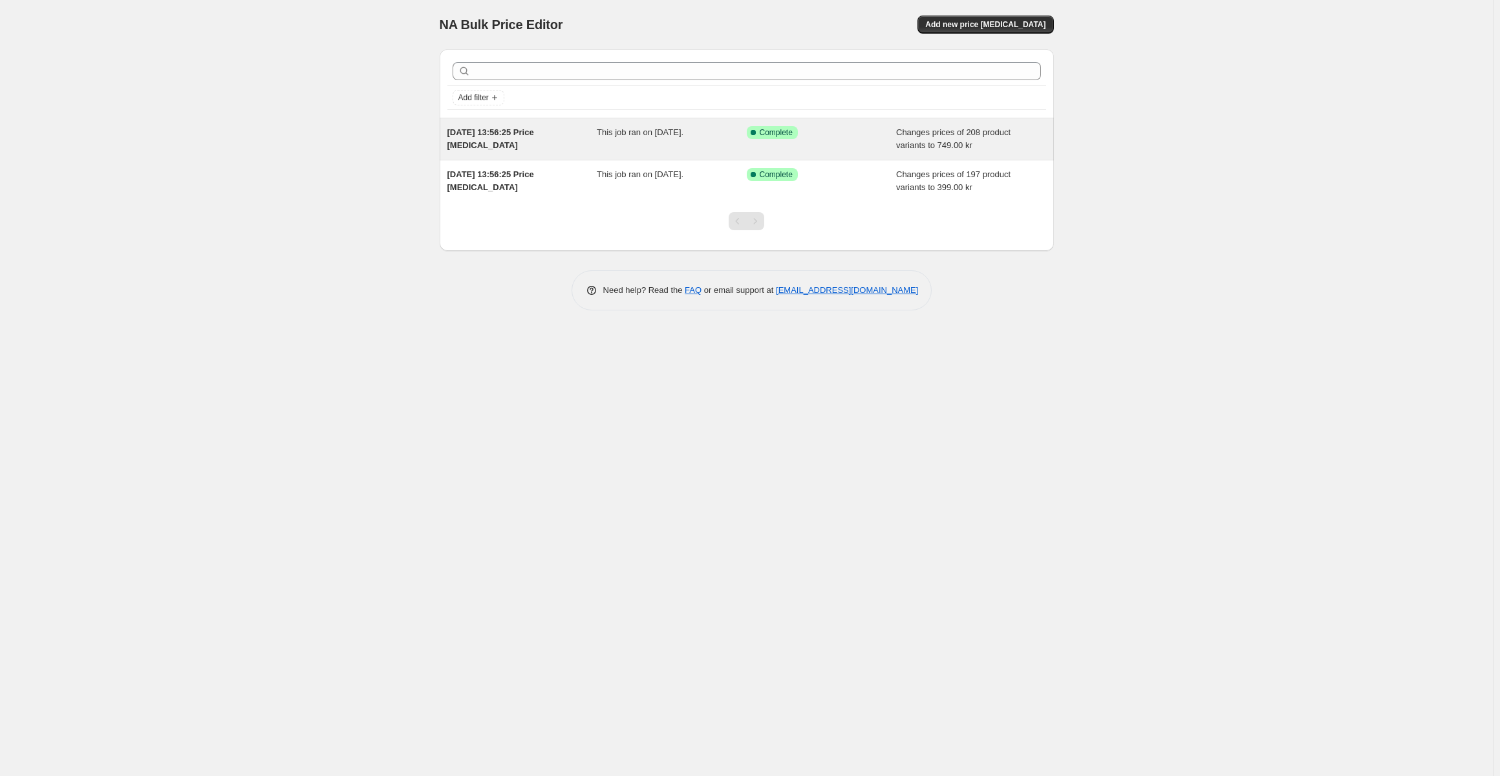
click at [561, 147] on div "[DATE] 13:56:25 Price [MEDICAL_DATA]" at bounding box center [522, 139] width 150 height 26
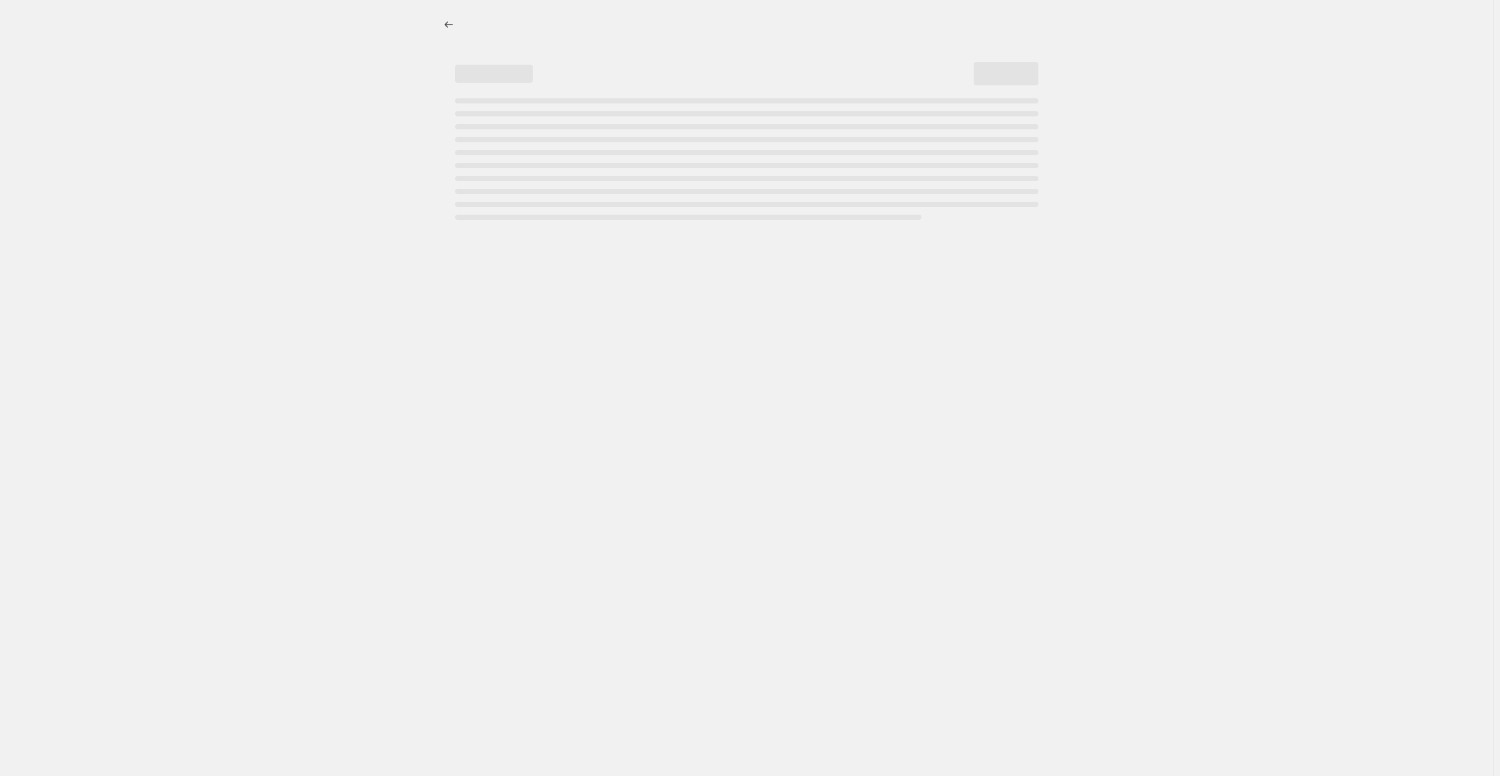
select select "collection"
select select "title"
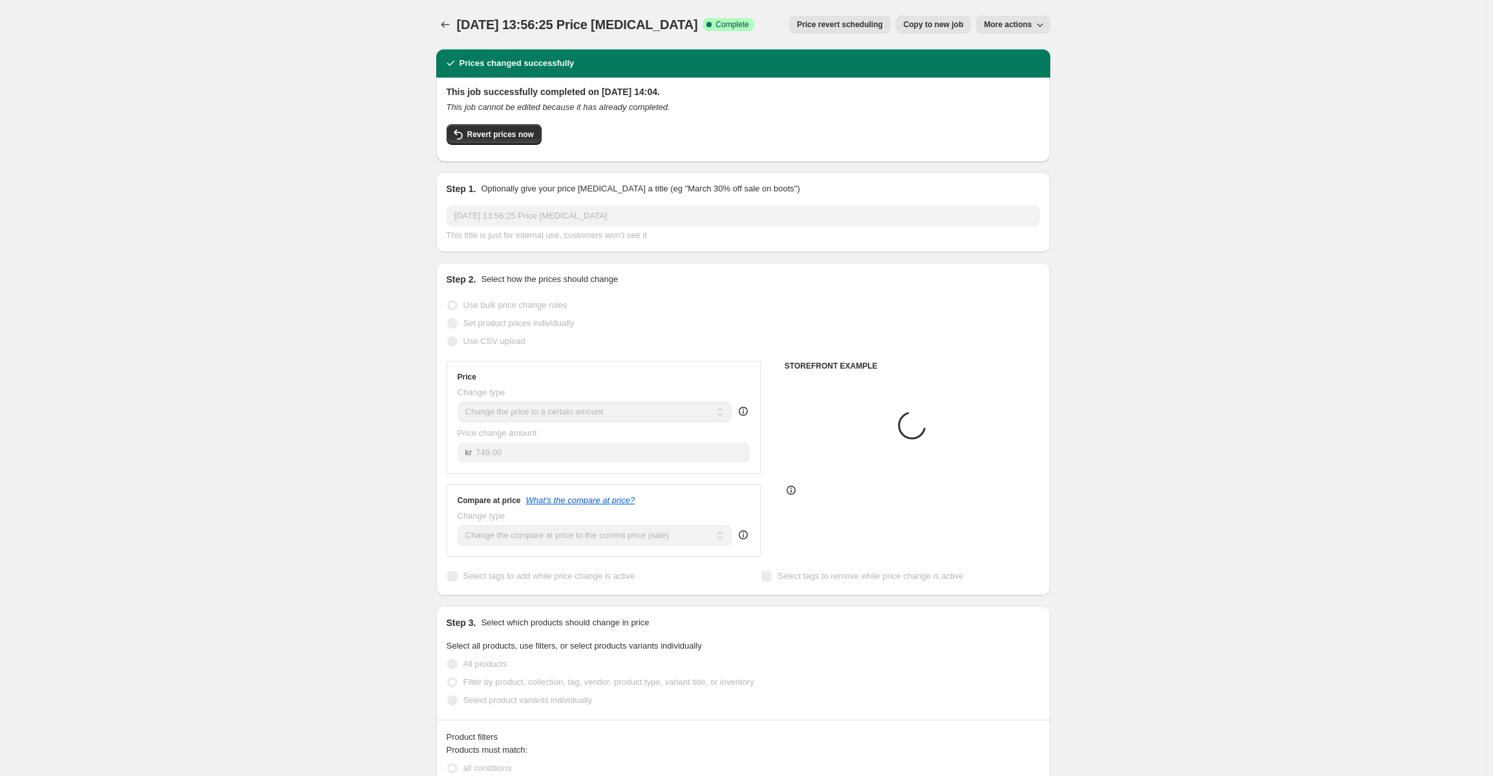
click at [1027, 18] on button "More actions" at bounding box center [1013, 25] width 74 height 18
click at [1017, 75] on span "Delete job" at bounding box center [1009, 74] width 38 height 10
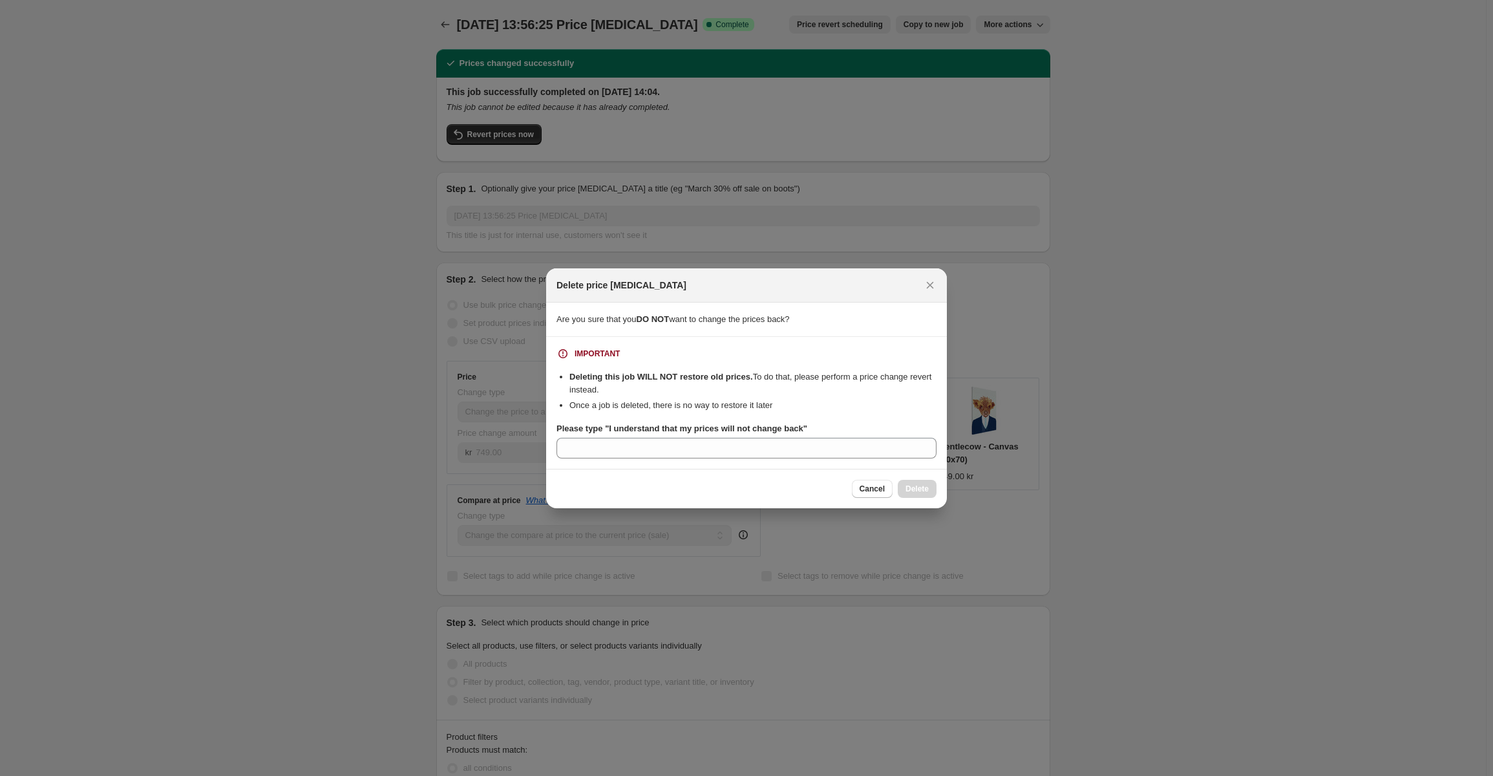
click at [832, 459] on section "IMPORTANT Deleting this job WILL NOT restore old prices. To do that, please per…" at bounding box center [746, 403] width 401 height 132
click at [832, 451] on input "Please type "I understand that my prices will not change back"" at bounding box center [747, 448] width 380 height 21
paste input "I understand that my prices will not change back"
type input "I understand that my prices will not change back"
click at [913, 490] on span "Delete" at bounding box center [917, 489] width 23 height 10
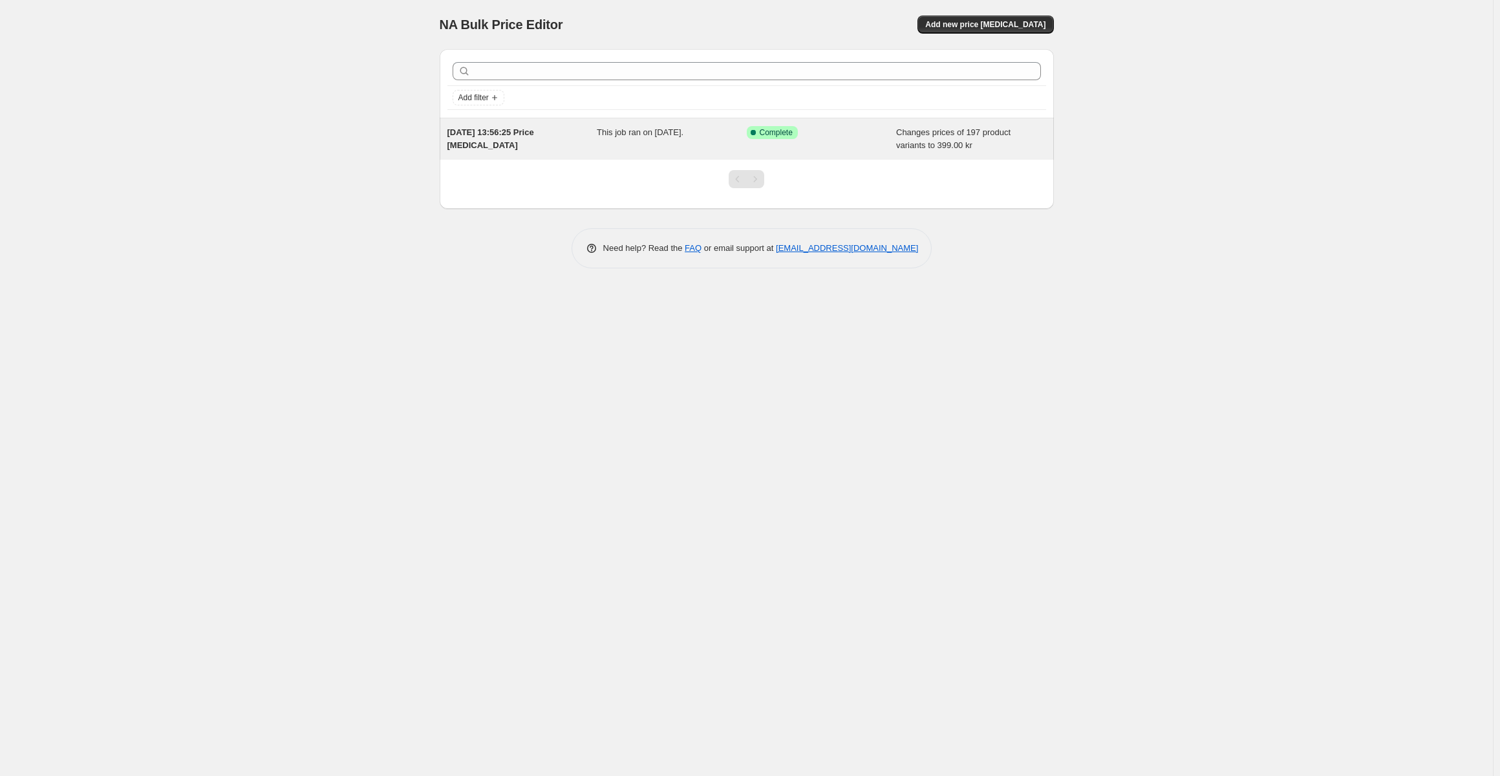
click at [922, 134] on span "Changes prices of 197 product variants to 399.00 kr" at bounding box center [953, 138] width 114 height 23
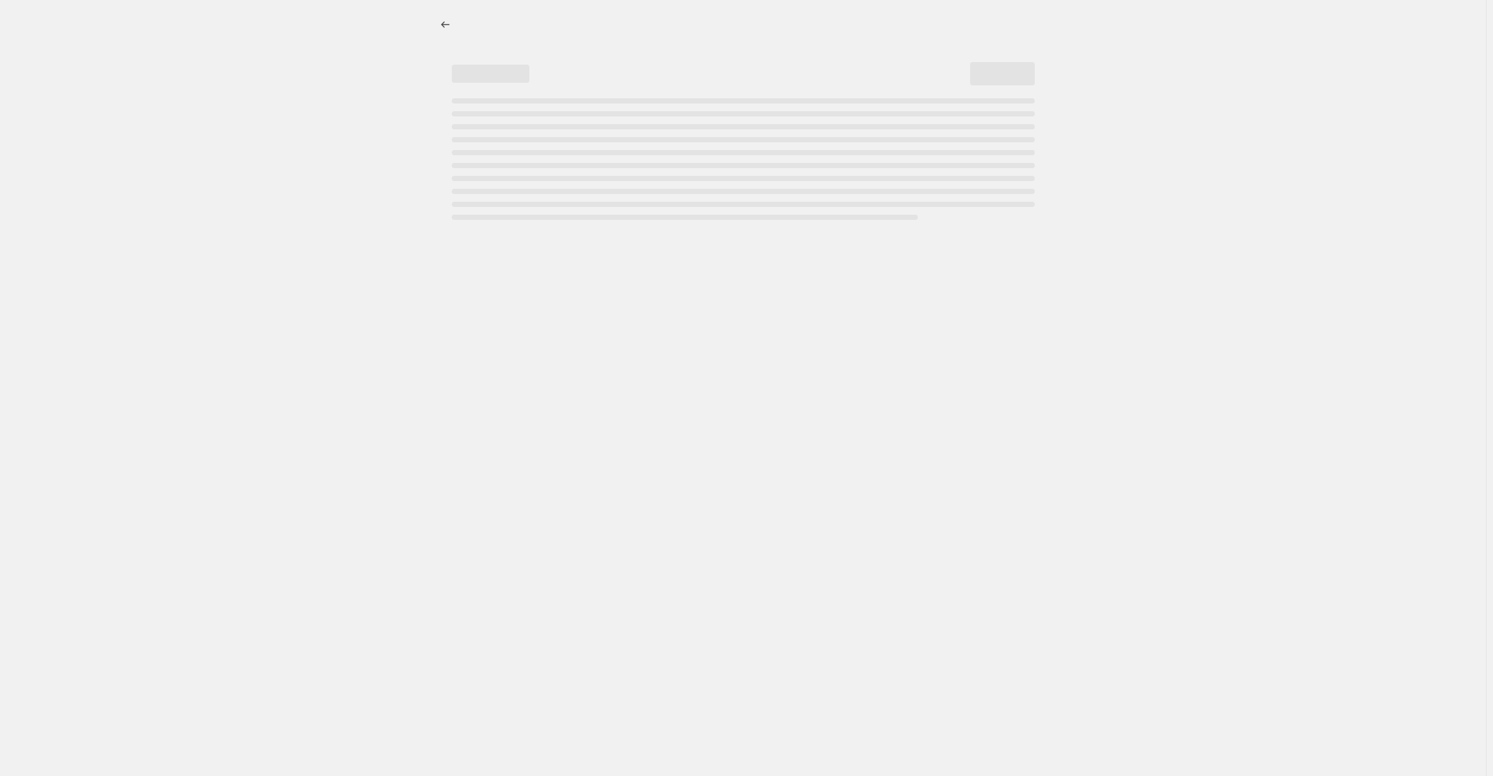
select select "no_change"
select select "collection"
select select "title"
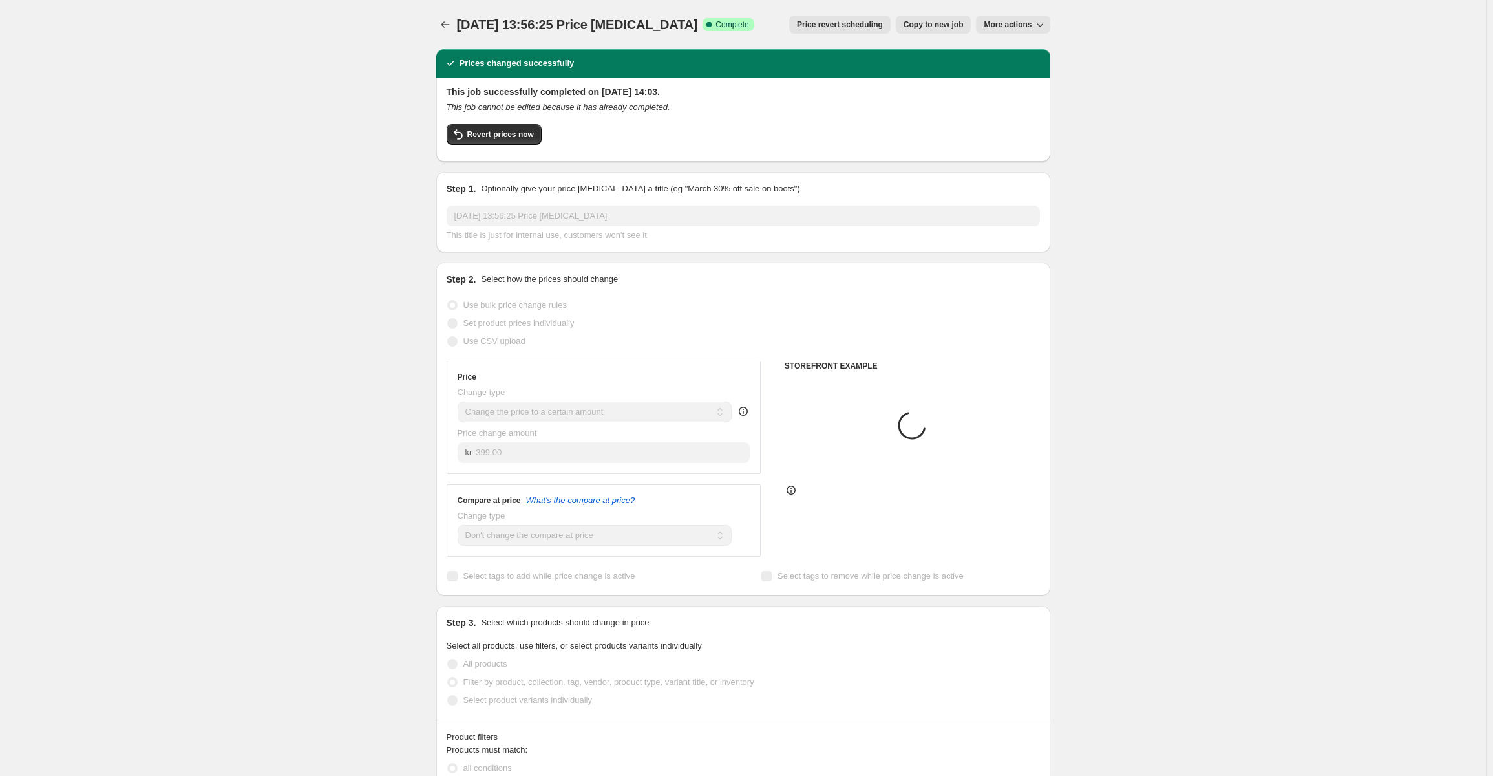
click at [1020, 25] on span "More actions" at bounding box center [1008, 24] width 48 height 10
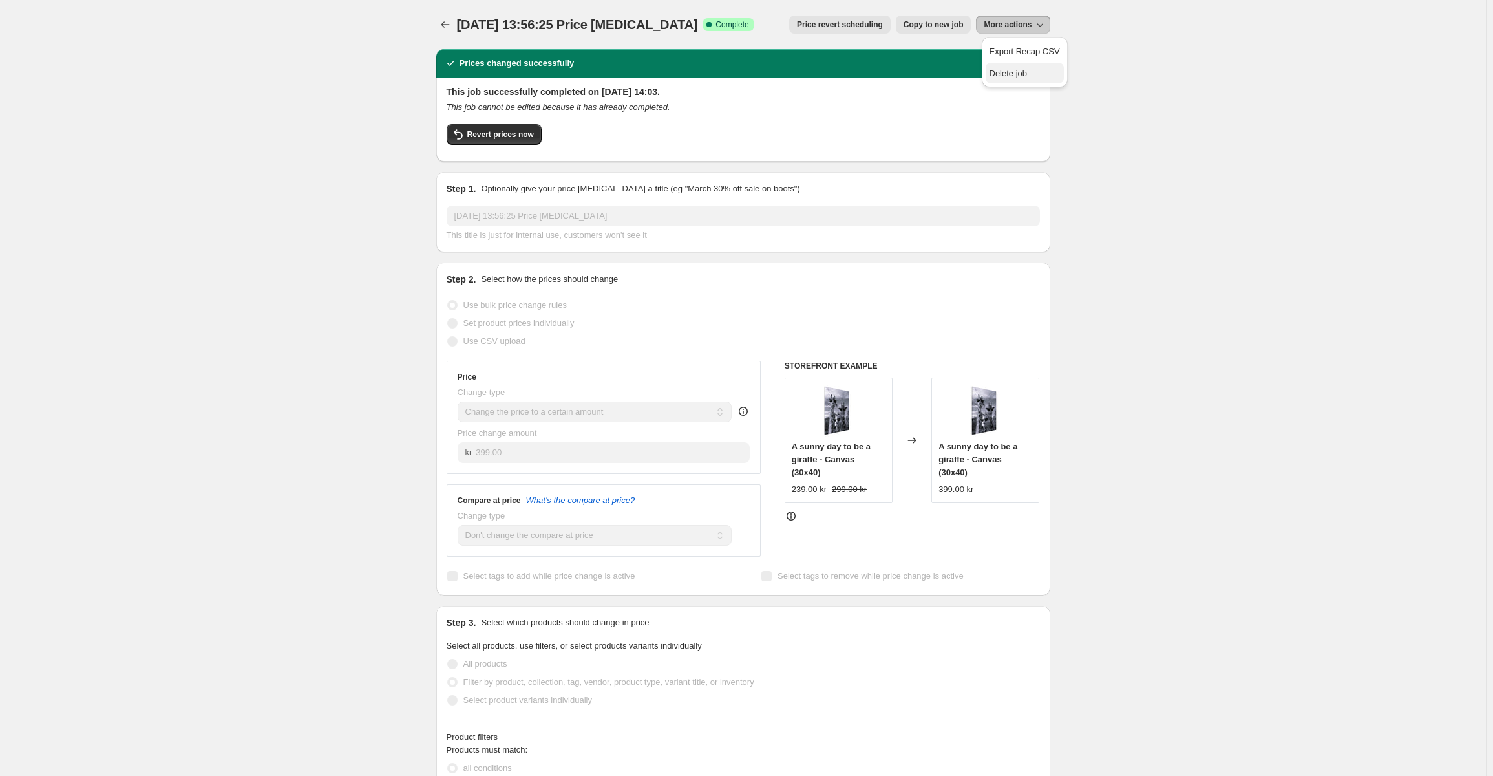
click at [1008, 63] on button "Delete job" at bounding box center [1025, 73] width 78 height 21
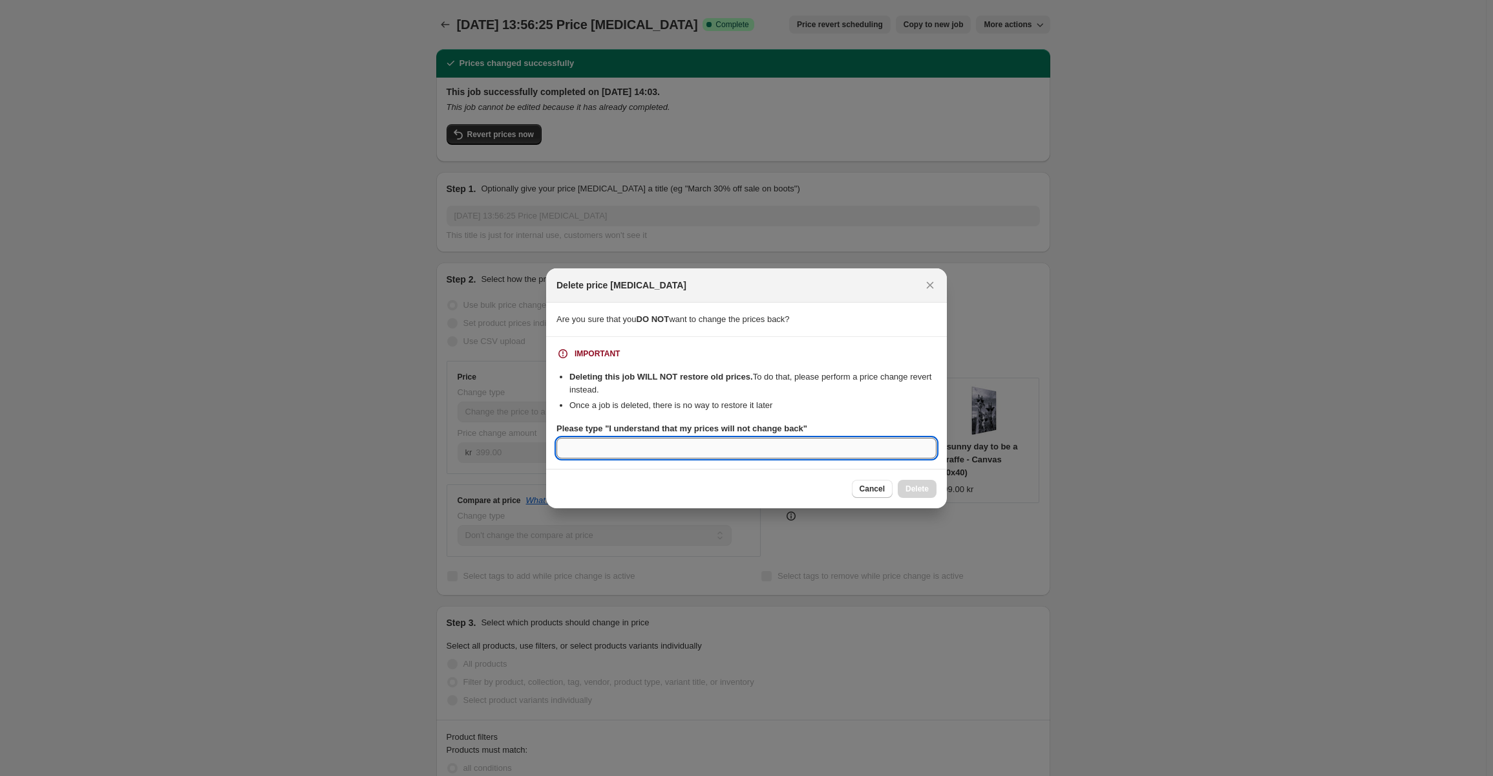
click at [804, 449] on input "Please type "I understand that my prices will not change back"" at bounding box center [747, 448] width 380 height 21
paste input "I understand that my prices will not change back"
type input "I understand that my prices will not change back"
click at [924, 495] on button "Delete" at bounding box center [917, 489] width 39 height 18
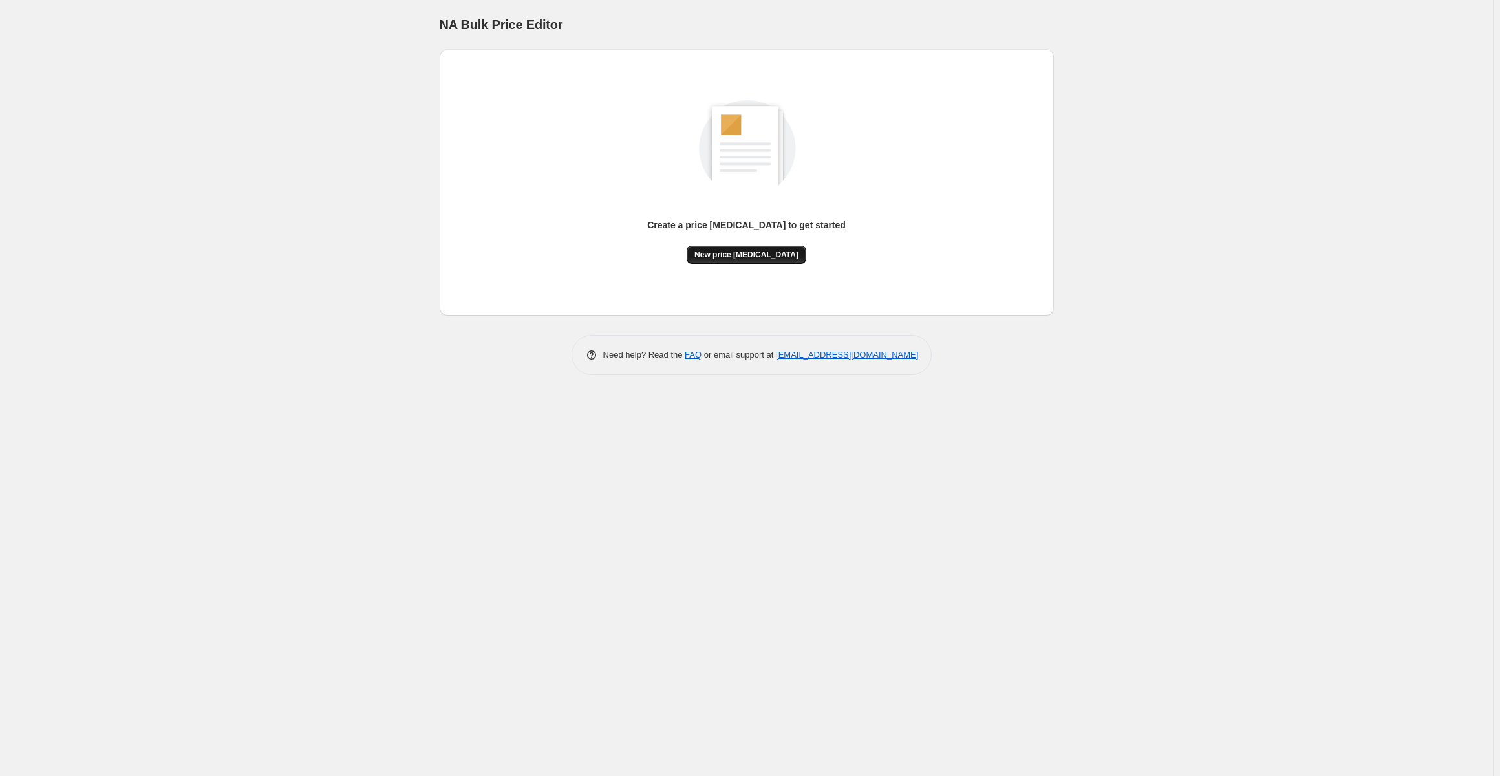
click at [758, 253] on span "New price [MEDICAL_DATA]" at bounding box center [746, 255] width 104 height 10
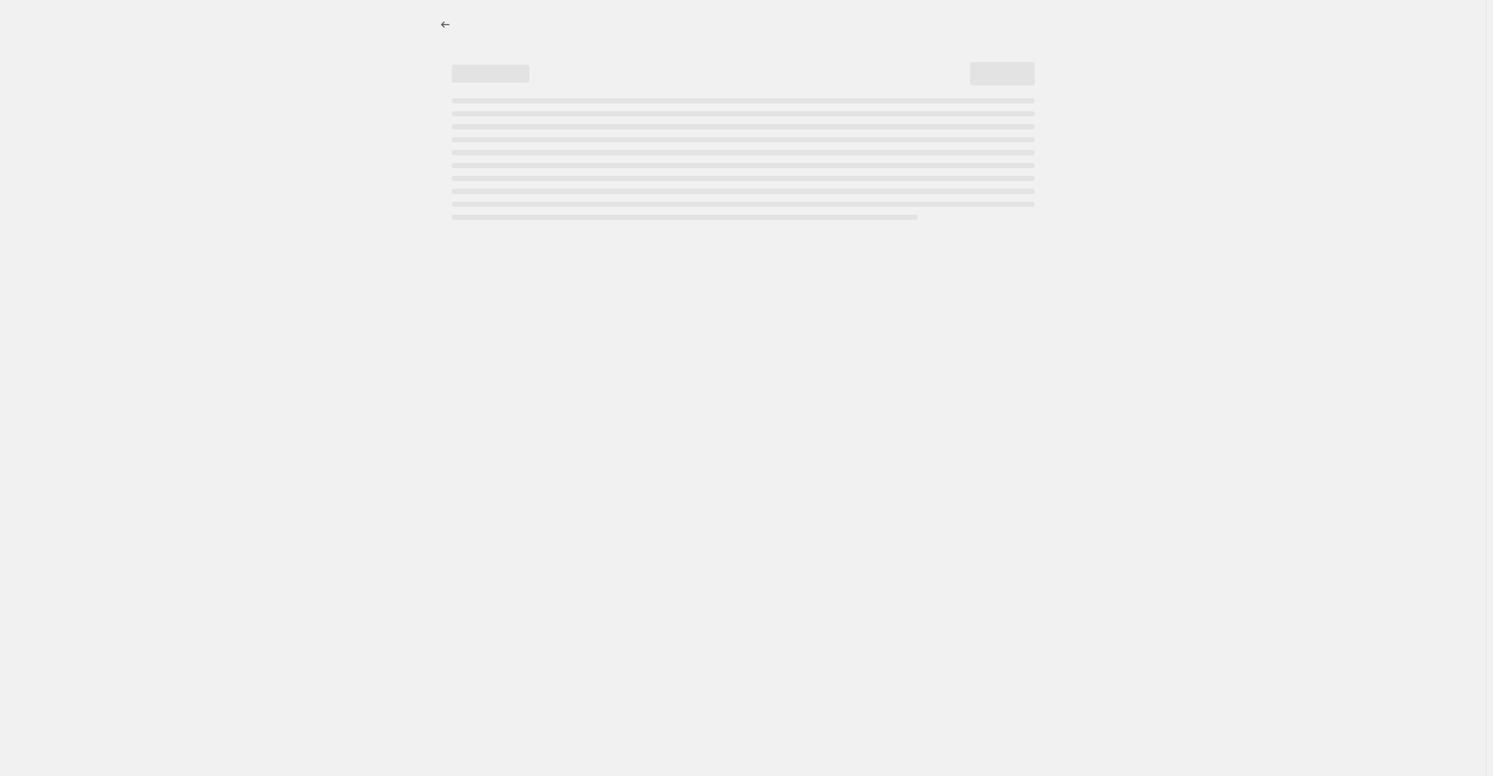
select select "percentage"
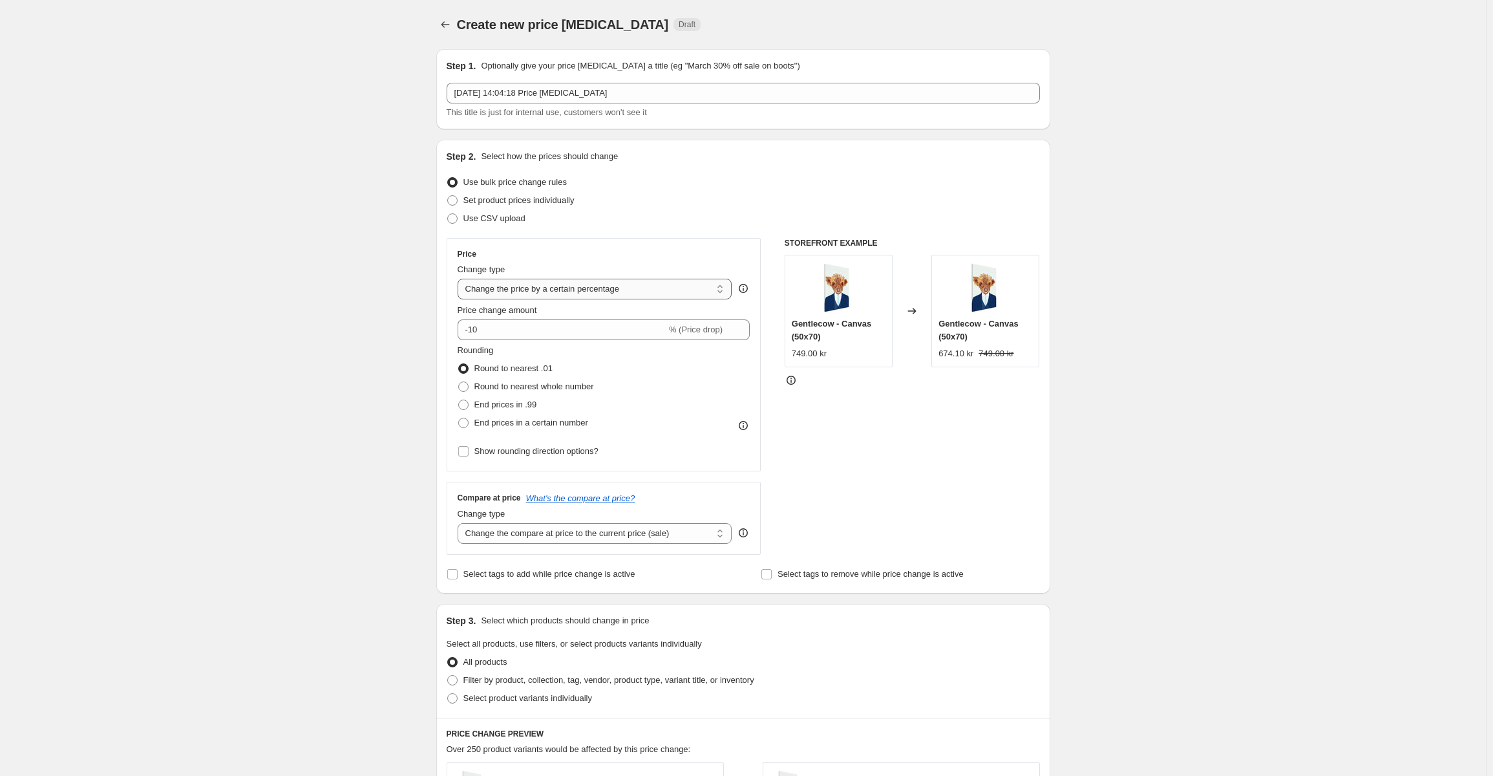
click at [549, 286] on select "Change the price to a certain amount Change the price by a certain amount Chang…" at bounding box center [595, 289] width 275 height 21
click at [549, 281] on select "Change the price to a certain amount Change the price by a certain amount Chang…" at bounding box center [595, 289] width 275 height 21
click at [542, 387] on span "Round to nearest whole number" at bounding box center [534, 386] width 120 height 10
click at [459, 382] on input "Round to nearest whole number" at bounding box center [458, 381] width 1 height 1
radio input "true"
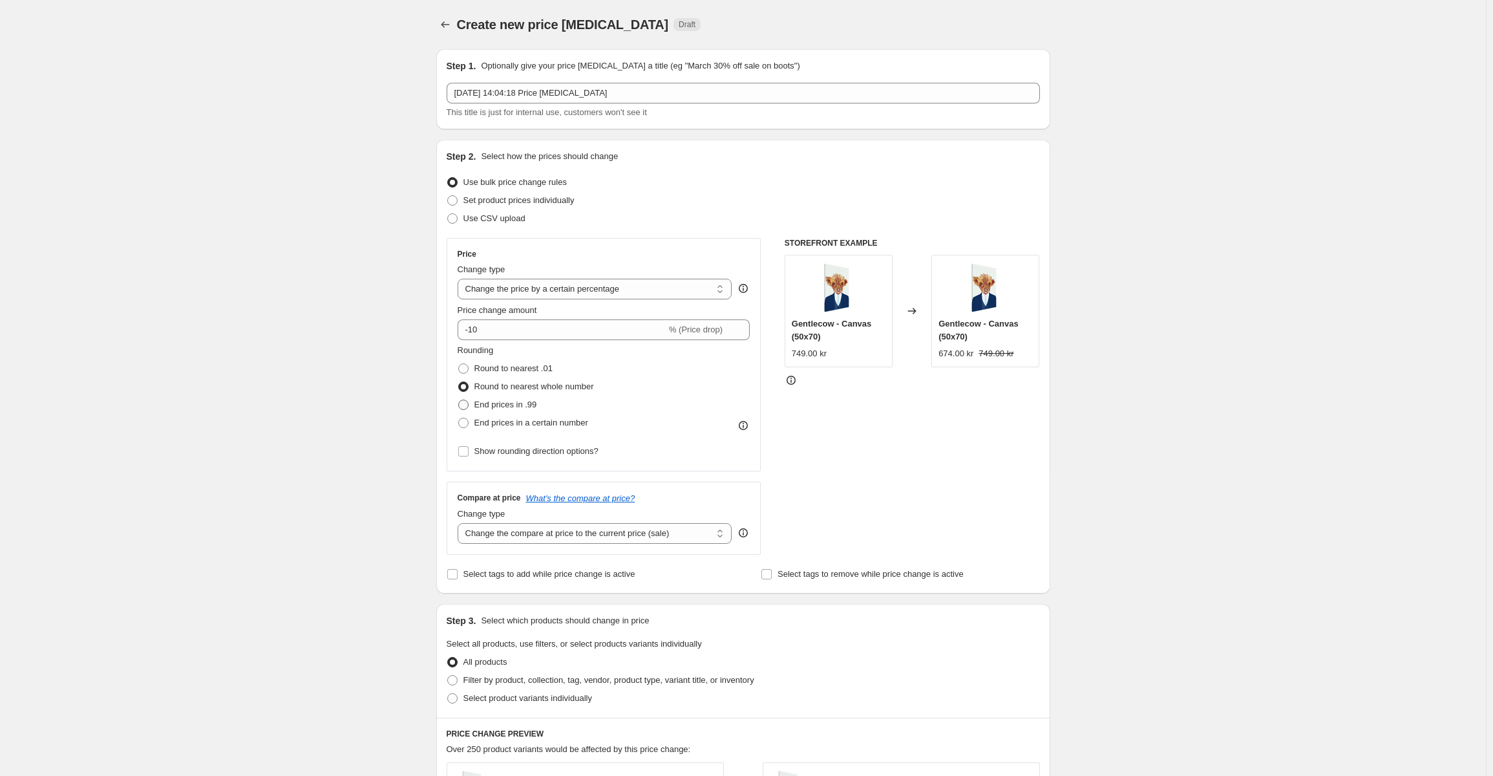
click at [532, 403] on span "End prices in .99" at bounding box center [505, 404] width 63 height 10
click at [459, 400] on input "End prices in .99" at bounding box center [458, 399] width 1 height 1
radio input "true"
click at [539, 421] on span "End prices in a certain number" at bounding box center [531, 423] width 114 height 10
click at [459, 418] on input "End prices in a certain number" at bounding box center [458, 418] width 1 height 1
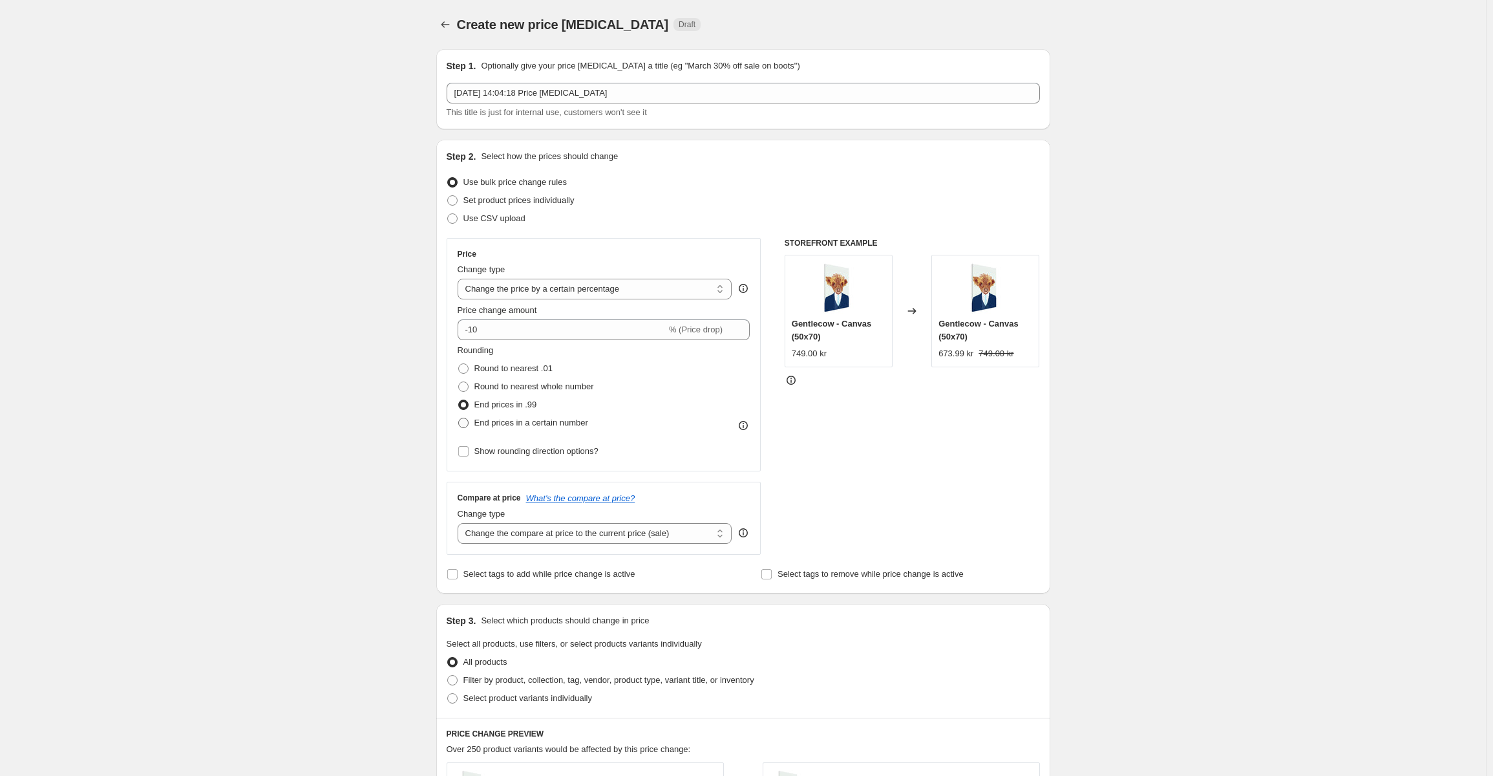
radio input "true"
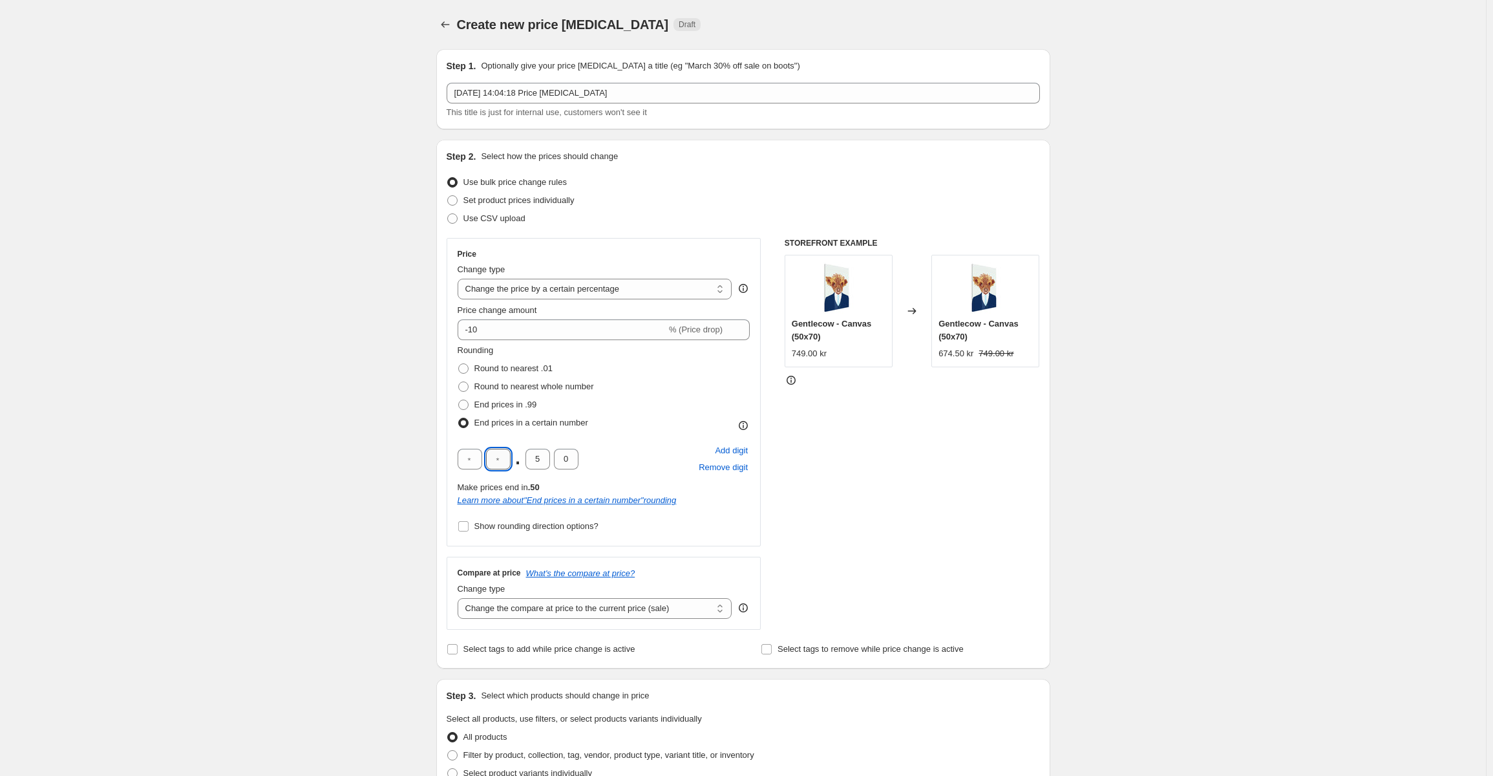
click at [506, 460] on input "text" at bounding box center [498, 459] width 25 height 21
type input "9"
type input "0"
click at [925, 557] on div "STOREFRONT EXAMPLE Gentlecow - Canvas (50x70) 749.00 kr Changed to Gentlecow - …" at bounding box center [912, 434] width 255 height 392
drag, startPoint x: 493, startPoint y: 332, endPoint x: 473, endPoint y: 339, distance: 21.9
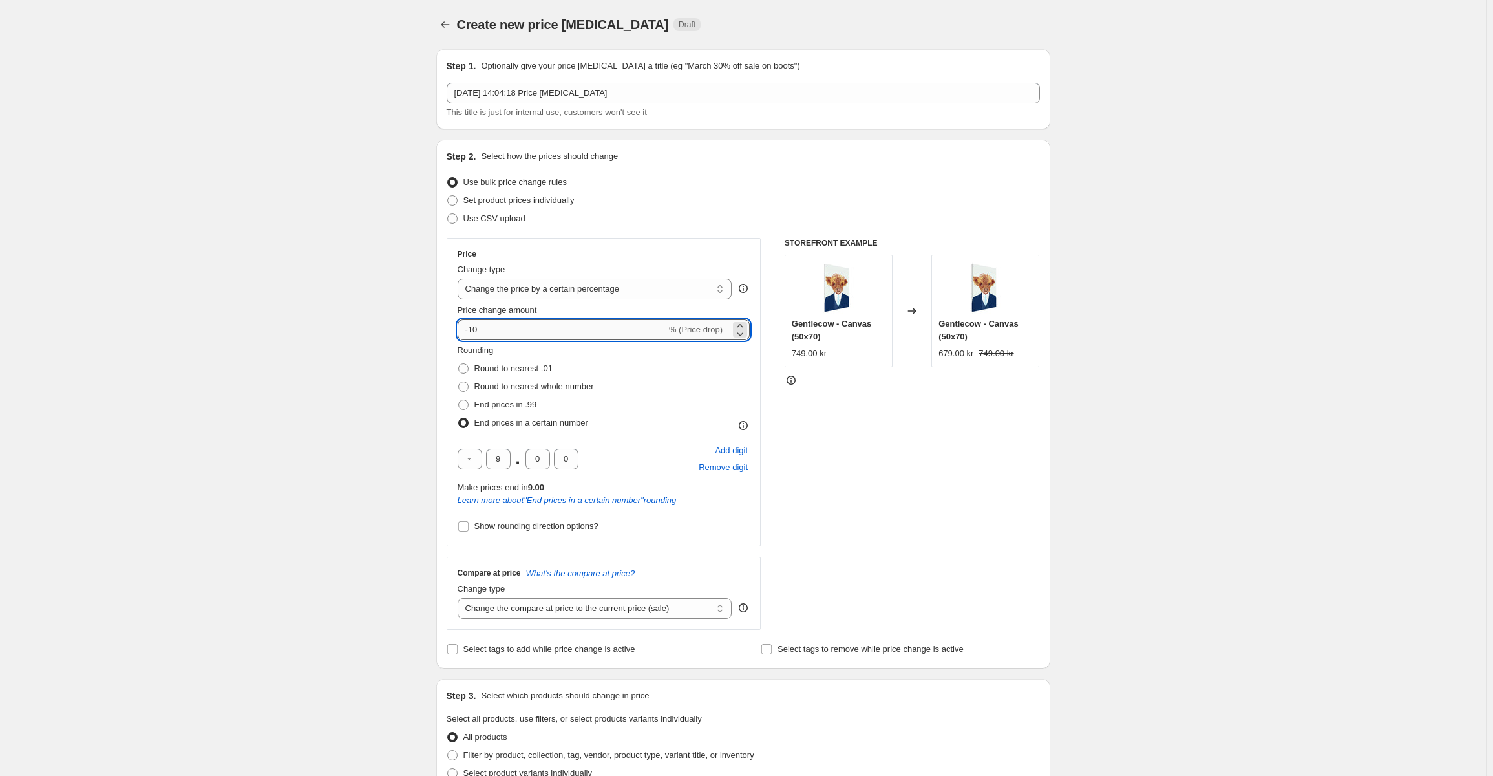
click at [473, 339] on input "-10" at bounding box center [562, 329] width 209 height 21
type input "-20"
click at [895, 467] on div "STOREFRONT EXAMPLE Gentlecow - Canvas (50x70) 749.00 kr Changed to Gentlecow - …" at bounding box center [912, 434] width 255 height 392
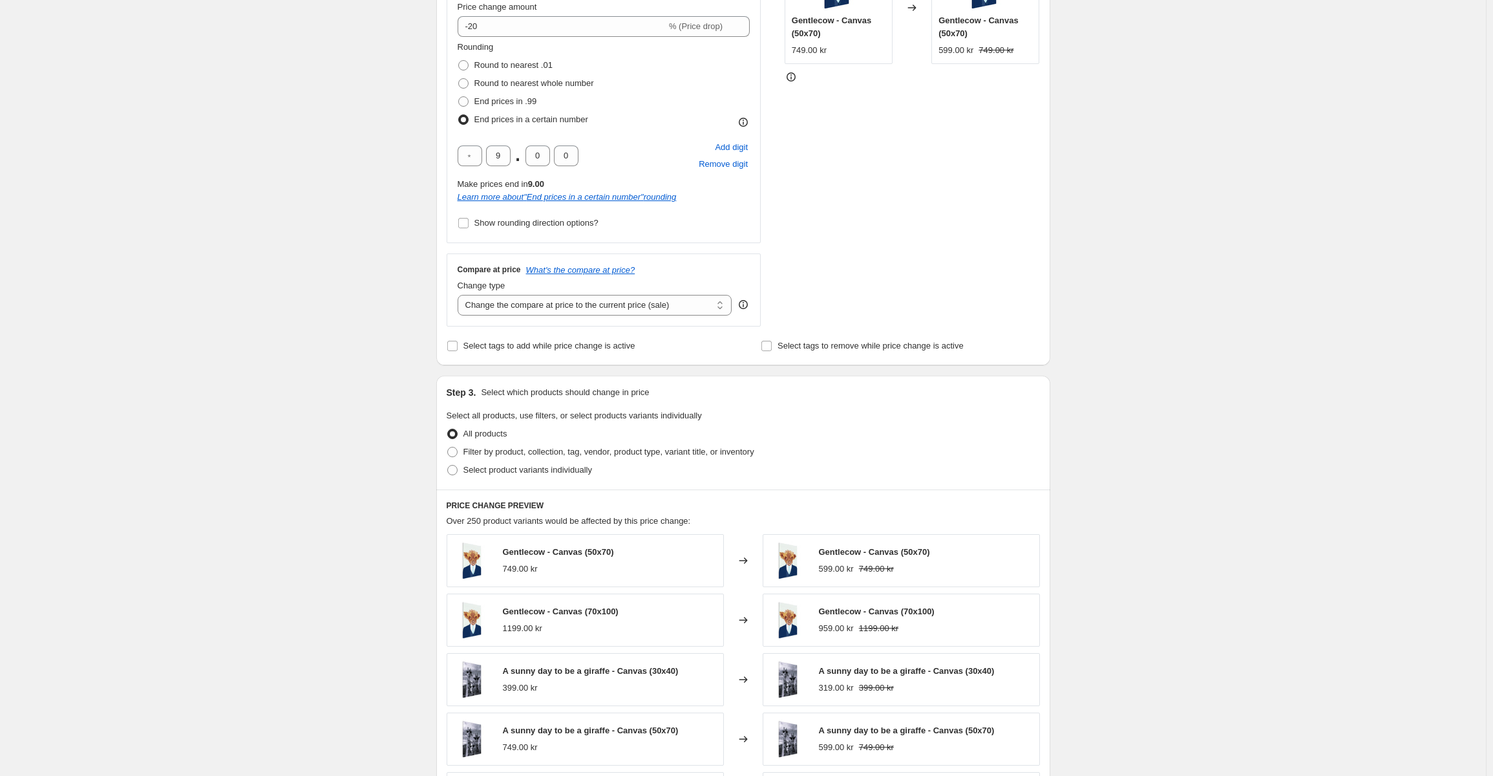
scroll to position [323, 0]
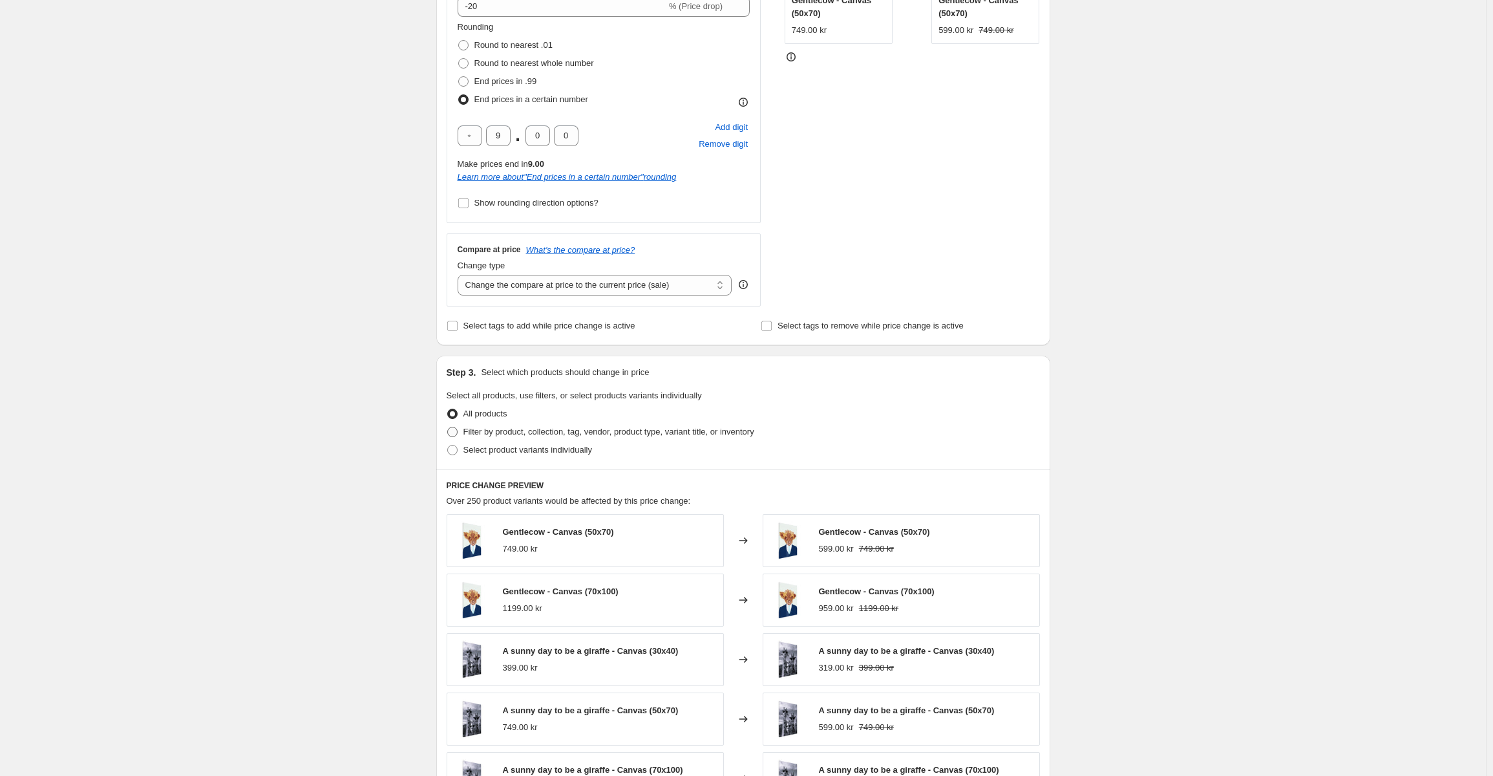
click at [551, 436] on span "Filter by product, collection, tag, vendor, product type, variant title, or inv…" at bounding box center [608, 432] width 291 height 10
click at [448, 427] on input "Filter by product, collection, tag, vendor, product type, variant title, or inv…" at bounding box center [447, 427] width 1 height 1
radio input "true"
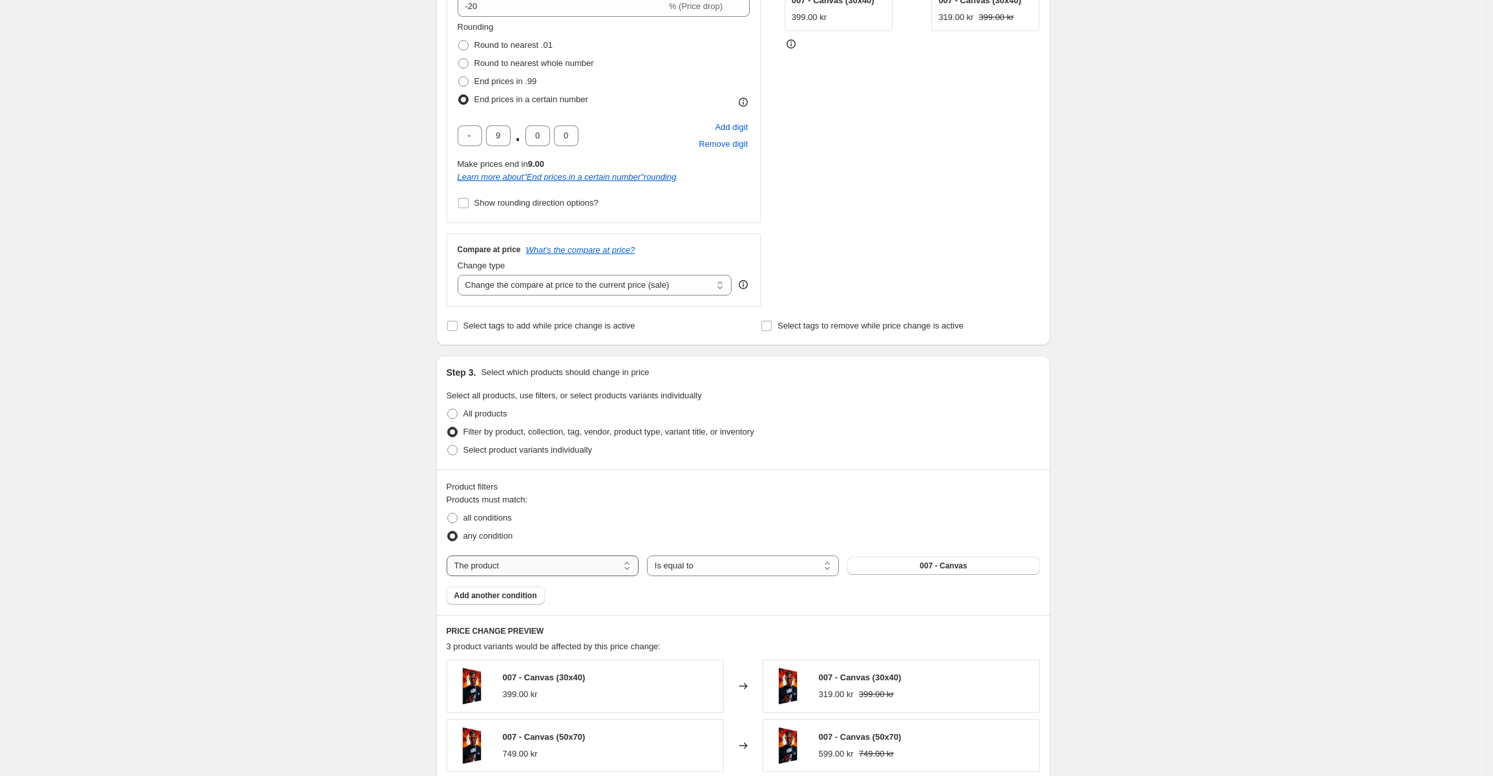
drag, startPoint x: 586, startPoint y: 564, endPoint x: 559, endPoint y: 576, distance: 29.8
click at [586, 564] on select "The product The product's collection The product's tag The product's vendor The…" at bounding box center [543, 565] width 192 height 21
select select "collection"
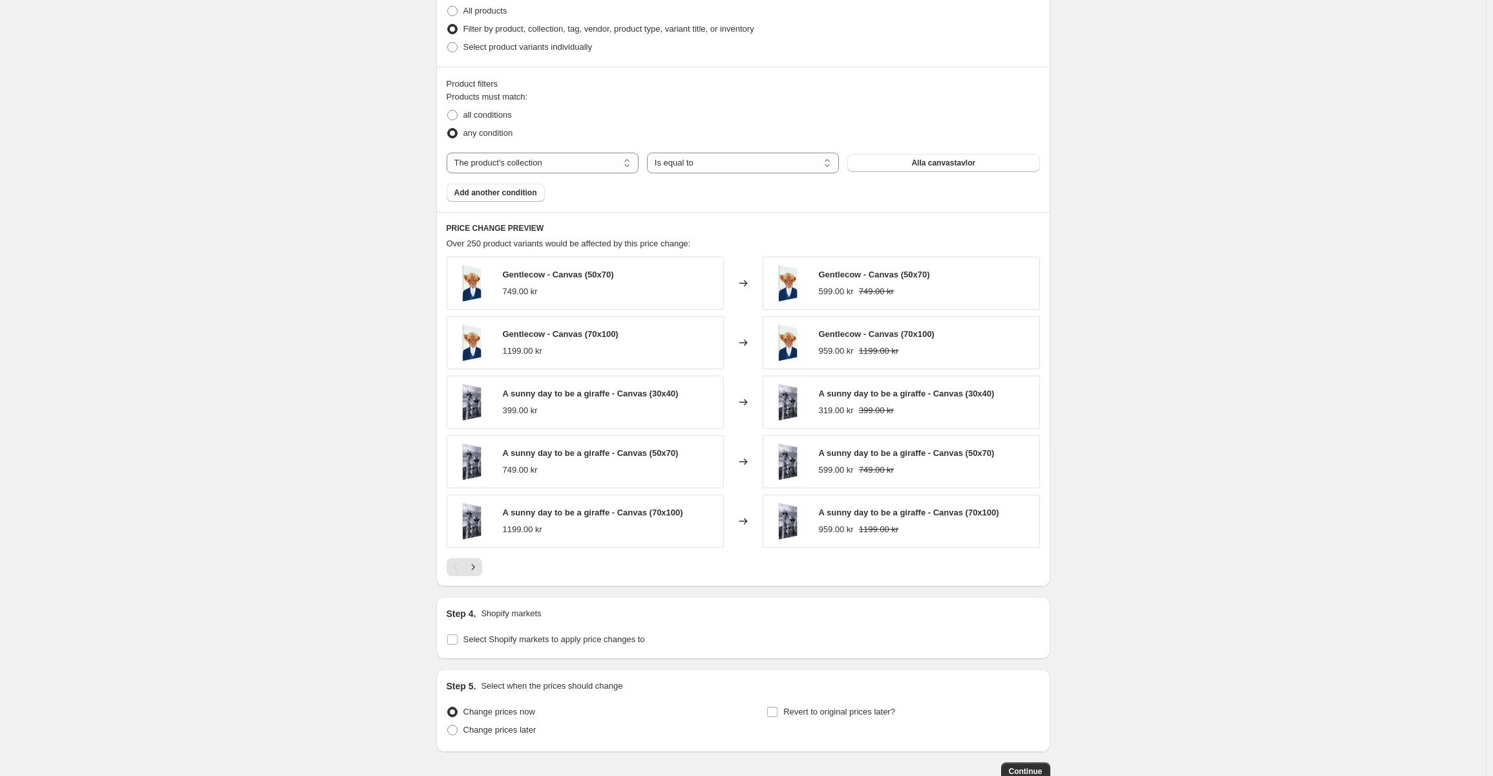
scroll to position [776, 0]
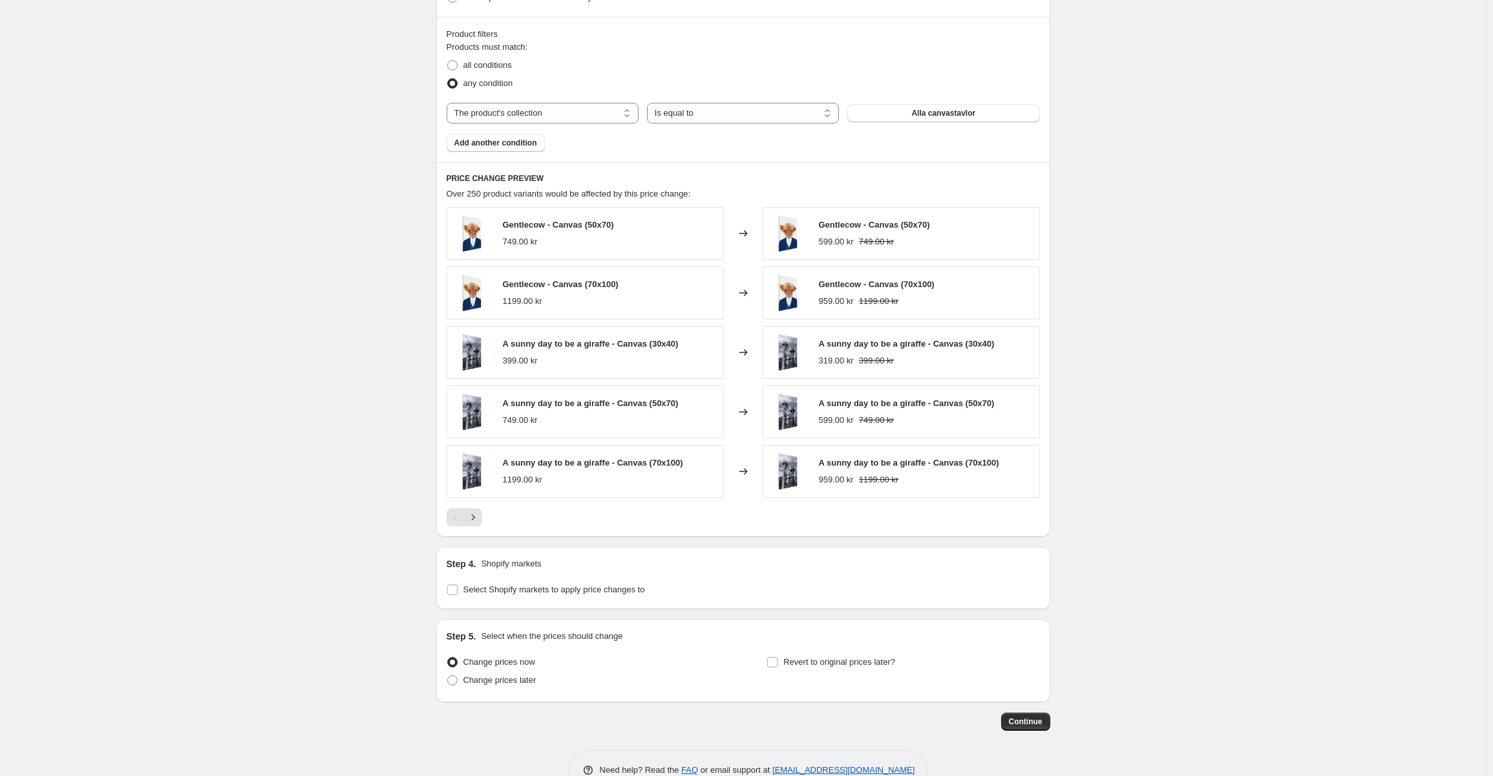
click at [1059, 723] on div "Create new price [MEDICAL_DATA]. This page is ready Create new price [MEDICAL_D…" at bounding box center [743, 16] width 645 height 1585
click at [1039, 726] on span "Continue" at bounding box center [1026, 721] width 34 height 10
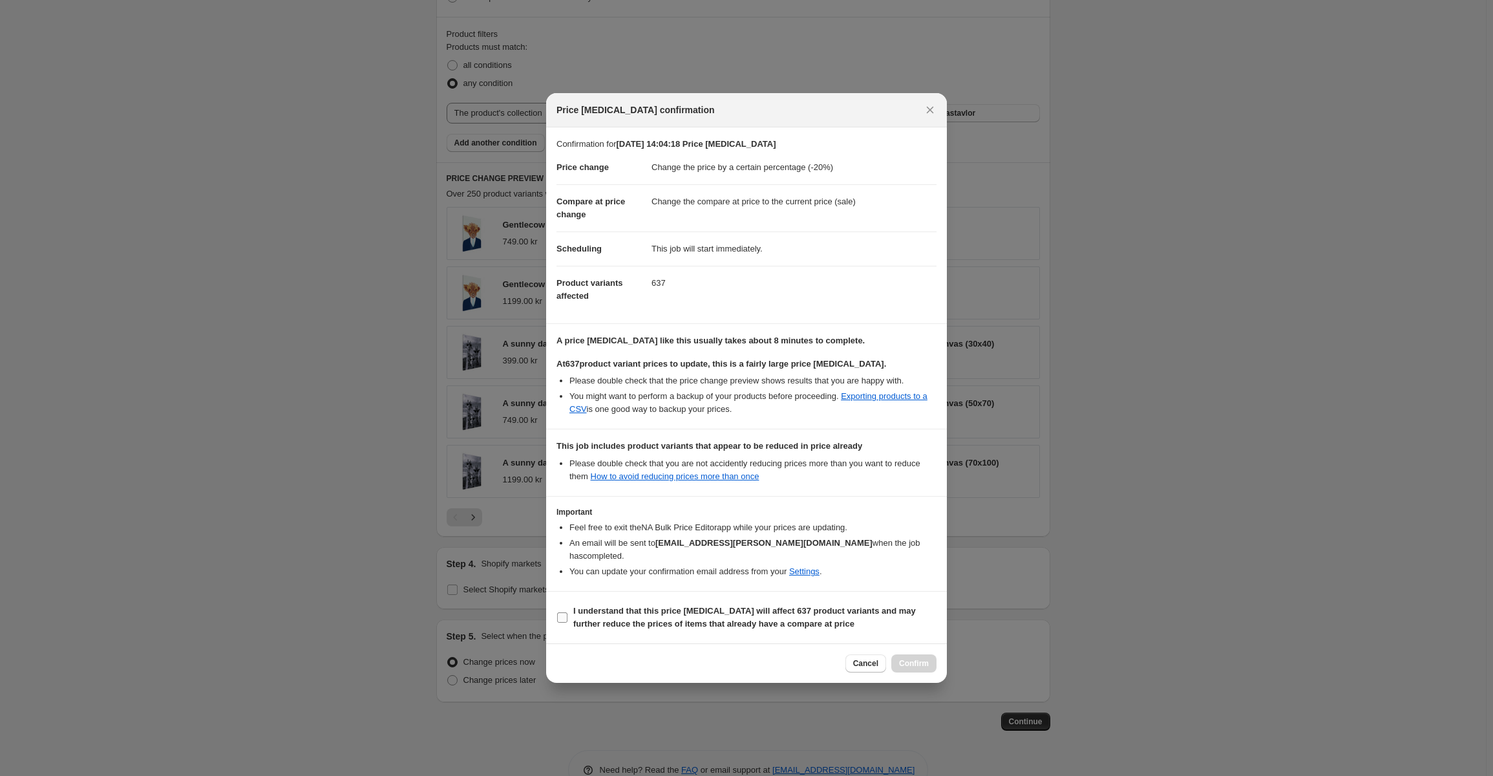
click at [584, 609] on b "I understand that this price [MEDICAL_DATA] will affect 637 product variants an…" at bounding box center [744, 617] width 343 height 23
click at [568, 612] on input "I understand that this price [MEDICAL_DATA] will affect 637 product variants an…" at bounding box center [562, 617] width 10 height 10
checkbox input "true"
click at [908, 658] on span "Confirm" at bounding box center [914, 663] width 30 height 10
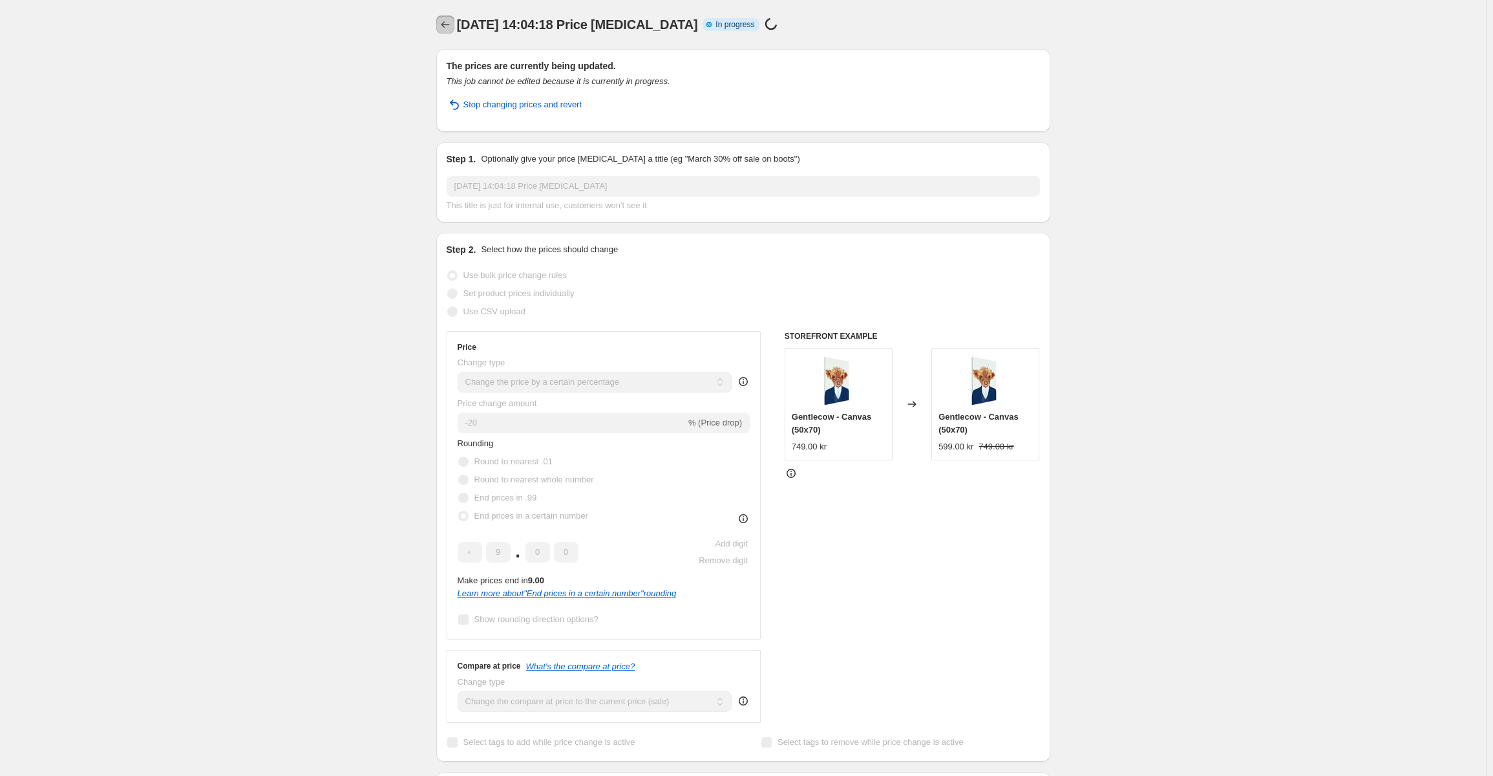
click at [441, 19] on button "Price change jobs" at bounding box center [445, 25] width 18 height 18
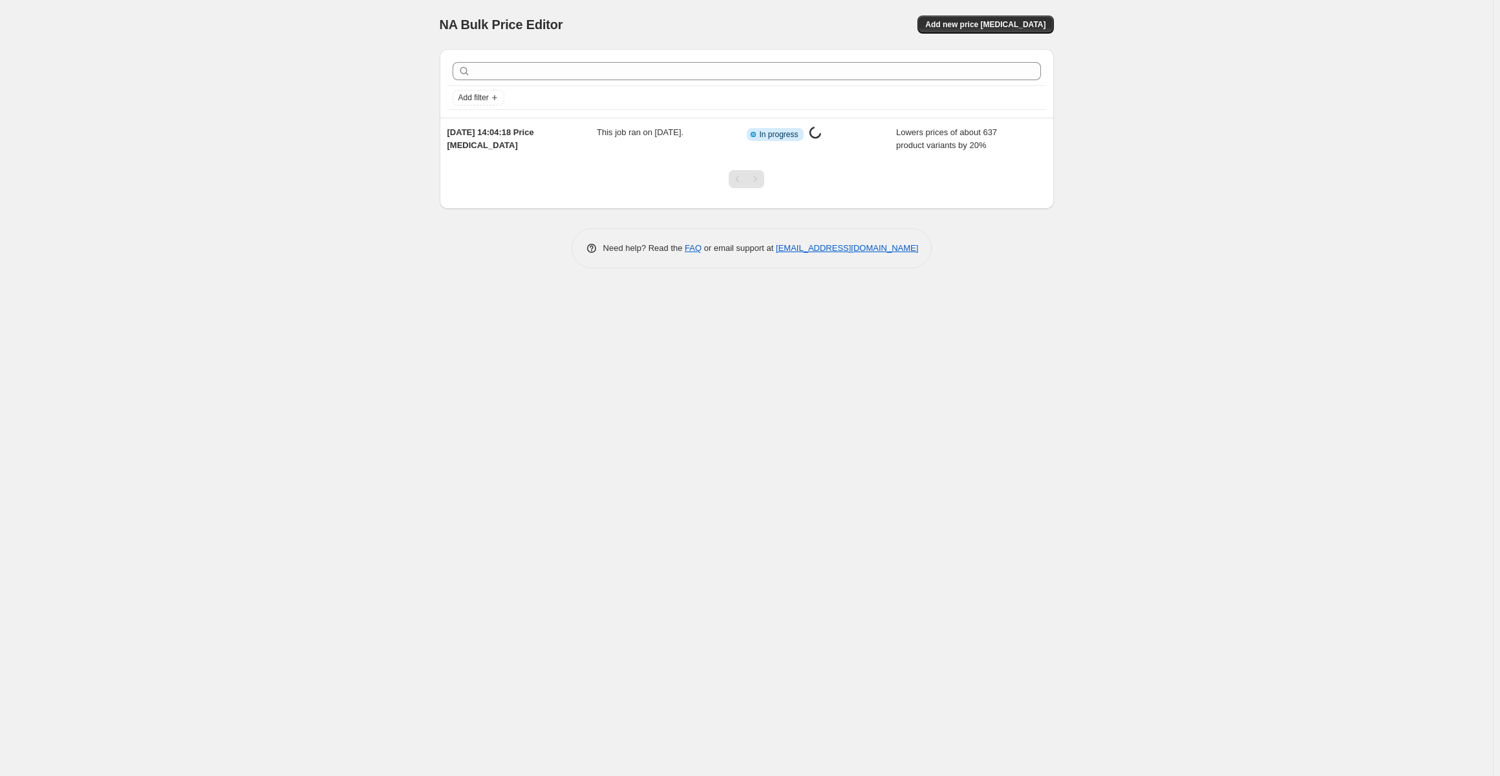
click at [1027, 14] on div "NA Bulk Price Editor. This page is ready NA Bulk Price Editor Add new price [ME…" at bounding box center [747, 24] width 614 height 49
click at [1025, 15] on div "NA Bulk Price Editor. This page is ready NA Bulk Price Editor Add new price [ME…" at bounding box center [747, 24] width 614 height 49
click at [1025, 17] on button "Add new price [MEDICAL_DATA]" at bounding box center [985, 25] width 136 height 18
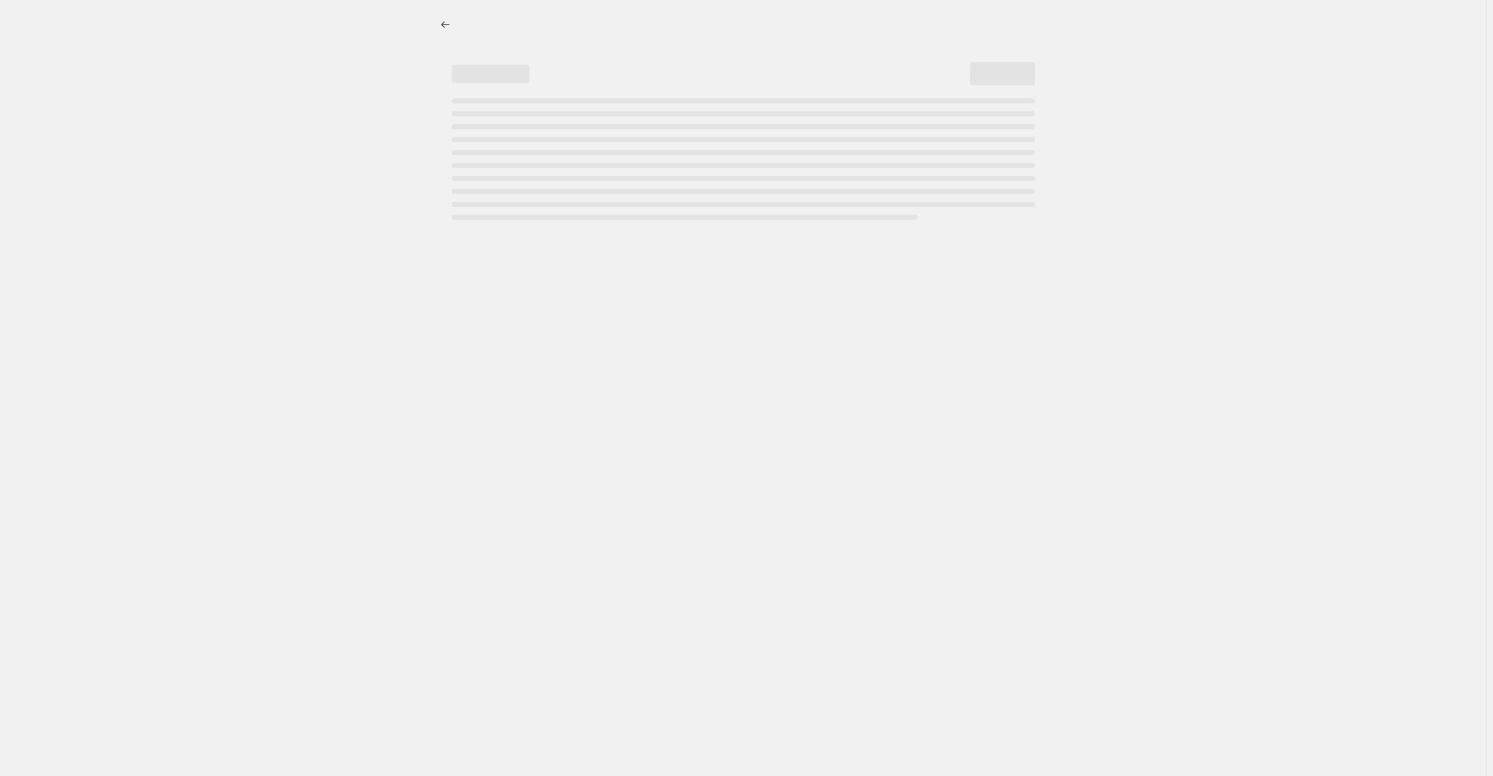
select select "percentage"
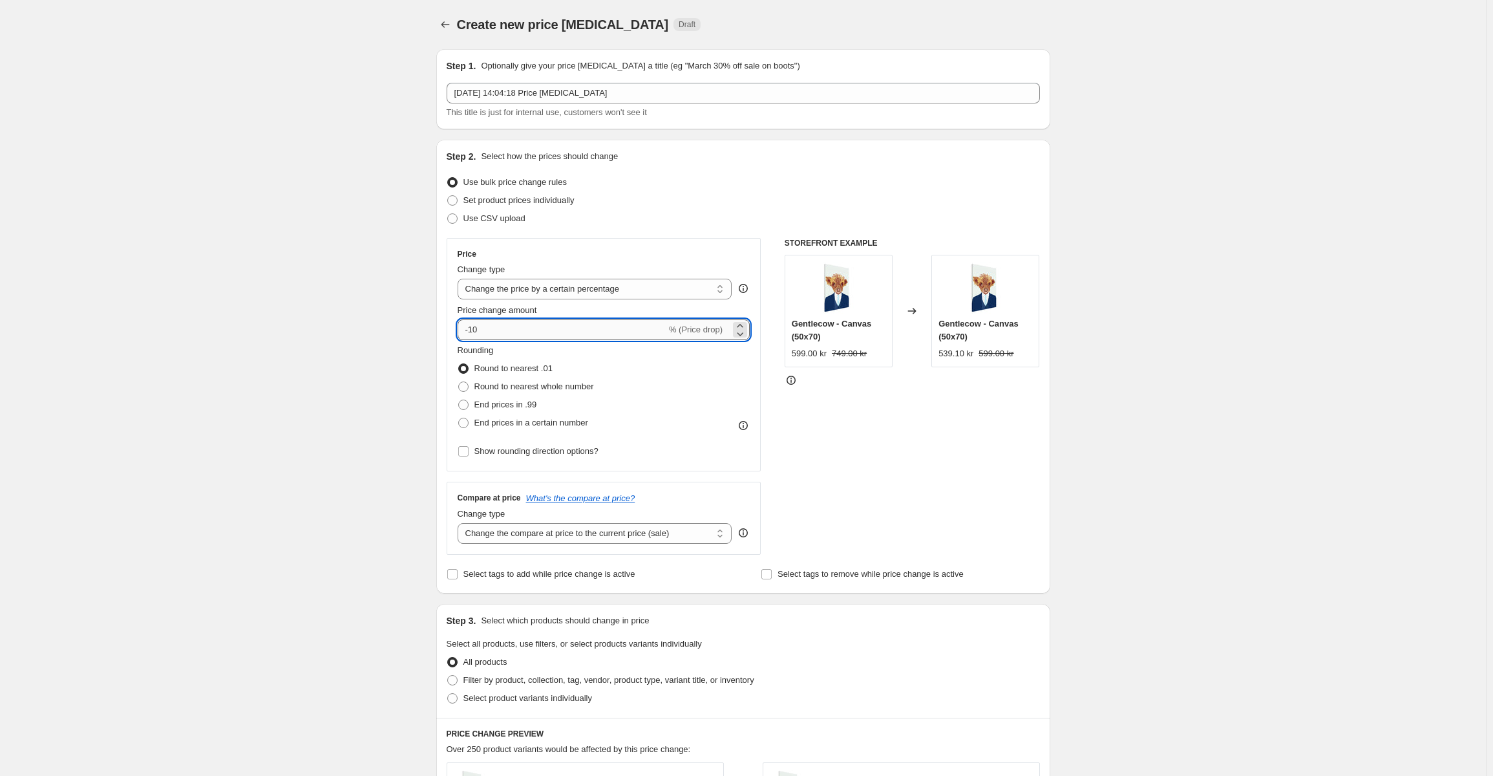
click at [516, 321] on input "-10" at bounding box center [562, 329] width 209 height 21
type input "-15"
click at [526, 423] on span "End prices in a certain number" at bounding box center [531, 423] width 114 height 10
click at [459, 418] on input "End prices in a certain number" at bounding box center [458, 418] width 1 height 1
radio input "true"
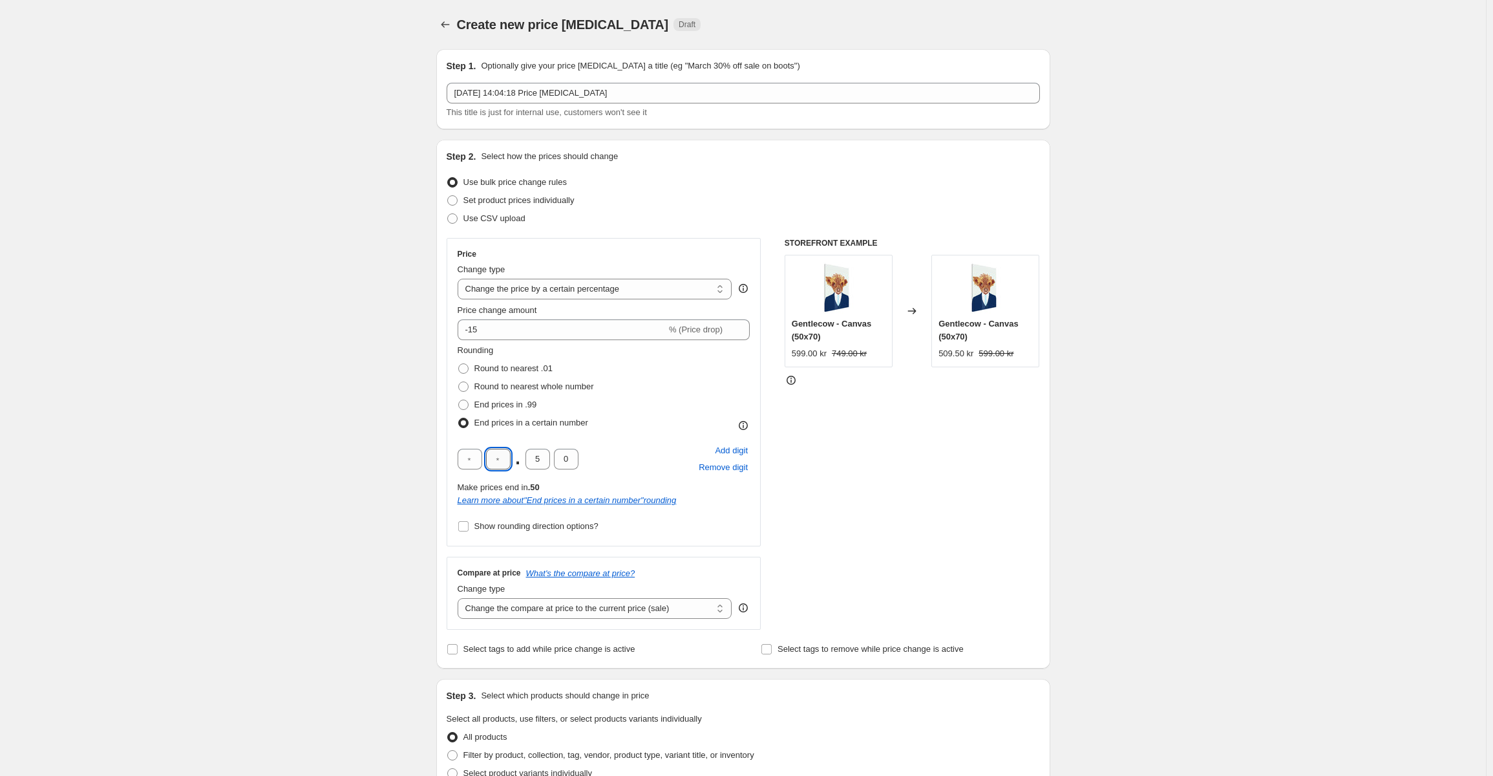
click at [500, 463] on input "text" at bounding box center [498, 459] width 25 height 21
type input "9"
drag, startPoint x: 546, startPoint y: 461, endPoint x: 488, endPoint y: 463, distance: 58.2
click at [488, 463] on div "9 . 9 0" at bounding box center [518, 459] width 121 height 21
type input "0"
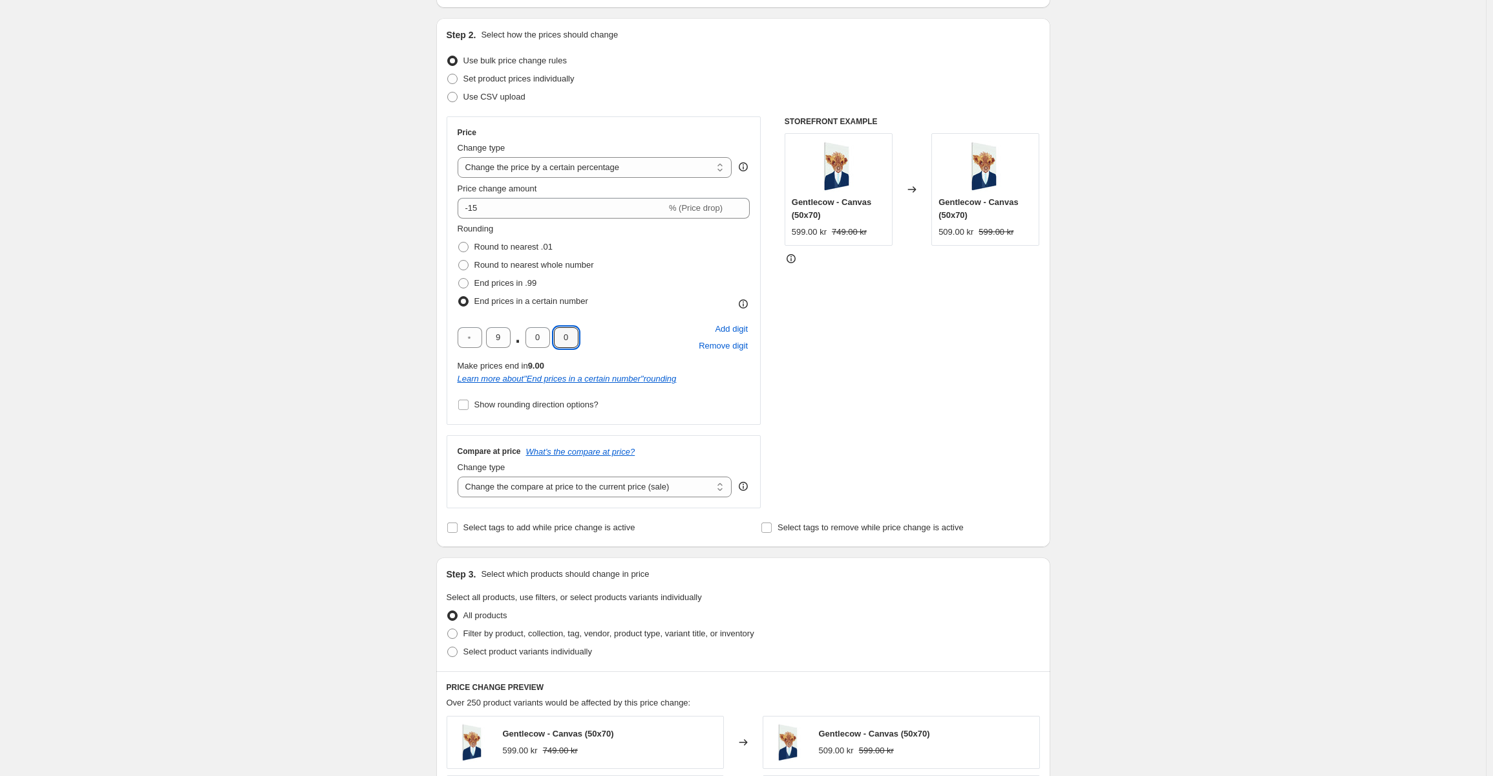
scroll to position [259, 0]
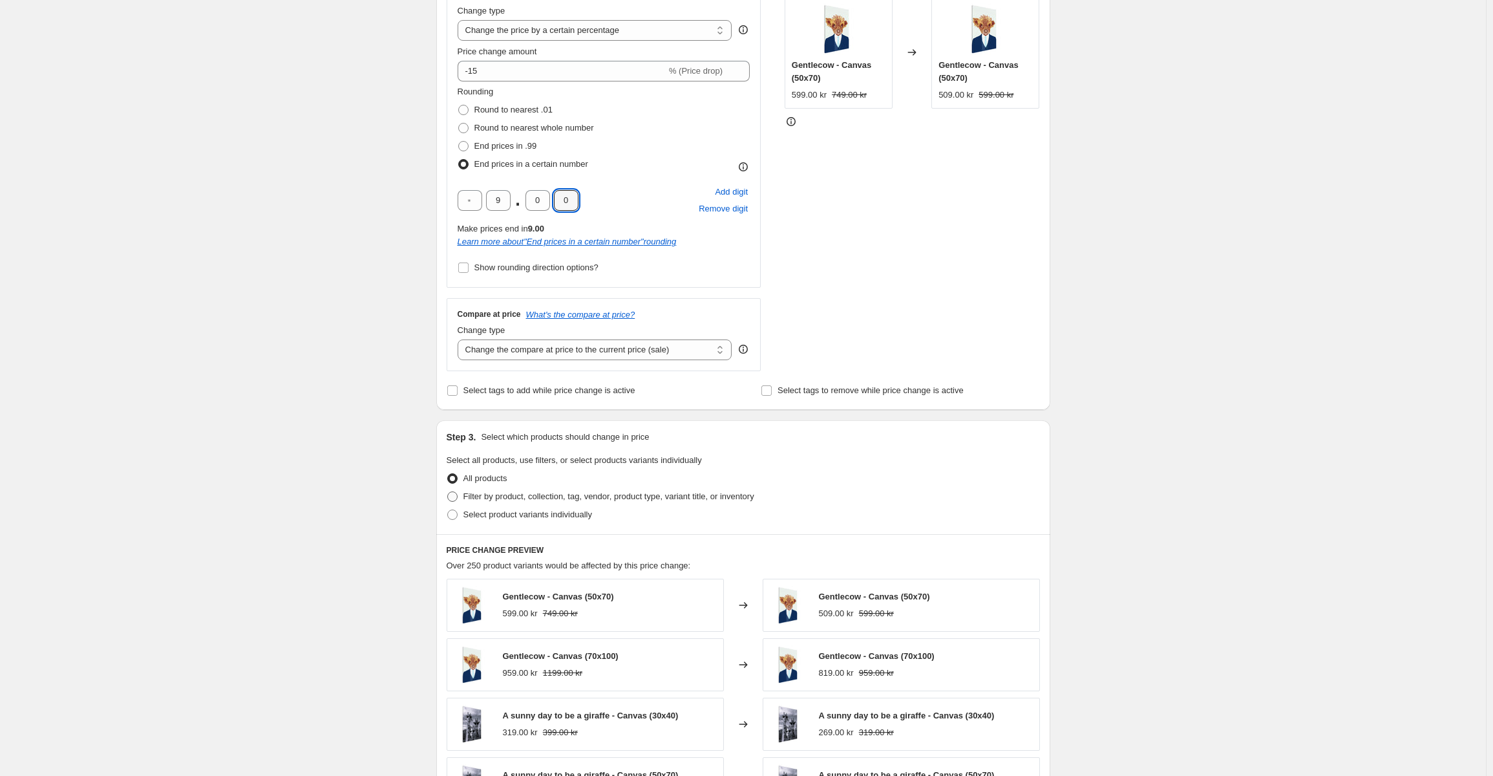
click at [522, 495] on span "Filter by product, collection, tag, vendor, product type, variant title, or inv…" at bounding box center [608, 496] width 291 height 10
click at [448, 492] on input "Filter by product, collection, tag, vendor, product type, variant title, or inv…" at bounding box center [447, 491] width 1 height 1
radio input "true"
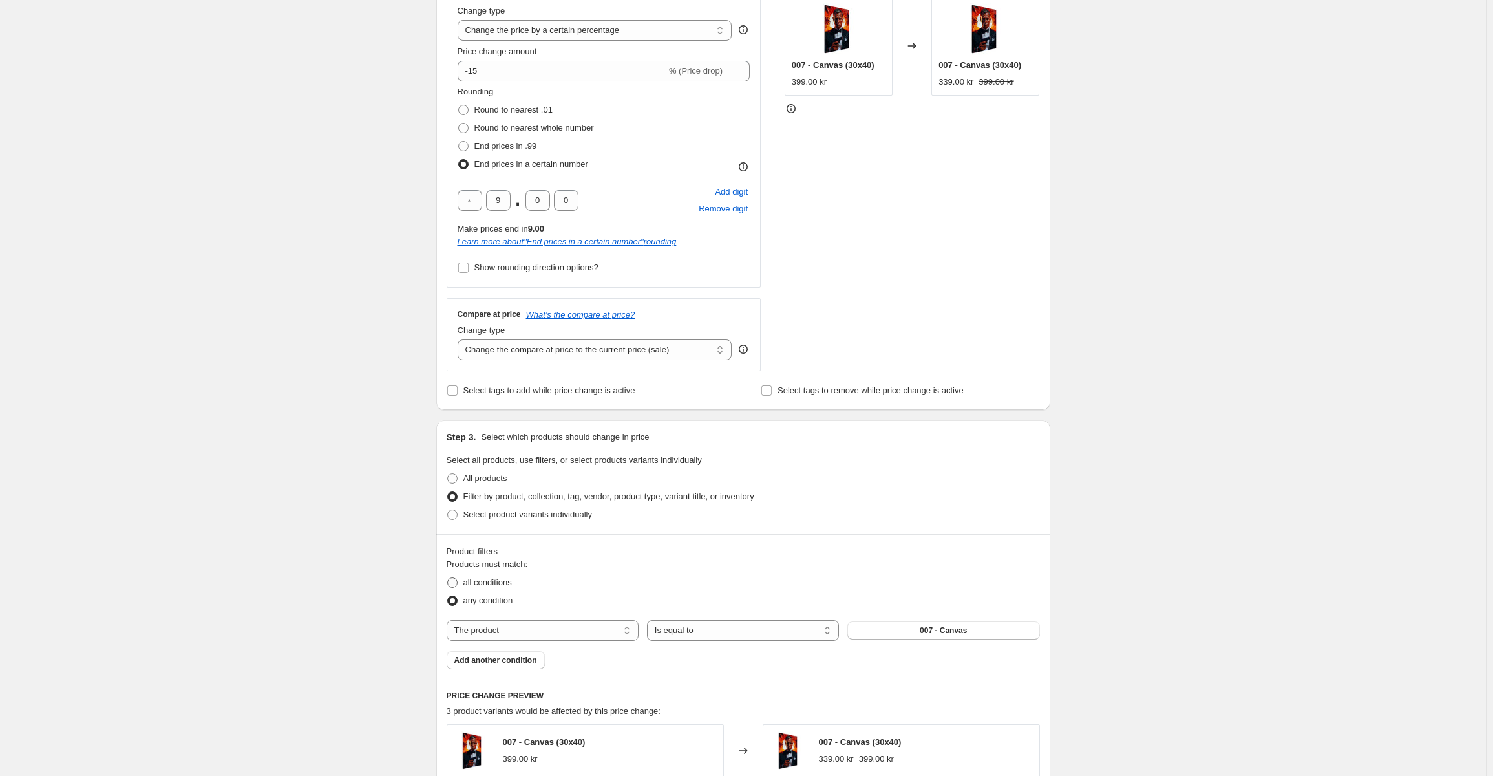
click at [489, 584] on span "all conditions" at bounding box center [487, 582] width 48 height 10
click at [448, 578] on input "all conditions" at bounding box center [447, 577] width 1 height 1
radio input "true"
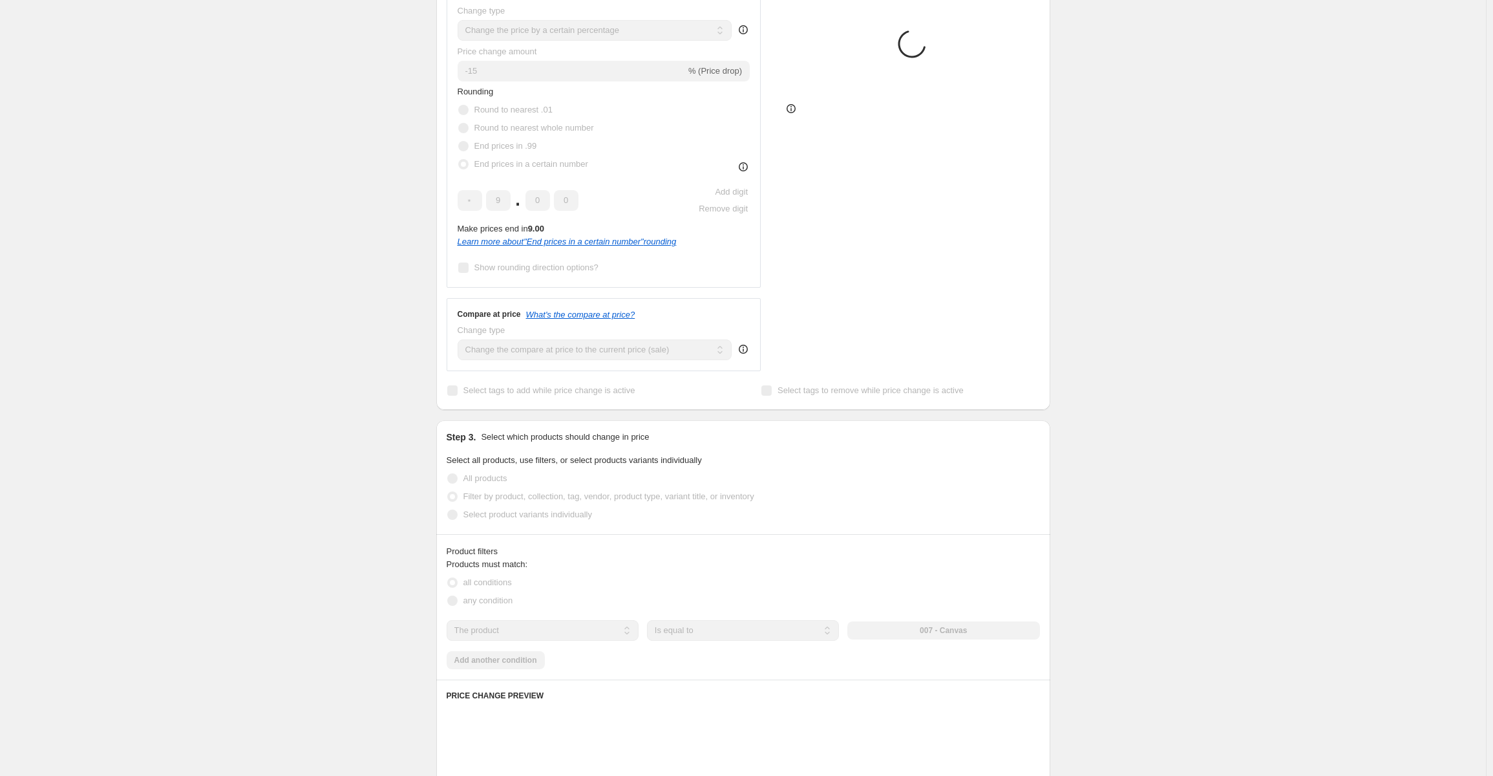
click at [557, 628] on select "The product The product's collection The product's tag The product's vendor The…" at bounding box center [543, 630] width 192 height 21
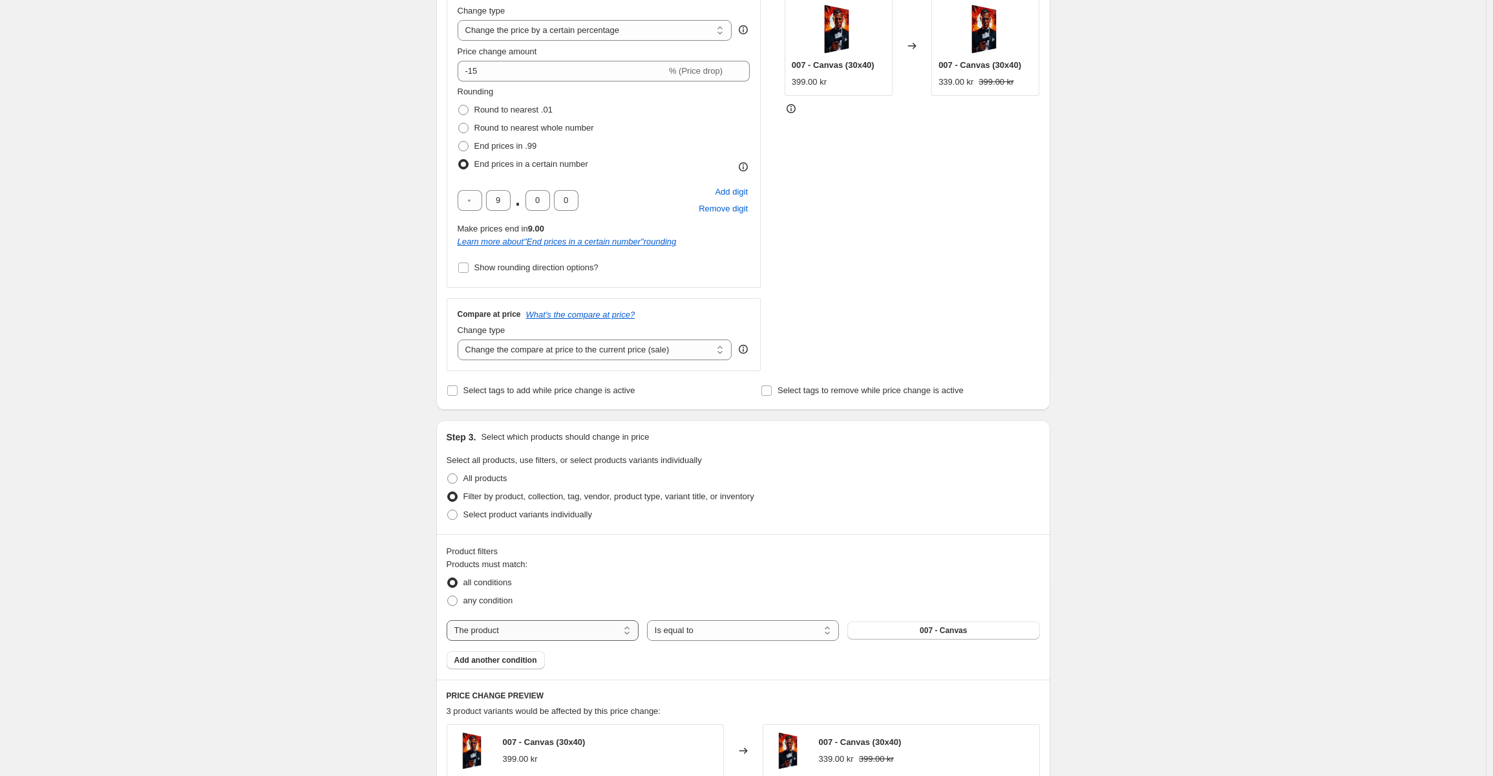
select select "collection"
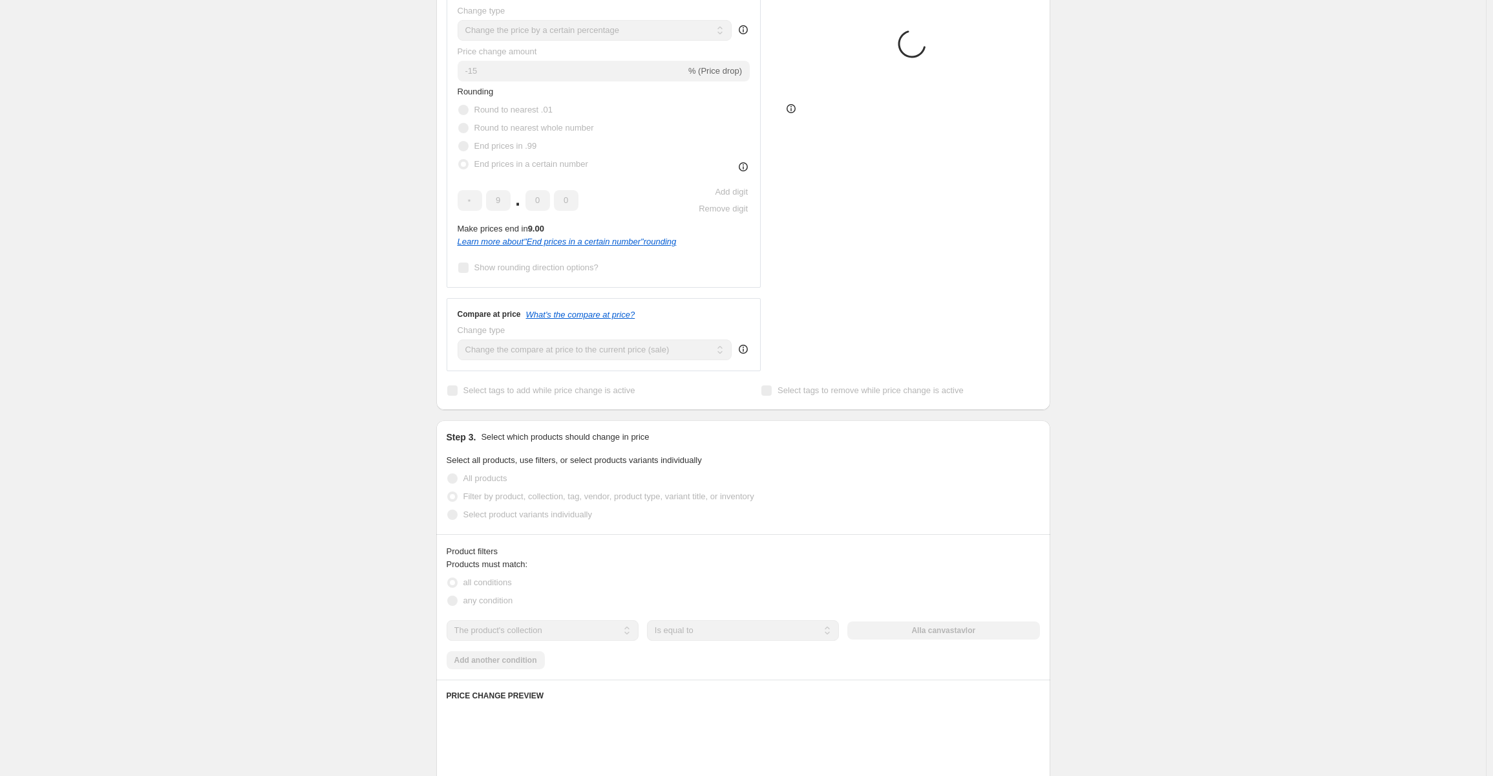
click at [909, 633] on div "The product The product's collection The product's tag The product's vendor The…" at bounding box center [743, 630] width 593 height 21
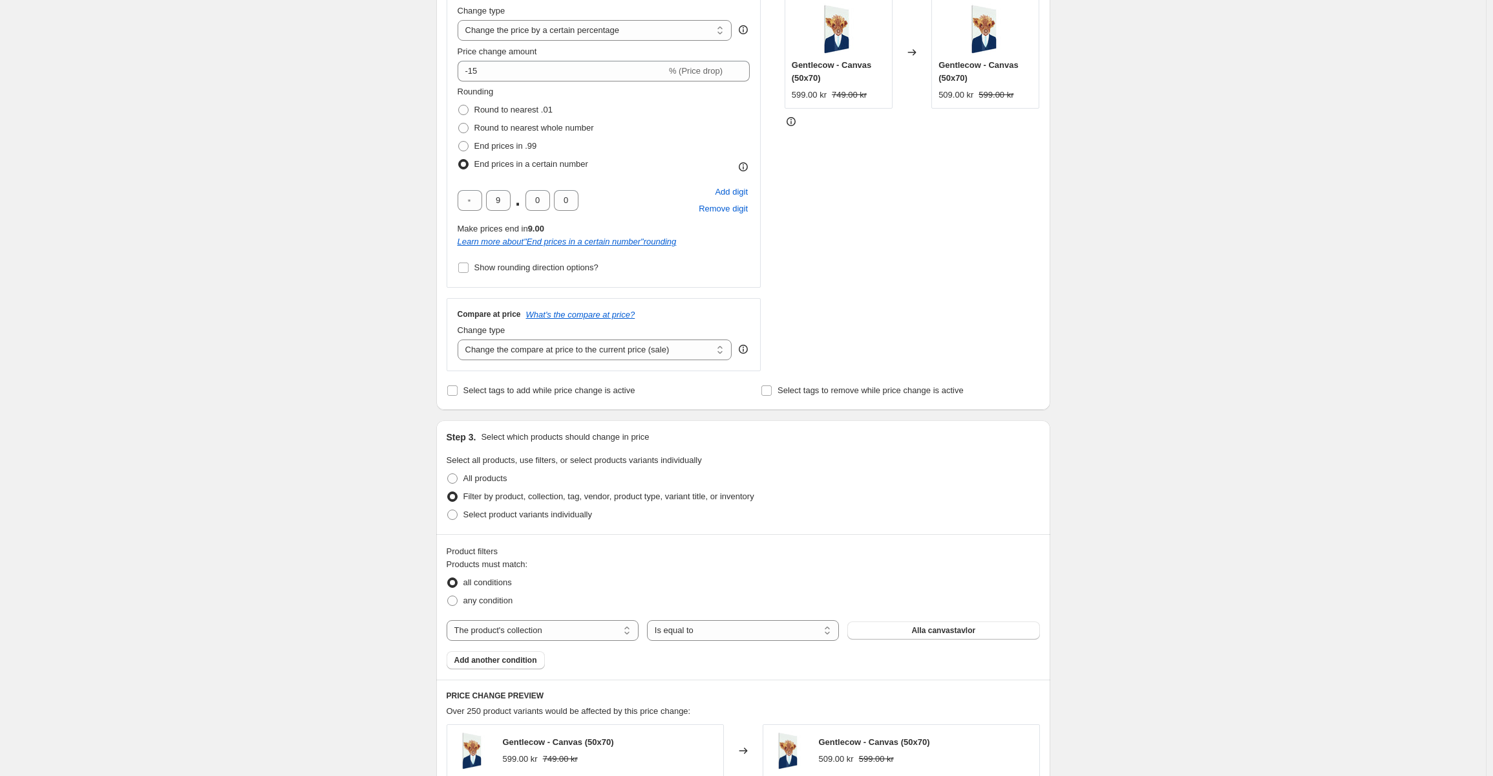
click at [910, 633] on button "Alla canvastavlor" at bounding box center [943, 630] width 192 height 18
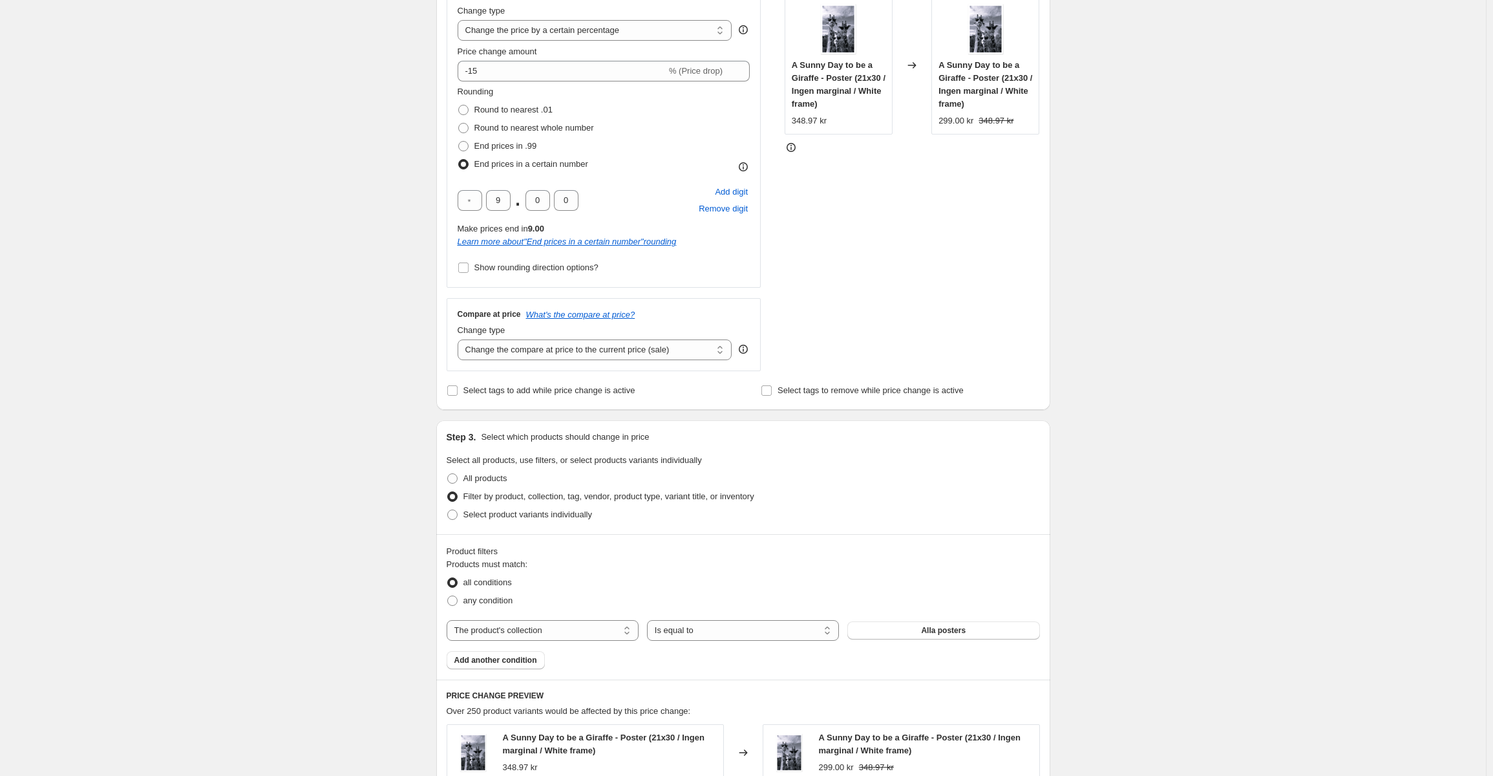
scroll to position [323, 0]
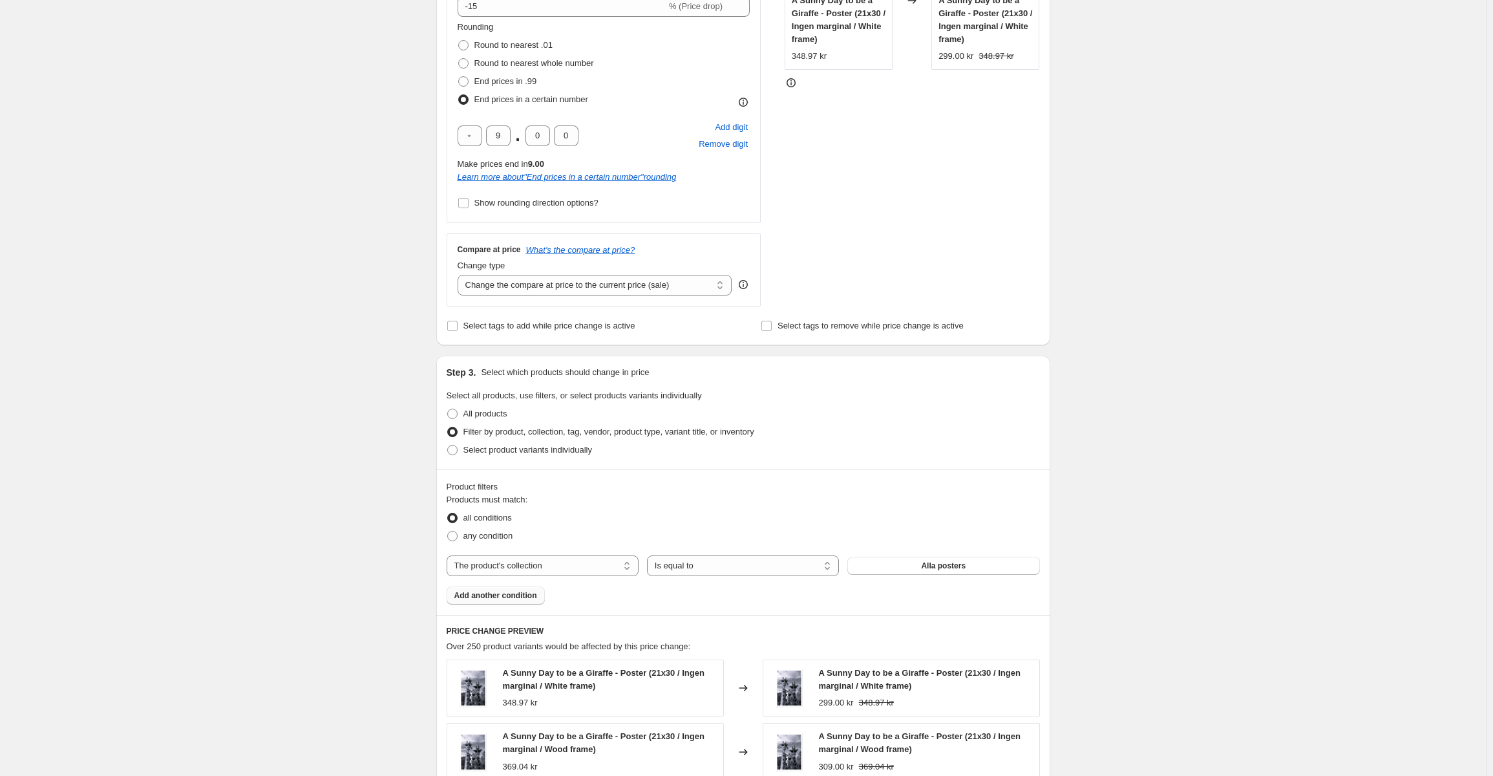
click at [538, 592] on button "Add another condition" at bounding box center [496, 595] width 98 height 18
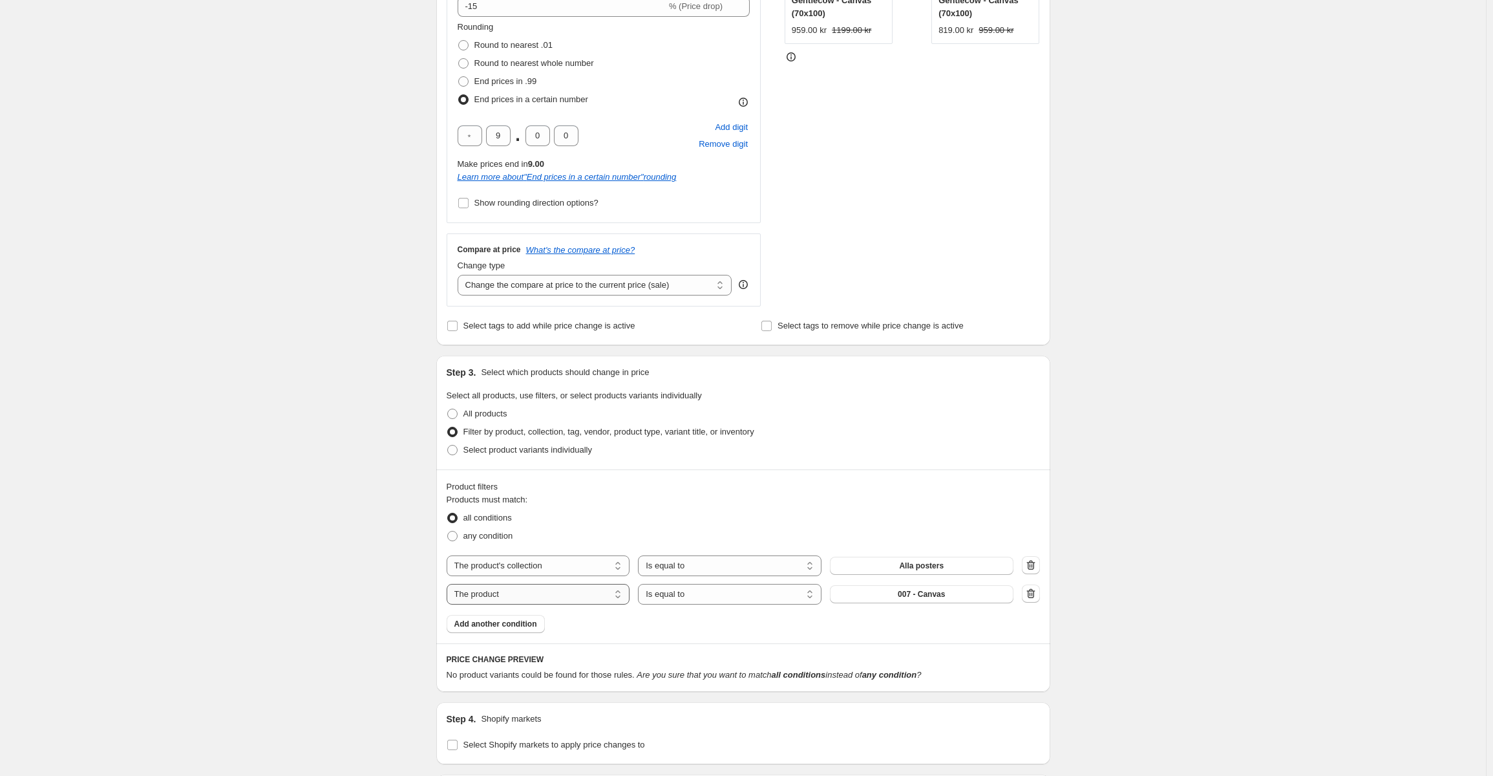
click at [588, 599] on select "The product The product's collection The product's tag The product's vendor The…" at bounding box center [539, 594] width 184 height 21
select select "title"
click at [747, 598] on select "Is equal to Is not equal to Contains" at bounding box center [730, 594] width 184 height 21
select select "not_equal"
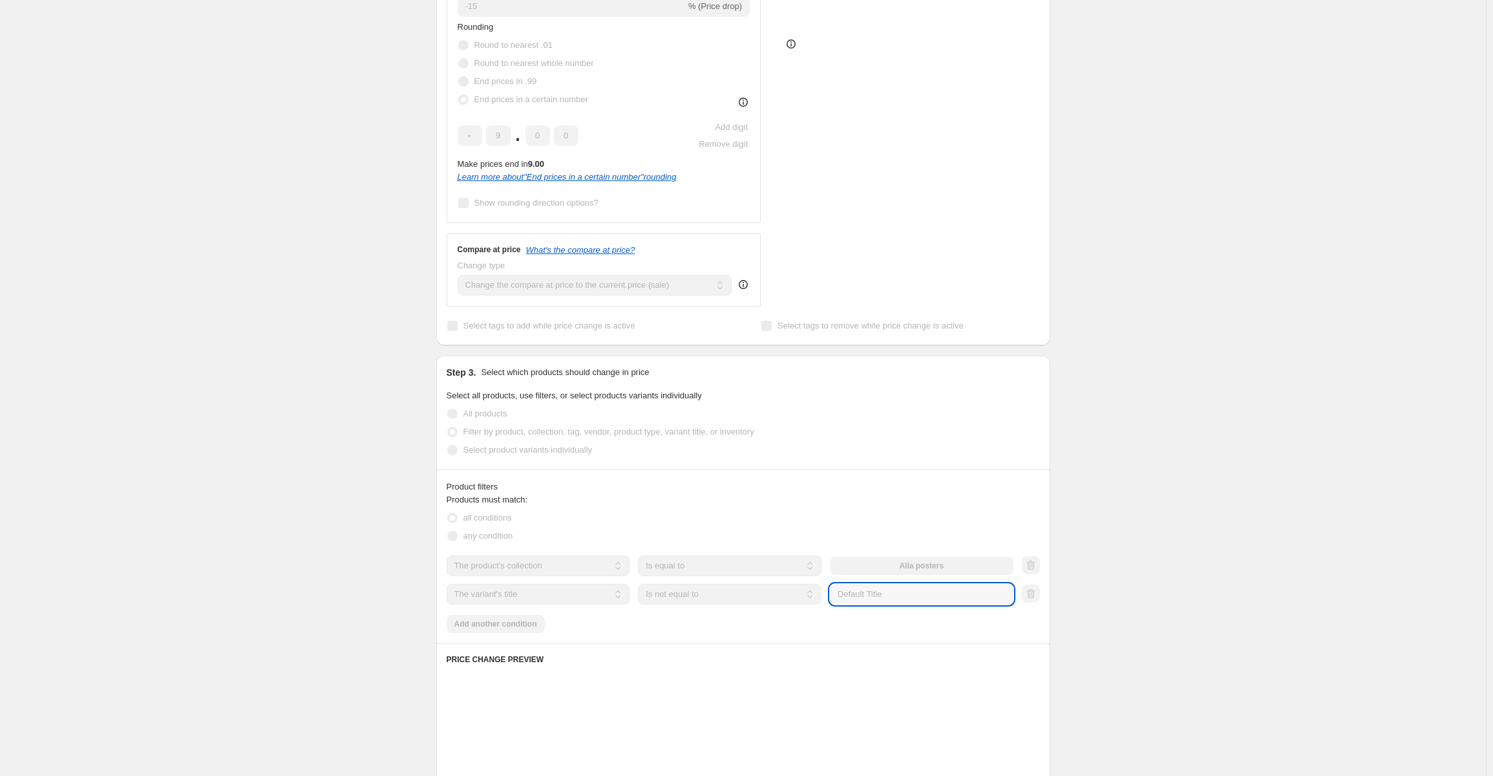
click at [916, 593] on input "Default Title" at bounding box center [922, 594] width 184 height 21
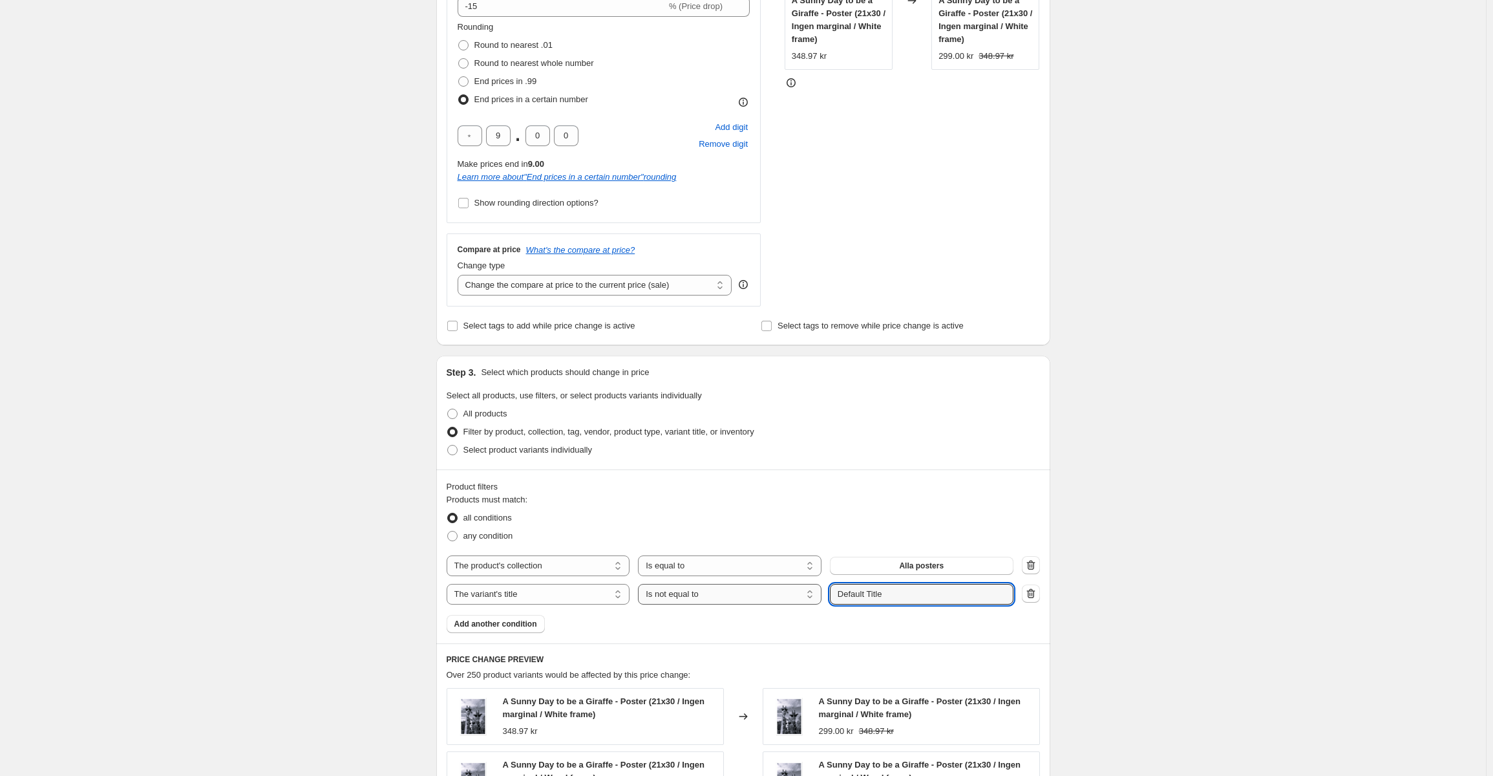
drag, startPoint x: 885, startPoint y: 593, endPoint x: 769, endPoint y: 590, distance: 116.4
click at [764, 590] on div "The product The product's collection The product's tag The product's vendor The…" at bounding box center [730, 594] width 567 height 21
click at [1184, 572] on div "Create new price [MEDICAL_DATA]. This page is ready Create new price [MEDICAL_D…" at bounding box center [743, 494] width 1486 height 1634
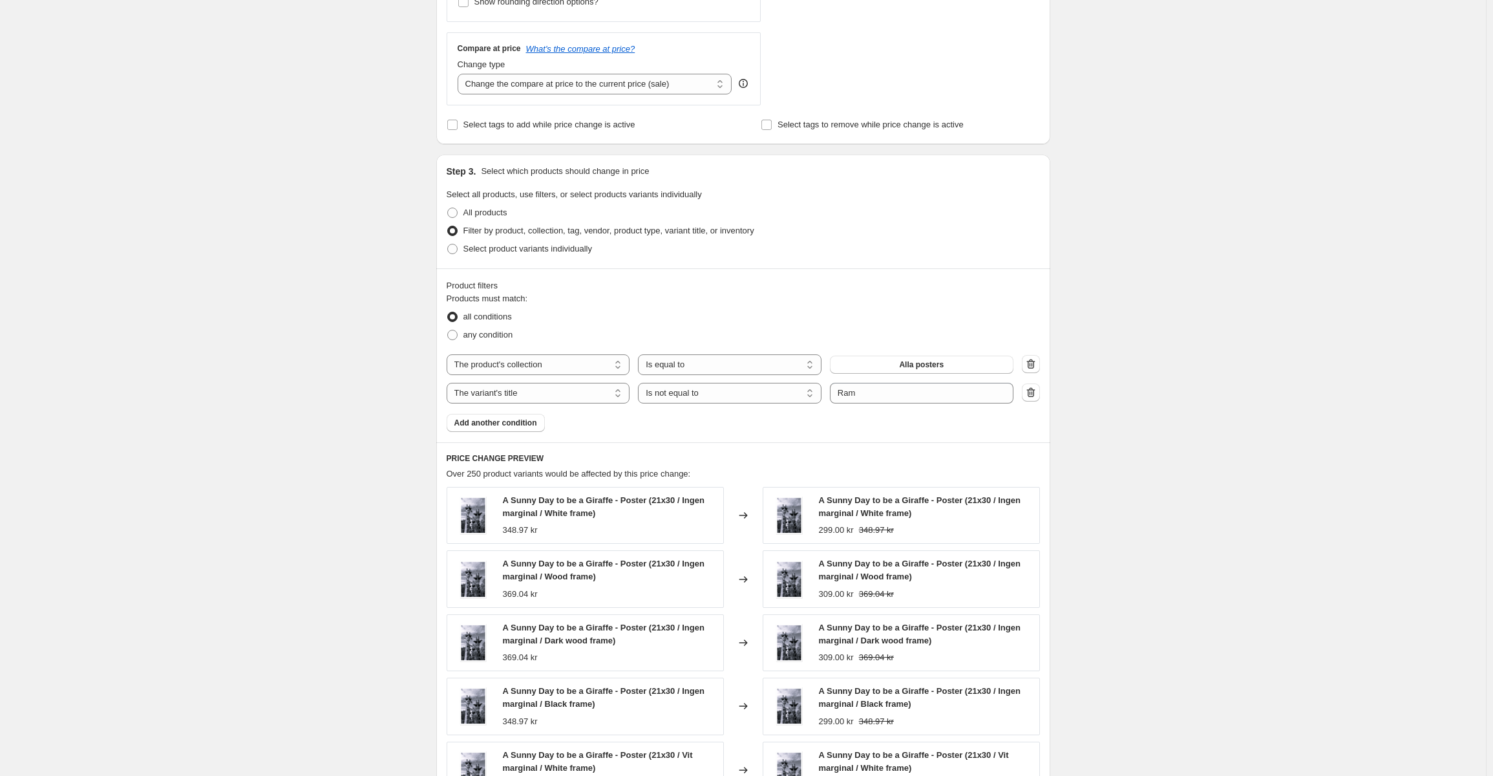
scroll to position [517, 0]
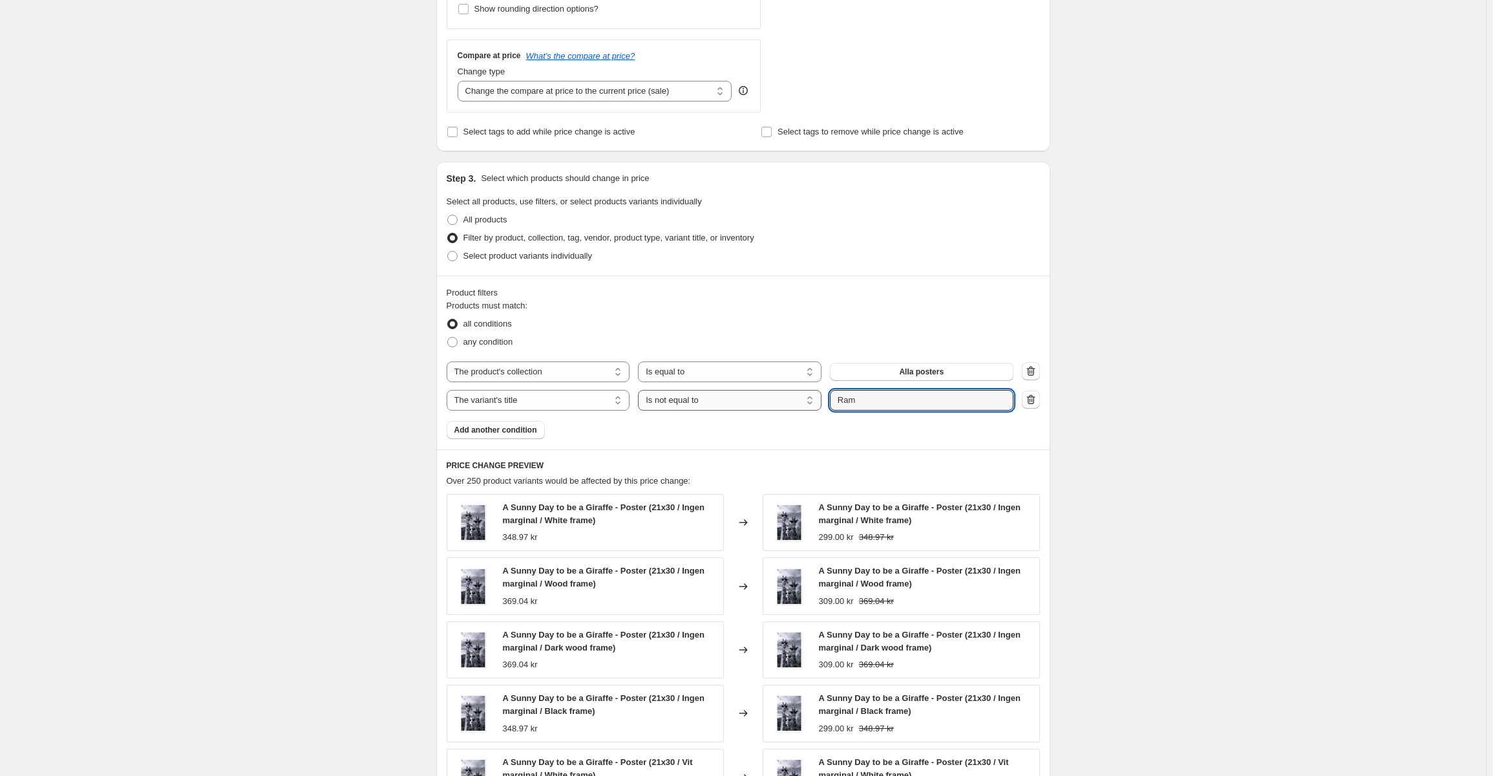
drag, startPoint x: 889, startPoint y: 402, endPoint x: 811, endPoint y: 403, distance: 78.2
click at [811, 403] on div "The product The product's collection The product's tag The product's vendor The…" at bounding box center [730, 400] width 567 height 21
type input "v"
type input "frame"
click at [1151, 489] on div "Create new price [MEDICAL_DATA]. This page is ready Create new price [MEDICAL_D…" at bounding box center [743, 300] width 1486 height 1634
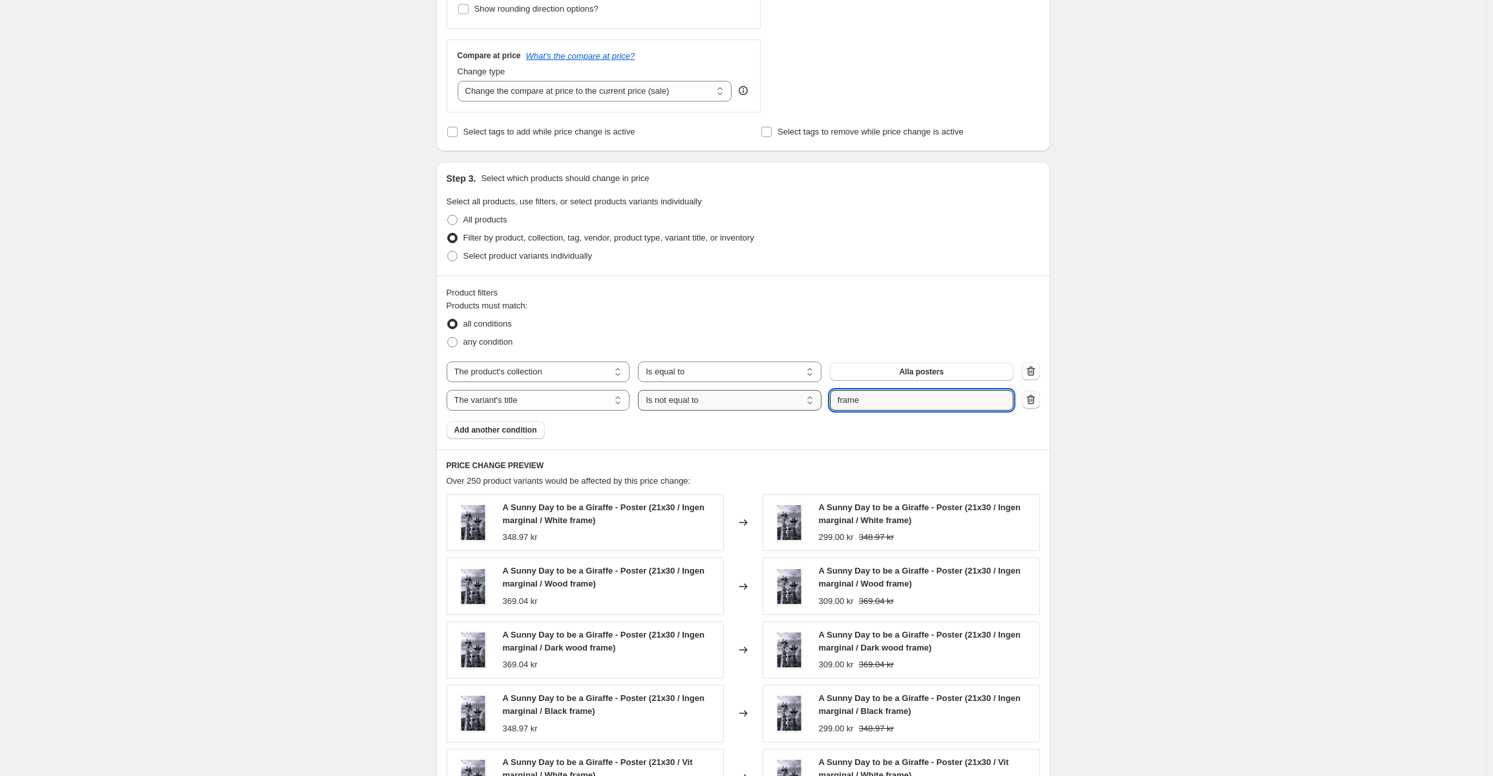
drag, startPoint x: 919, startPoint y: 402, endPoint x: 768, endPoint y: 407, distance: 151.4
click at [772, 410] on div "The product The product's collection The product's tag The product's vendor The…" at bounding box center [730, 400] width 567 height 21
click at [758, 398] on select "Is equal to Is not equal to Contains" at bounding box center [730, 400] width 184 height 21
select select "equal"
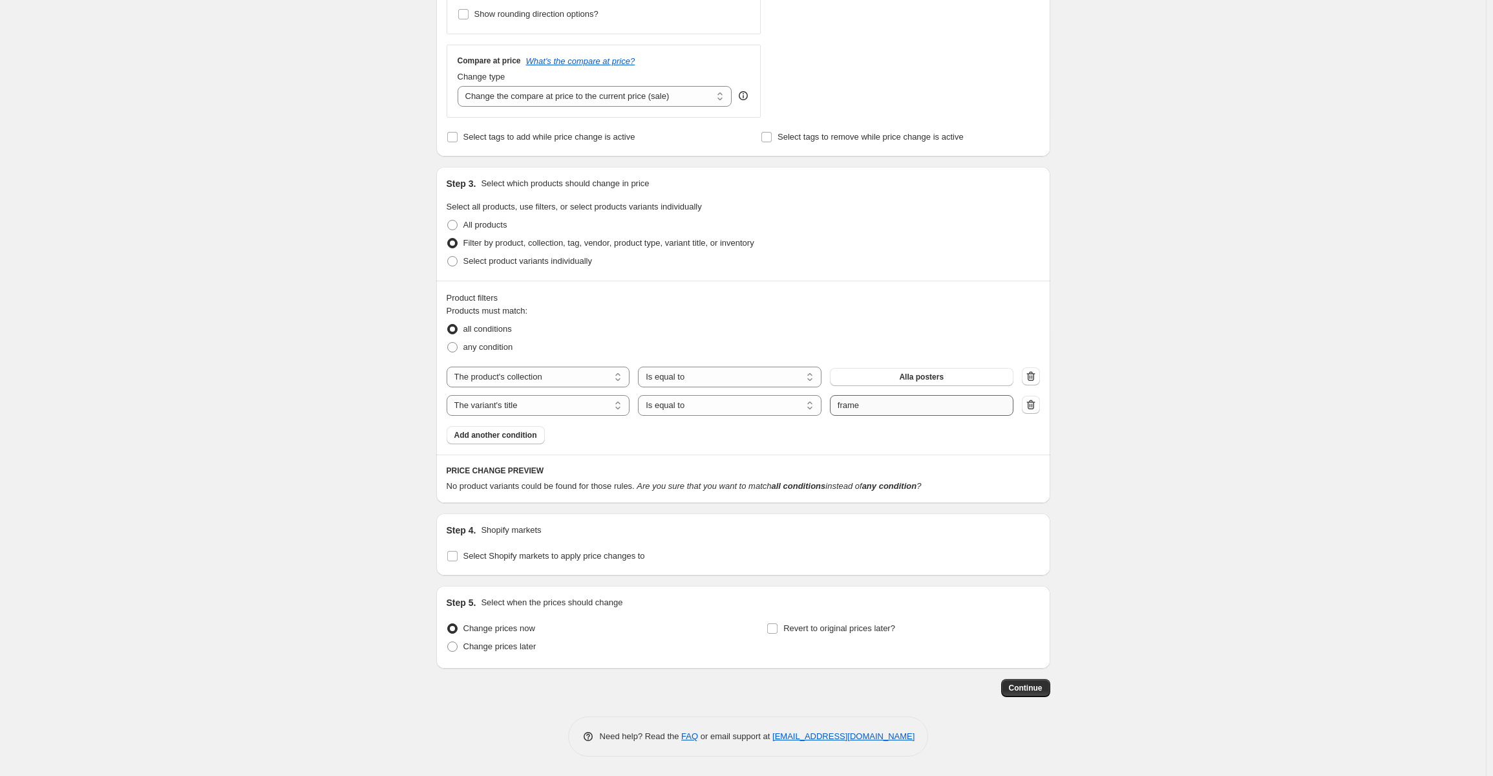
scroll to position [513, 0]
click at [882, 400] on input "frame" at bounding box center [922, 405] width 184 height 21
type input "Ingen ram"
click at [1153, 549] on div "Create new price [MEDICAL_DATA]. This page is ready Create new price [MEDICAL_D…" at bounding box center [743, 132] width 1486 height 1288
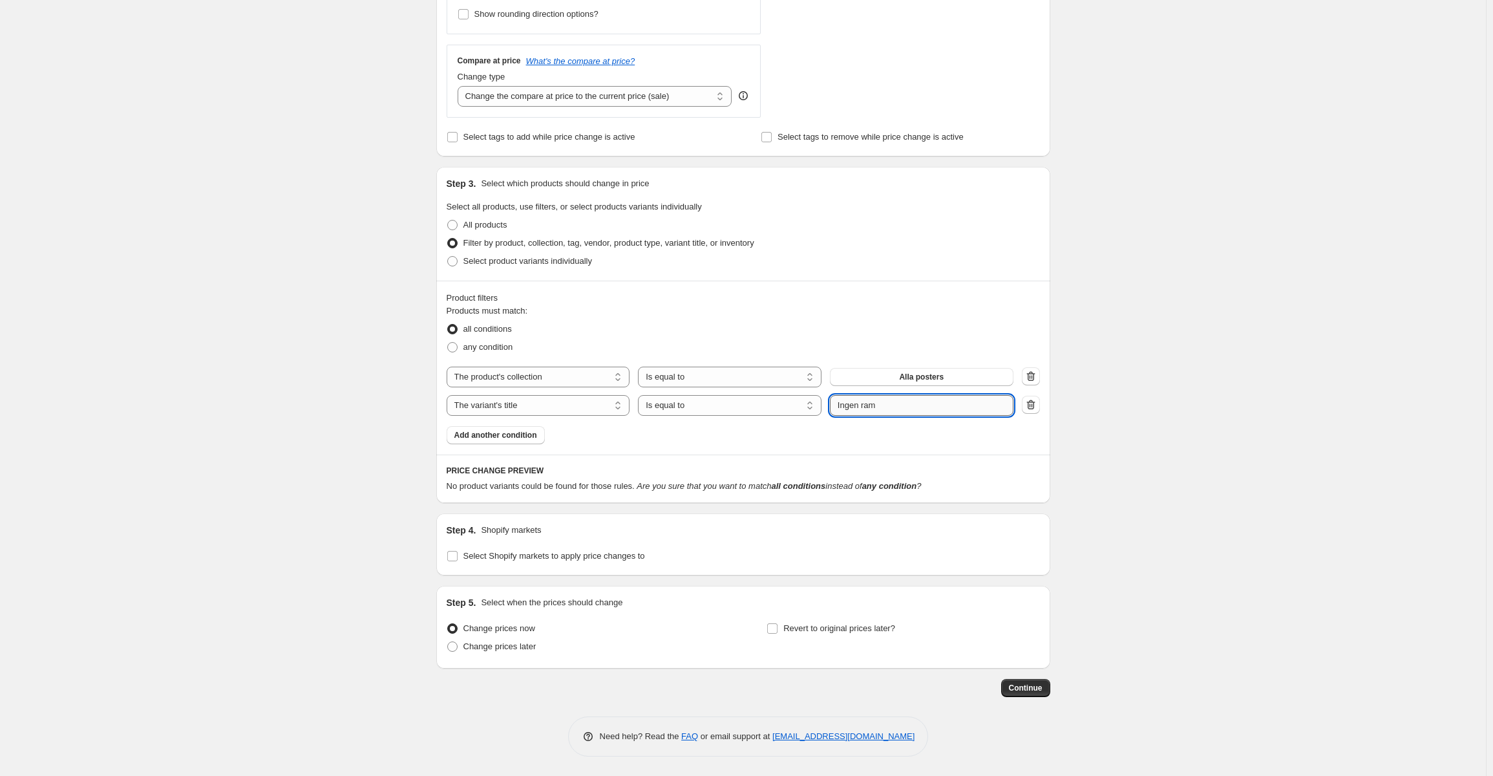
click at [842, 407] on input "Ingen ram" at bounding box center [922, 405] width 184 height 21
drag, startPoint x: 900, startPoint y: 409, endPoint x: 816, endPoint y: 411, distance: 84.7
click at [816, 410] on div "The product The product's collection The product's tag The product's vendor The…" at bounding box center [730, 405] width 567 height 21
click at [1030, 406] on icon "button" at bounding box center [1029, 405] width 1 height 4
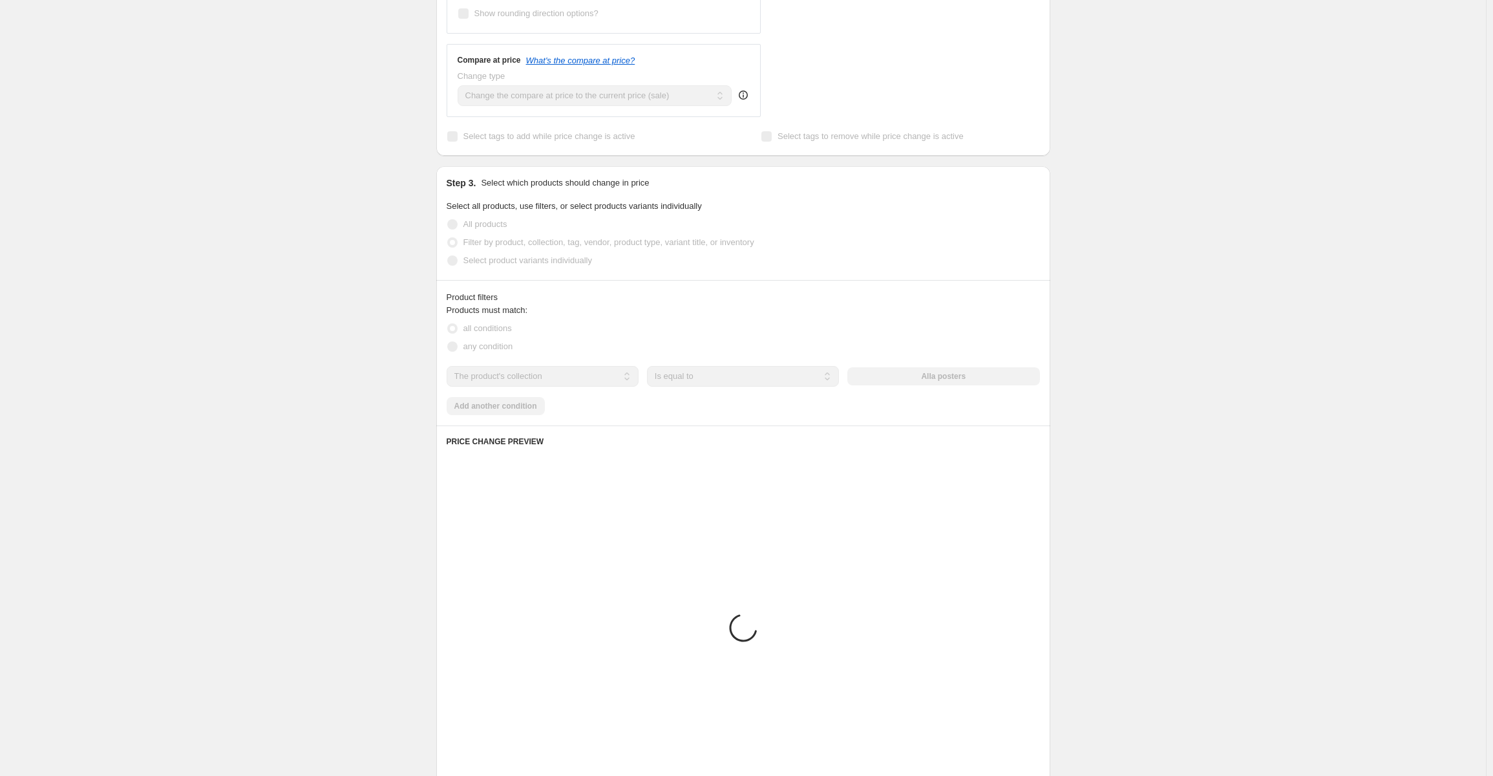
drag, startPoint x: 1092, startPoint y: 431, endPoint x: 1087, endPoint y: 503, distance: 72.5
click at [1092, 431] on div "Create new price [MEDICAL_DATA]. This page is ready Create new price [MEDICAL_D…" at bounding box center [743, 279] width 1486 height 1585
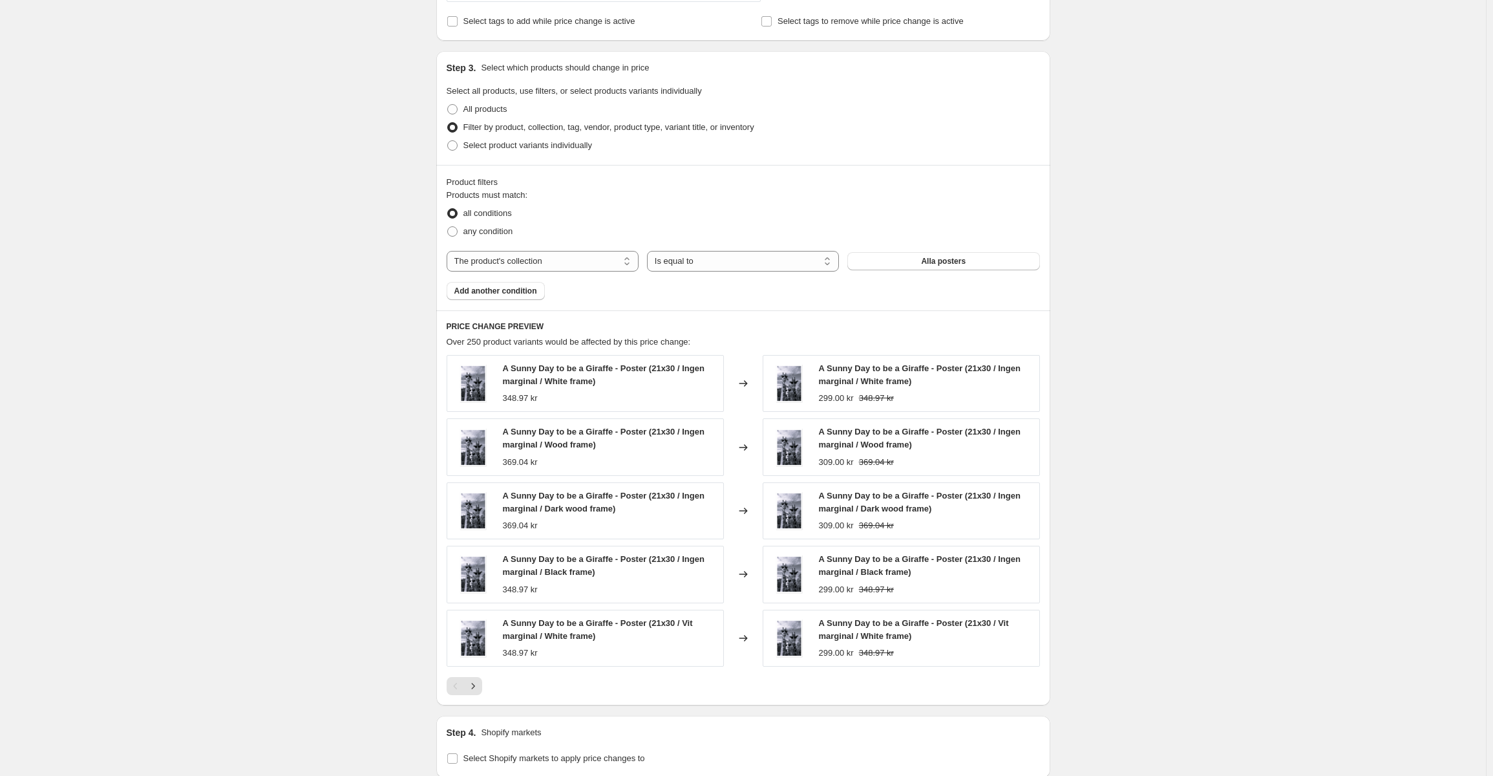
scroll to position [642, 0]
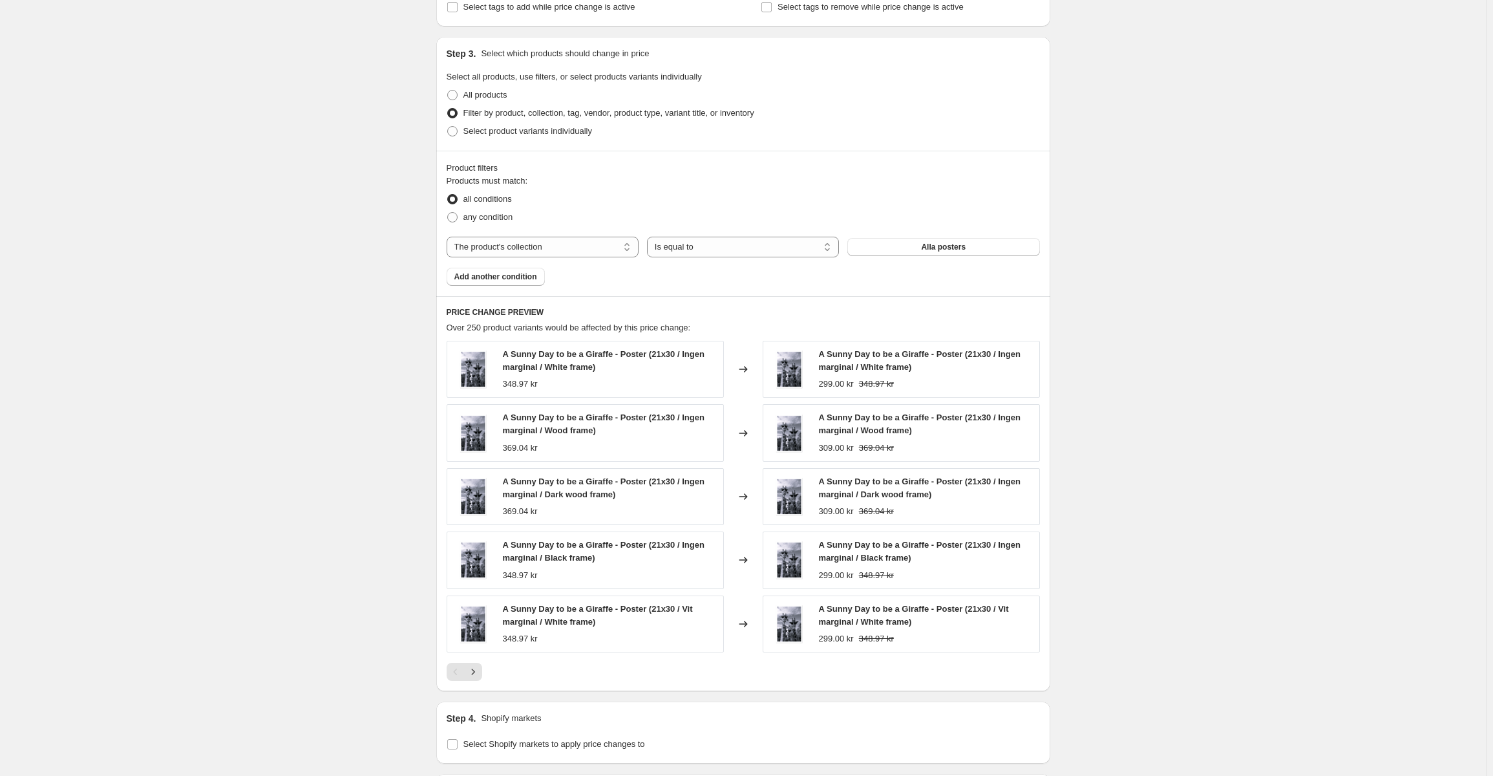
click at [488, 673] on div at bounding box center [743, 672] width 593 height 18
click at [478, 677] on icon "Next" at bounding box center [473, 671] width 13 height 13
click at [479, 673] on icon "Next" at bounding box center [473, 671] width 13 height 13
click at [480, 672] on icon "Next" at bounding box center [473, 671] width 13 height 13
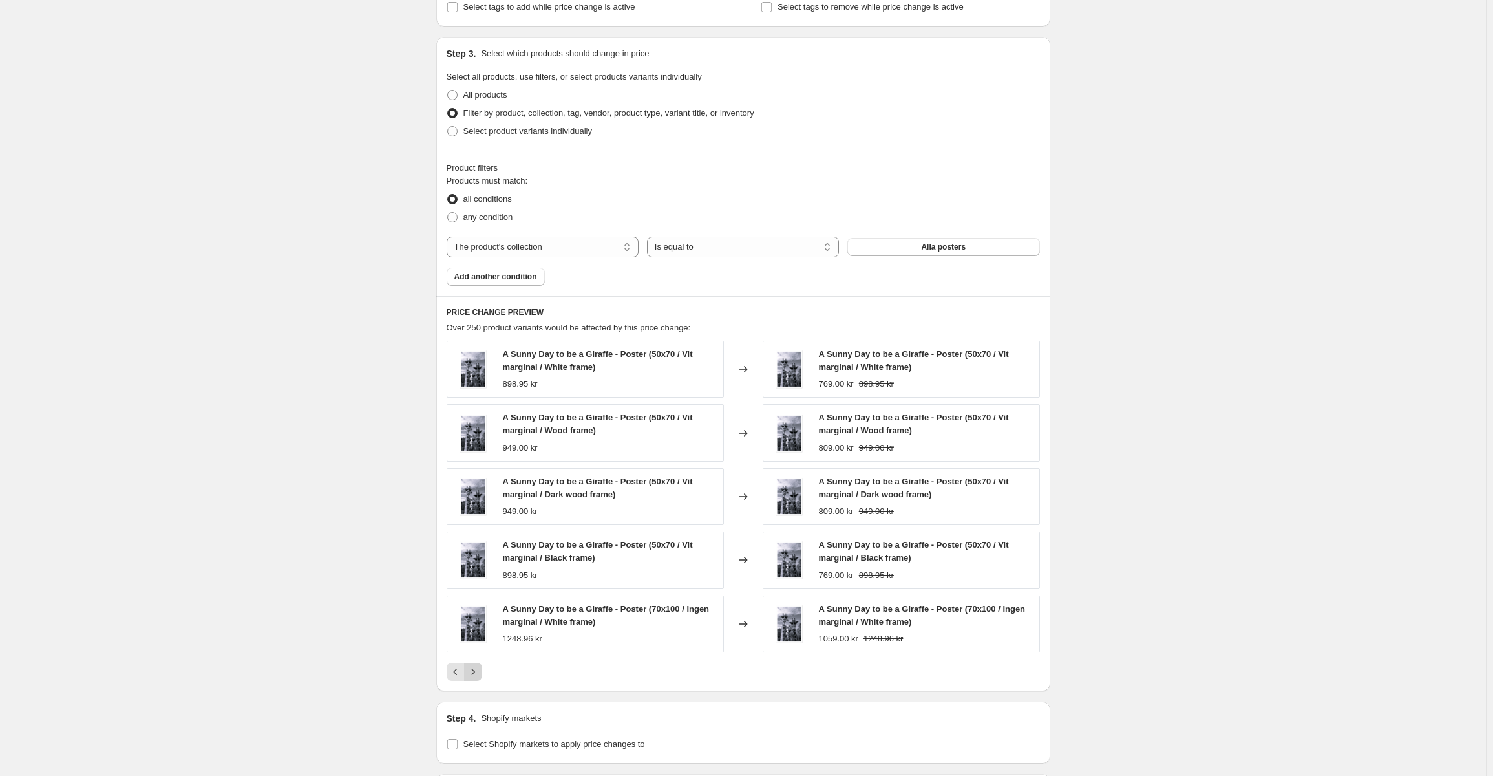
click at [480, 672] on icon "Next" at bounding box center [473, 671] width 13 height 13
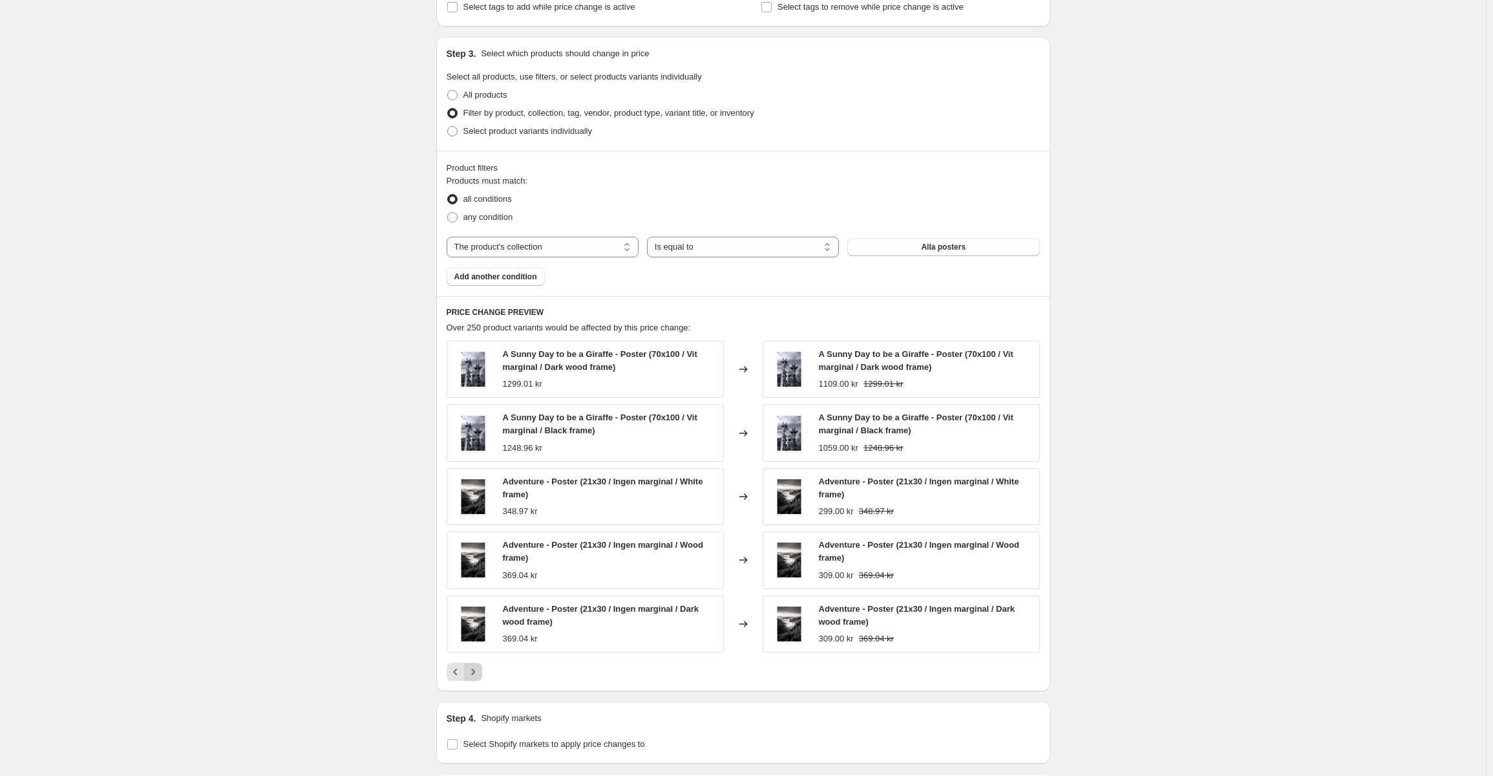
click at [482, 677] on button "Next" at bounding box center [473, 672] width 18 height 18
click at [480, 674] on icon "Next" at bounding box center [473, 671] width 13 height 13
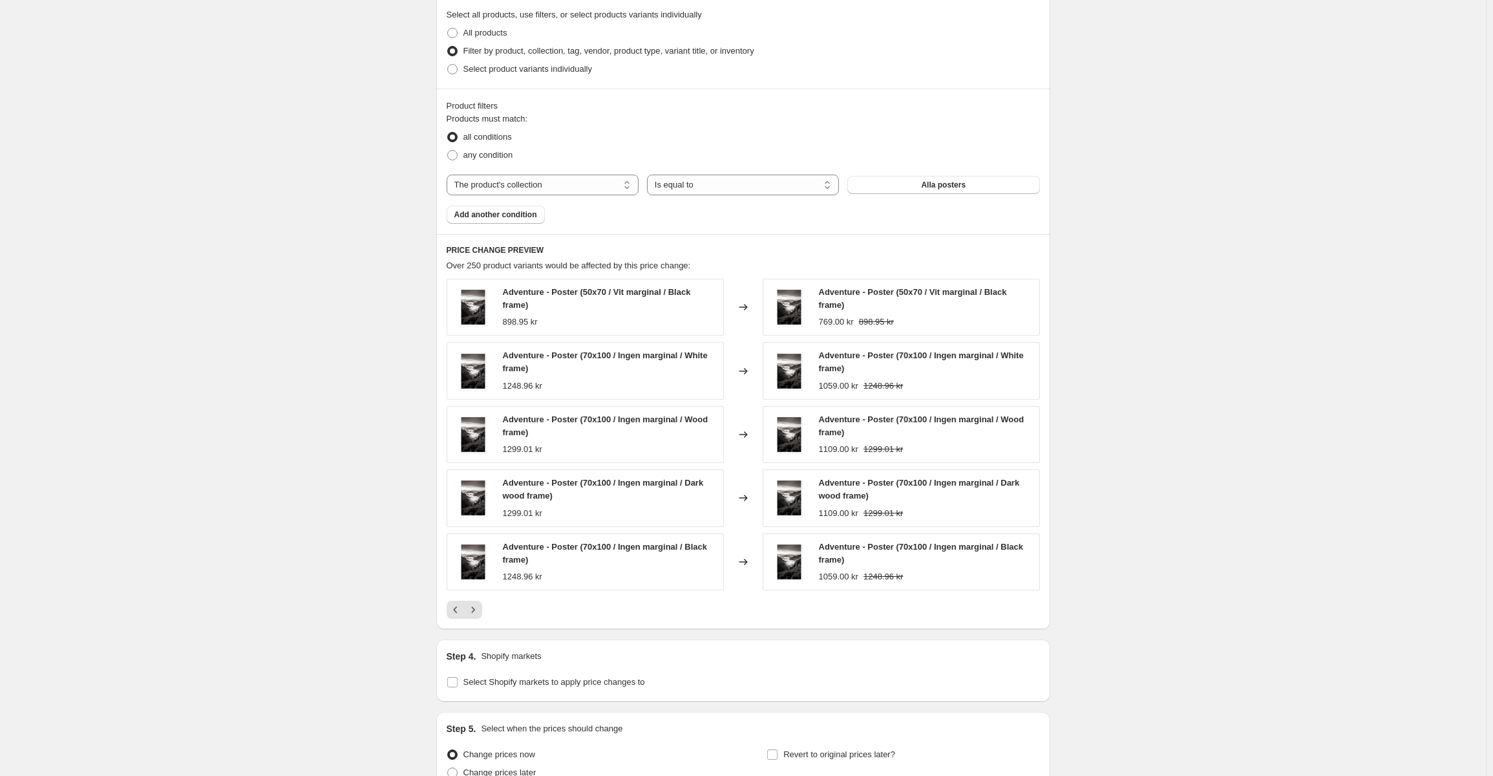
scroll to position [707, 0]
click at [488, 613] on div at bounding box center [743, 607] width 593 height 18
click at [479, 611] on icon "Next" at bounding box center [473, 607] width 13 height 13
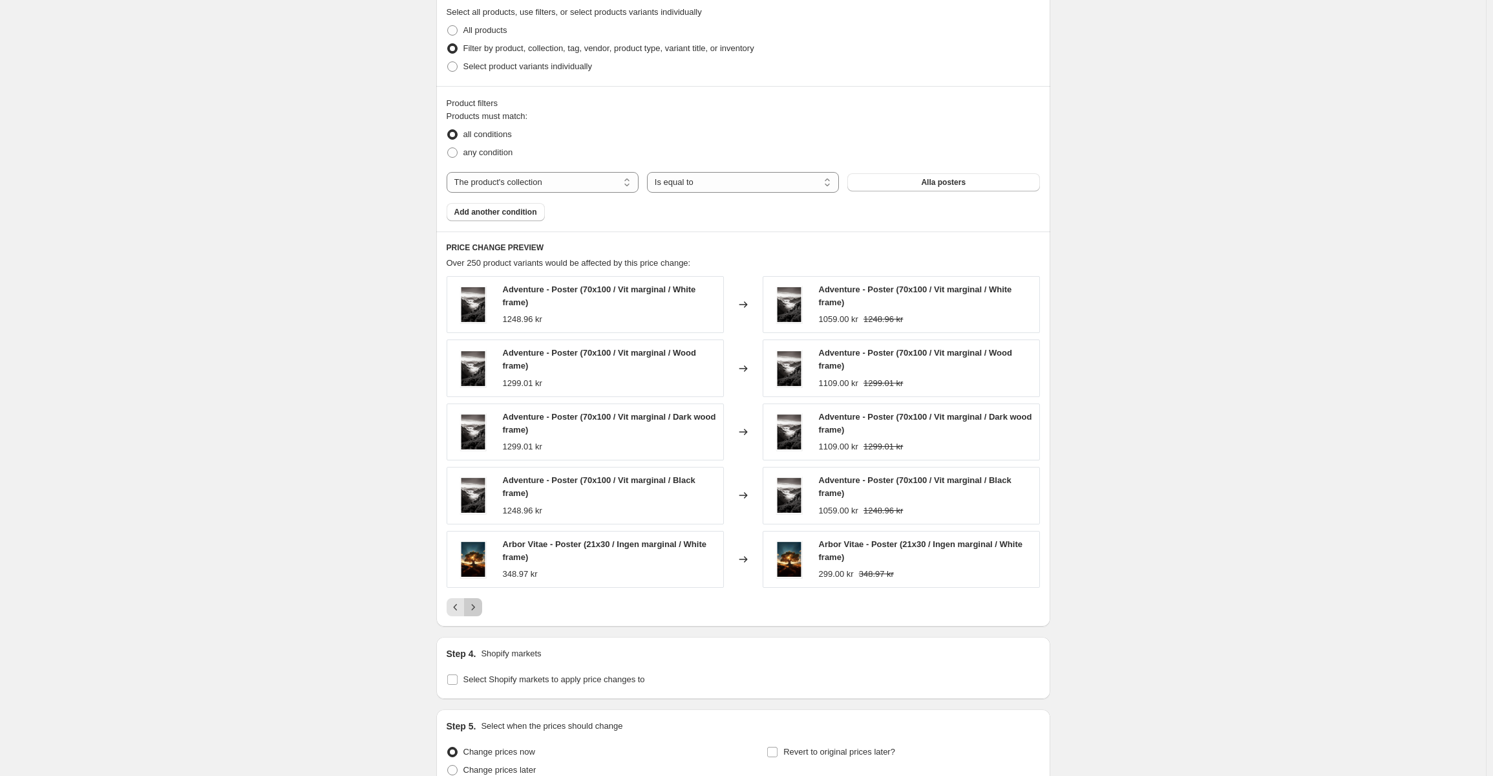
click at [480, 606] on icon "Next" at bounding box center [473, 607] width 13 height 13
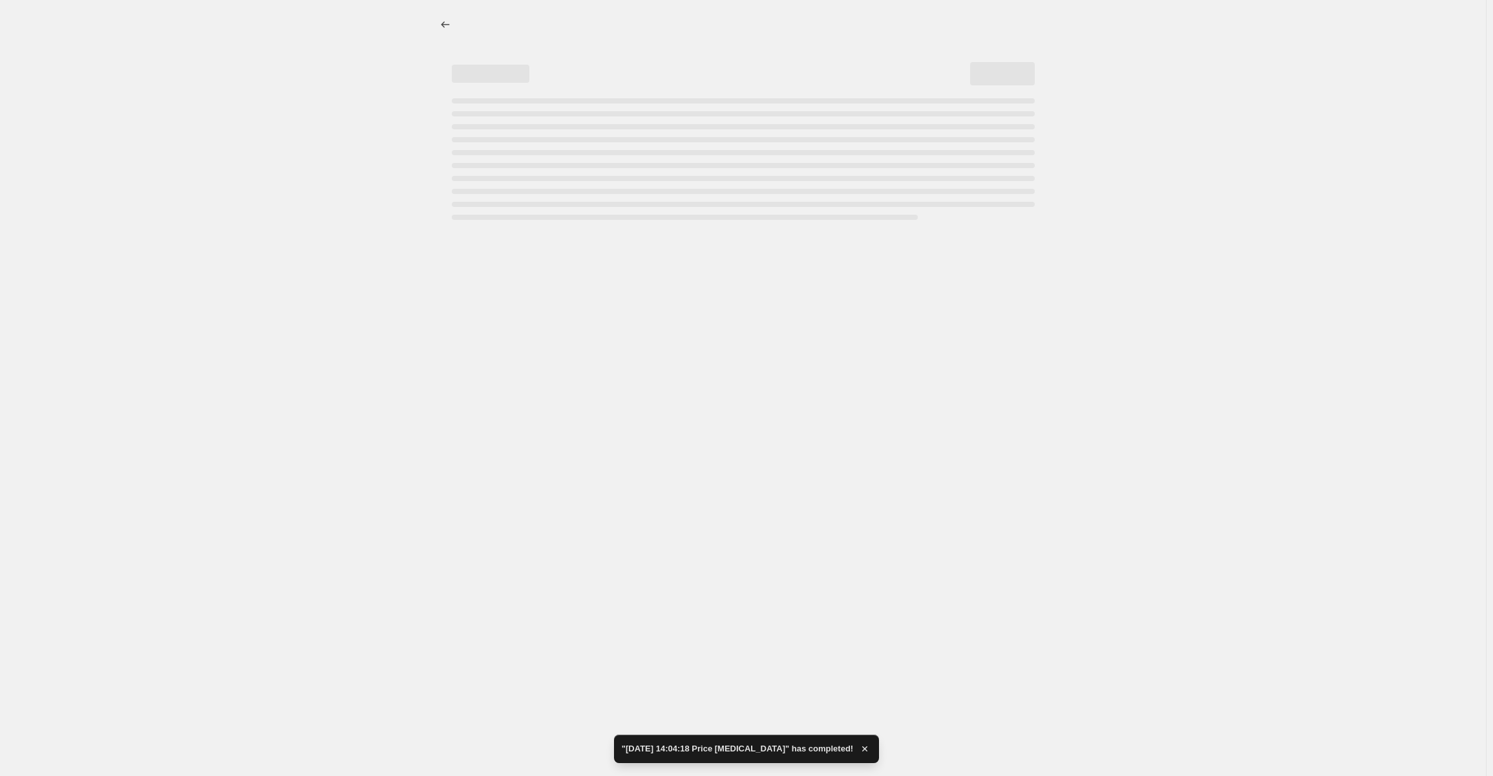
scroll to position [0, 0]
select select "percentage"
select select "collection"
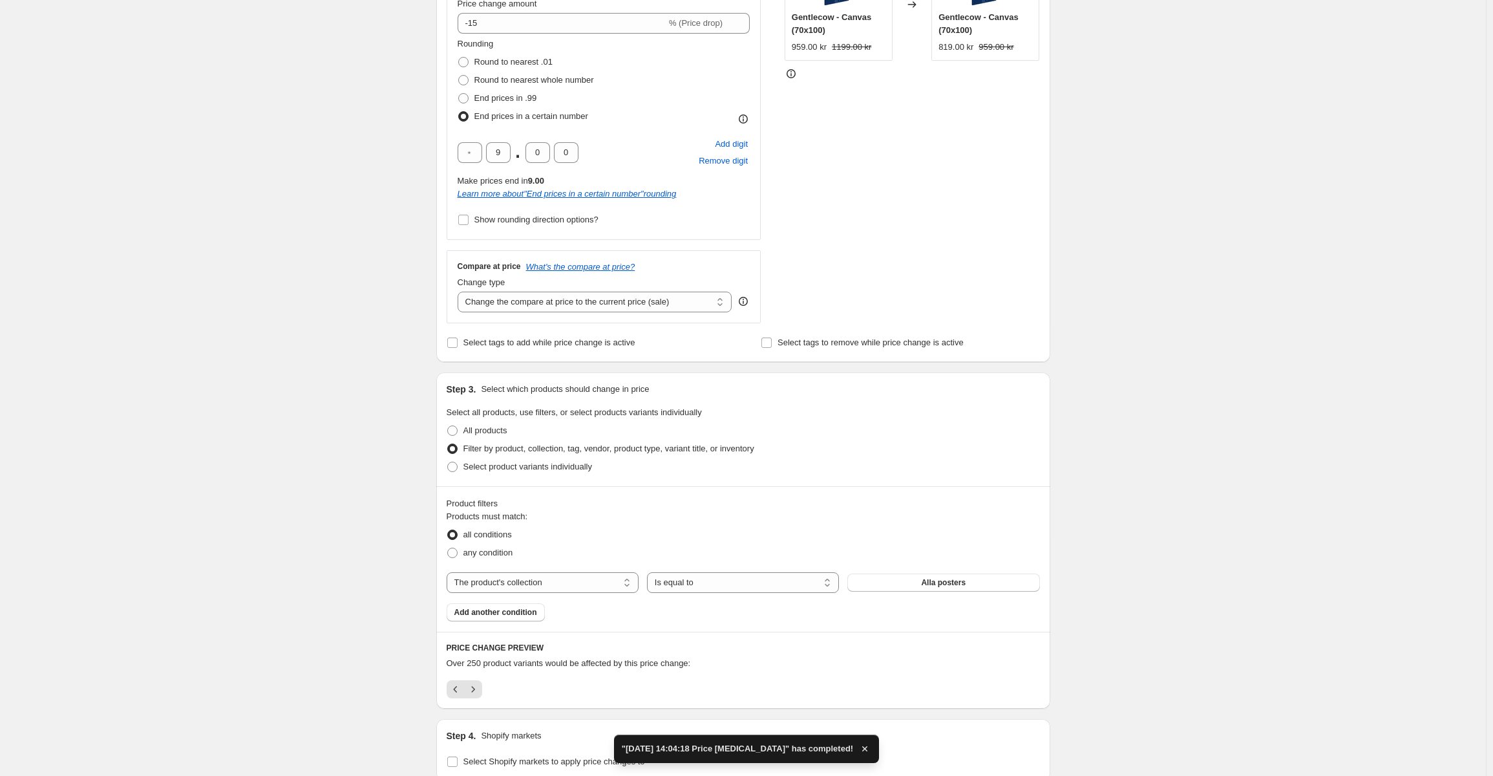
scroll to position [388, 0]
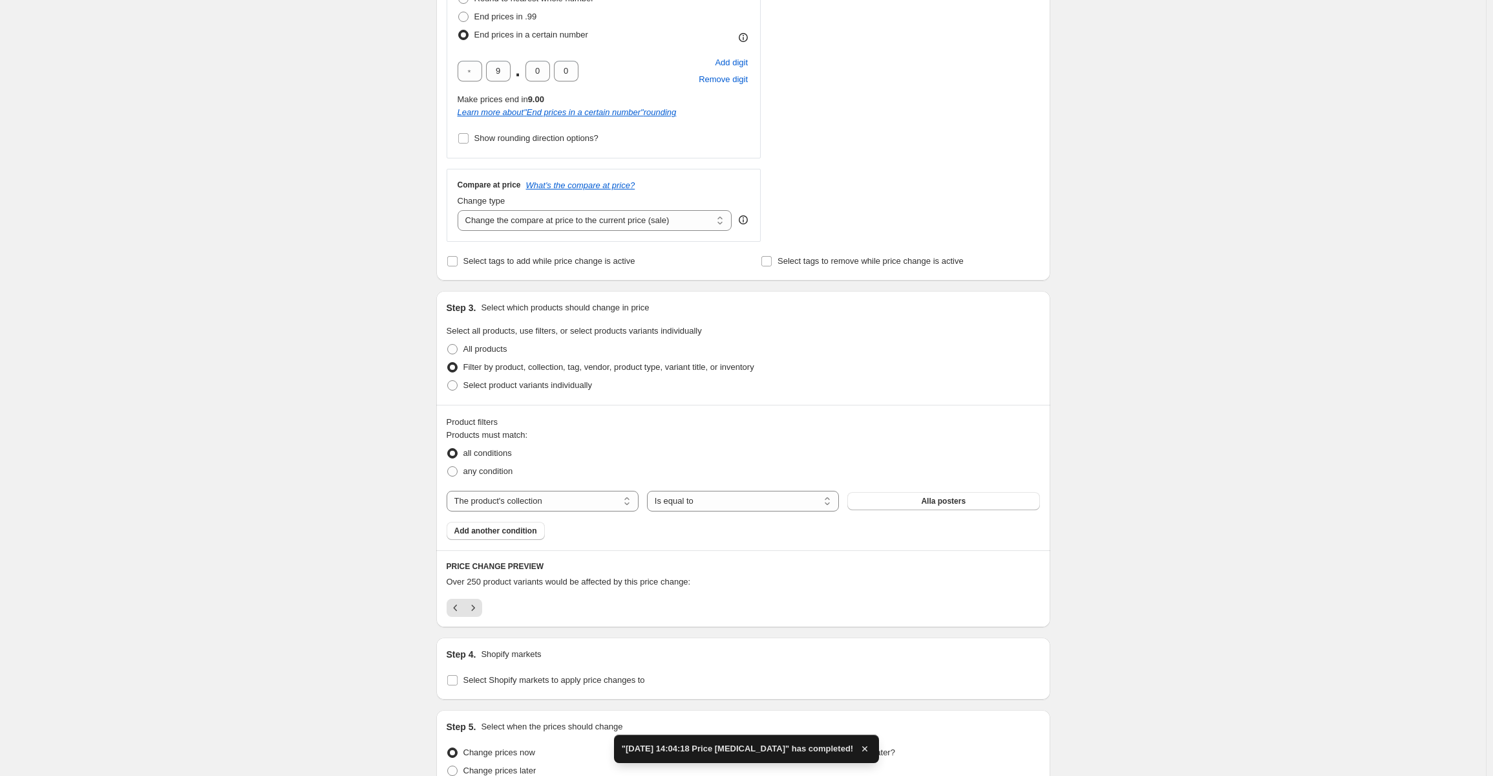
click at [603, 586] on span "Over 250 product variants would be affected by this price change:" at bounding box center [569, 582] width 244 height 10
click at [458, 610] on icon "Previous" at bounding box center [455, 607] width 13 height 13
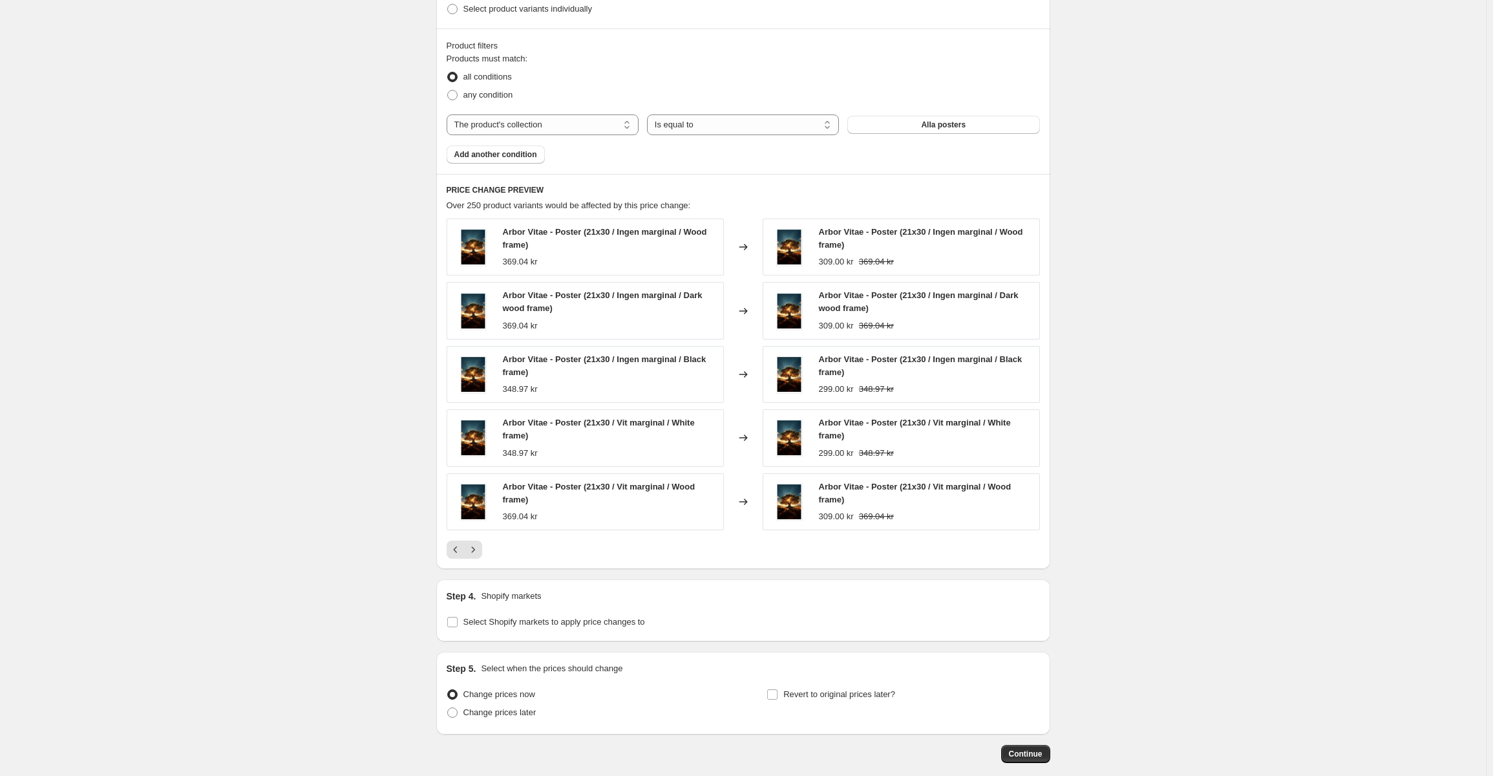
scroll to position [776, 0]
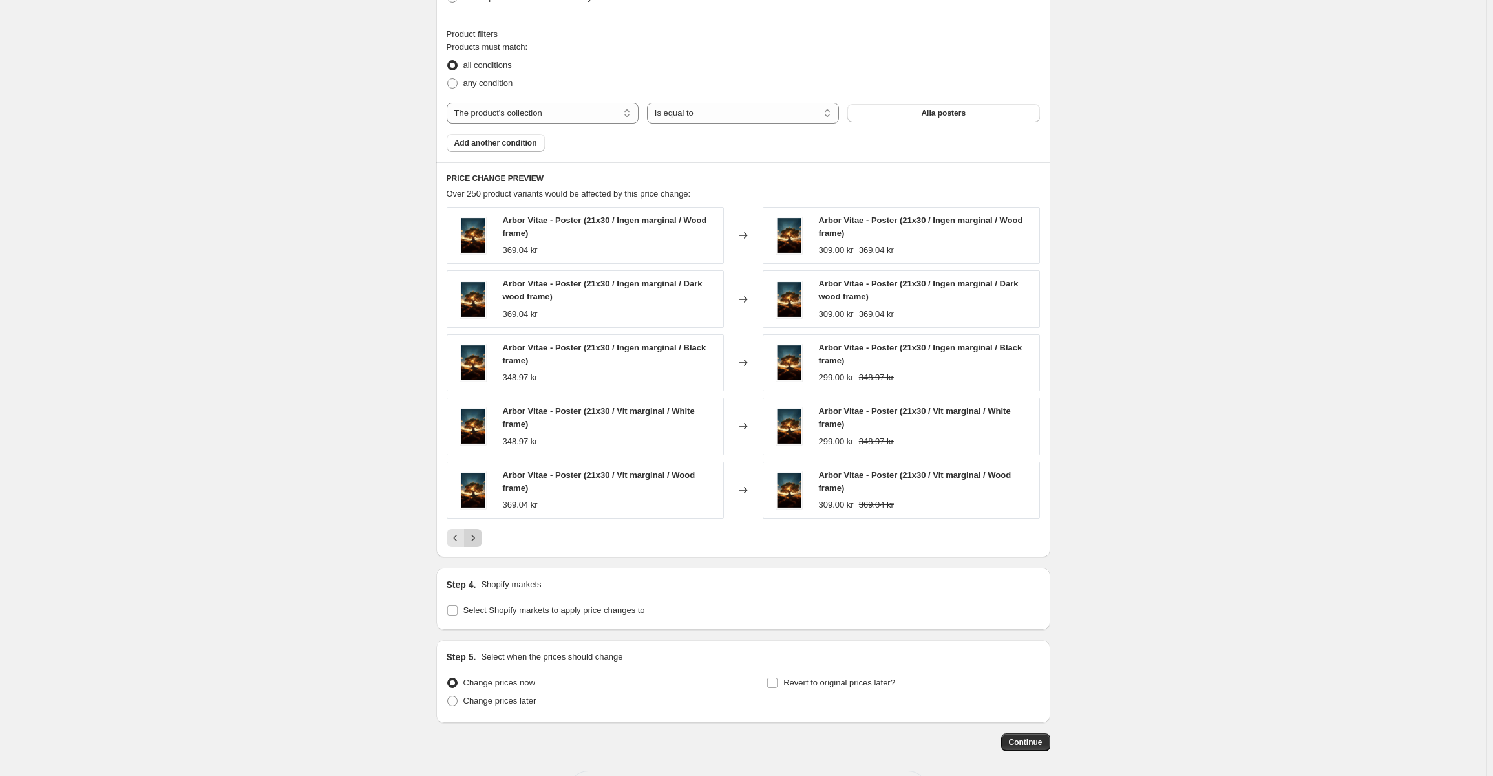
click at [482, 540] on div at bounding box center [743, 538] width 593 height 18
click at [480, 540] on icon "Next" at bounding box center [473, 537] width 13 height 13
click at [482, 547] on button "Next" at bounding box center [473, 538] width 18 height 18
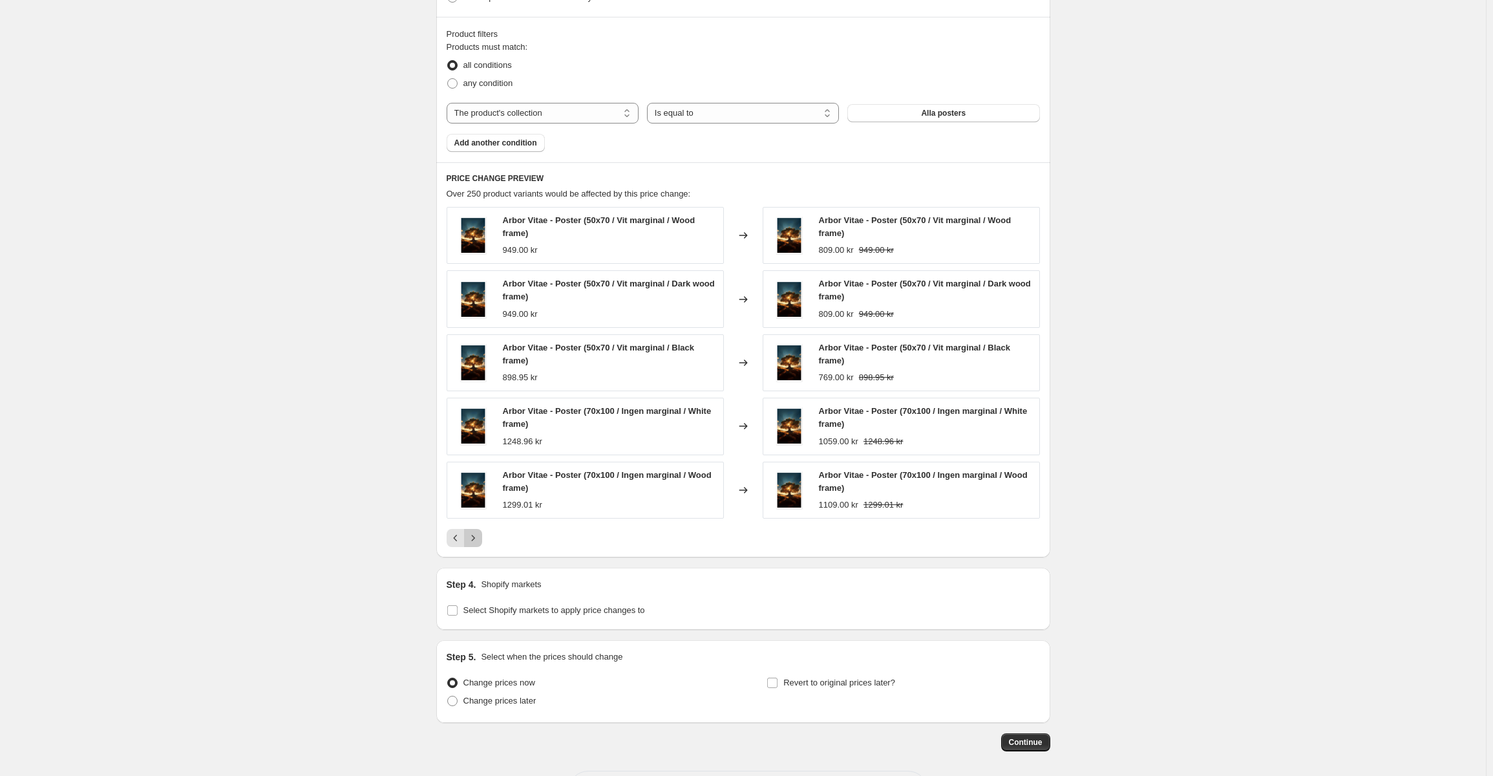
click at [482, 547] on button "Next" at bounding box center [473, 538] width 18 height 18
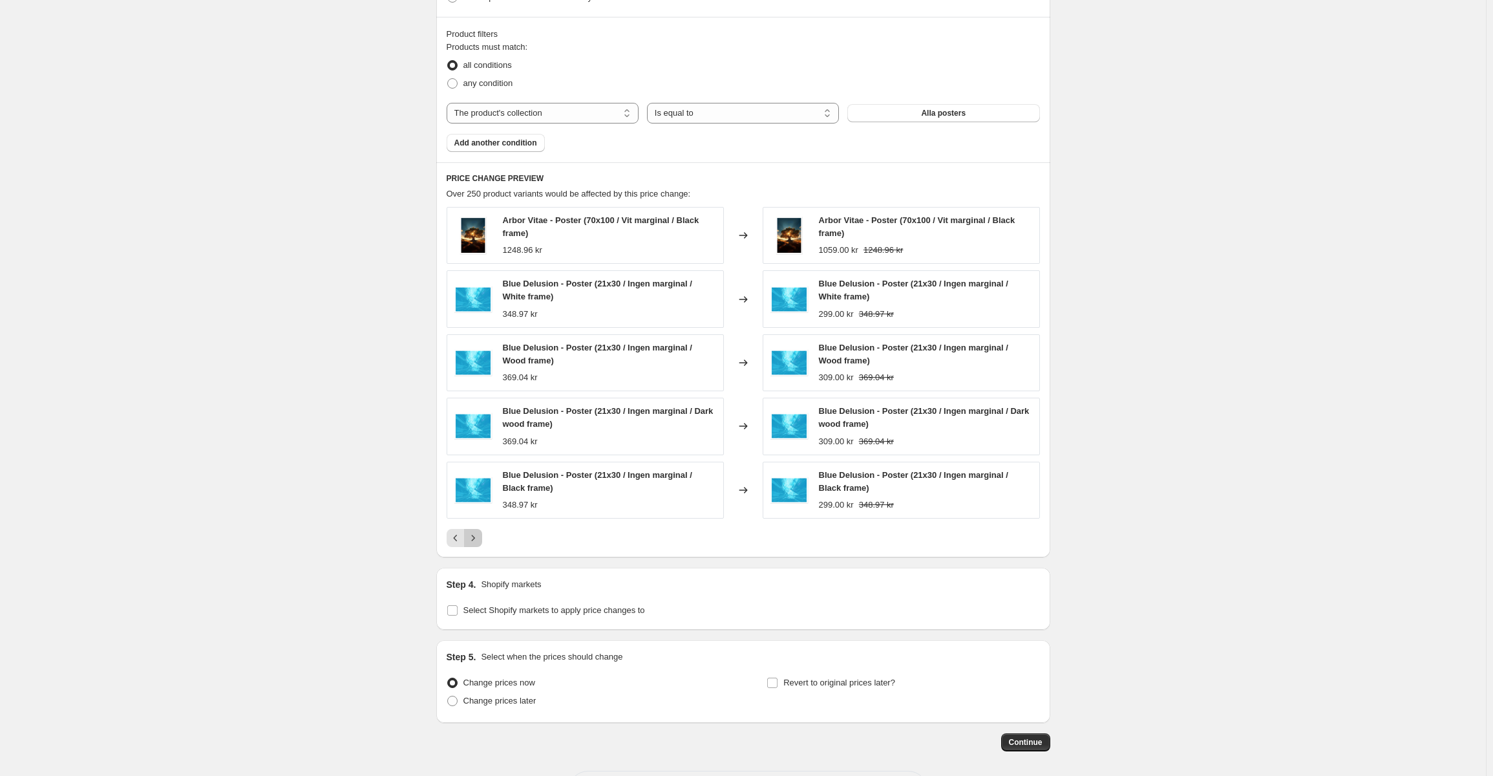
click at [482, 547] on button "Next" at bounding box center [473, 538] width 18 height 18
click at [467, 537] on button "Next" at bounding box center [473, 538] width 18 height 18
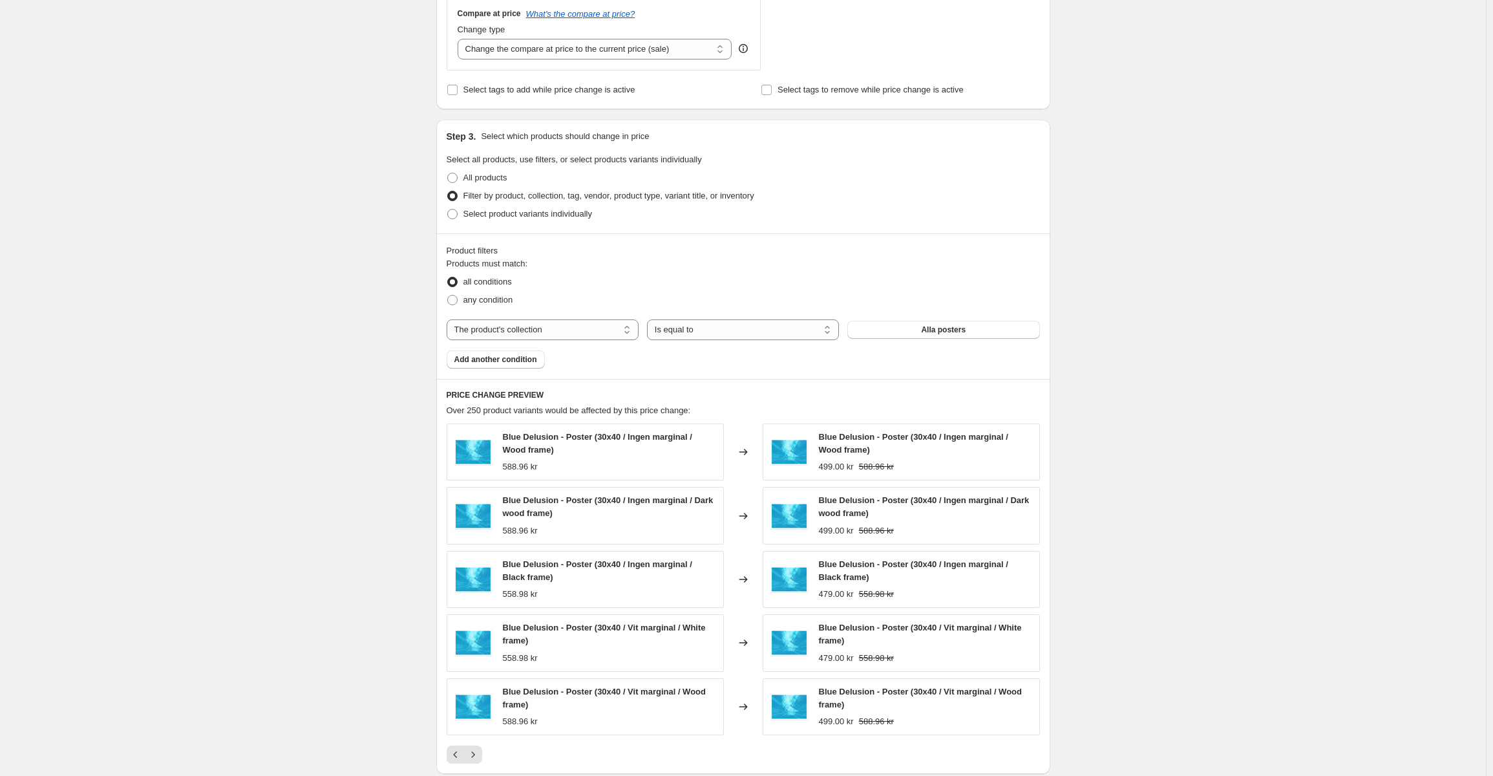
scroll to position [646, 0]
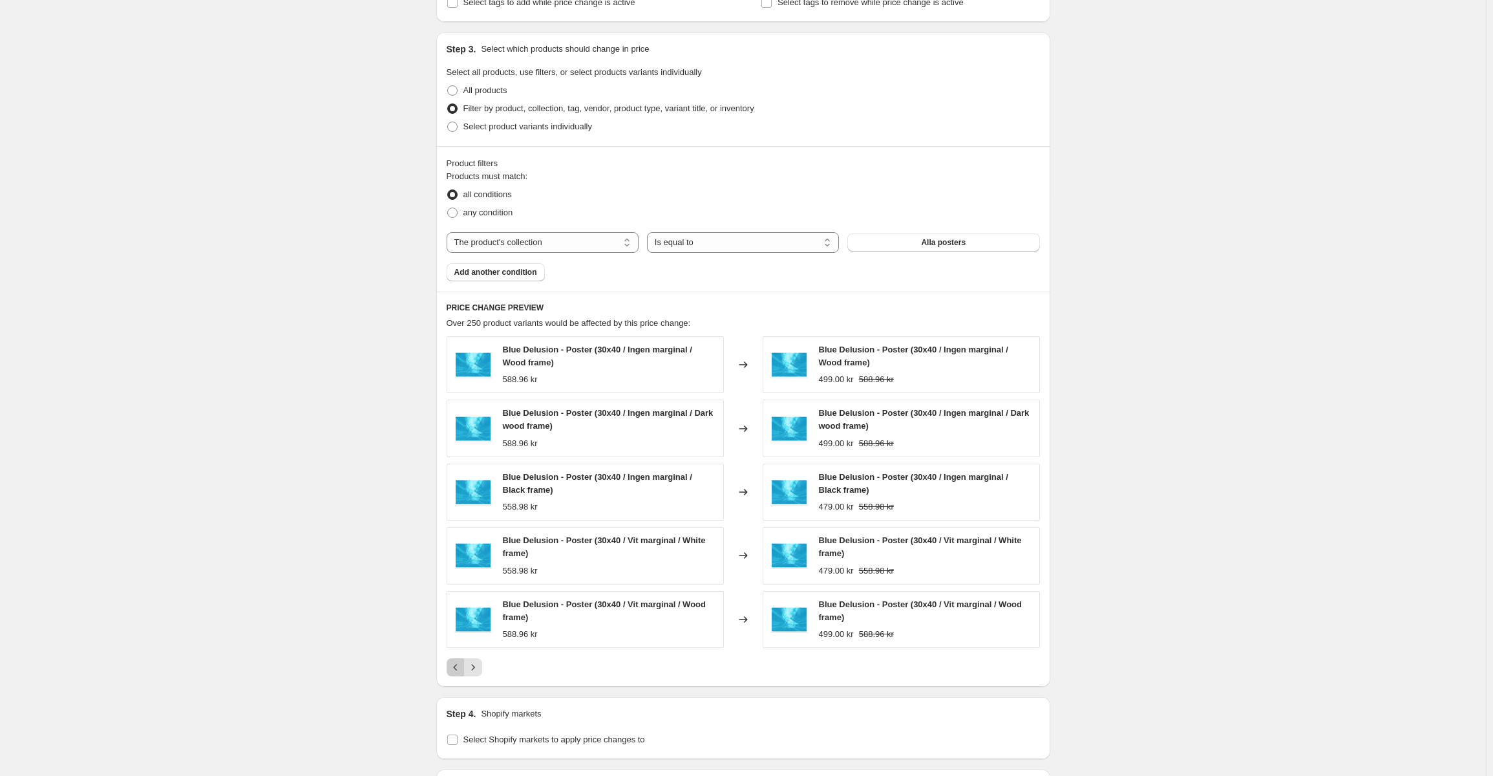
click at [460, 663] on icon "Previous" at bounding box center [455, 667] width 13 height 13
click at [602, 285] on div "Product filters Products must match: all conditions any condition The product T…" at bounding box center [743, 218] width 614 height 145
click at [453, 667] on icon "Previous" at bounding box center [455, 667] width 13 height 13
click at [475, 666] on icon "Next" at bounding box center [473, 667] width 13 height 13
click at [475, 668] on icon "Next" at bounding box center [473, 667] width 13 height 13
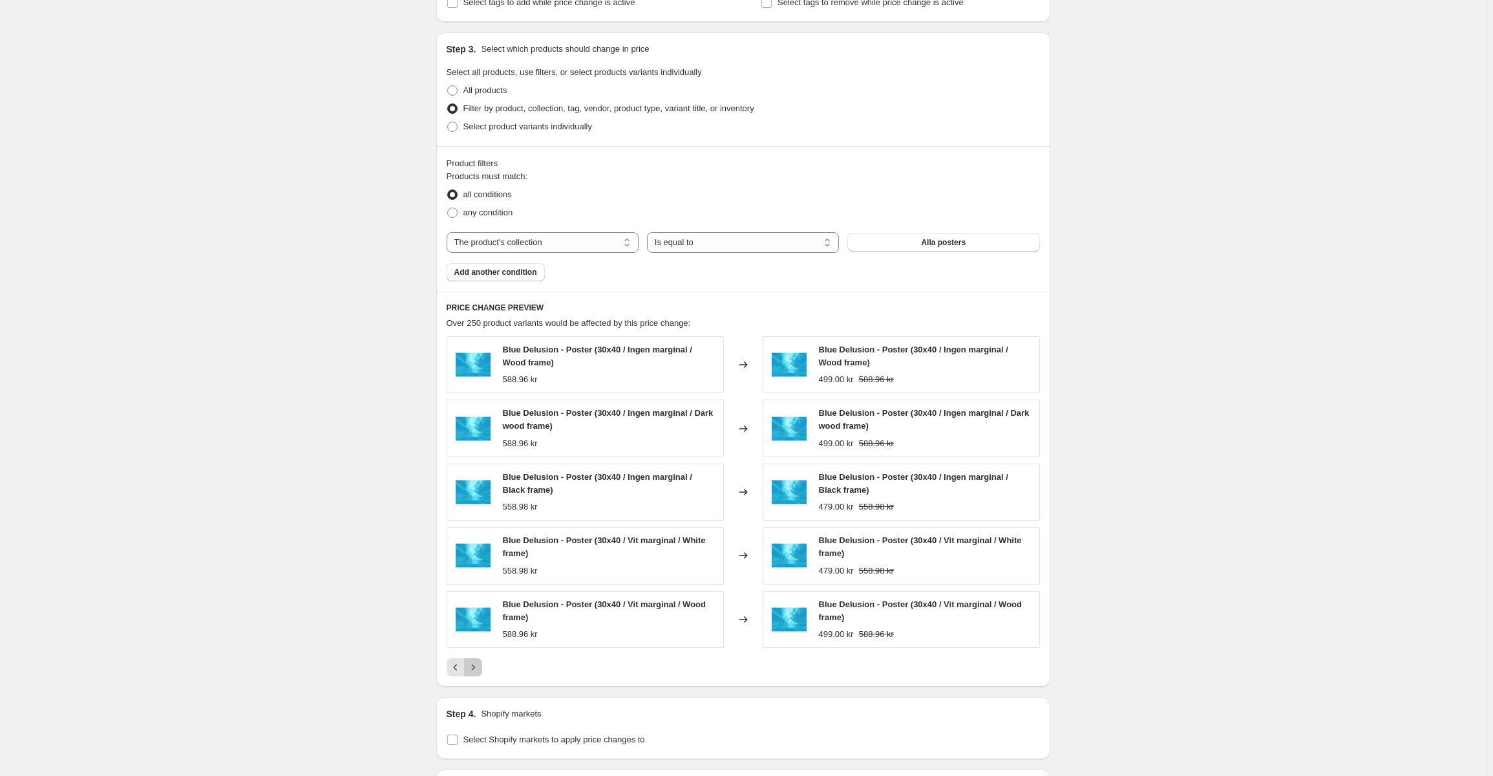
click at [478, 668] on icon "Next" at bounding box center [473, 667] width 13 height 13
click at [475, 673] on icon "Next" at bounding box center [473, 667] width 13 height 13
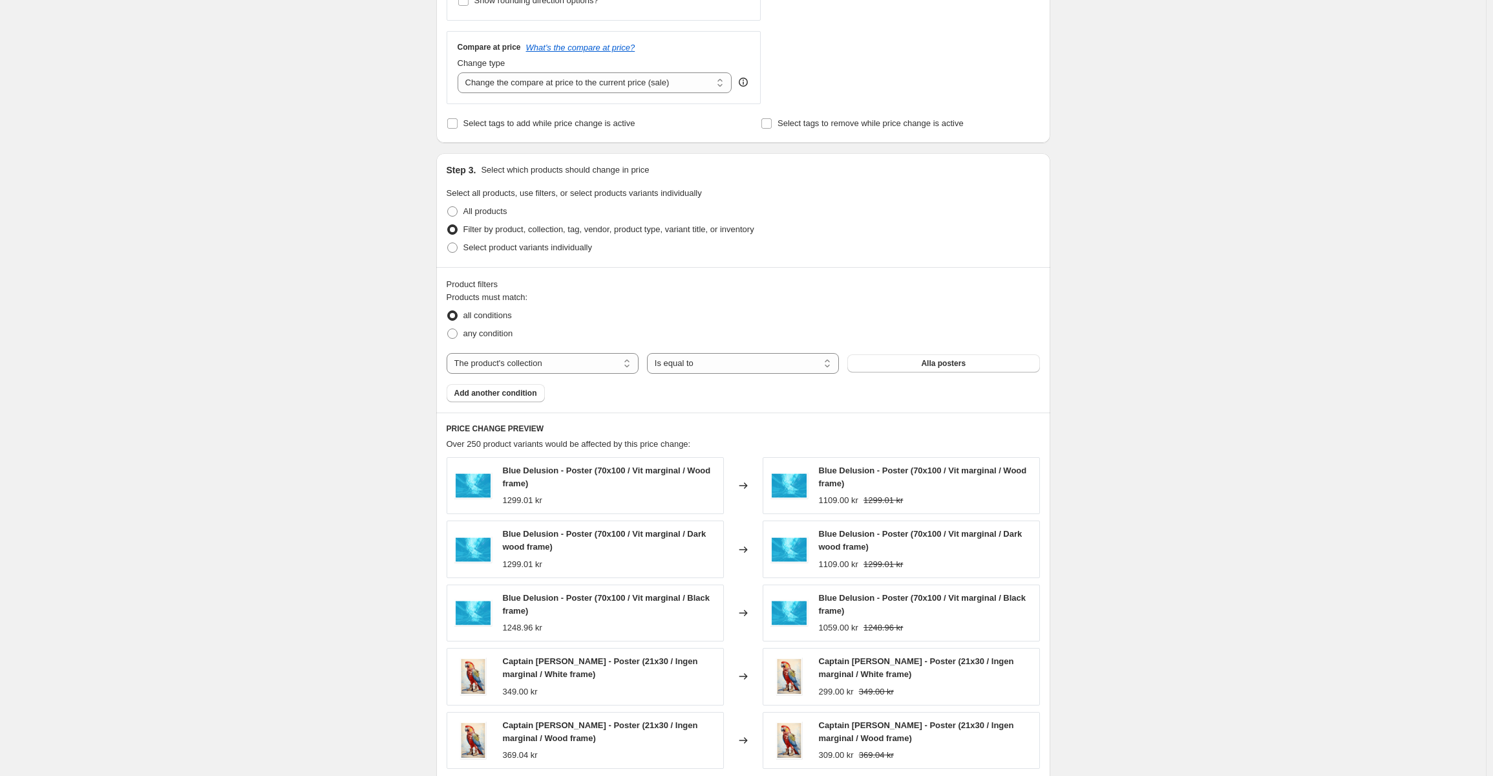
scroll to position [388, 0]
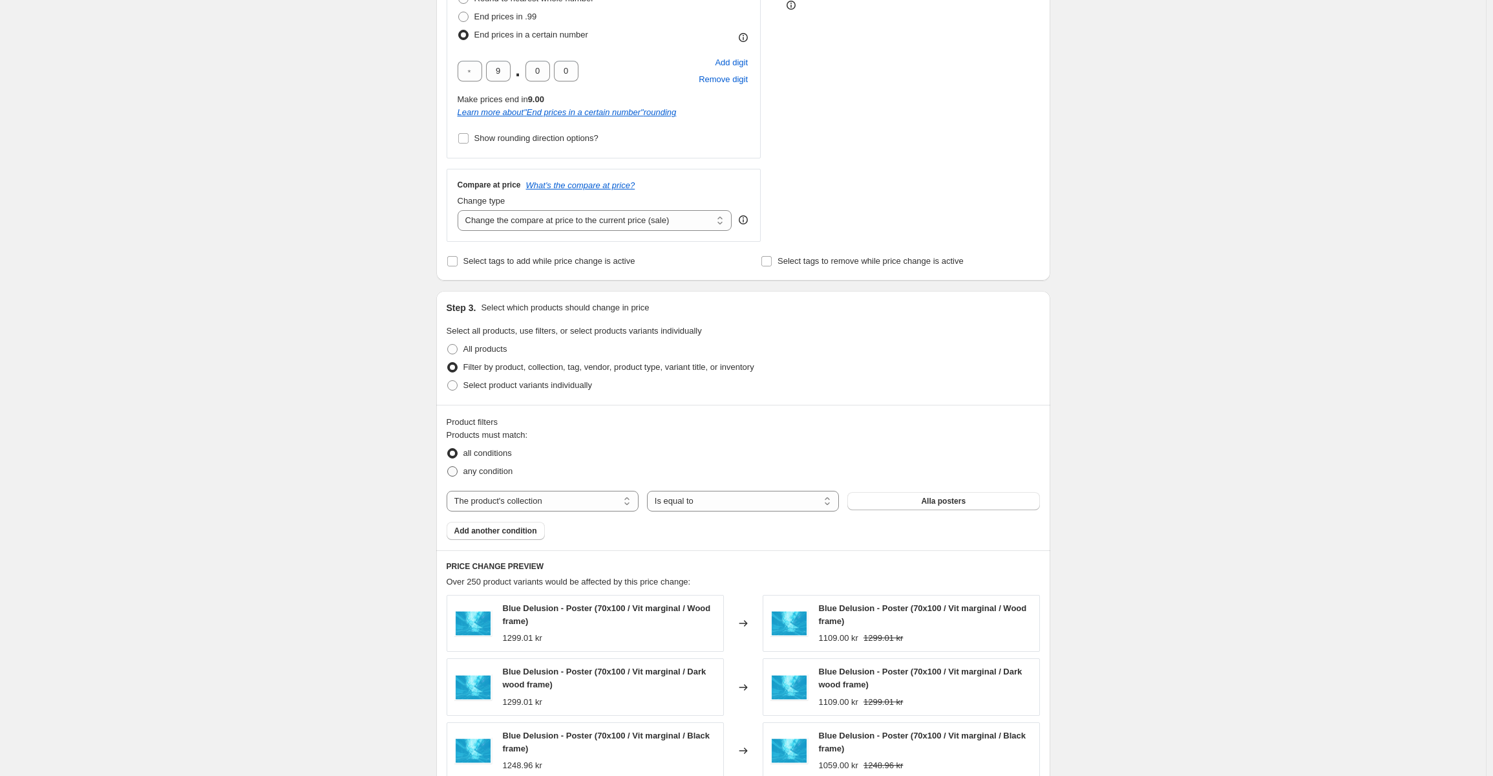
click at [496, 473] on span "any condition" at bounding box center [488, 471] width 50 height 10
click at [448, 467] on input "any condition" at bounding box center [447, 466] width 1 height 1
radio input "true"
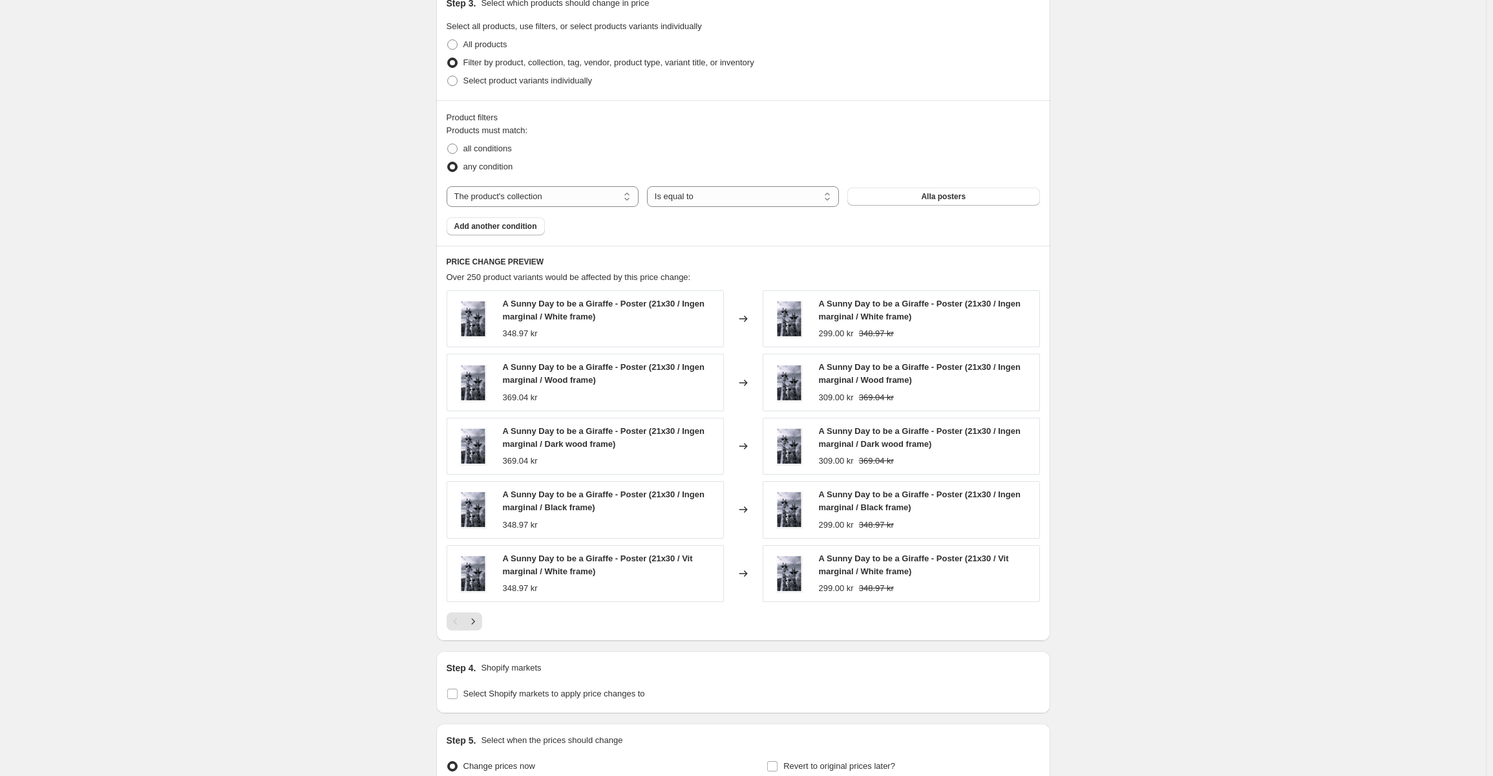
scroll to position [711, 0]
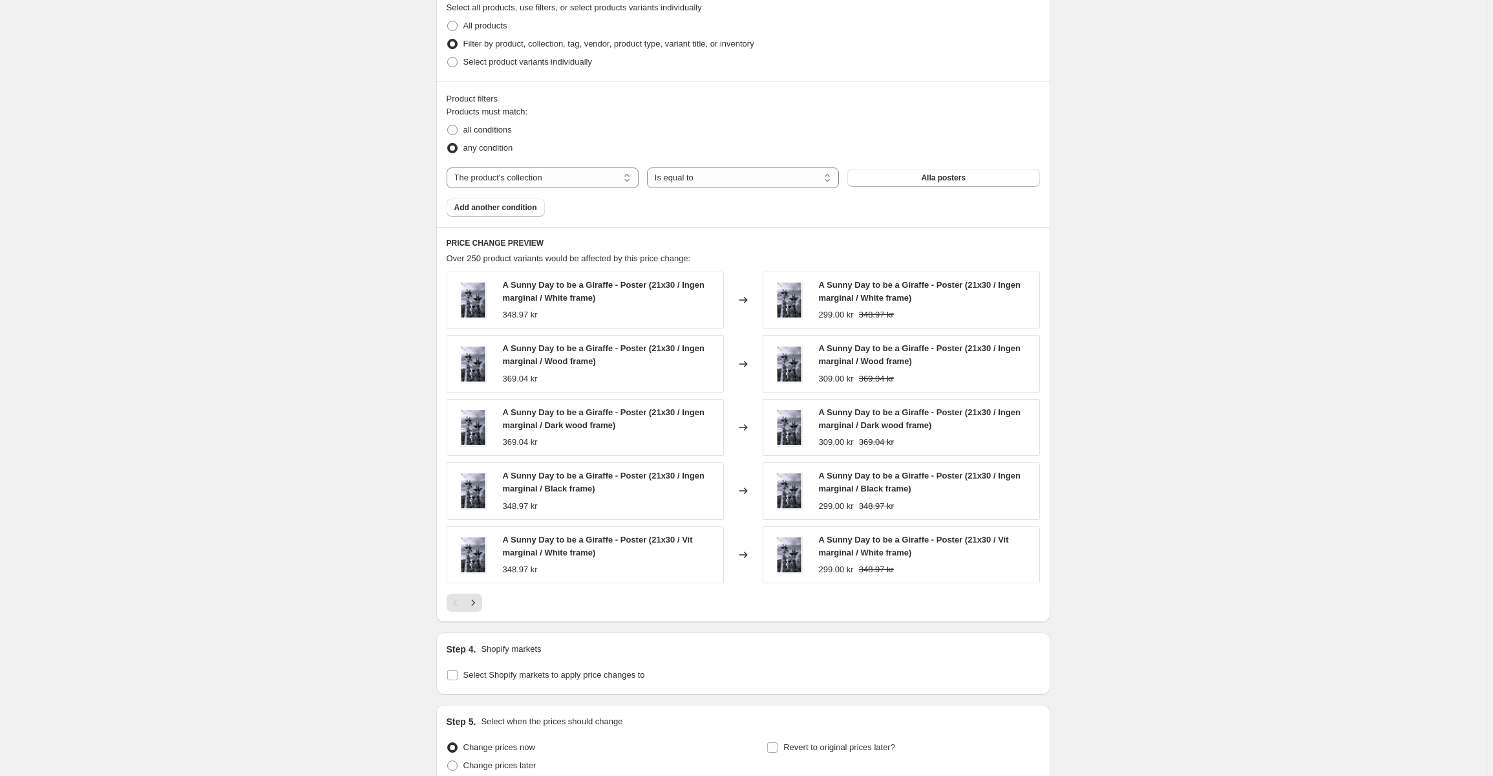
click at [462, 600] on div "Pagination" at bounding box center [456, 602] width 18 height 18
click at [480, 608] on icon "Next" at bounding box center [473, 602] width 13 height 13
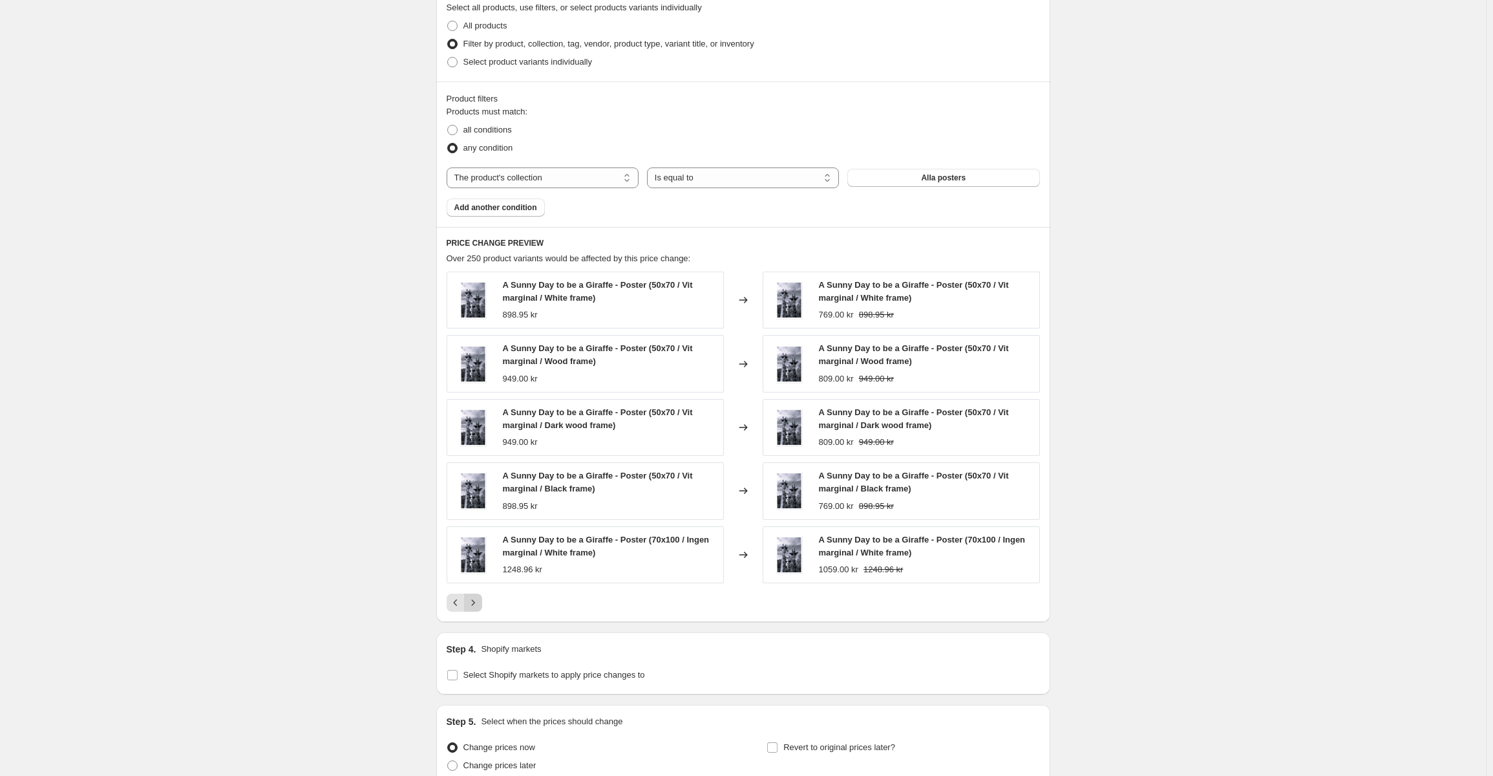
click at [480, 601] on icon "Next" at bounding box center [473, 602] width 13 height 13
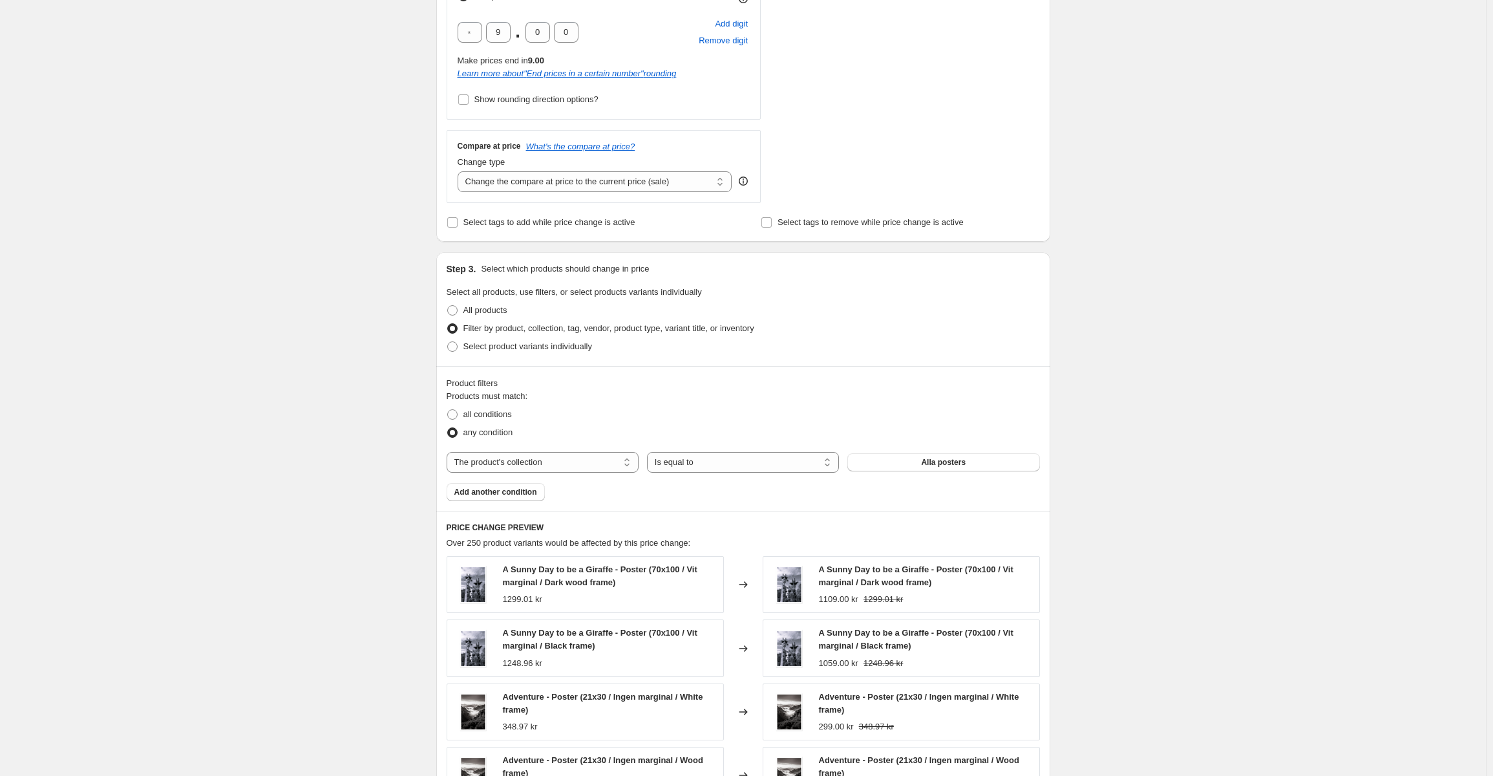
scroll to position [249, 0]
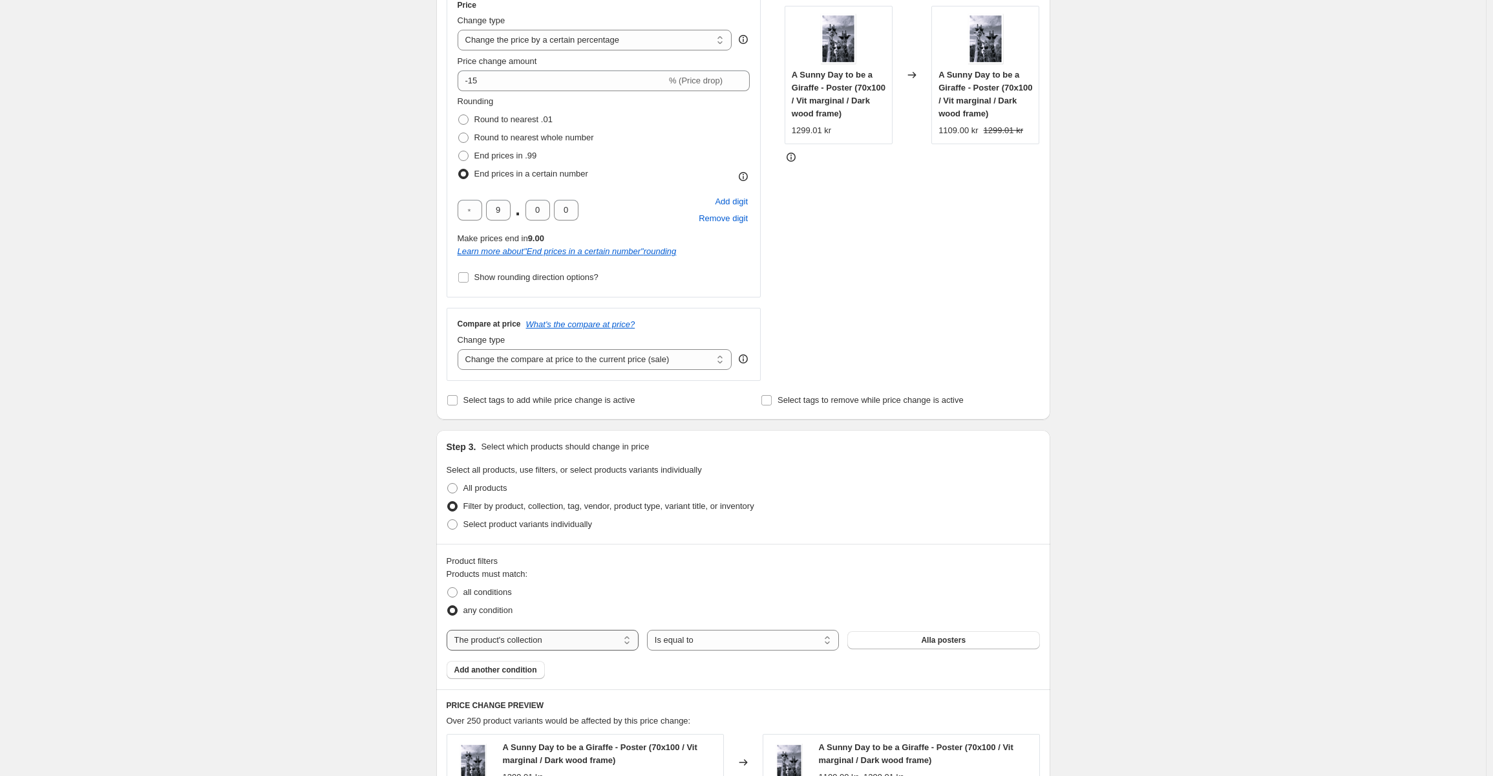
click at [608, 633] on select "The product The product's collection The product's tag The product's vendor The…" at bounding box center [543, 640] width 192 height 21
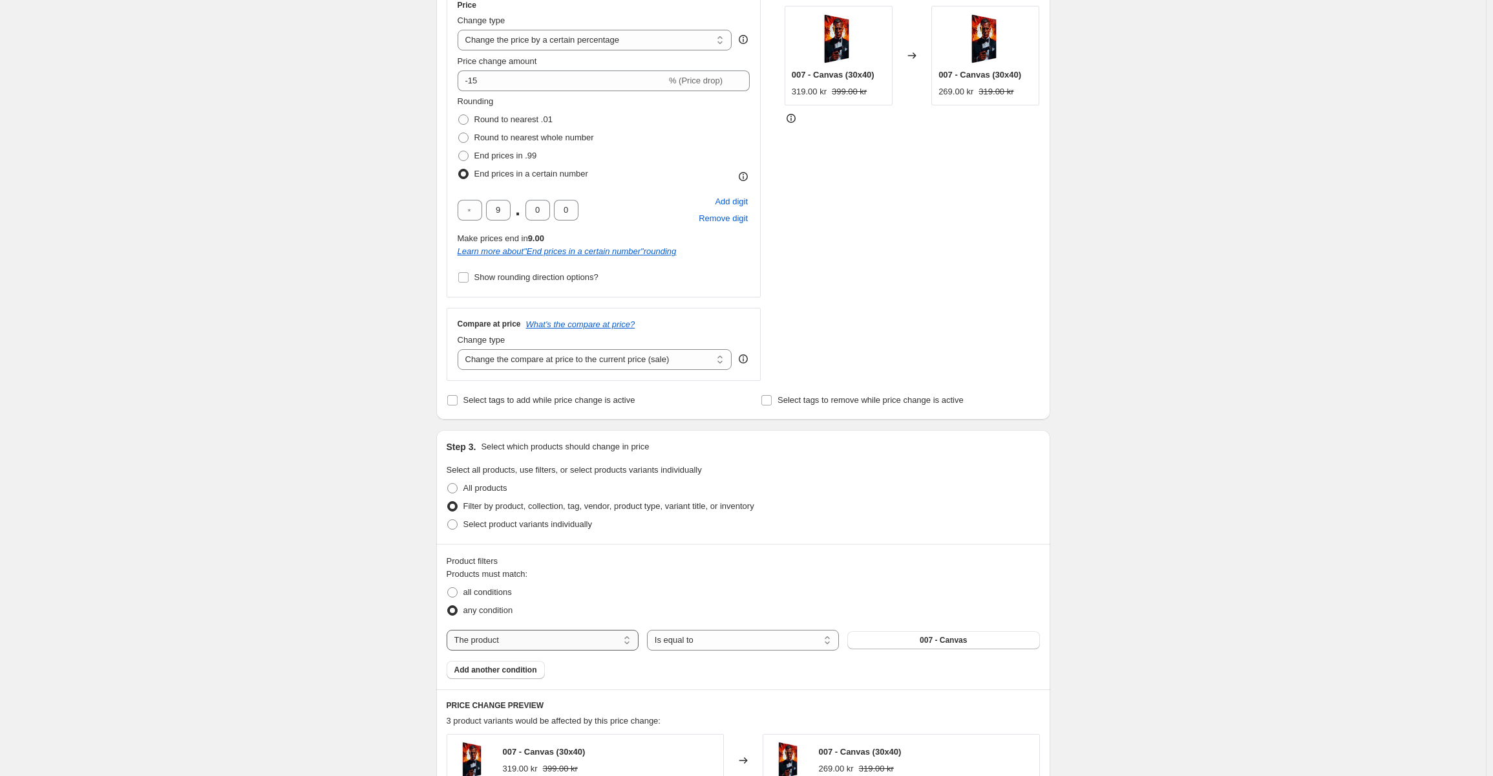
click at [613, 632] on select "The product The product's collection The product's tag The product's vendor The…" at bounding box center [543, 640] width 192 height 21
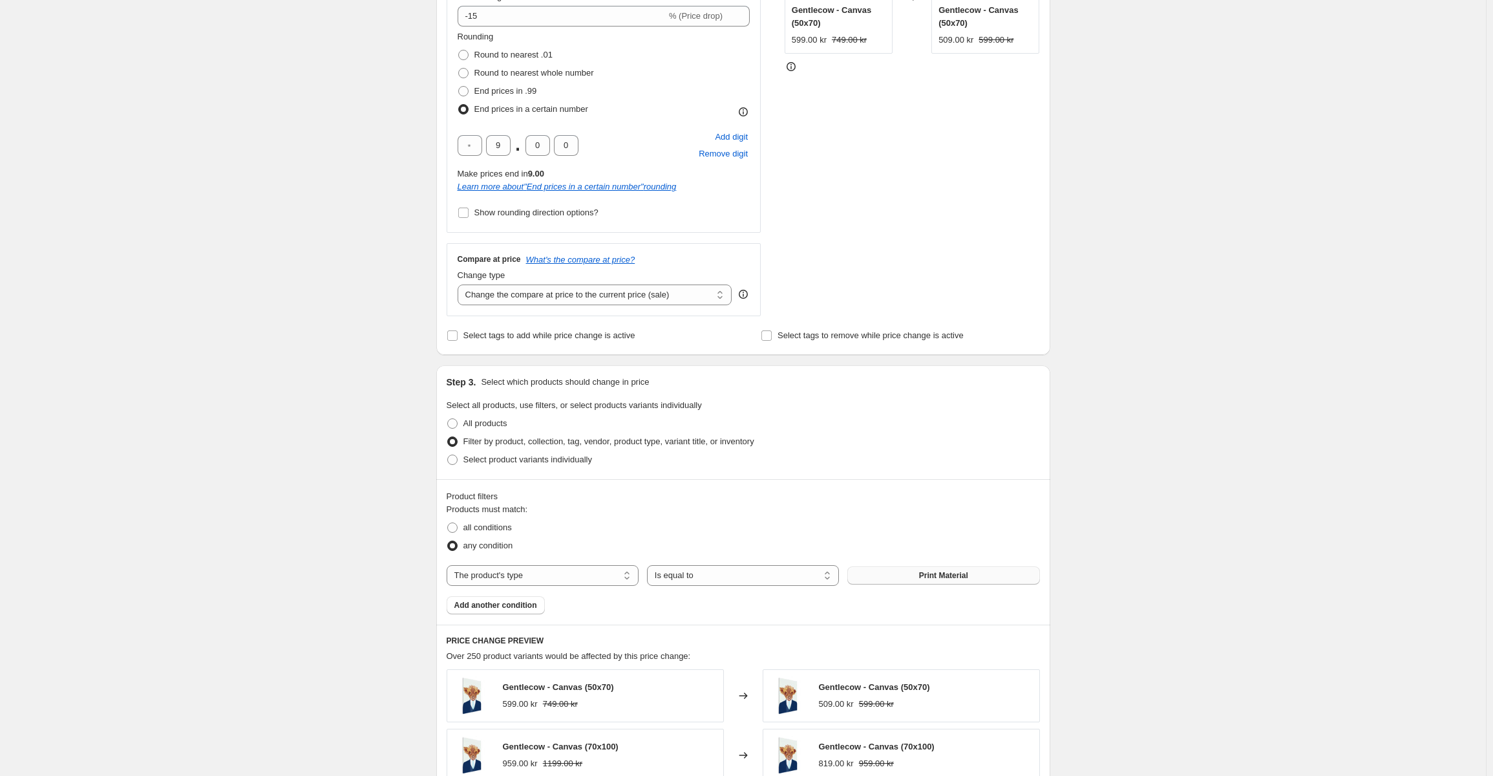
click at [885, 571] on button "Print Material" at bounding box center [943, 575] width 192 height 18
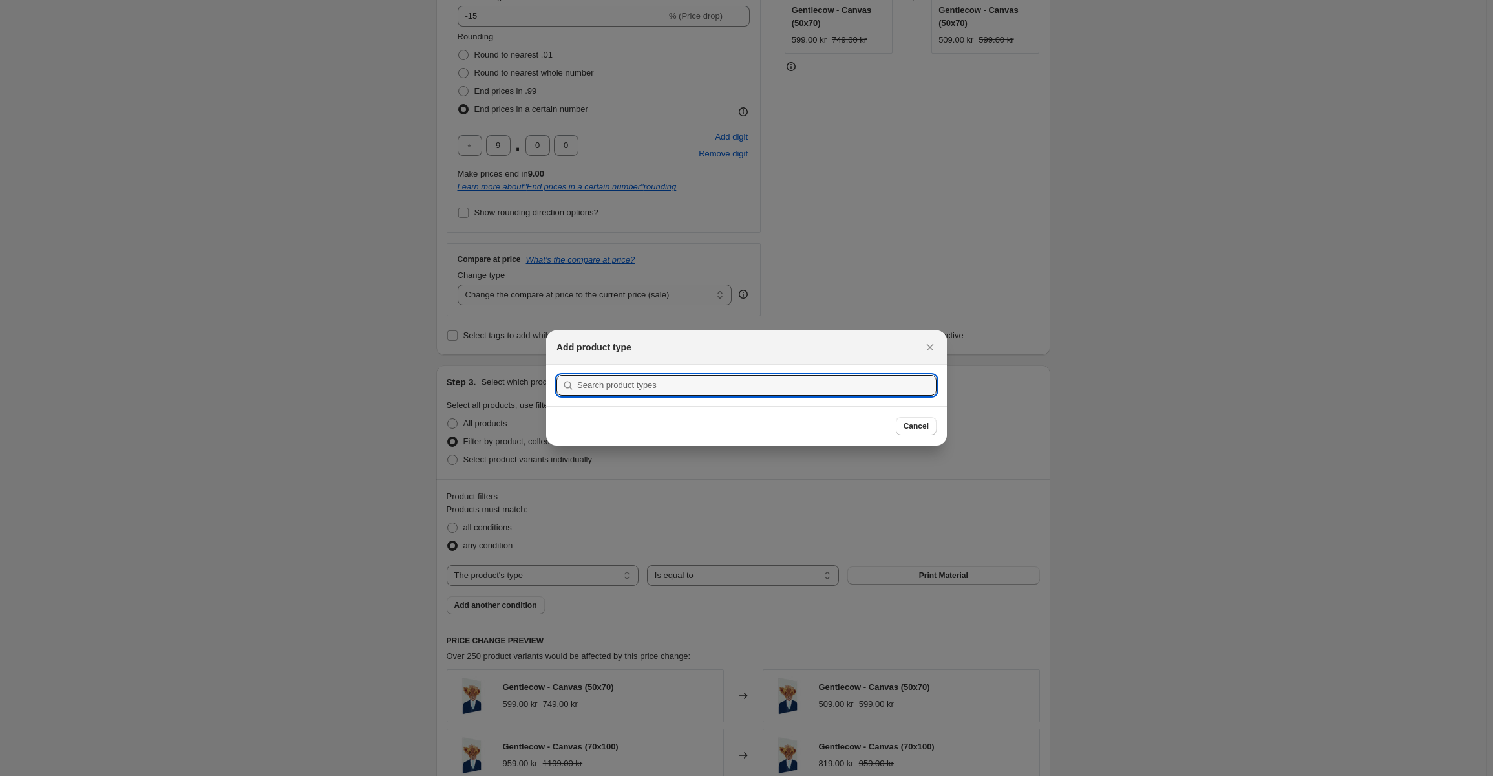
drag, startPoint x: 772, startPoint y: 520, endPoint x: 613, endPoint y: 553, distance: 162.9
click at [769, 520] on div at bounding box center [746, 388] width 1493 height 776
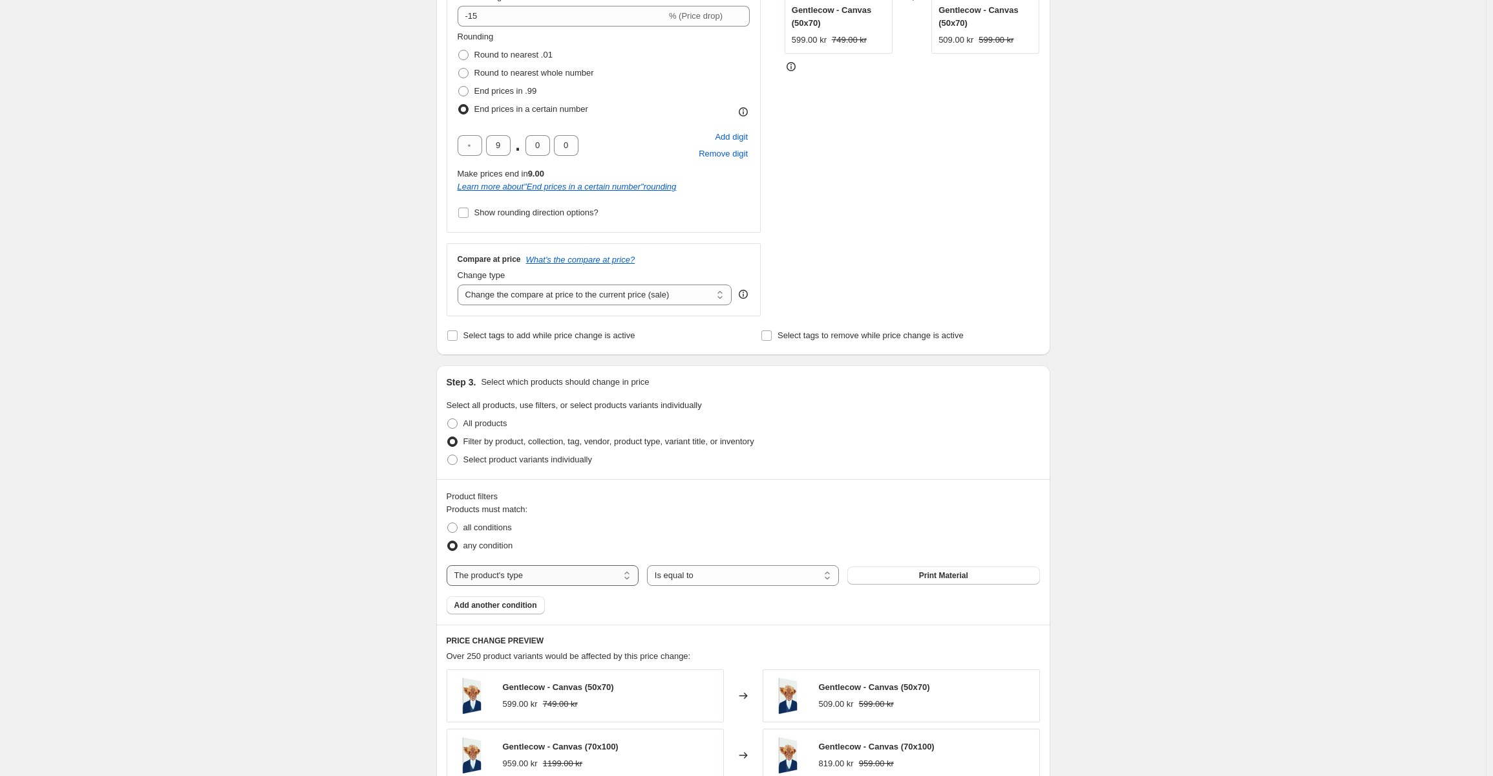
click at [570, 568] on select "The product The product's collection The product's tag The product's vendor The…" at bounding box center [543, 575] width 192 height 21
select select "tag"
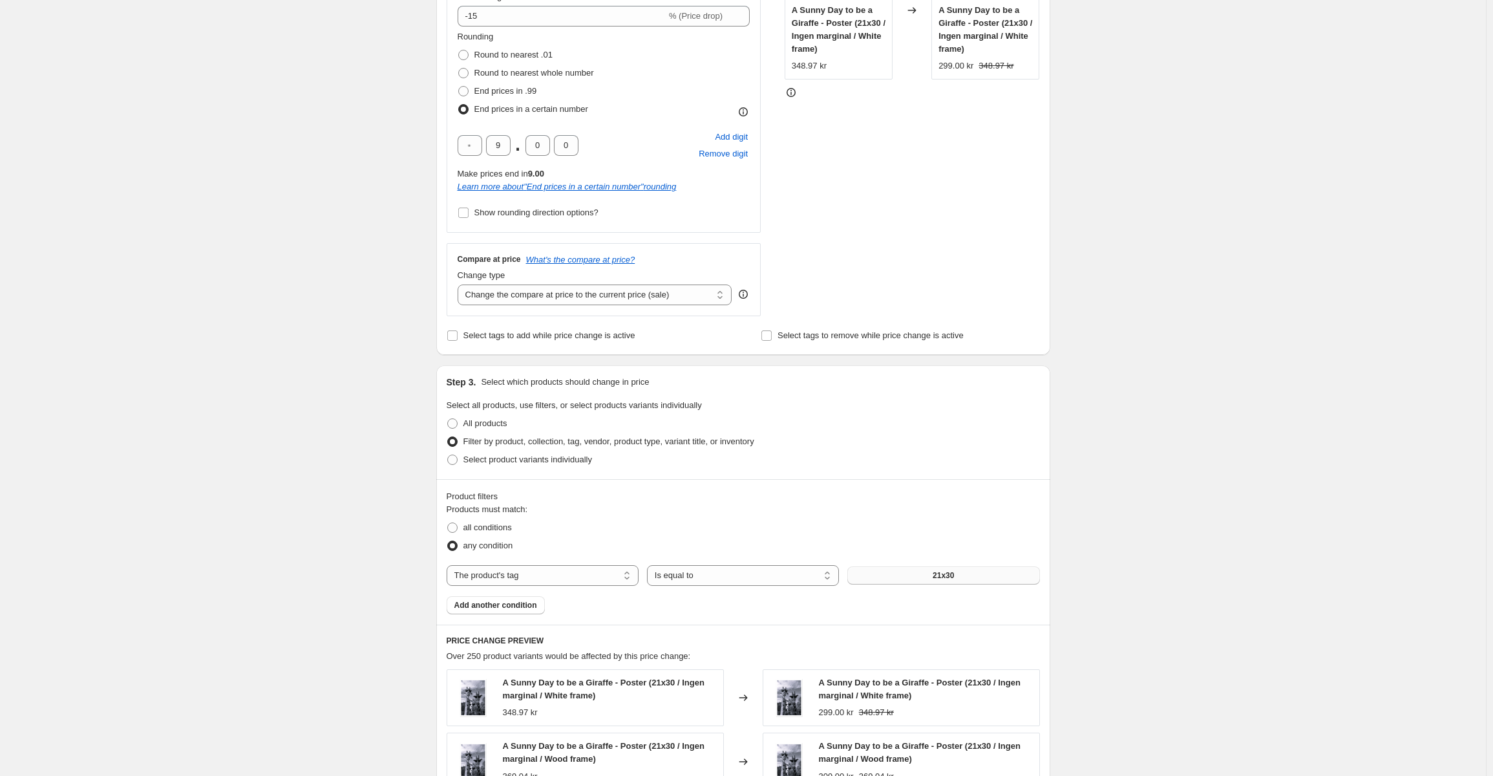
click at [938, 575] on span "21x30" at bounding box center [943, 575] width 21 height 10
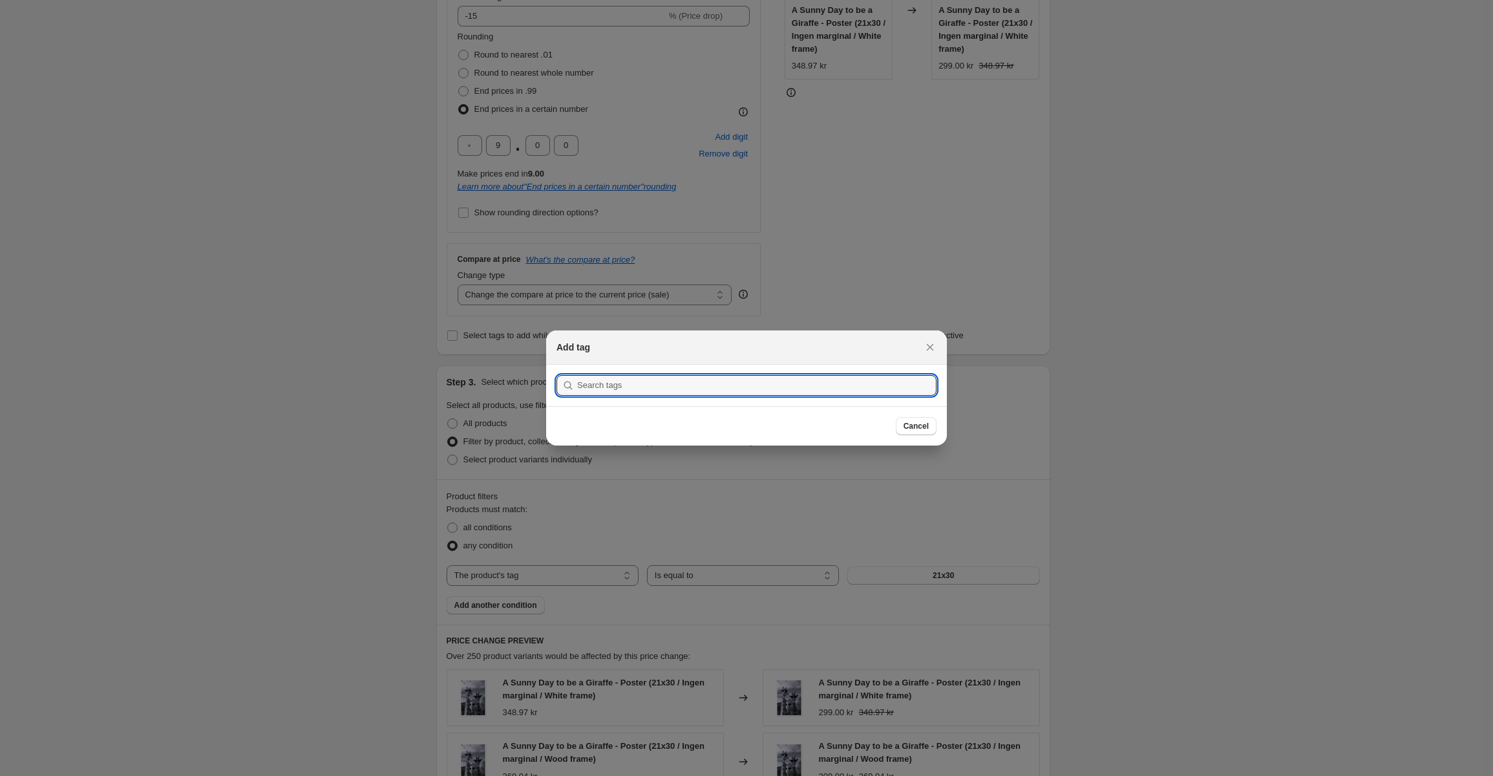
click at [863, 573] on div at bounding box center [746, 388] width 1493 height 776
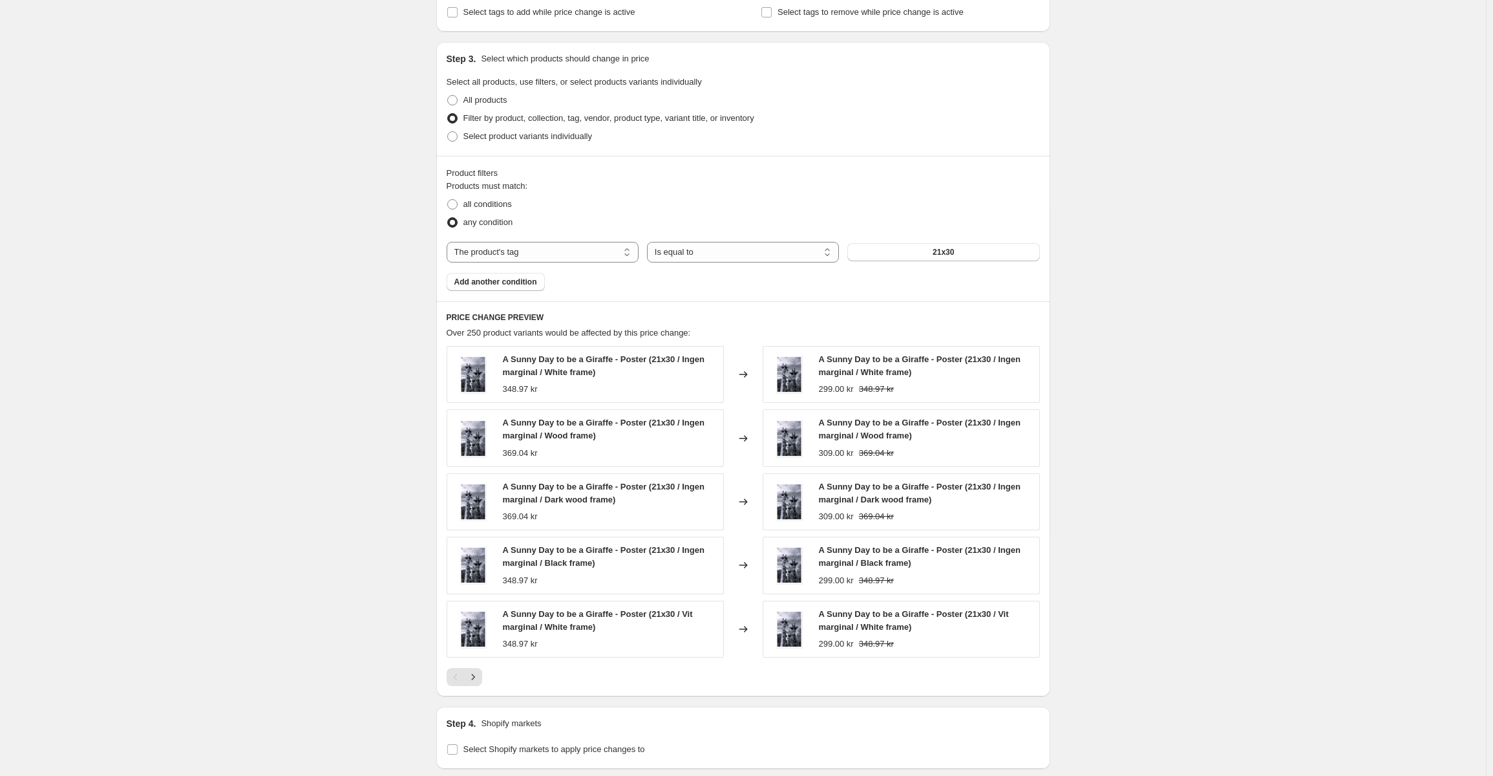
scroll to position [701, 0]
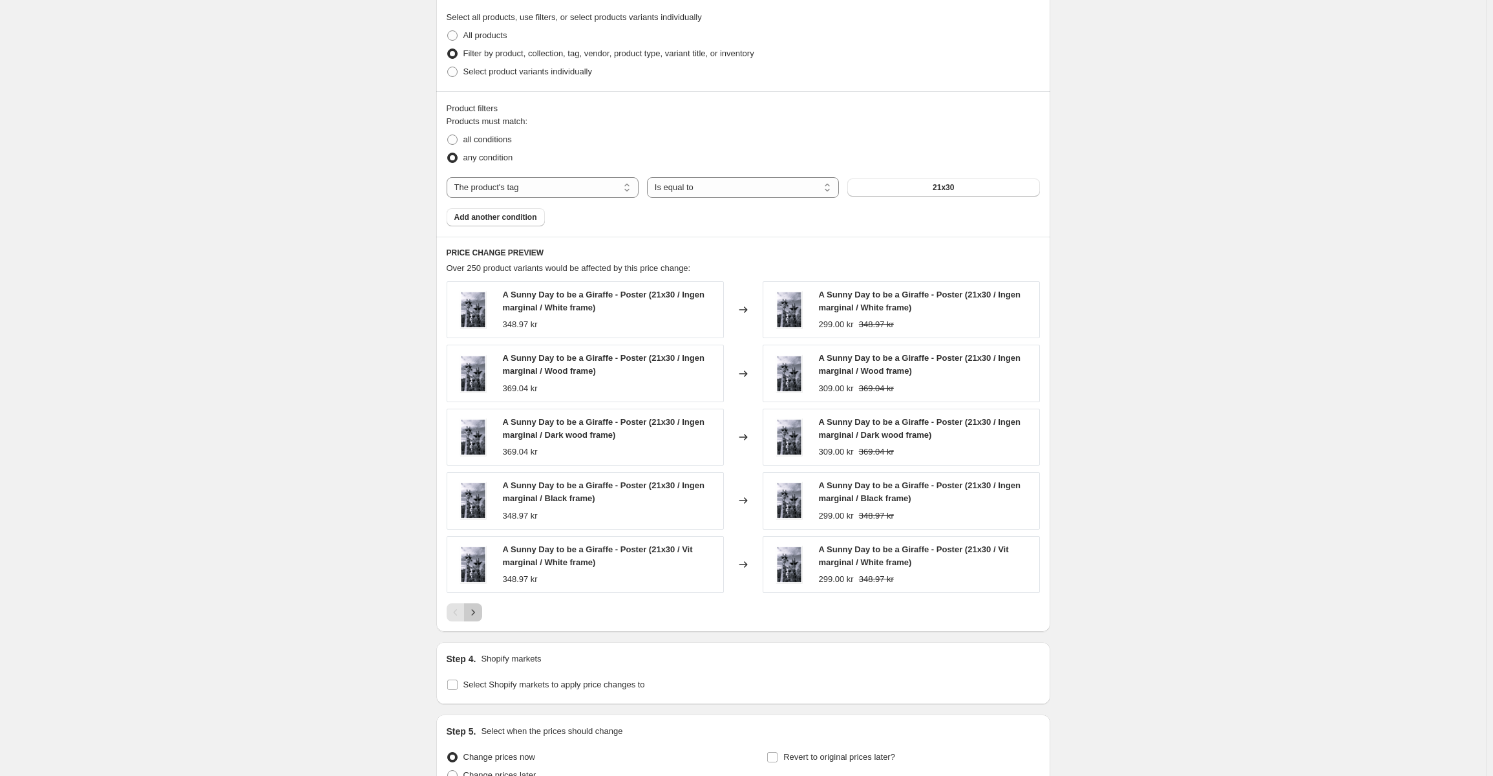
click at [480, 615] on icon "Next" at bounding box center [473, 612] width 13 height 13
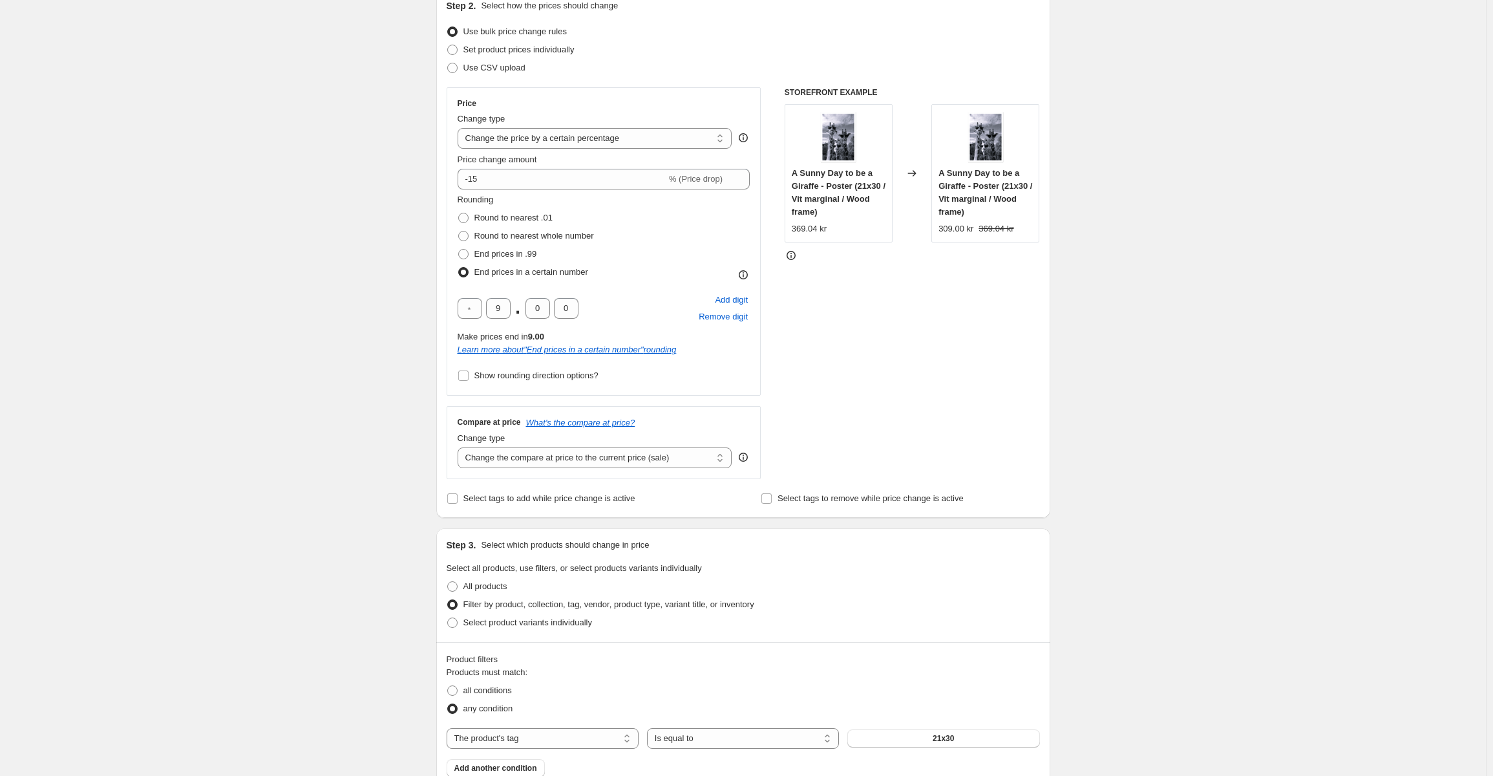
scroll to position [120, 0]
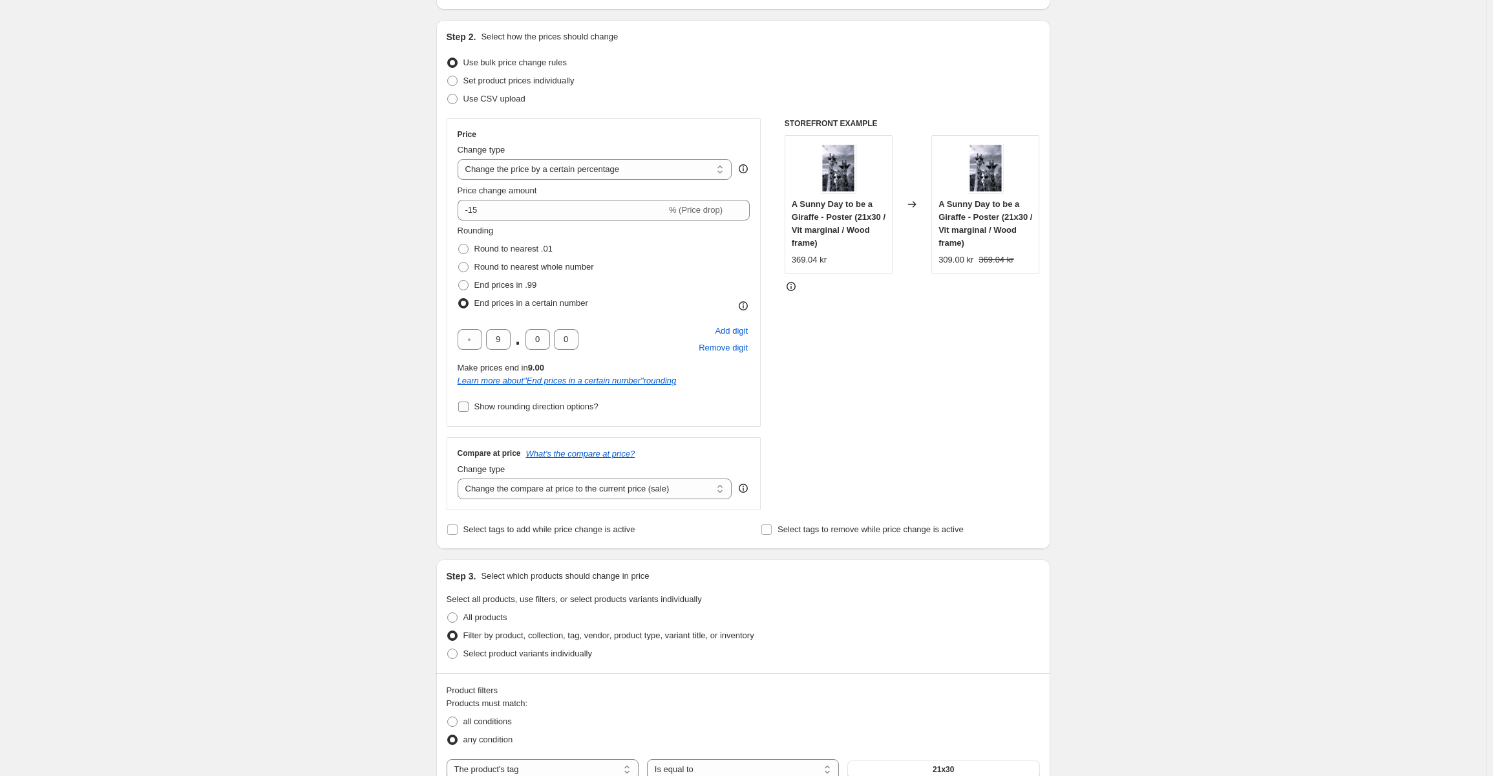
click at [498, 410] on span "Show rounding direction options?" at bounding box center [536, 406] width 124 height 10
click at [469, 410] on input "Show rounding direction options?" at bounding box center [463, 406] width 10 height 10
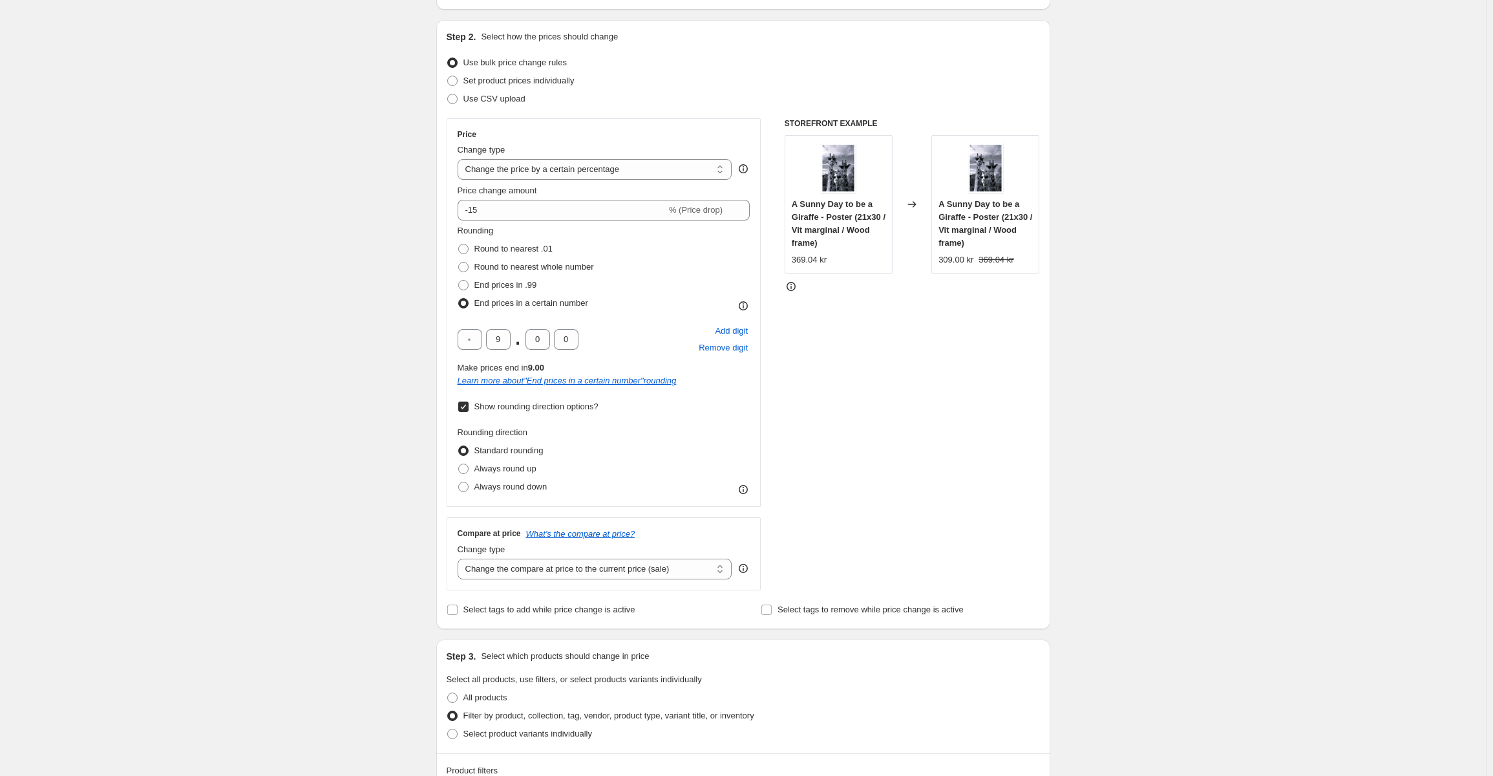
click at [498, 409] on span "Show rounding direction options?" at bounding box center [536, 406] width 124 height 10
click at [469, 409] on input "Show rounding direction options?" at bounding box center [463, 406] width 10 height 10
checkbox input "false"
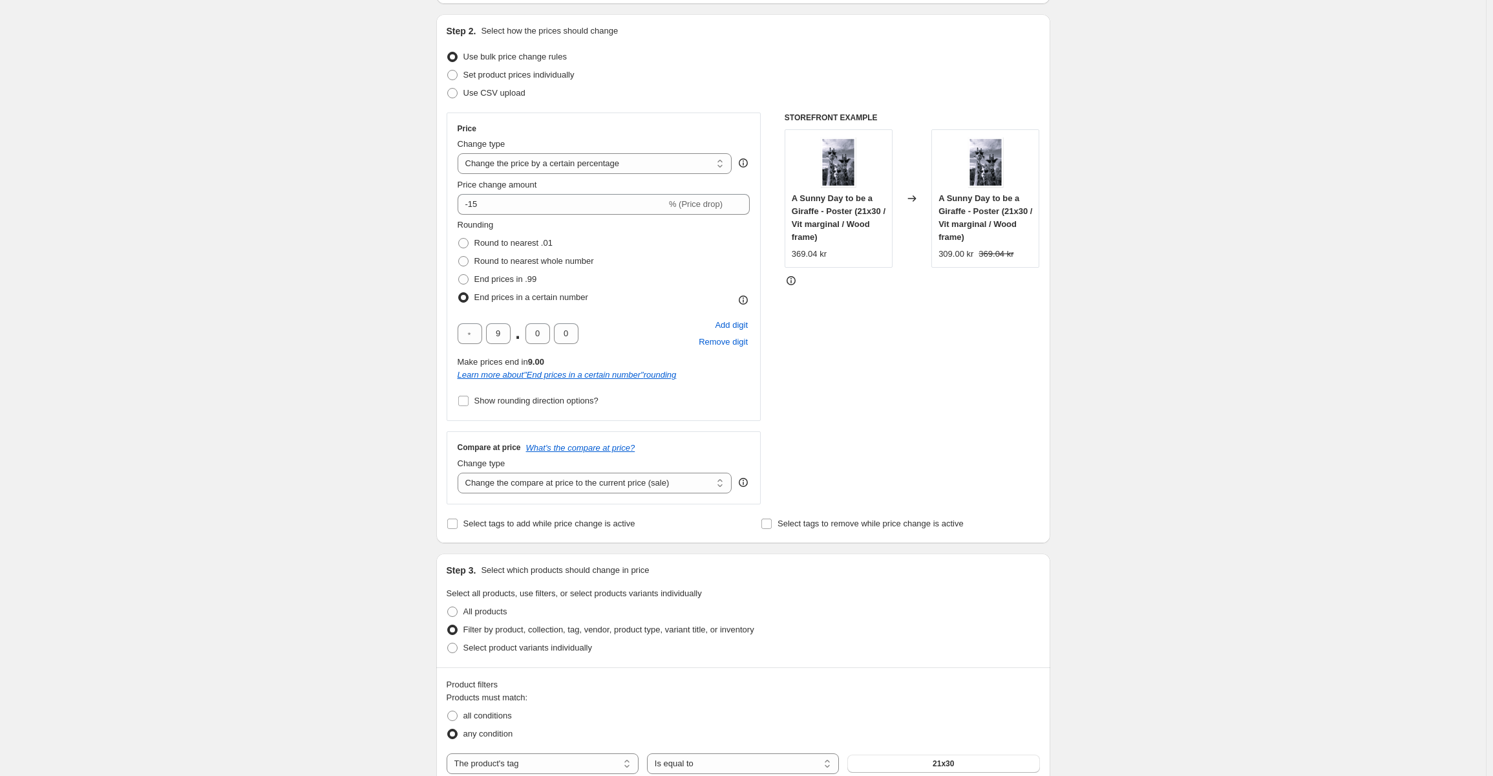
scroll to position [323, 0]
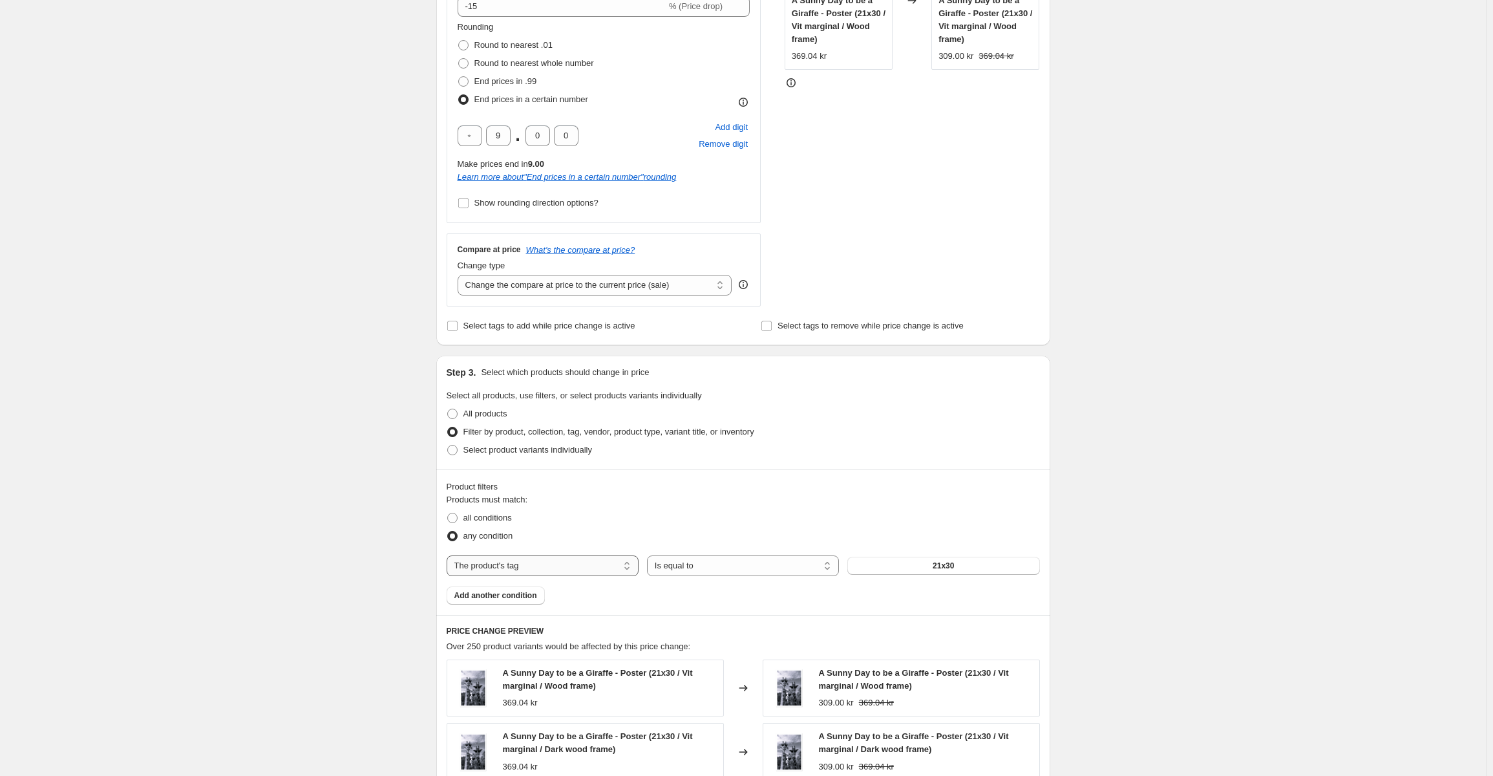
click at [599, 566] on select "The product The product's collection The product's tag The product's vendor The…" at bounding box center [543, 565] width 192 height 21
select select "title"
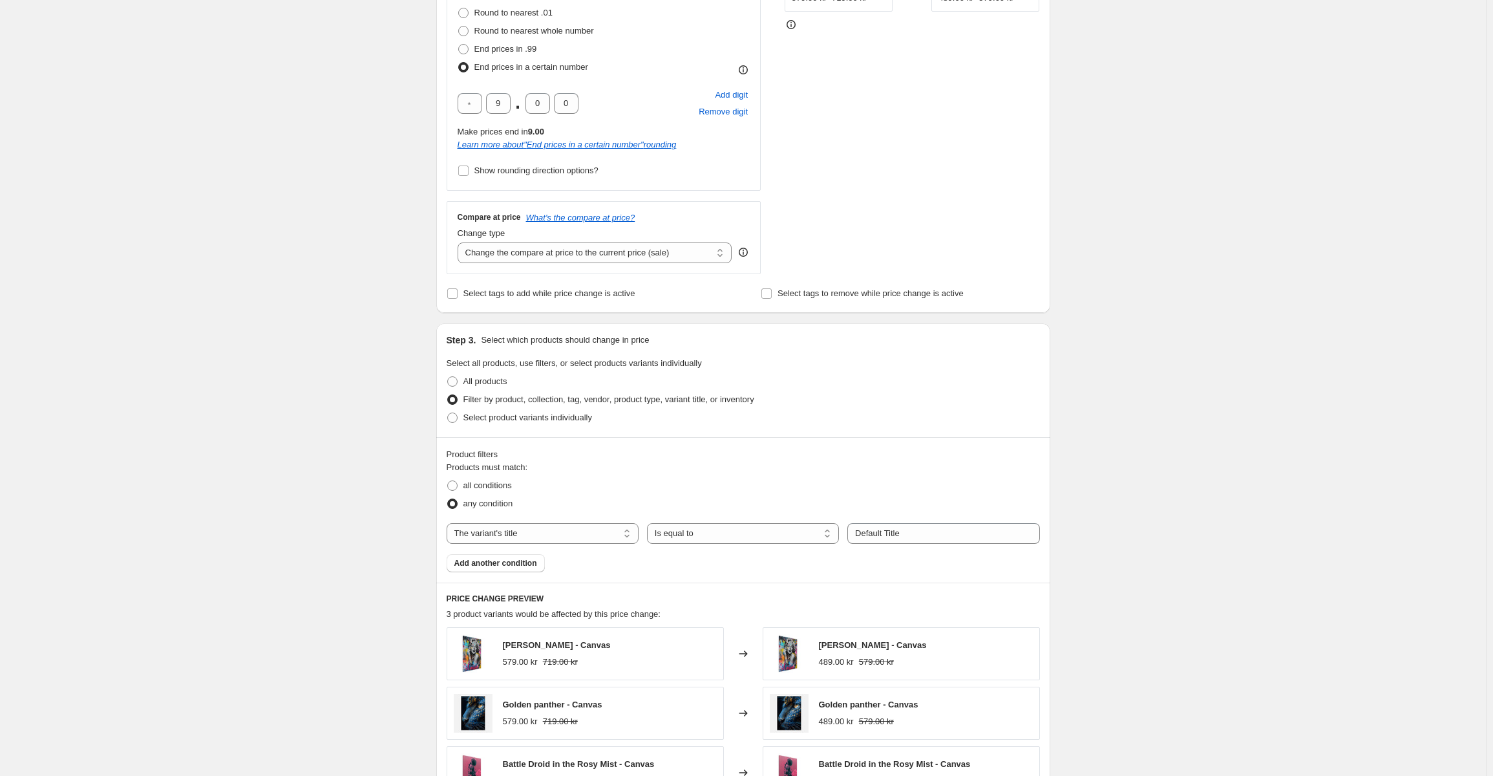
scroll to position [388, 0]
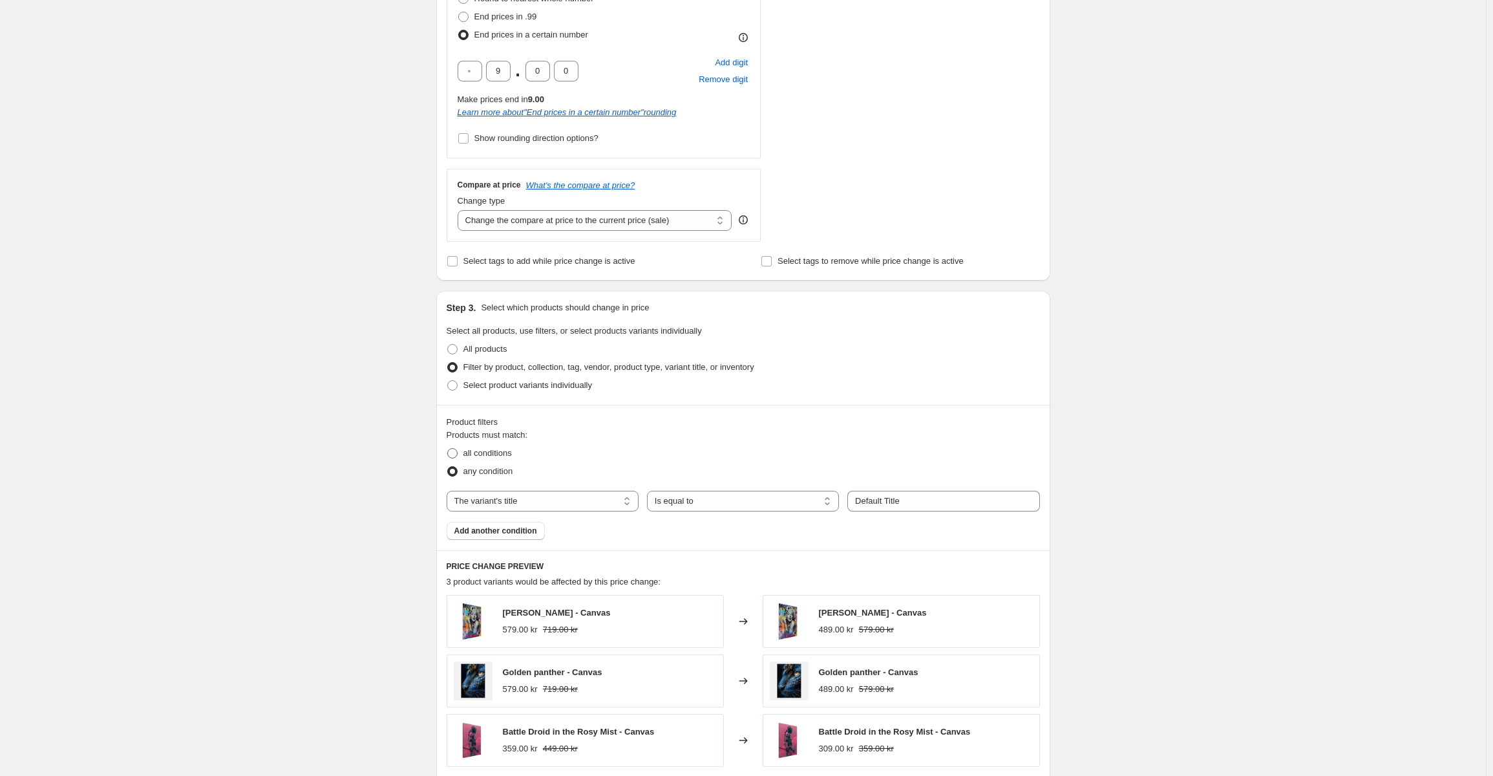
click at [496, 449] on span "all conditions" at bounding box center [487, 453] width 48 height 10
click at [448, 449] on input "all conditions" at bounding box center [447, 448] width 1 height 1
radio input "true"
click at [588, 505] on select "The product The product's collection The product's tag The product's vendor The…" at bounding box center [543, 501] width 192 height 21
select select "collection"
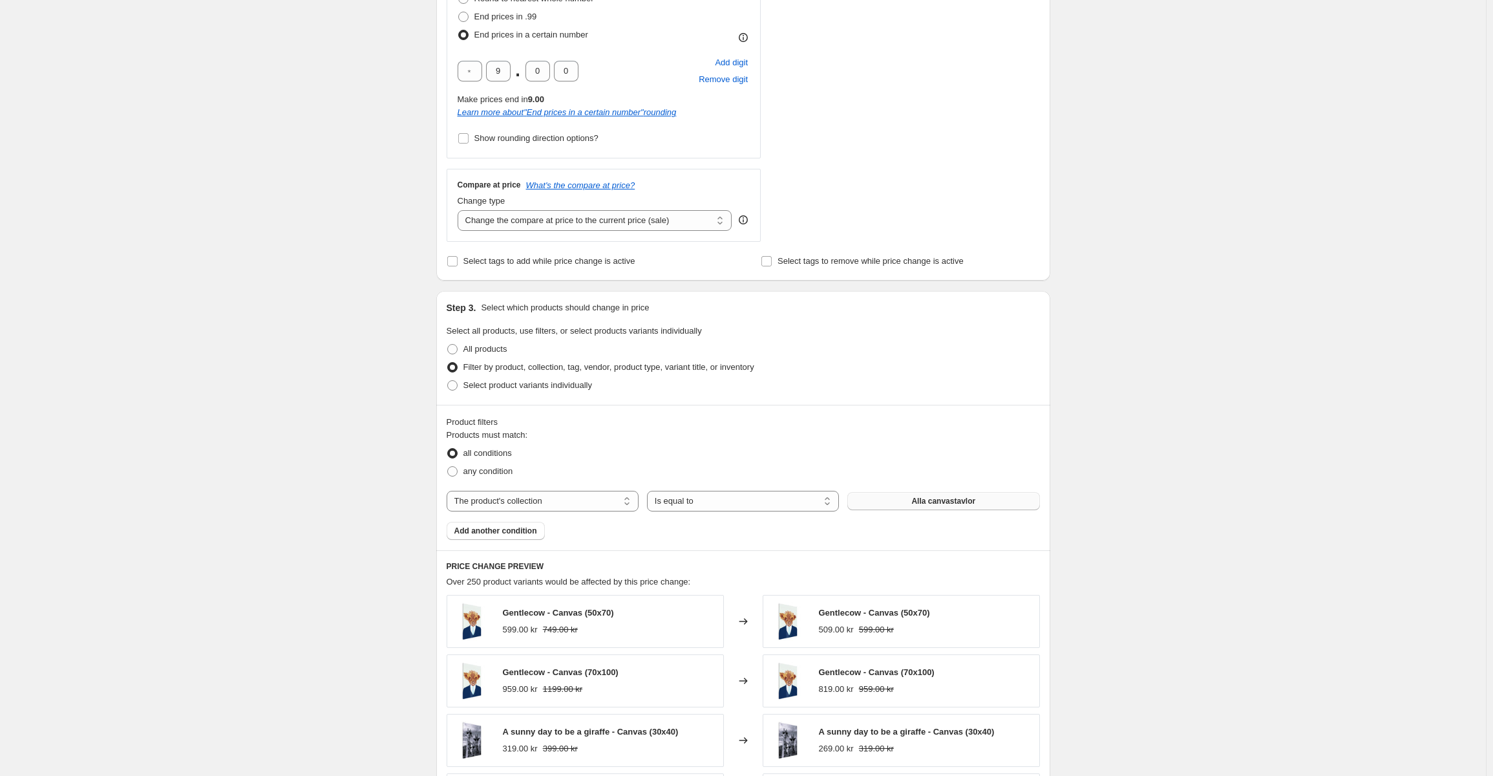
click at [952, 504] on span "Alla canvastavlor" at bounding box center [943, 501] width 64 height 10
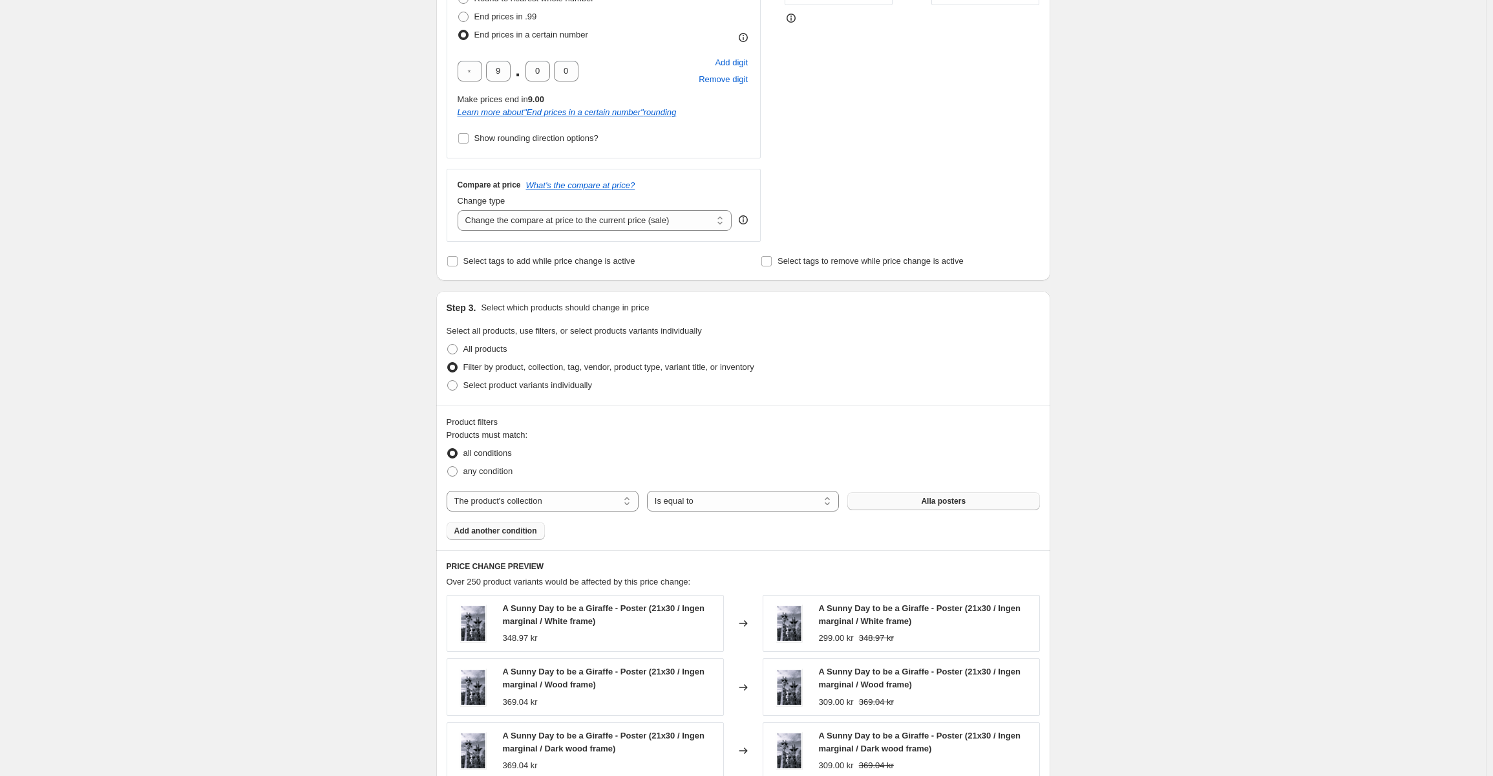
click at [530, 535] on span "Add another condition" at bounding box center [495, 531] width 83 height 10
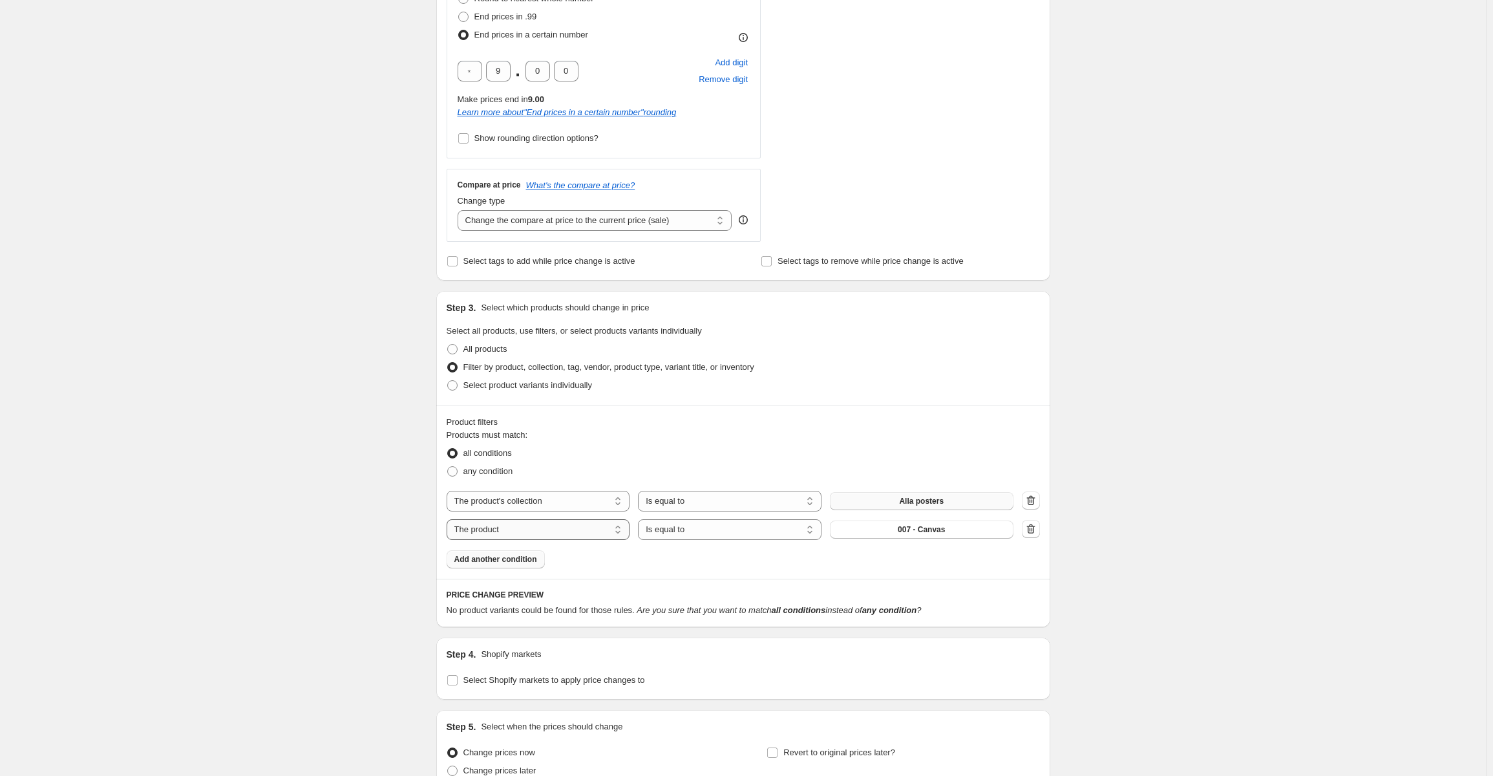
click at [529, 537] on select "The product The product's collection The product's tag The product's vendor The…" at bounding box center [539, 529] width 184 height 21
select select "product_status"
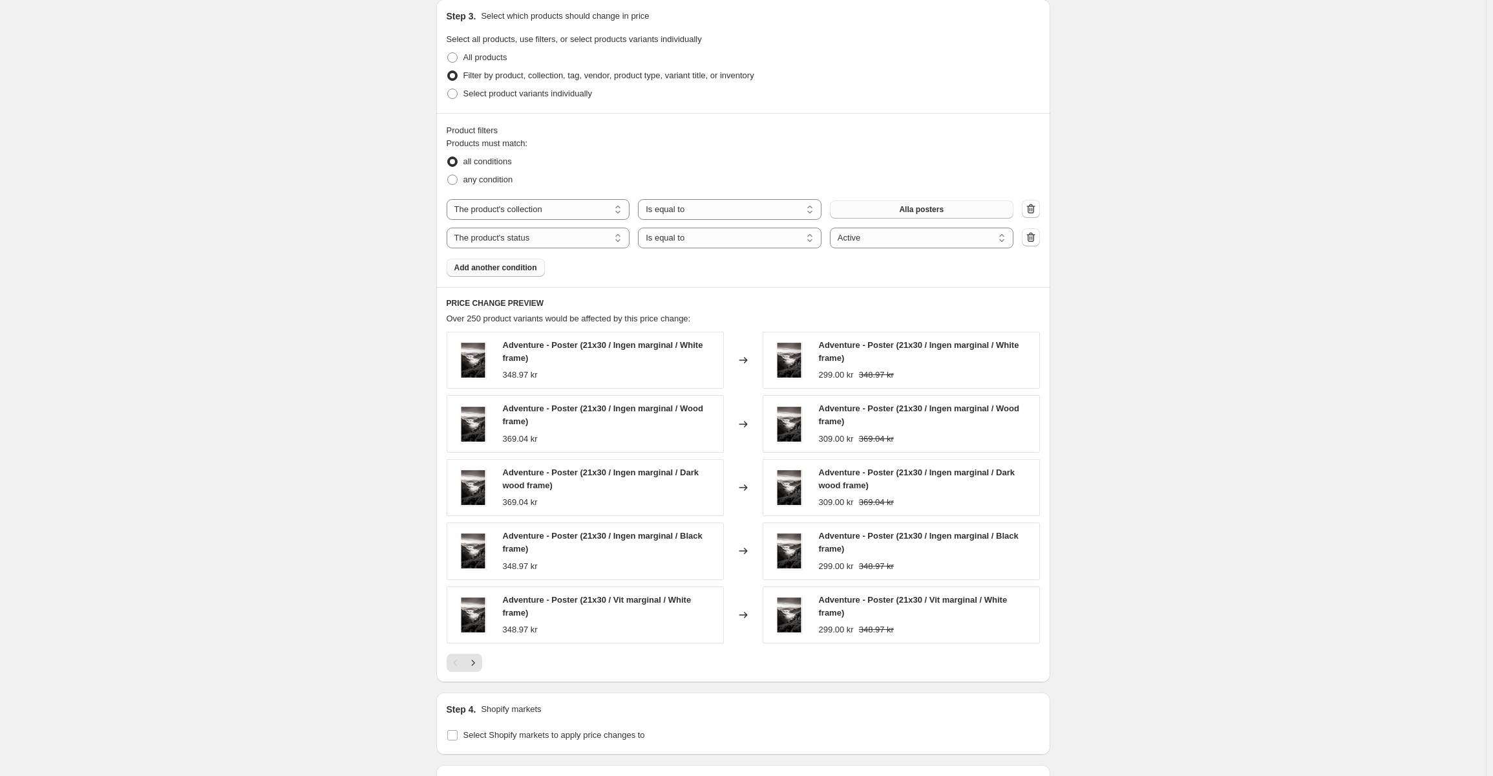
scroll to position [711, 0]
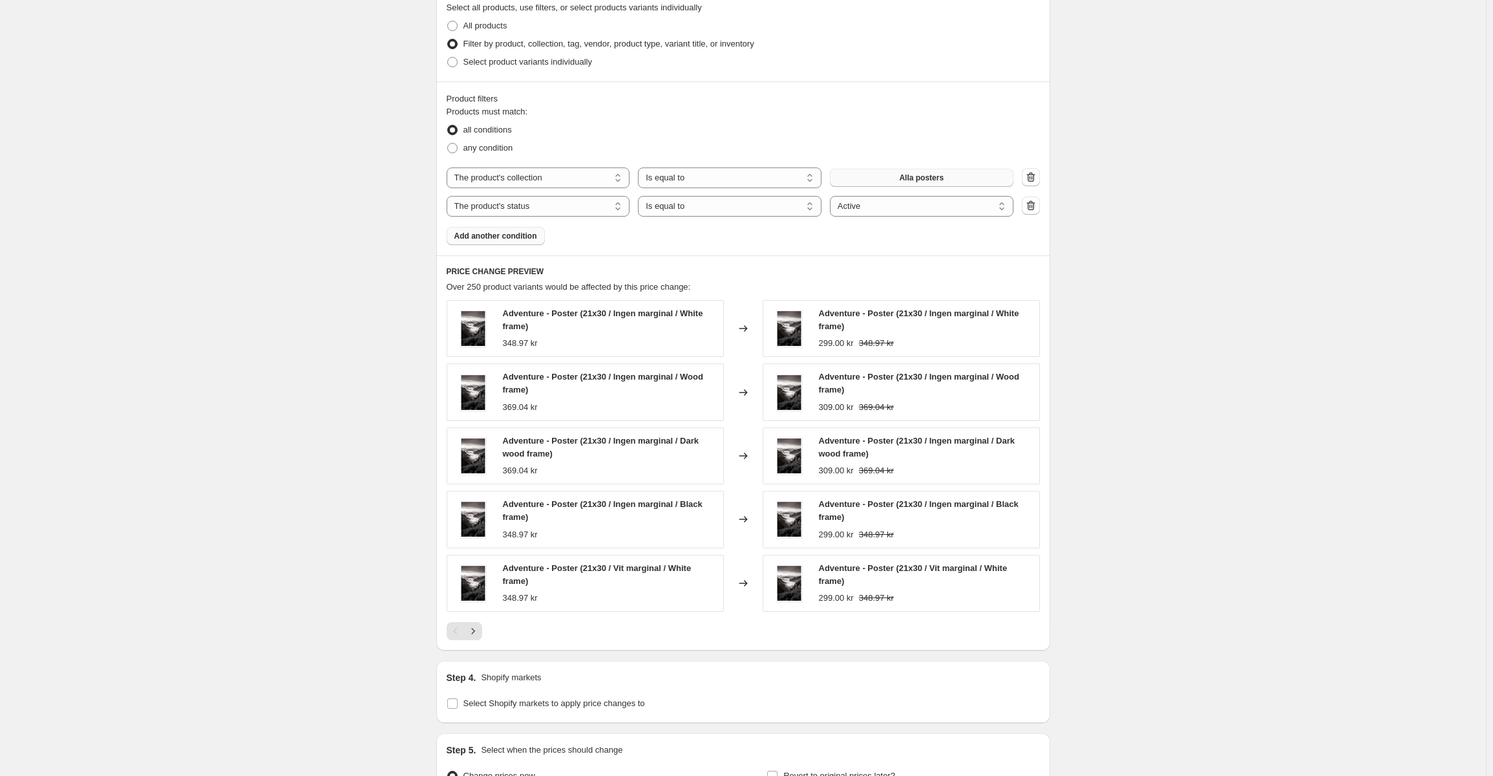
click at [488, 629] on div at bounding box center [743, 631] width 593 height 18
click at [482, 632] on button "Next" at bounding box center [473, 631] width 18 height 18
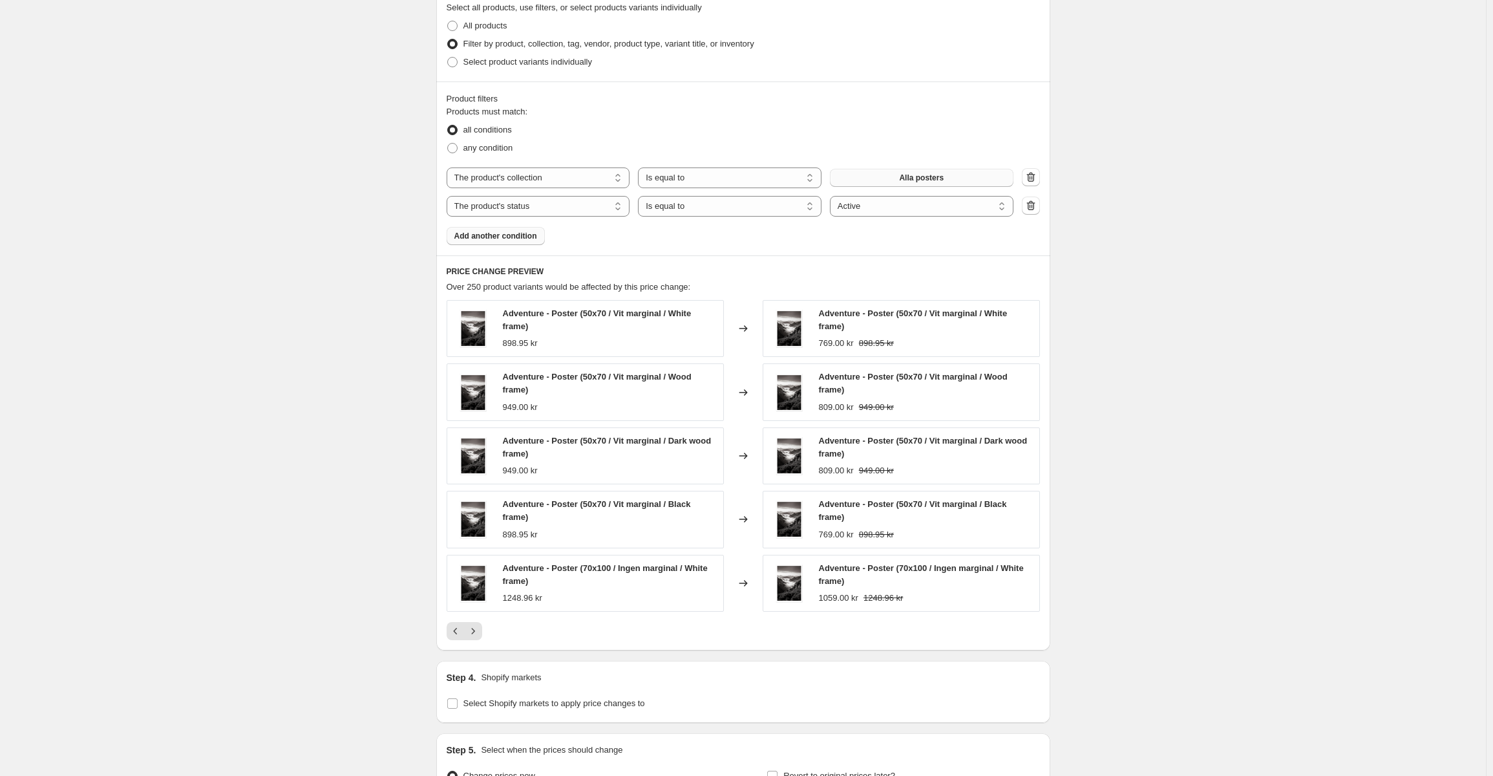
click at [482, 632] on button "Next" at bounding box center [473, 631] width 18 height 18
click at [482, 631] on button "Next" at bounding box center [473, 631] width 18 height 18
click at [482, 630] on button "Next" at bounding box center [473, 627] width 18 height 18
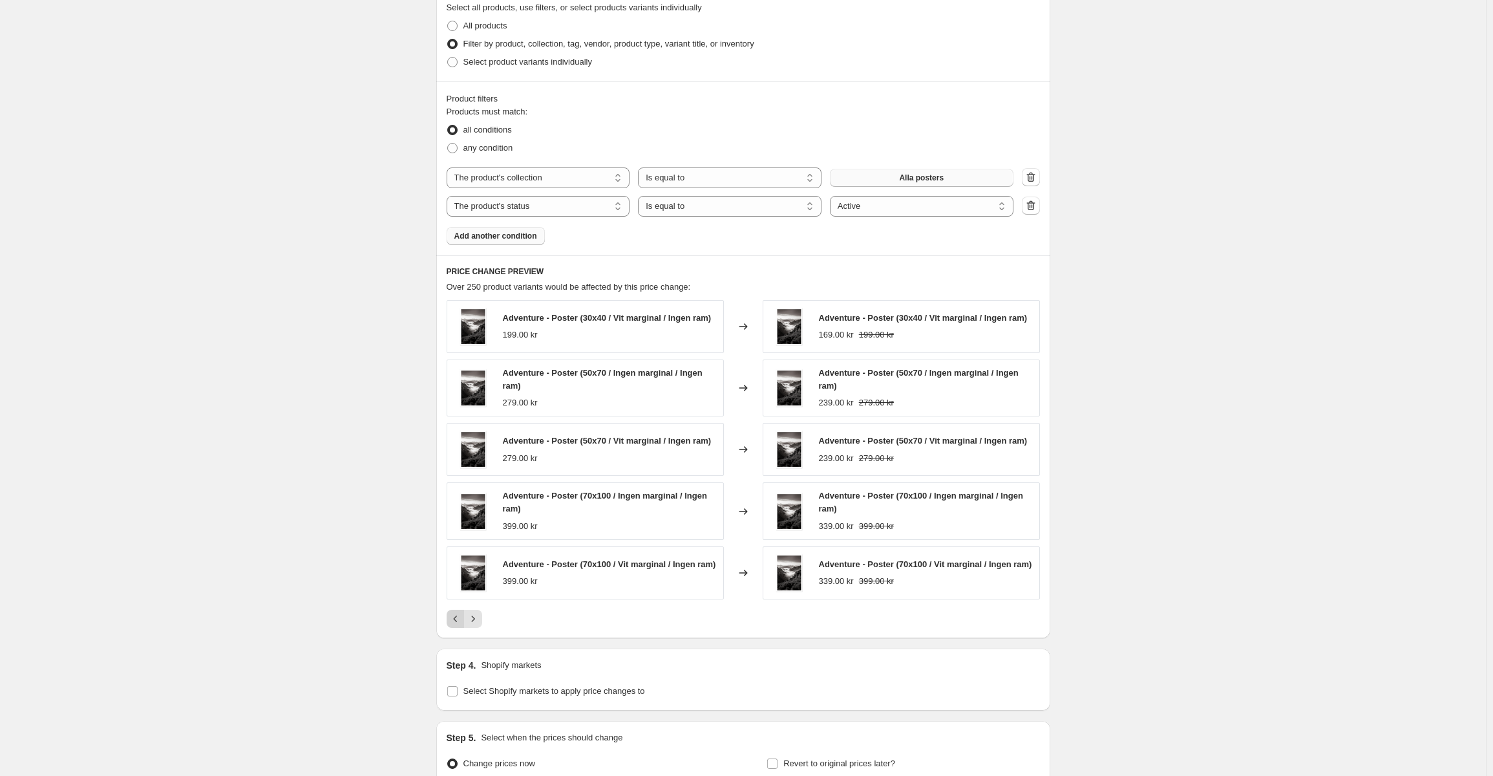
click at [462, 620] on icon "Previous" at bounding box center [455, 618] width 13 height 13
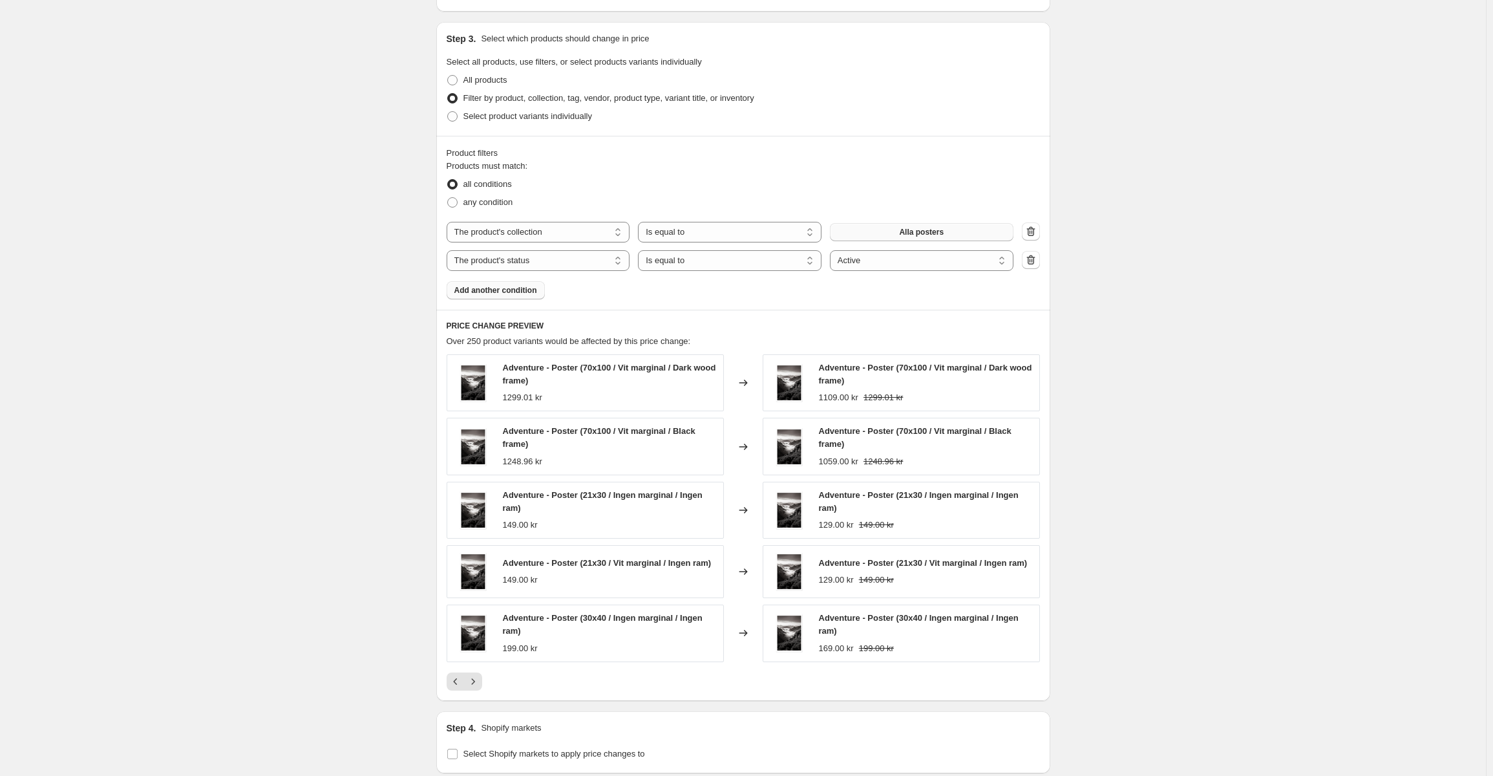
scroll to position [582, 0]
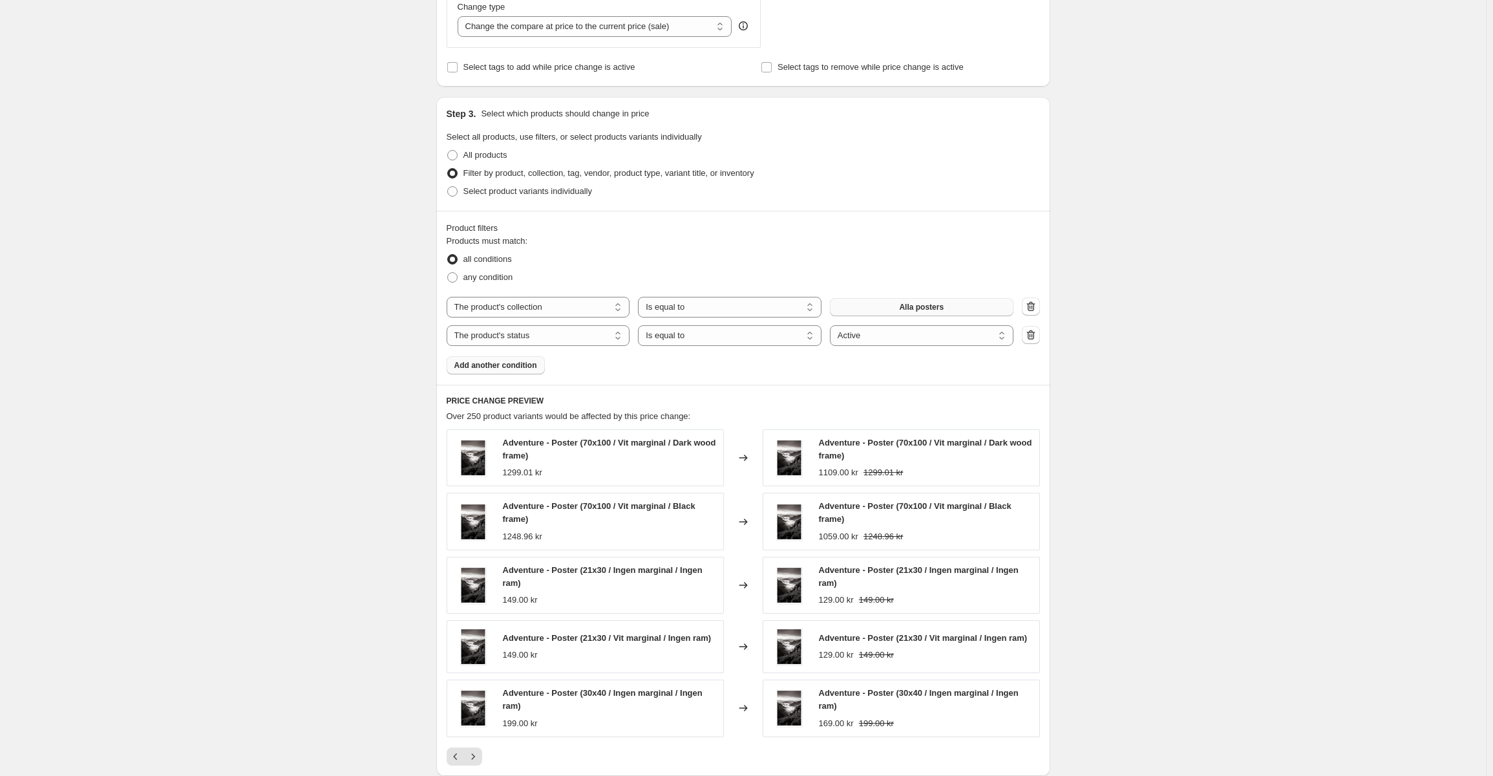
click at [527, 367] on span "Add another condition" at bounding box center [495, 365] width 83 height 10
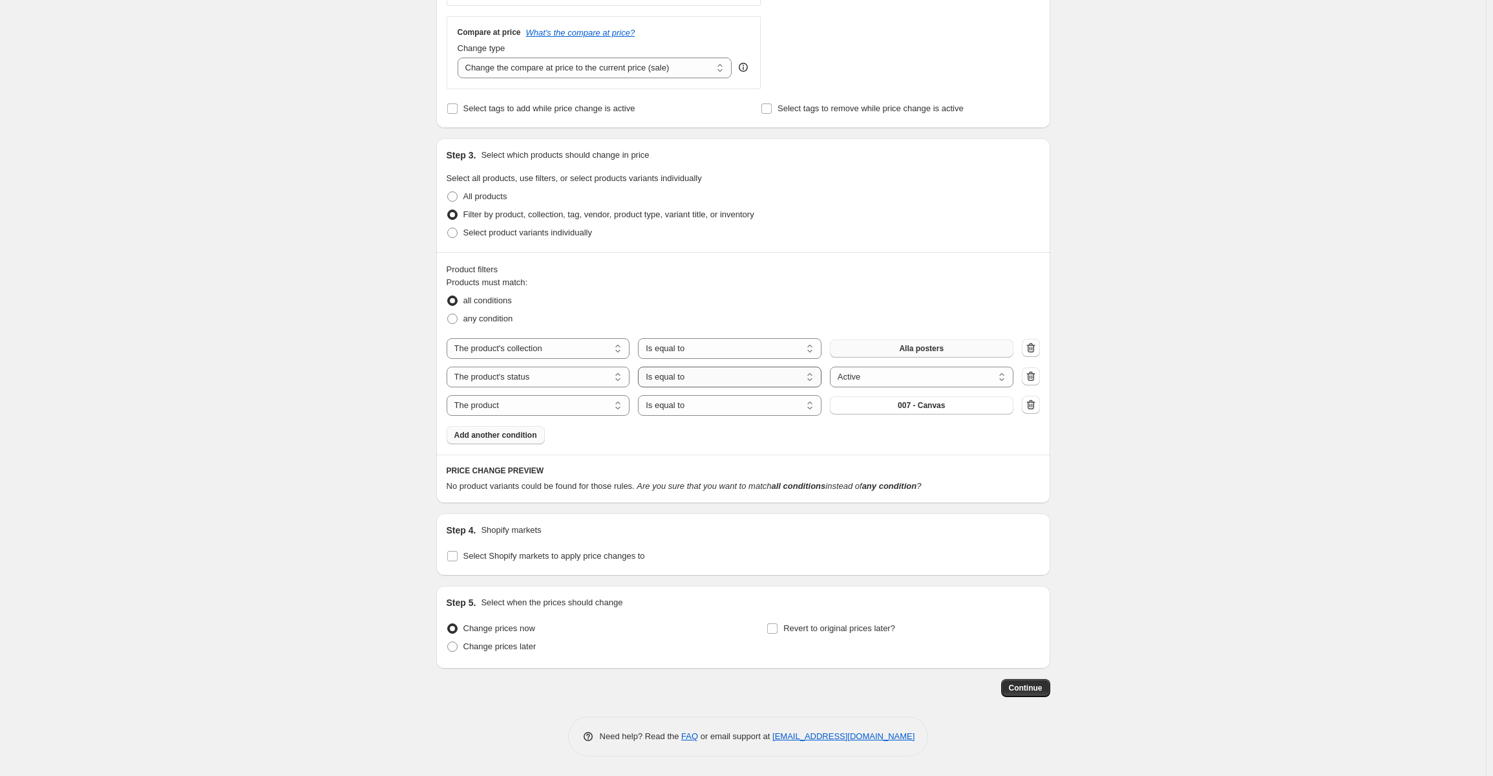
scroll to position [541, 0]
click at [604, 406] on select "The product The product's collection The product's tag The product's vendor The…" at bounding box center [539, 405] width 184 height 21
select select "title"
drag, startPoint x: 899, startPoint y: 408, endPoint x: 755, endPoint y: 404, distance: 143.6
click at [755, 404] on div "The product The product's collection The product's tag The product's vendor The…" at bounding box center [730, 405] width 567 height 21
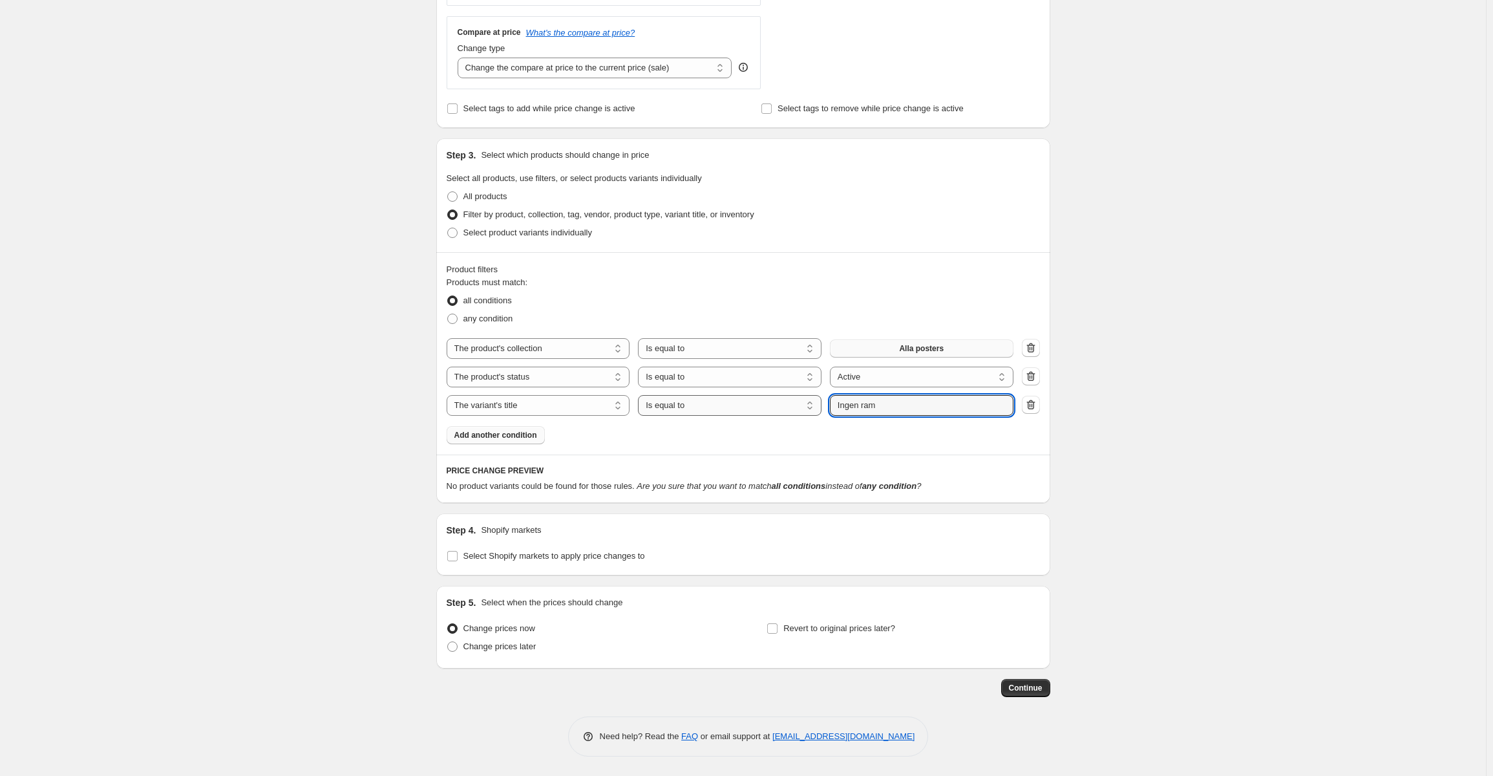
type input "Ingen ram"
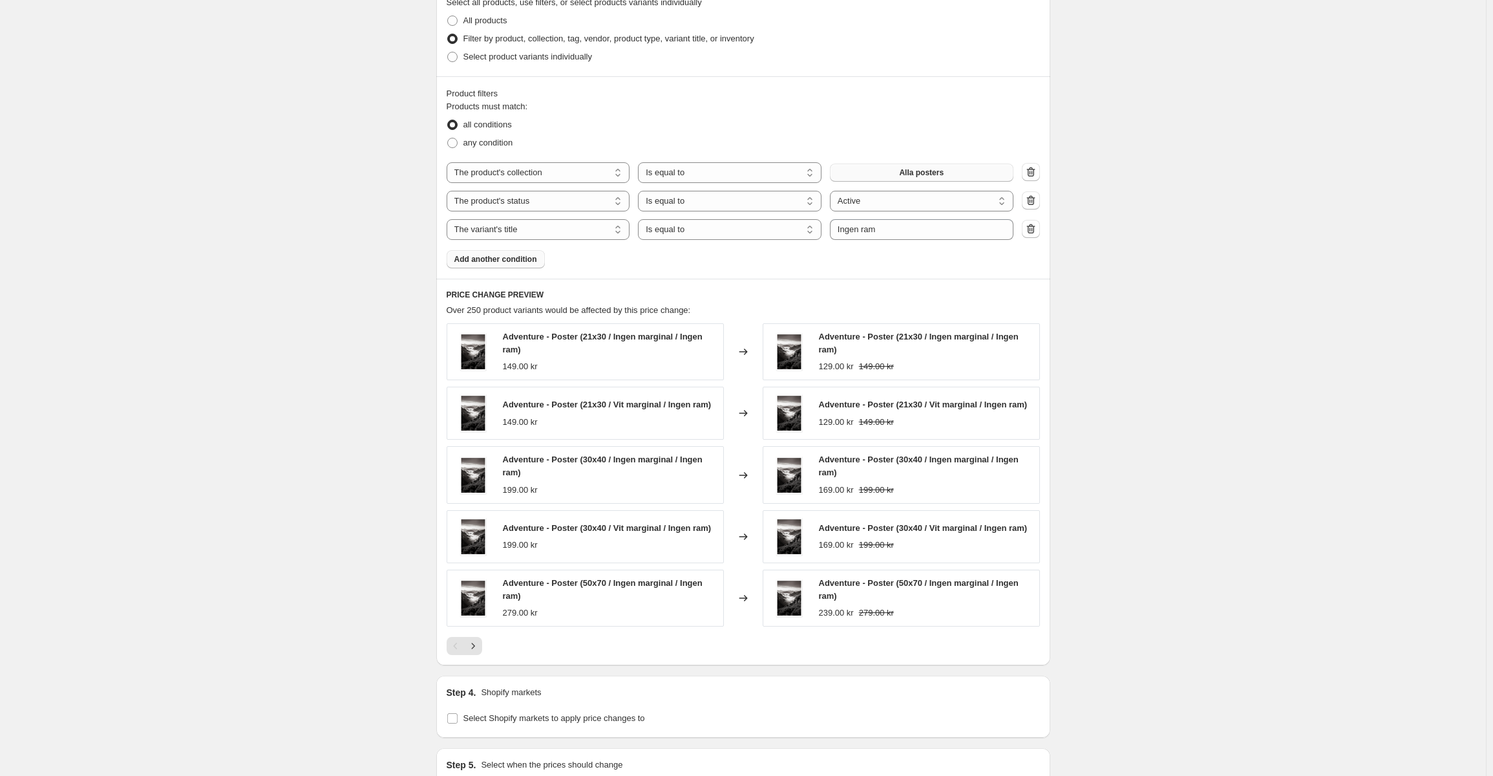
scroll to position [735, 0]
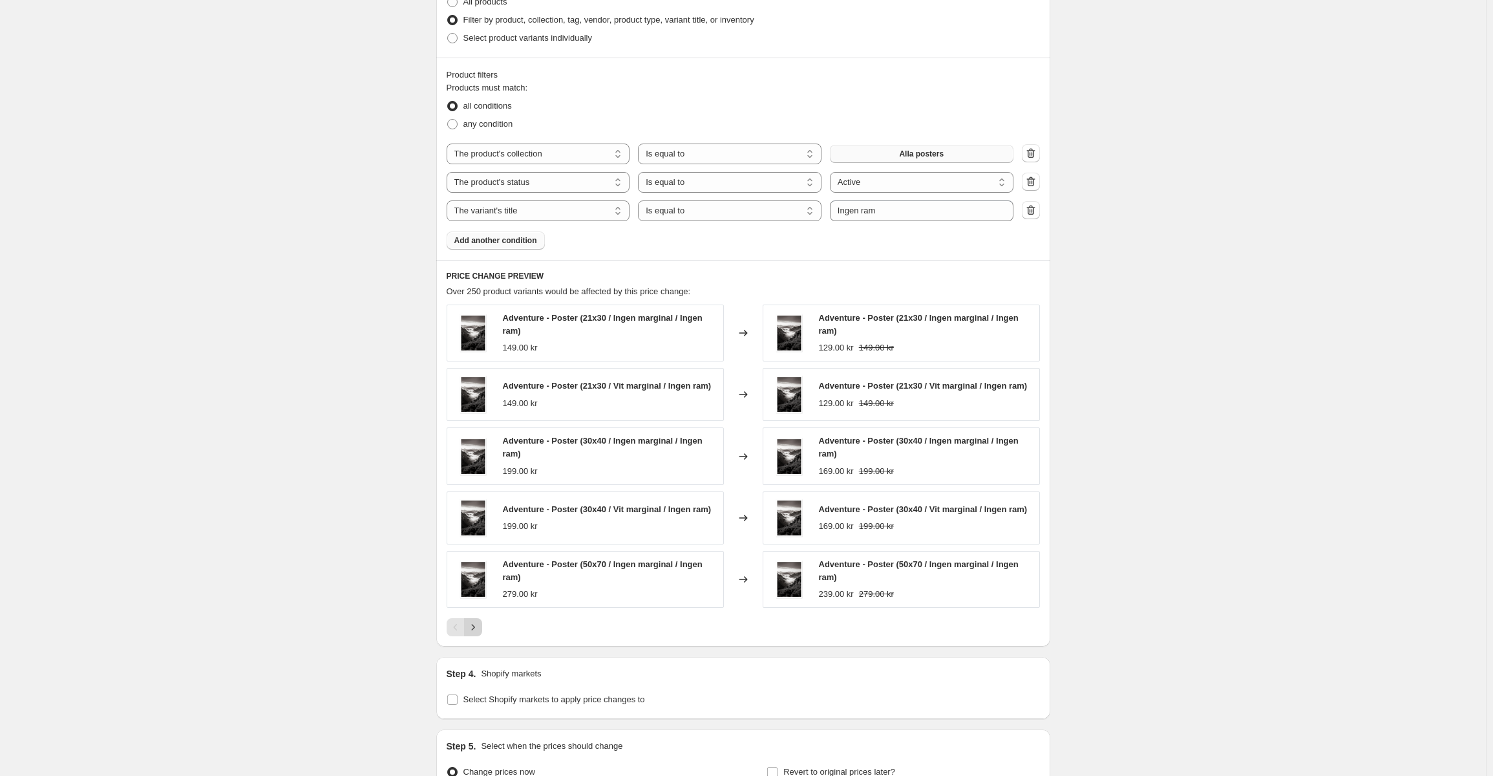
click at [476, 623] on icon "Next" at bounding box center [473, 627] width 13 height 13
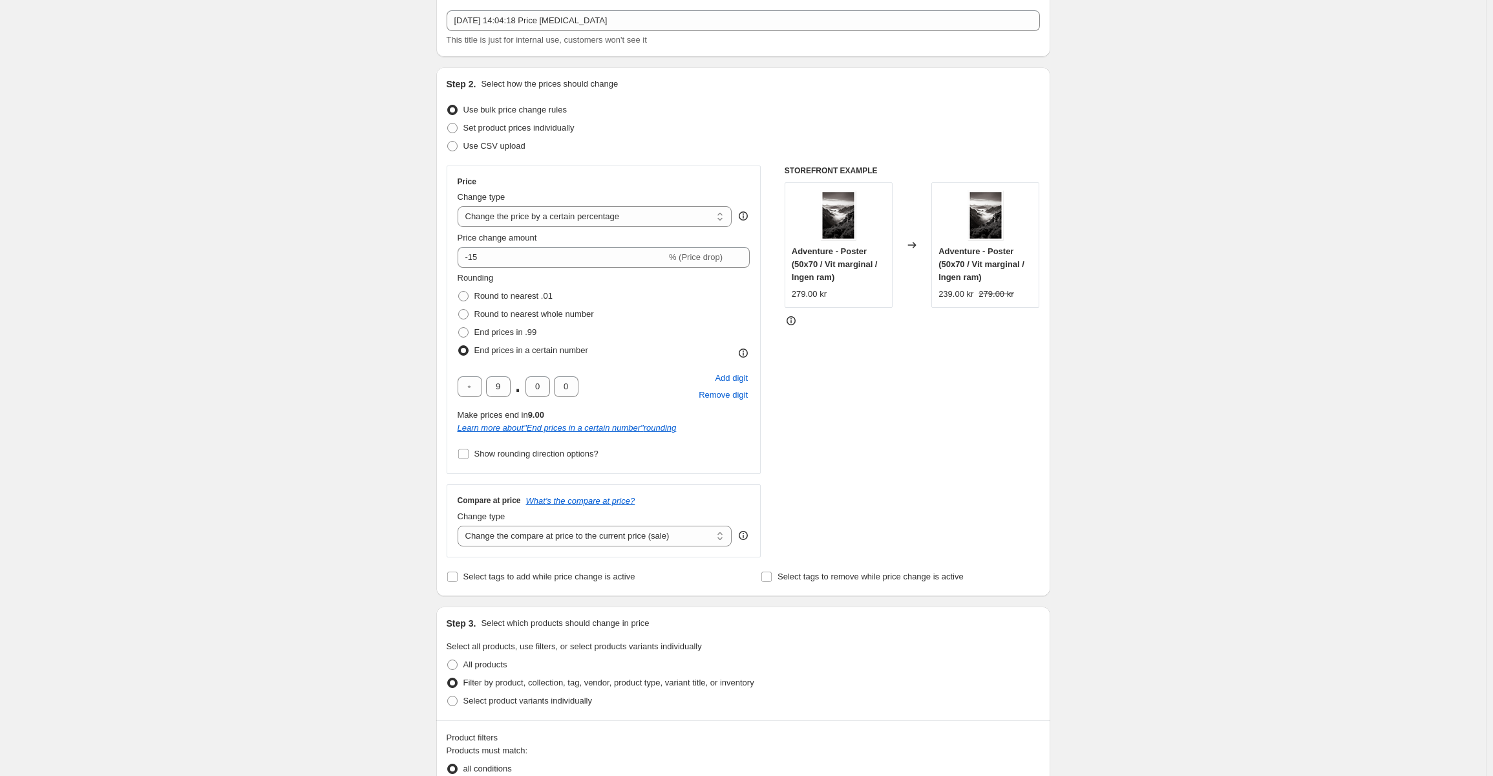
scroll to position [24, 0]
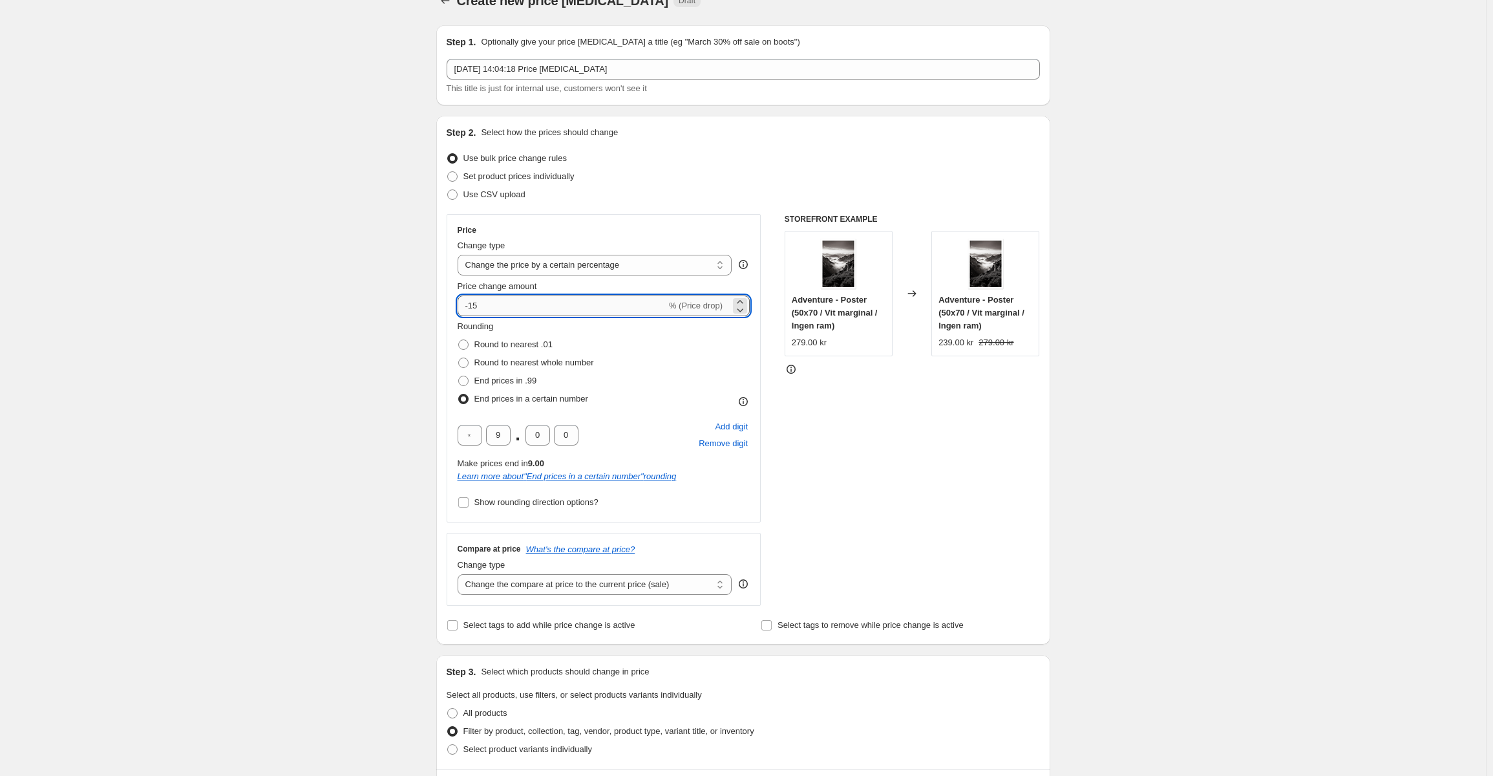
drag, startPoint x: 493, startPoint y: 312, endPoint x: 473, endPoint y: 310, distance: 20.1
click at [473, 310] on input "-15" at bounding box center [562, 305] width 209 height 21
type input "-20"
click at [972, 484] on div "STOREFRONT EXAMPLE Adventure - Poster (50x70 / Vit marginal / Ingen ram) 279.00…" at bounding box center [912, 410] width 255 height 392
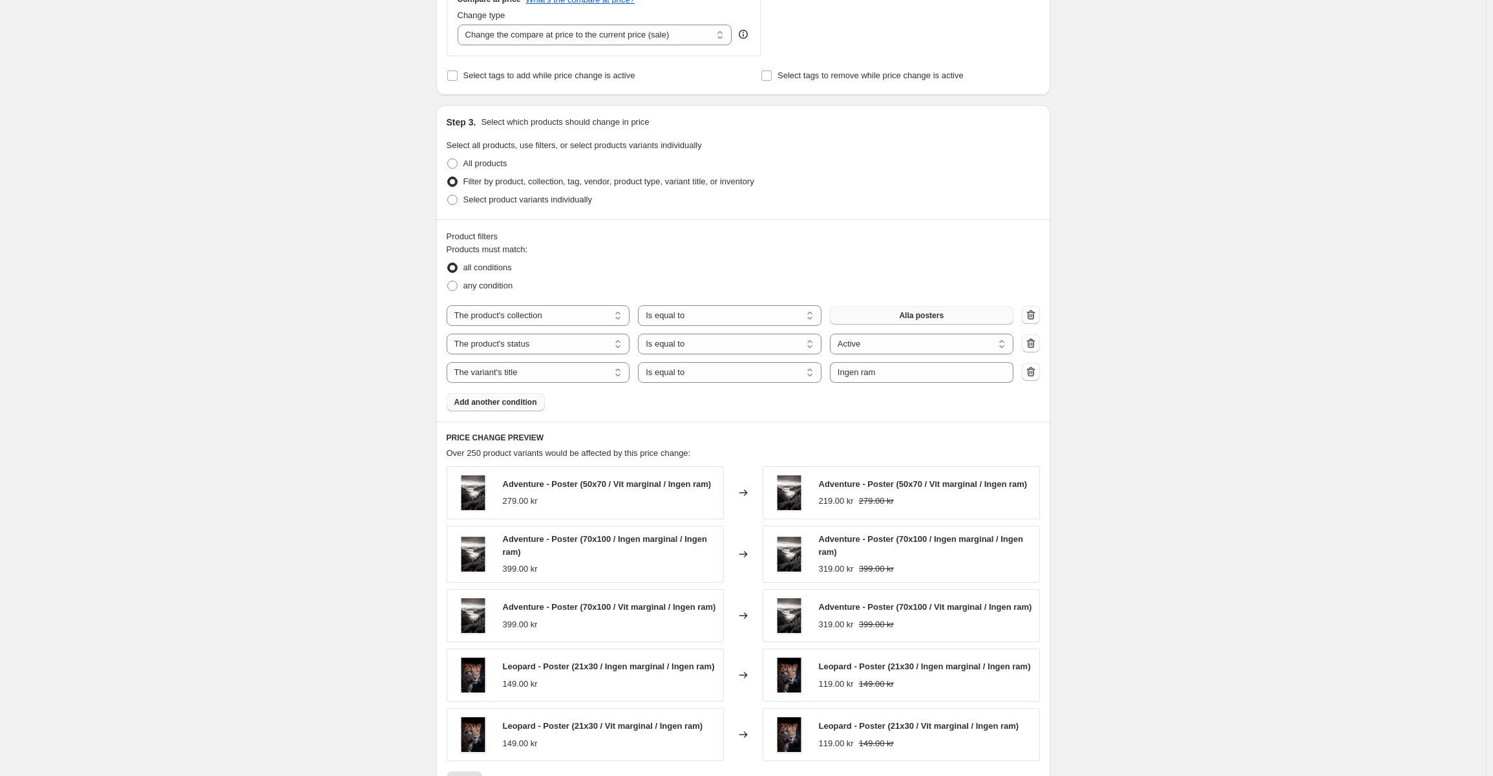
scroll to position [735, 0]
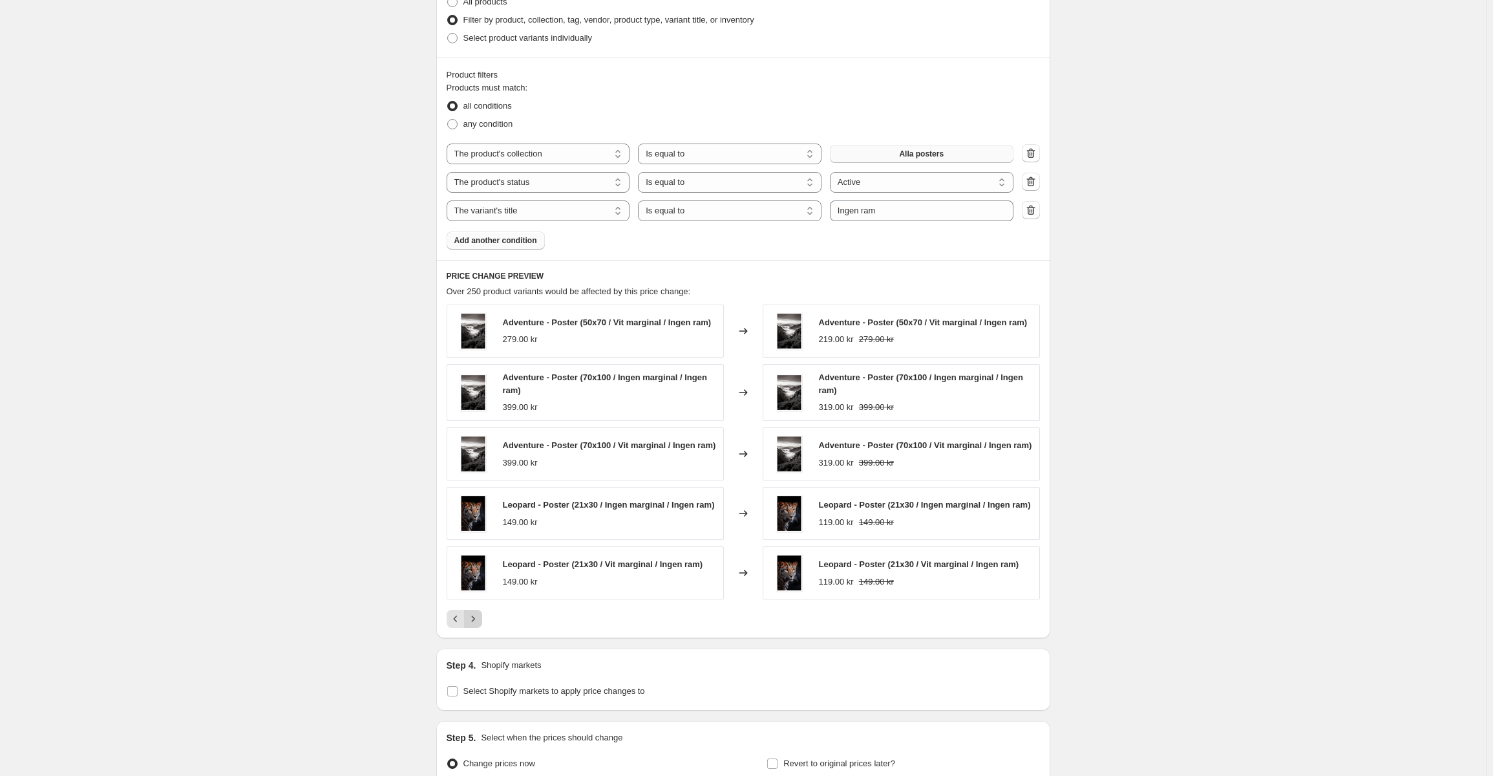
click at [480, 623] on icon "Next" at bounding box center [473, 618] width 13 height 13
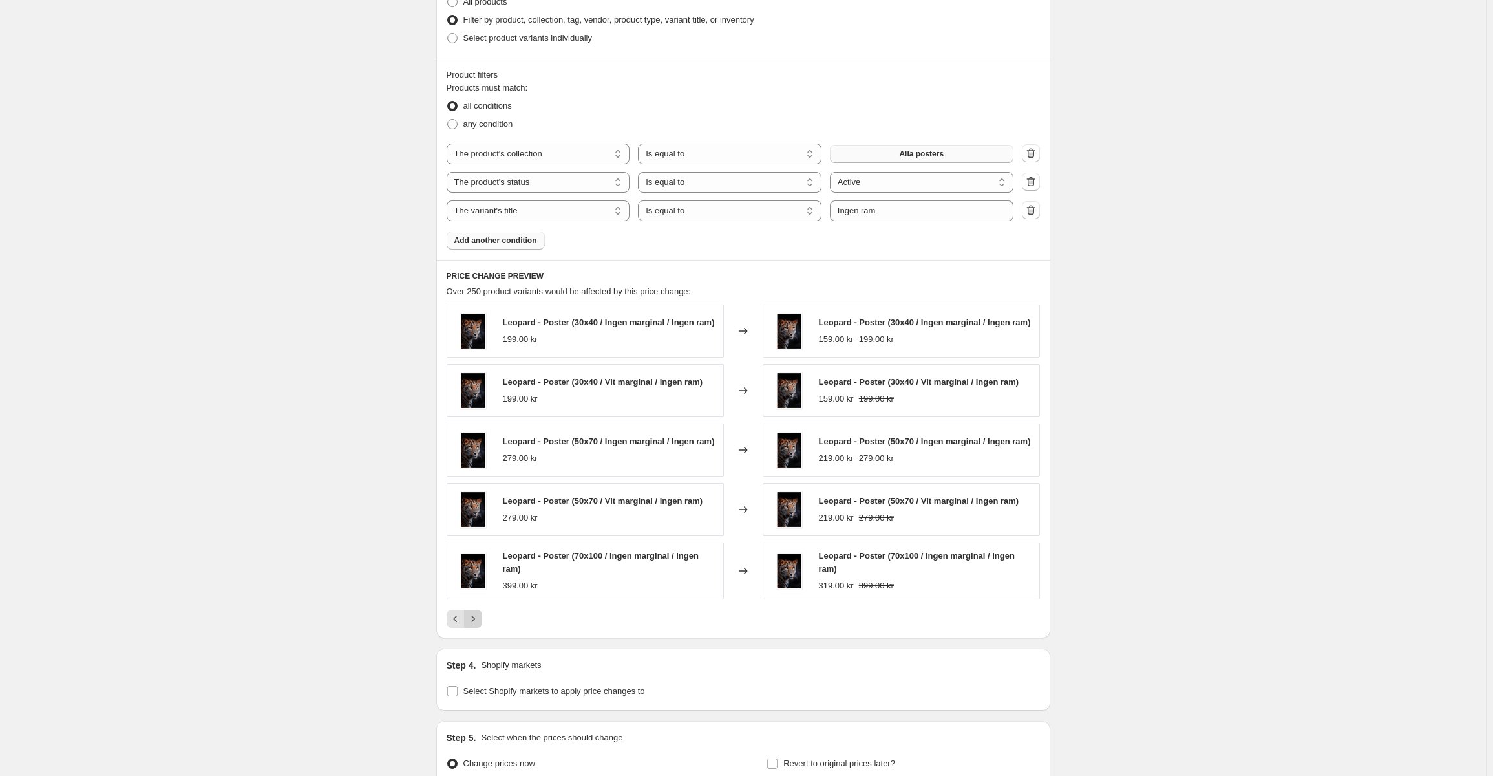
click at [479, 628] on button "Next" at bounding box center [473, 619] width 18 height 18
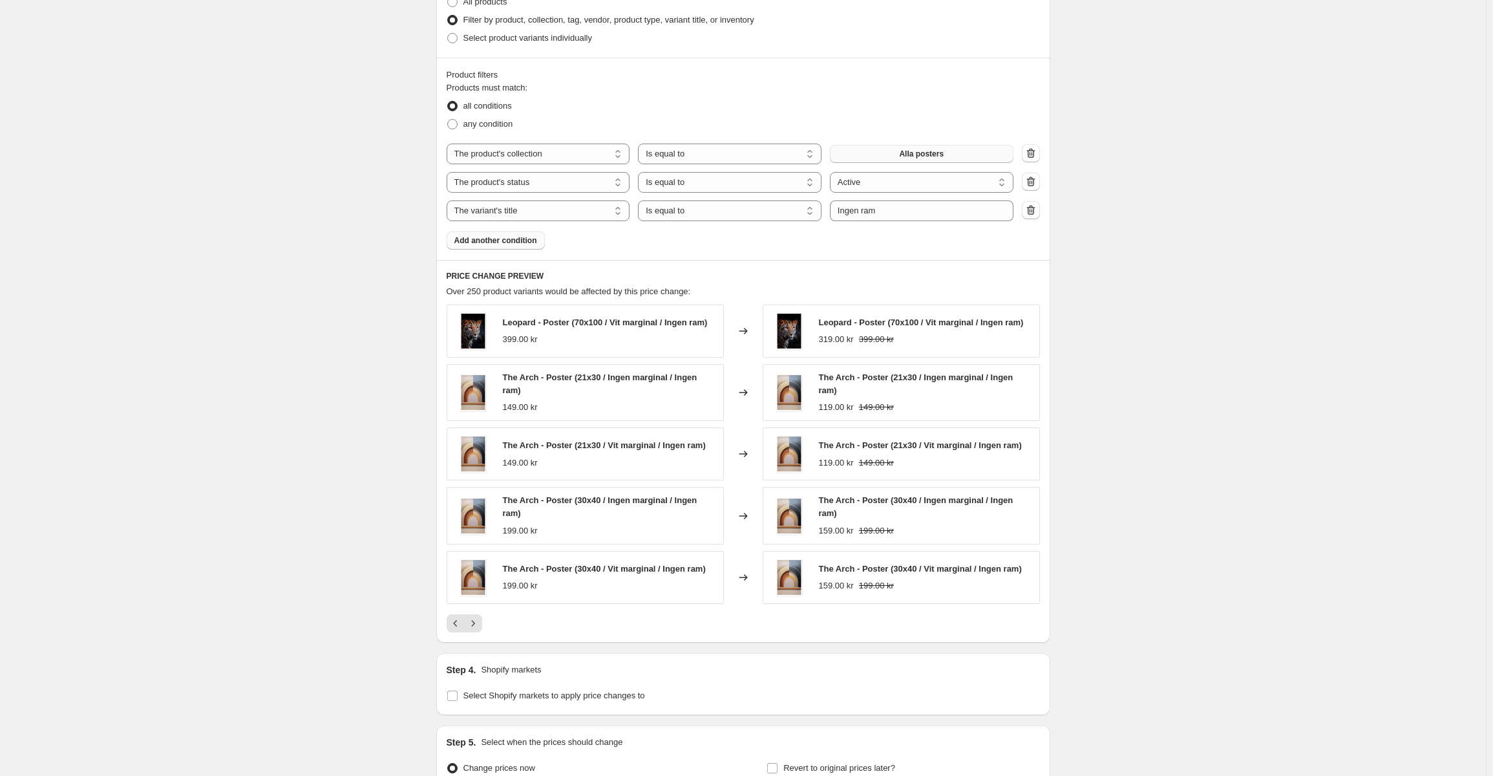
click at [480, 633] on div "PRICE CHANGE PREVIEW Over 250 product variants would be affected by this price …" at bounding box center [743, 451] width 614 height 383
click at [480, 630] on button "Next" at bounding box center [473, 623] width 18 height 18
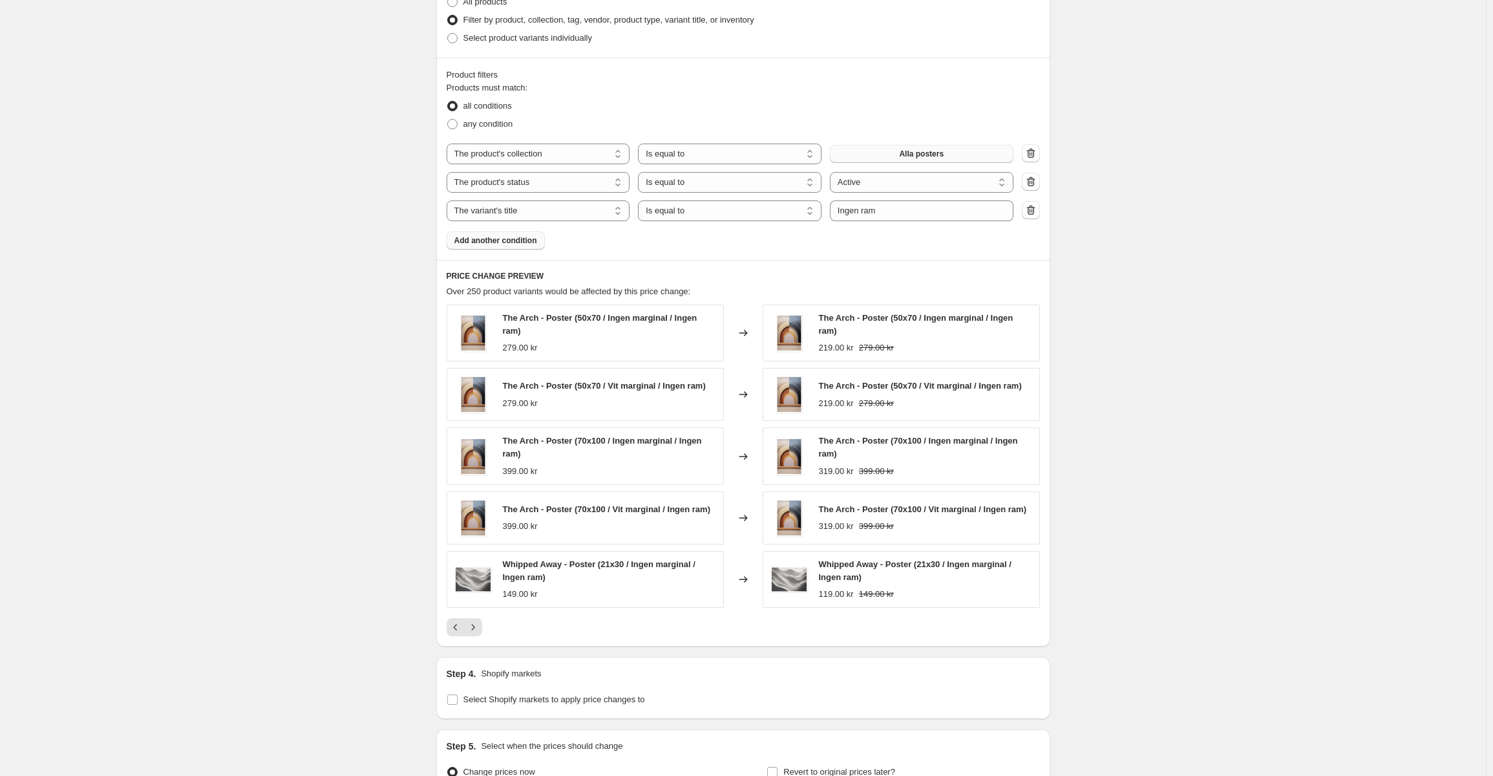
click at [480, 630] on icon "Next" at bounding box center [473, 627] width 13 height 13
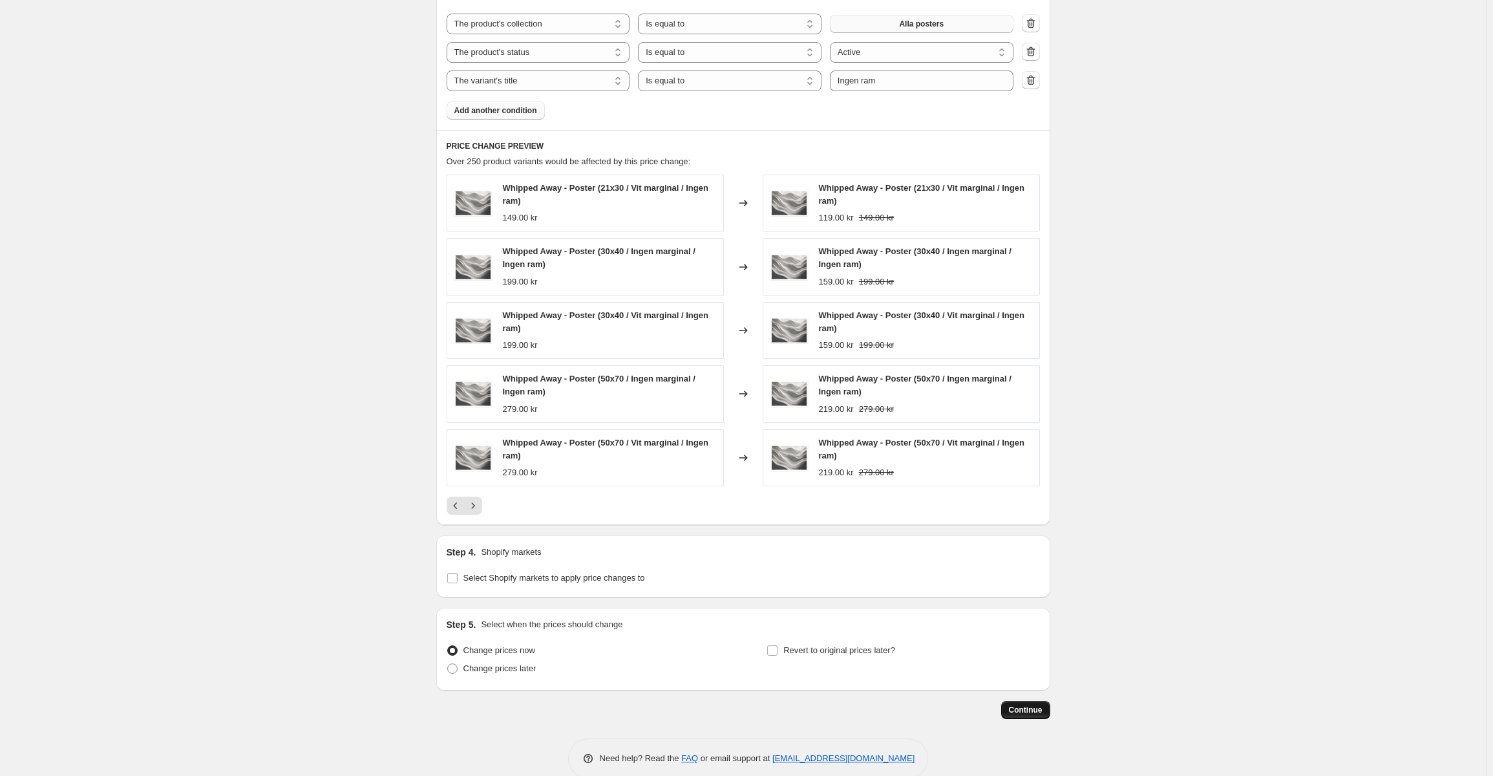
scroll to position [888, 0]
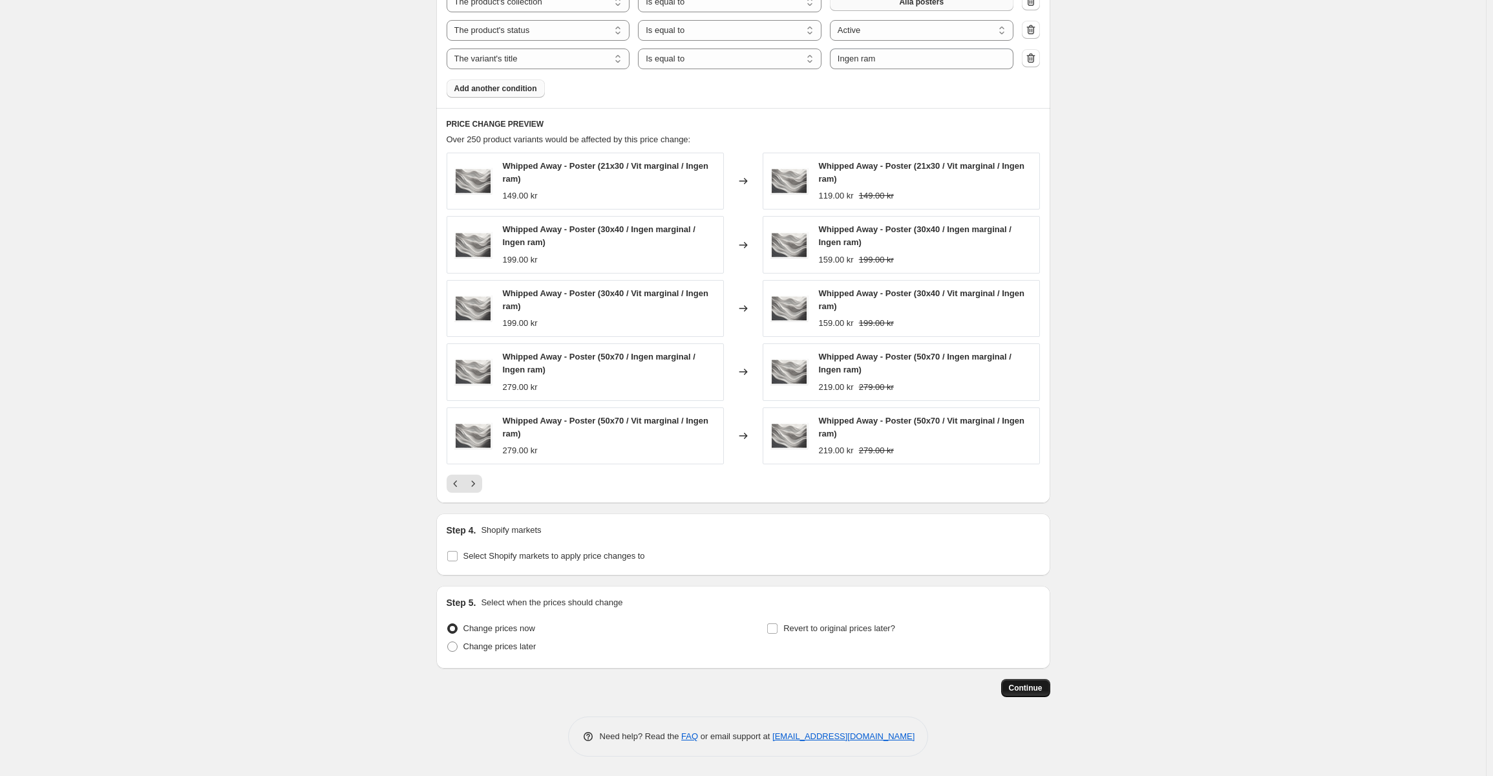
click at [1030, 690] on span "Continue" at bounding box center [1026, 688] width 34 height 10
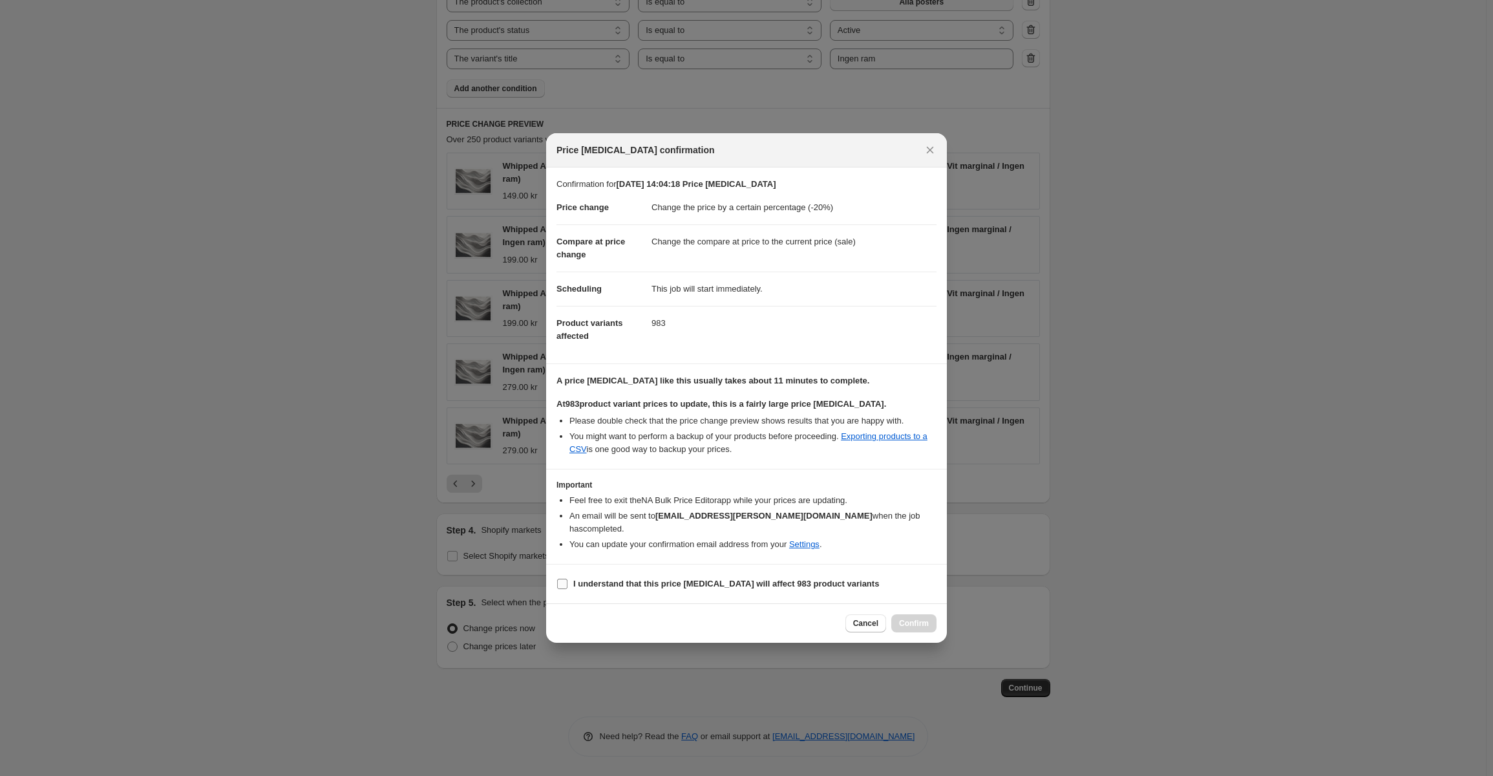
click at [589, 579] on b "I understand that this price [MEDICAL_DATA] will affect 983 product variants" at bounding box center [726, 584] width 306 height 10
click at [568, 579] on input "I understand that this price [MEDICAL_DATA] will affect 983 product variants" at bounding box center [562, 584] width 10 height 10
checkbox input "true"
click at [909, 619] on span "Confirm" at bounding box center [914, 623] width 30 height 10
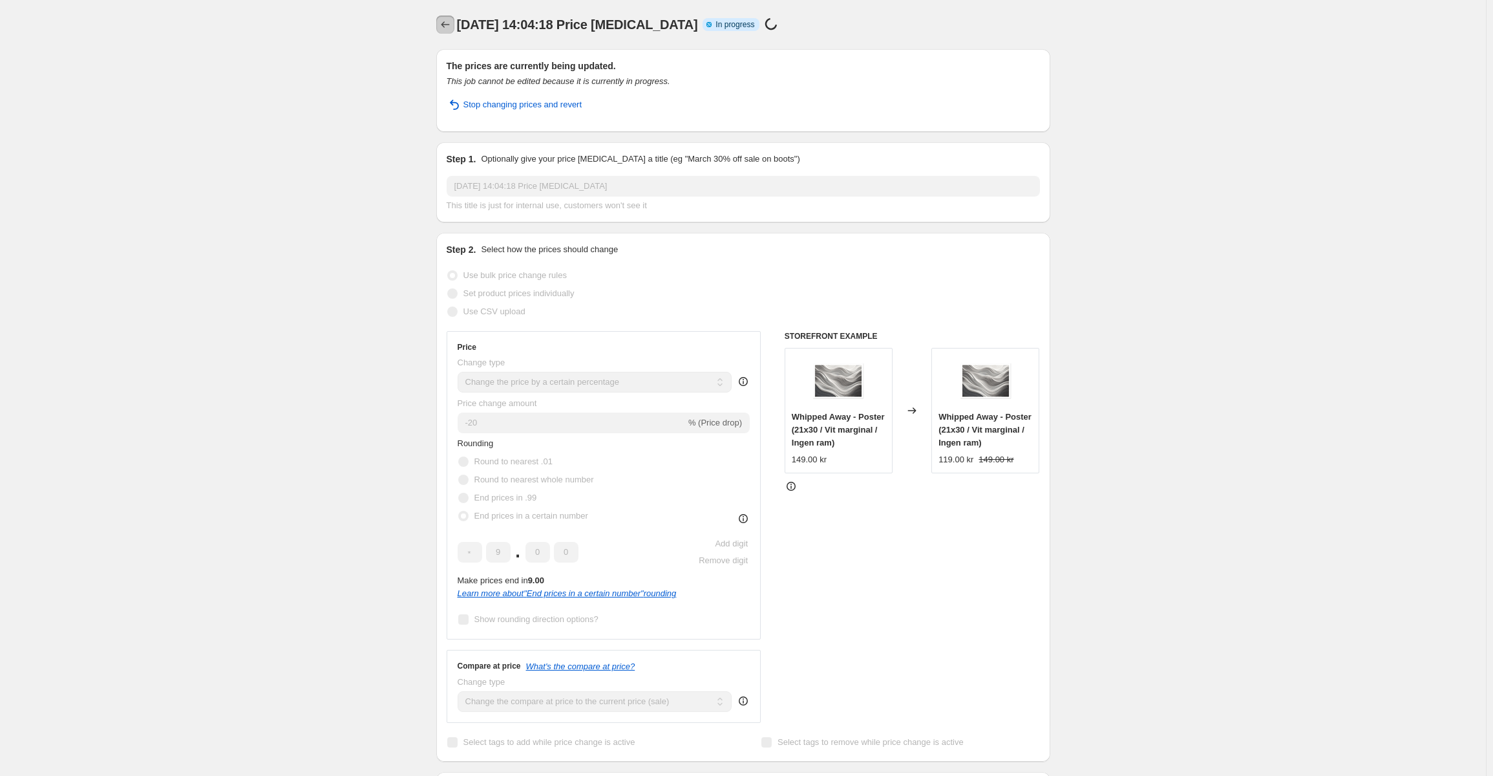
click at [449, 19] on icon "Price change jobs" at bounding box center [445, 24] width 13 height 13
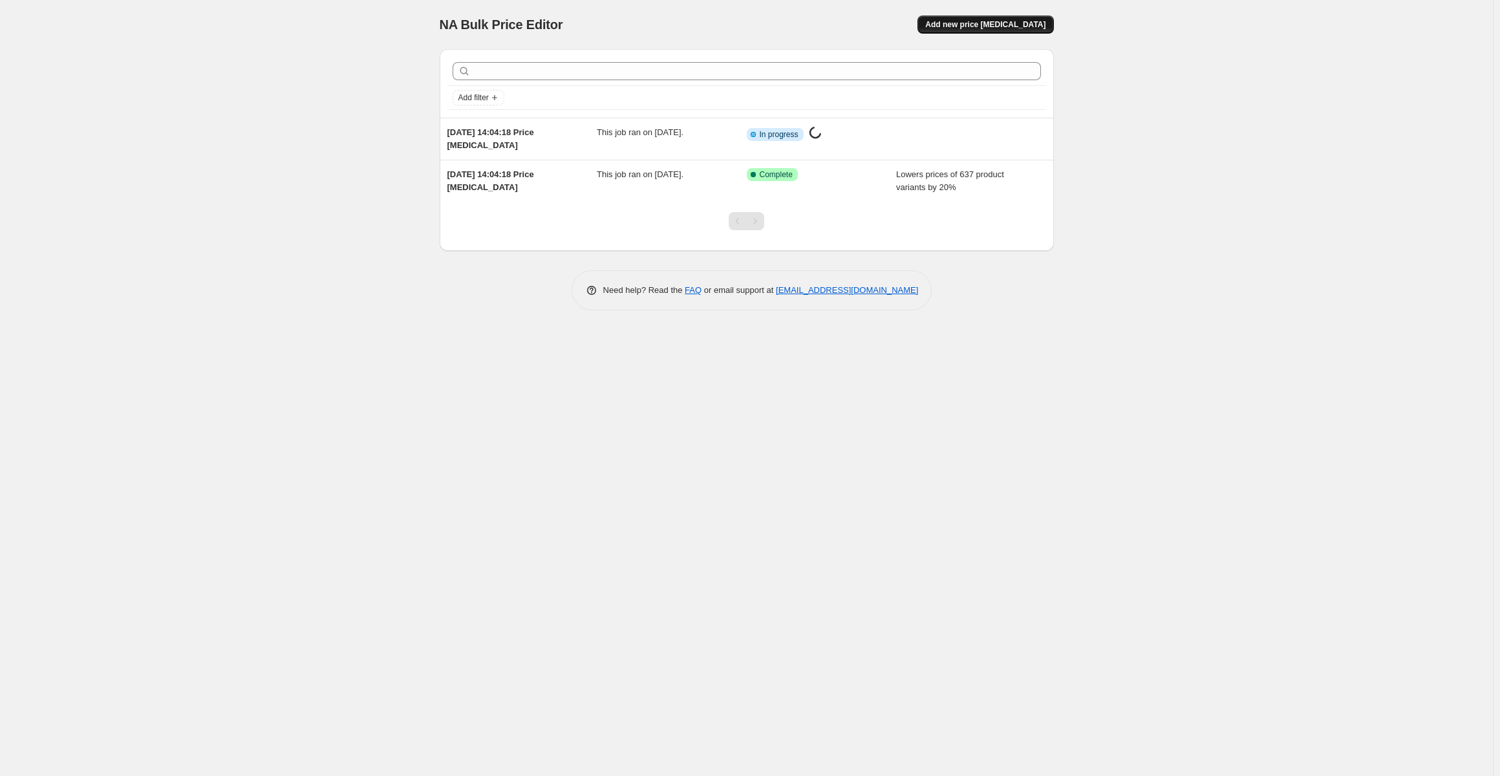
click at [992, 27] on span "Add new price [MEDICAL_DATA]" at bounding box center [985, 24] width 120 height 10
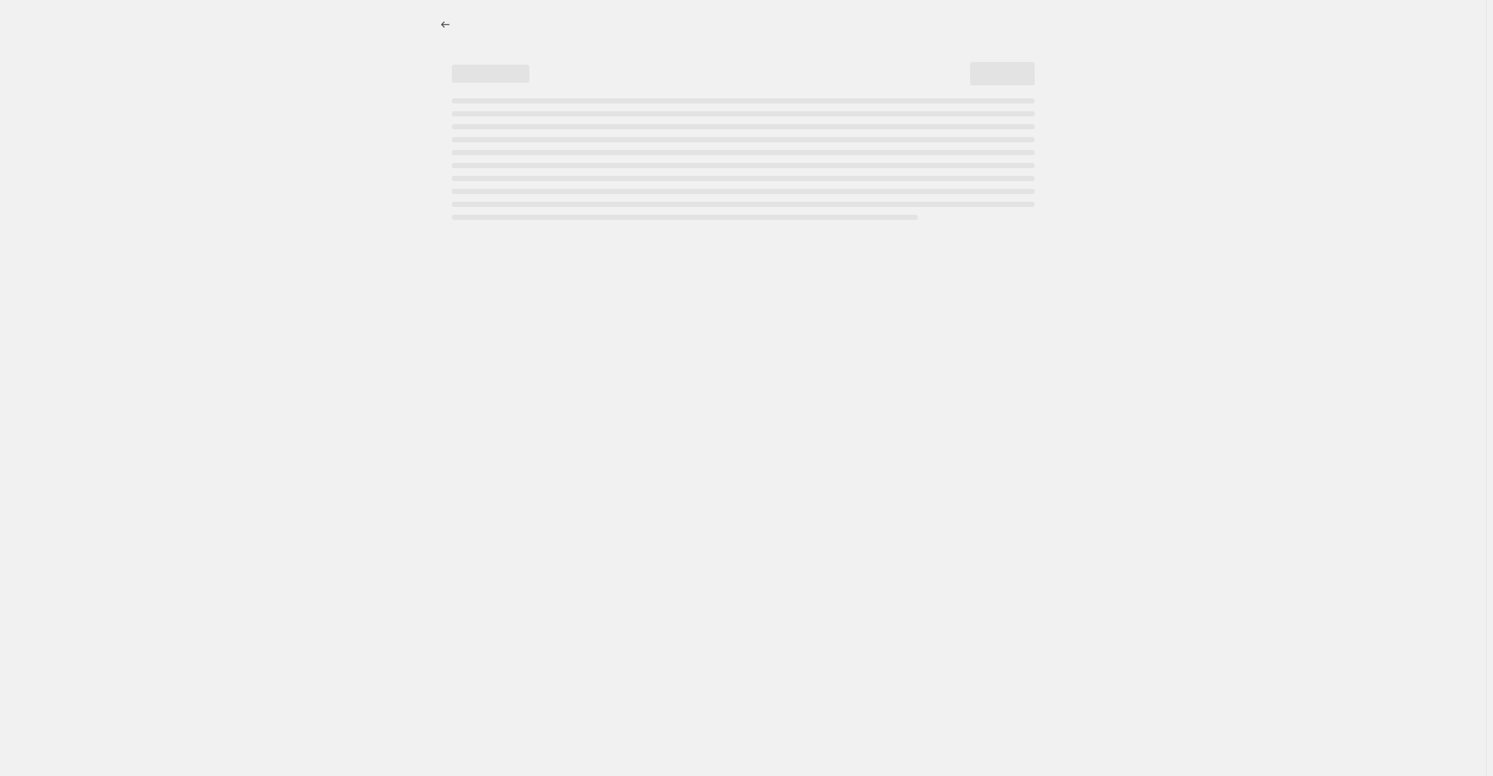
select select "percentage"
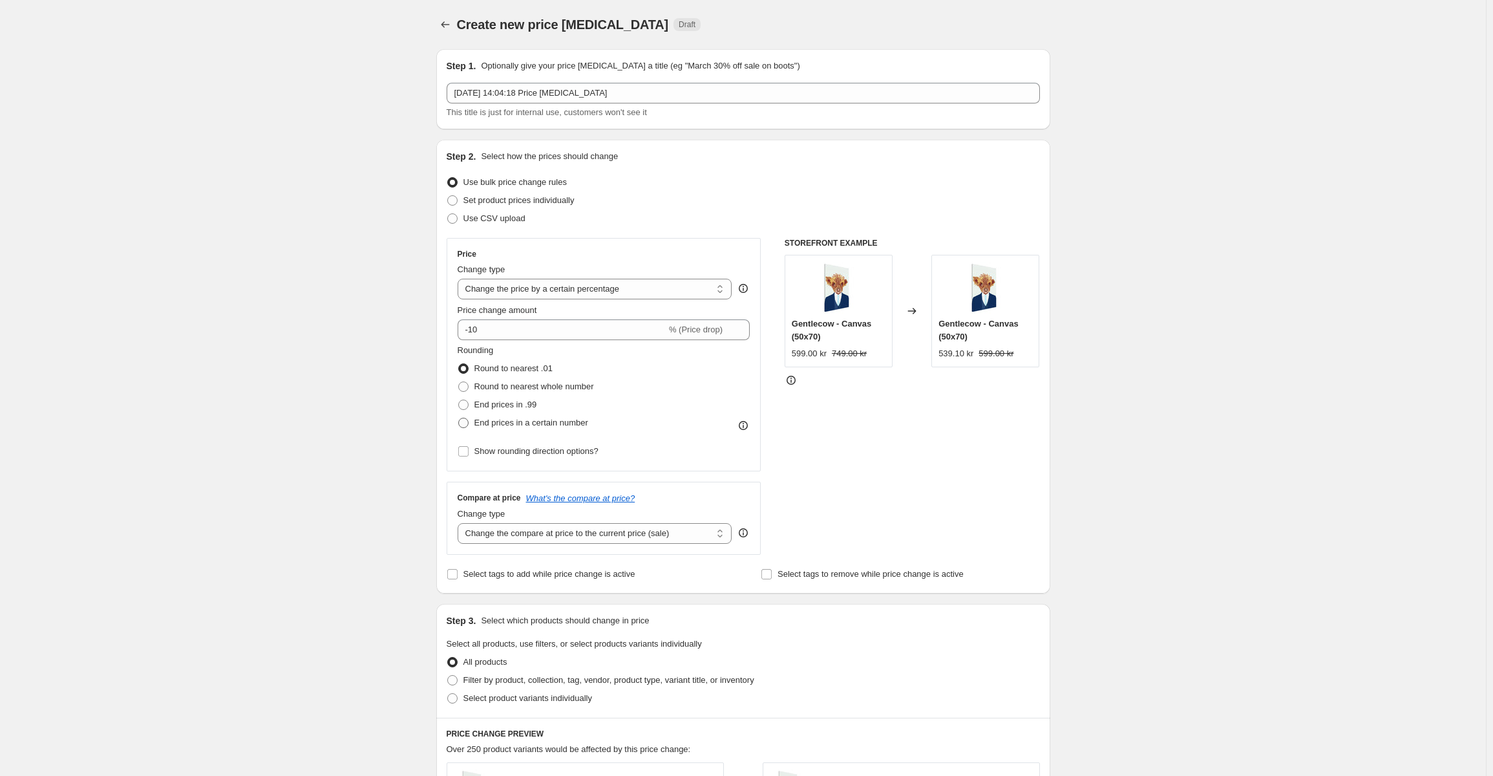
click at [526, 427] on span "End prices in a certain number" at bounding box center [531, 423] width 114 height 10
click at [459, 418] on input "End prices in a certain number" at bounding box center [458, 418] width 1 height 1
radio input "true"
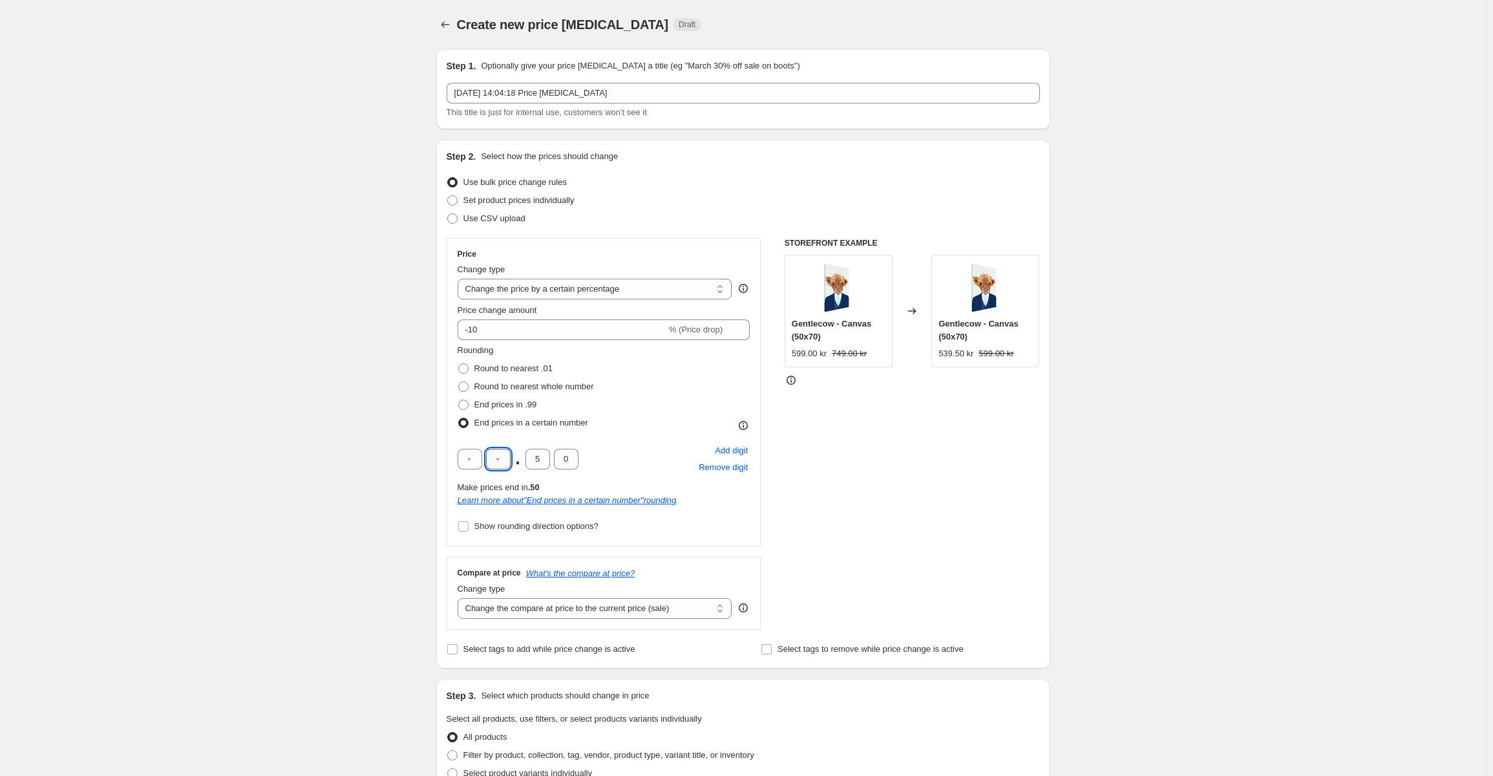
click at [511, 464] on input "text" at bounding box center [498, 459] width 25 height 21
type input "9"
click at [540, 454] on input "5" at bounding box center [538, 459] width 25 height 21
type input "0"
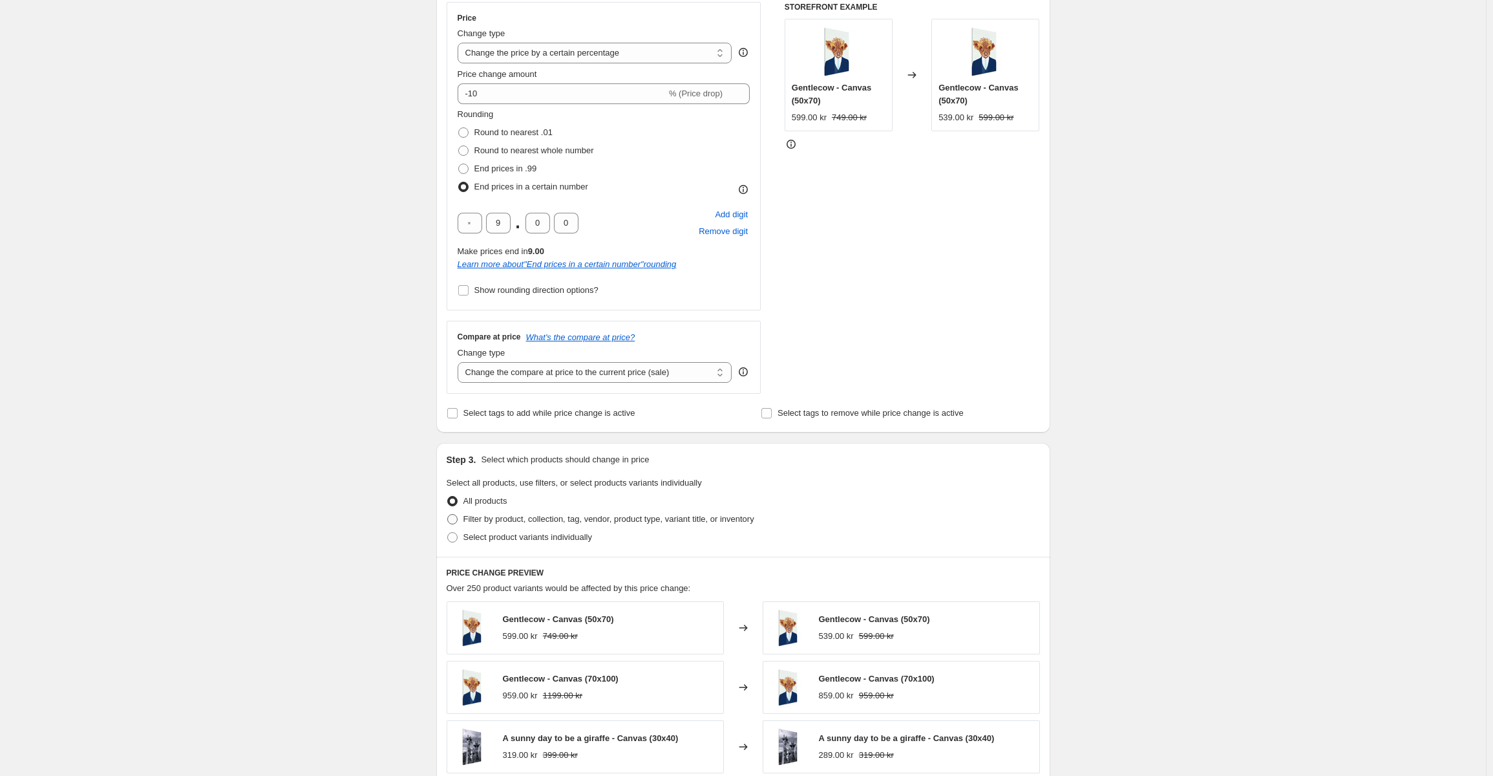
scroll to position [259, 0]
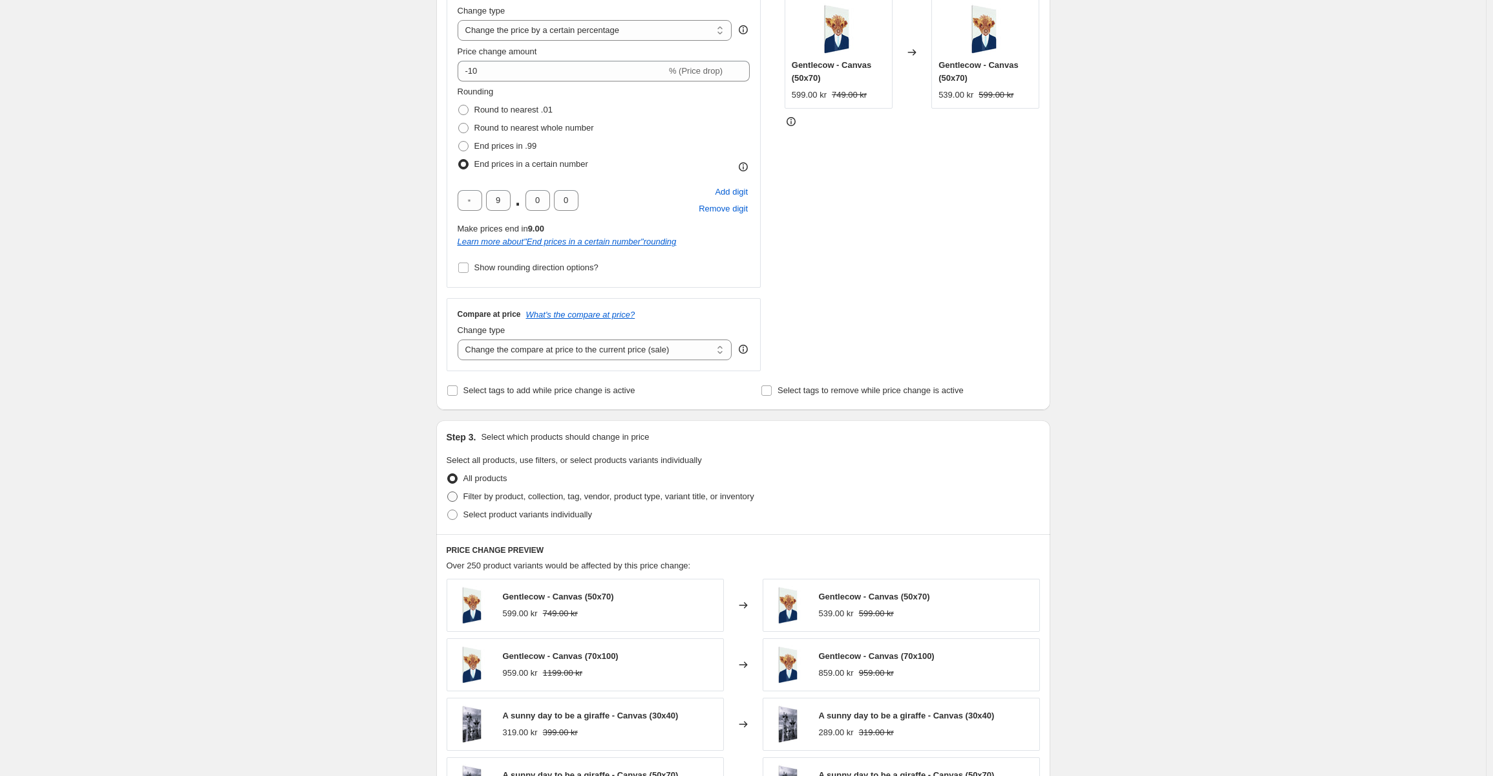
click at [493, 497] on span "Filter by product, collection, tag, vendor, product type, variant title, or inv…" at bounding box center [608, 496] width 291 height 10
click at [448, 492] on input "Filter by product, collection, tag, vendor, product type, variant title, or inv…" at bounding box center [447, 491] width 1 height 1
radio input "true"
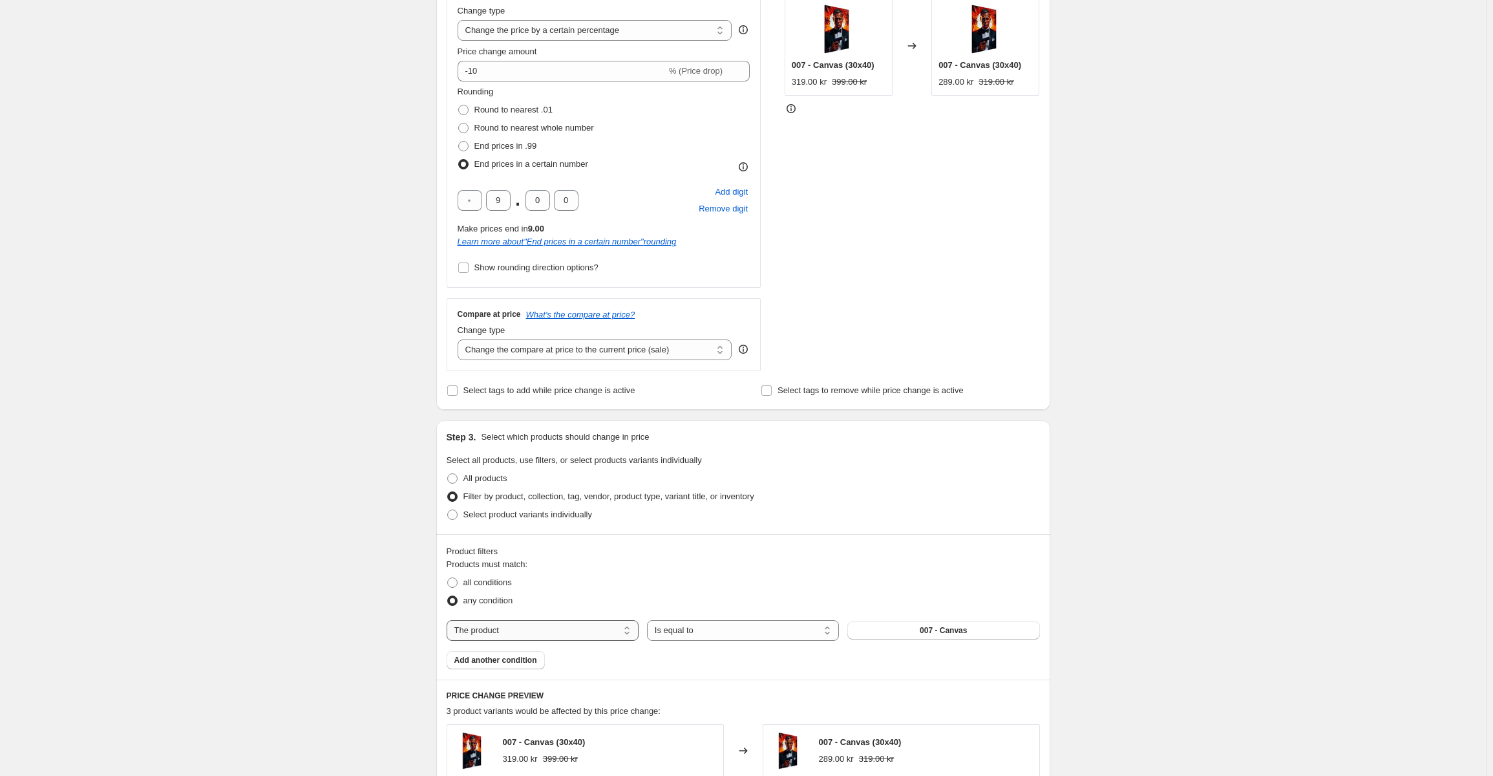
click at [604, 632] on select "The product The product's collection The product's tag The product's vendor The…" at bounding box center [543, 630] width 192 height 21
select select "collection"
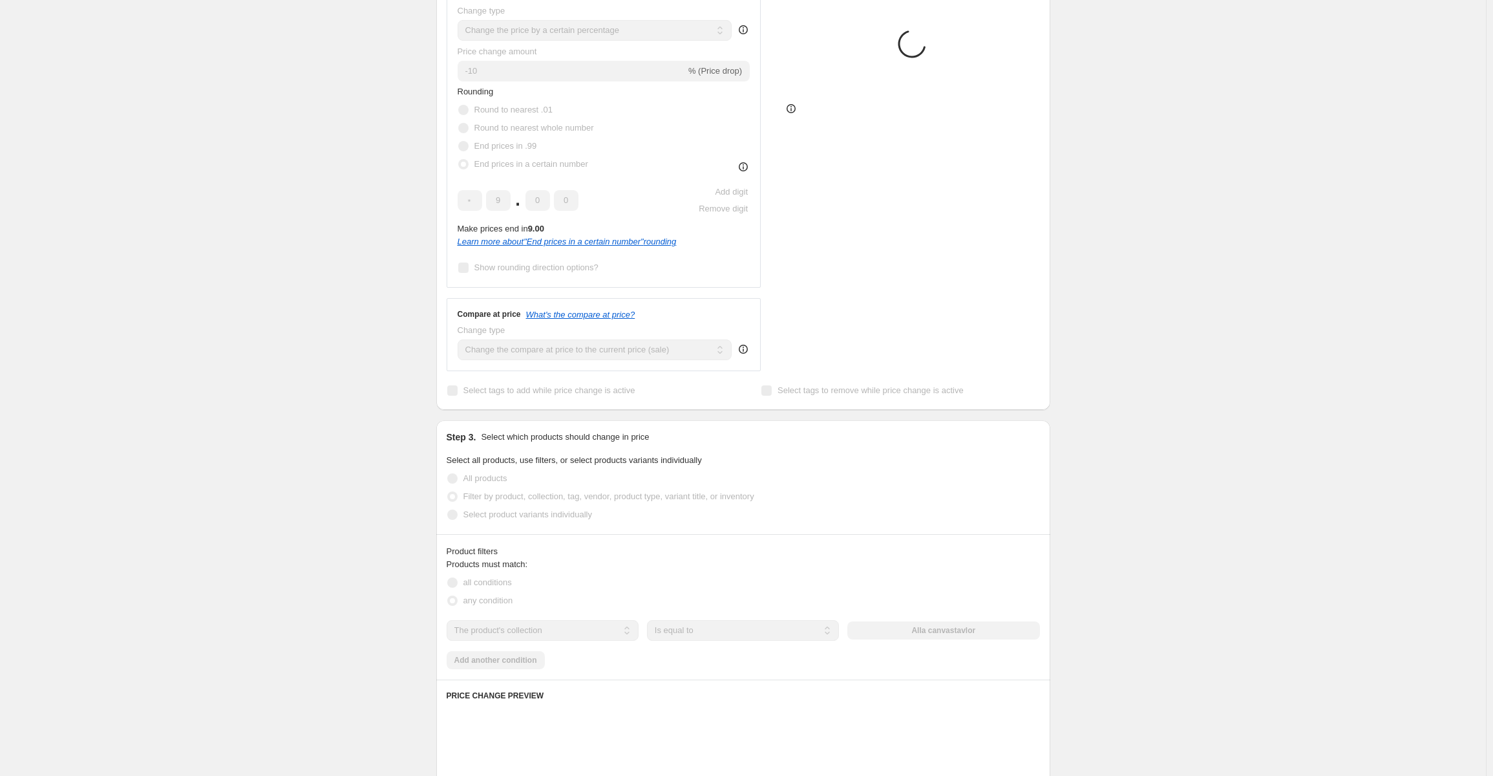
click at [943, 631] on div "The product The product's collection The product's tag The product's vendor The…" at bounding box center [743, 630] width 593 height 21
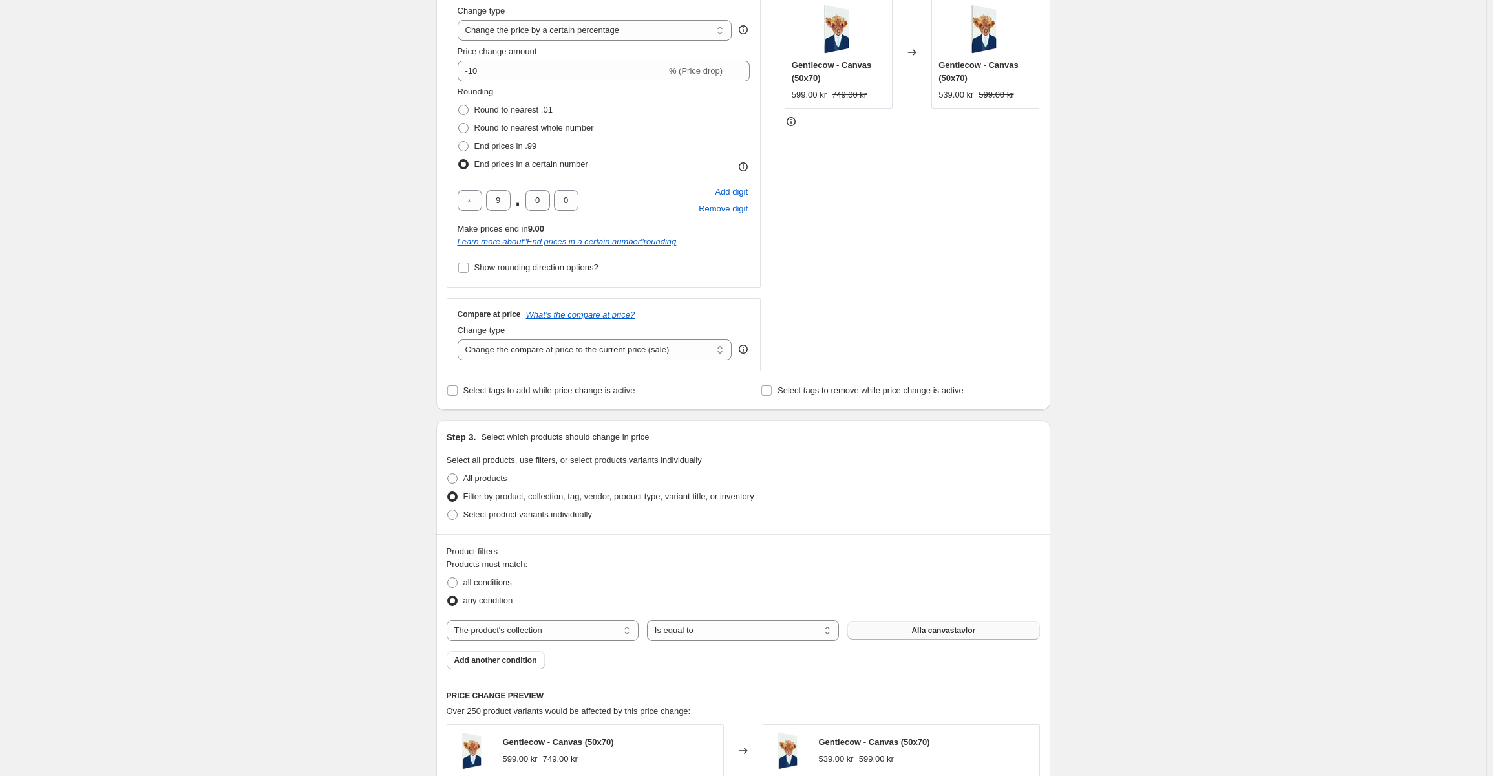
click at [940, 634] on span "Alla canvastavlor" at bounding box center [943, 630] width 64 height 10
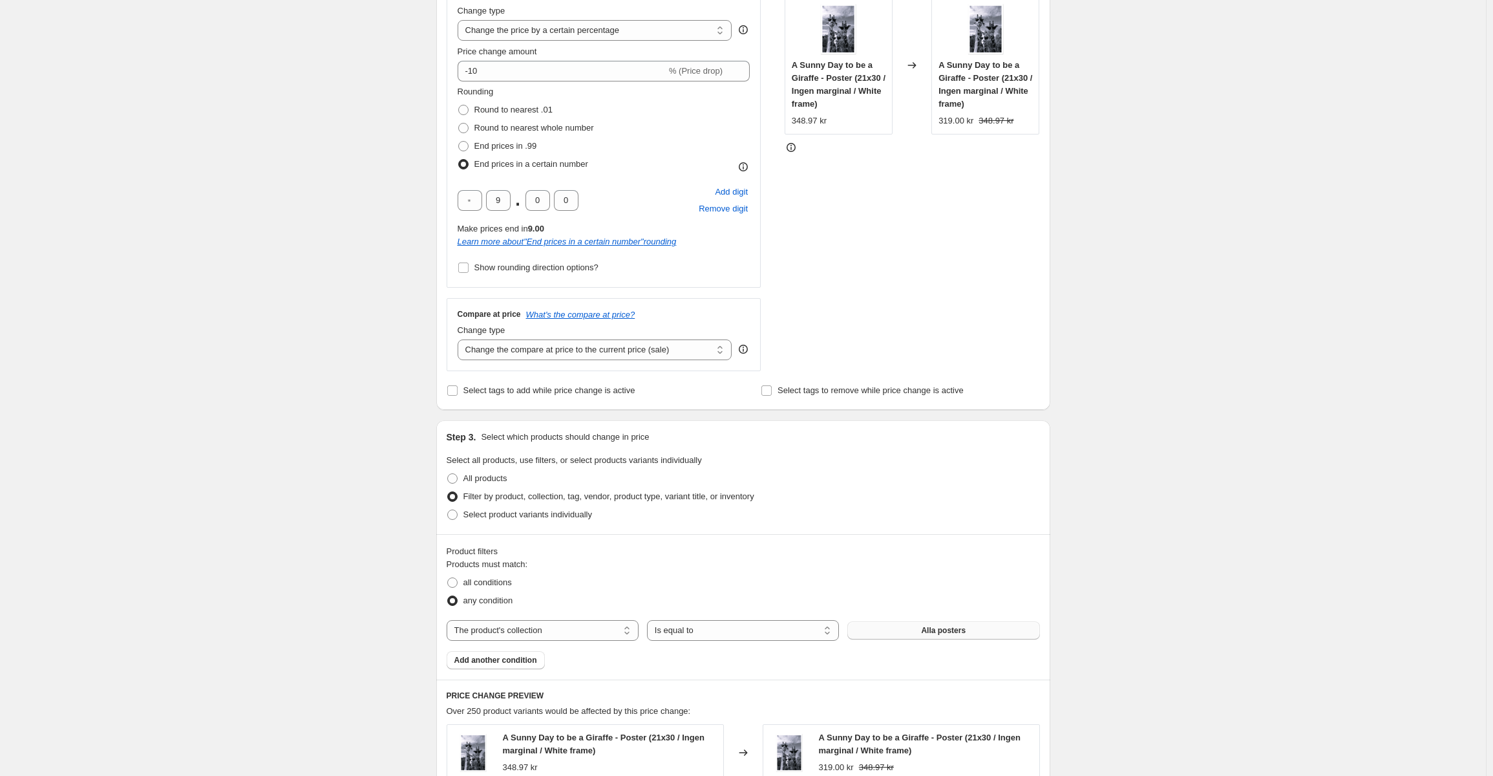
click at [502, 662] on span "Add another condition" at bounding box center [495, 660] width 83 height 10
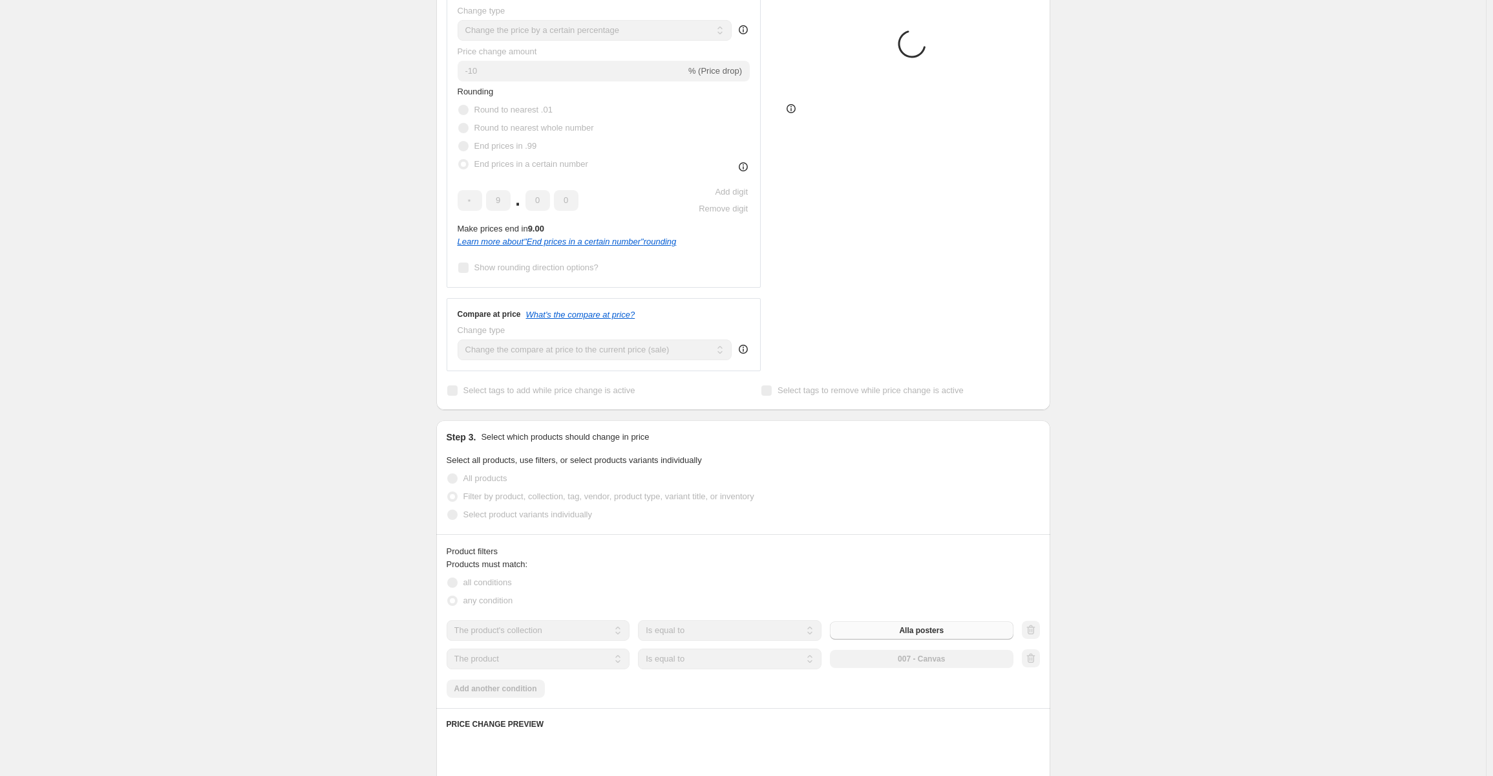
click at [581, 666] on select "The product The product's collection The product's tag The product's vendor The…" at bounding box center [539, 658] width 184 height 21
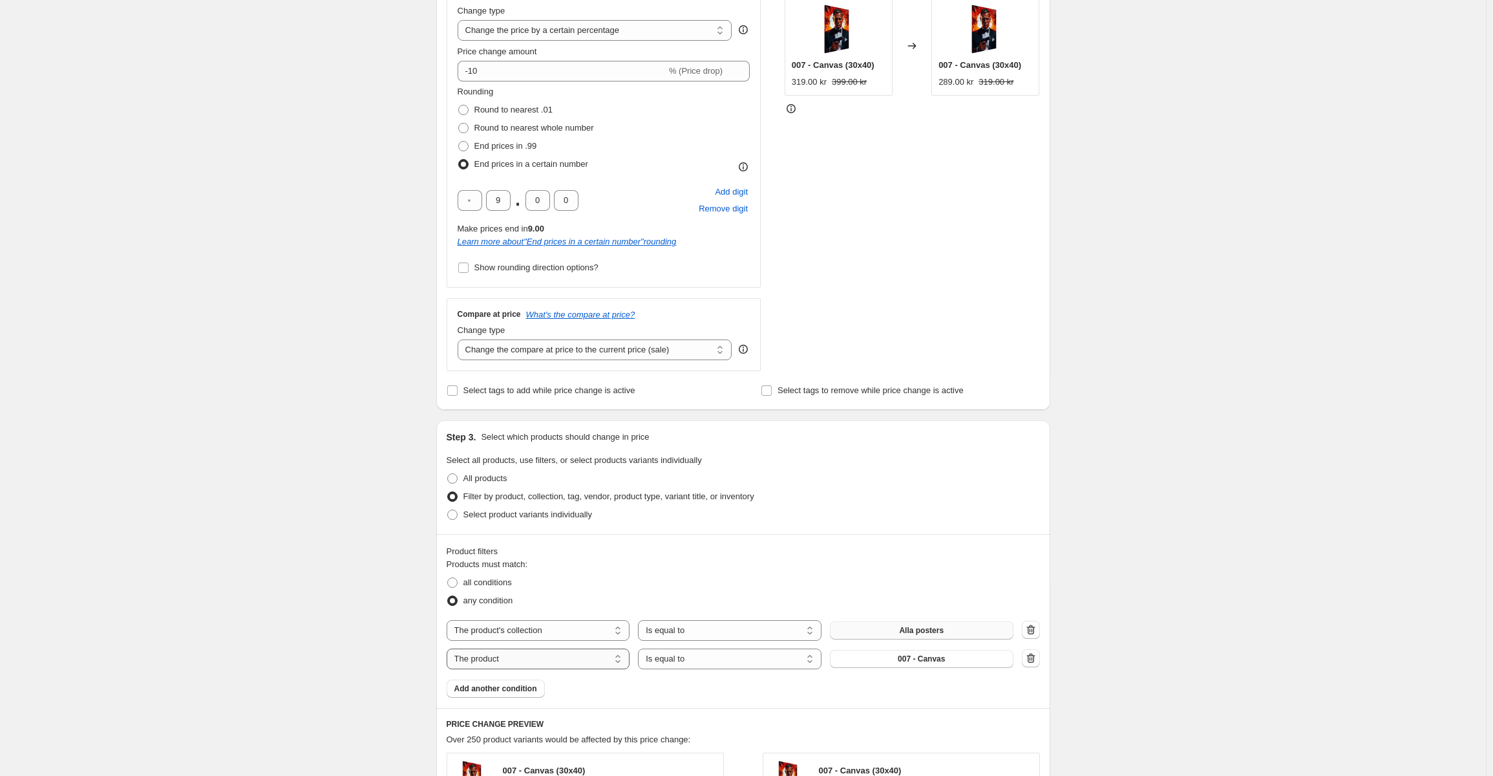
select select "product_status"
click at [542, 691] on button "Add another condition" at bounding box center [496, 688] width 98 height 18
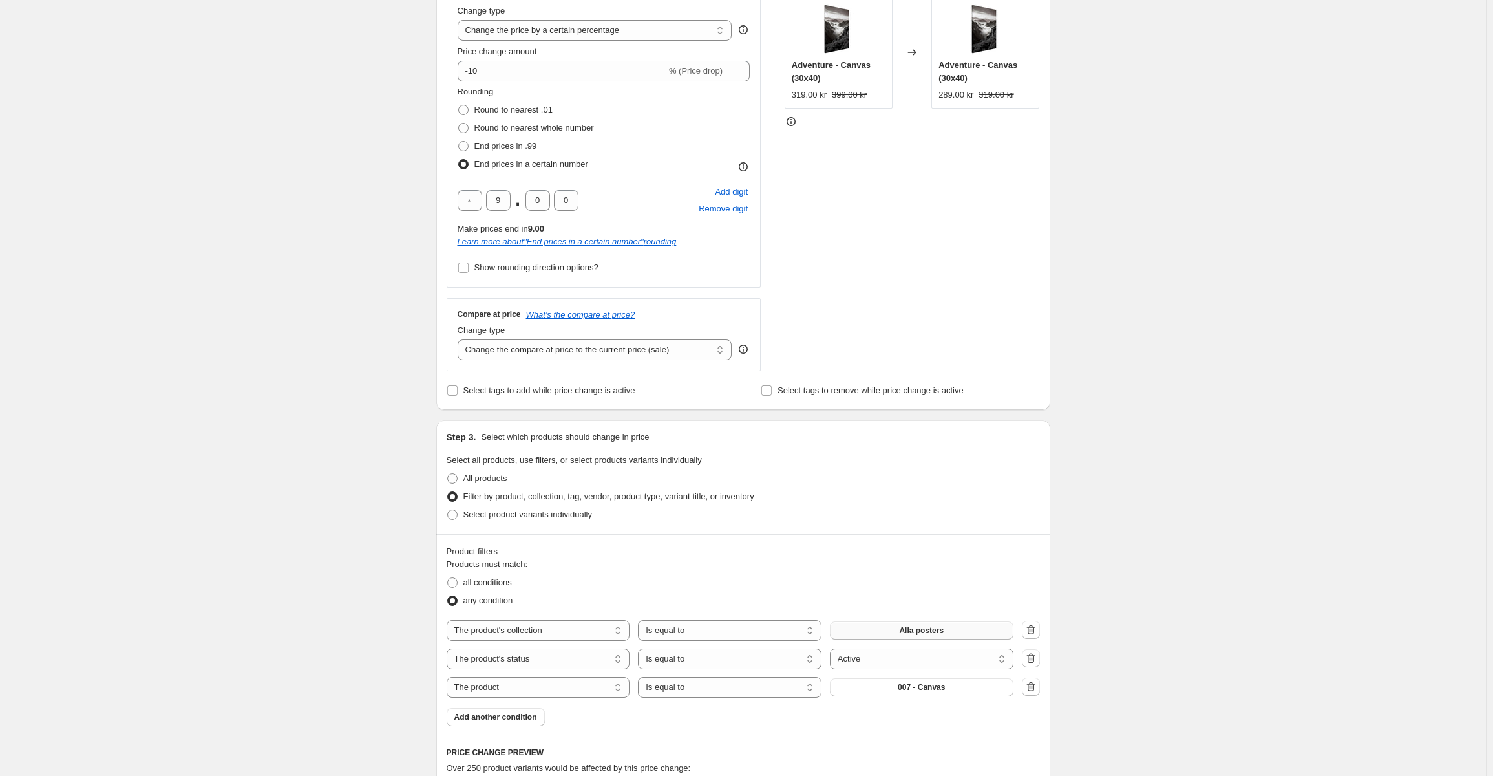
drag, startPoint x: 544, startPoint y: 690, endPoint x: 537, endPoint y: 705, distance: 16.8
click at [544, 690] on select "The product The product's collection The product's tag The product's vendor The…" at bounding box center [539, 687] width 184 height 21
select select "title"
drag, startPoint x: 906, startPoint y: 684, endPoint x: 777, endPoint y: 683, distance: 128.6
click at [777, 683] on div "The product The product's collection The product's tag The product's vendor The…" at bounding box center [730, 687] width 567 height 21
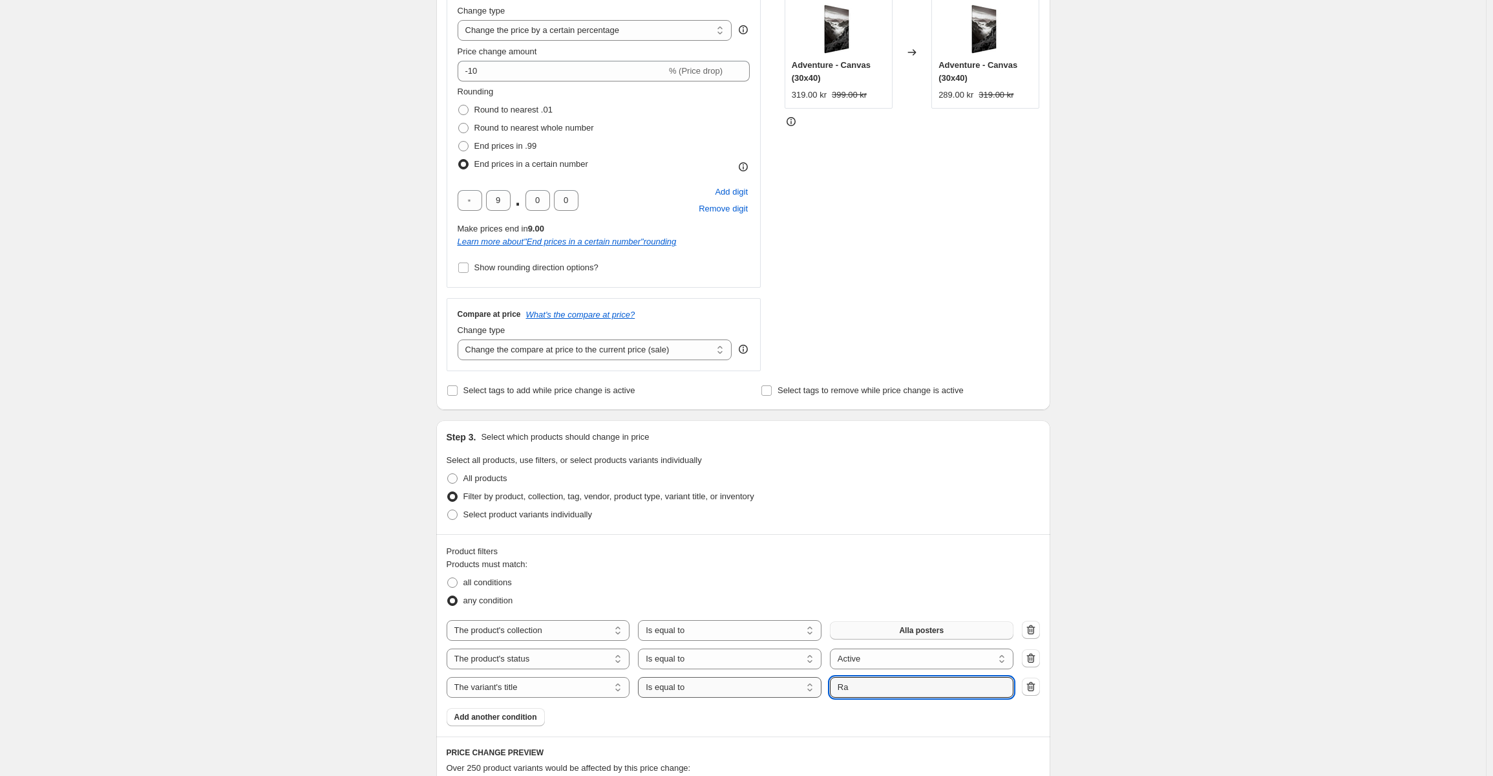
type input "R"
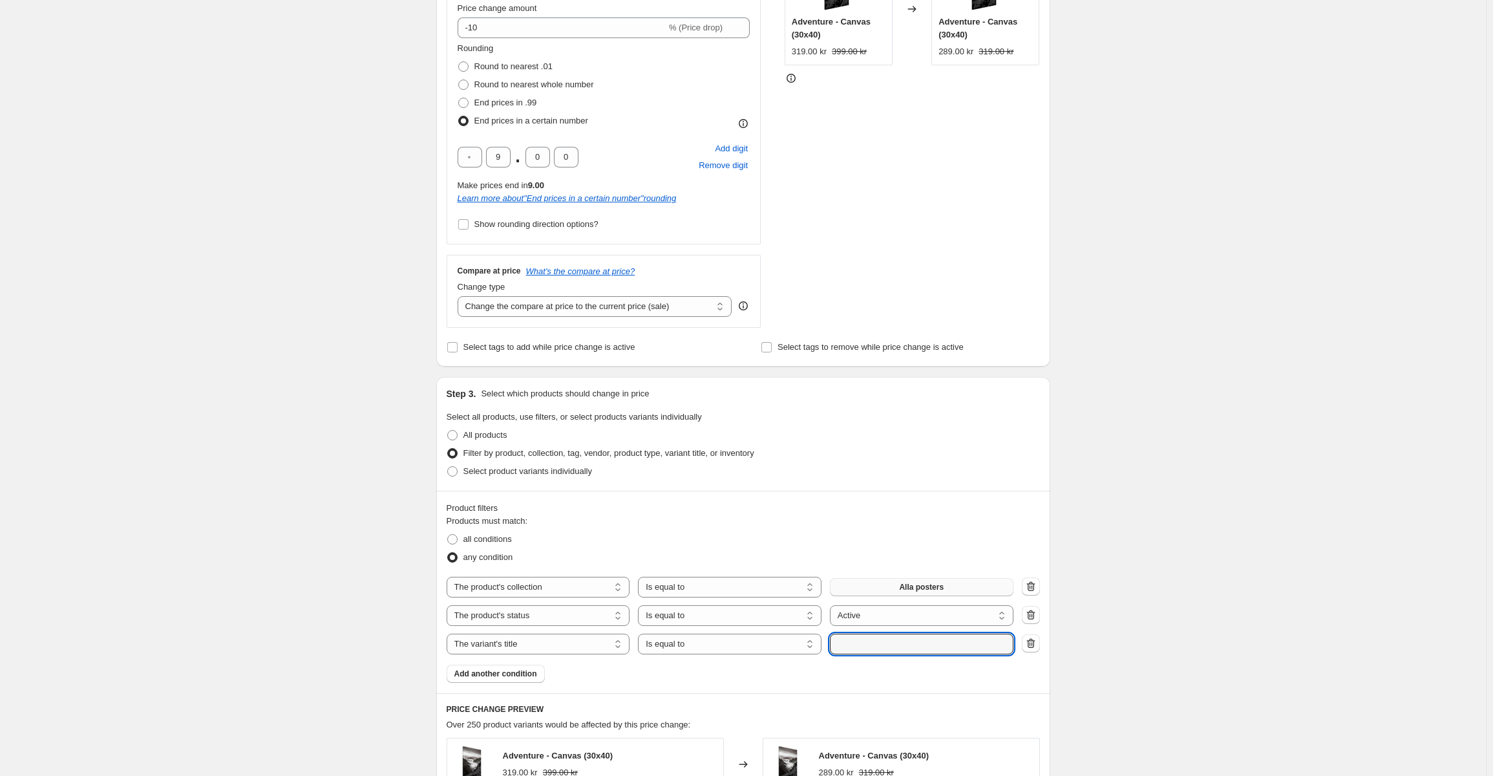
scroll to position [388, 0]
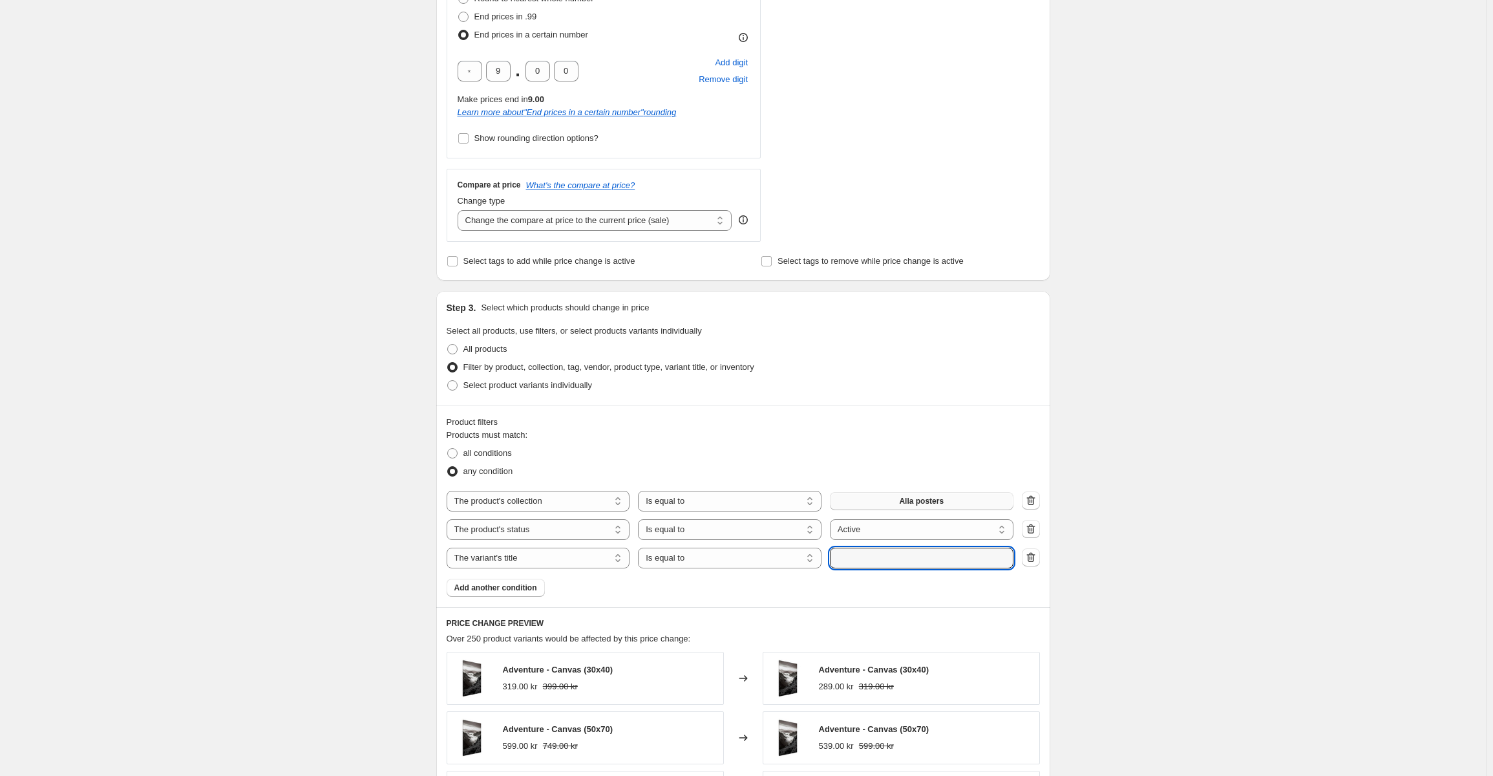
click at [898, 594] on div "Products must match: all conditions any condition The product The product's col…" at bounding box center [743, 513] width 593 height 168
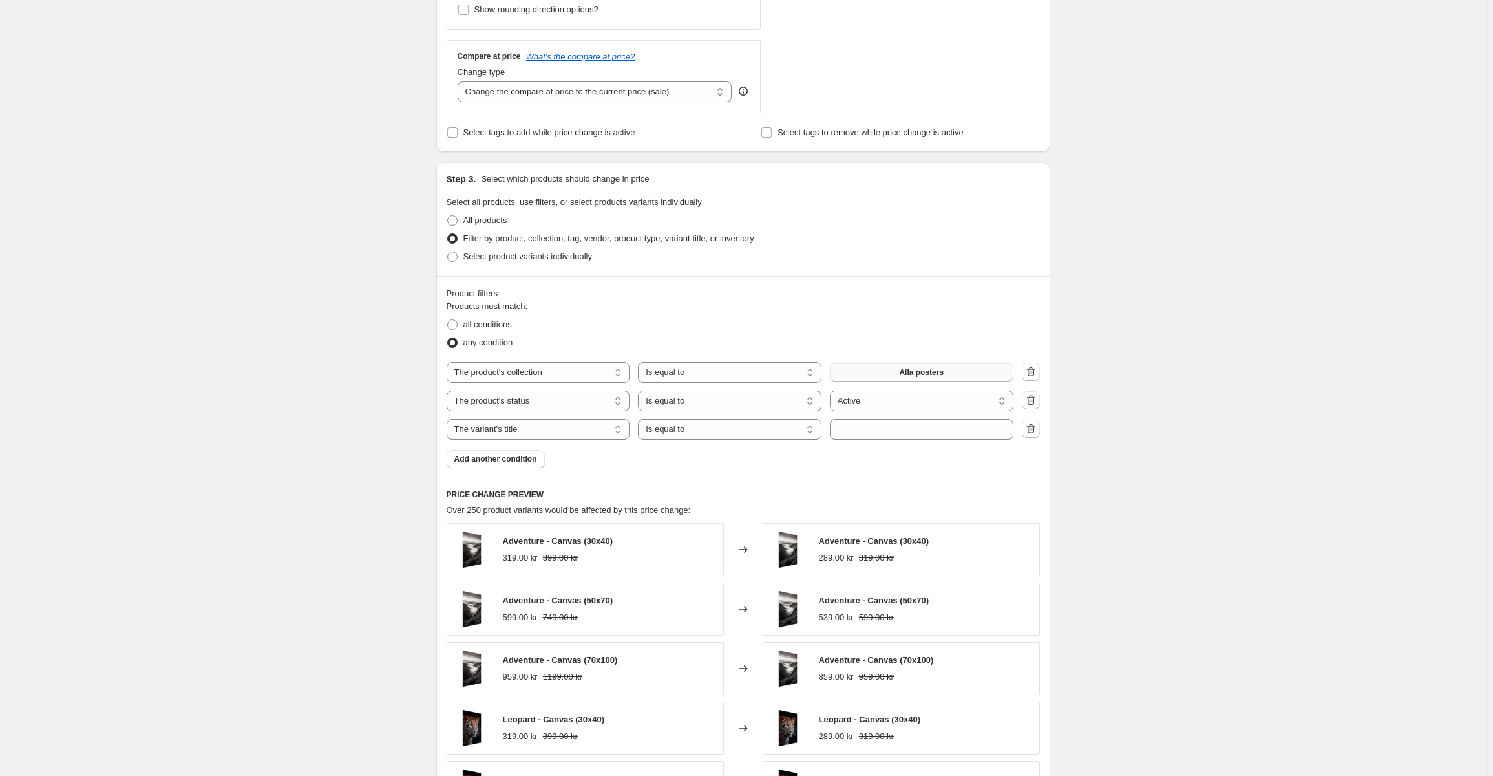
scroll to position [517, 0]
click at [477, 325] on span "all conditions" at bounding box center [487, 324] width 48 height 10
click at [448, 319] on input "all conditions" at bounding box center [447, 319] width 1 height 1
radio input "true"
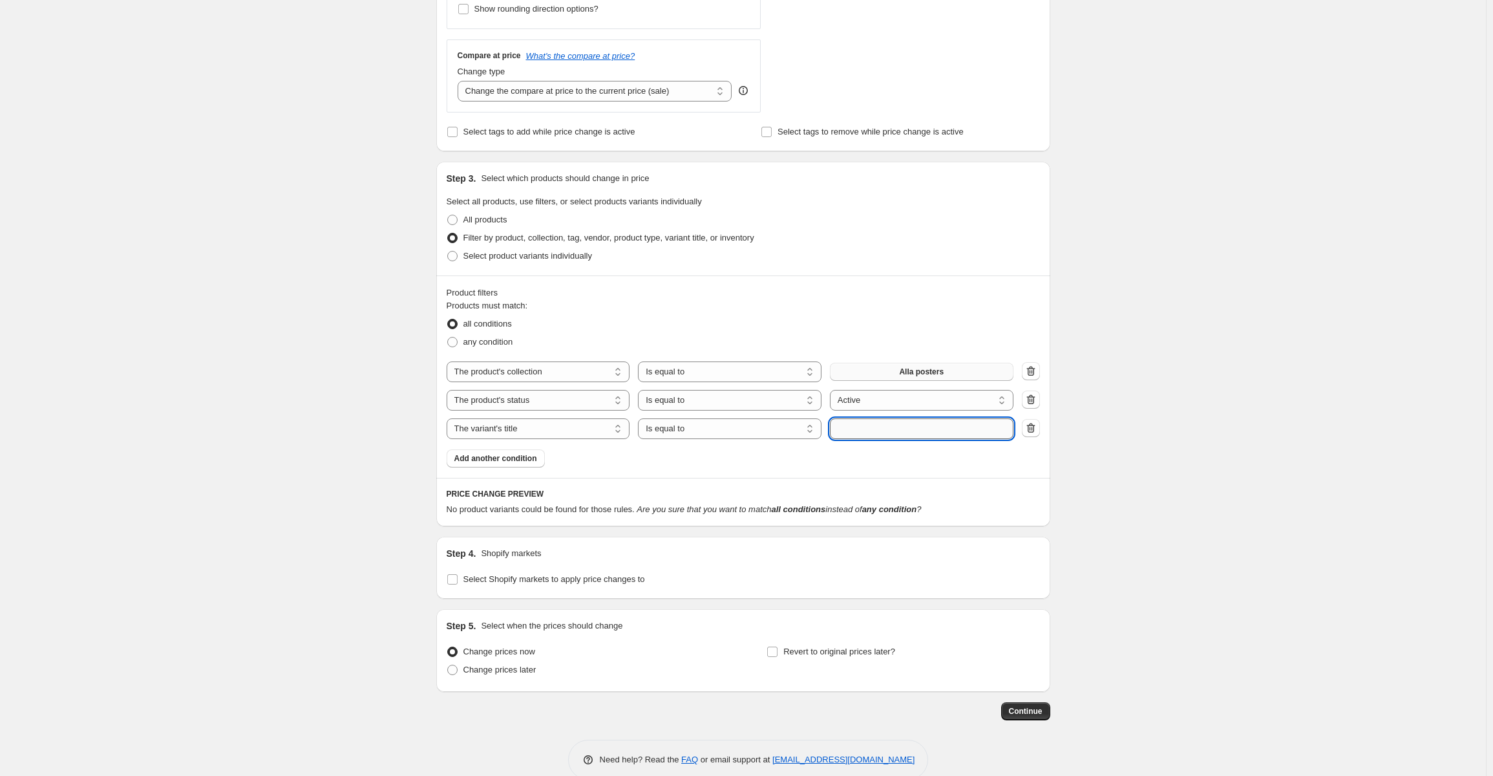
click at [861, 430] on input "text" at bounding box center [922, 428] width 184 height 21
type input "Ram"
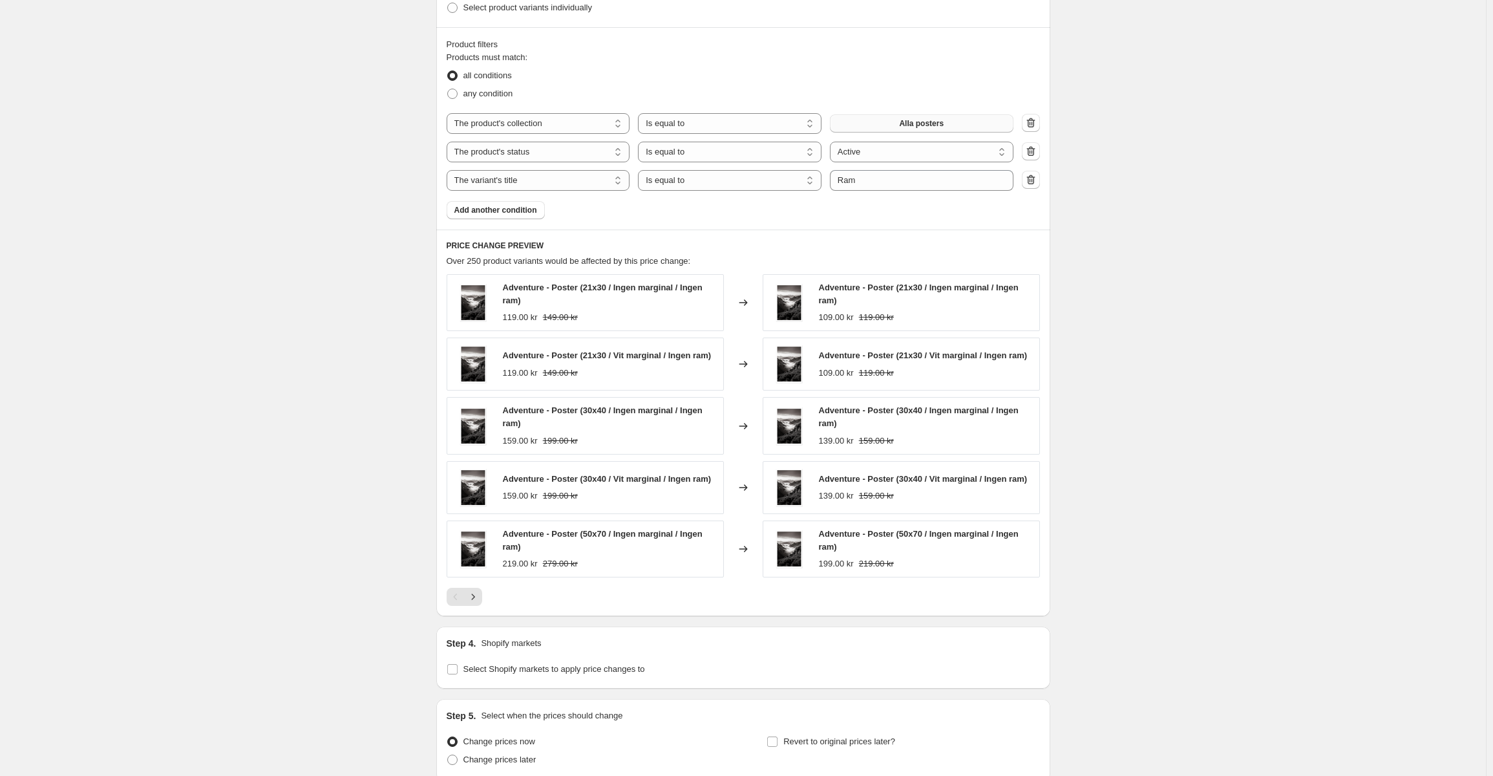
scroll to position [776, 0]
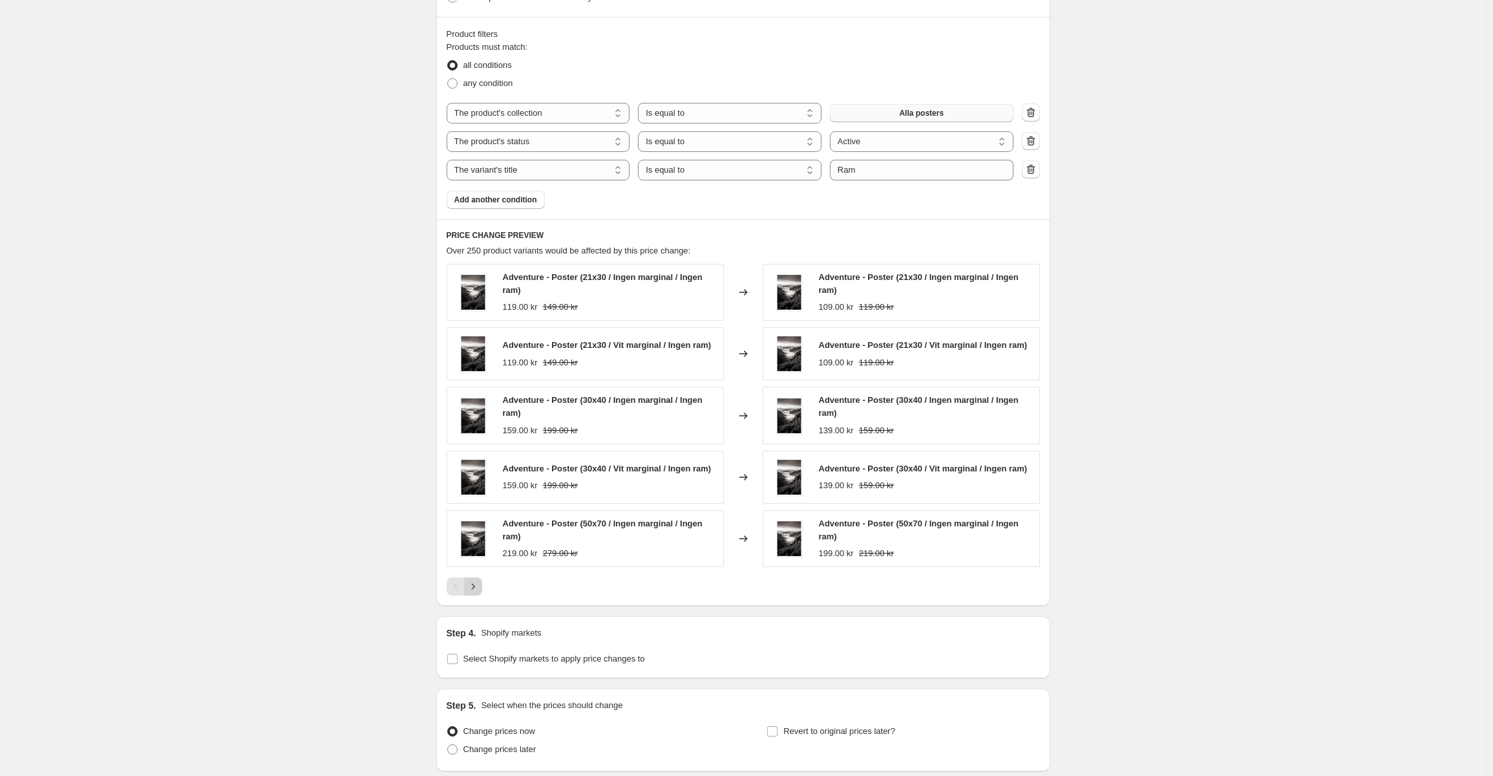
click at [473, 590] on icon "Next" at bounding box center [473, 586] width 13 height 13
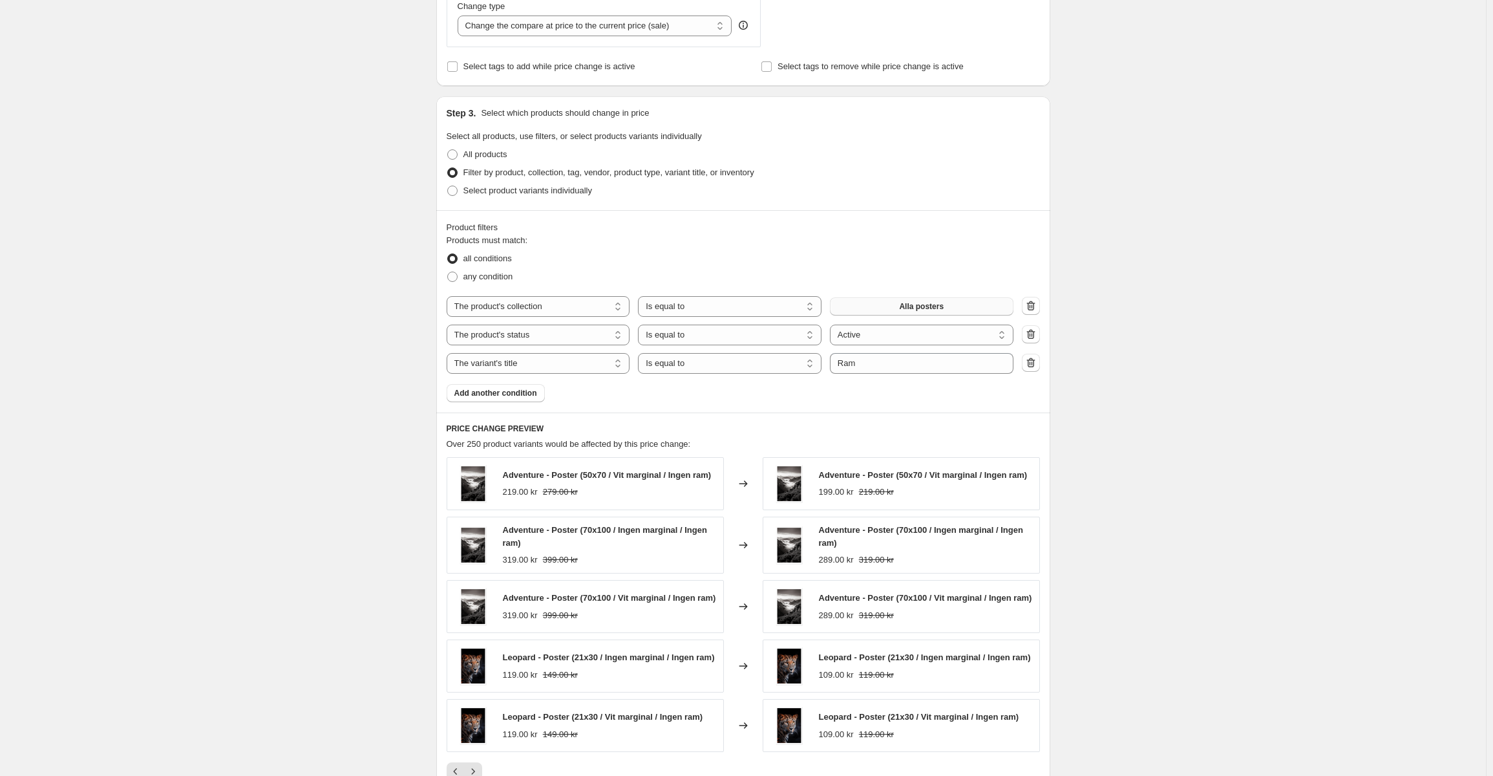
scroll to position [582, 0]
click at [741, 370] on select "Is equal to Is not equal to Contains" at bounding box center [730, 364] width 184 height 21
select select "not_equal"
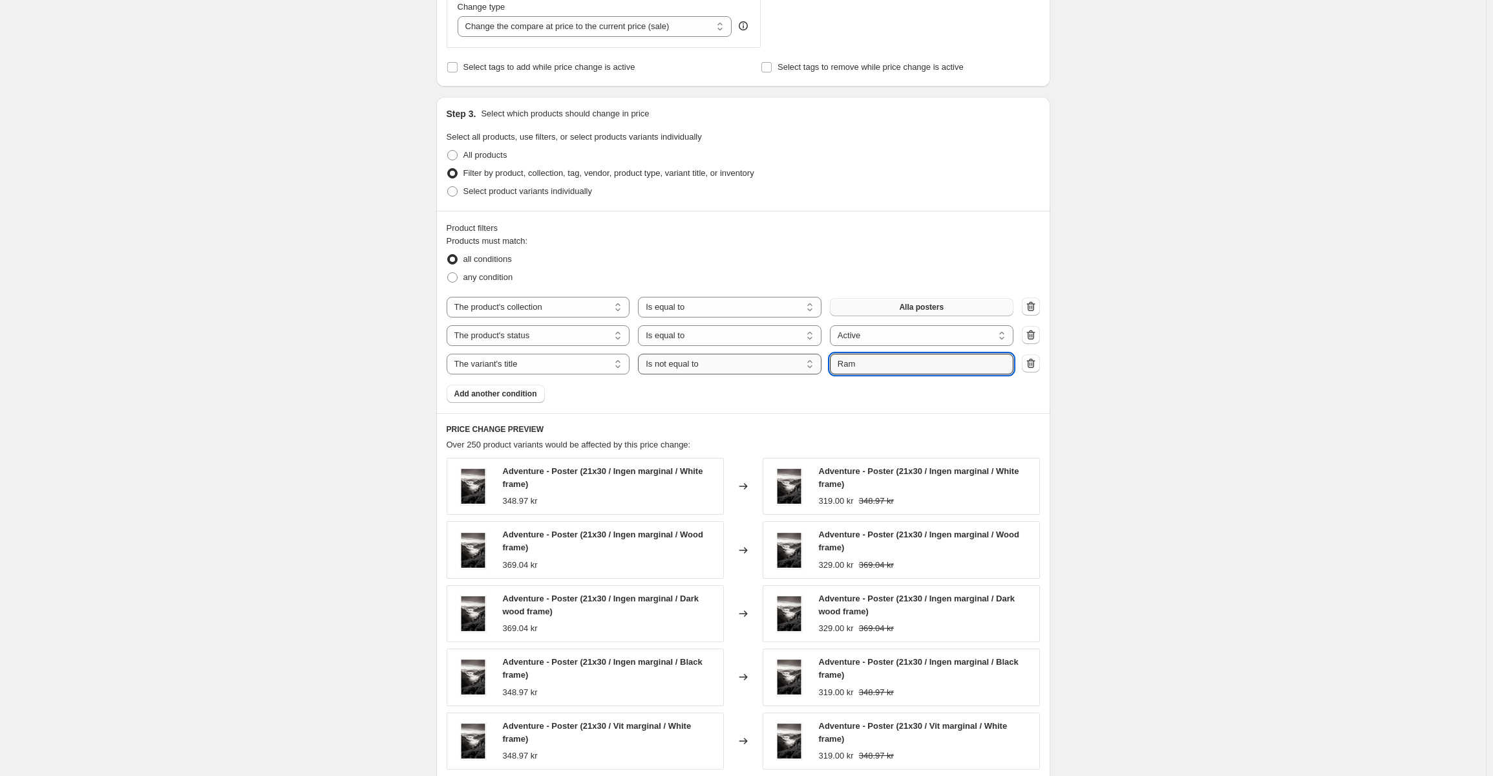
drag, startPoint x: 891, startPoint y: 364, endPoint x: 722, endPoint y: 366, distance: 169.4
click at [728, 372] on div "The product The product's collection The product's tag The product's vendor The…" at bounding box center [730, 364] width 567 height 21
type input "Ingen ram"
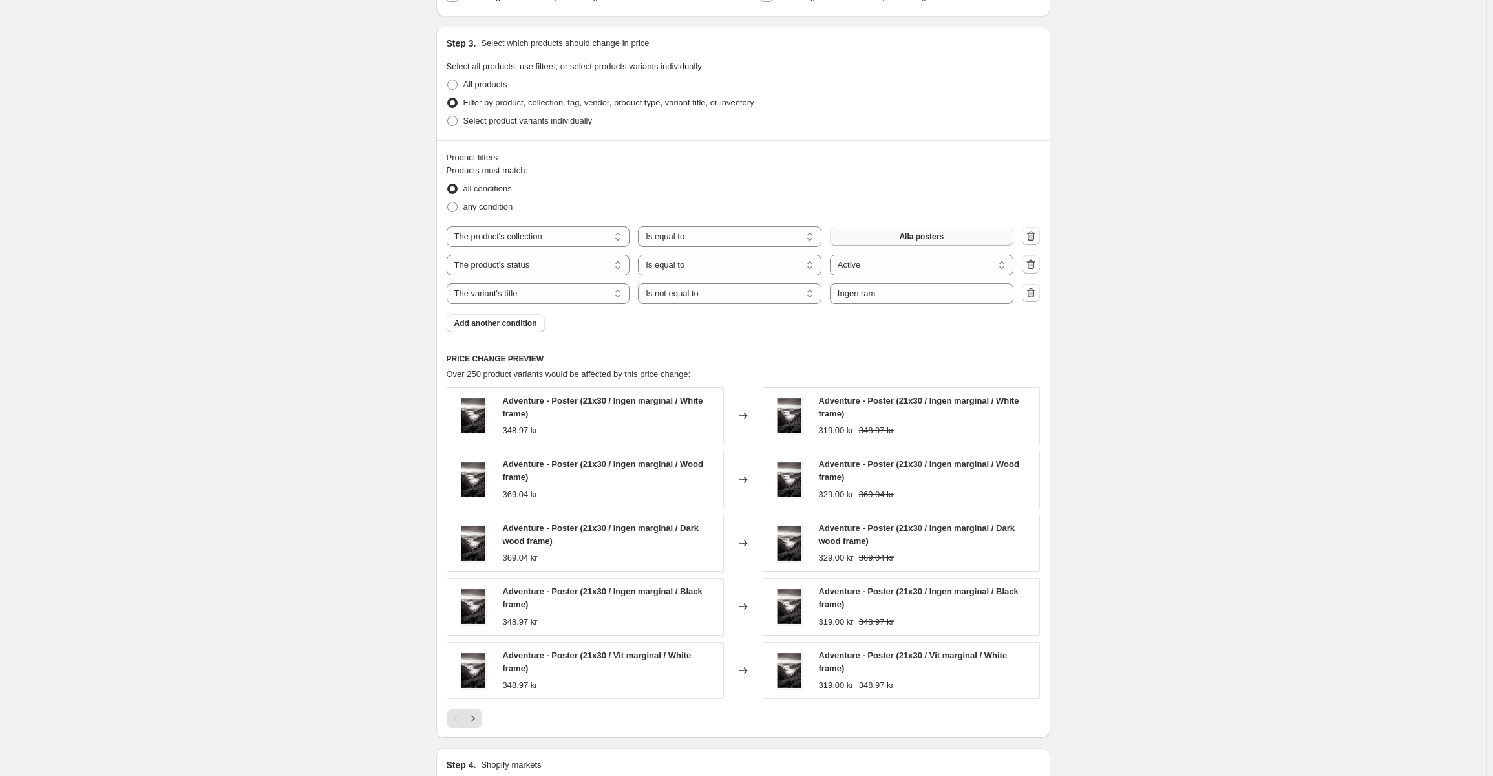
scroll to position [711, 0]
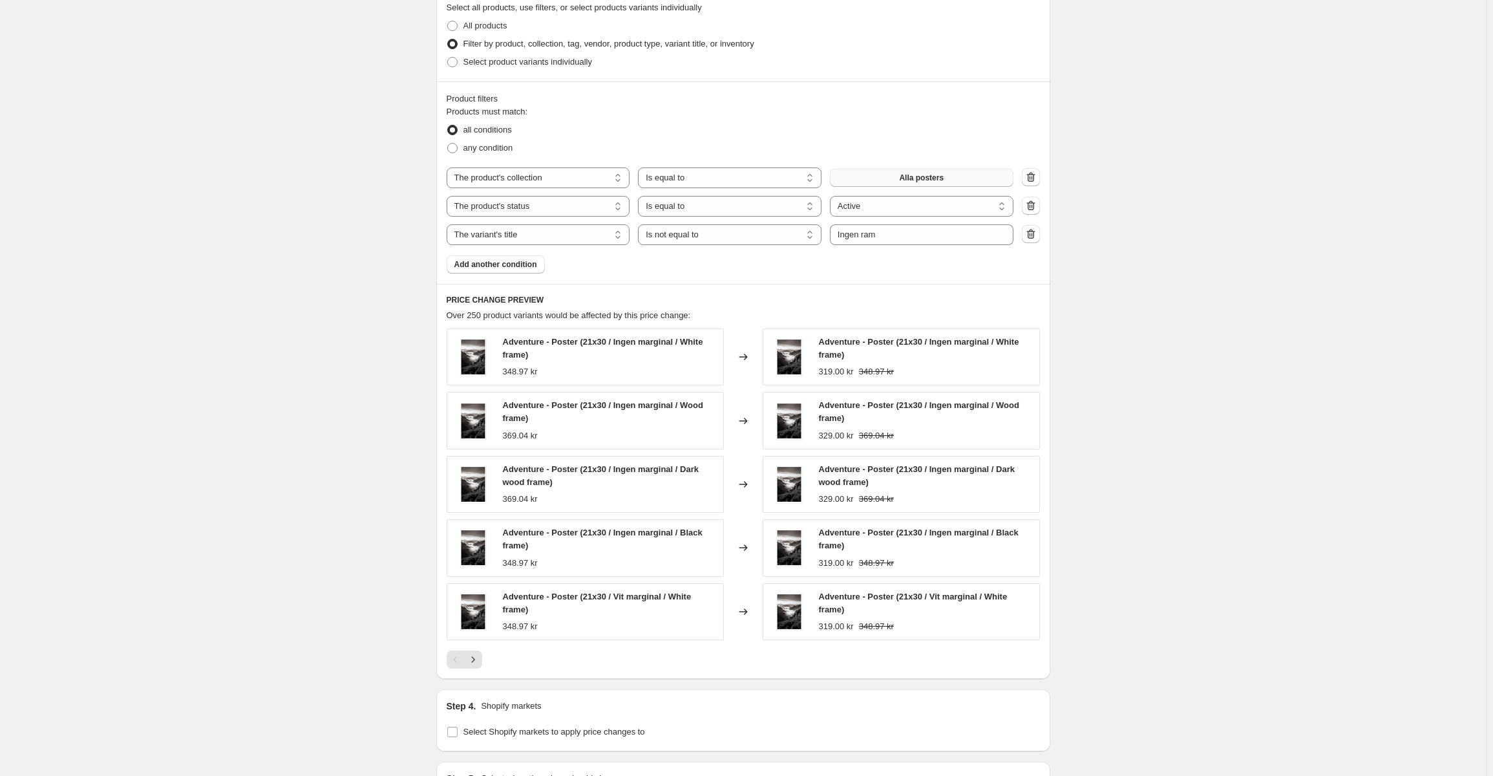
click at [486, 665] on div at bounding box center [743, 659] width 593 height 18
click at [480, 664] on icon "Next" at bounding box center [473, 659] width 13 height 13
click at [450, 659] on button "Previous" at bounding box center [456, 659] width 18 height 18
click at [489, 655] on div at bounding box center [743, 659] width 593 height 18
click at [482, 657] on button "Next" at bounding box center [473, 659] width 18 height 18
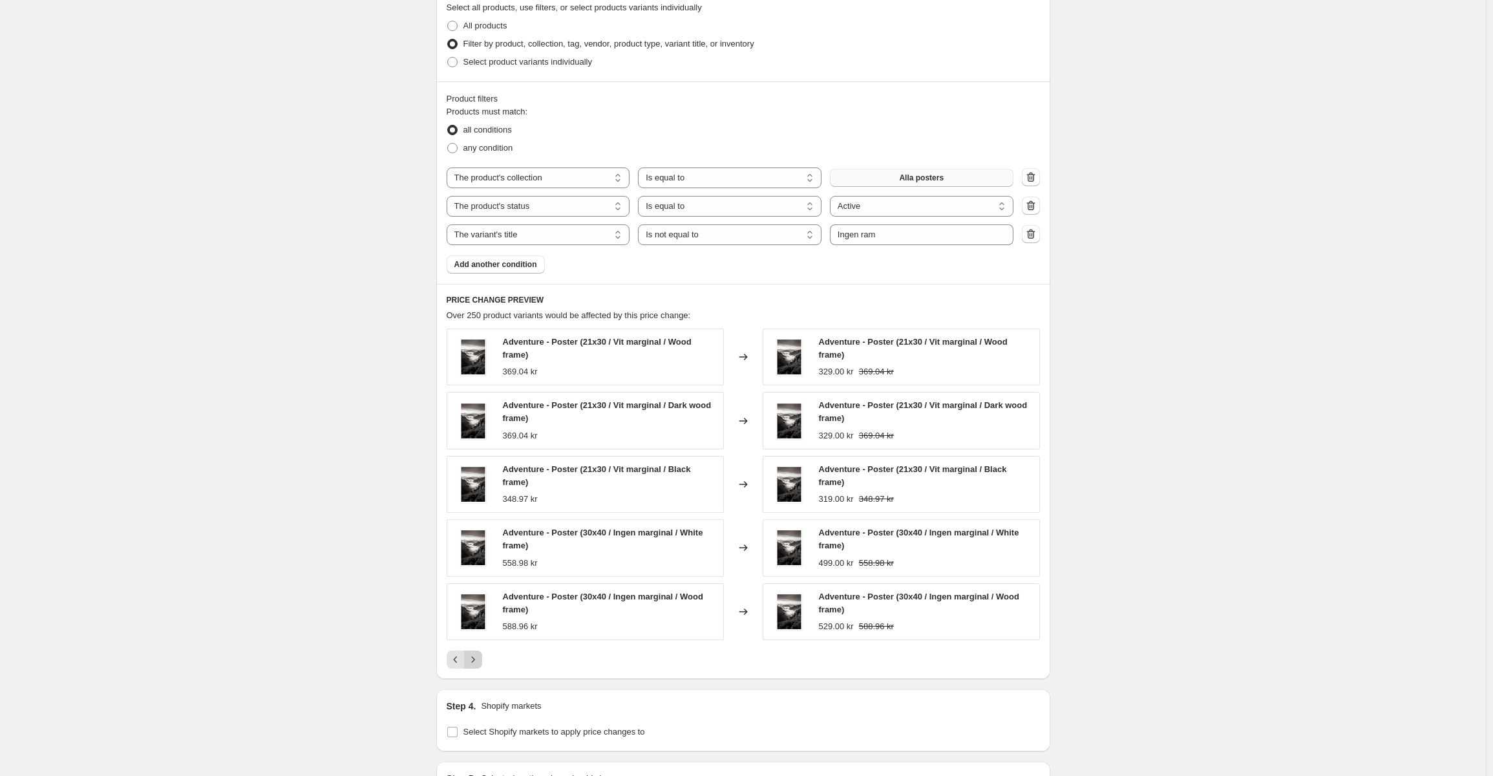
click at [480, 657] on icon "Next" at bounding box center [473, 659] width 13 height 13
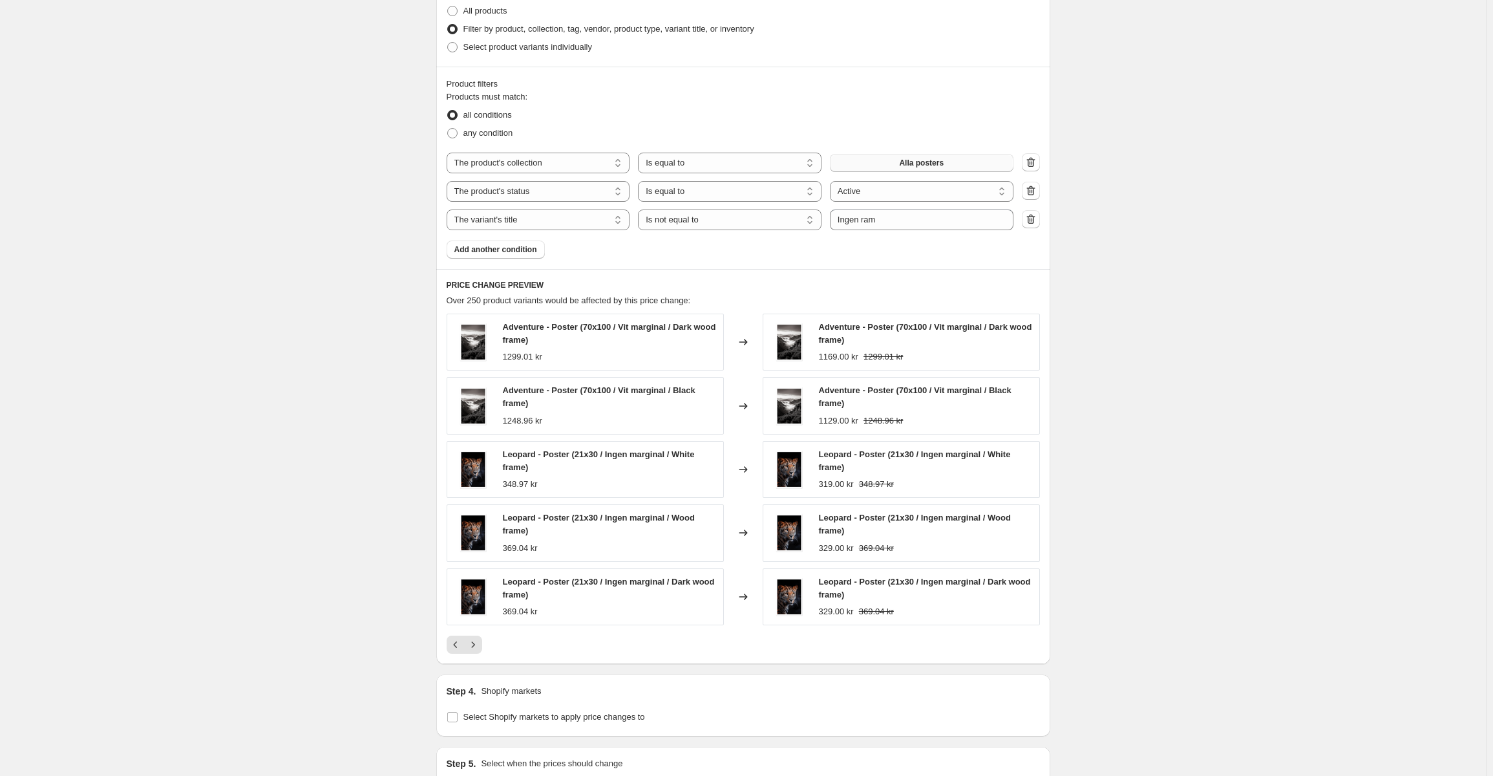
scroll to position [888, 0]
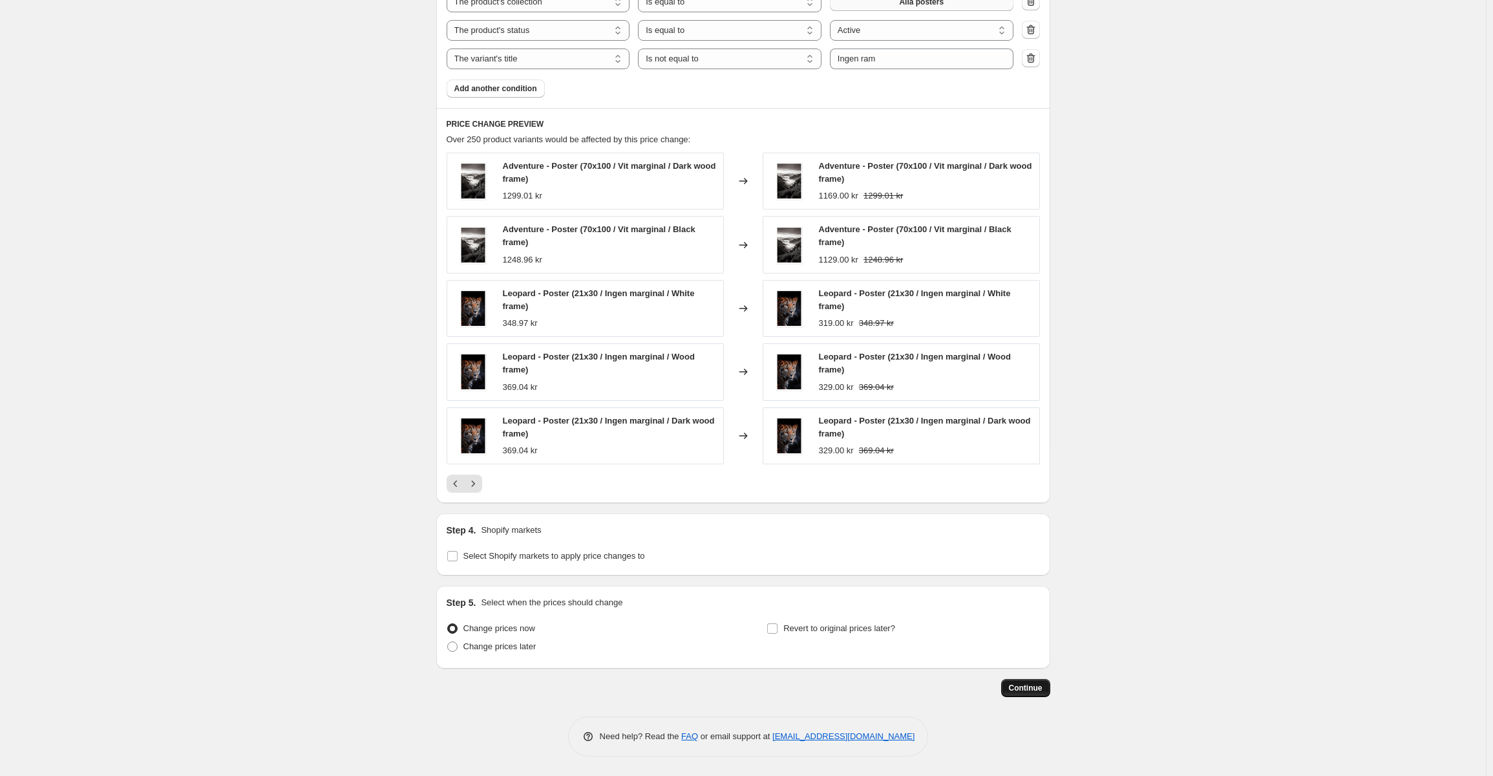
click at [1026, 684] on span "Continue" at bounding box center [1026, 688] width 34 height 10
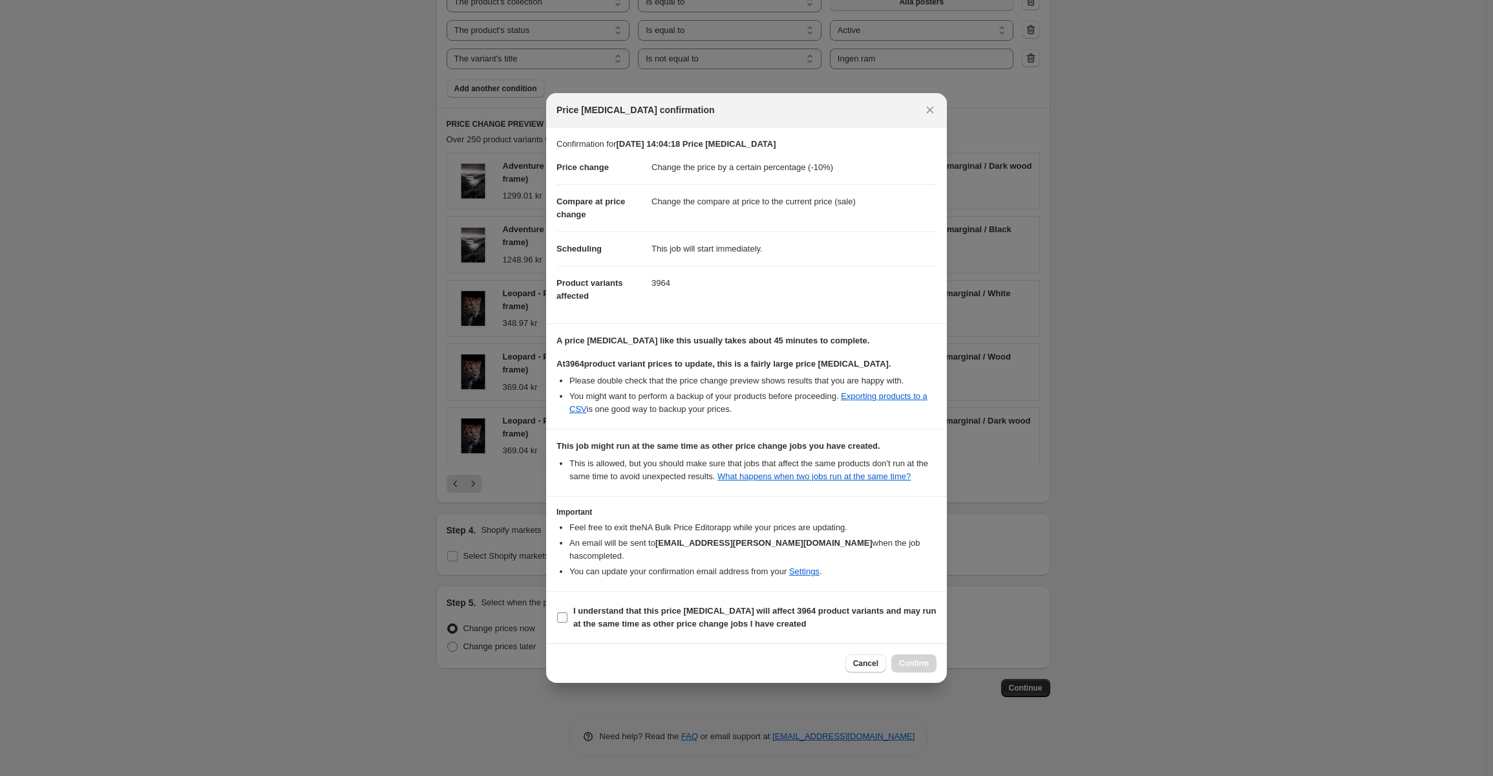
click at [610, 615] on b "I understand that this price [MEDICAL_DATA] will affect 3964 product variants a…" at bounding box center [754, 617] width 363 height 23
click at [568, 615] on input "I understand that this price [MEDICAL_DATA] will affect 3964 product variants a…" at bounding box center [562, 617] width 10 height 10
checkbox input "true"
click at [921, 658] on span "Confirm" at bounding box center [914, 663] width 30 height 10
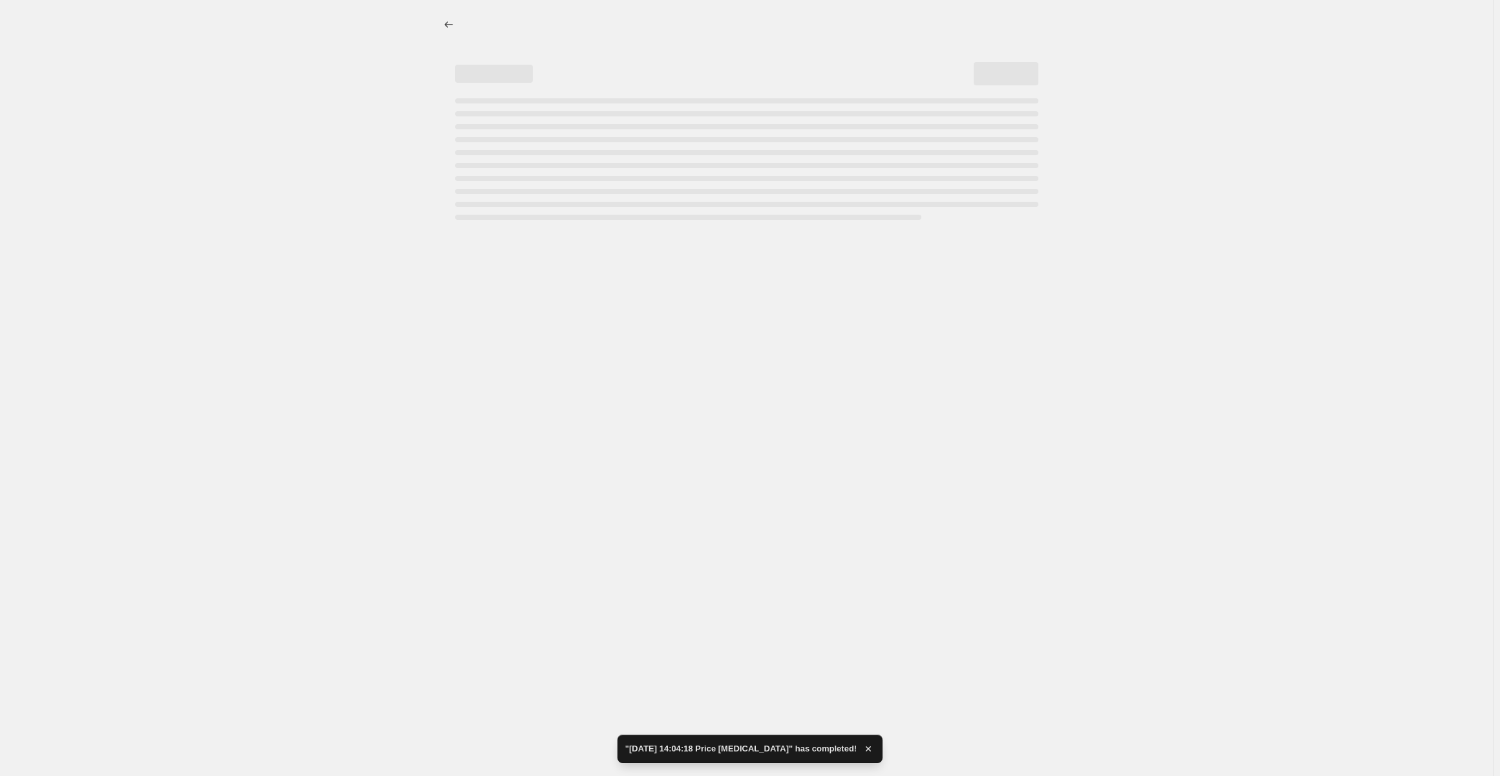
select select "percentage"
select select "collection"
select select "product_status"
select select "title"
select select "not_equal"
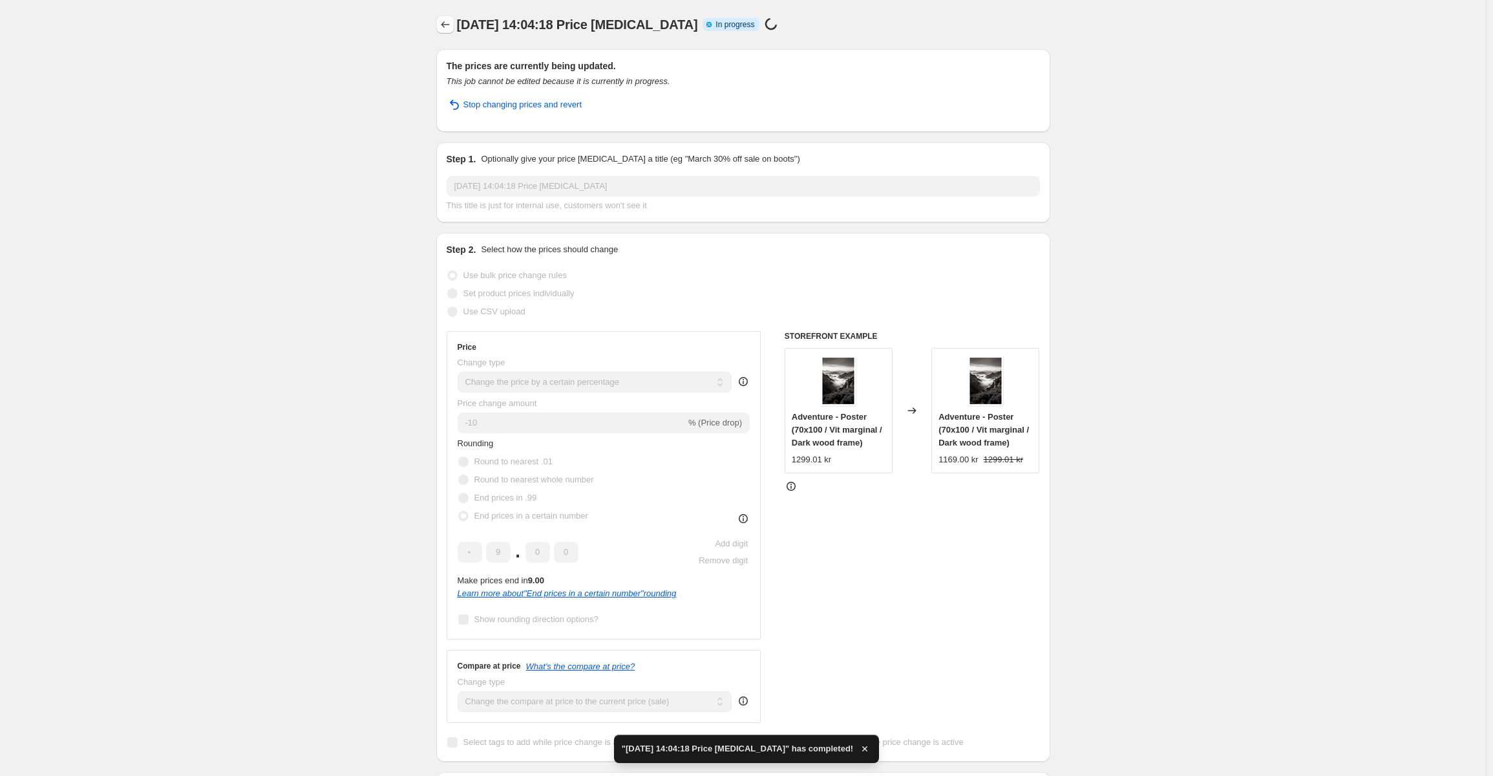
drag, startPoint x: 438, startPoint y: 25, endPoint x: 446, endPoint y: 27, distance: 8.8
click at [447, 27] on icon "Price change jobs" at bounding box center [445, 24] width 8 height 6
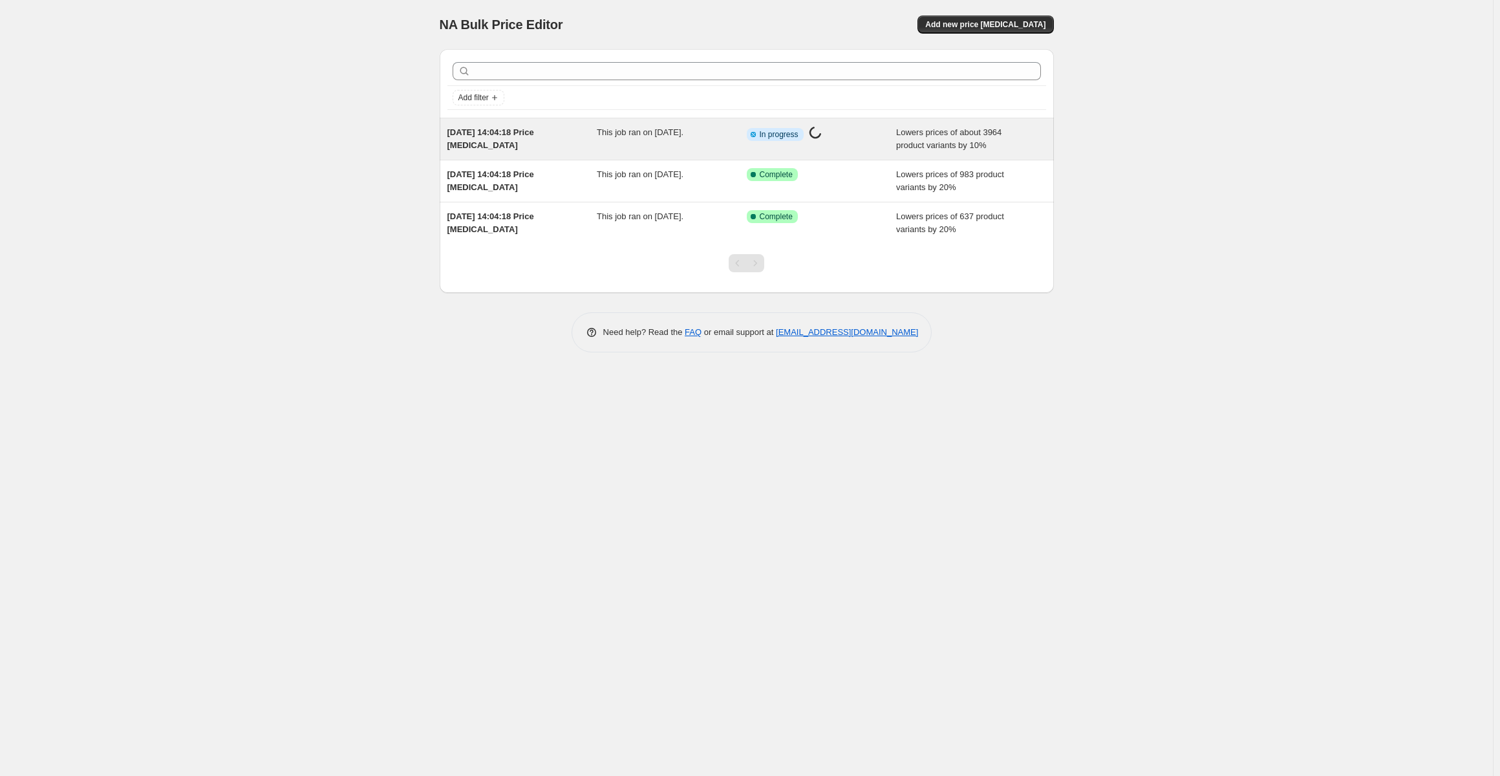
click at [559, 135] on div "[DATE] 14:04:18 Price [MEDICAL_DATA]" at bounding box center [522, 139] width 150 height 26
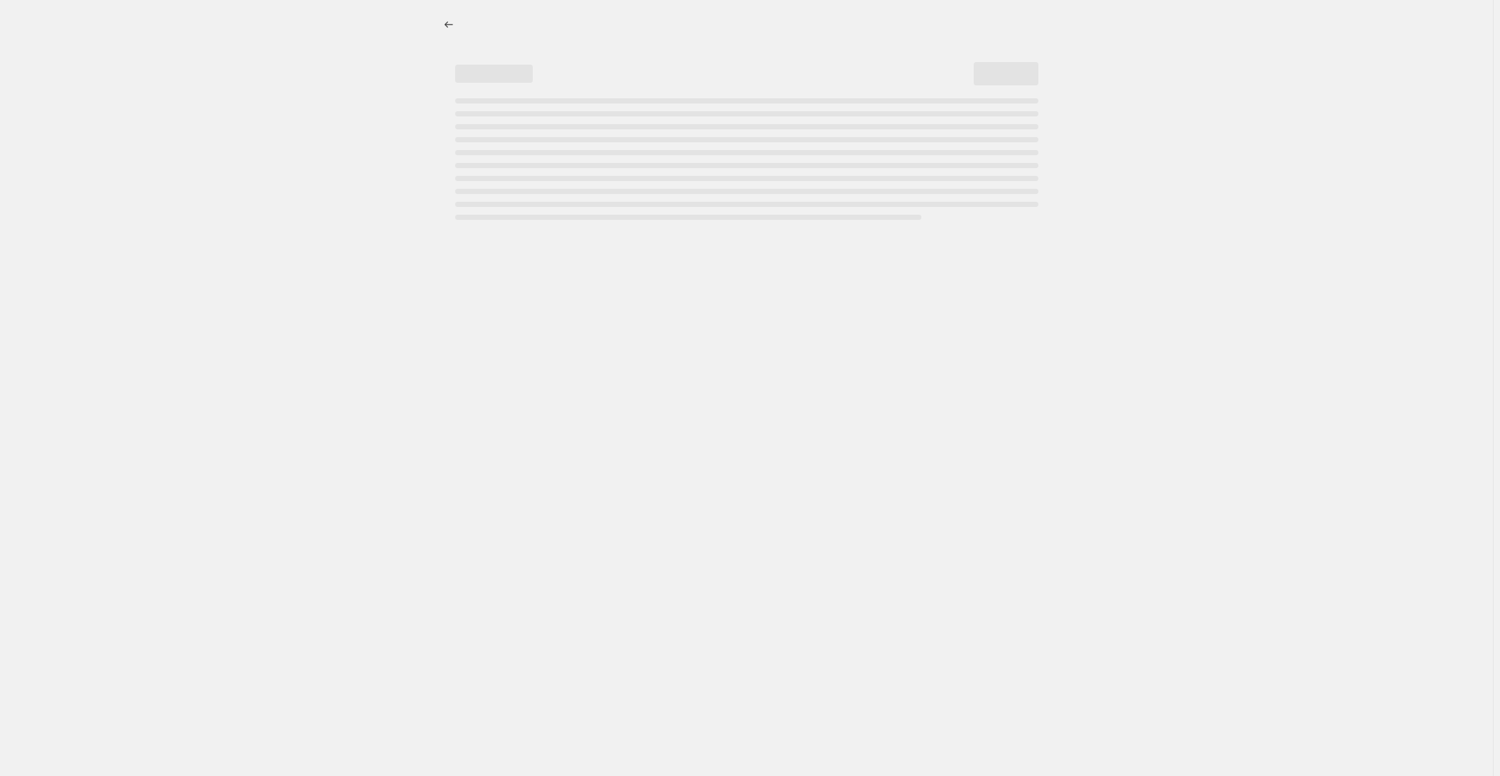
select select "percentage"
select select "title"
select select "not_equal"
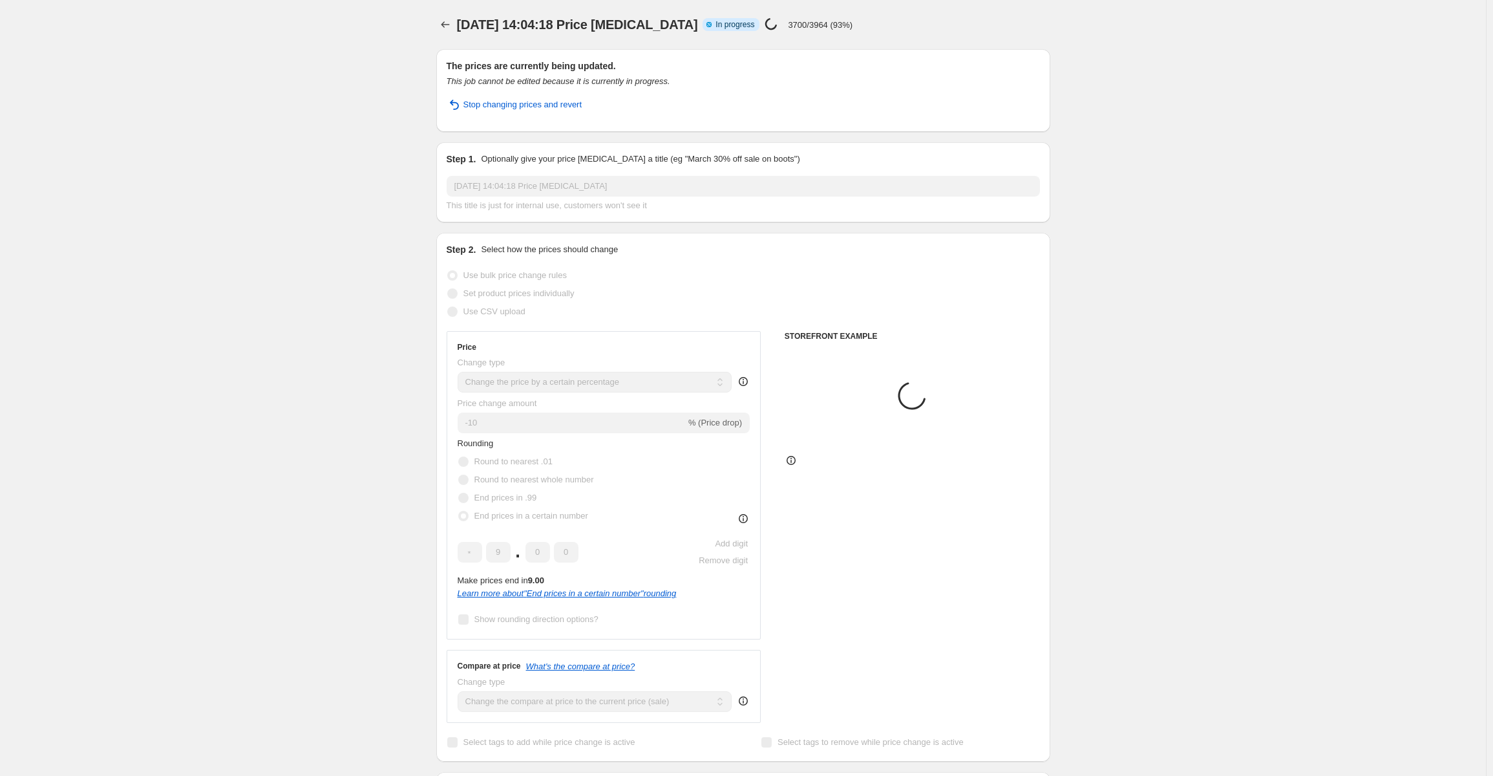
select select "collection"
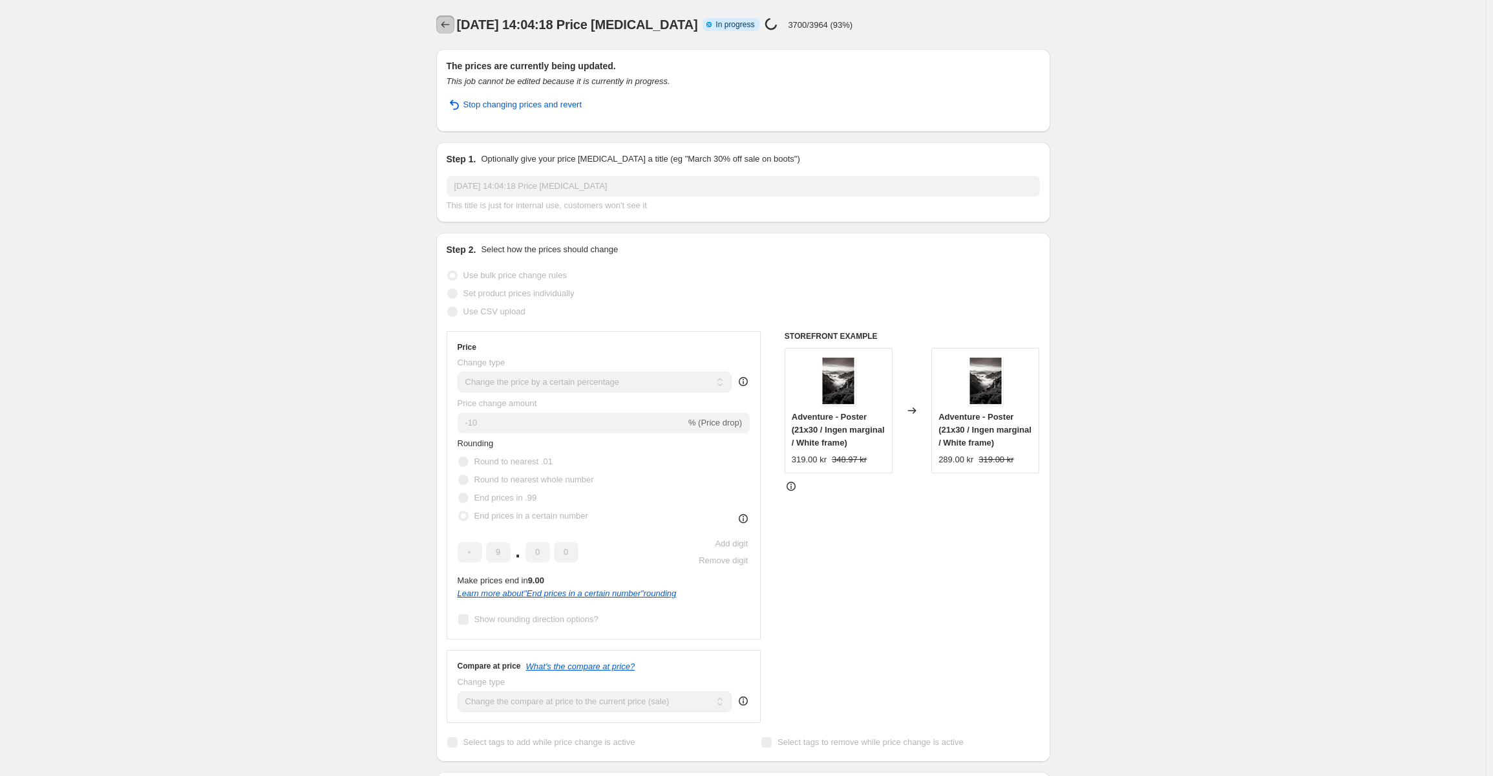
click at [449, 30] on icon "Price change jobs" at bounding box center [445, 24] width 13 height 13
